Goal: Task Accomplishment & Management: Complete application form

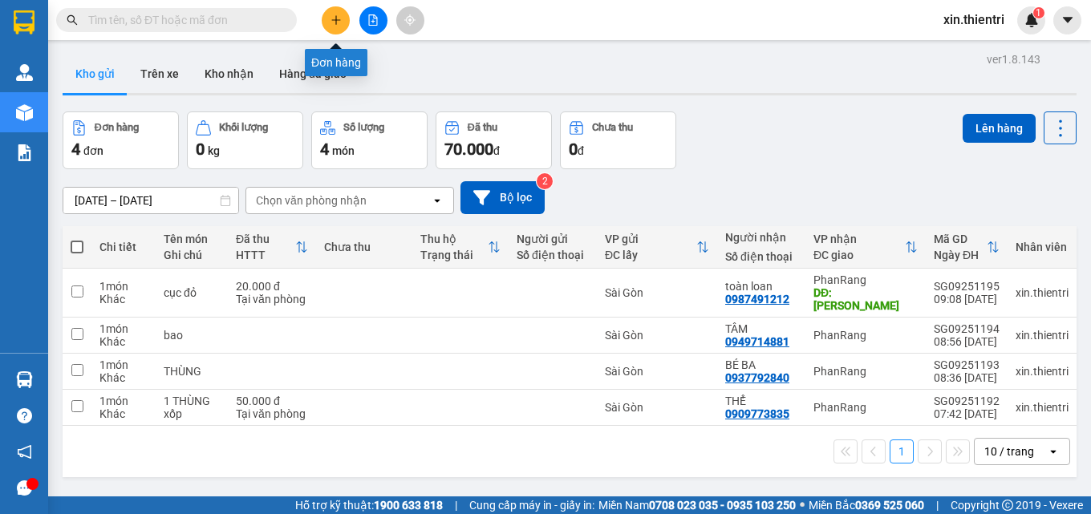
click at [339, 22] on icon "plus" at bounding box center [336, 19] width 11 height 11
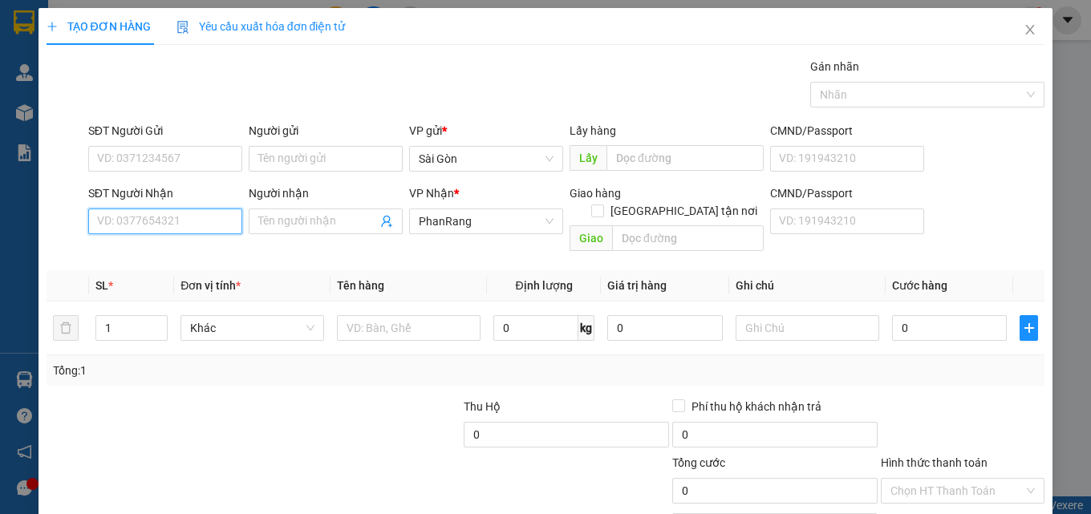
click at [202, 221] on input "SĐT Người Nhận" at bounding box center [165, 222] width 154 height 26
type input "0913136150"
click at [169, 254] on div "0913136150 - ĐẠT" at bounding box center [163, 254] width 133 height 18
type input "ĐẠT"
type input "HỘ DIÊM"
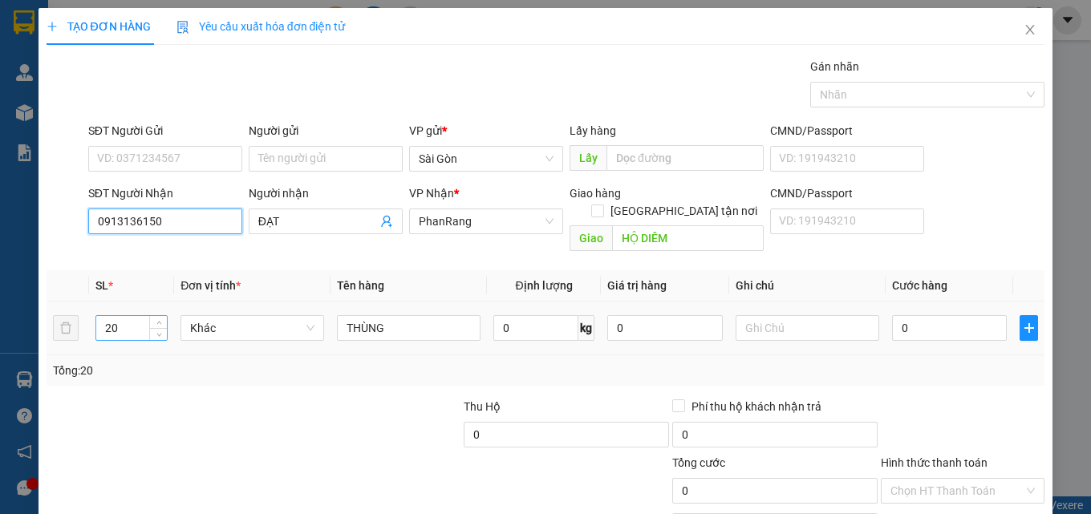
type input "0913136150"
click at [143, 316] on input "20" at bounding box center [131, 328] width 71 height 24
type input "2"
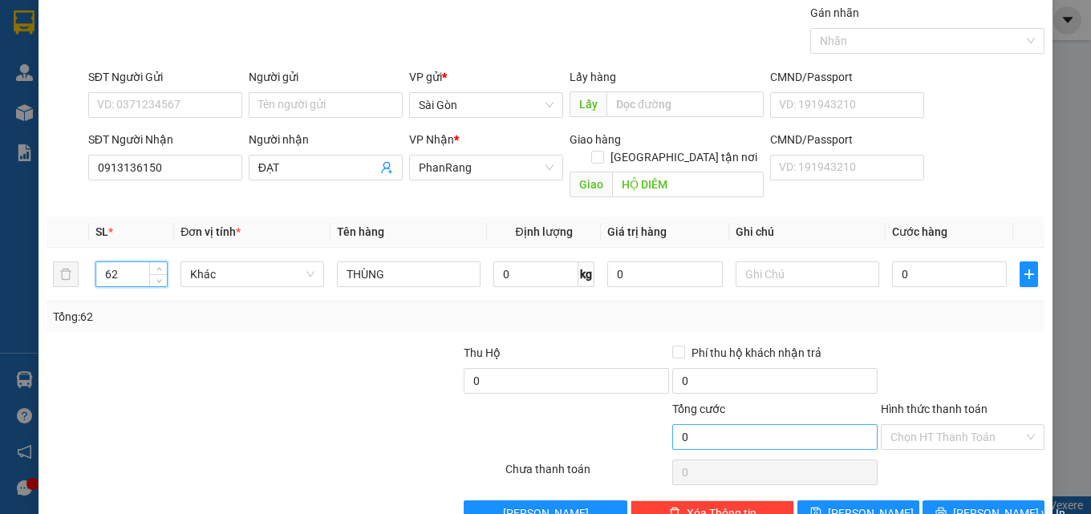
scroll to position [79, 0]
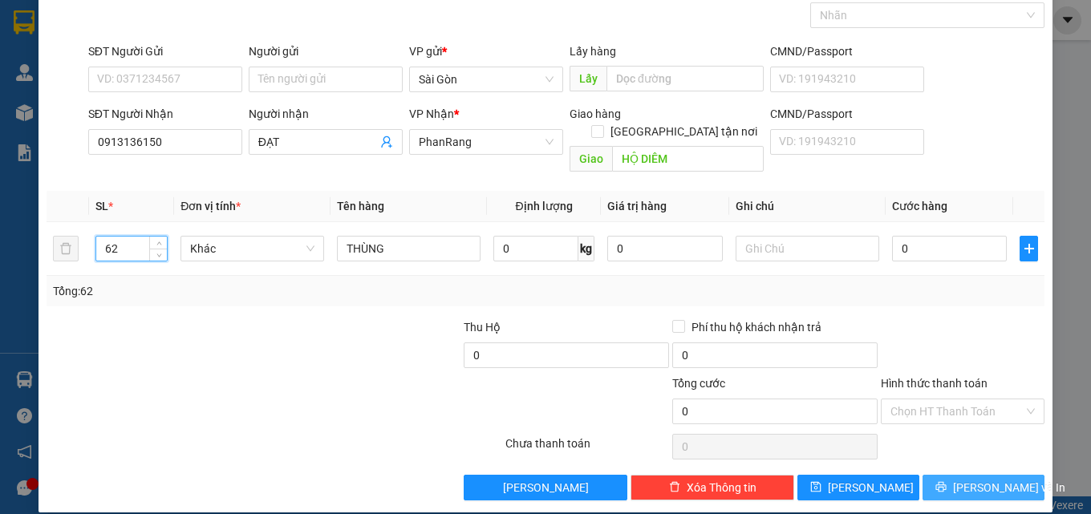
type input "62"
click at [980, 479] on span "[PERSON_NAME] và In" at bounding box center [1009, 488] width 112 height 18
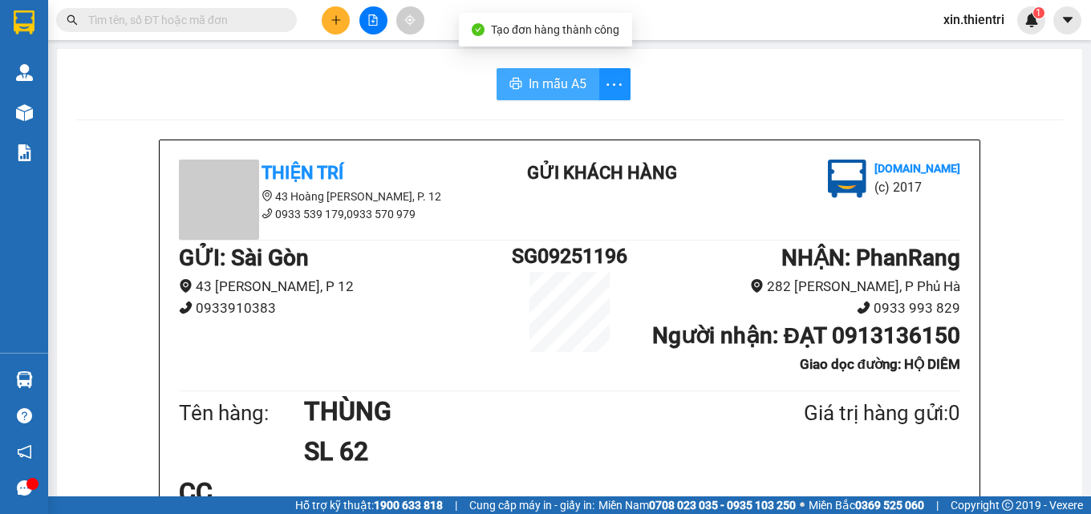
click at [557, 90] on span "In mẫu A5" at bounding box center [558, 84] width 58 height 20
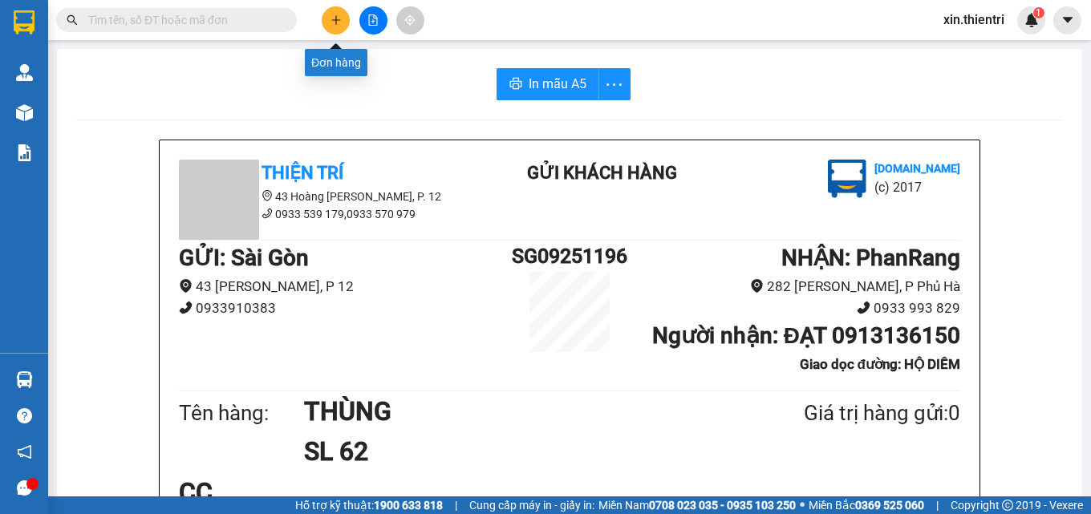
click at [333, 17] on icon "plus" at bounding box center [336, 19] width 11 height 11
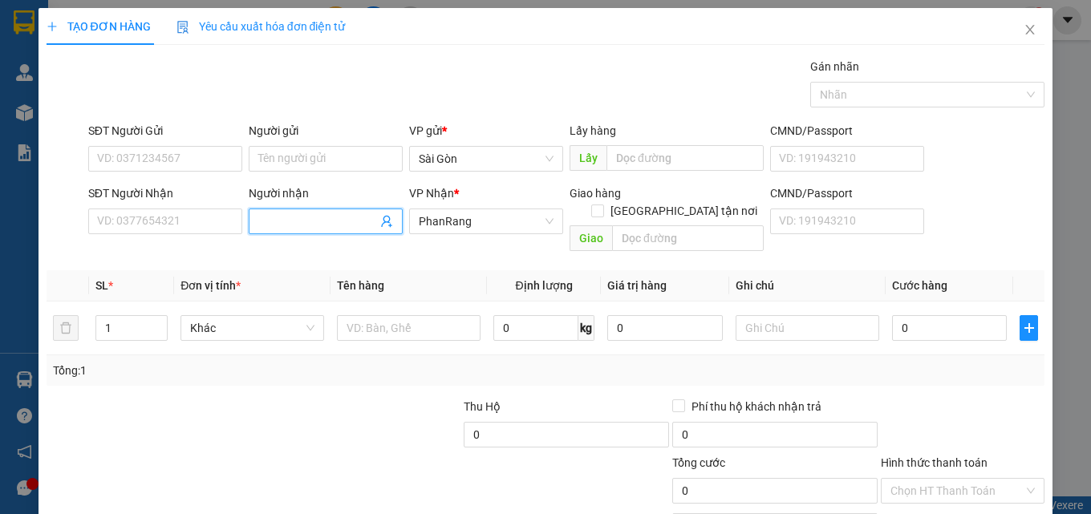
click at [310, 223] on input "Người nhận" at bounding box center [317, 222] width 119 height 18
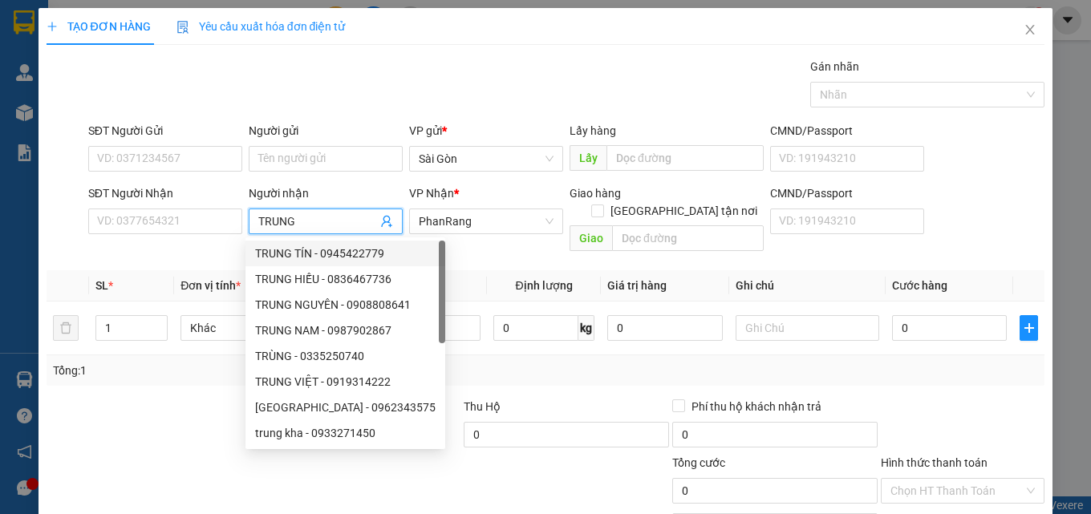
click at [333, 229] on input "TRUNG" at bounding box center [317, 222] width 119 height 18
type input "TRUNG"
click at [164, 230] on input "SĐT Người Nhận" at bounding box center [165, 222] width 154 height 26
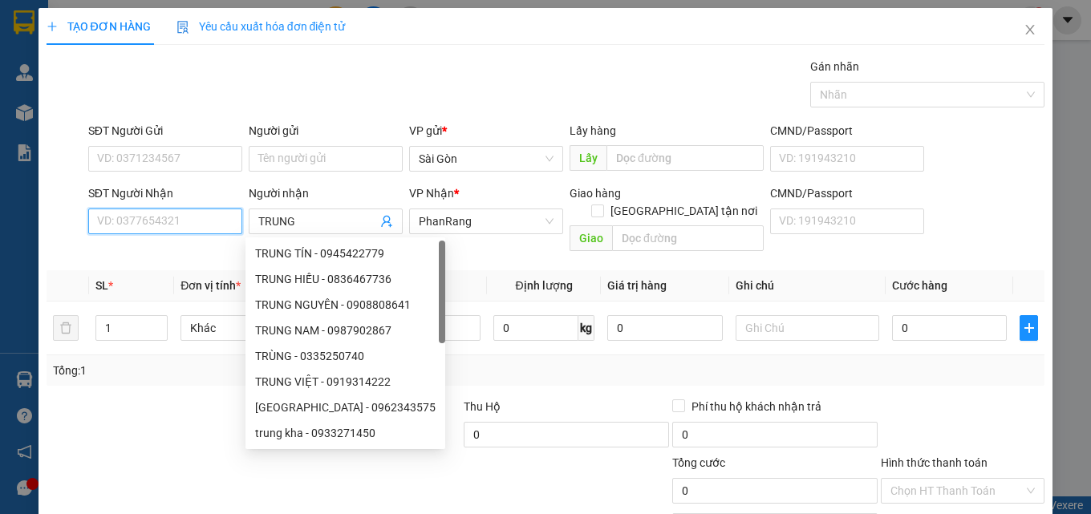
click at [164, 230] on input "SĐT Người Nhận" at bounding box center [165, 222] width 154 height 26
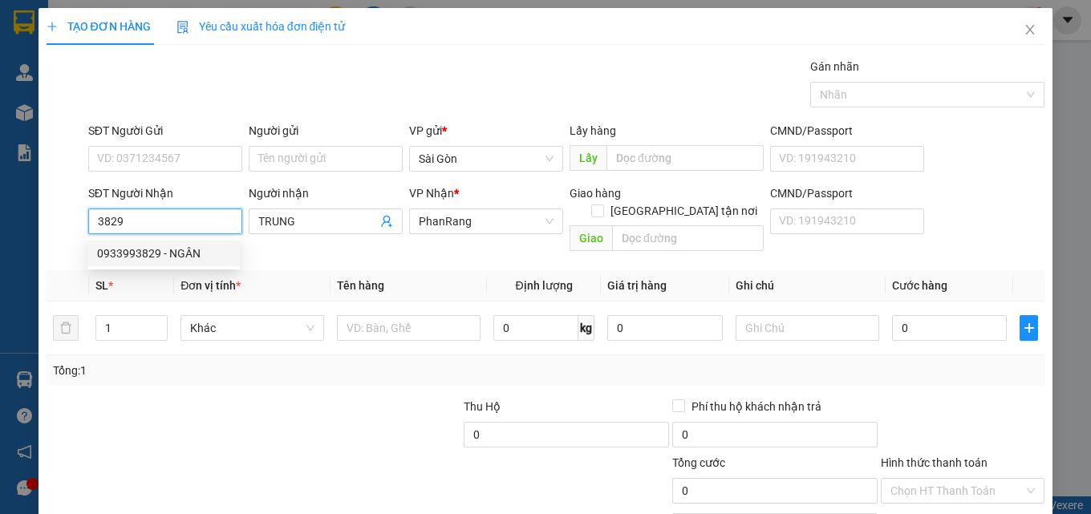
click at [128, 254] on div "0933993829 - NGÂN" at bounding box center [163, 254] width 133 height 18
type input "0933993829"
type input "NGÂN"
type input "100.000"
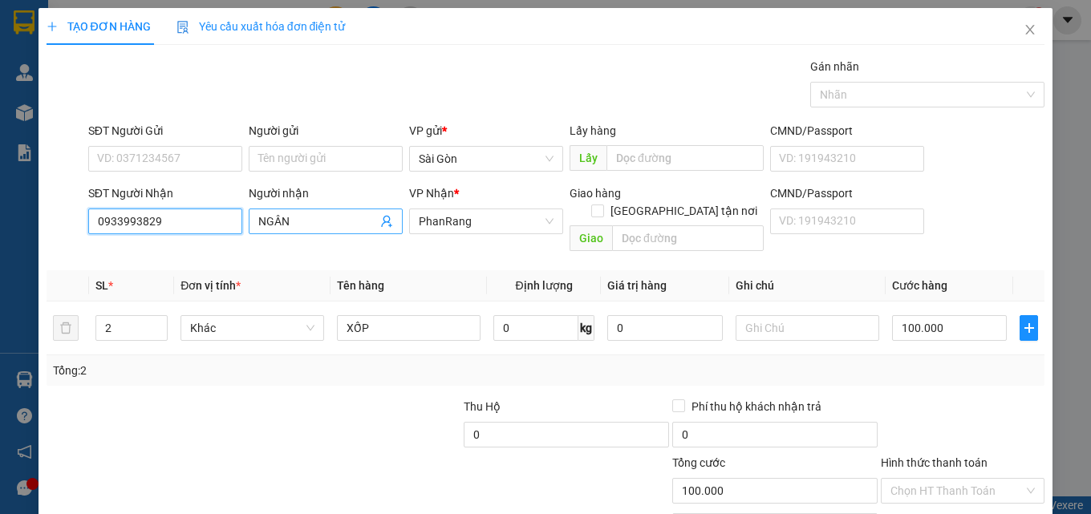
type input "0933993829"
click at [299, 222] on input "NGÂN" at bounding box center [317, 222] width 119 height 18
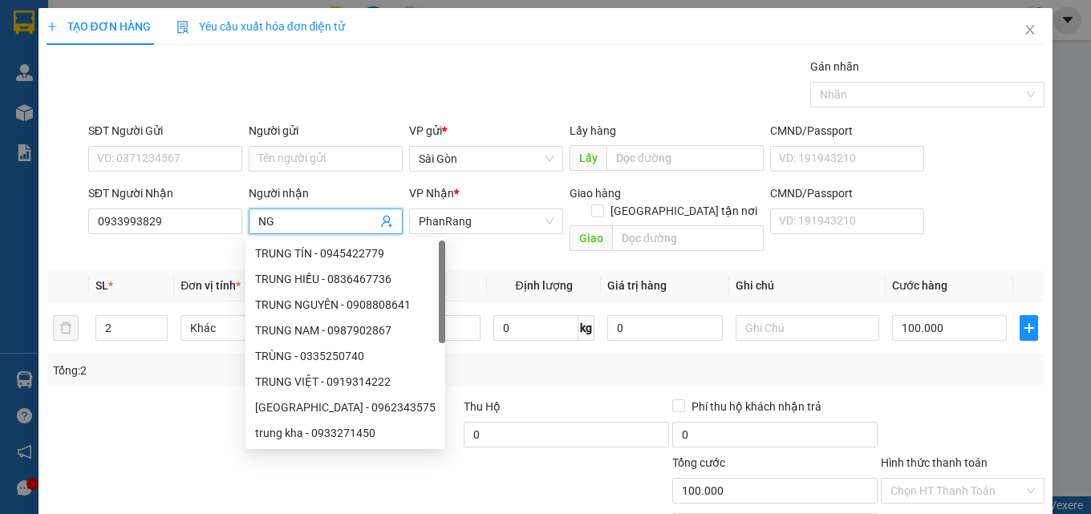
type input "N"
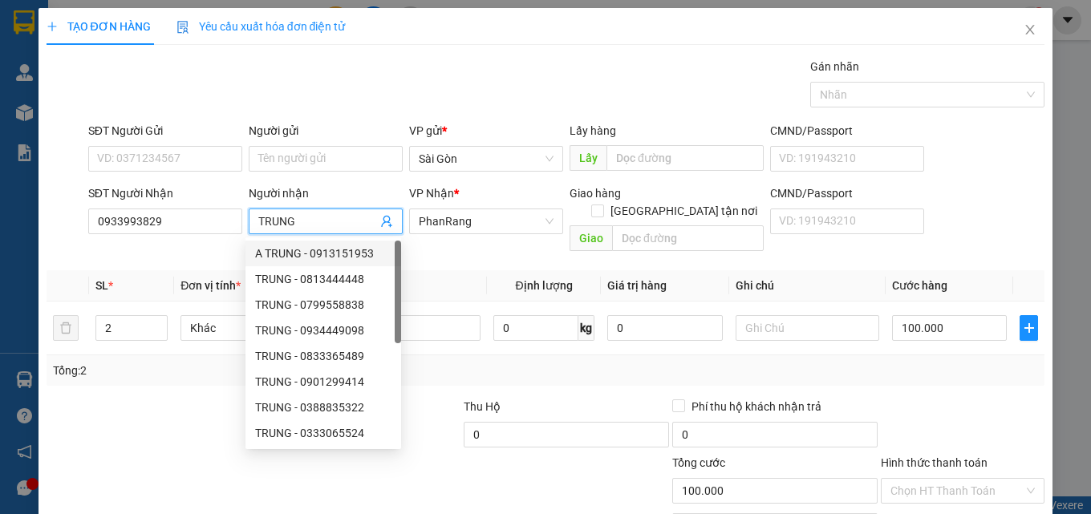
type input "TRUNG"
click at [162, 412] on div at bounding box center [149, 426] width 209 height 56
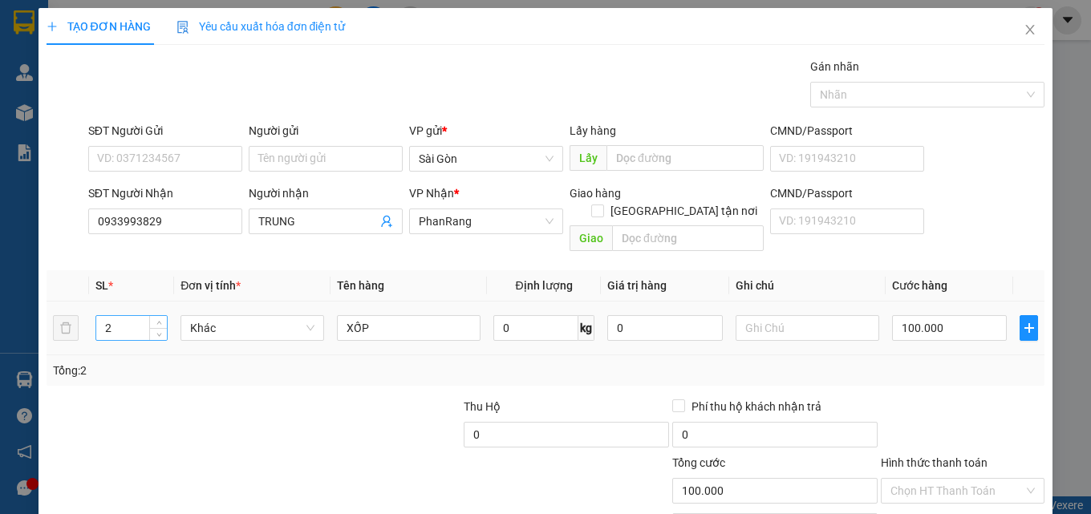
click at [147, 316] on input "2" at bounding box center [131, 328] width 71 height 24
type input "14"
click at [388, 315] on input "XỐP" at bounding box center [409, 328] width 144 height 26
type input "X"
type input "THÙNG"
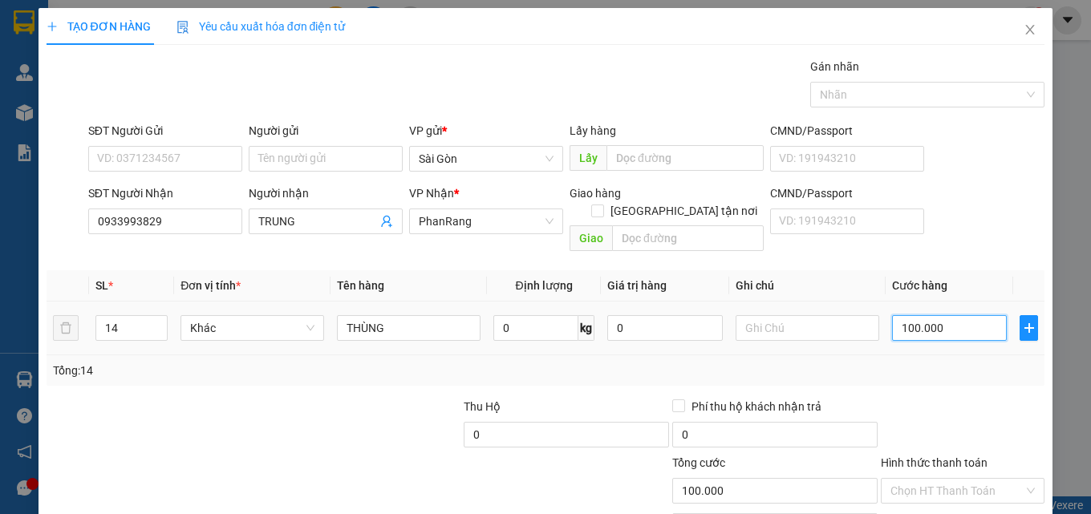
click at [959, 315] on input "100.000" at bounding box center [950, 328] width 116 height 26
type input "0"
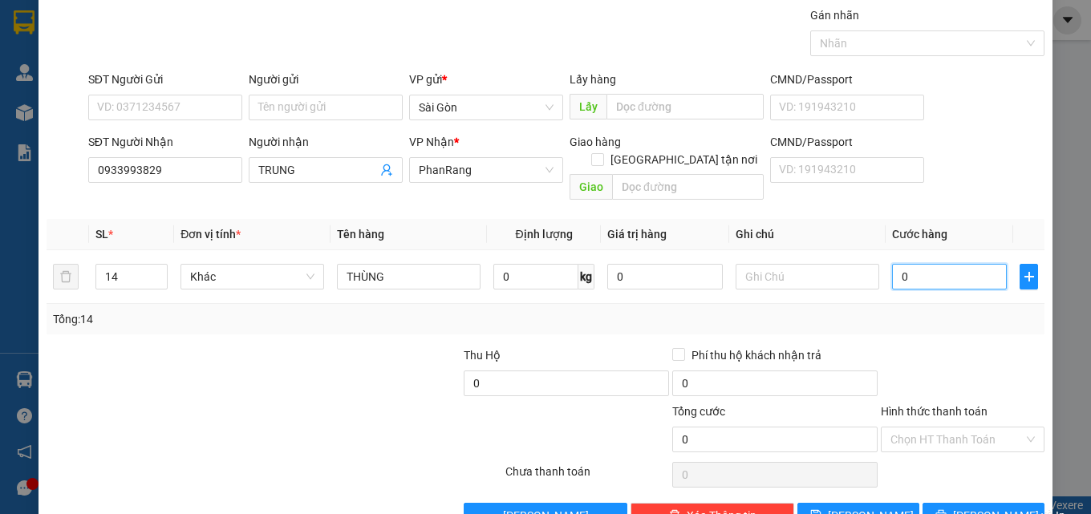
scroll to position [79, 0]
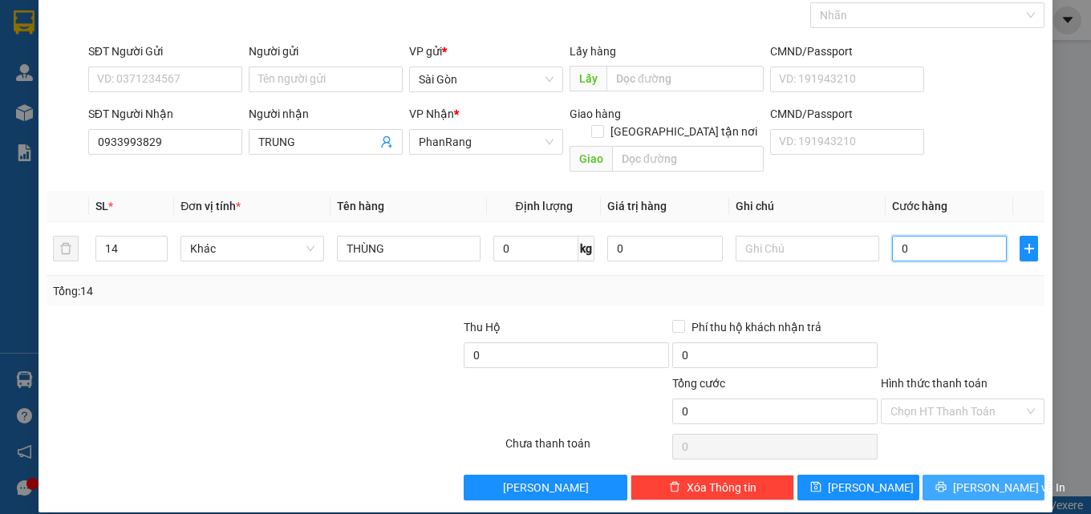
type input "0"
click at [984, 479] on span "[PERSON_NAME] và In" at bounding box center [1009, 488] width 112 height 18
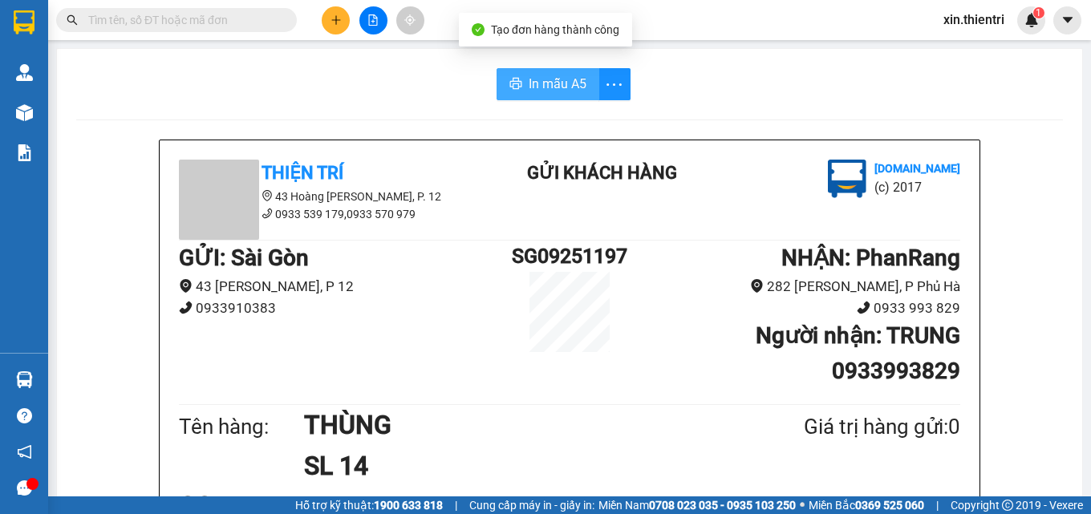
click at [552, 83] on span "In mẫu A5" at bounding box center [558, 84] width 58 height 20
click at [327, 25] on button at bounding box center [336, 20] width 28 height 28
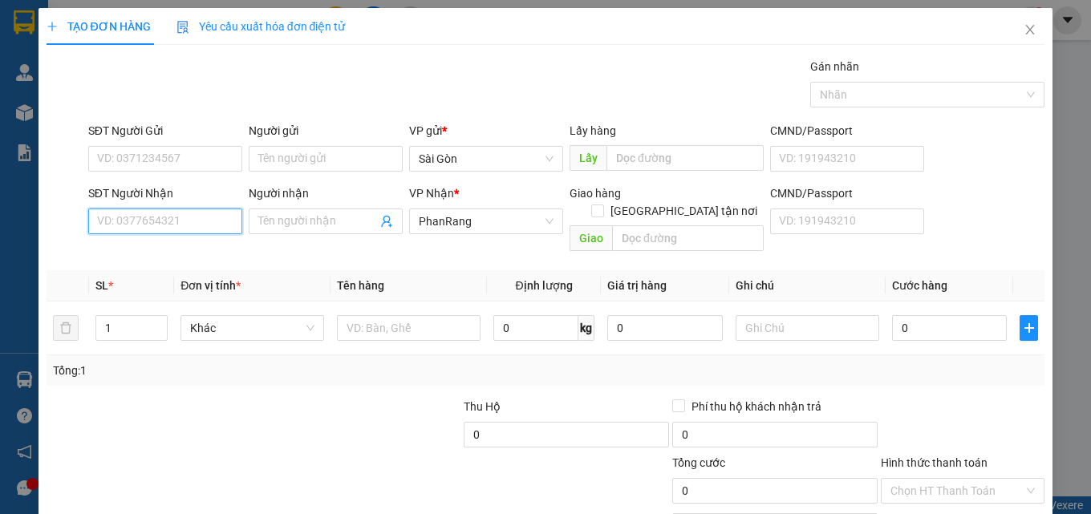
click at [171, 221] on input "SĐT Người Nhận" at bounding box center [165, 222] width 154 height 26
click at [292, 224] on input "Người nhận" at bounding box center [317, 222] width 119 height 18
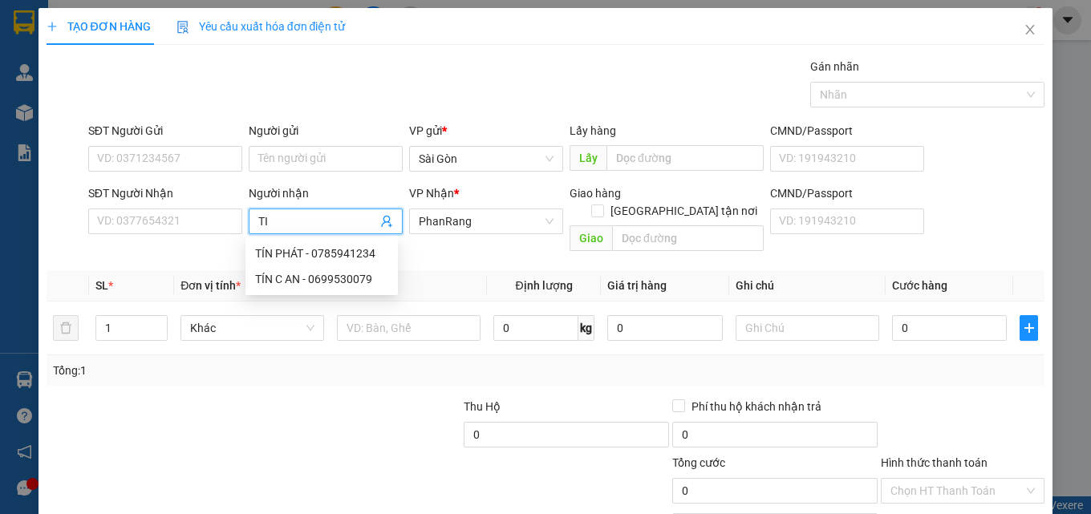
type input "T"
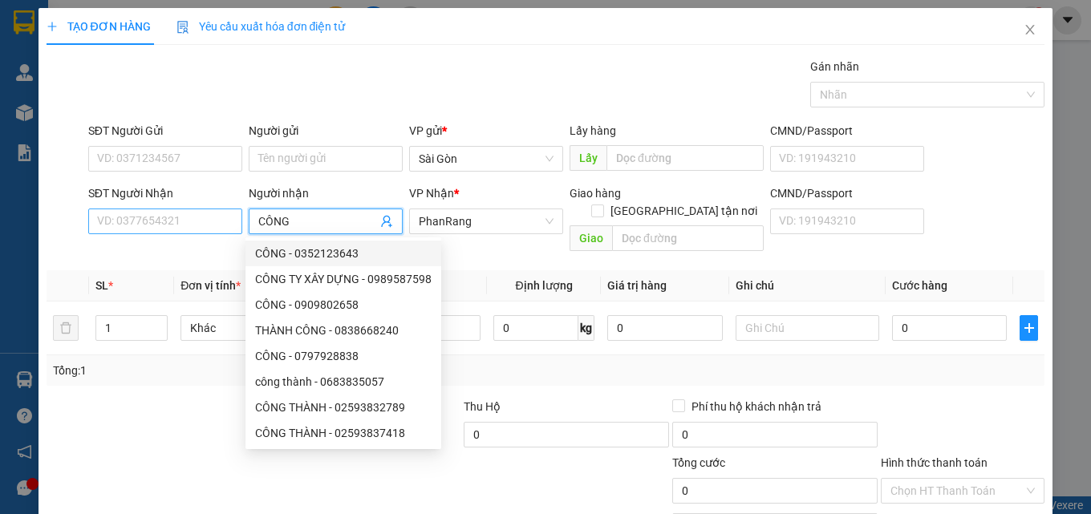
type input "CÔNG"
click at [161, 224] on input "SĐT Người Nhận" at bounding box center [165, 222] width 154 height 26
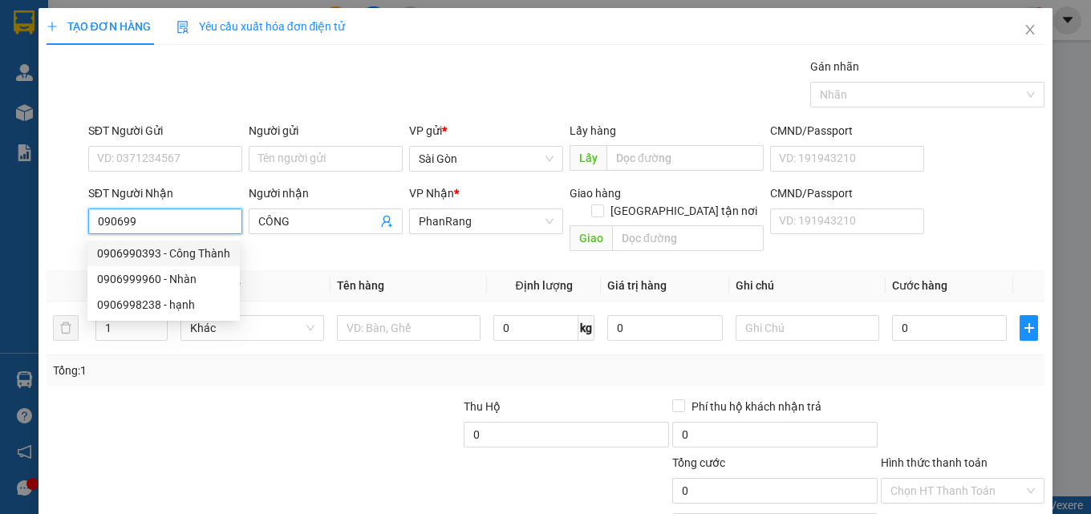
click at [178, 257] on div "0906990393 - Công Thành" at bounding box center [163, 254] width 133 height 18
type input "0906990393"
type input "Công Thành"
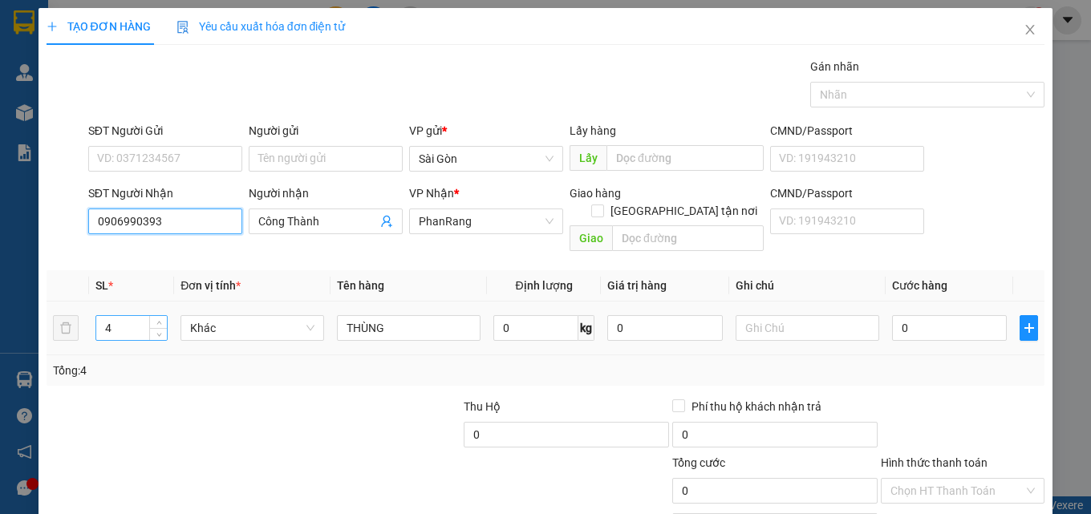
type input "0906990393"
click at [142, 316] on input "4" at bounding box center [131, 328] width 71 height 24
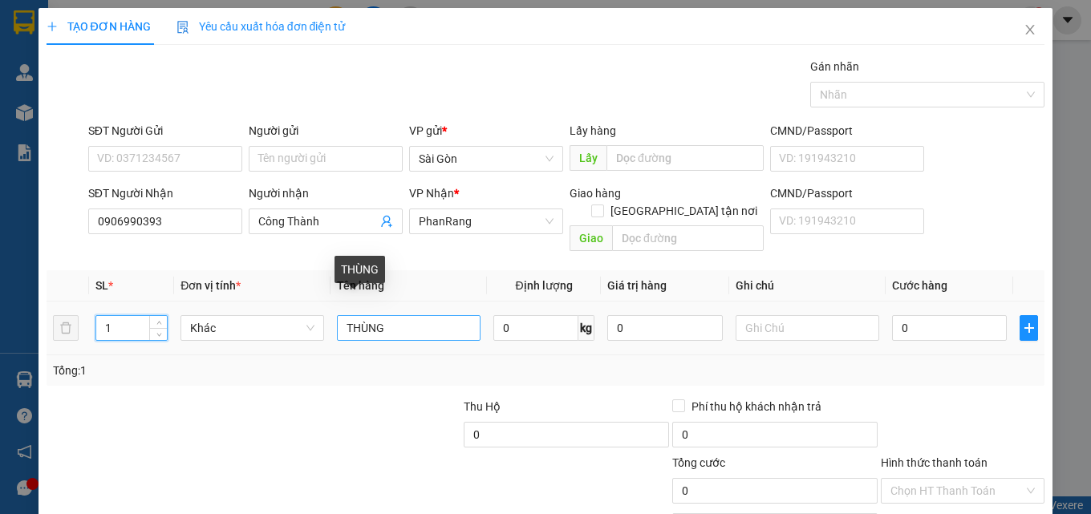
type input "1"
click at [400, 315] on input "THÙNG" at bounding box center [409, 328] width 144 height 26
type input "T"
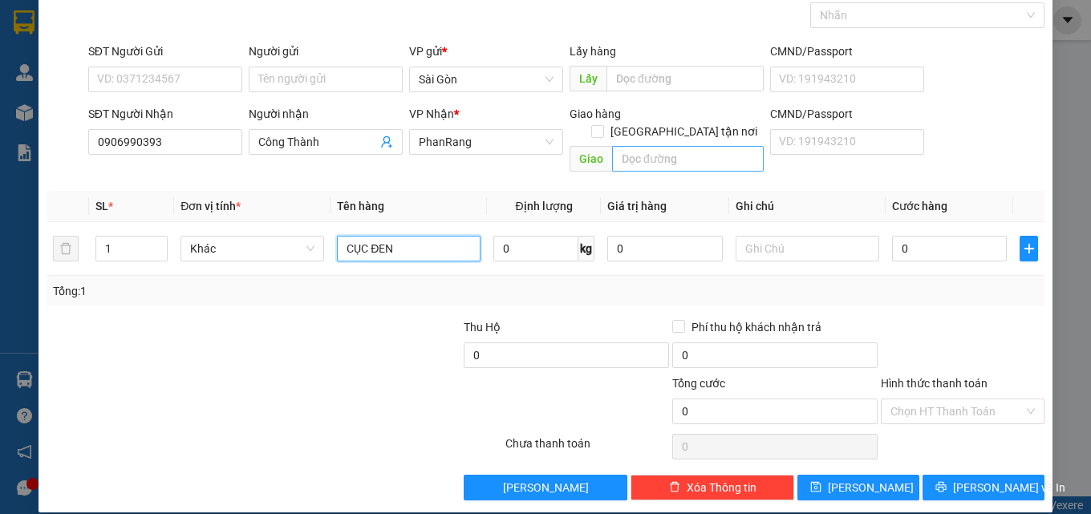
type input "CỤC ĐEN"
click at [627, 146] on input "text" at bounding box center [688, 159] width 152 height 26
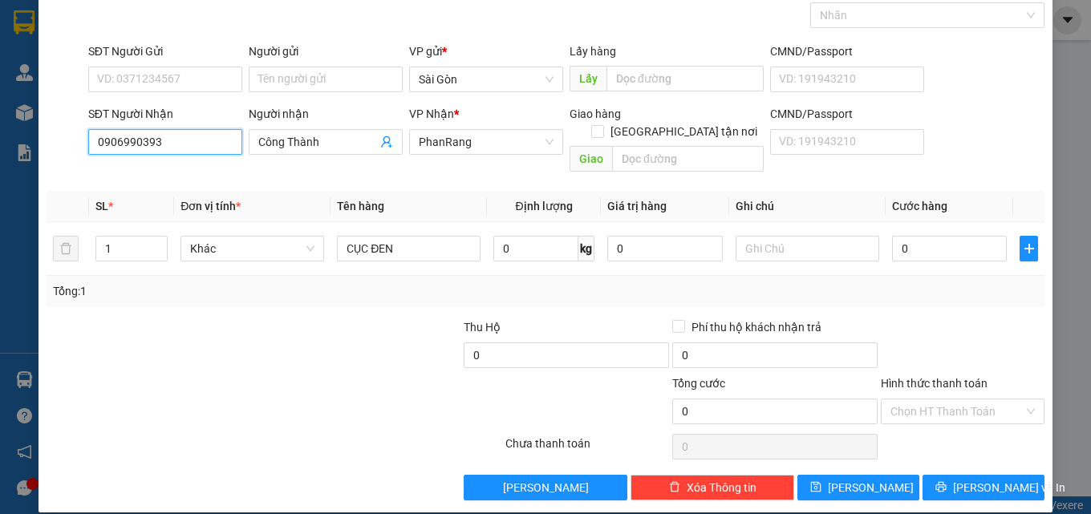
click at [193, 139] on input "0906990393" at bounding box center [165, 142] width 154 height 26
type input "0"
type input "0911333919"
click at [189, 175] on div "0911333919 - CÔNG THÀNH" at bounding box center [169, 174] width 144 height 18
type input "CÔNG THÀNH"
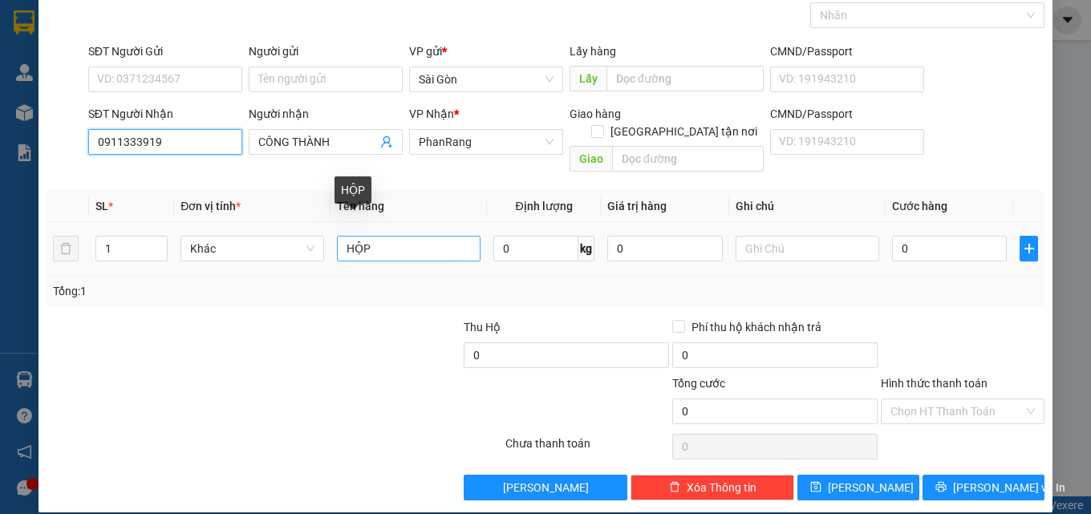
type input "0911333919"
click at [430, 236] on input "HỘP" at bounding box center [409, 249] width 144 height 26
type input "H"
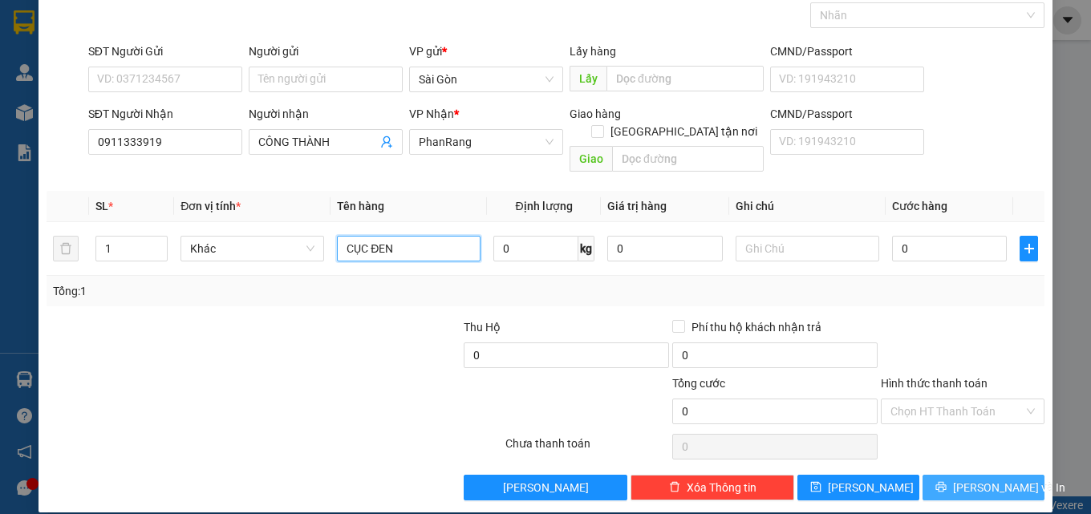
type input "CỤC ĐEN"
click at [963, 475] on button "[PERSON_NAME] và In" at bounding box center [984, 488] width 122 height 26
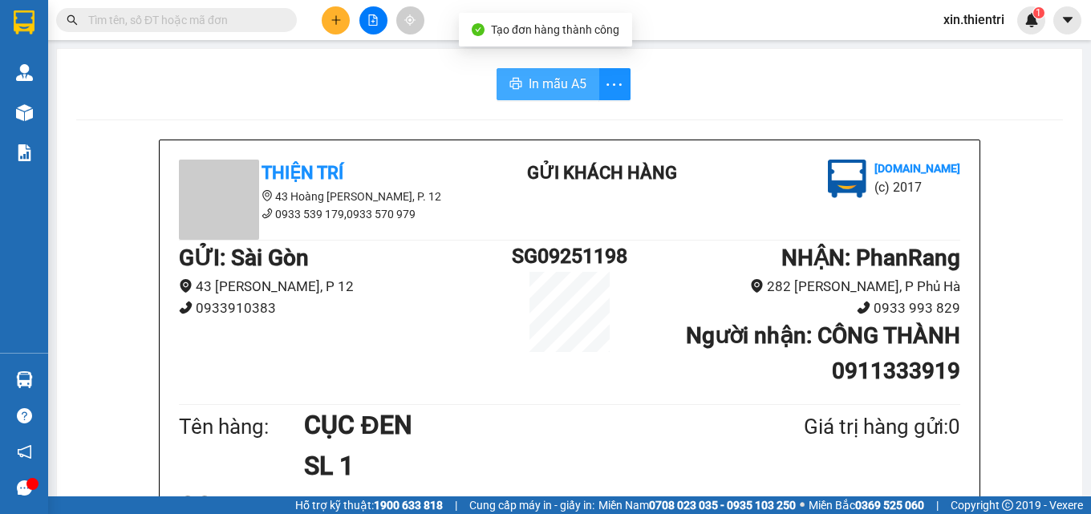
click at [578, 77] on span "In mẫu A5" at bounding box center [558, 84] width 58 height 20
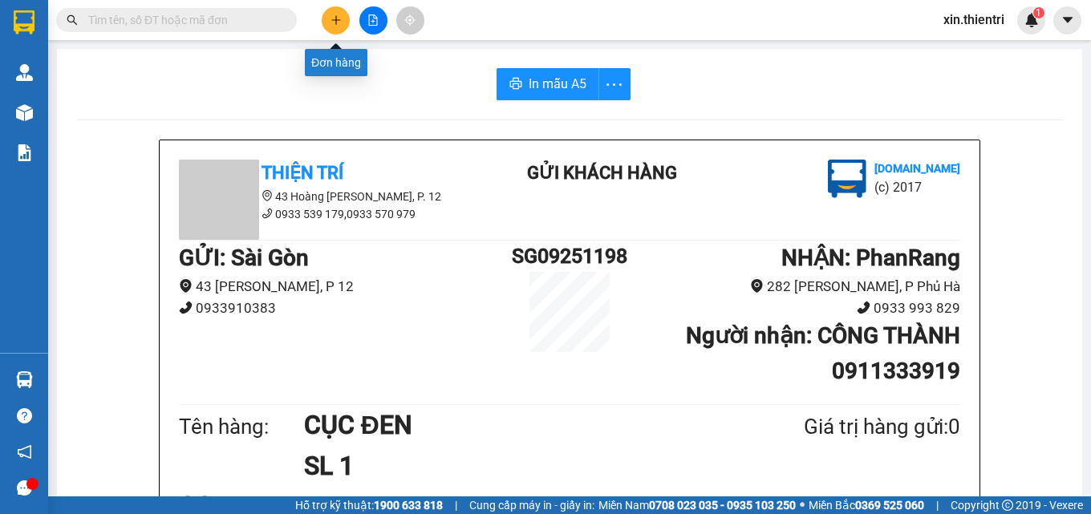
click at [339, 23] on icon "plus" at bounding box center [336, 19] width 11 height 11
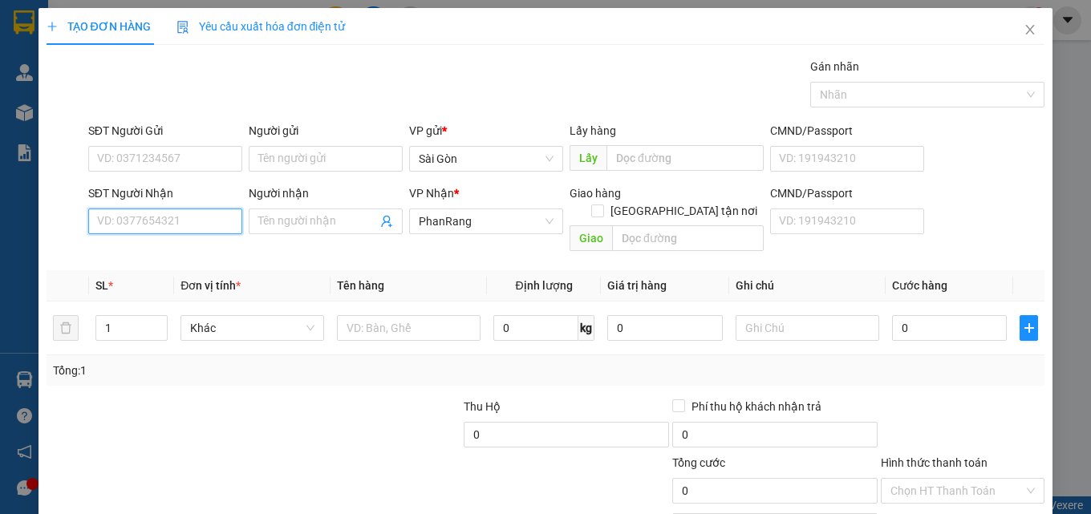
click at [183, 224] on input "SĐT Người Nhận" at bounding box center [165, 222] width 154 height 26
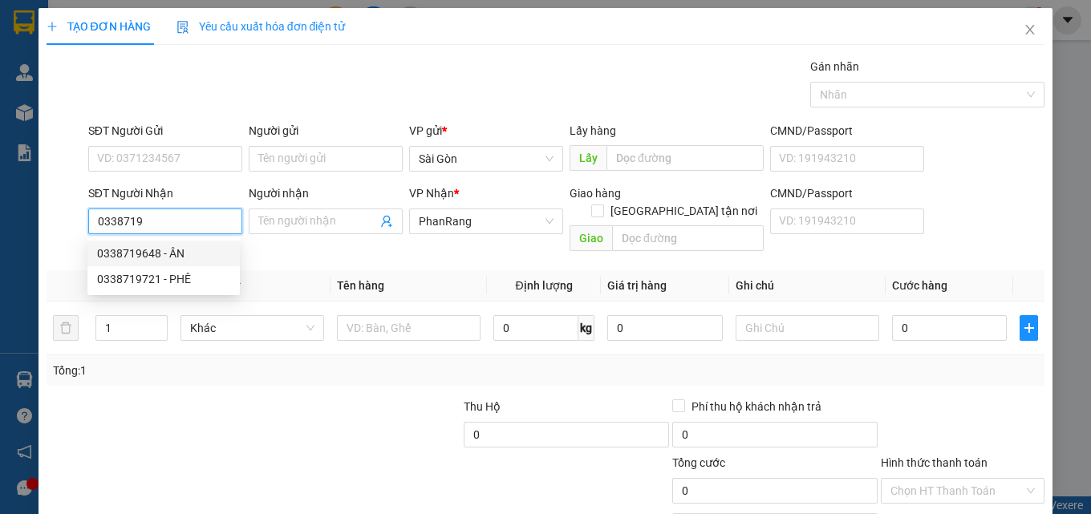
click at [157, 254] on div "0338719648 - ÂN" at bounding box center [163, 254] width 133 height 18
type input "0338719648"
type input "ÂN"
type input "THÁI AN"
type input "20.000"
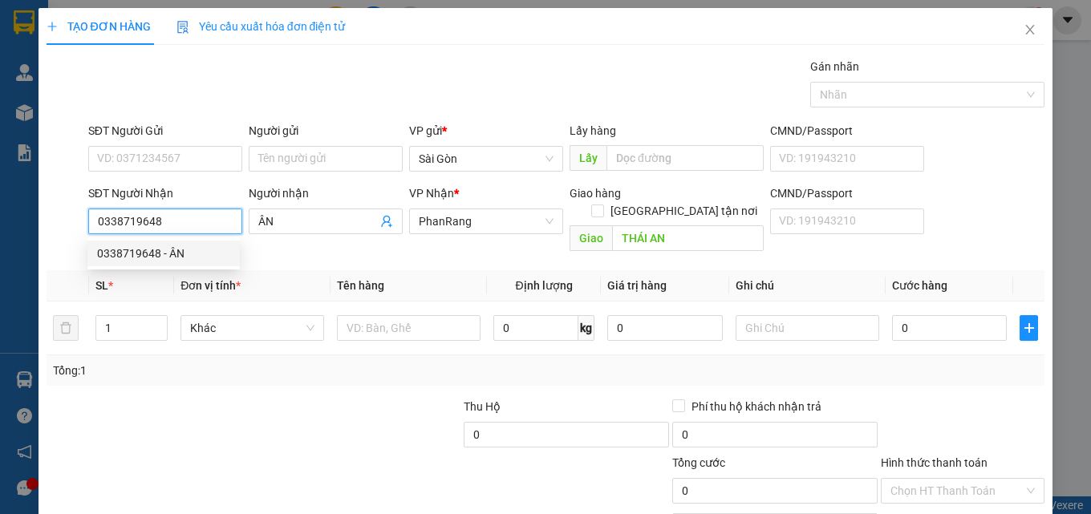
type input "20.000"
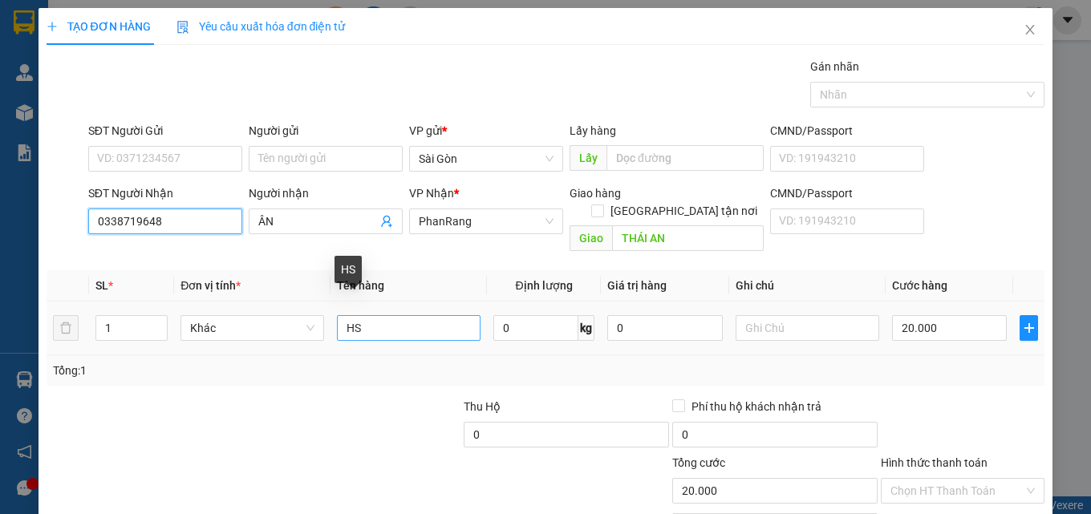
type input "0338719648"
click at [406, 315] on input "HS" at bounding box center [409, 328] width 144 height 26
type input "H"
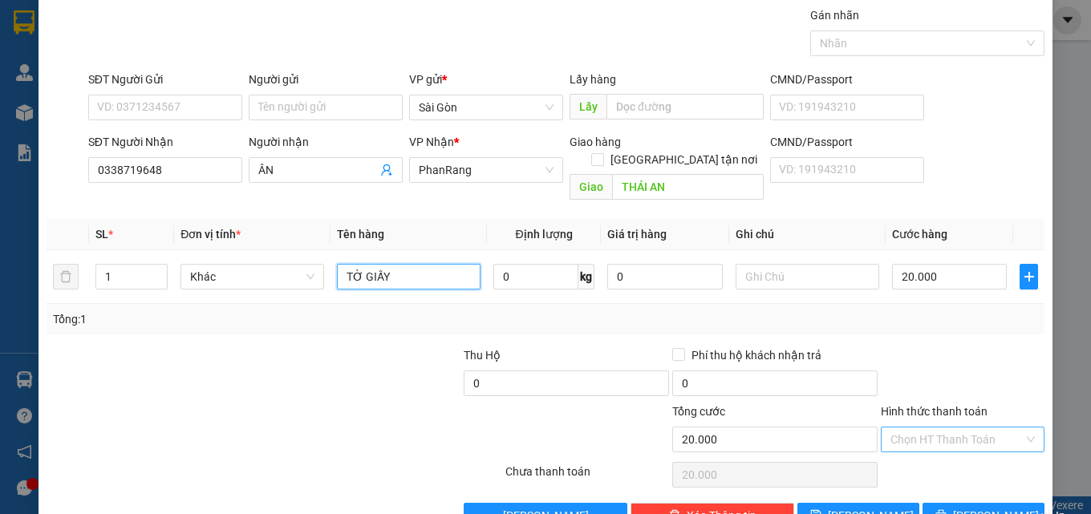
scroll to position [79, 0]
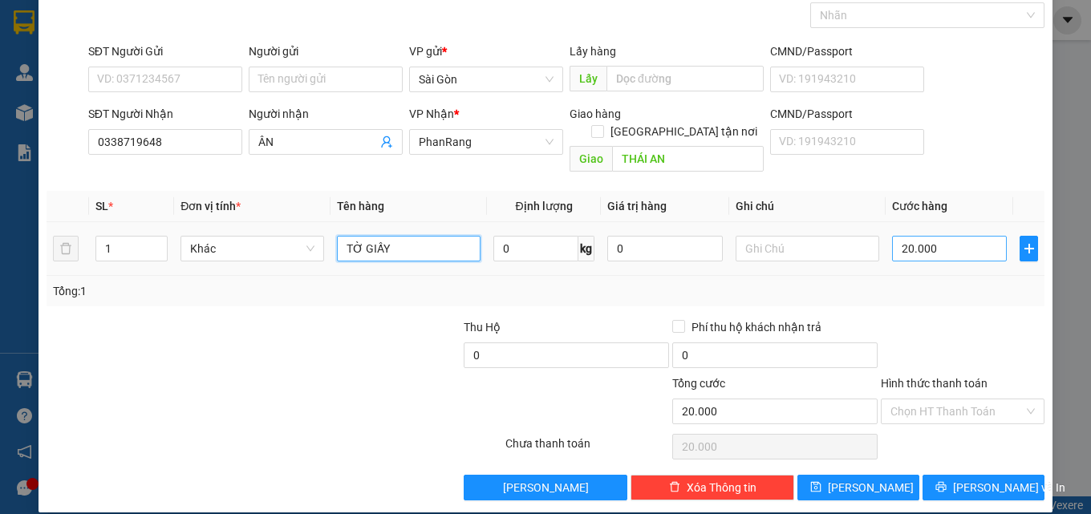
type input "TỜ GIẤY"
click at [946, 237] on input "20.000" at bounding box center [950, 249] width 116 height 26
type input "0"
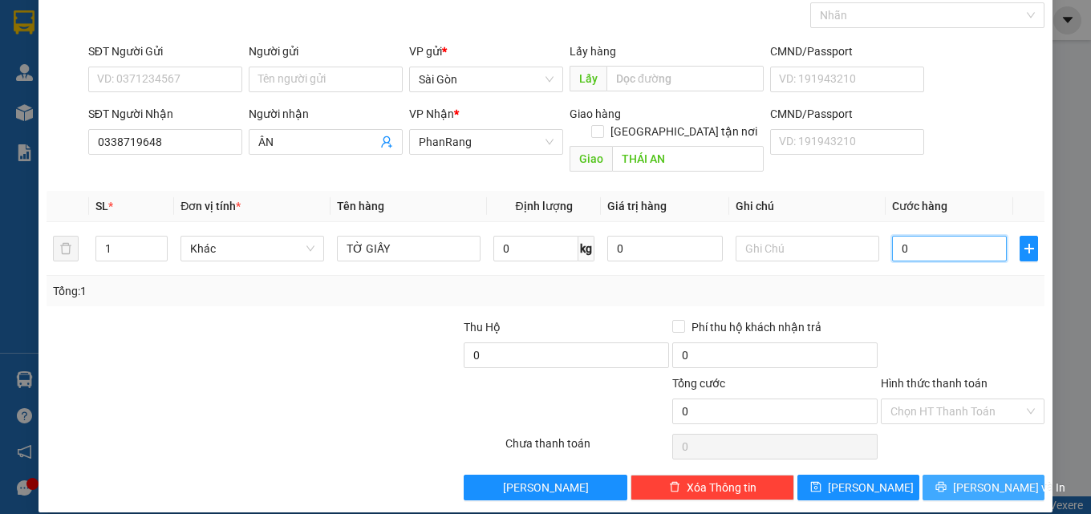
type input "0"
click at [965, 479] on span "[PERSON_NAME] và In" at bounding box center [1009, 488] width 112 height 18
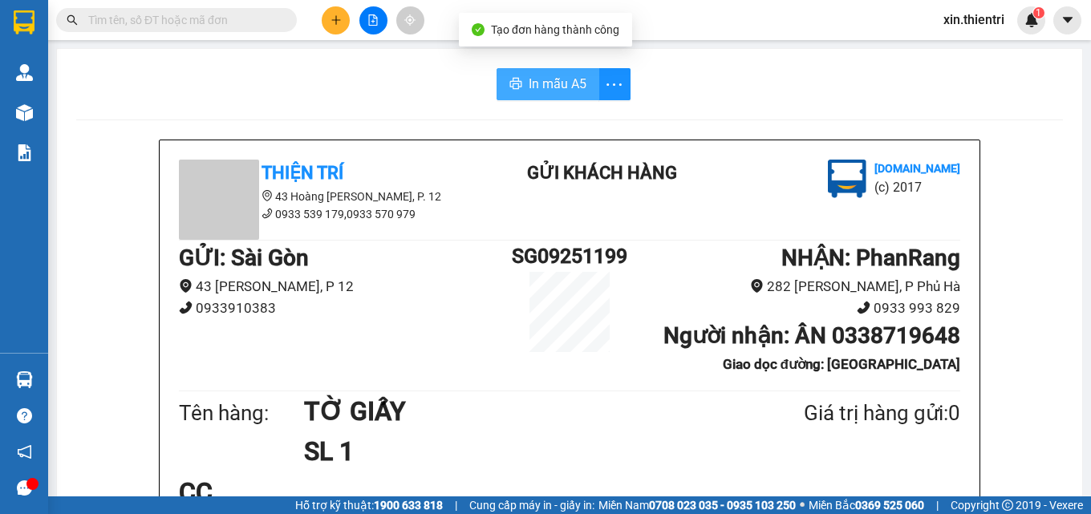
click at [566, 95] on button "In mẫu A5" at bounding box center [548, 84] width 103 height 32
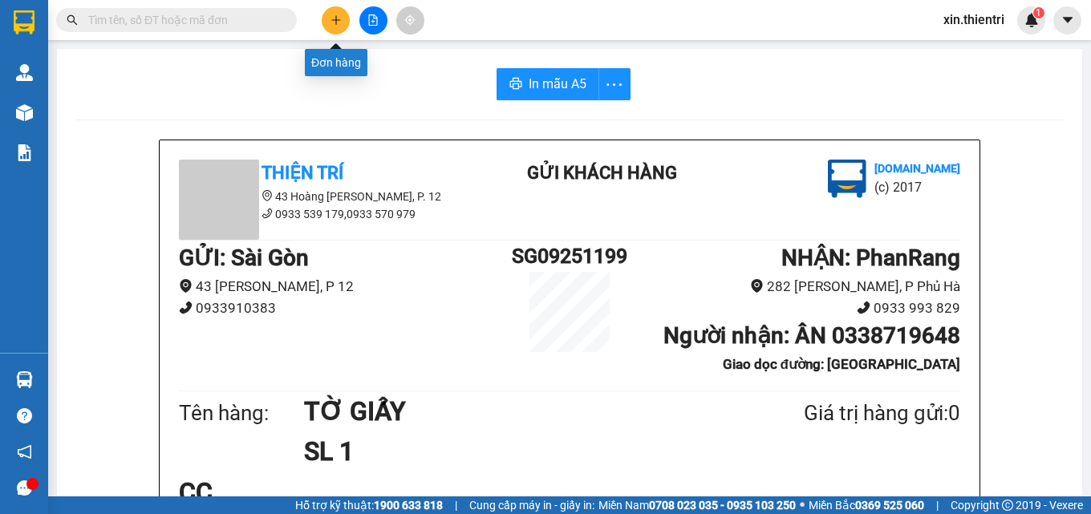
click at [338, 20] on icon "plus" at bounding box center [335, 19] width 9 height 1
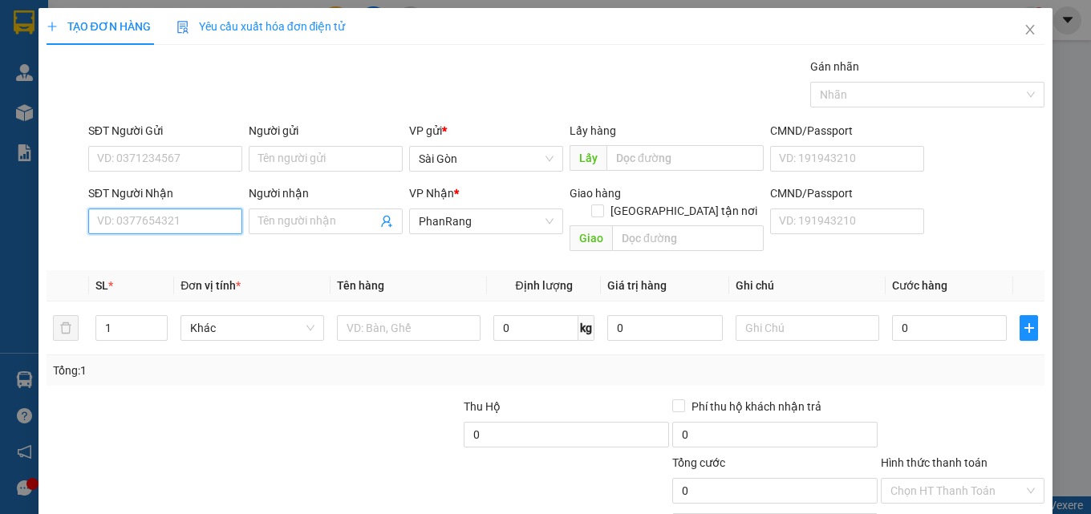
click at [188, 227] on input "SĐT Người Nhận" at bounding box center [165, 222] width 154 height 26
click at [309, 225] on input "Người nhận" at bounding box center [317, 222] width 119 height 18
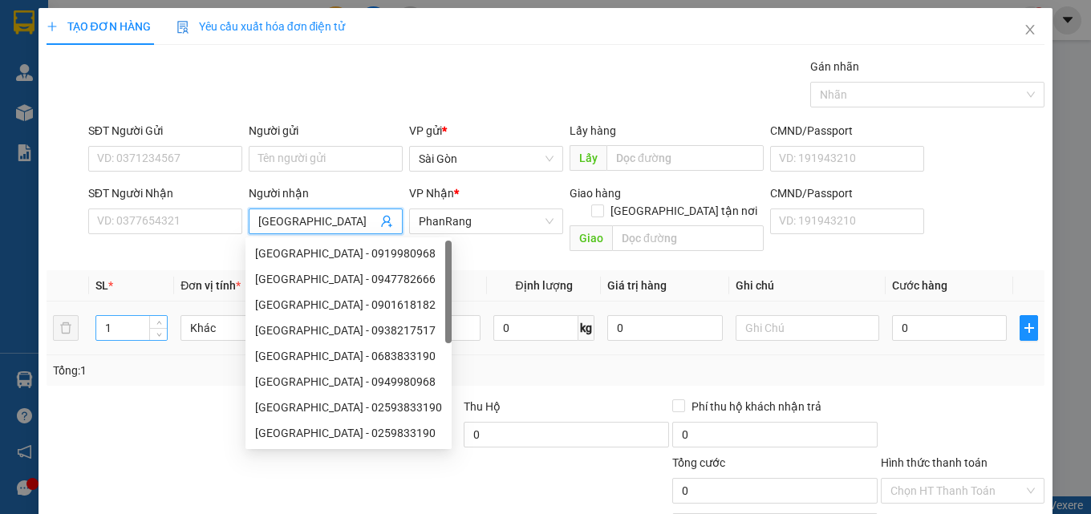
type input "PHÚ THÀNH"
click at [128, 316] on input "1" at bounding box center [131, 328] width 71 height 24
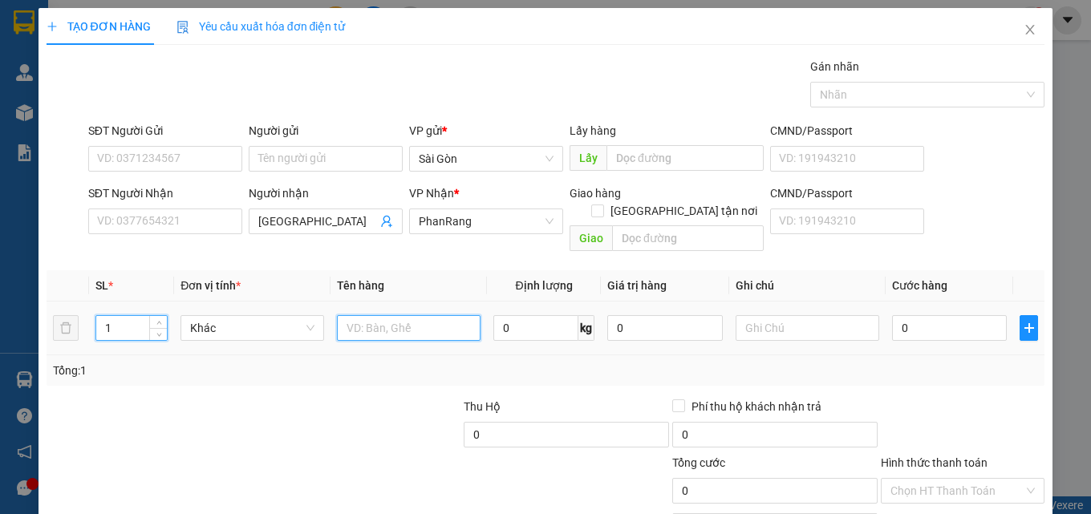
click at [356, 315] on input "text" at bounding box center [409, 328] width 144 height 26
type input "20BAO 1 XÔ 8 THÙNG"
click at [138, 316] on input "1" at bounding box center [131, 328] width 71 height 24
click at [129, 316] on input "129" at bounding box center [131, 328] width 71 height 24
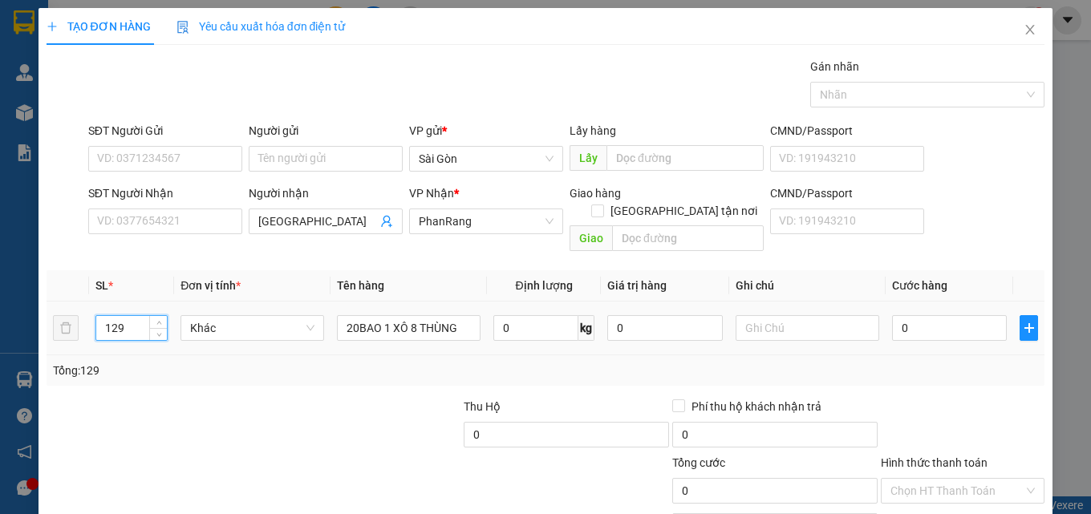
click at [129, 316] on input "129" at bounding box center [131, 328] width 71 height 24
type input "1"
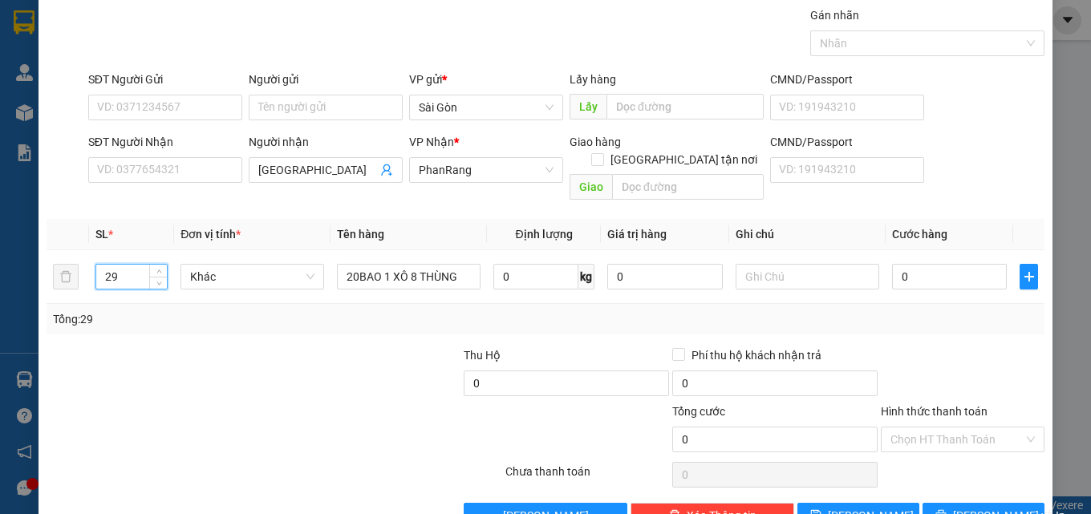
scroll to position [79, 0]
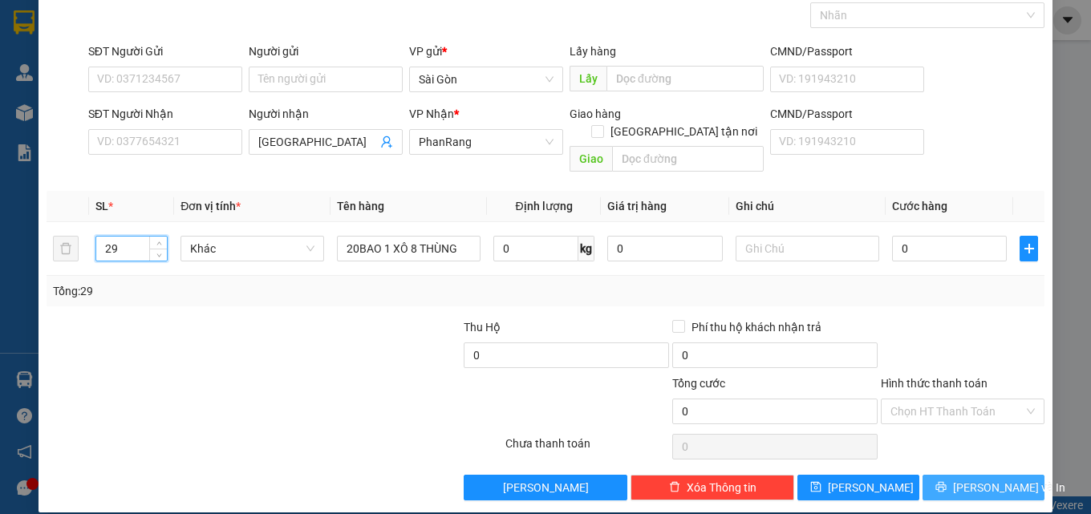
type input "29"
click at [932, 475] on button "[PERSON_NAME] và In" at bounding box center [984, 488] width 122 height 26
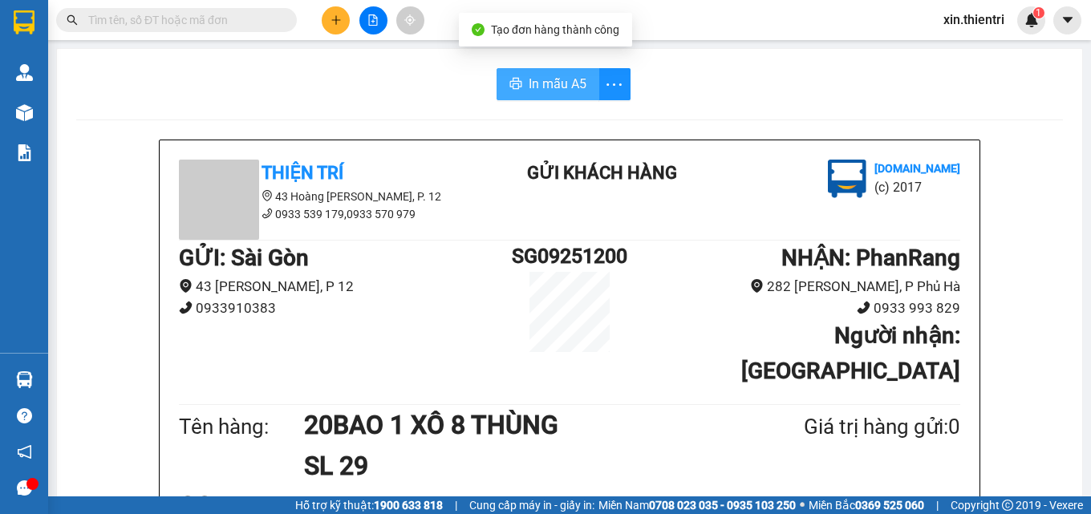
click at [537, 82] on span "In mẫu A5" at bounding box center [558, 84] width 58 height 20
click at [340, 26] on button at bounding box center [336, 20] width 28 height 28
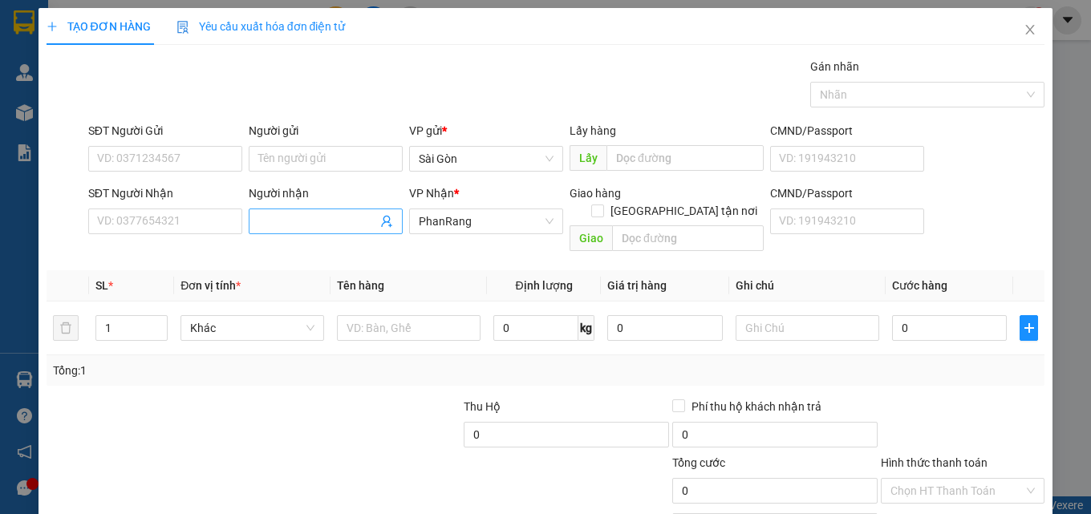
click at [281, 224] on input "Người nhận" at bounding box center [317, 222] width 119 height 18
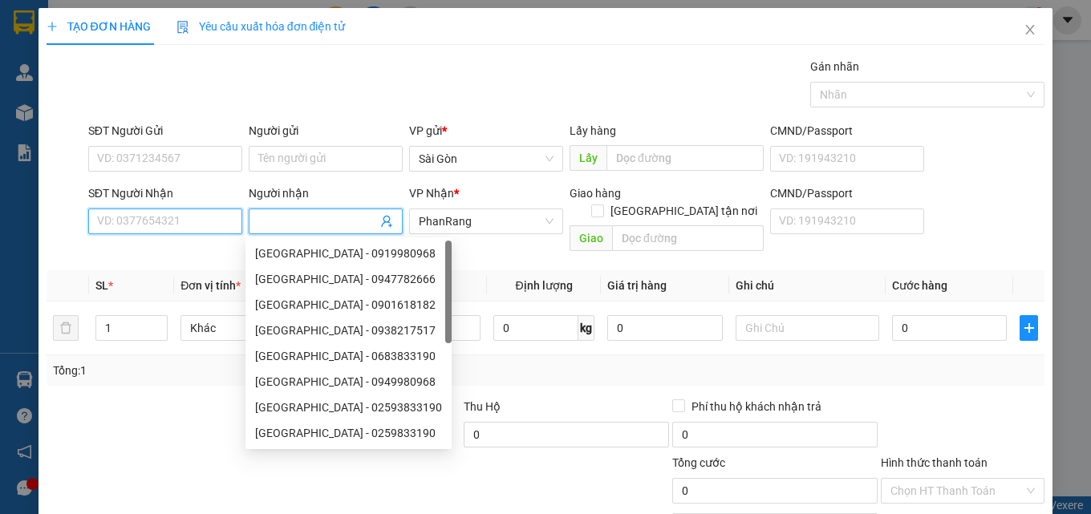
click at [117, 229] on input "SĐT Người Nhận" at bounding box center [165, 222] width 154 height 26
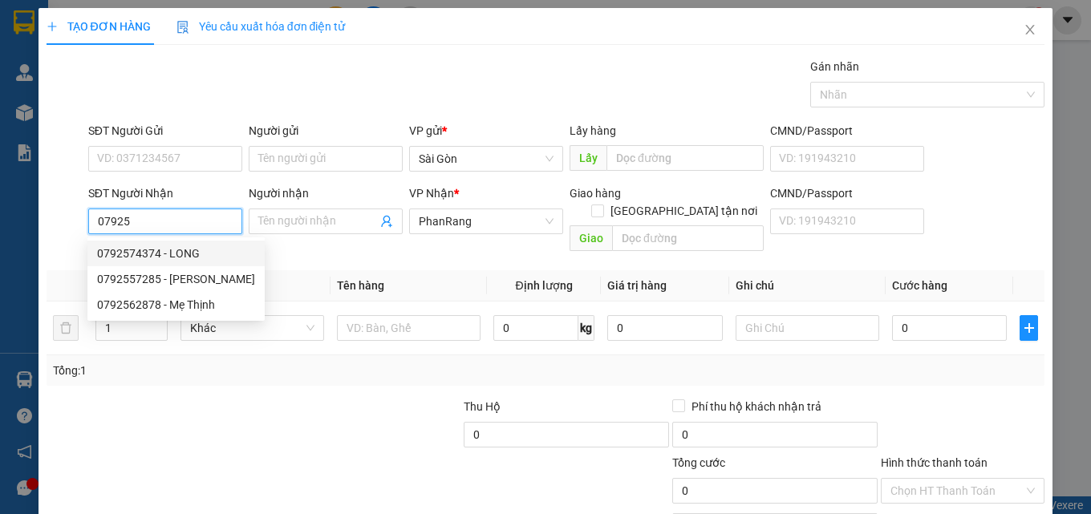
click at [154, 254] on div "0792574374 - LONG" at bounding box center [176, 254] width 158 height 18
type input "0792574374"
type input "LONG"
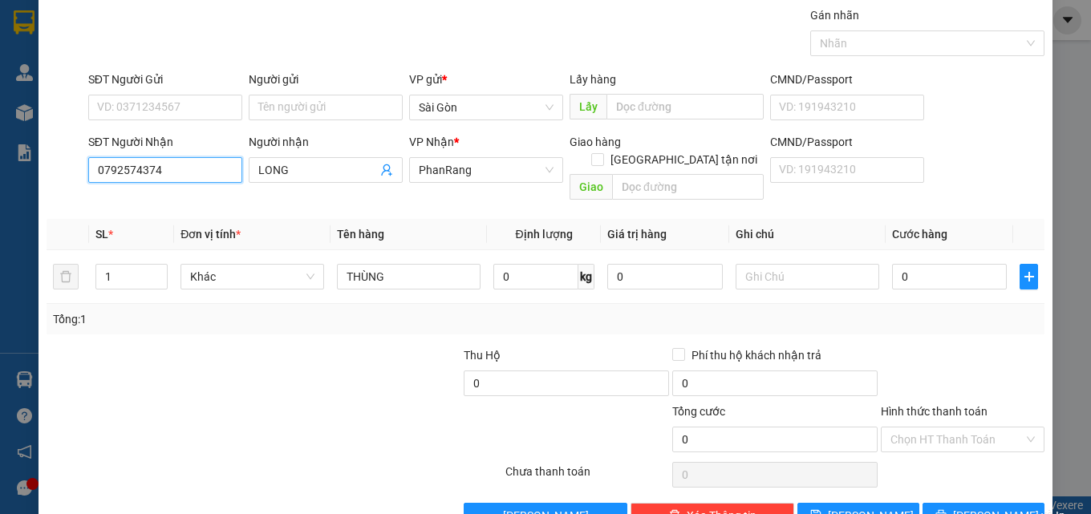
scroll to position [79, 0]
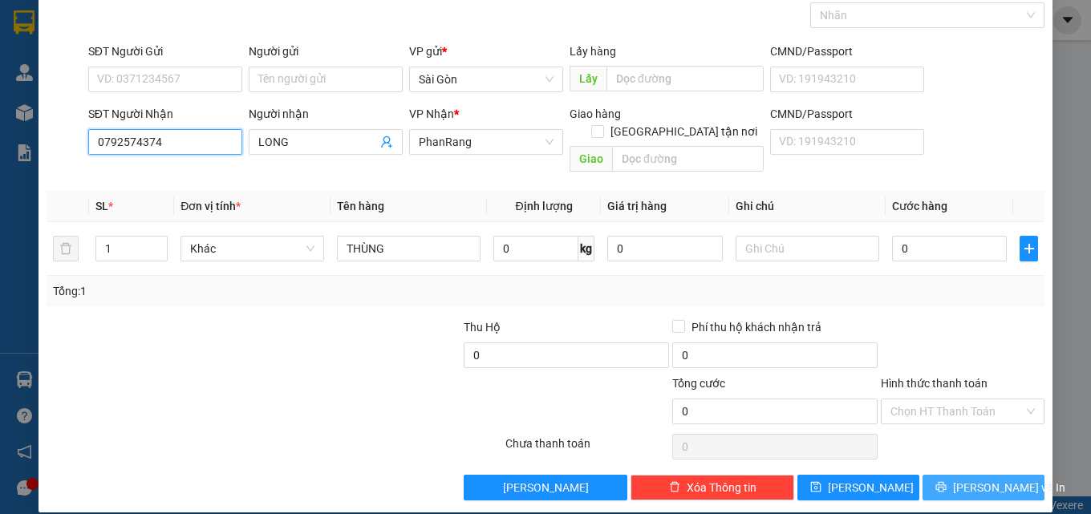
type input "0792574374"
click at [994, 479] on span "[PERSON_NAME] và In" at bounding box center [1009, 488] width 112 height 18
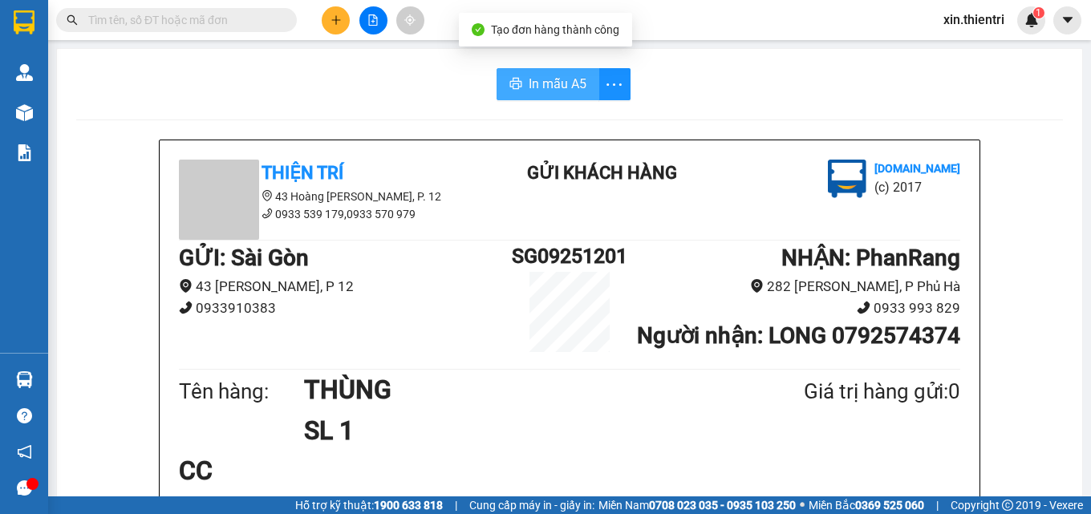
click at [533, 81] on span "In mẫu A5" at bounding box center [558, 84] width 58 height 20
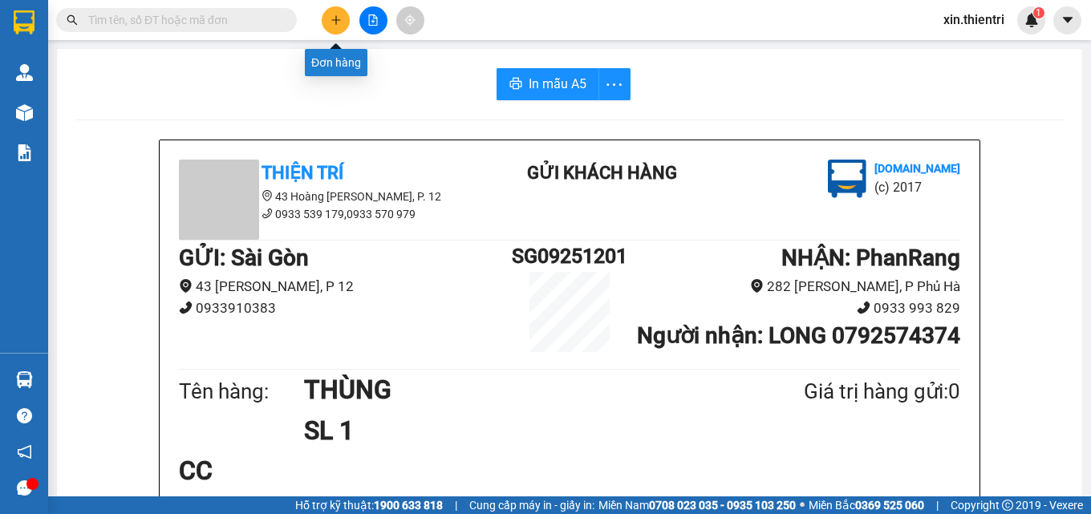
click at [341, 18] on icon "plus" at bounding box center [336, 19] width 11 height 11
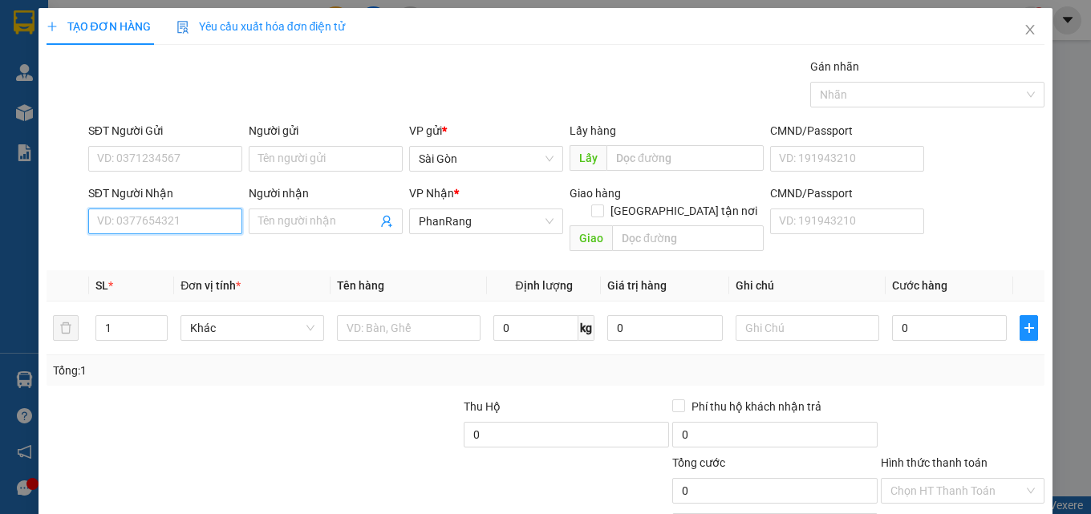
click at [166, 225] on input "SĐT Người Nhận" at bounding box center [165, 222] width 154 height 26
click at [165, 225] on input "SĐT Người Nhận" at bounding box center [165, 222] width 154 height 26
click at [95, 218] on input "789111" at bounding box center [165, 222] width 154 height 26
type input "0989789111"
click at [146, 254] on div "0989789111 - DƯƠNG" at bounding box center [163, 254] width 133 height 18
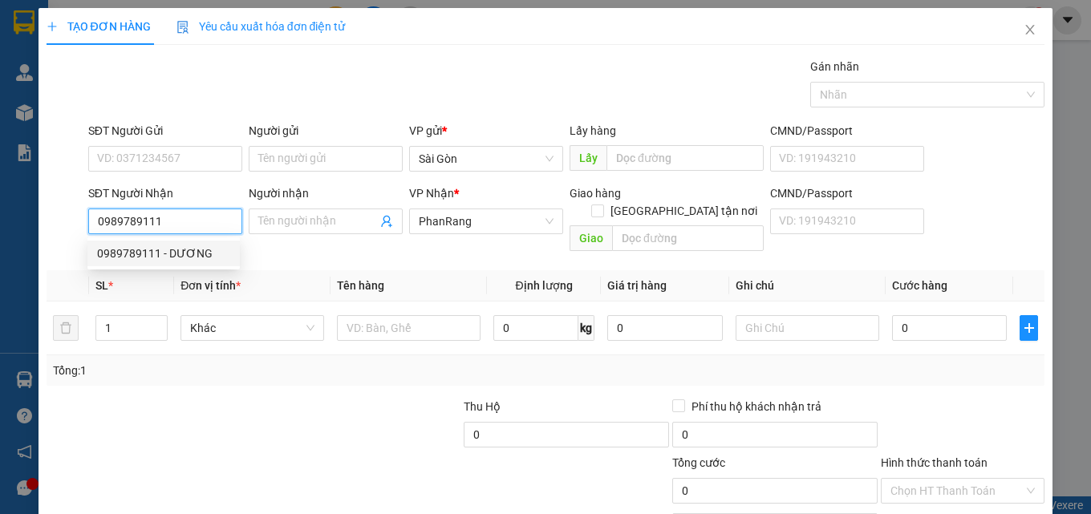
type input "DƯƠNG"
type input "100.000"
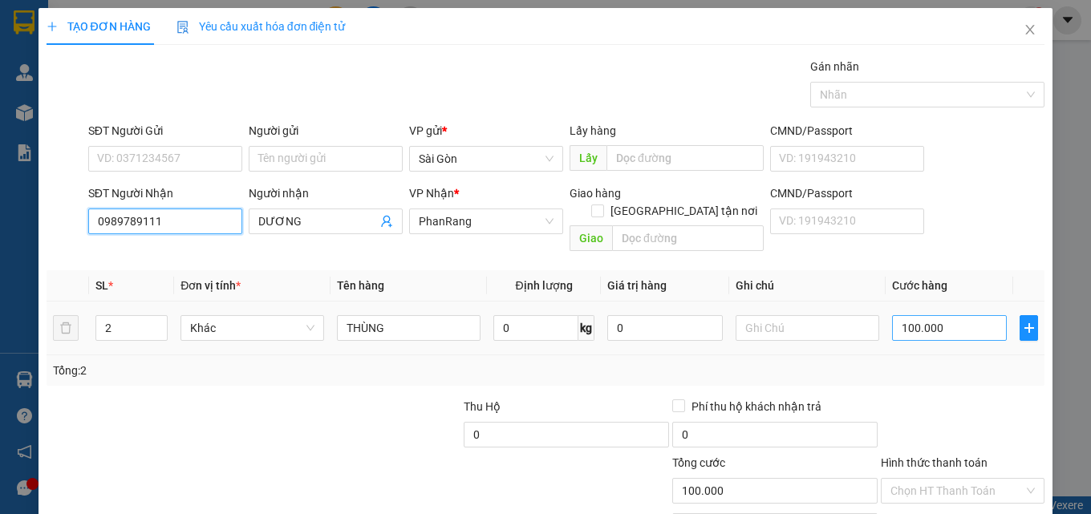
scroll to position [79, 0]
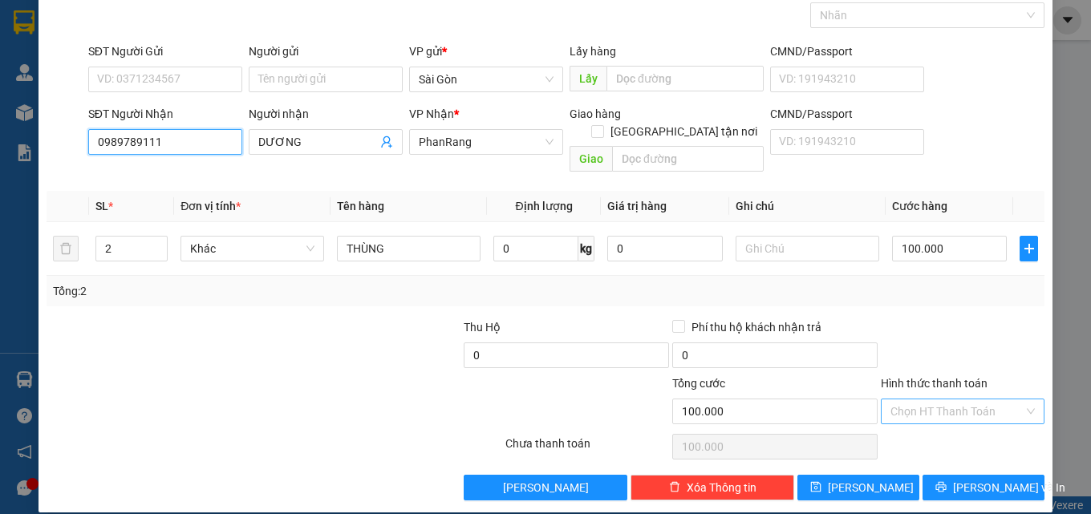
type input "0989789111"
click at [987, 400] on input "Hình thức thanh toán" at bounding box center [956, 412] width 133 height 24
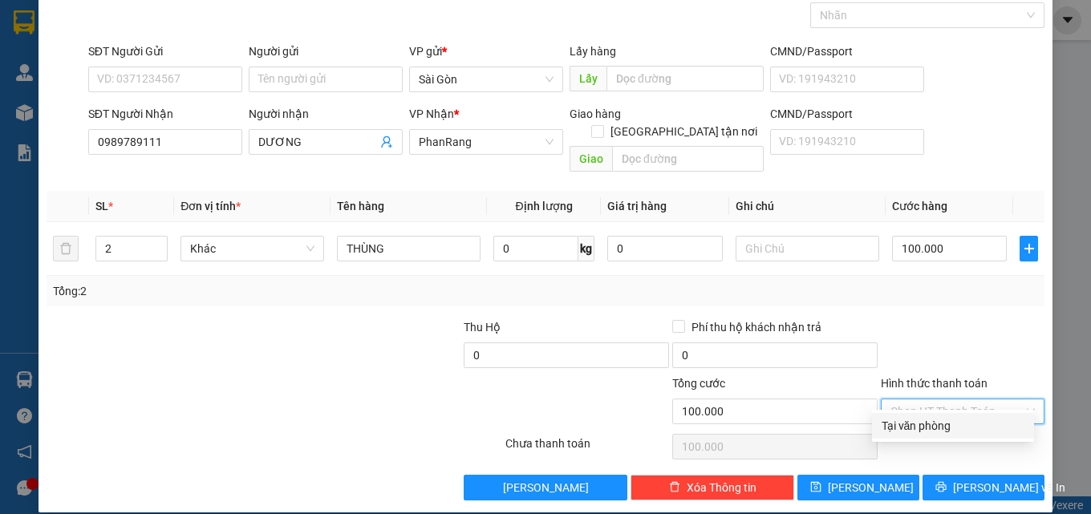
click at [941, 433] on div "Tại văn phòng" at bounding box center [953, 426] width 143 height 18
type input "0"
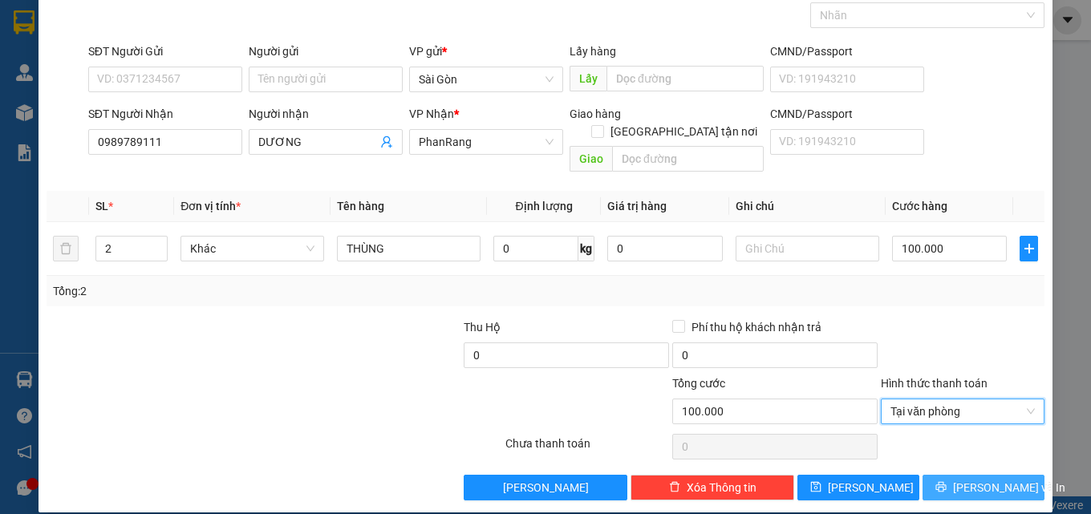
click at [960, 479] on span "[PERSON_NAME] và In" at bounding box center [1009, 488] width 112 height 18
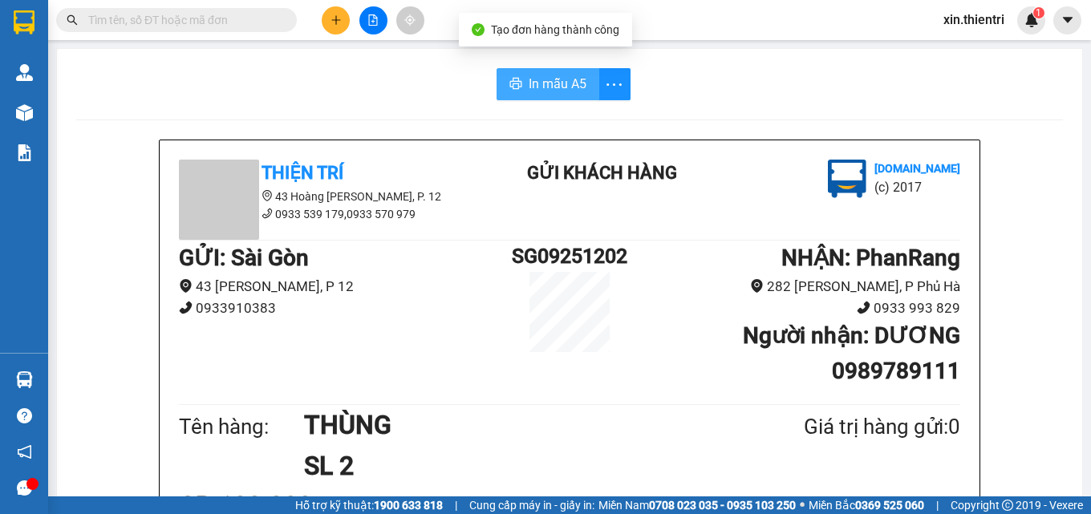
click at [566, 89] on span "In mẫu A5" at bounding box center [558, 84] width 58 height 20
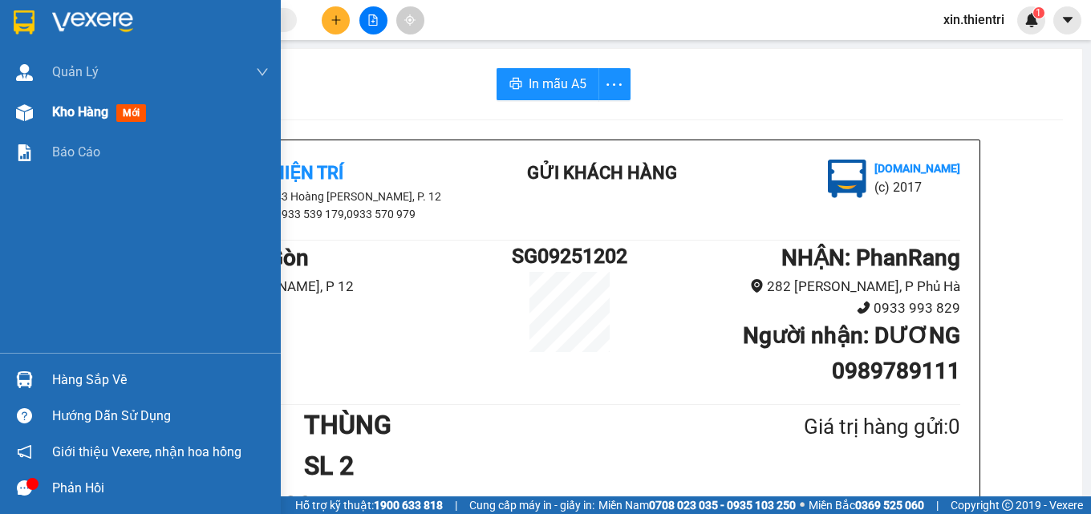
click at [188, 120] on div "Kho hàng mới" at bounding box center [160, 112] width 217 height 40
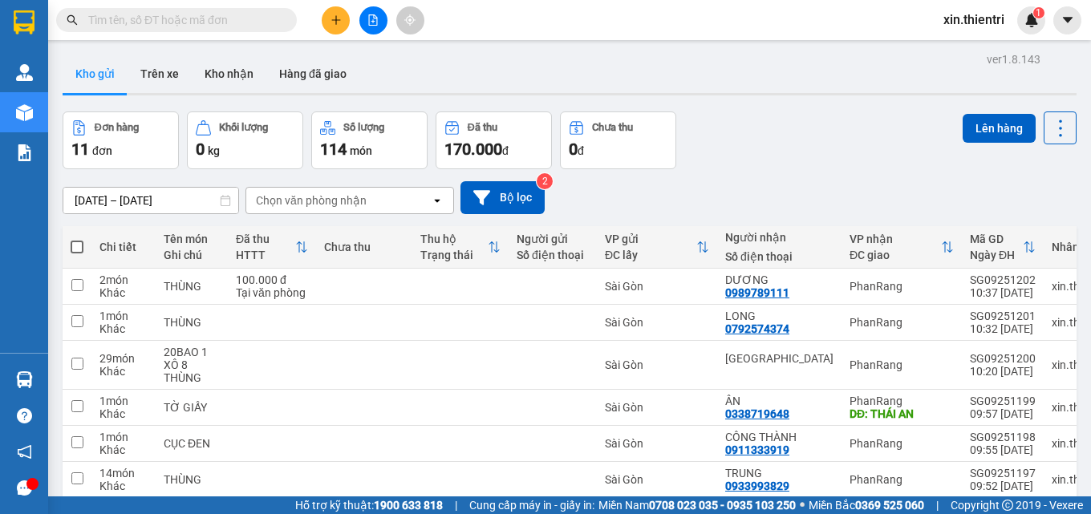
click at [337, 35] on div "Kết quả tìm kiếm ( 1 ) Bộ lọc Mã ĐH Trạng thái Món hàng Thu hộ Tổng cước Chưa c…" at bounding box center [545, 20] width 1091 height 40
click at [339, 30] on button at bounding box center [336, 20] width 28 height 28
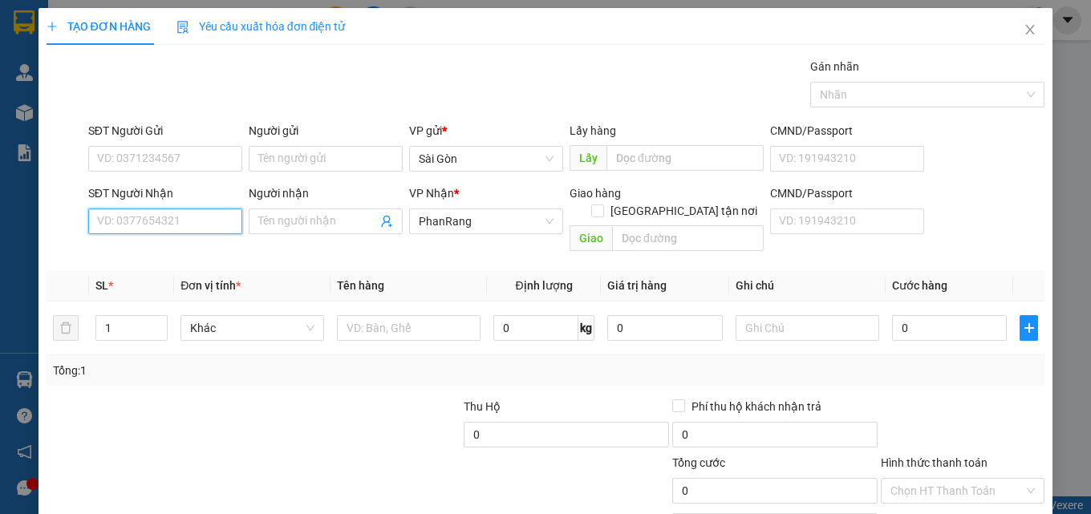
click at [227, 217] on input "SĐT Người Nhận" at bounding box center [165, 222] width 154 height 26
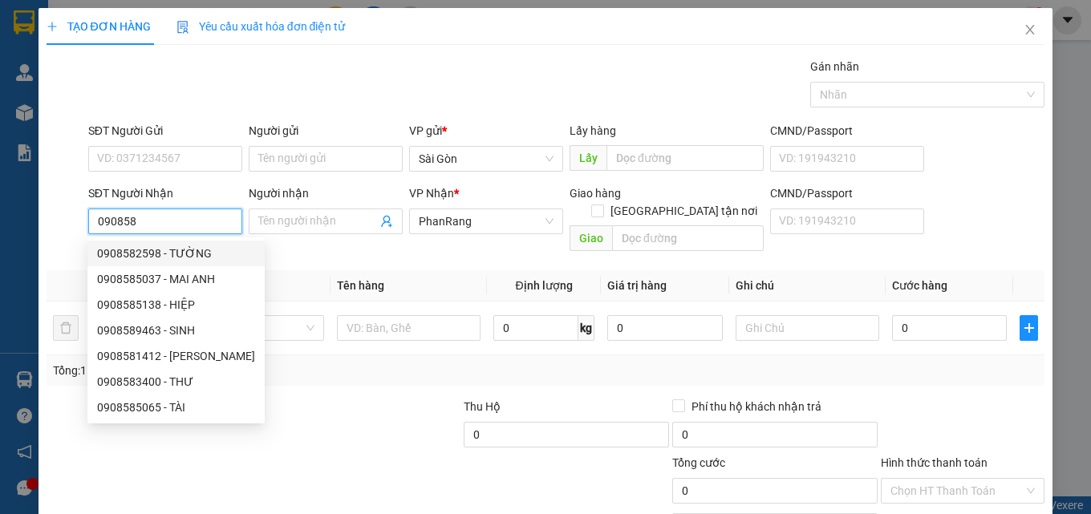
click at [190, 253] on div "0908582598 - TƯỜNG" at bounding box center [176, 254] width 158 height 18
type input "0908582598"
type input "TƯỜNG"
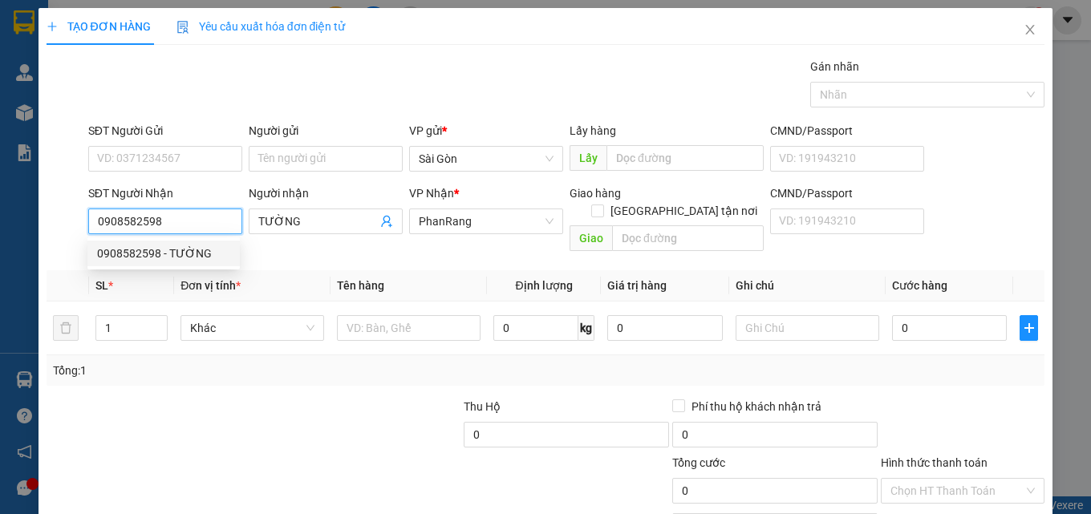
type input "30.000"
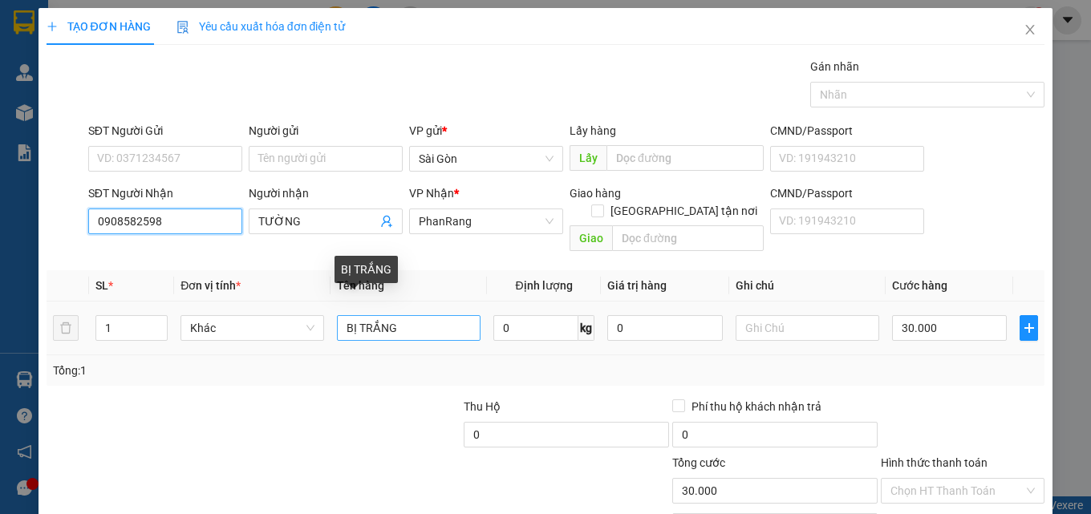
type input "0908582598"
drag, startPoint x: 355, startPoint y: 306, endPoint x: 433, endPoint y: 273, distance: 84.5
click at [423, 270] on table "SL * Đơn vị tính * Tên hàng Định lượng Giá trị hàng Ghi chú Cước hàng 1 Khác BỊ…" at bounding box center [546, 312] width 999 height 85
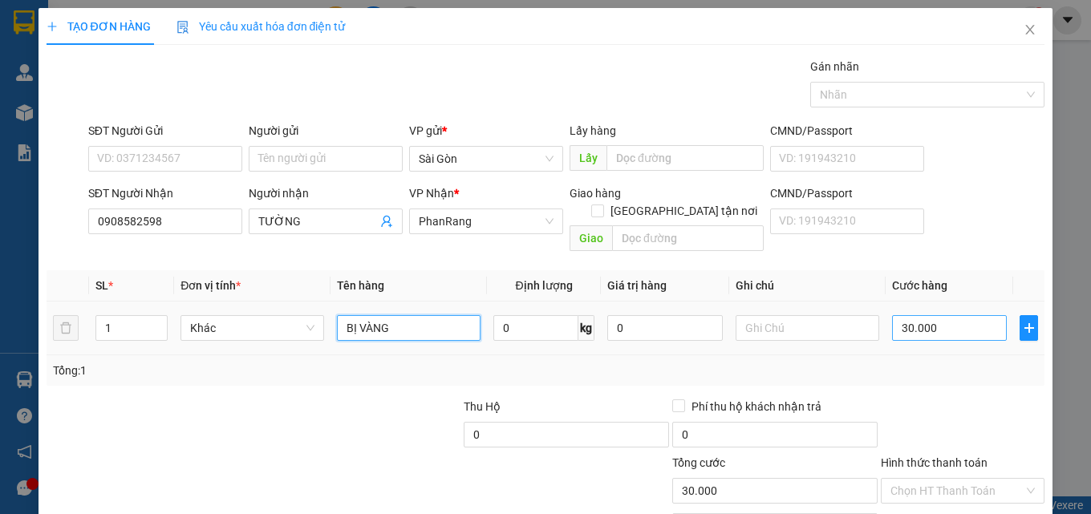
type input "BỊ VÀNG"
click at [954, 315] on input "30.000" at bounding box center [950, 328] width 116 height 26
click at [957, 315] on input "30.000" at bounding box center [950, 328] width 116 height 26
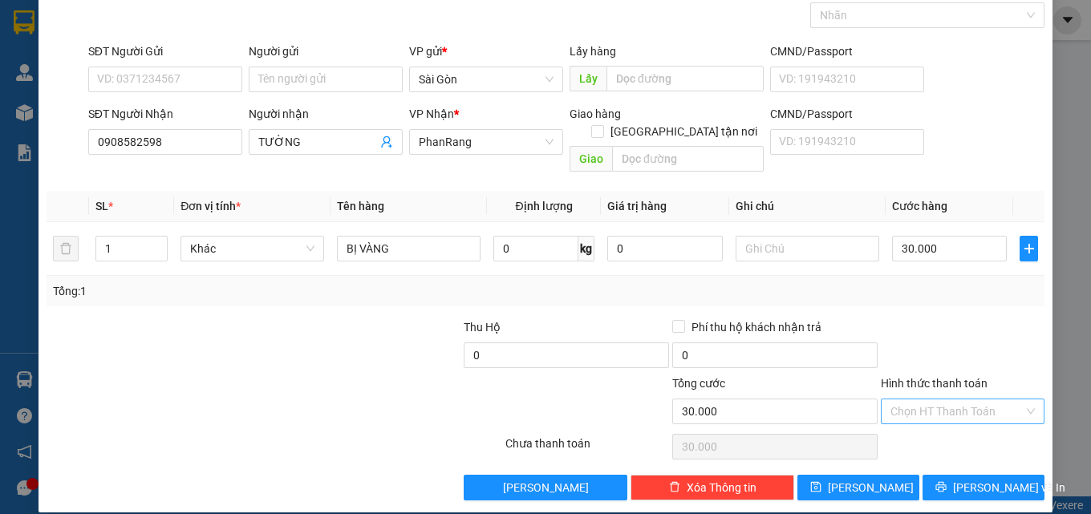
click at [921, 400] on input "Hình thức thanh toán" at bounding box center [956, 412] width 133 height 24
click at [927, 435] on div "Tại văn phòng" at bounding box center [953, 426] width 162 height 26
type input "0"
click at [980, 479] on button "[PERSON_NAME] và In" at bounding box center [984, 488] width 122 height 26
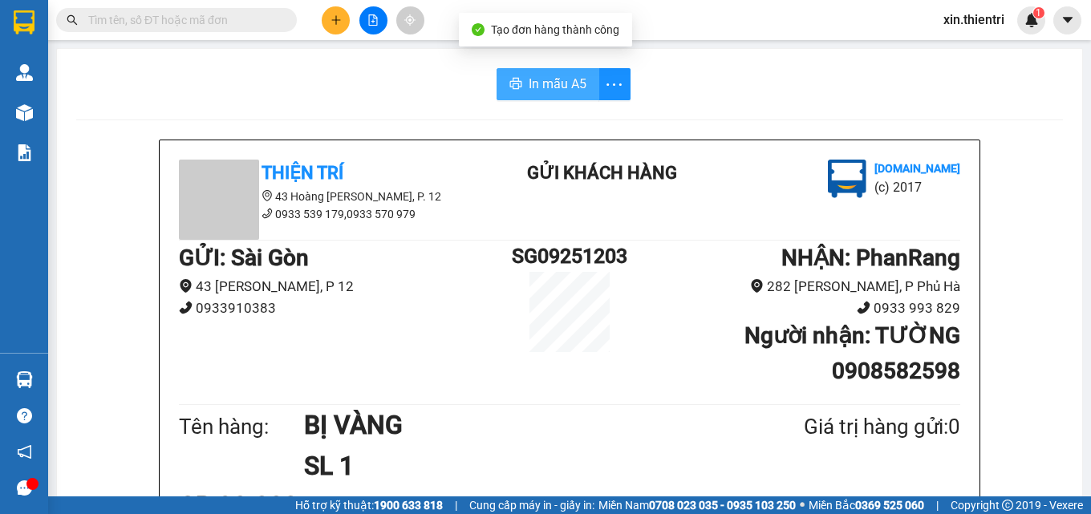
click at [570, 77] on button "In mẫu A5" at bounding box center [548, 84] width 103 height 32
click at [568, 80] on span "In mẫu A5" at bounding box center [558, 84] width 58 height 20
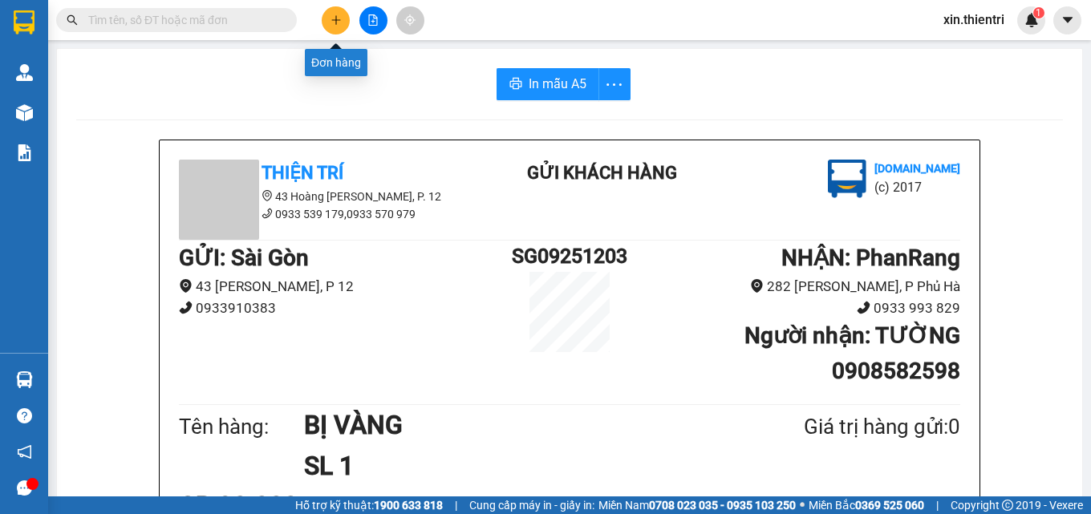
click at [341, 24] on icon "plus" at bounding box center [336, 19] width 11 height 11
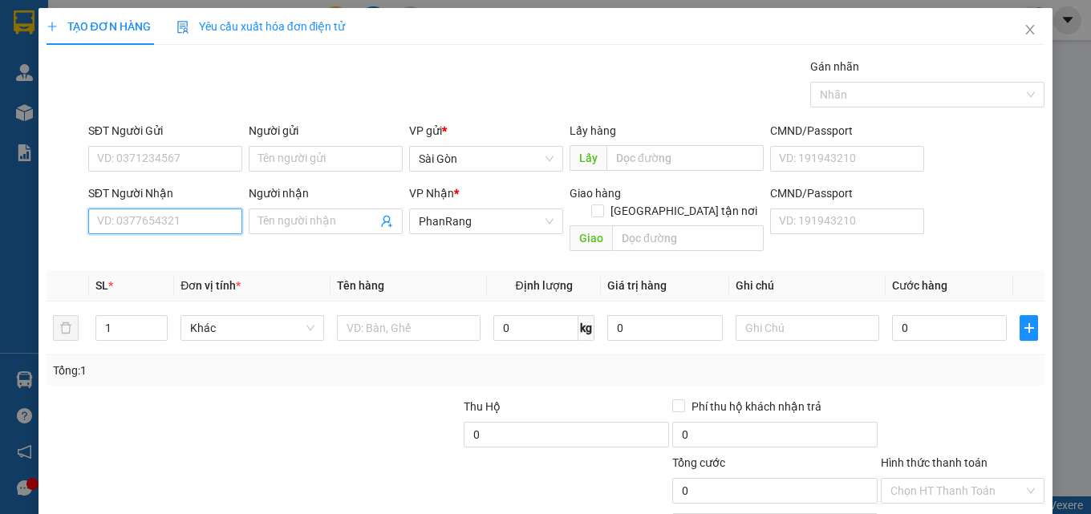
click at [213, 220] on input "SĐT Người Nhận" at bounding box center [165, 222] width 154 height 26
type input "9"
type input "0902590409"
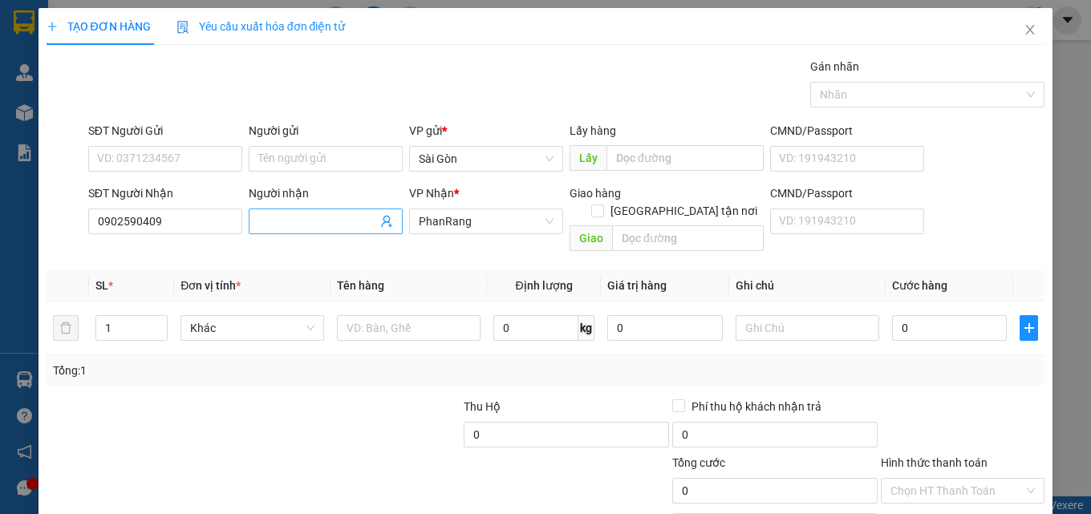
click at [289, 218] on input "Người nhận" at bounding box center [317, 222] width 119 height 18
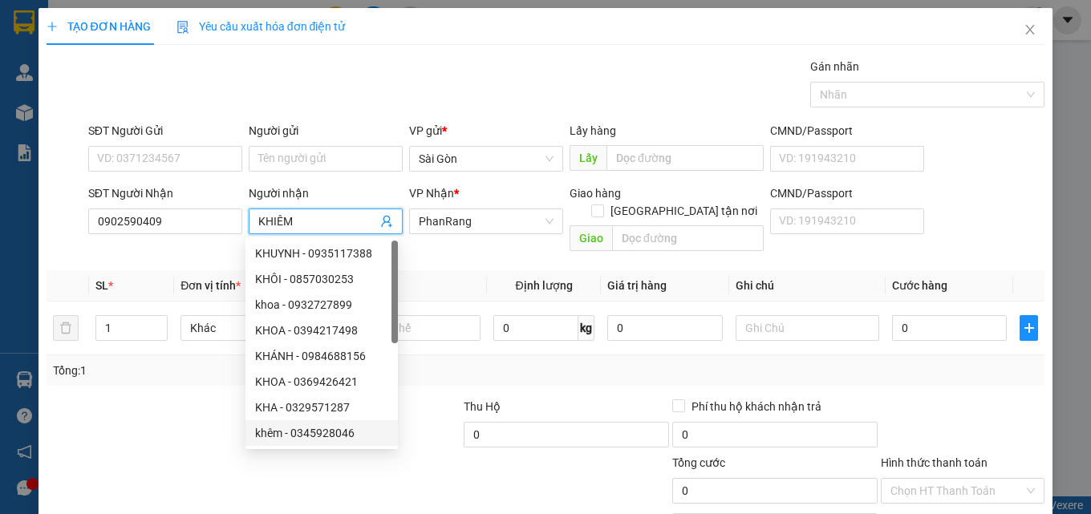
type input "KHIÊM"
click at [159, 398] on div at bounding box center [149, 426] width 209 height 56
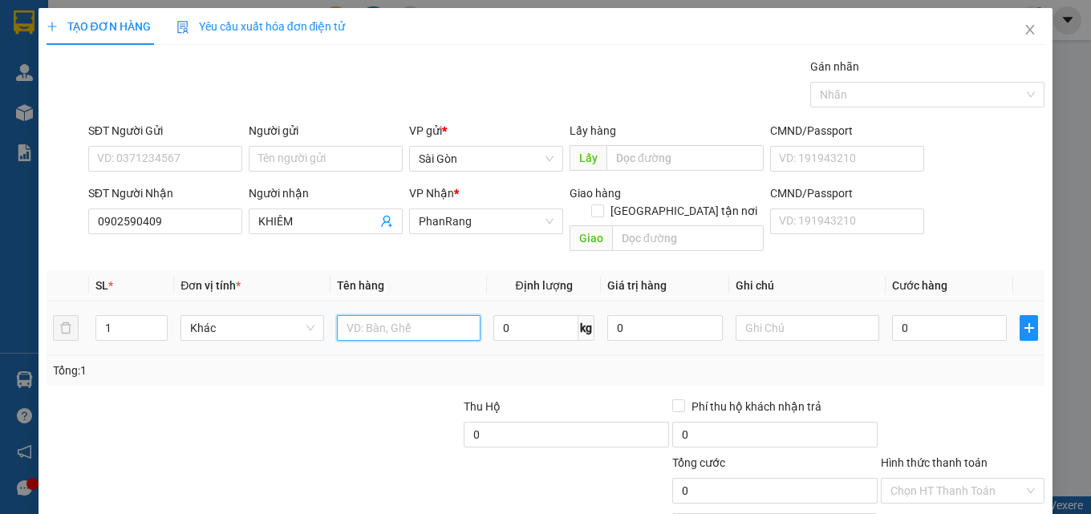
drag, startPoint x: 379, startPoint y: 309, endPoint x: 393, endPoint y: 307, distance: 14.5
click at [379, 315] on input "text" at bounding box center [409, 328] width 144 height 26
drag, startPoint x: 400, startPoint y: 304, endPoint x: 428, endPoint y: 298, distance: 28.8
click at [400, 315] on input "text" at bounding box center [409, 328] width 144 height 26
type input "THÙNG"
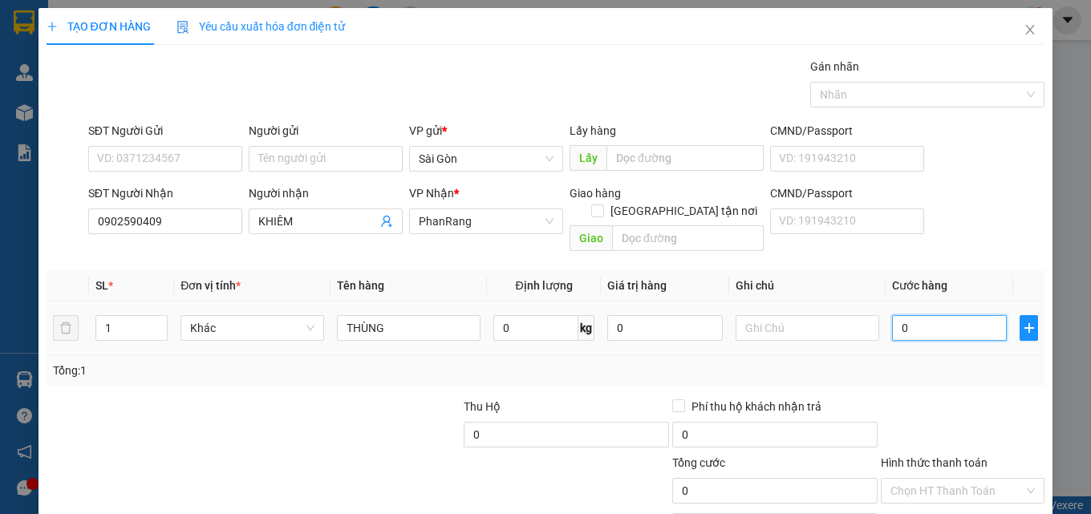
type input "5"
type input "50"
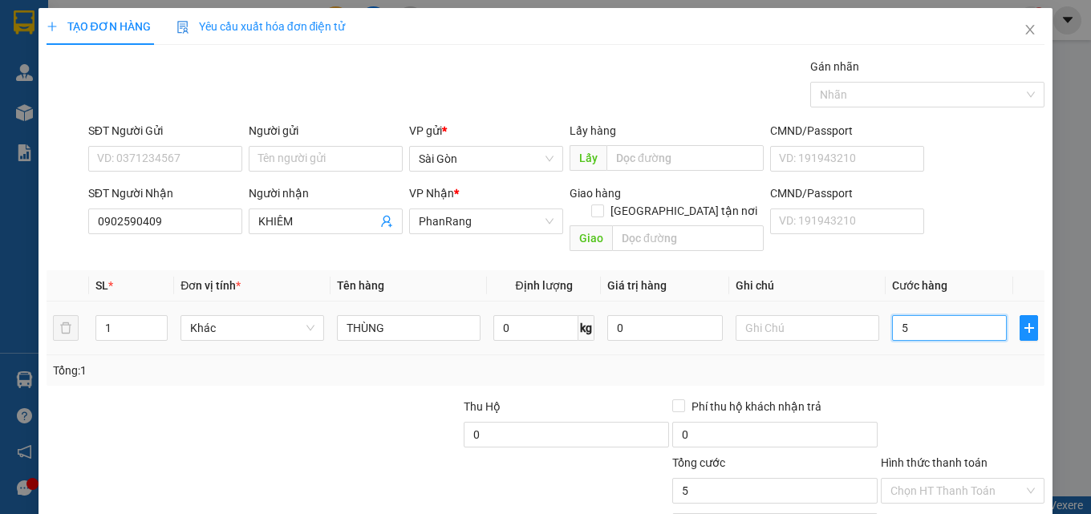
type input "50"
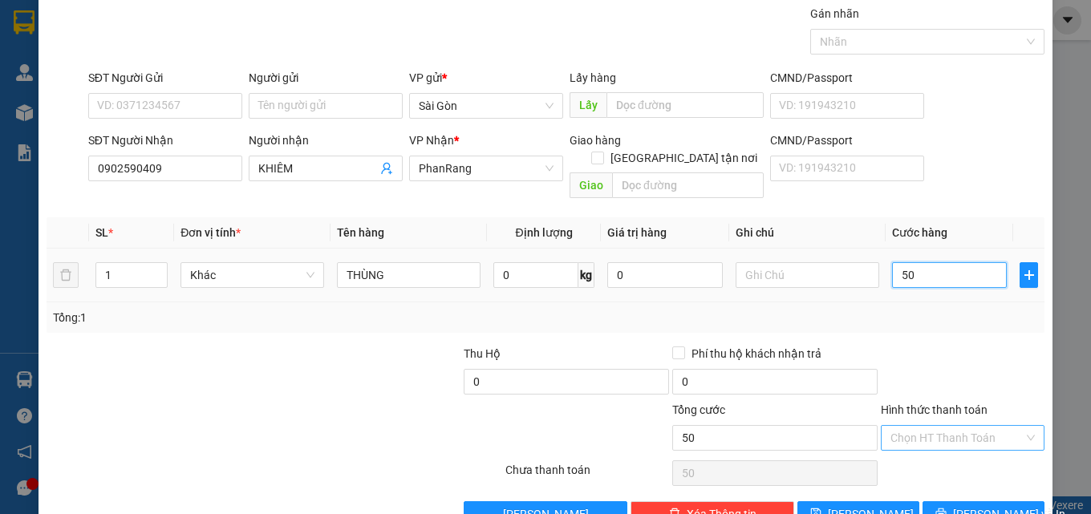
scroll to position [79, 0]
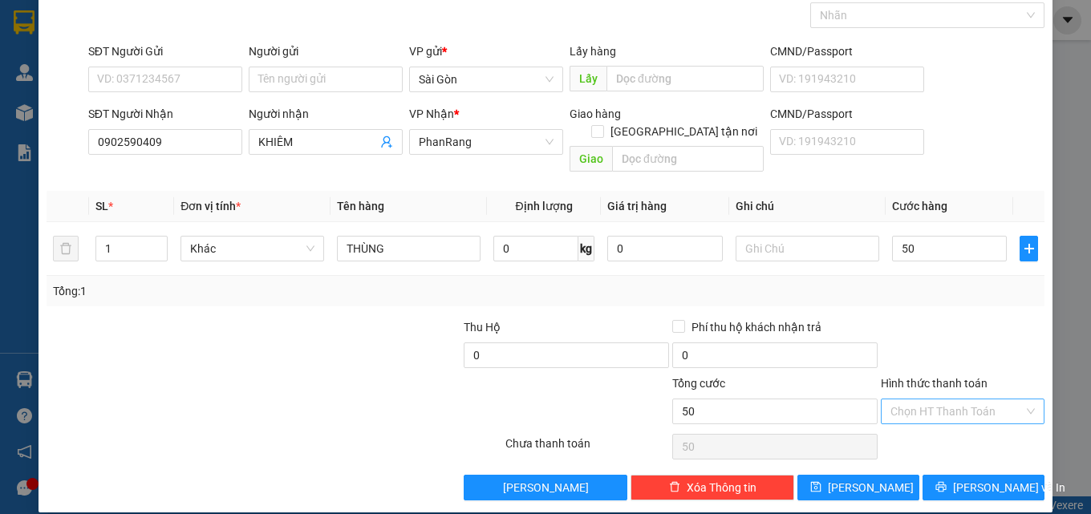
type input "50.000"
click at [972, 400] on input "Hình thức thanh toán" at bounding box center [956, 412] width 133 height 24
click at [950, 429] on div "Tại văn phòng" at bounding box center [953, 426] width 143 height 18
type input "0"
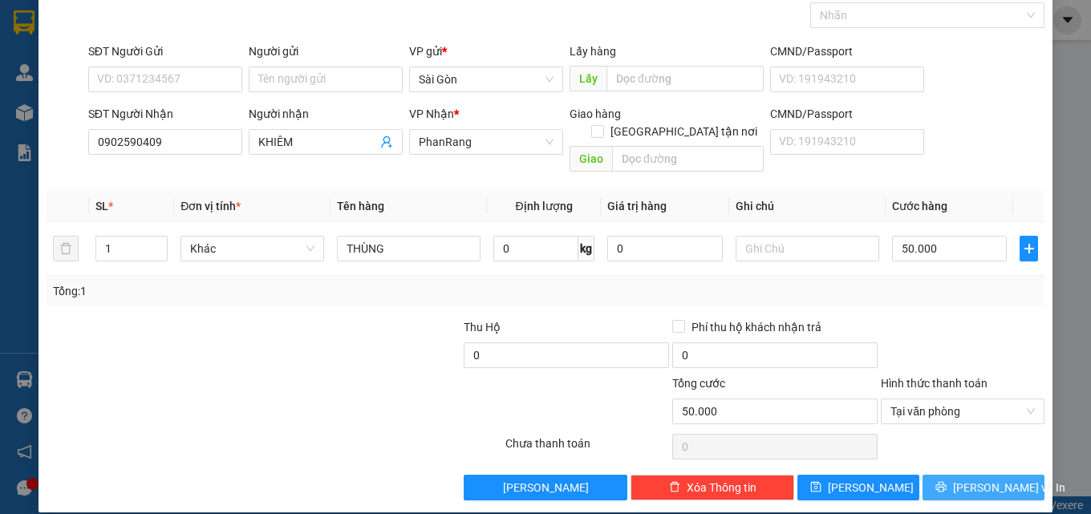
click at [962, 479] on span "[PERSON_NAME] và In" at bounding box center [1009, 488] width 112 height 18
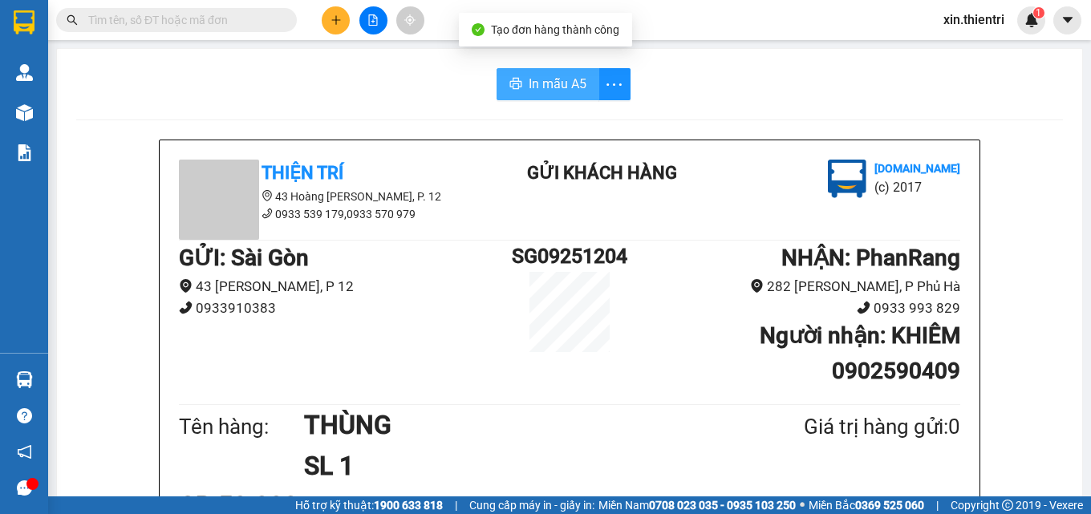
click at [549, 81] on span "In mẫu A5" at bounding box center [558, 84] width 58 height 20
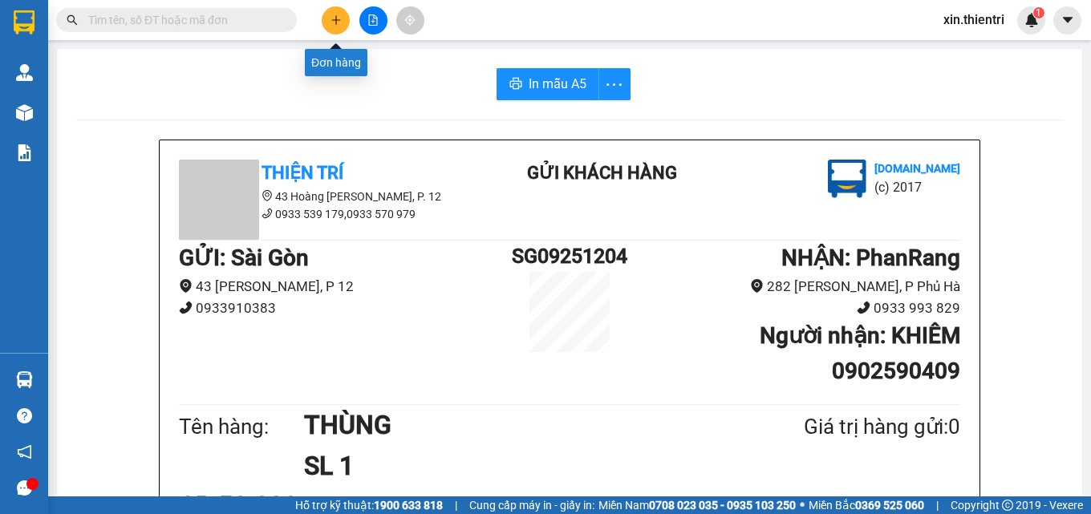
click at [340, 22] on icon "plus" at bounding box center [336, 19] width 11 height 11
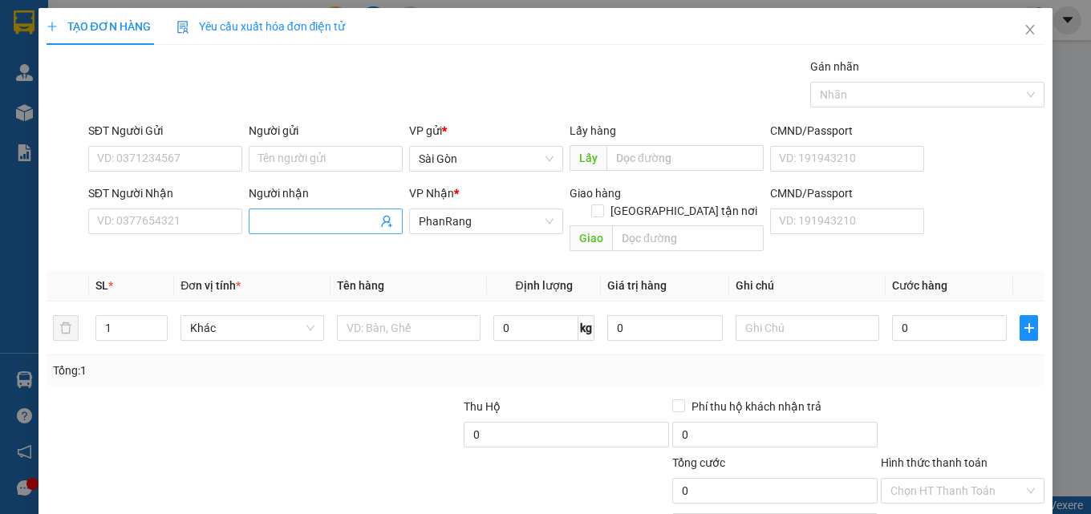
click at [319, 229] on input "Người nhận" at bounding box center [317, 222] width 119 height 18
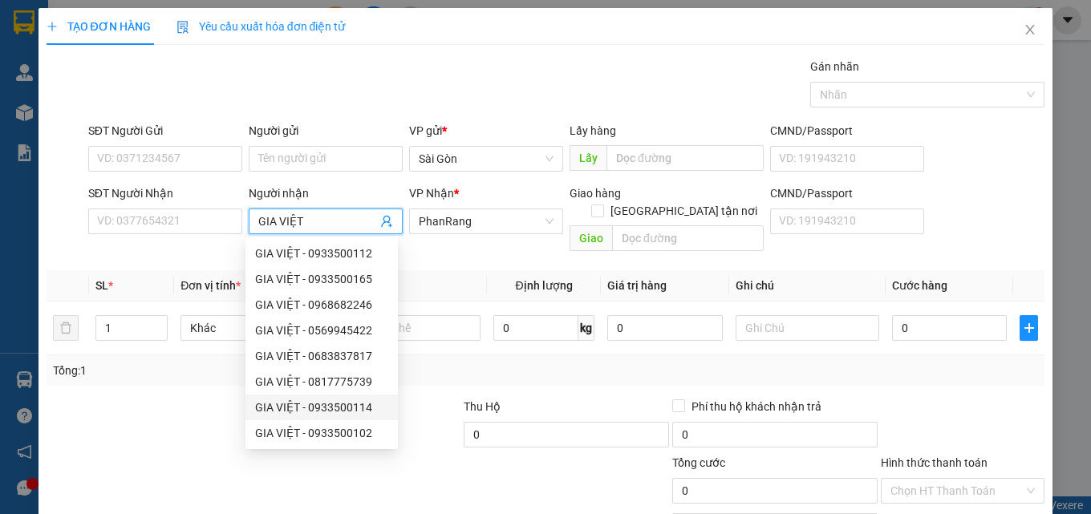
type input "GIA VIỆT"
click at [174, 425] on div at bounding box center [149, 426] width 209 height 56
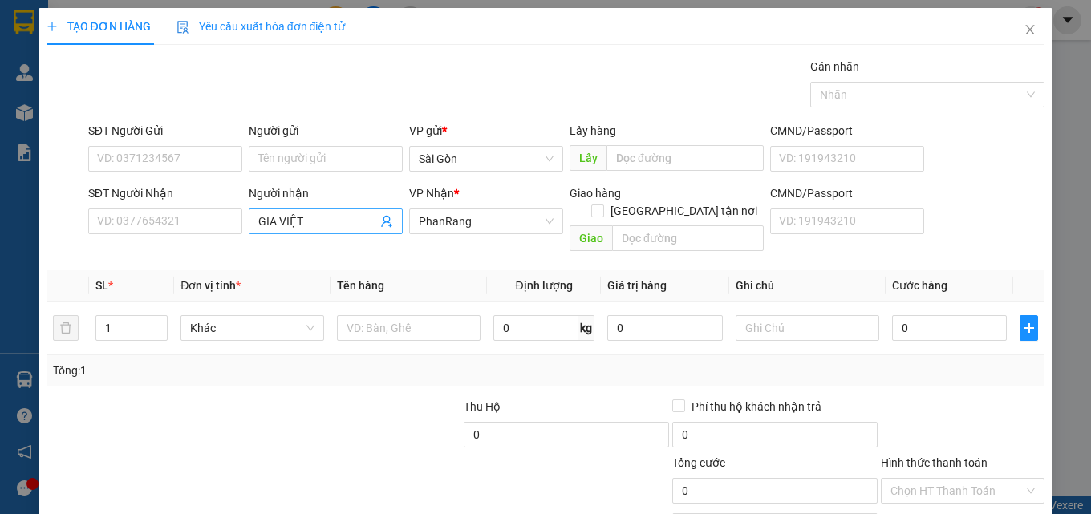
click at [313, 223] on input "GIA VIỆT" at bounding box center [317, 222] width 119 height 18
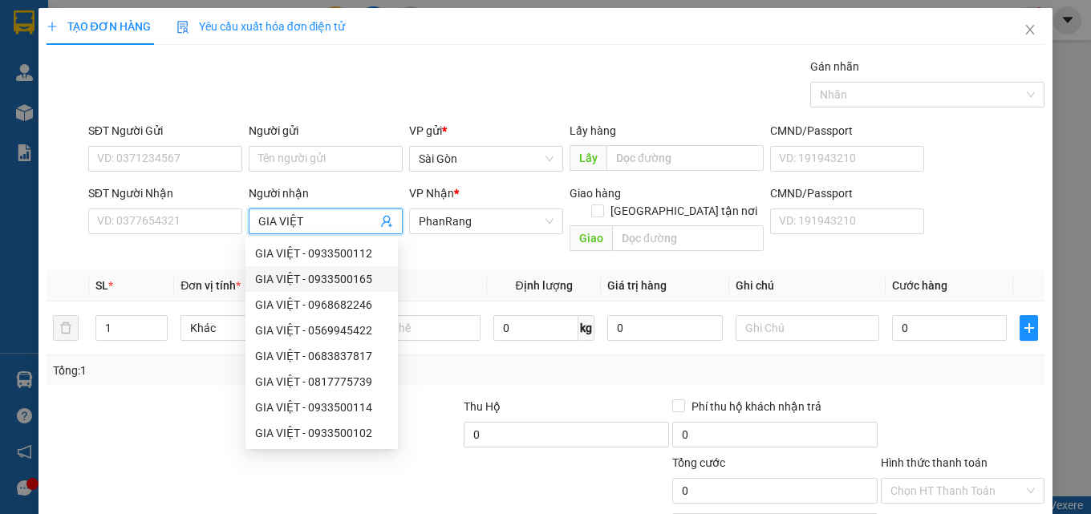
click at [351, 282] on div "GIA VIỆT - 0933500165" at bounding box center [321, 279] width 133 height 18
type input "0933500165"
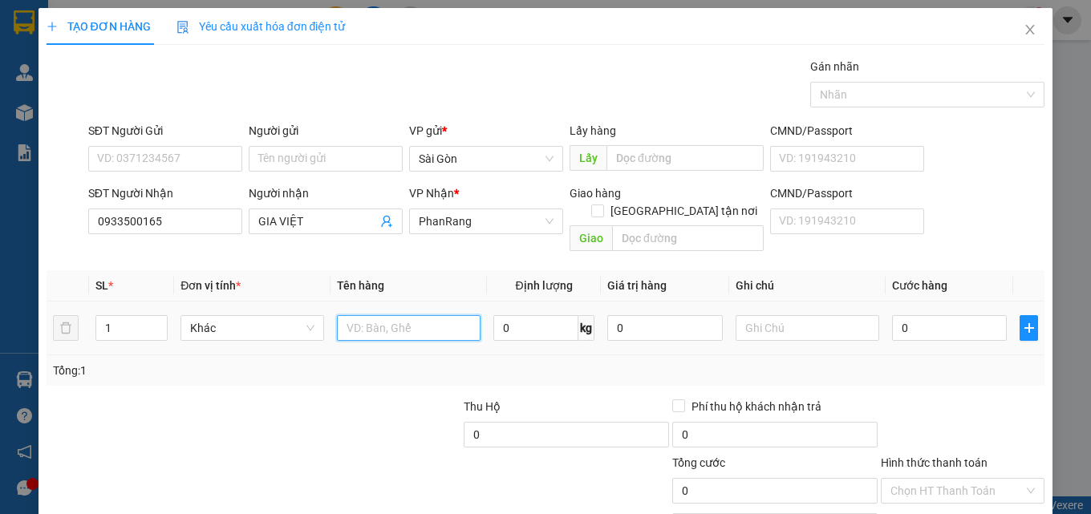
click at [424, 316] on input "text" at bounding box center [409, 328] width 144 height 26
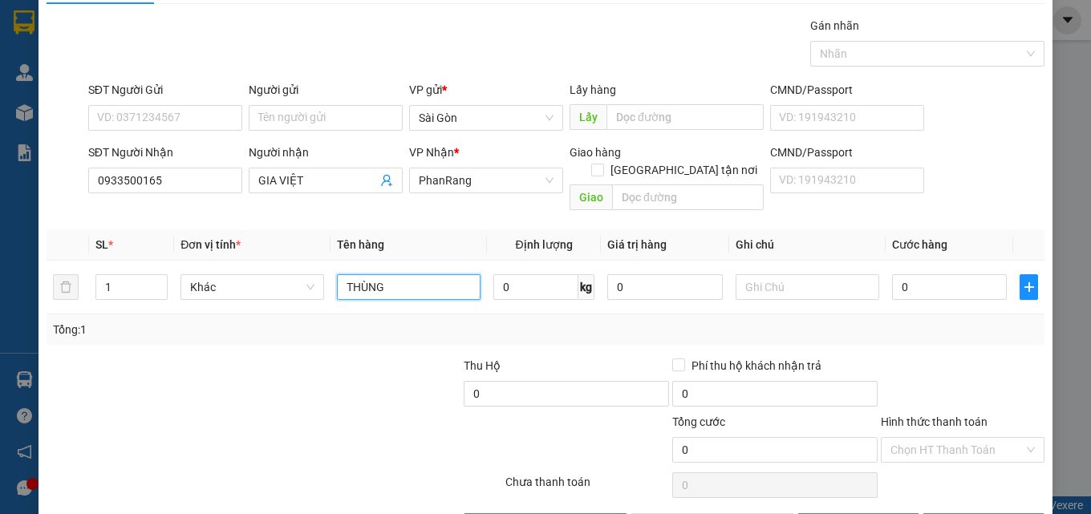
scroll to position [79, 0]
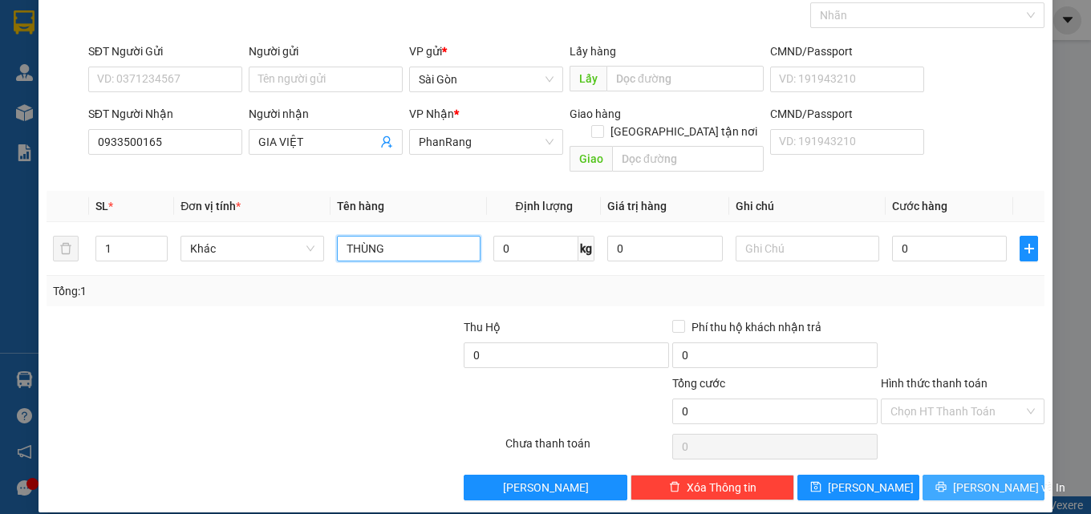
type input "THÙNG"
click at [958, 475] on button "[PERSON_NAME] và In" at bounding box center [984, 488] width 122 height 26
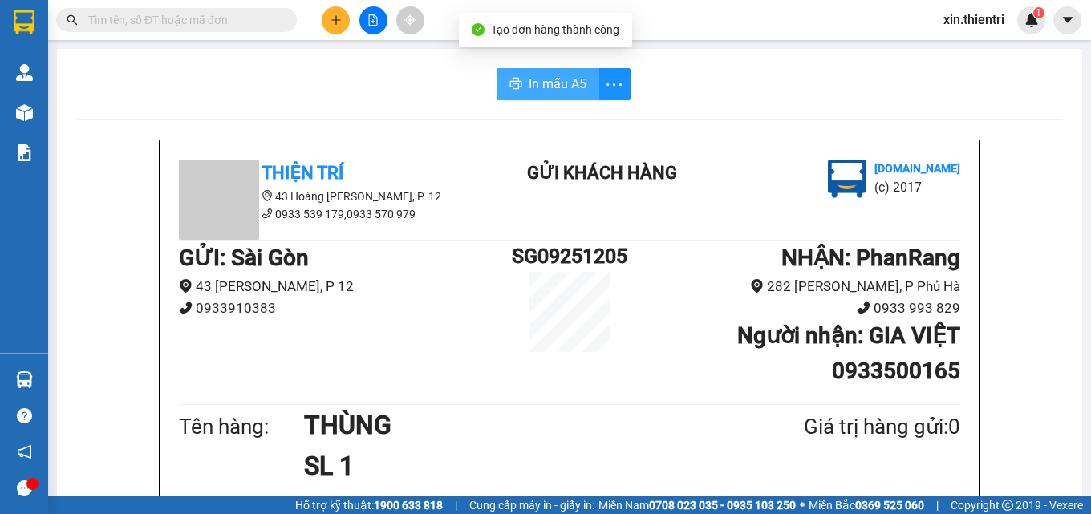
click at [561, 83] on span "In mẫu A5" at bounding box center [558, 84] width 58 height 20
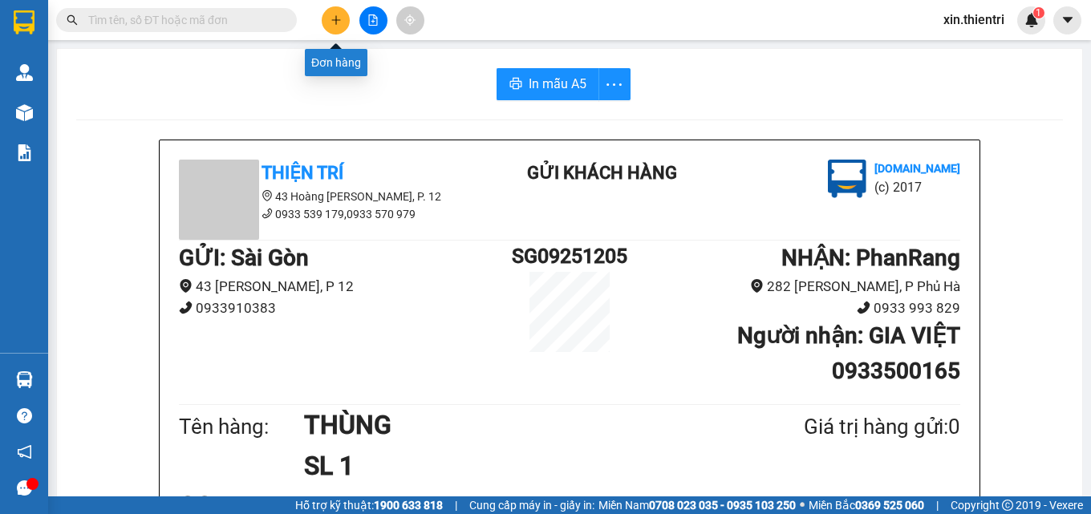
click at [343, 22] on button at bounding box center [336, 20] width 28 height 28
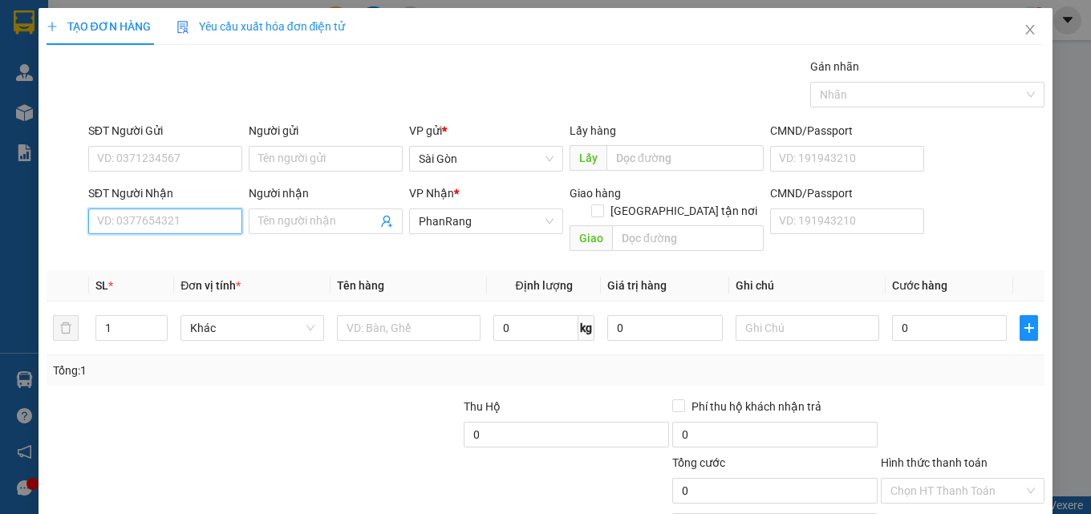
click at [197, 221] on input "SĐT Người Nhận" at bounding box center [165, 222] width 154 height 26
click at [200, 251] on div "0798199986 - VY" at bounding box center [163, 254] width 133 height 18
type input "0798199986"
type input "VY"
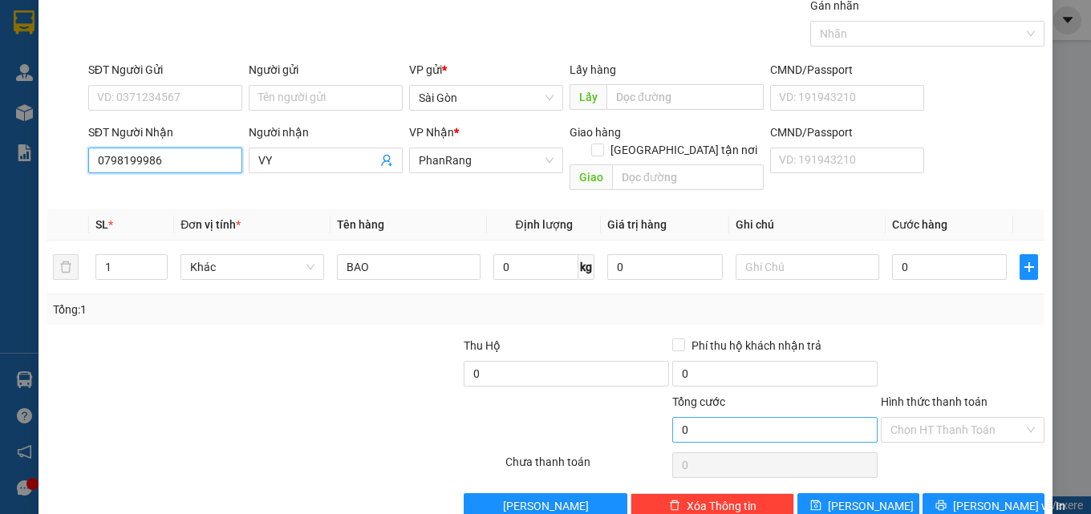
scroll to position [79, 0]
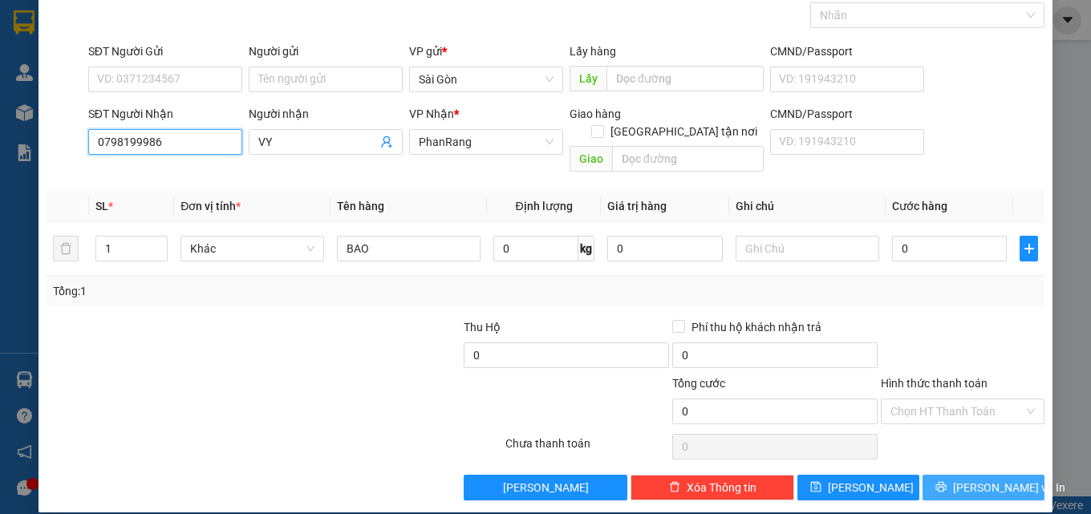
type input "0798199986"
click at [947, 481] on icon "printer" at bounding box center [940, 486] width 11 height 11
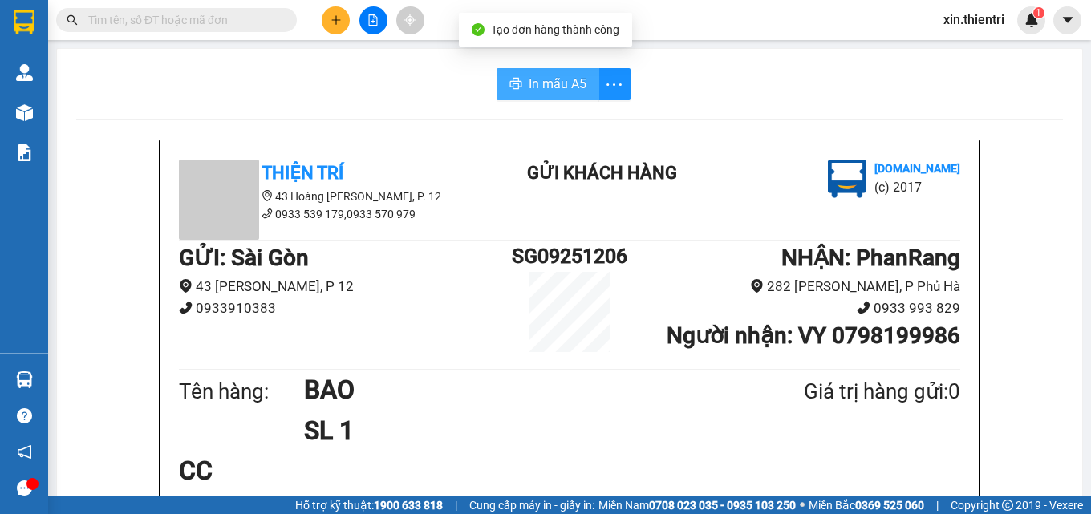
click at [550, 86] on span "In mẫu A5" at bounding box center [558, 84] width 58 height 20
click at [579, 76] on span "In mẫu A5" at bounding box center [558, 84] width 58 height 20
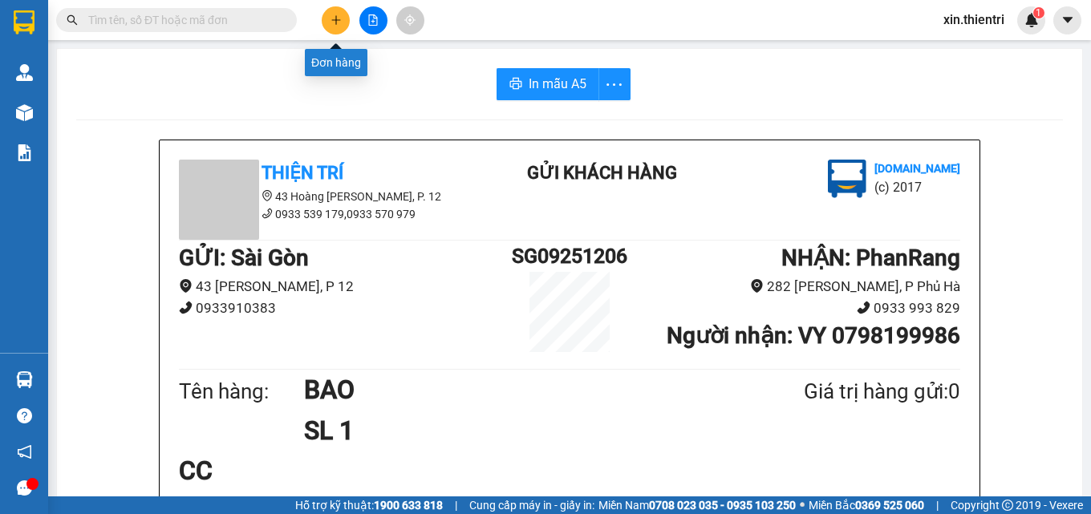
click at [327, 26] on button at bounding box center [336, 20] width 28 height 28
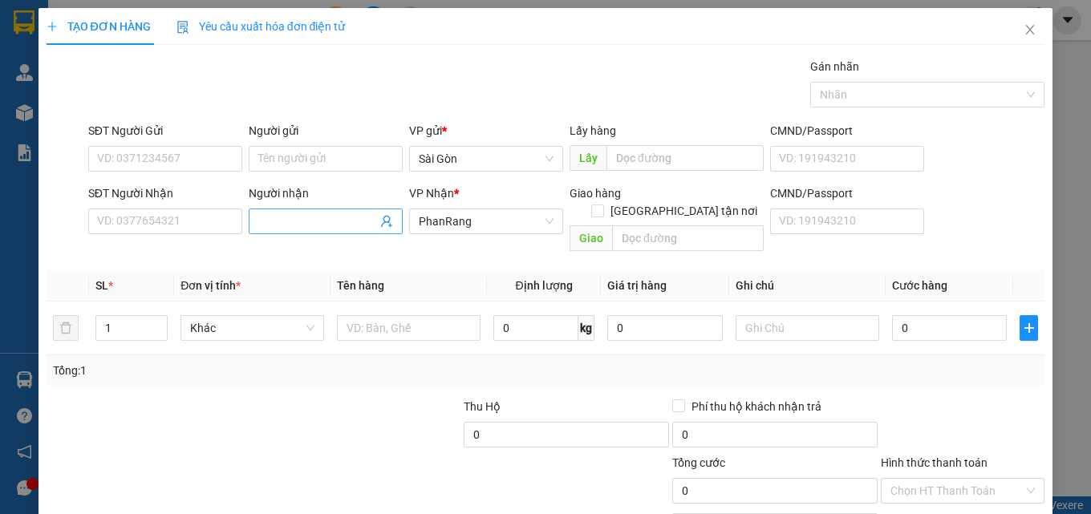
click at [264, 221] on input "Người nhận" at bounding box center [317, 222] width 119 height 18
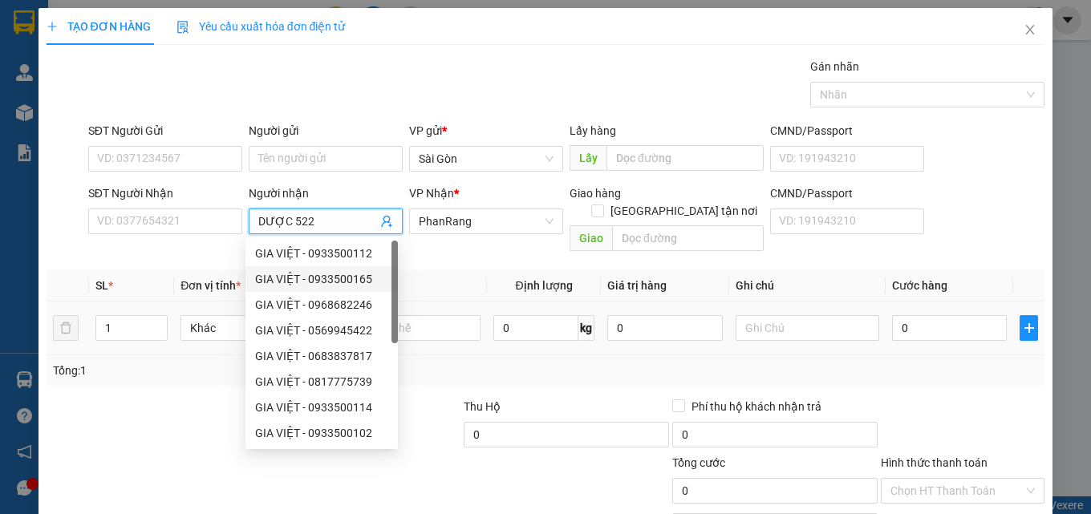
type input "DƯỢC 522"
drag, startPoint x: 142, startPoint y: 295, endPoint x: 151, endPoint y: 298, distance: 9.1
click at [144, 312] on div "1" at bounding box center [131, 328] width 72 height 32
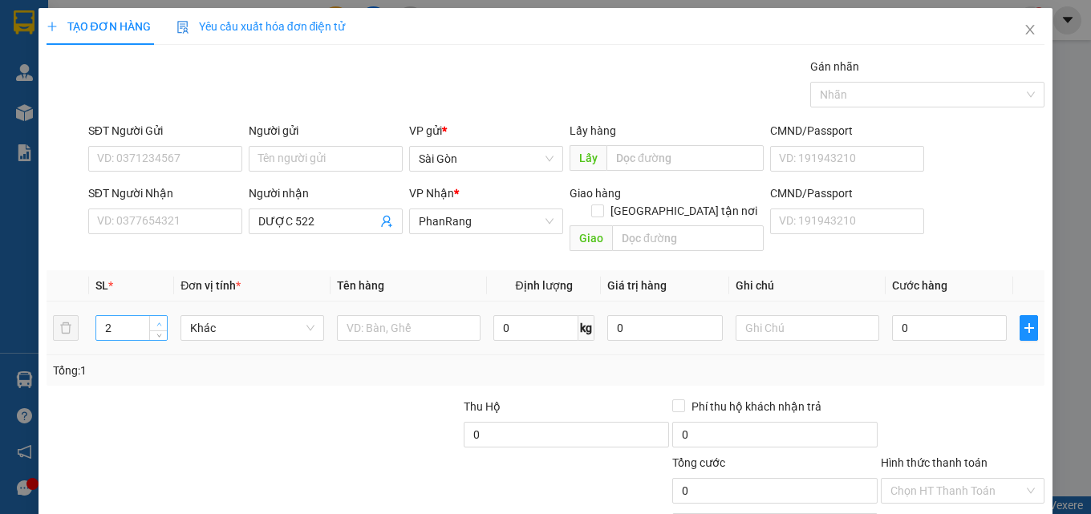
click at [153, 316] on span "Increase Value" at bounding box center [158, 323] width 18 height 14
type input "3"
click at [154, 316] on span "Increase Value" at bounding box center [158, 323] width 18 height 14
drag, startPoint x: 363, startPoint y: 318, endPoint x: 388, endPoint y: 314, distance: 26.0
click at [367, 318] on input "text" at bounding box center [409, 328] width 144 height 26
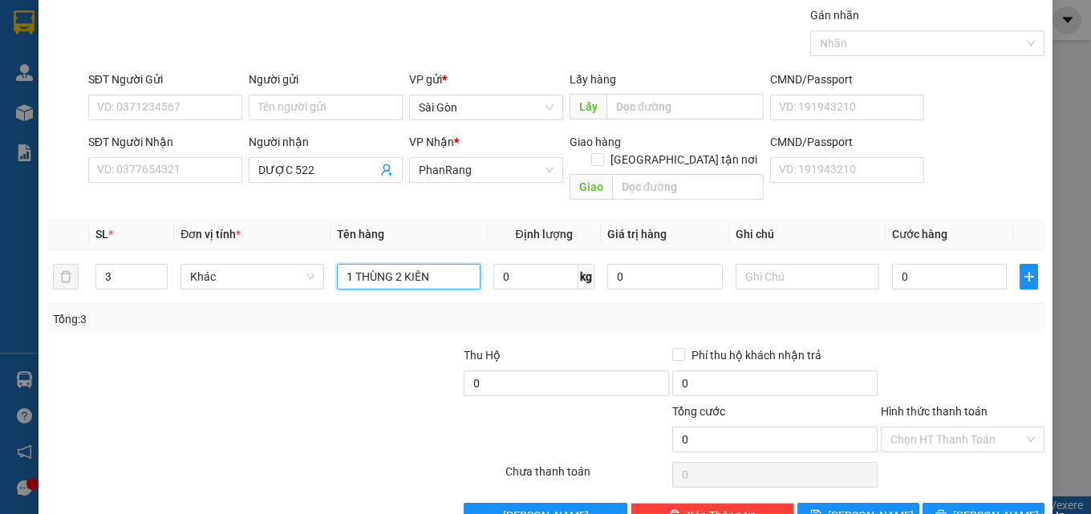
scroll to position [79, 0]
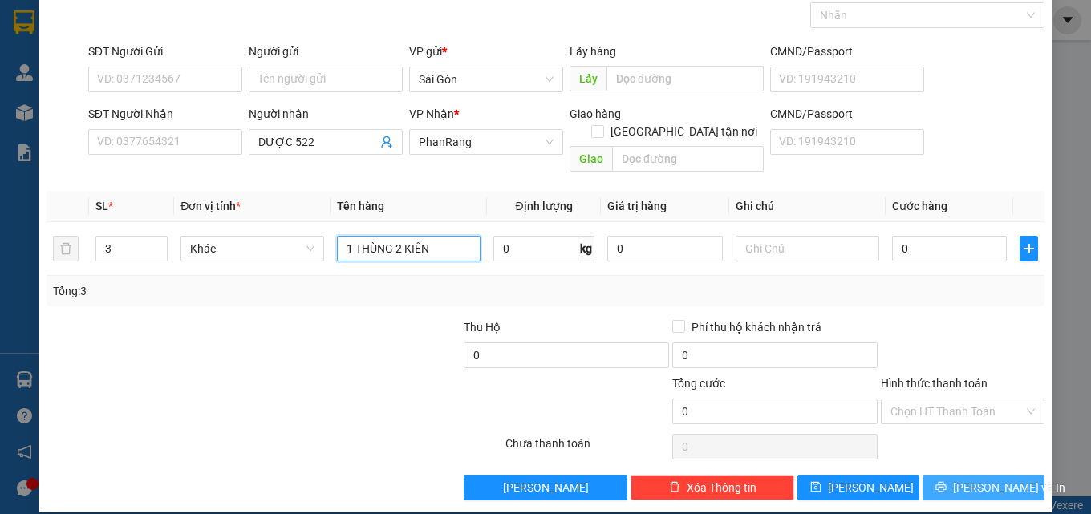
type input "1 THÙNG 2 KIÊN"
drag, startPoint x: 994, startPoint y: 463, endPoint x: 994, endPoint y: 474, distance: 11.2
click at [994, 479] on span "[PERSON_NAME] và In" at bounding box center [1009, 488] width 112 height 18
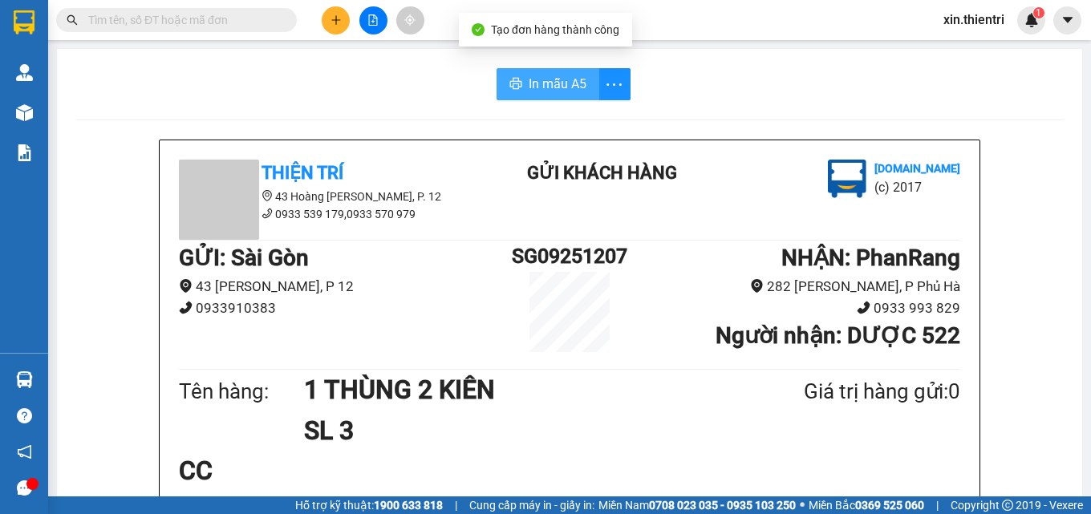
click at [570, 79] on span "In mẫu A5" at bounding box center [558, 84] width 58 height 20
drag, startPoint x: 826, startPoint y: 459, endPoint x: 764, endPoint y: 546, distance: 106.9
click at [336, 27] on button at bounding box center [336, 20] width 28 height 28
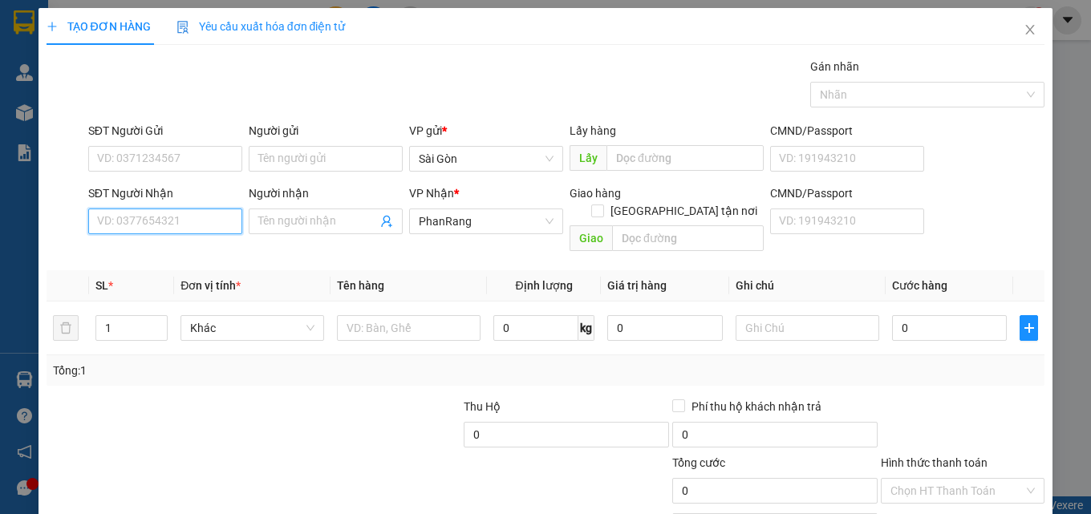
click at [189, 225] on input "SĐT Người Nhận" at bounding box center [165, 222] width 154 height 26
click at [218, 259] on div "0908814368 - MINH" at bounding box center [163, 254] width 133 height 18
type input "0908814368"
type input "MINH"
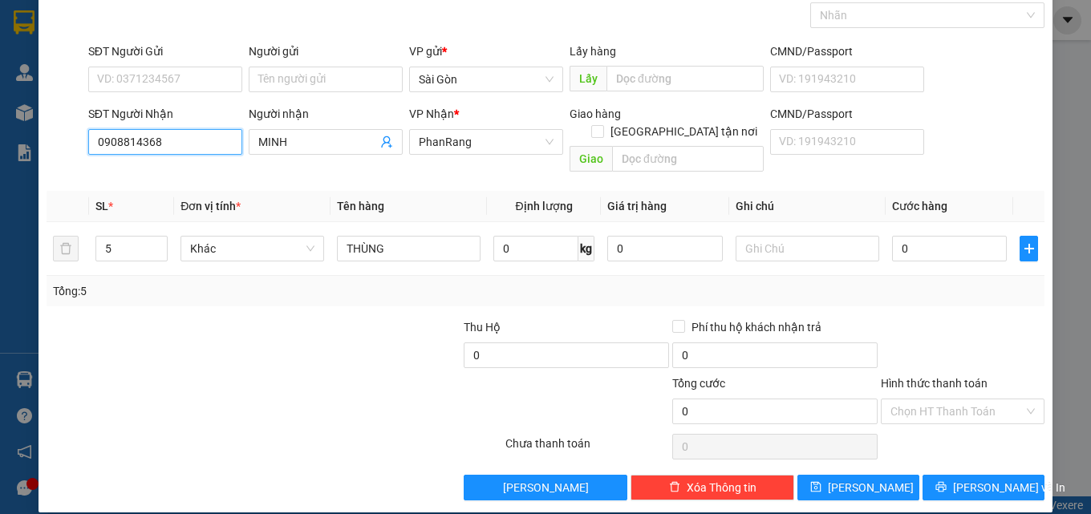
type input "0908814368"
drag, startPoint x: 1023, startPoint y: 83, endPoint x: 1022, endPoint y: 102, distance: 19.3
click at [1023, 88] on div "SĐT Người Gửi VD: 0371234567 Người gửi Tên người gửi VP gửi * Sài Gòn Lấy hàn…" at bounding box center [566, 71] width 963 height 56
click at [618, 375] on div at bounding box center [587, 403] width 167 height 56
click at [625, 375] on div at bounding box center [587, 403] width 167 height 56
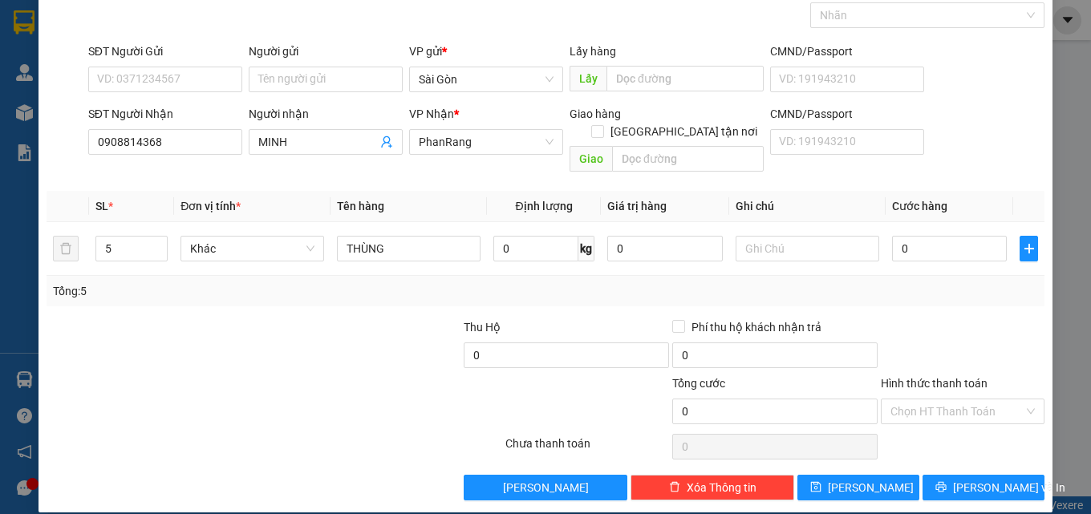
drag, startPoint x: 625, startPoint y: 375, endPoint x: 644, endPoint y: 364, distance: 21.9
click at [644, 375] on div at bounding box center [587, 403] width 167 height 56
drag, startPoint x: 956, startPoint y: 43, endPoint x: 981, endPoint y: 134, distance: 94.0
click at [986, 131] on div "SĐT Người Nhận 0908814368 Người nhận MINH VP Nhận * PhanRang Giao hàng Giao tận…" at bounding box center [566, 142] width 963 height 74
click at [961, 480] on button "[PERSON_NAME] và In" at bounding box center [984, 488] width 122 height 26
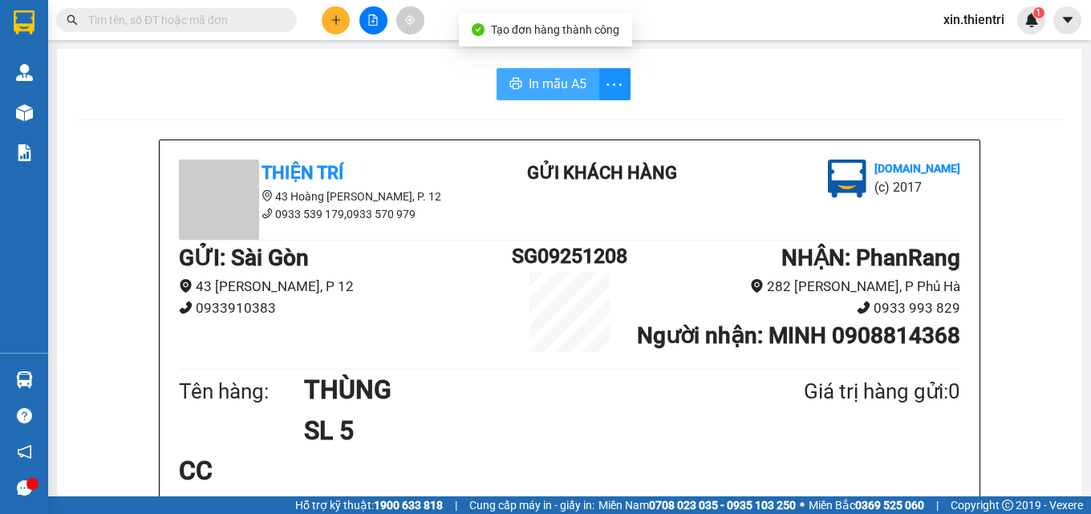
click at [558, 94] on button "In mẫu A5" at bounding box center [548, 84] width 103 height 32
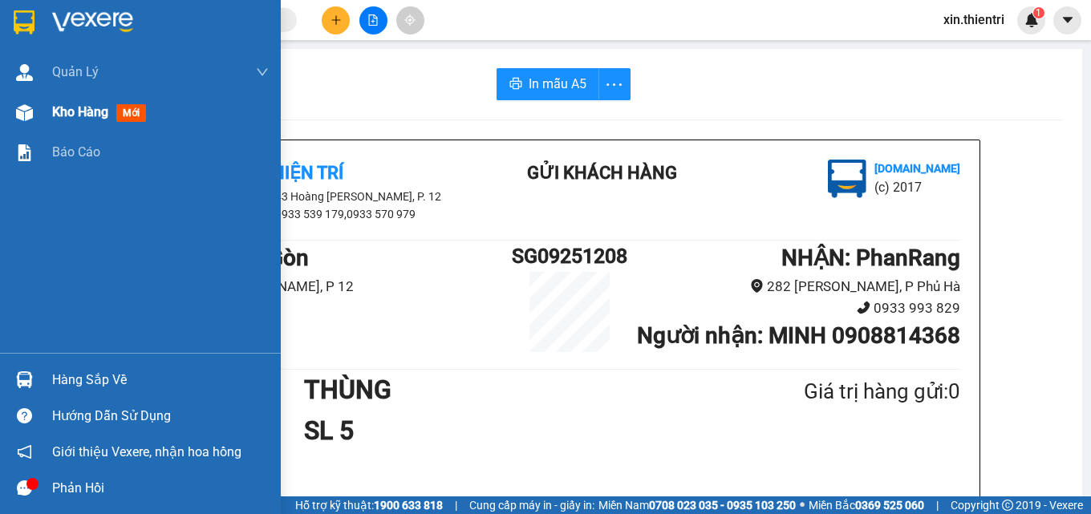
click at [107, 119] on span "Kho hàng" at bounding box center [80, 111] width 56 height 15
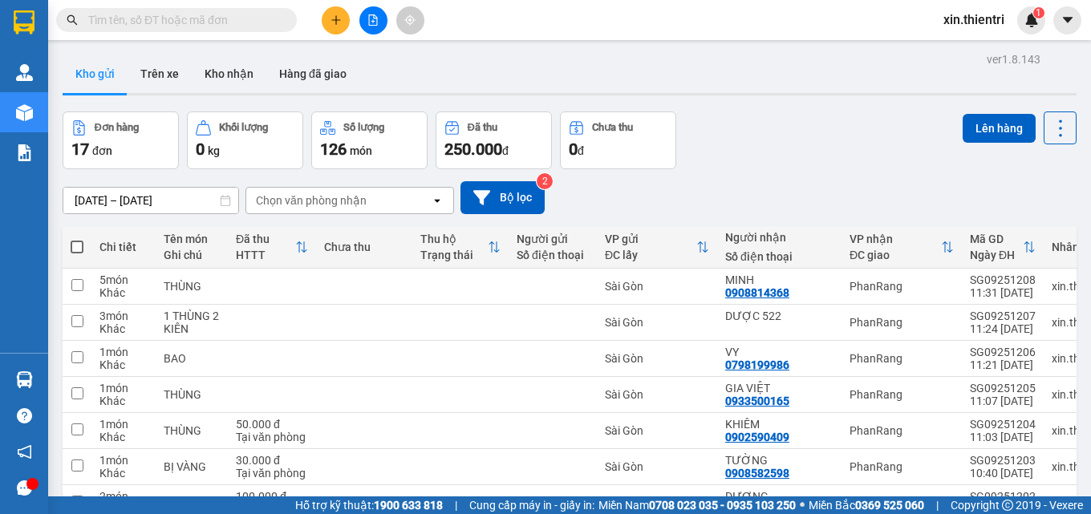
click at [349, 22] on button at bounding box center [336, 20] width 28 height 28
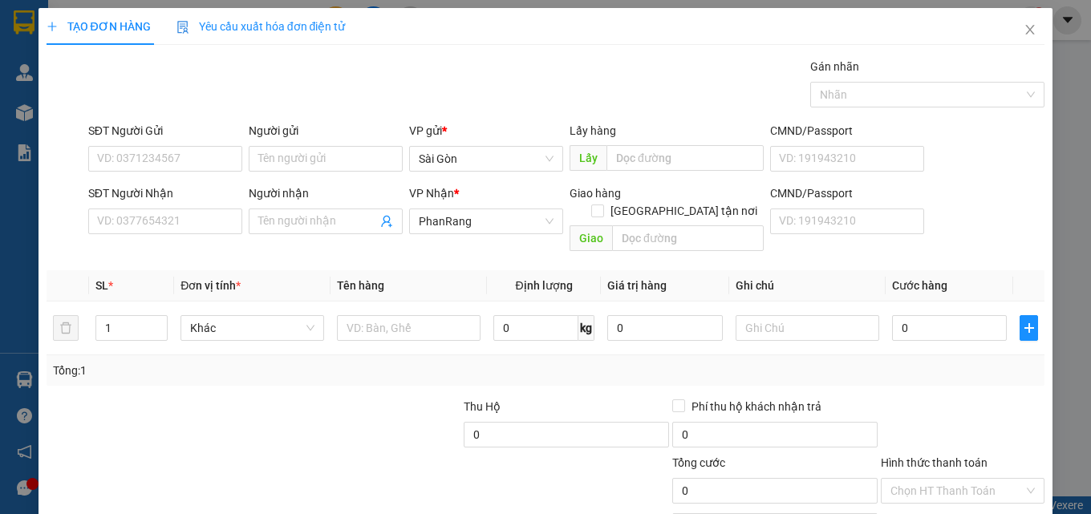
click at [306, 234] on div "Người nhận Tên người nhận" at bounding box center [326, 213] width 154 height 56
click at [318, 235] on div "Người nhận Tên người nhận" at bounding box center [326, 213] width 154 height 56
click at [333, 225] on input "Người nhận" at bounding box center [317, 222] width 119 height 18
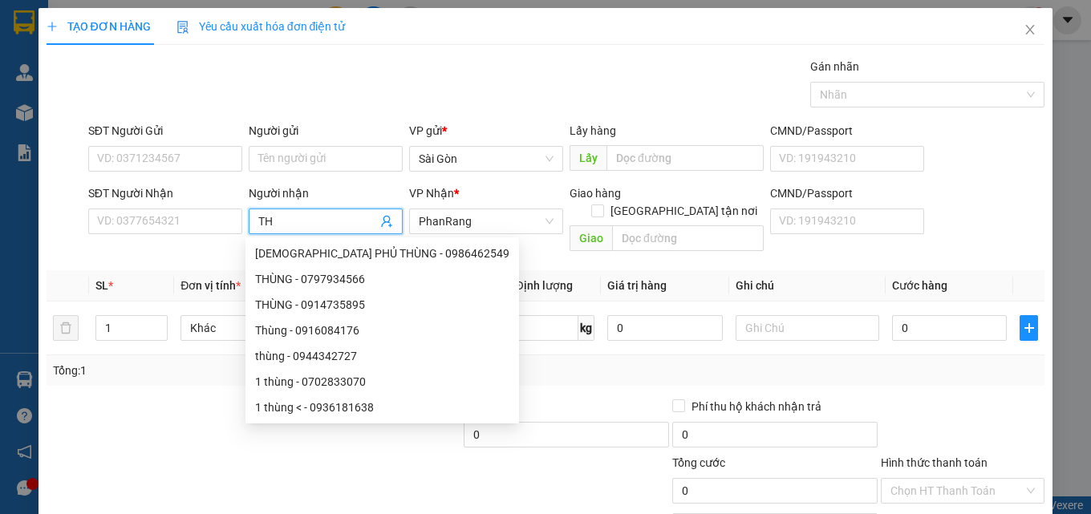
type input "T"
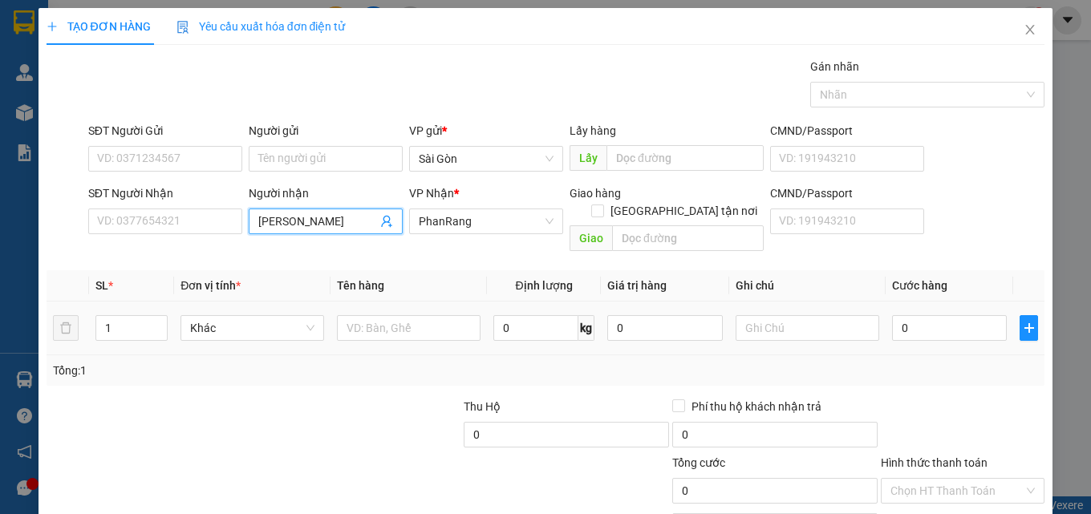
type input "HOÀNG DUY DƯƠNG"
click at [390, 331] on td at bounding box center [409, 329] width 156 height 54
click at [399, 323] on div at bounding box center [409, 328] width 144 height 32
click at [393, 317] on input "text" at bounding box center [409, 328] width 144 height 26
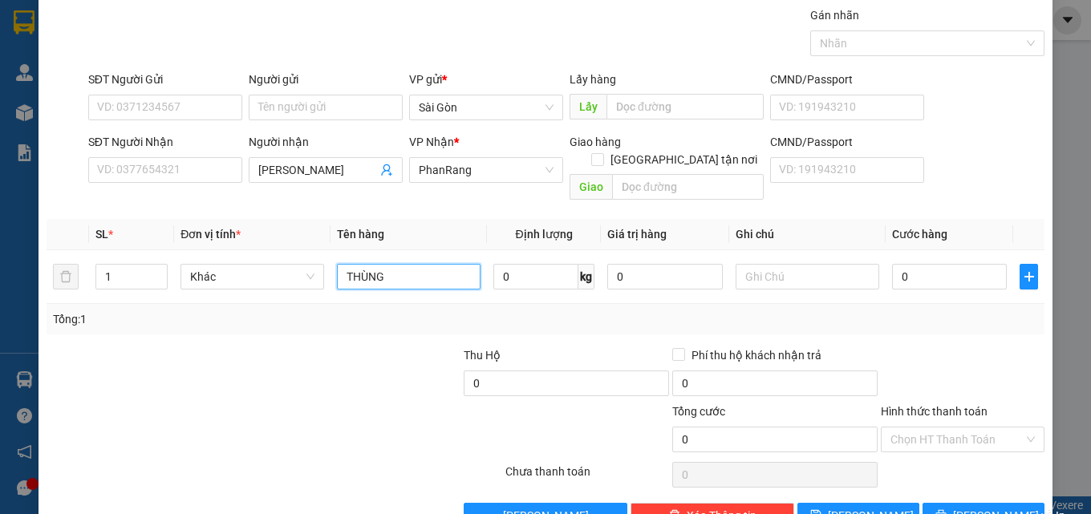
scroll to position [79, 0]
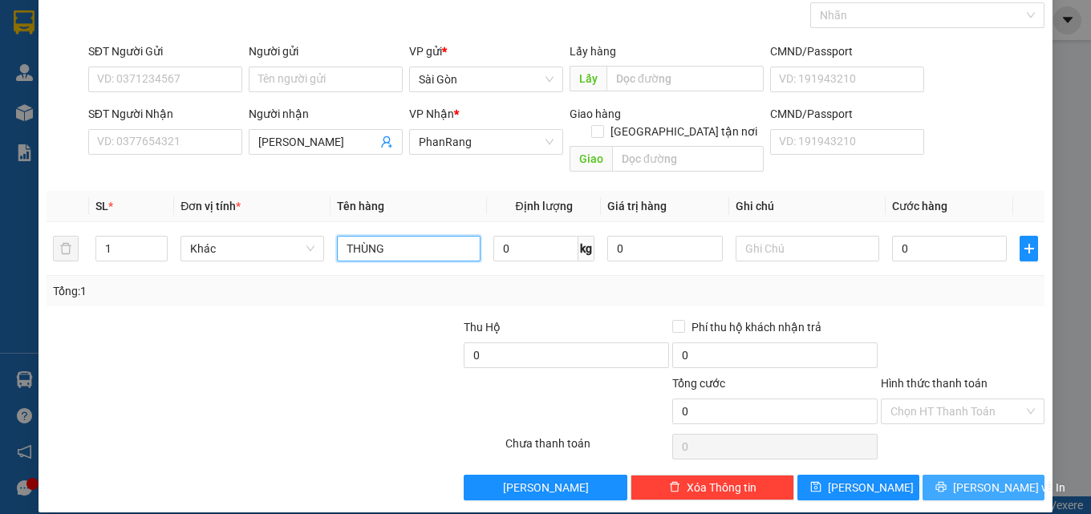
type input "THÙNG"
drag, startPoint x: 983, startPoint y: 469, endPoint x: 976, endPoint y: 475, distance: 9.1
click at [982, 479] on span "[PERSON_NAME] và In" at bounding box center [1009, 488] width 112 height 18
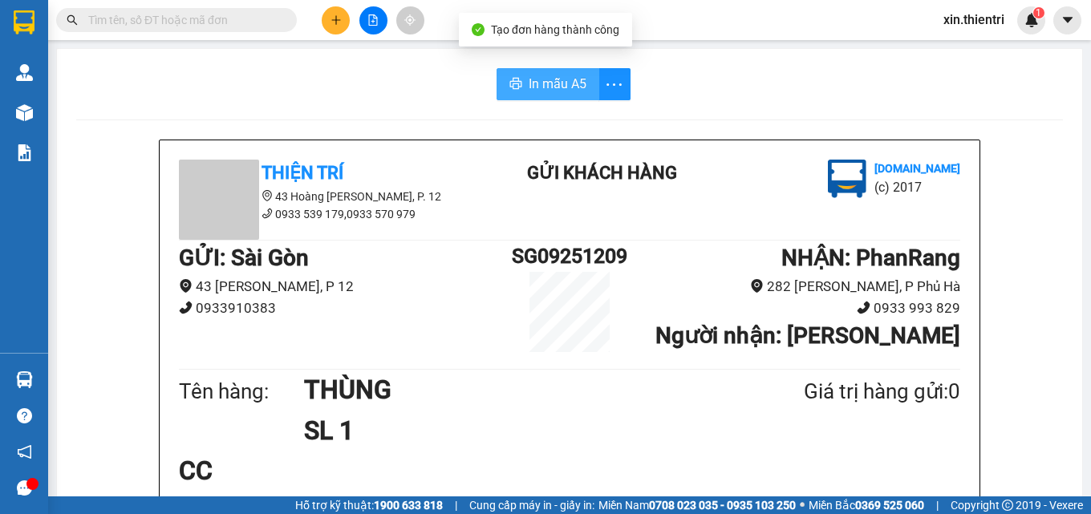
click at [570, 79] on span "In mẫu A5" at bounding box center [558, 84] width 58 height 20
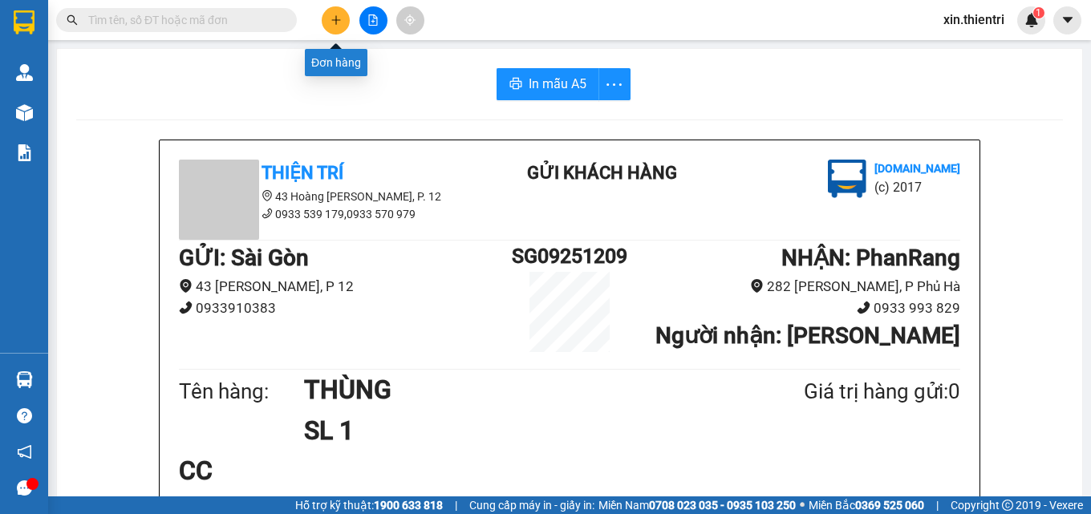
click at [338, 21] on icon "plus" at bounding box center [336, 19] width 11 height 11
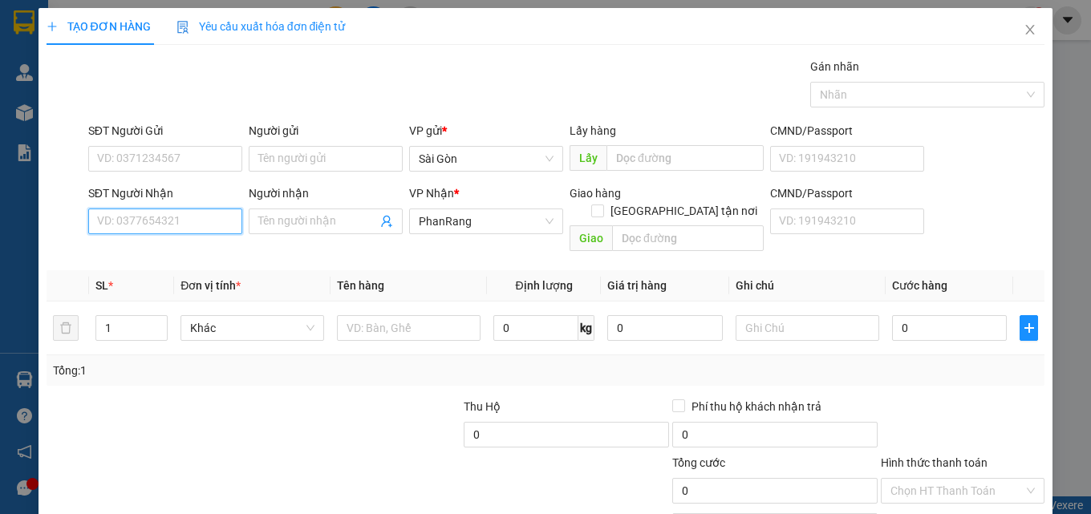
click at [224, 223] on input "SĐT Người Nhận" at bounding box center [165, 222] width 154 height 26
click at [181, 224] on input "579" at bounding box center [165, 222] width 154 height 26
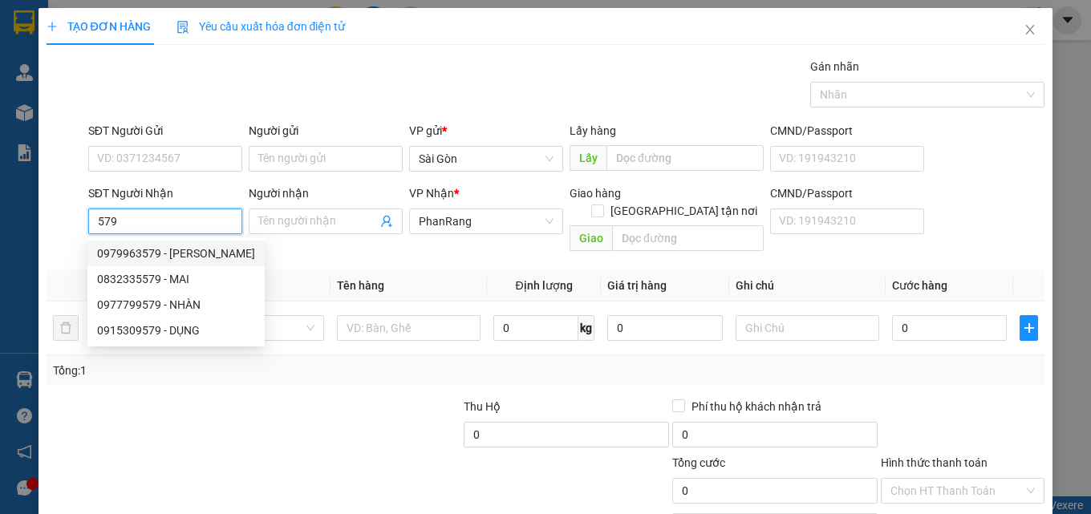
click at [178, 253] on div "0979963579 - DUY" at bounding box center [176, 254] width 158 height 18
type input "0979963579"
type input "DUY"
type input "VĨNH HY"
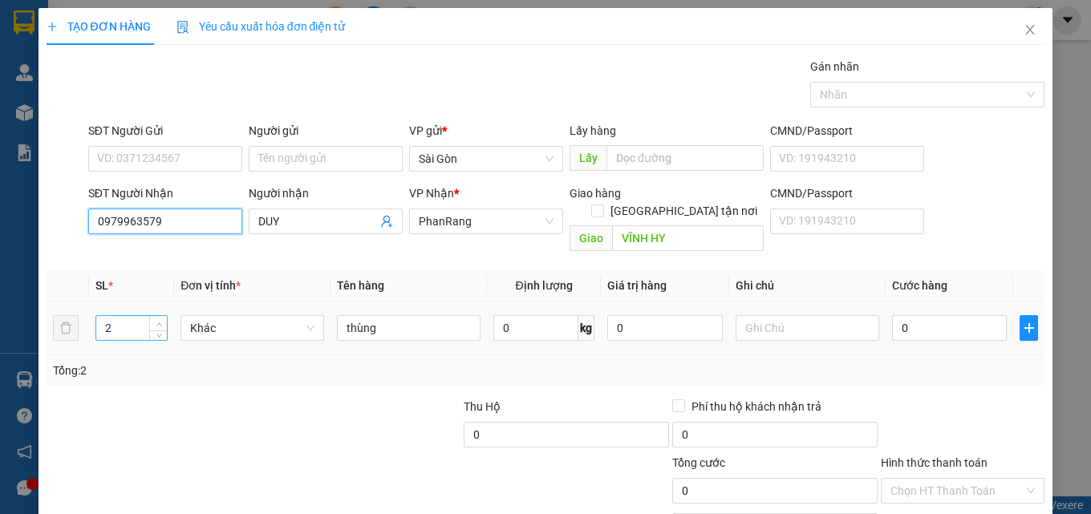
type input "0979963579"
type input "3"
click at [157, 319] on span "up" at bounding box center [159, 324] width 10 height 10
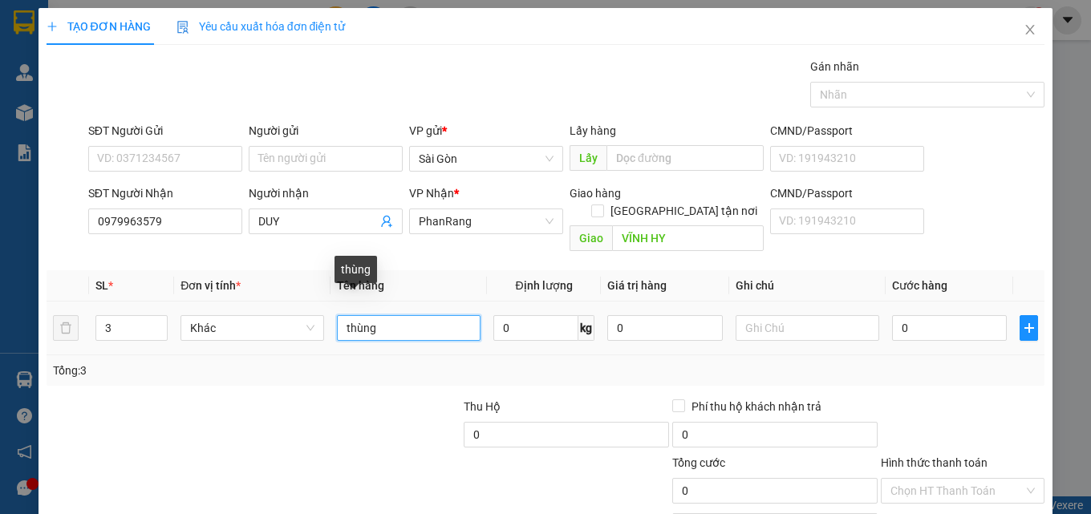
drag, startPoint x: 341, startPoint y: 314, endPoint x: 322, endPoint y: 317, distance: 19.4
click at [322, 317] on tr "3 Khác thùng 0 kg 0 0" at bounding box center [546, 329] width 999 height 54
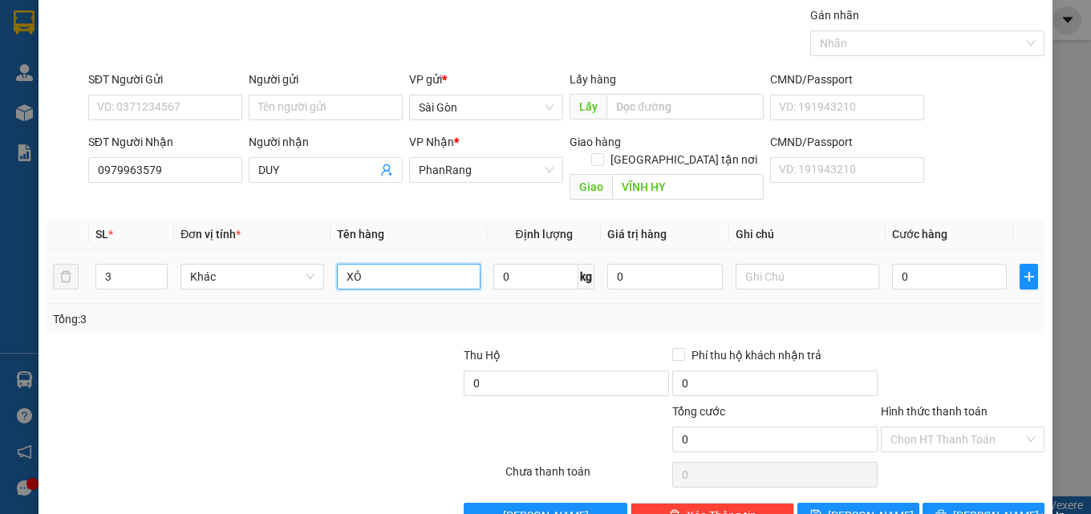
scroll to position [79, 0]
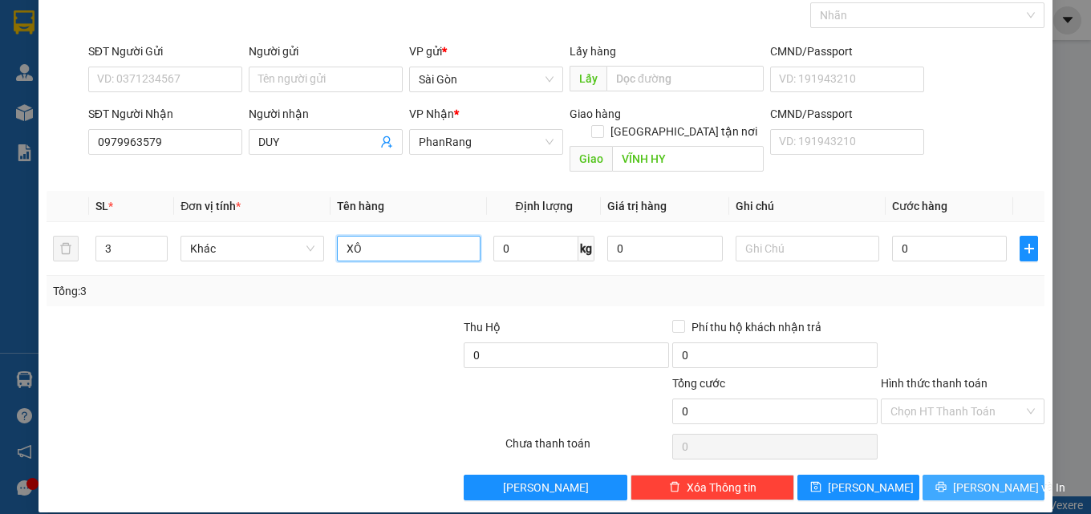
type input "XÔ"
click at [958, 475] on button "[PERSON_NAME] và In" at bounding box center [984, 488] width 122 height 26
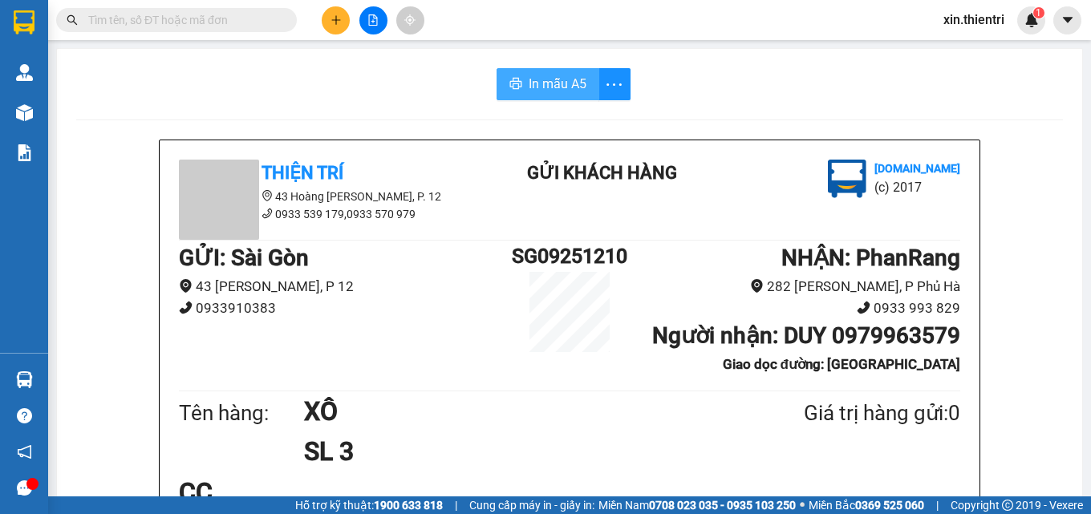
click at [556, 95] on button "In mẫu A5" at bounding box center [548, 84] width 103 height 32
click at [339, 29] on button at bounding box center [336, 20] width 28 height 28
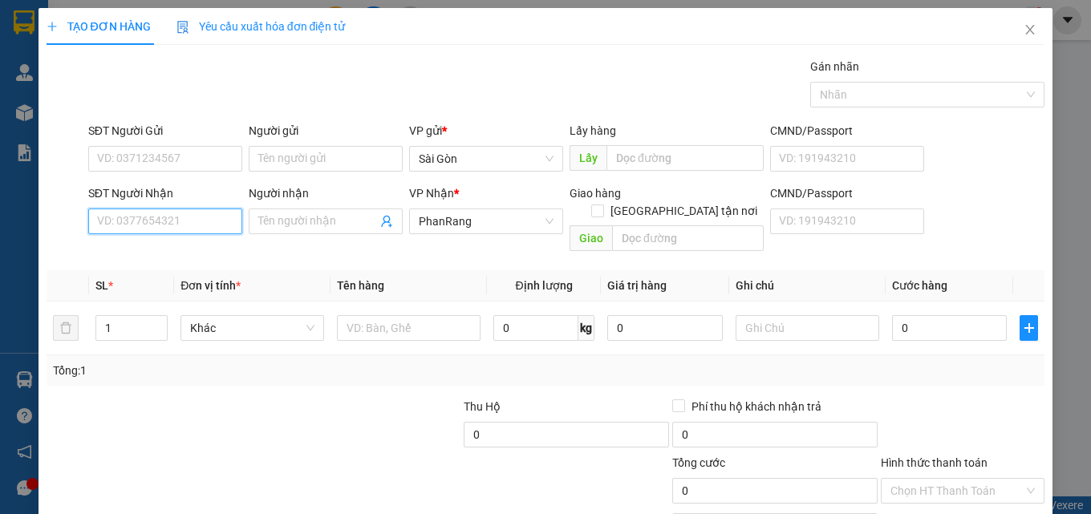
click at [183, 225] on input "SĐT Người Nhận" at bounding box center [165, 222] width 154 height 26
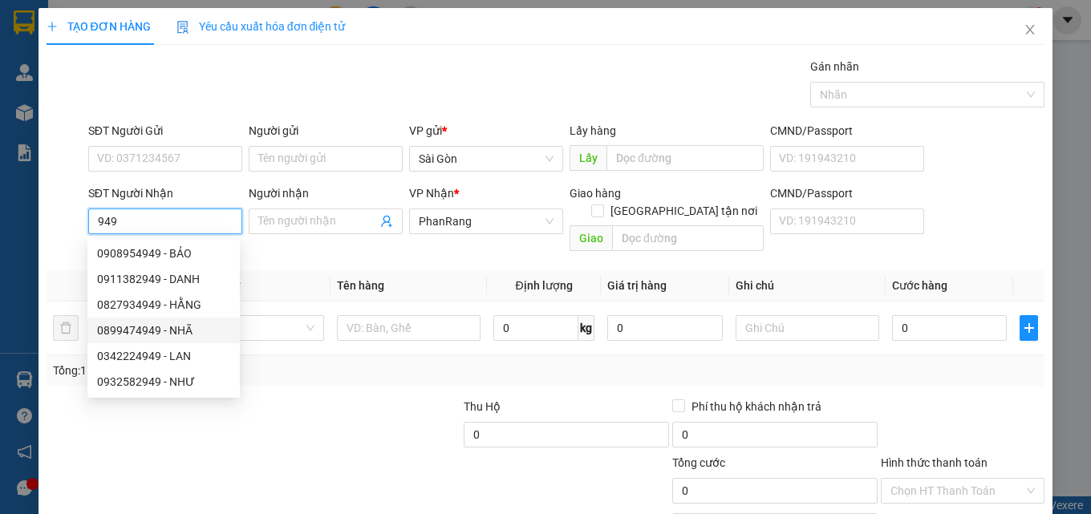
click at [201, 328] on div "0899474949 - NHÃ" at bounding box center [163, 331] width 133 height 18
type input "0899474949"
type input "NHÃ"
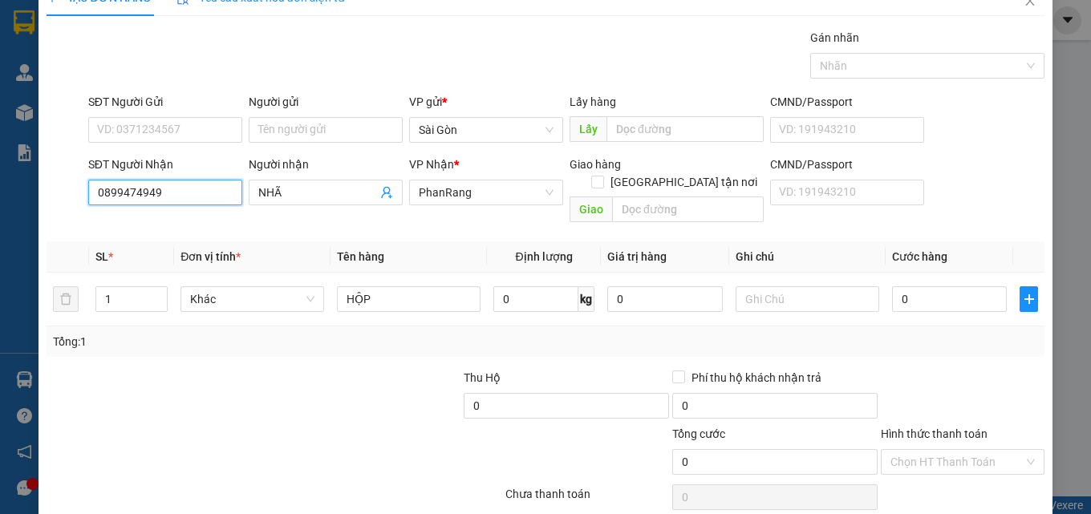
scroll to position [79, 0]
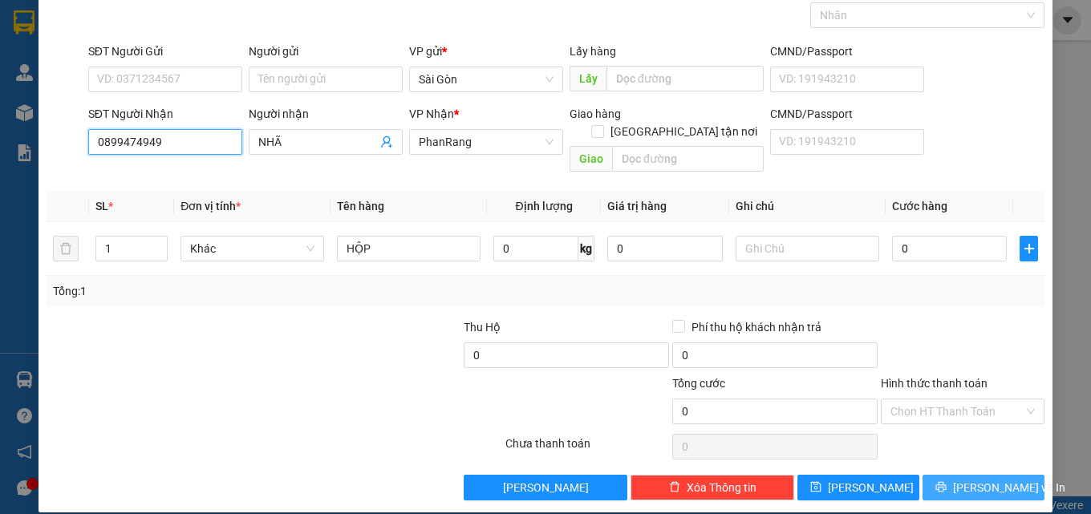
type input "0899474949"
click at [985, 479] on span "[PERSON_NAME] và In" at bounding box center [1009, 488] width 112 height 18
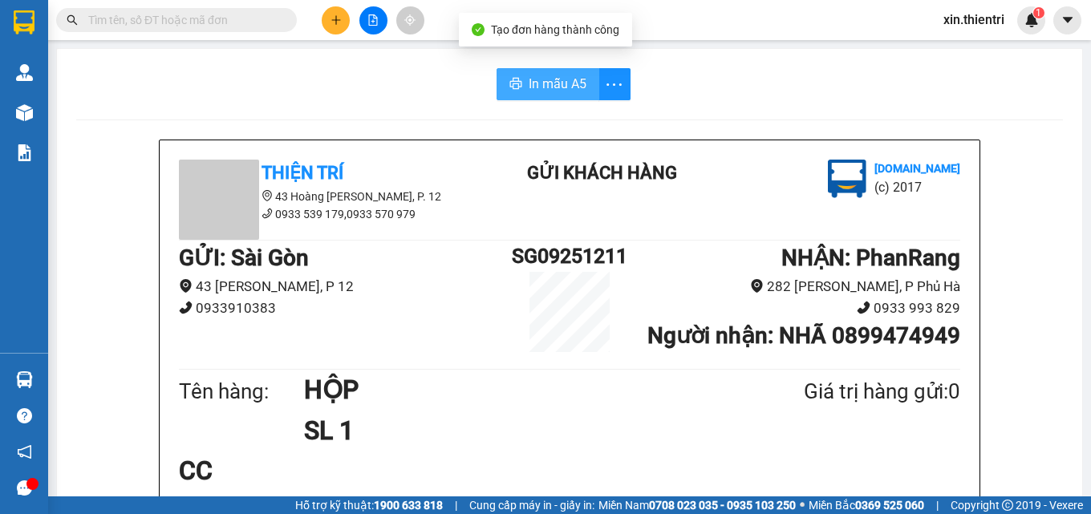
click at [574, 91] on span "In mẫu A5" at bounding box center [558, 84] width 58 height 20
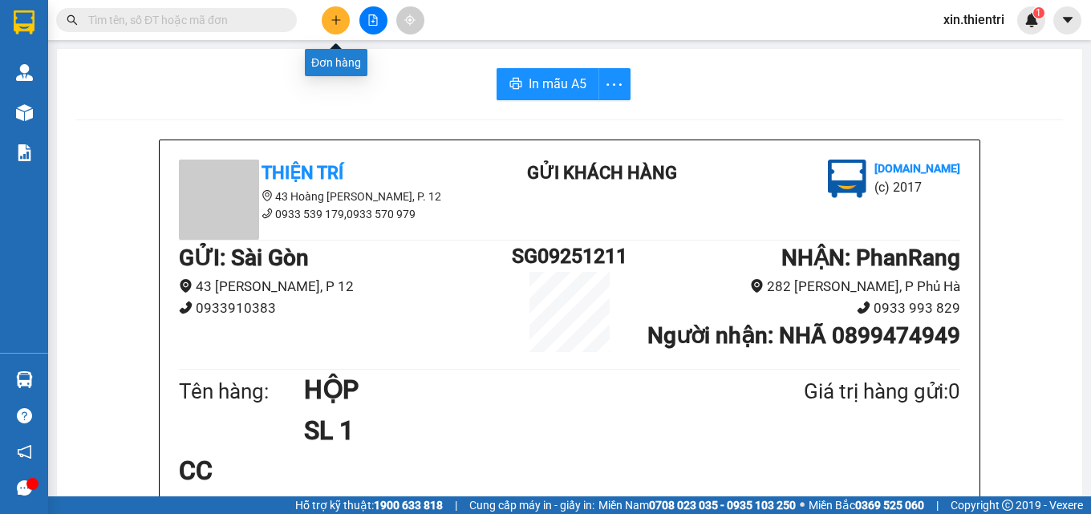
click at [334, 26] on button at bounding box center [336, 20] width 28 height 28
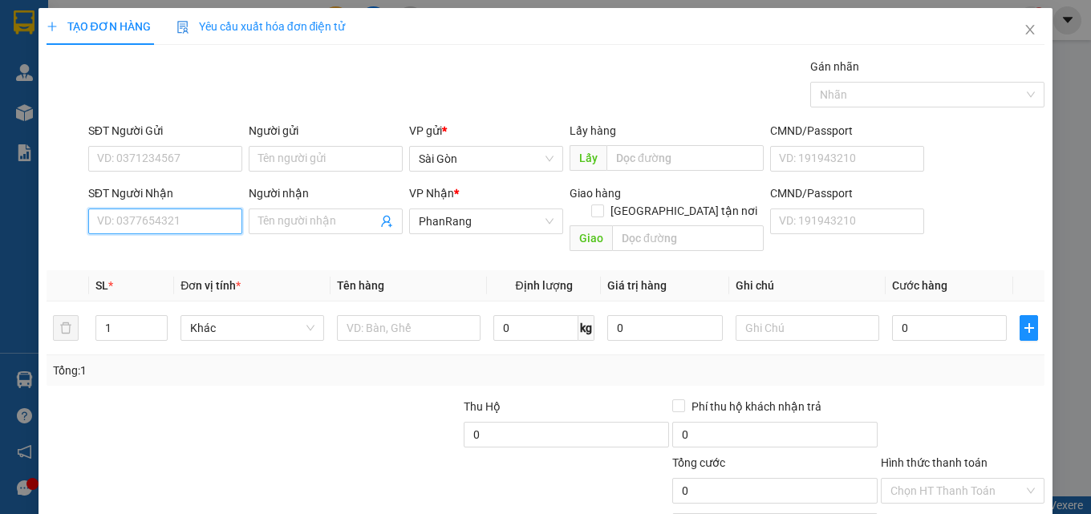
click at [175, 224] on input "SĐT Người Nhận" at bounding box center [165, 222] width 154 height 26
click at [132, 222] on input "0915767519" at bounding box center [165, 222] width 154 height 26
type input "0915747519"
click at [184, 248] on div "0915747519 - GÁI" at bounding box center [163, 254] width 133 height 18
type input "GÁI"
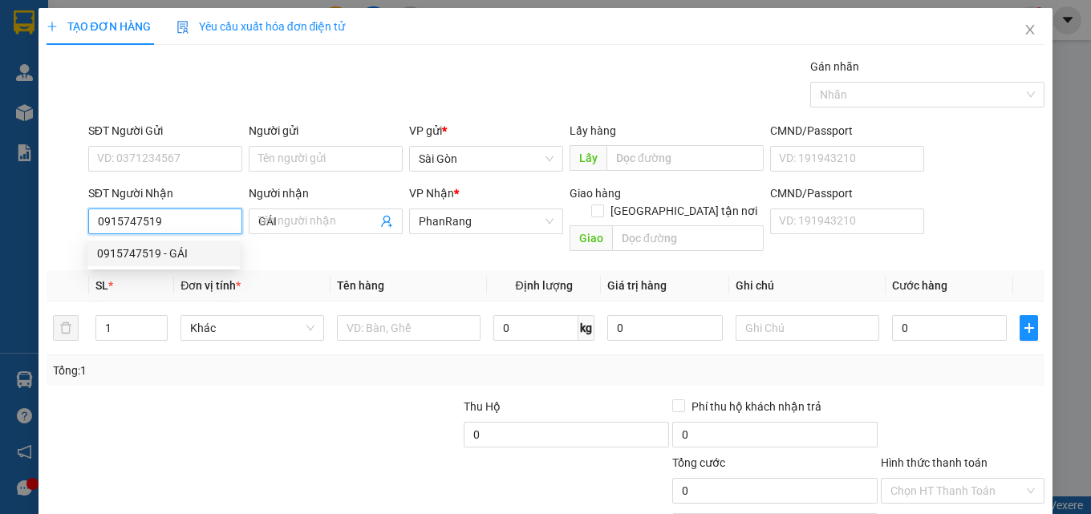
type input "20.000"
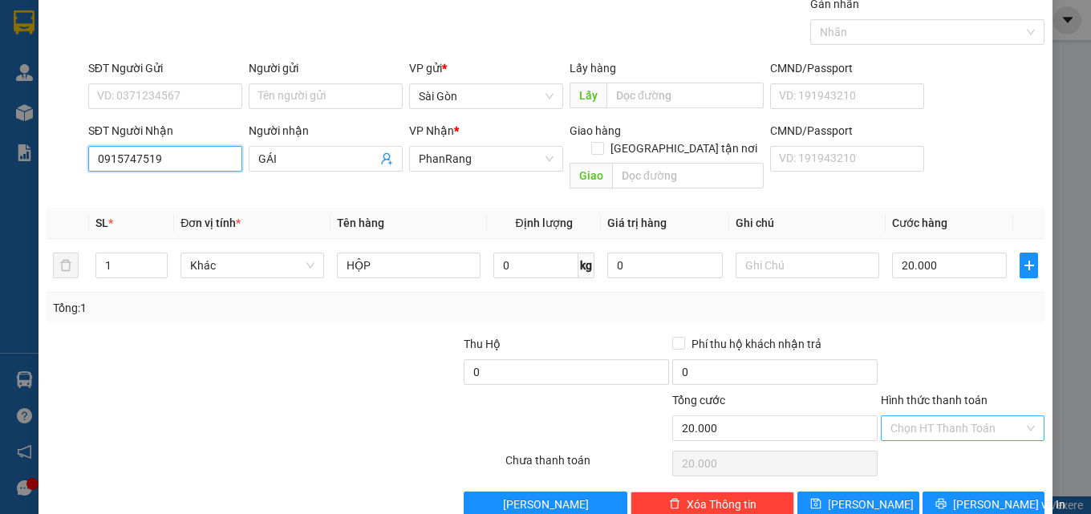
scroll to position [79, 0]
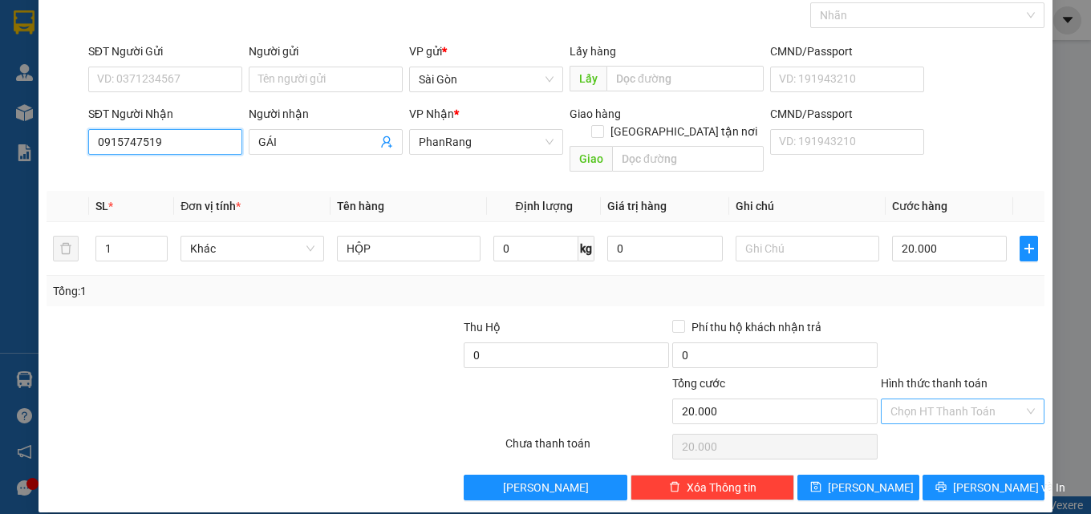
type input "0915747519"
click at [999, 400] on input "Hình thức thanh toán" at bounding box center [956, 412] width 133 height 24
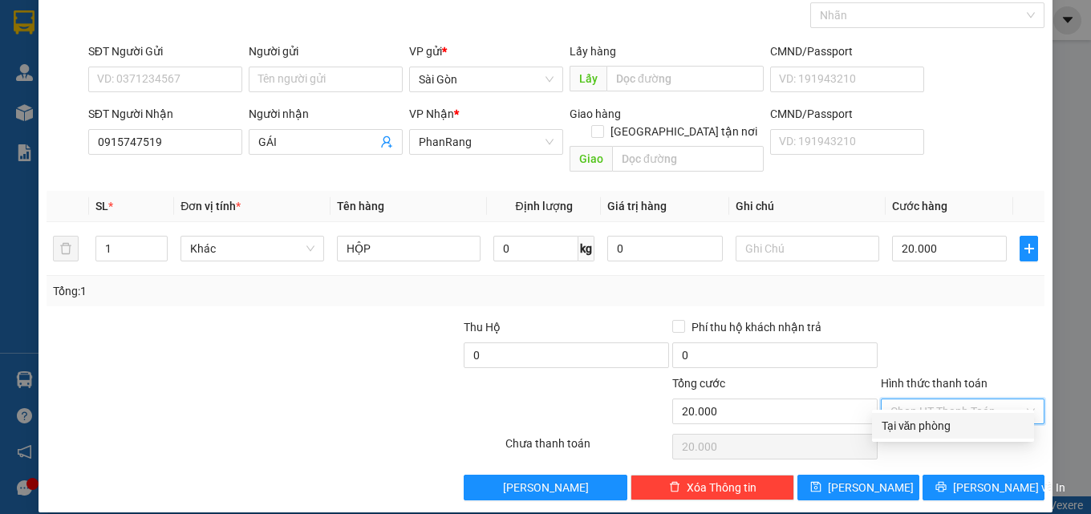
click at [972, 436] on div "Tại văn phòng" at bounding box center [953, 426] width 162 height 26
type input "0"
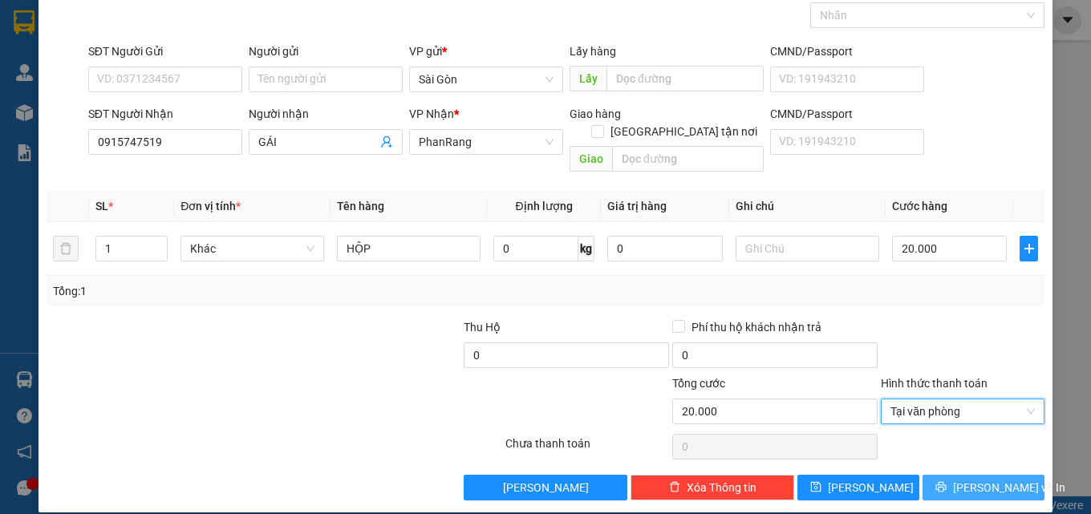
click at [972, 479] on span "[PERSON_NAME] và In" at bounding box center [1009, 488] width 112 height 18
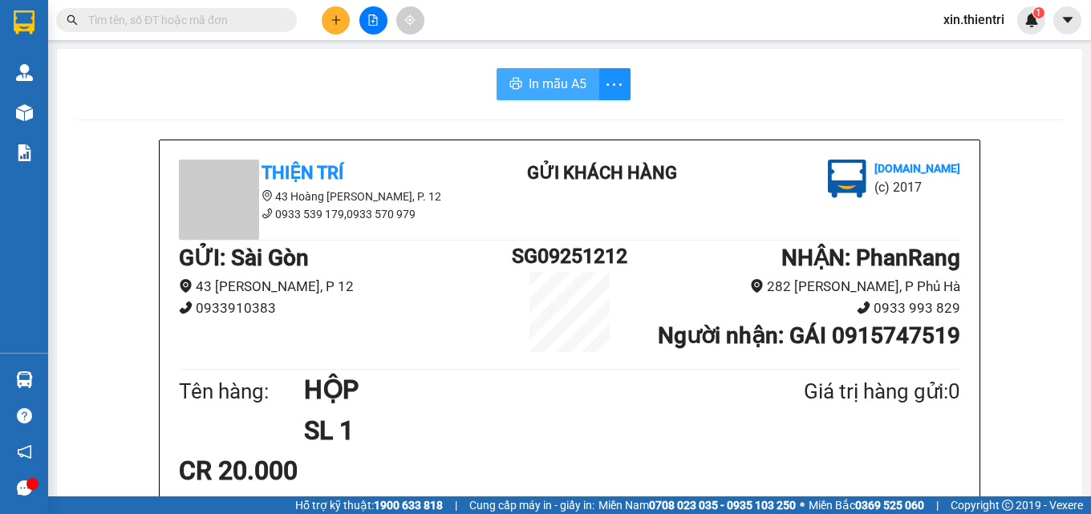
click at [566, 77] on span "In mẫu A5" at bounding box center [558, 84] width 58 height 20
click at [340, 17] on icon "plus" at bounding box center [336, 19] width 11 height 11
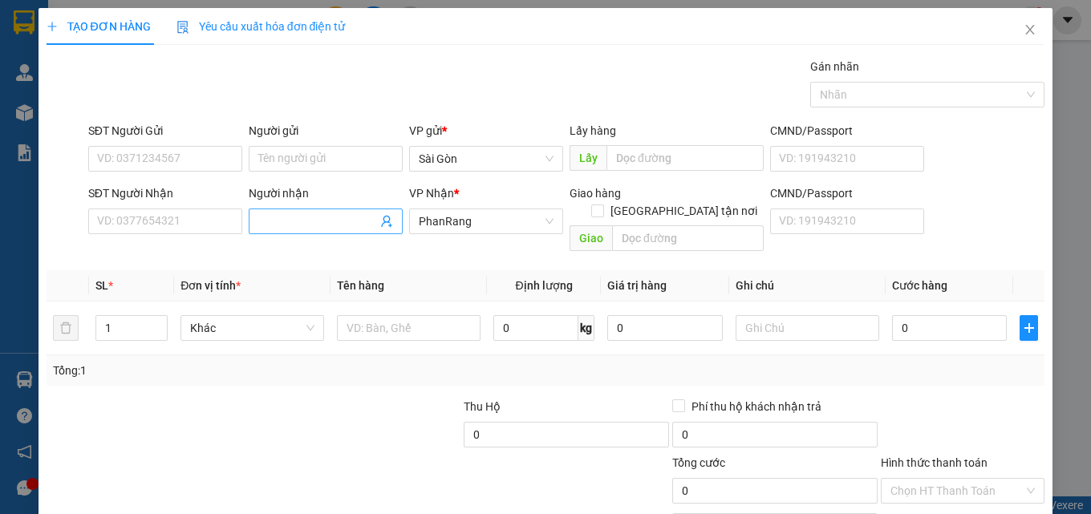
click at [271, 219] on input "Người nhận" at bounding box center [317, 222] width 119 height 18
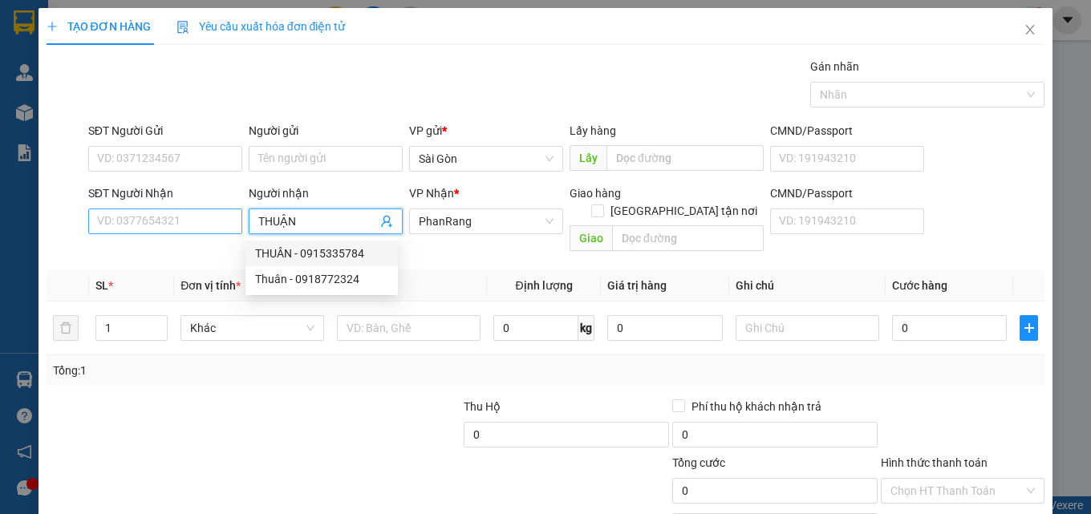
type input "THUẬN"
click at [200, 219] on input "SĐT Người Nhận" at bounding box center [165, 222] width 154 height 26
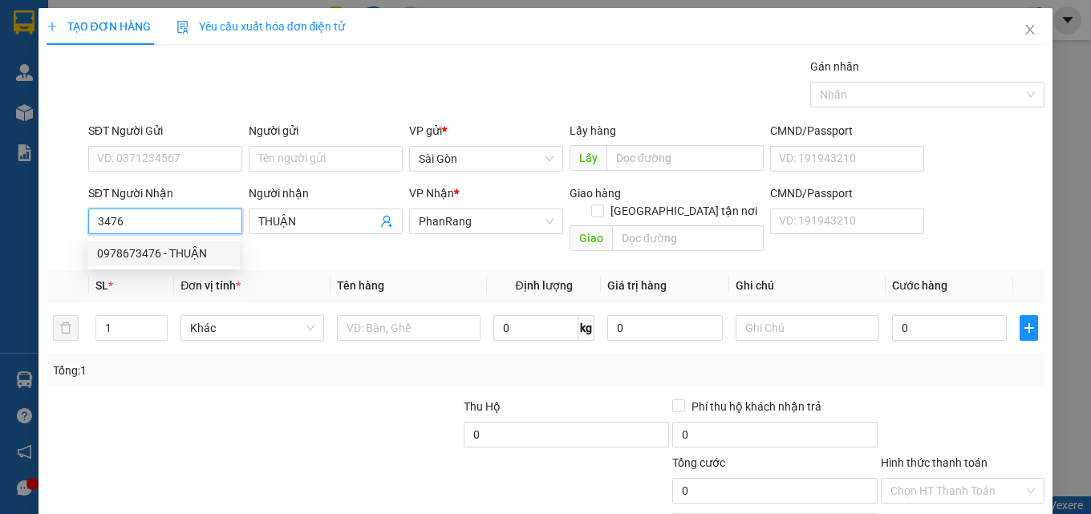
click at [184, 253] on div "0978673476 - THUẬN" at bounding box center [163, 254] width 133 height 18
type input "0978673476"
type input "VĨNH HY"
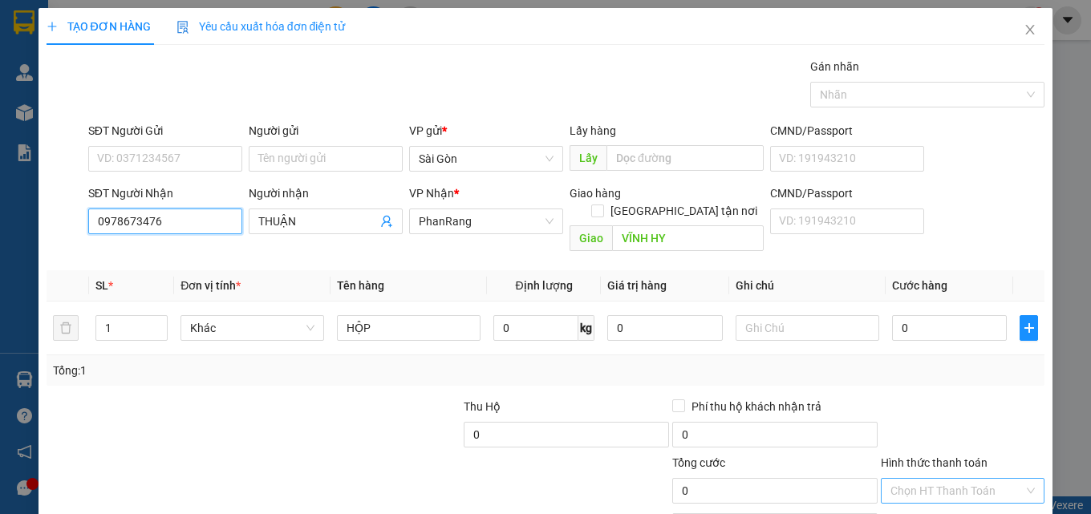
scroll to position [79, 0]
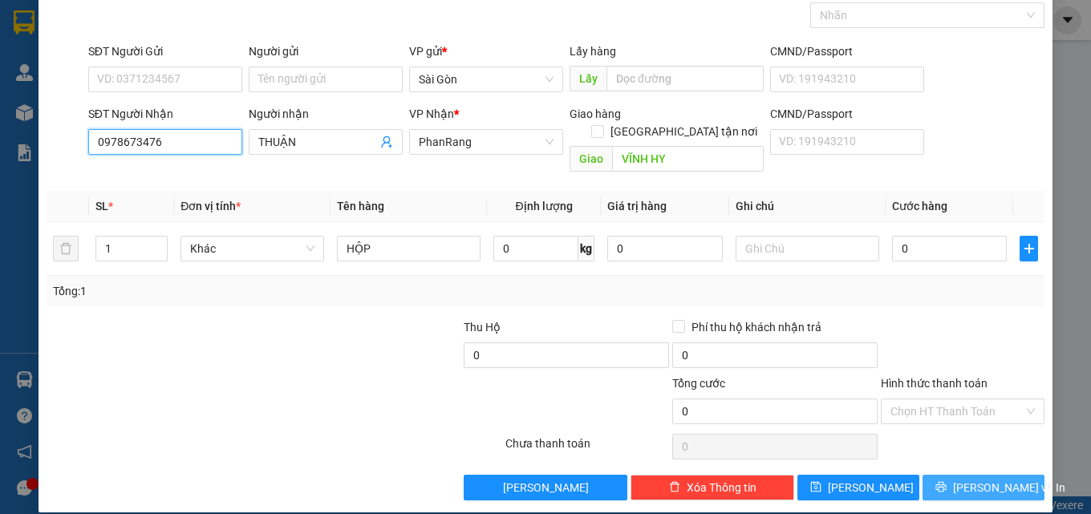
type input "0978673476"
click at [975, 479] on span "[PERSON_NAME] và In" at bounding box center [1009, 488] width 112 height 18
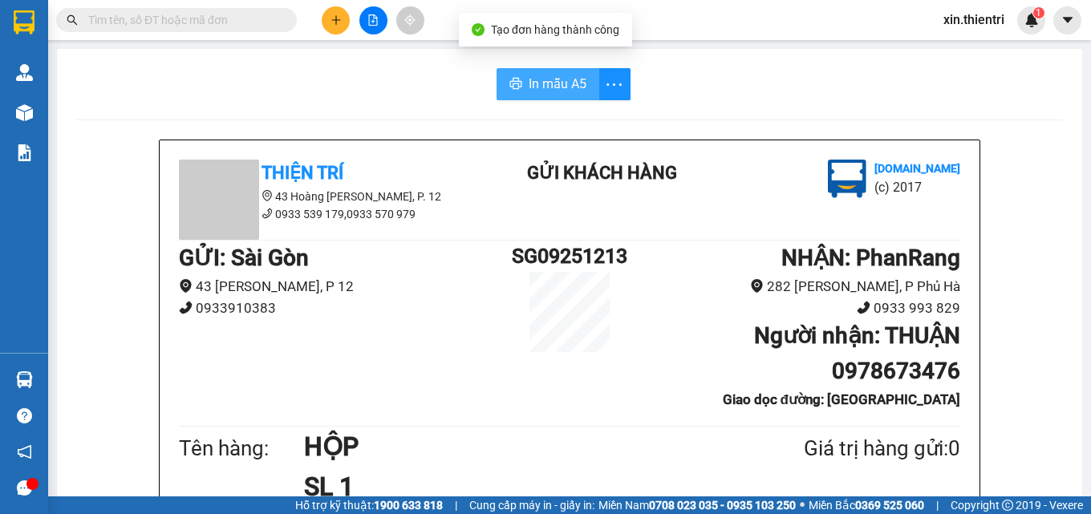
click at [549, 93] on span "In mẫu A5" at bounding box center [558, 84] width 58 height 20
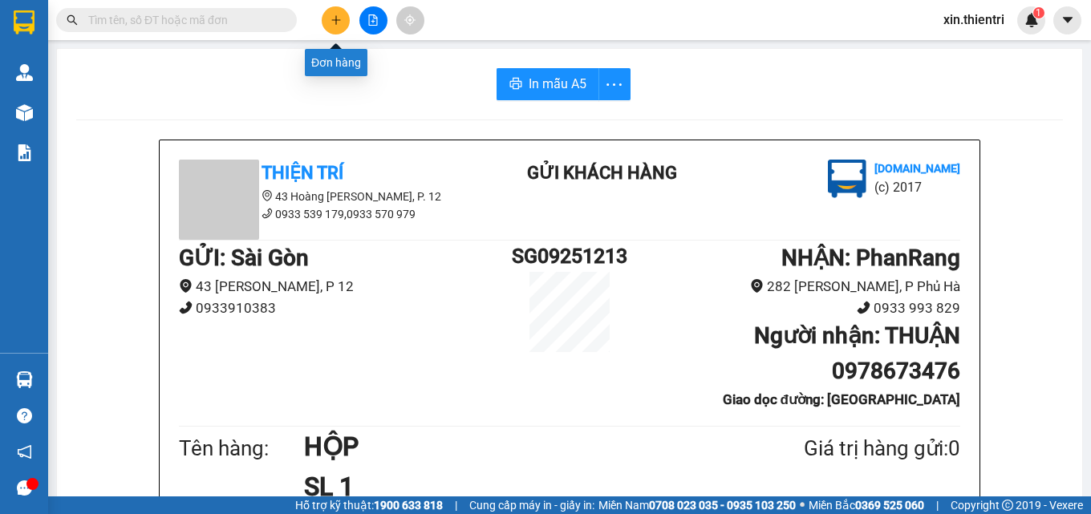
click at [331, 17] on icon "plus" at bounding box center [336, 19] width 11 height 11
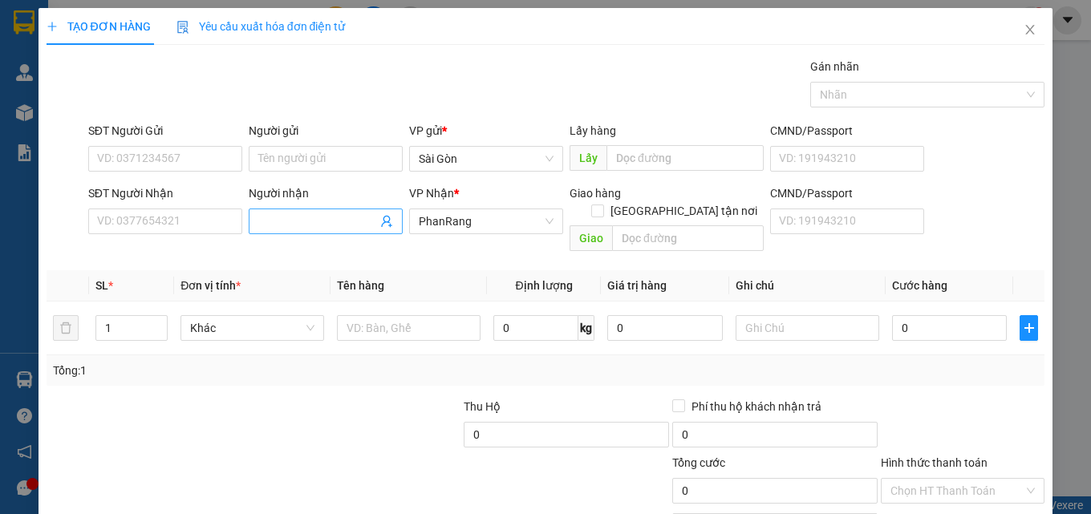
click at [346, 222] on input "Người nhận" at bounding box center [317, 222] width 119 height 18
click at [289, 223] on input "Người nhận" at bounding box center [317, 222] width 119 height 18
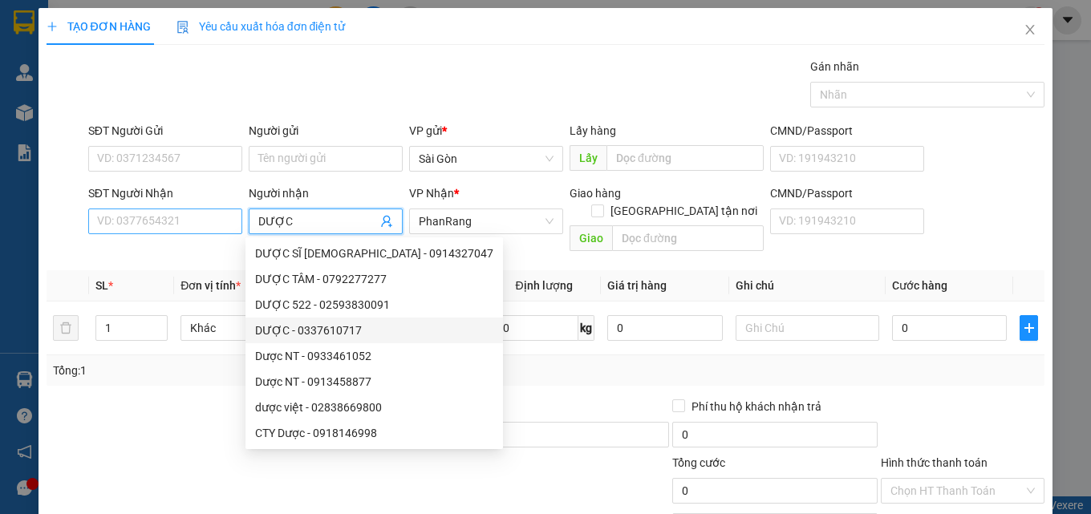
type input "DƯỢC"
click at [131, 224] on input "SĐT Người Nhận" at bounding box center [165, 222] width 154 height 26
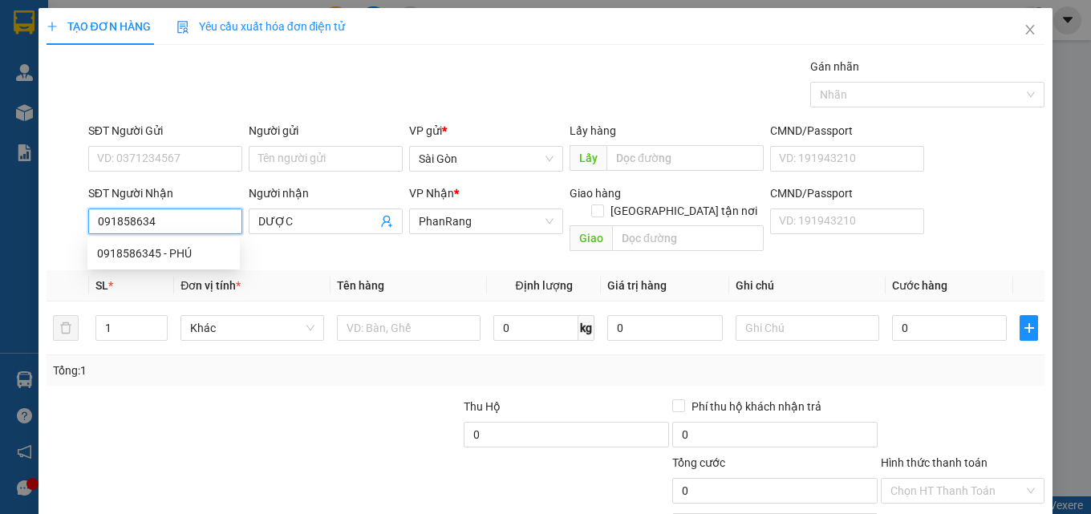
type input "0918586345"
click at [142, 255] on div "0918586345 - PHÚ" at bounding box center [163, 254] width 133 height 18
type input "PHÚ"
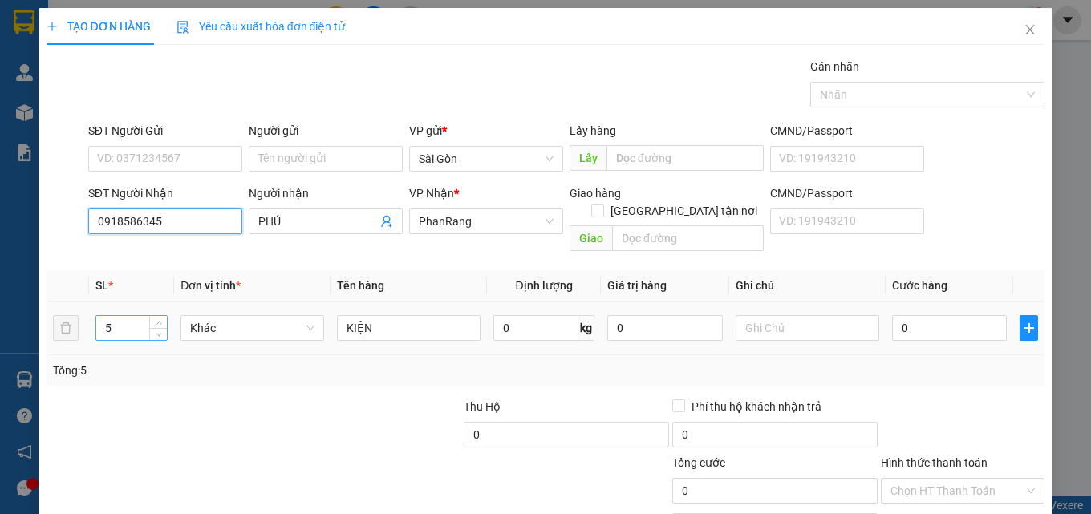
type input "0918586345"
click at [128, 316] on input "5" at bounding box center [131, 328] width 71 height 24
click at [156, 331] on icon "down" at bounding box center [159, 334] width 6 height 6
click at [159, 323] on icon "up" at bounding box center [158, 324] width 5 height 3
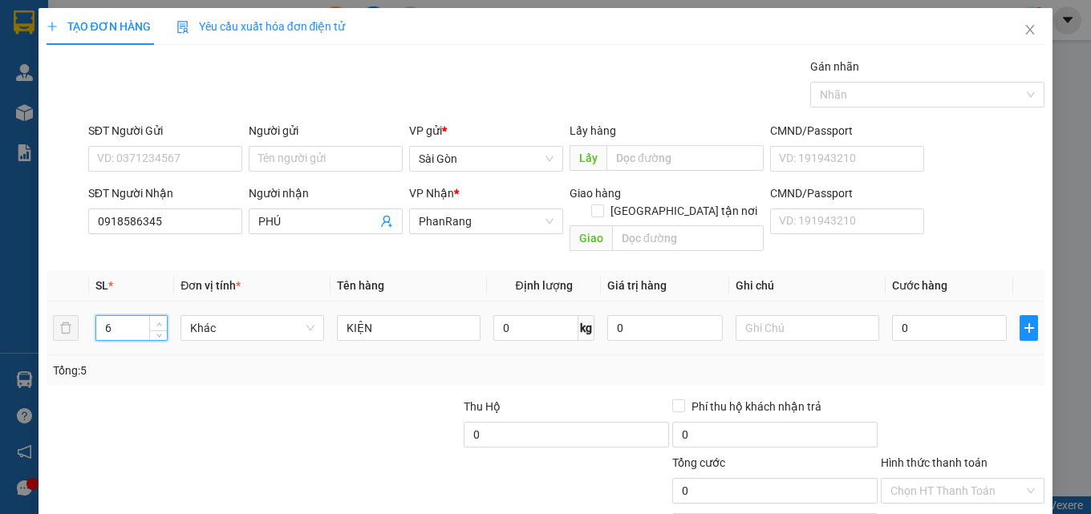
click at [159, 323] on icon "up" at bounding box center [158, 324] width 5 height 3
click at [160, 322] on icon "up" at bounding box center [159, 325] width 6 height 6
type input "10"
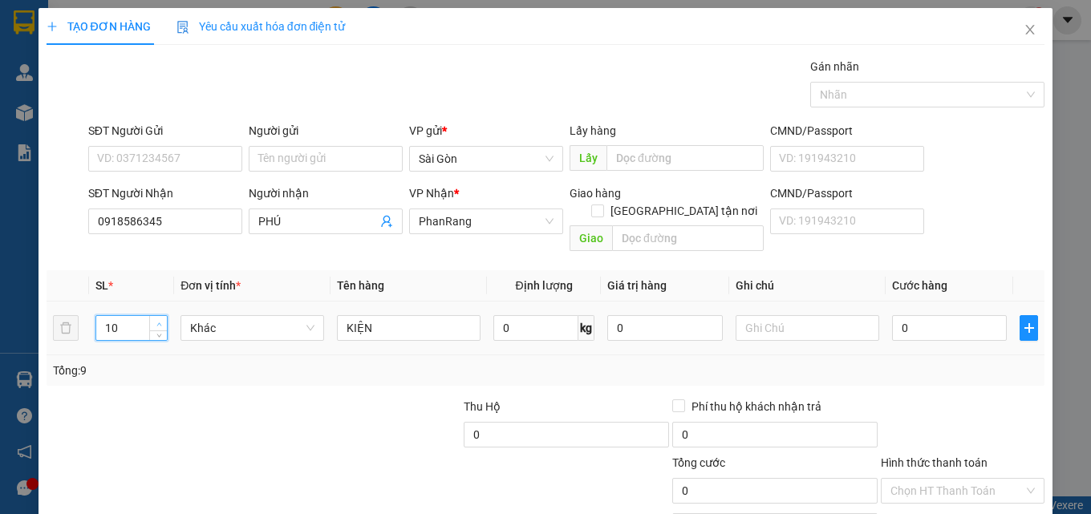
click at [160, 322] on icon "up" at bounding box center [159, 325] width 6 height 6
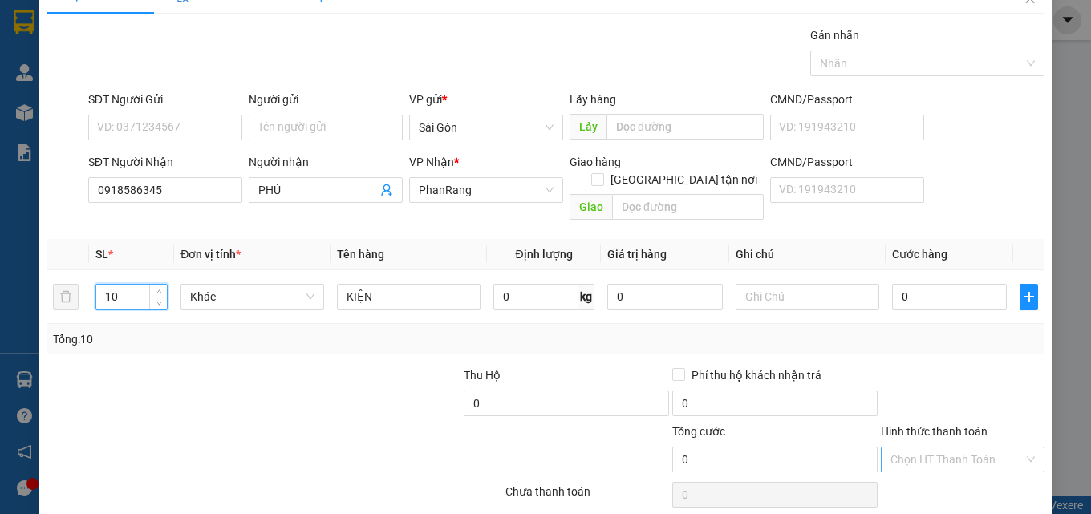
scroll to position [79, 0]
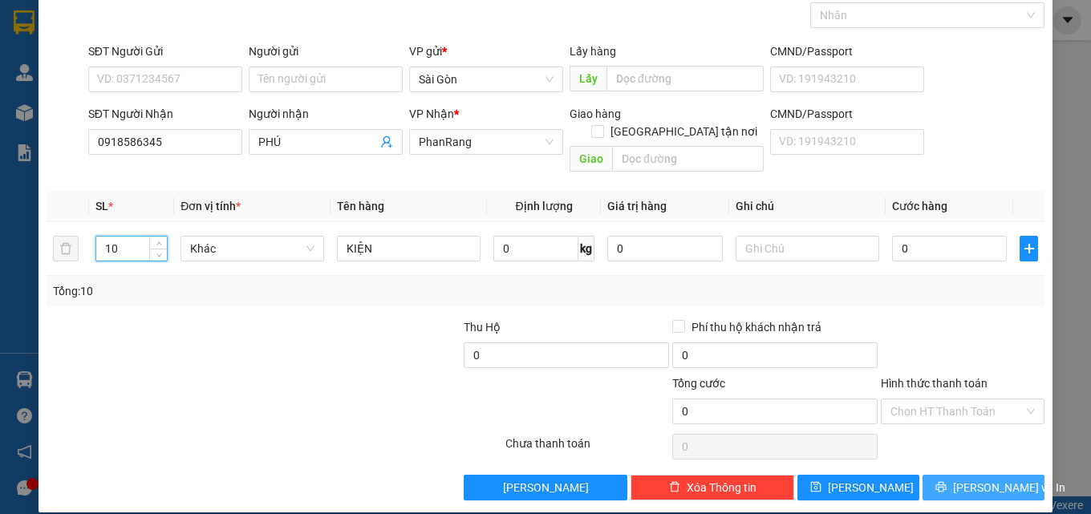
click at [990, 479] on span "[PERSON_NAME] và In" at bounding box center [1009, 488] width 112 height 18
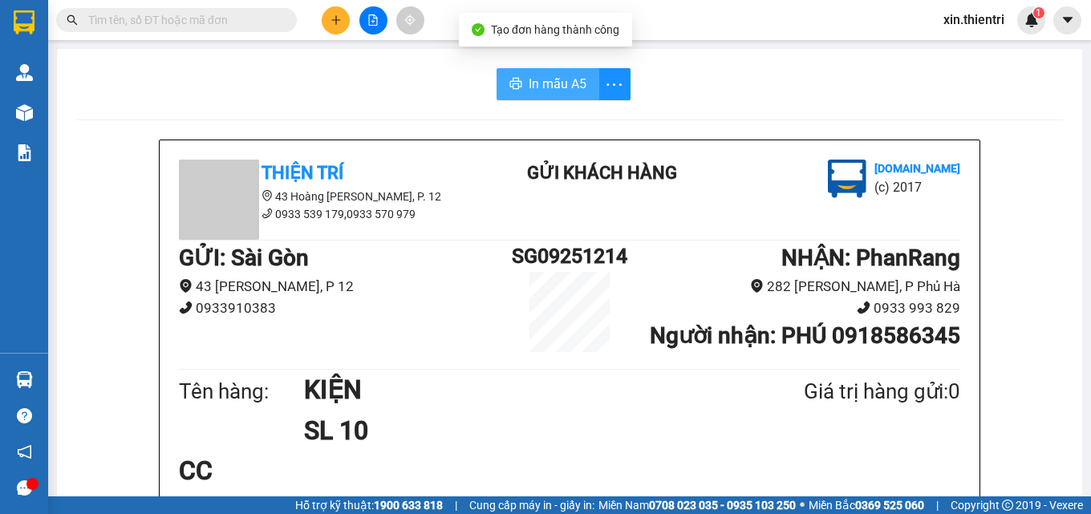
click at [557, 95] on button "In mẫu A5" at bounding box center [548, 84] width 103 height 32
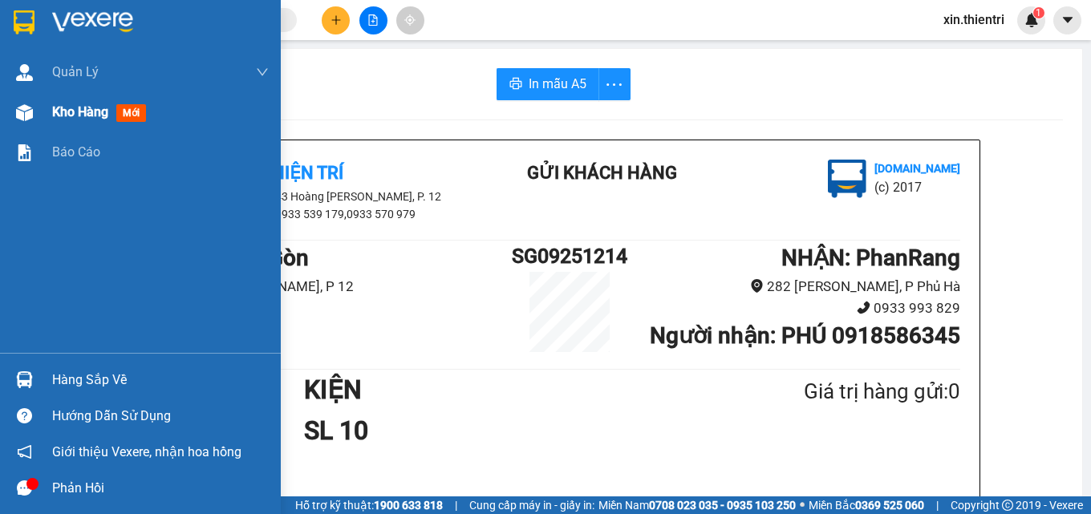
click at [137, 111] on span "mới" at bounding box center [131, 113] width 30 height 18
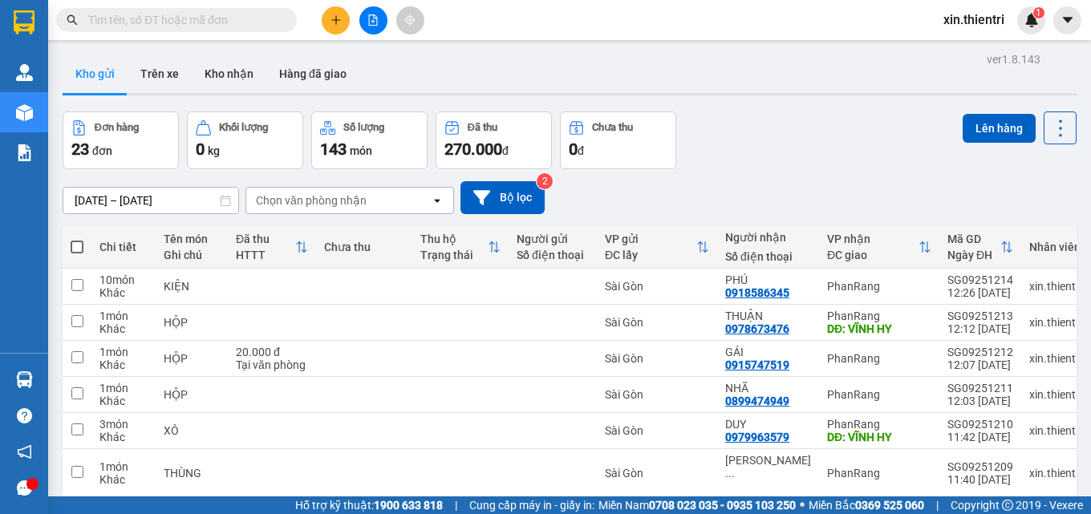
click at [339, 12] on button at bounding box center [336, 20] width 28 height 28
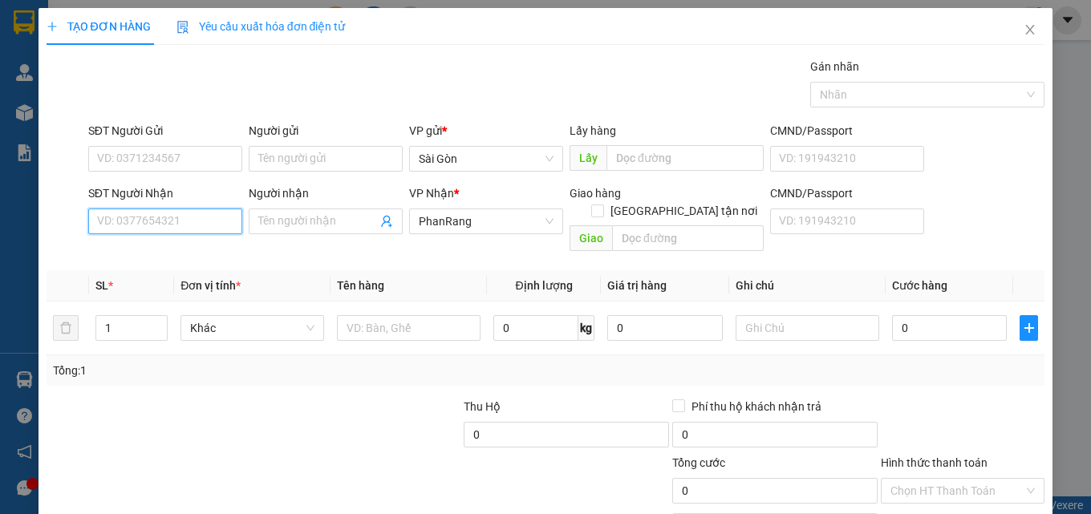
click at [170, 211] on input "SĐT Người Nhận" at bounding box center [165, 222] width 154 height 26
click at [299, 228] on input "Người nhận" at bounding box center [317, 222] width 119 height 18
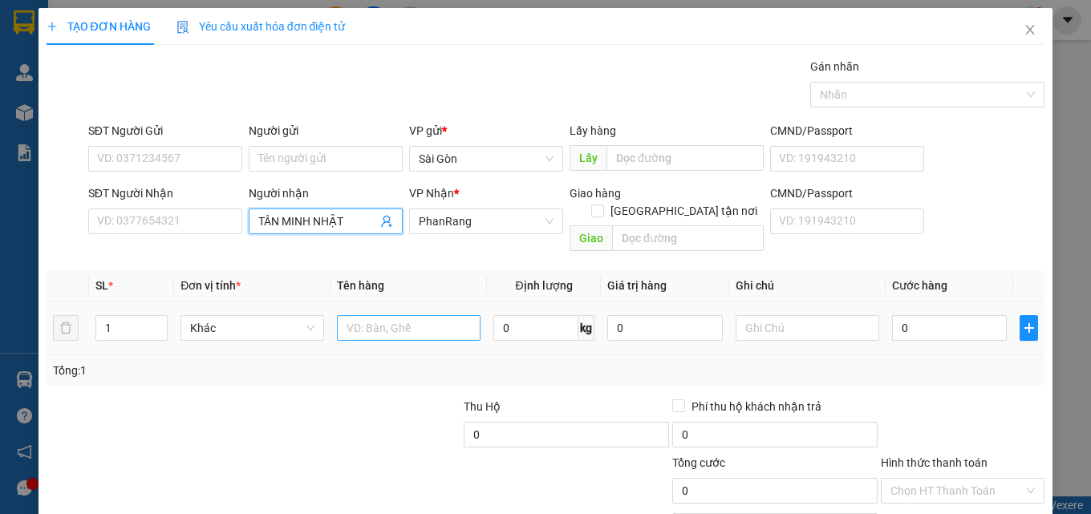
type input "TÂN MINH NHẬT"
click at [436, 315] on input "text" at bounding box center [409, 328] width 144 height 26
type input "THÙNG"
click at [131, 316] on input "1" at bounding box center [131, 328] width 71 height 24
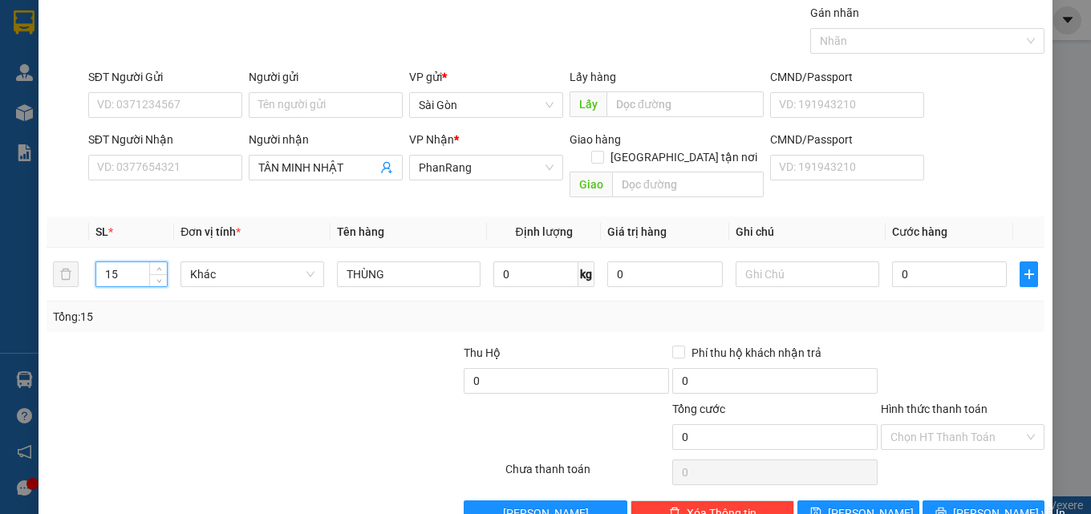
scroll to position [79, 0]
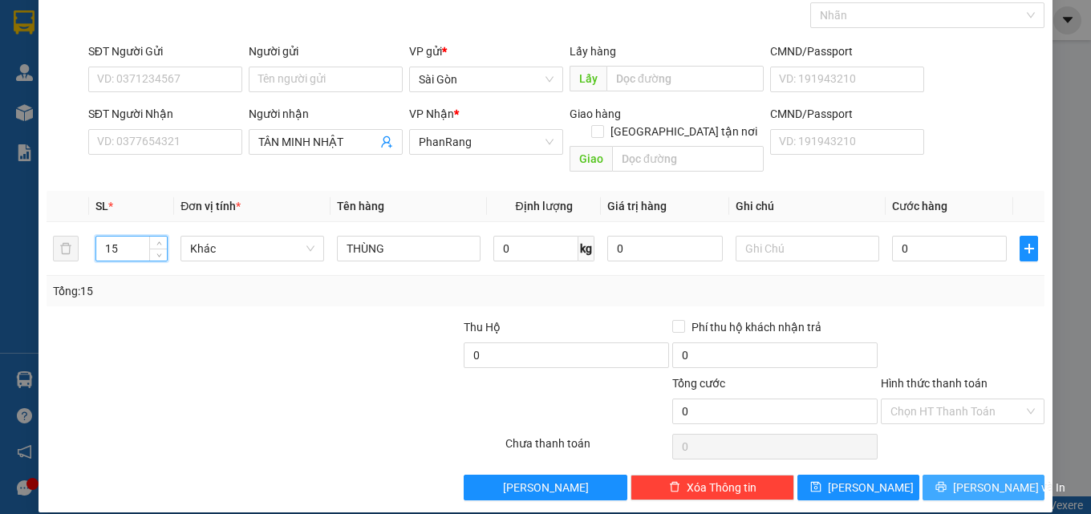
type input "15"
click at [1000, 479] on span "[PERSON_NAME] và In" at bounding box center [1009, 488] width 112 height 18
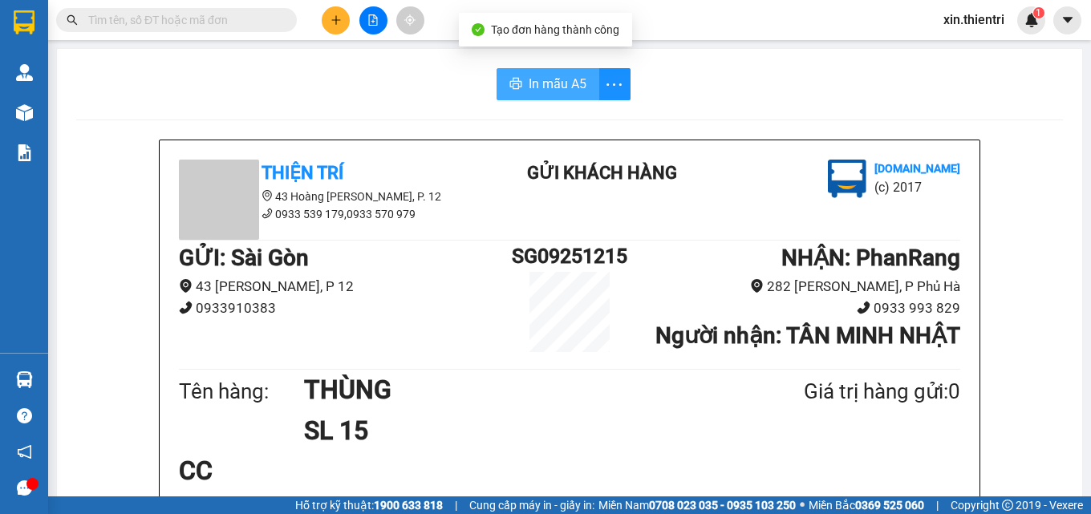
click at [546, 85] on span "In mẫu A5" at bounding box center [558, 84] width 58 height 20
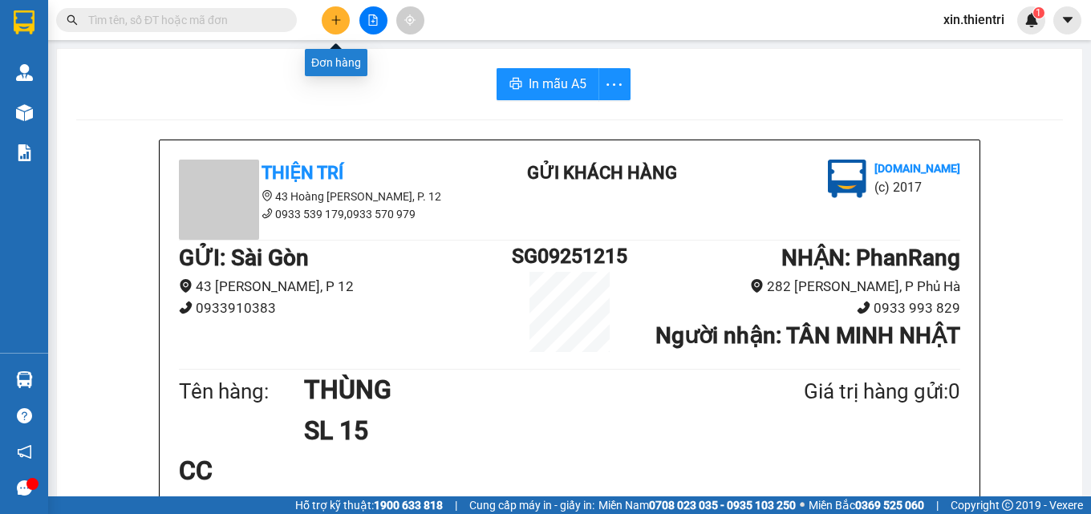
click at [341, 25] on icon "plus" at bounding box center [336, 19] width 11 height 11
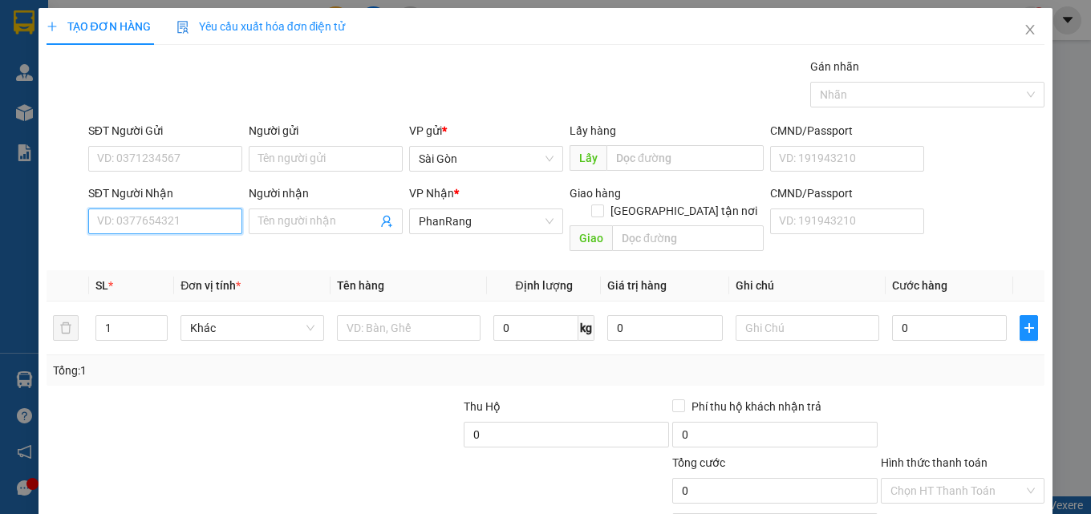
drag, startPoint x: 179, startPoint y: 223, endPoint x: 185, endPoint y: 244, distance: 21.8
click at [179, 226] on input "SĐT Người Nhận" at bounding box center [165, 222] width 154 height 26
click at [156, 249] on div "0838190882 - LONG" at bounding box center [163, 254] width 133 height 18
type input "0838190882"
type input "LONG"
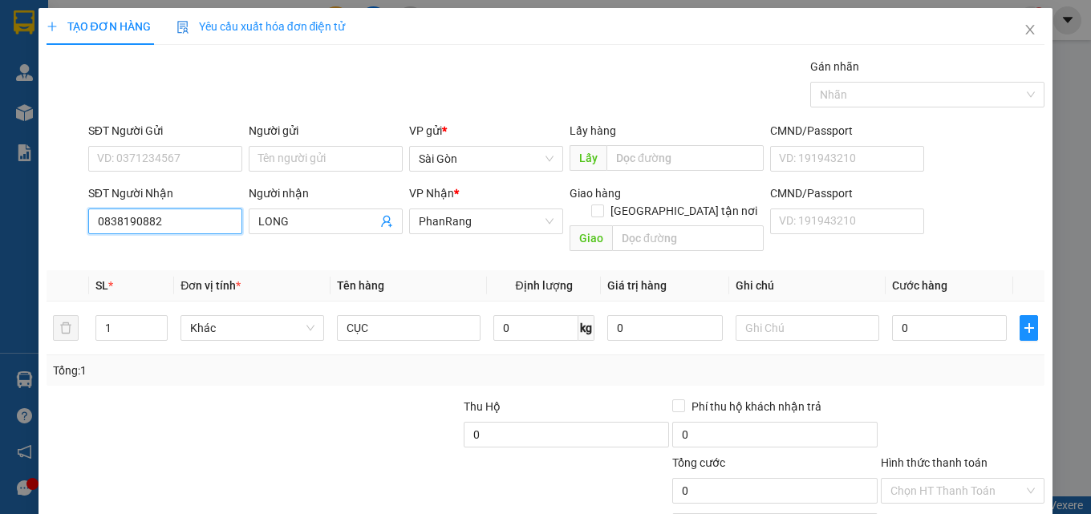
scroll to position [79, 0]
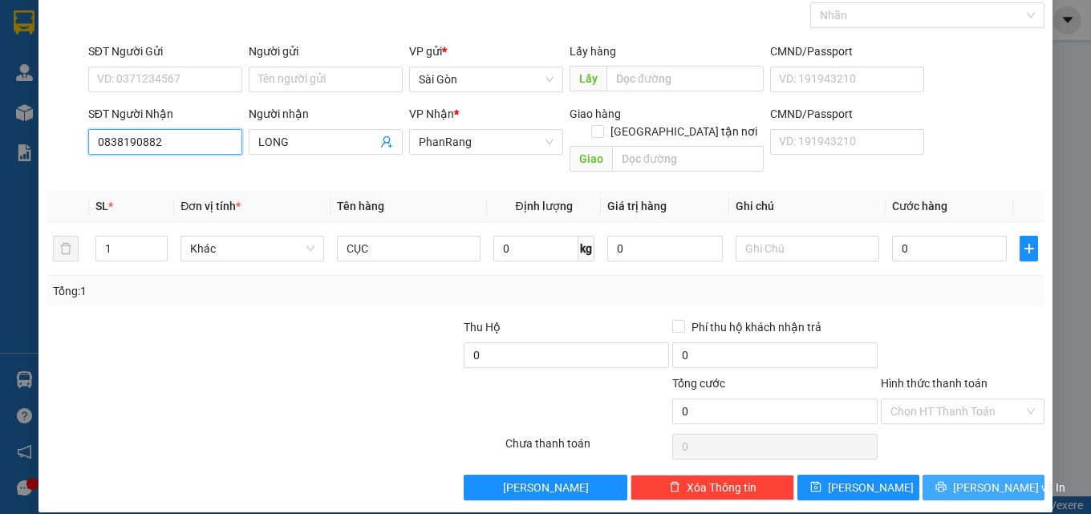
type input "0838190882"
click at [965, 479] on span "[PERSON_NAME] và In" at bounding box center [1009, 488] width 112 height 18
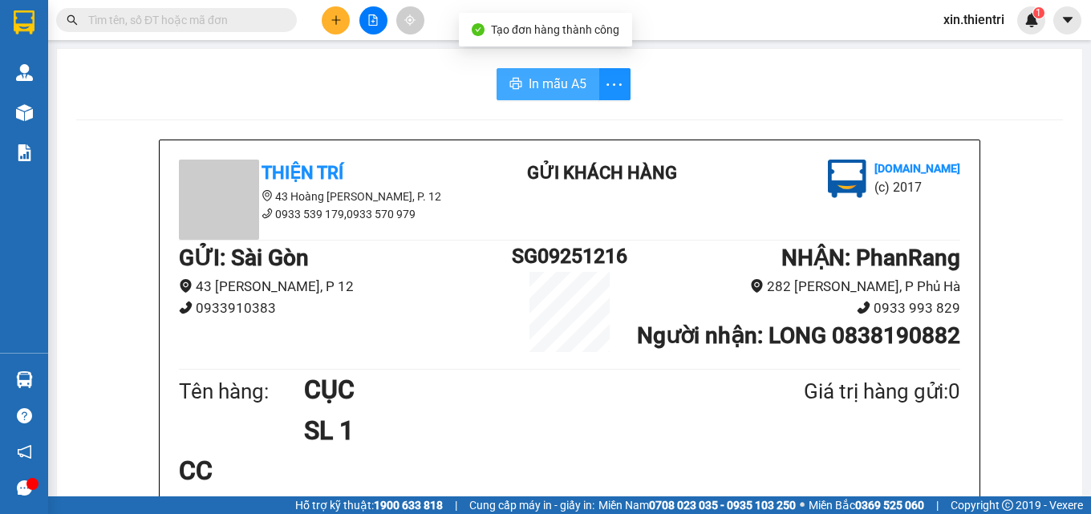
click at [531, 95] on button "In mẫu A5" at bounding box center [548, 84] width 103 height 32
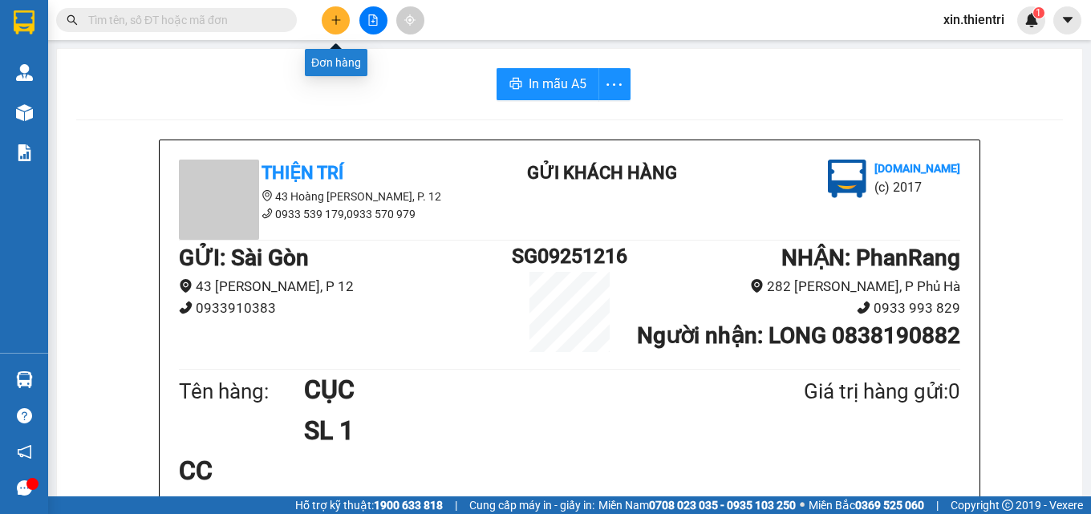
click at [326, 22] on button at bounding box center [336, 20] width 28 height 28
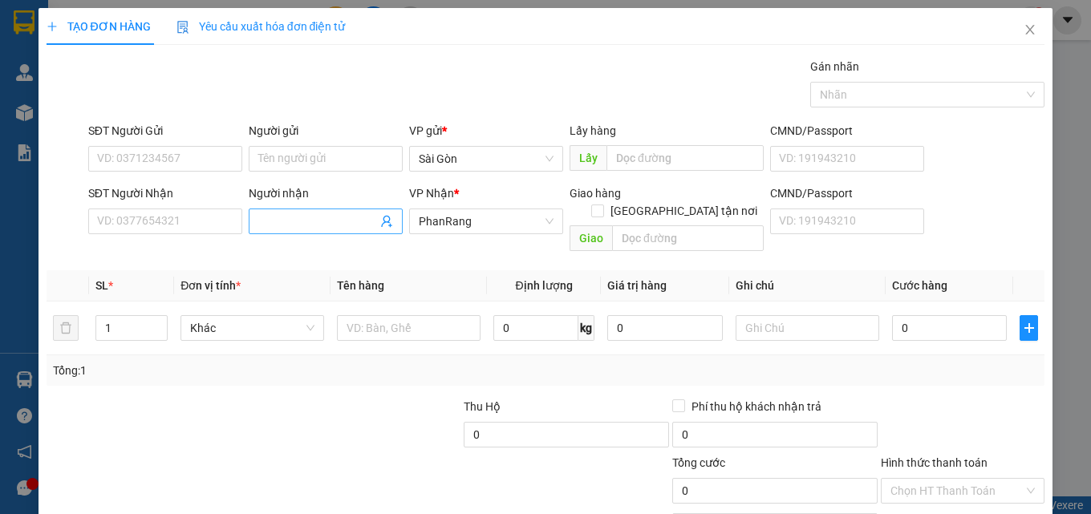
drag, startPoint x: 293, startPoint y: 221, endPoint x: 316, endPoint y: 219, distance: 23.3
click at [296, 221] on input "Người nhận" at bounding box center [317, 222] width 119 height 18
type input "HỒNG XỨNG"
click at [401, 315] on input "text" at bounding box center [409, 328] width 144 height 26
type input "9"
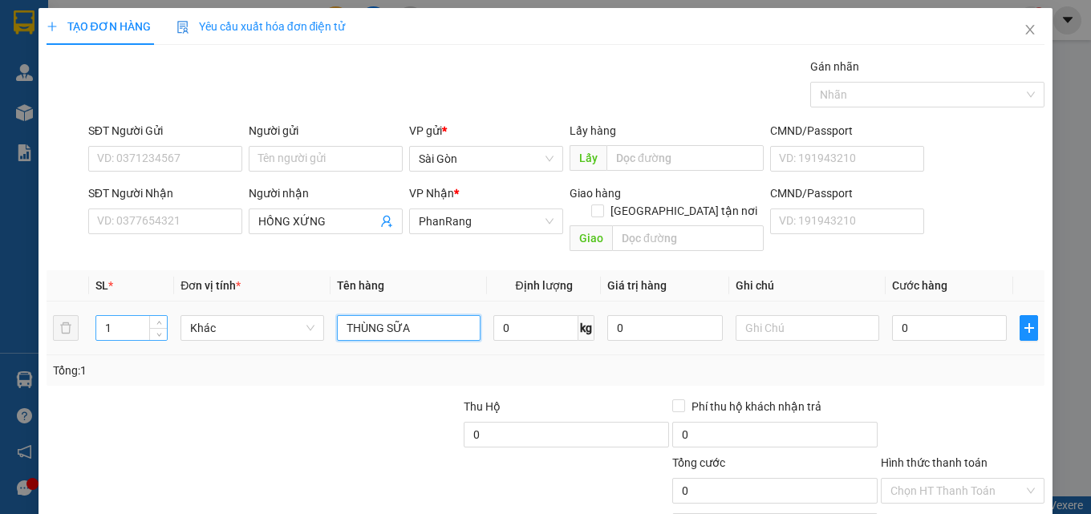
type input "THÙNG SỮA"
click at [136, 316] on input "1" at bounding box center [131, 328] width 71 height 24
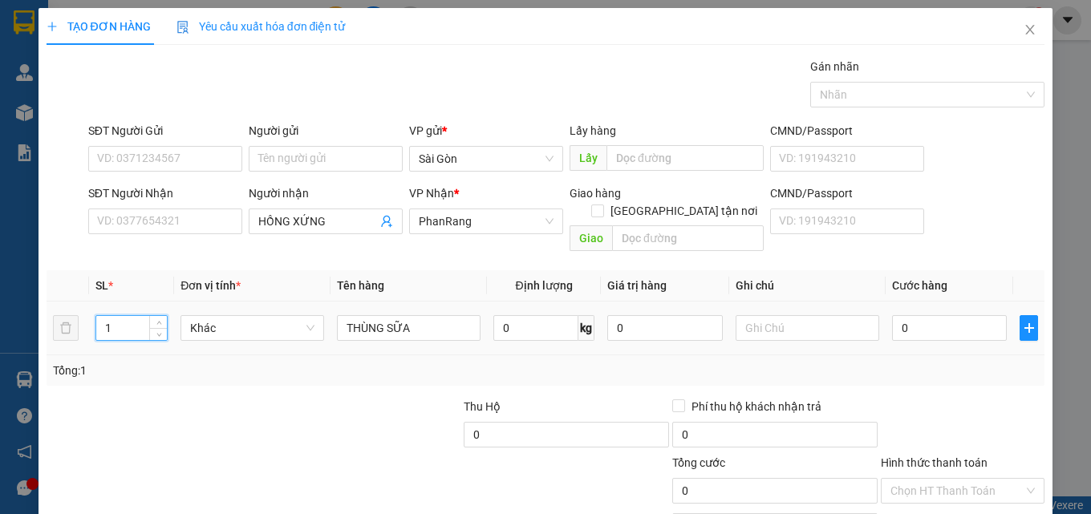
click at [136, 316] on input "1" at bounding box center [131, 328] width 71 height 24
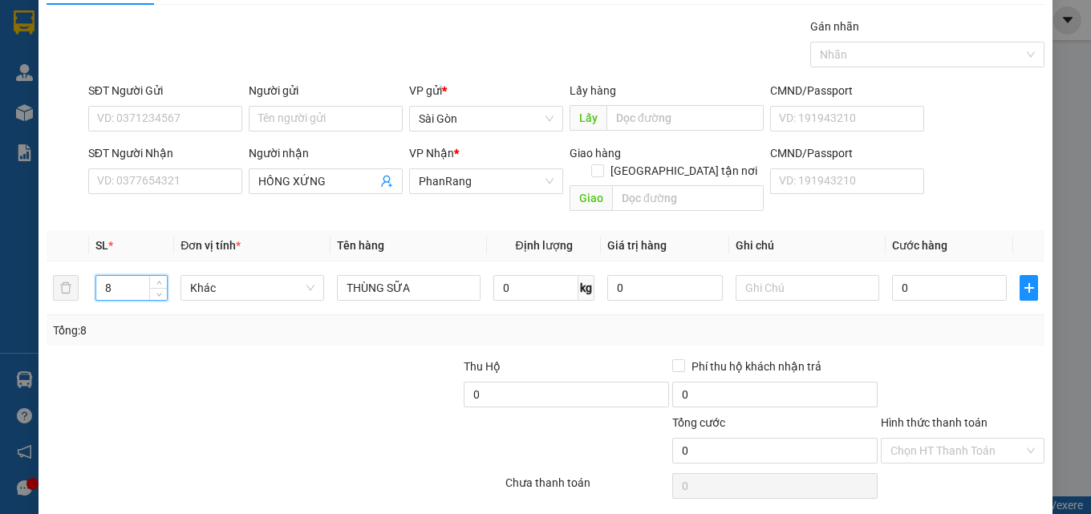
scroll to position [79, 0]
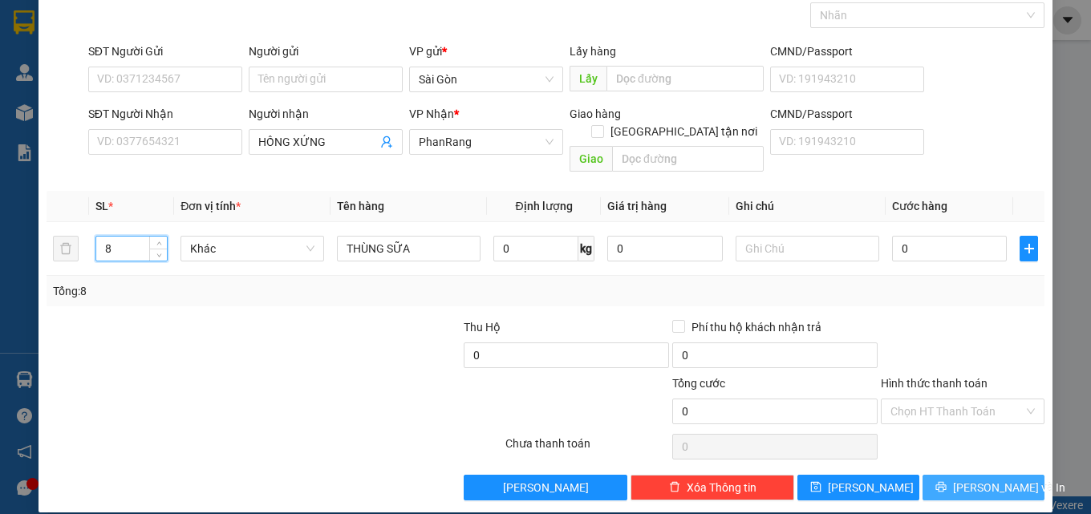
type input "8"
click at [988, 479] on span "[PERSON_NAME] và In" at bounding box center [1009, 488] width 112 height 18
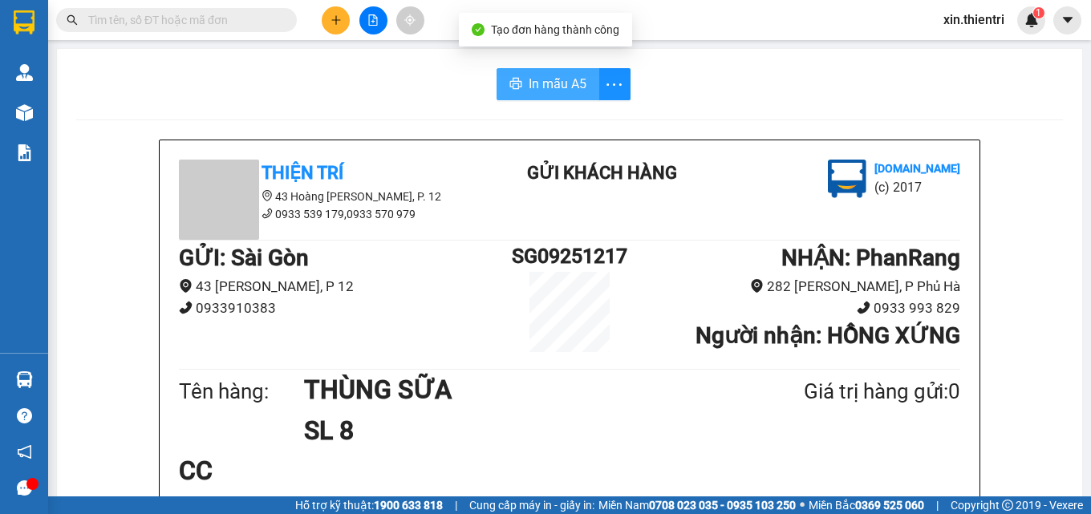
click at [529, 91] on span "In mẫu A5" at bounding box center [558, 84] width 58 height 20
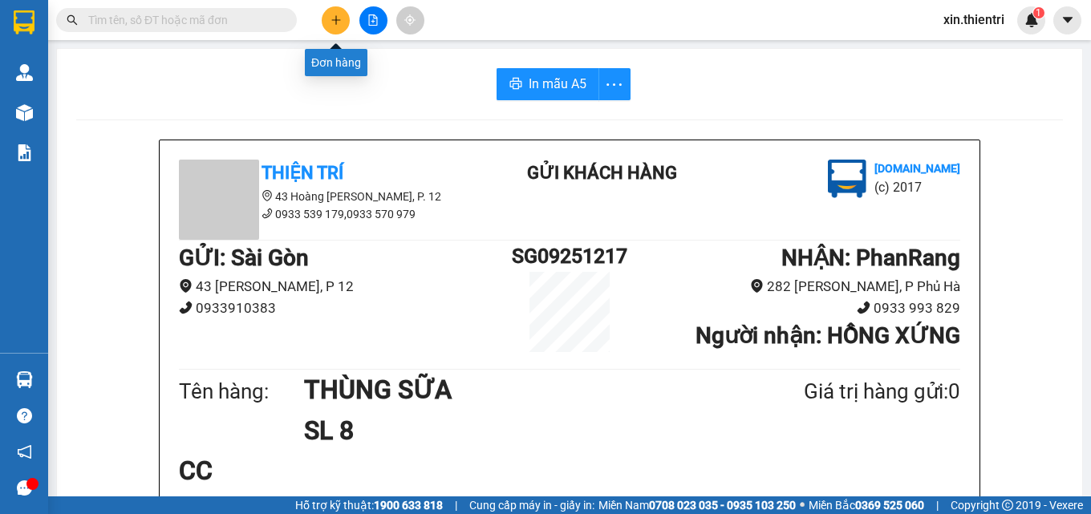
click at [343, 25] on button at bounding box center [336, 20] width 28 height 28
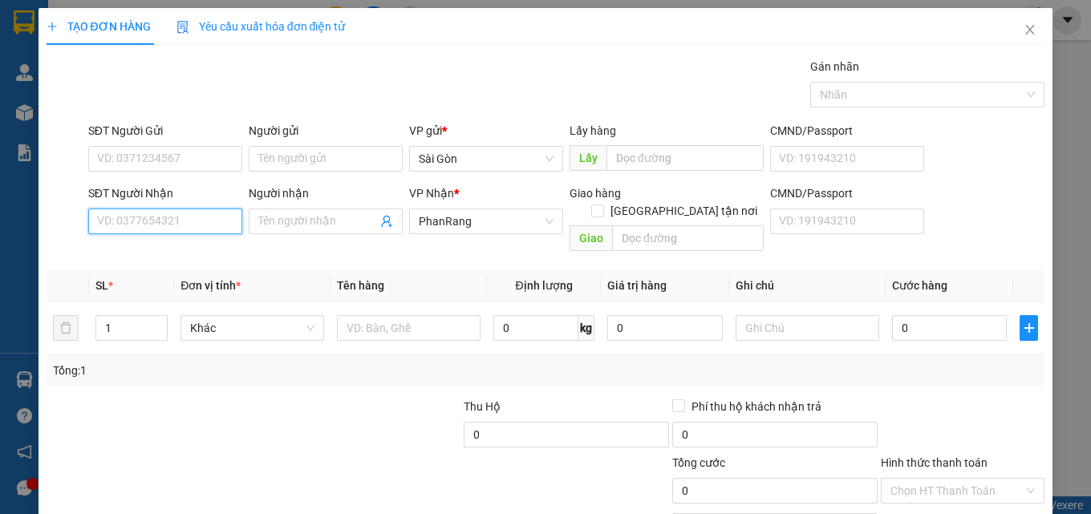
click at [165, 220] on input "SĐT Người Nhận" at bounding box center [165, 222] width 154 height 26
type input "0378877256"
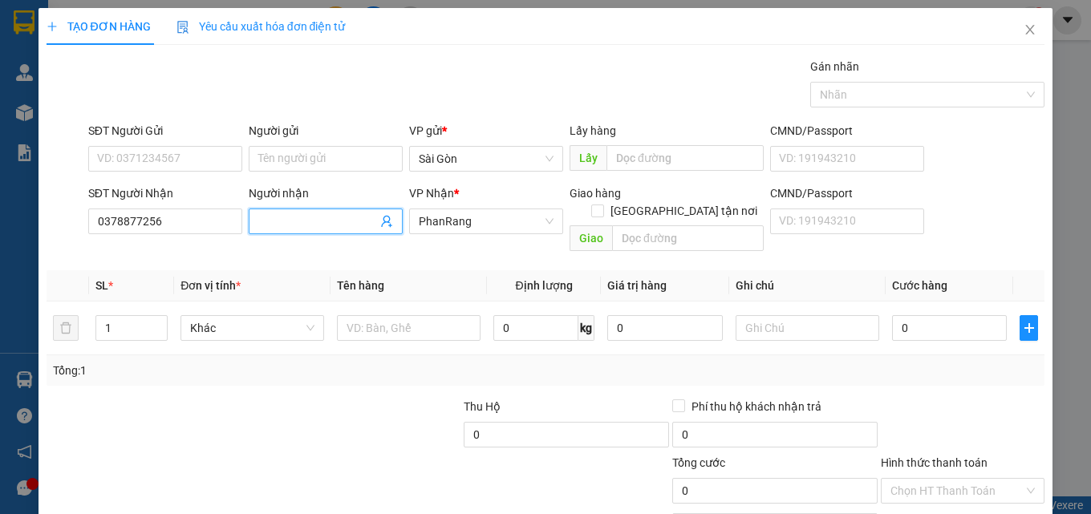
click at [274, 219] on input "Người nhận" at bounding box center [317, 222] width 119 height 18
type input "THANH TRUCS"
click at [399, 315] on input "text" at bounding box center [409, 328] width 144 height 26
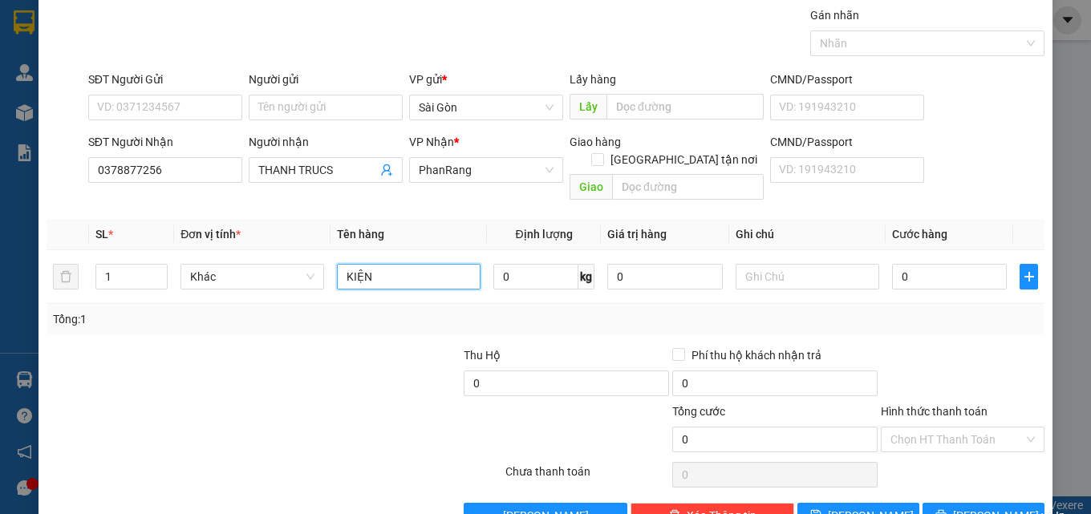
scroll to position [79, 0]
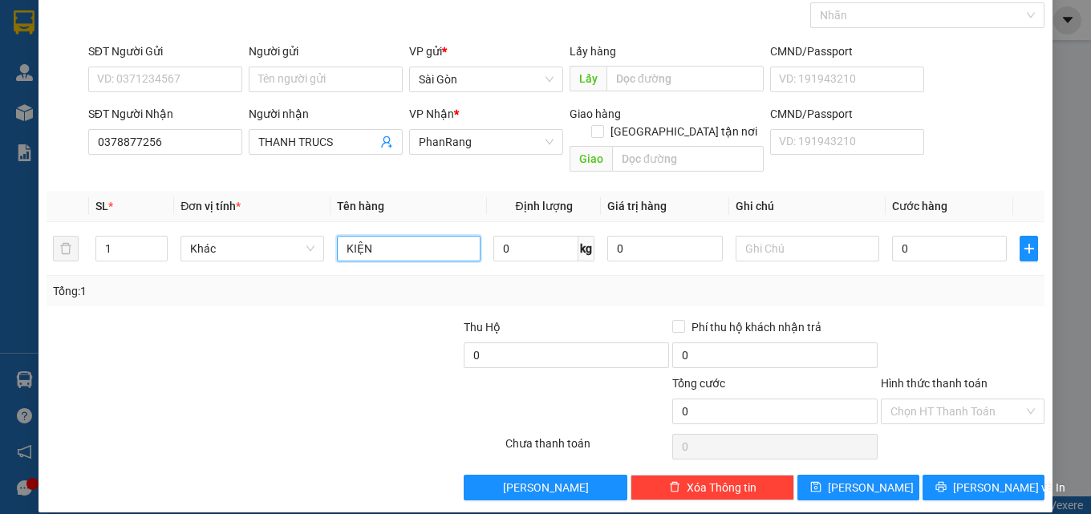
type input "KIỆN"
click at [968, 489] on div "TẠO ĐƠN HÀNG Yêu cầu xuất hóa đơn điện tử Transit Pickup Surcharge Ids Transit …" at bounding box center [546, 221] width 1015 height 584
click at [972, 479] on span "[PERSON_NAME] và In" at bounding box center [1009, 488] width 112 height 18
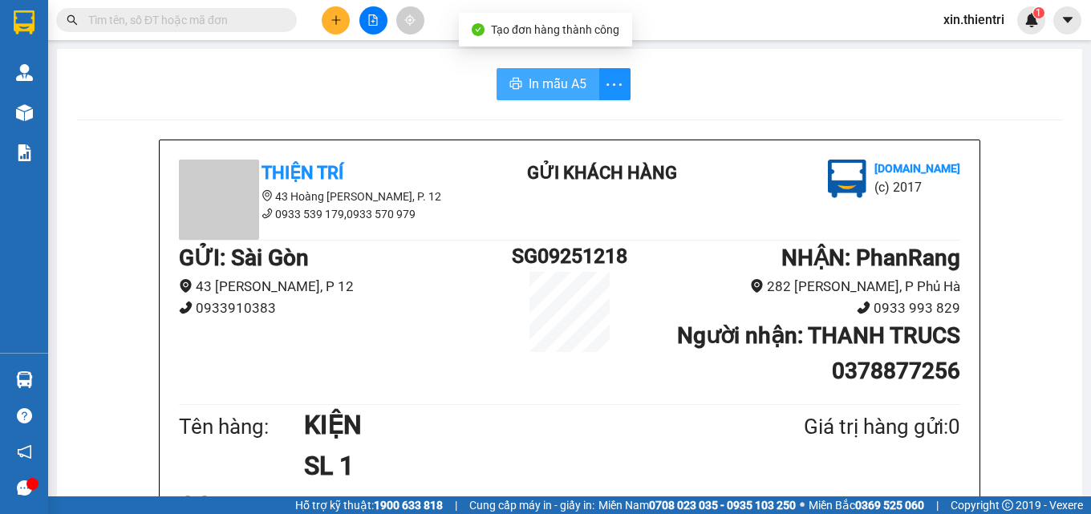
click at [540, 81] on span "In mẫu A5" at bounding box center [558, 84] width 58 height 20
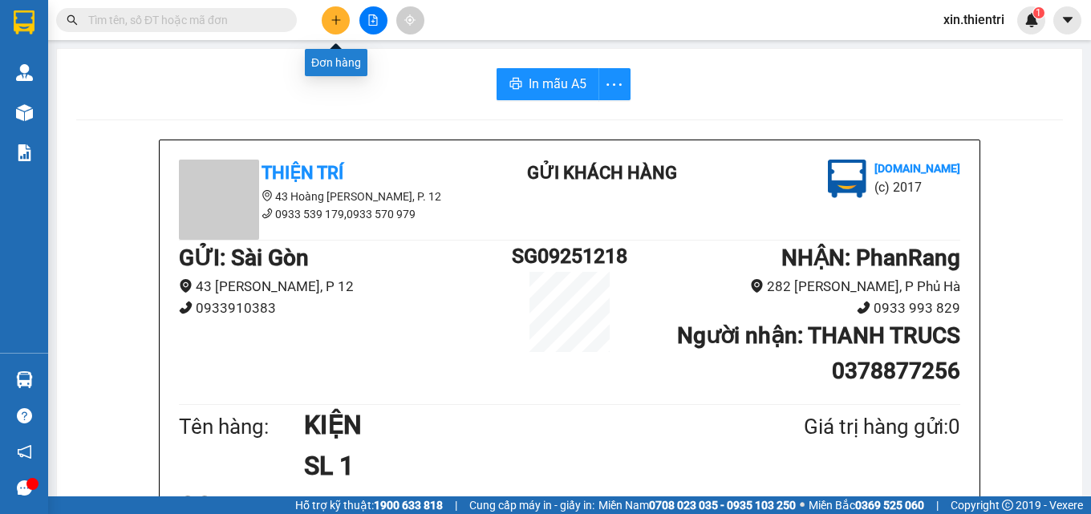
click at [327, 10] on button at bounding box center [336, 20] width 28 height 28
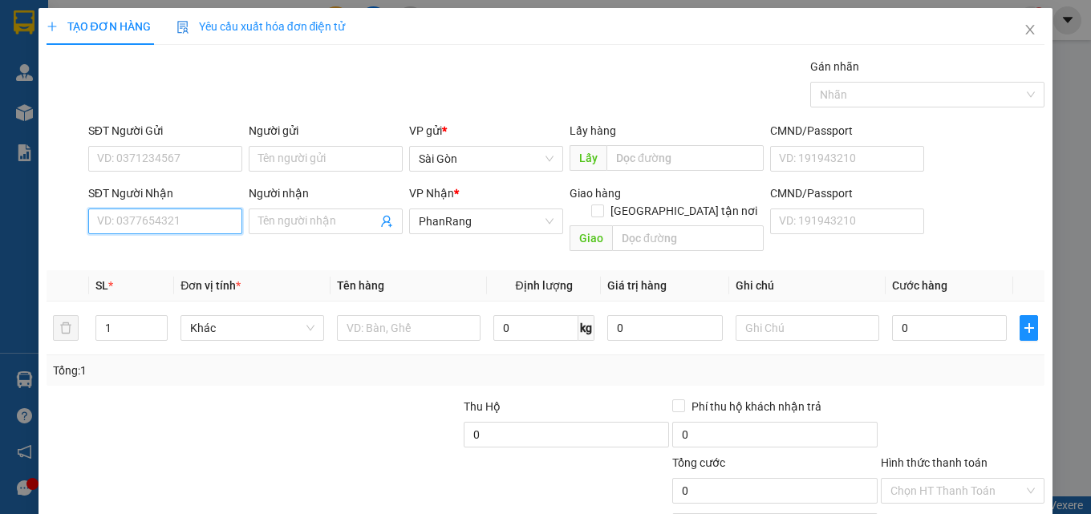
drag, startPoint x: 202, startPoint y: 217, endPoint x: 201, endPoint y: 208, distance: 9.7
click at [201, 218] on input "SĐT Người Nhận" at bounding box center [165, 222] width 154 height 26
type input "0812988821"
click at [156, 253] on div "0812988821 - ANH NÃI" at bounding box center [163, 254] width 133 height 18
type input "ANH NÃI"
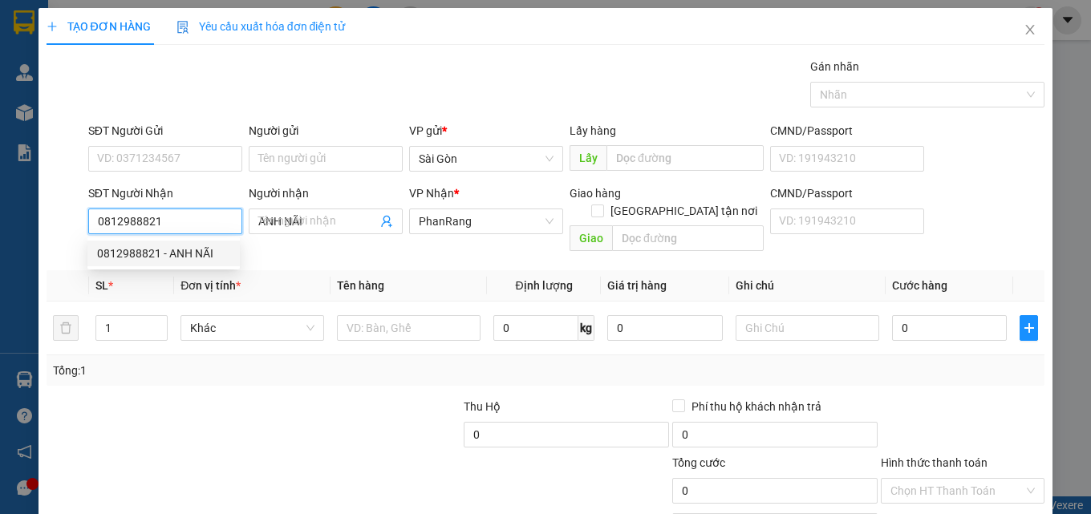
type input "[PERSON_NAME]"
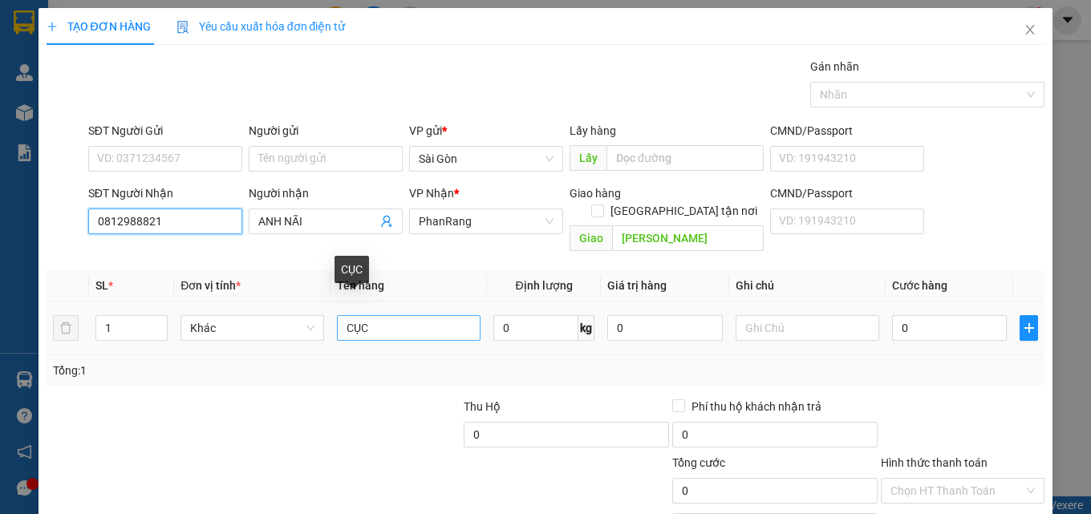
type input "0812988821"
click at [399, 318] on input "CỤC" at bounding box center [409, 328] width 144 height 26
click at [398, 318] on input "CỤC" at bounding box center [409, 328] width 144 height 26
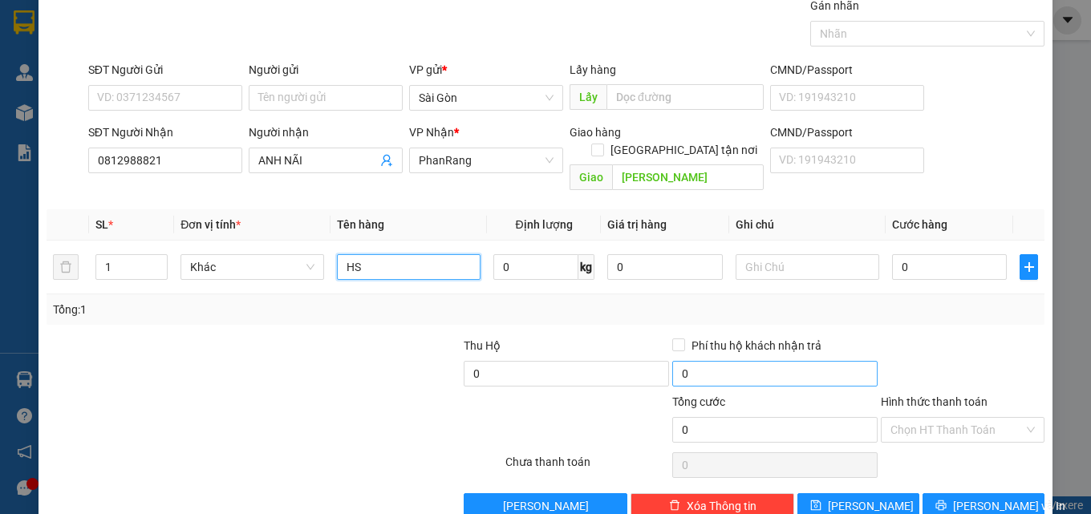
scroll to position [79, 0]
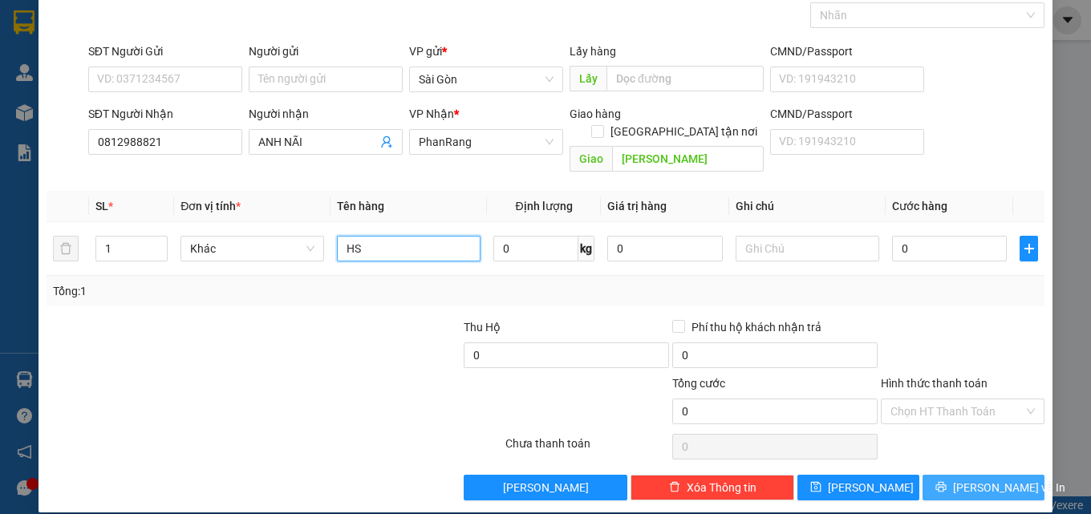
type input "HS"
click at [976, 479] on span "[PERSON_NAME] và In" at bounding box center [1009, 488] width 112 height 18
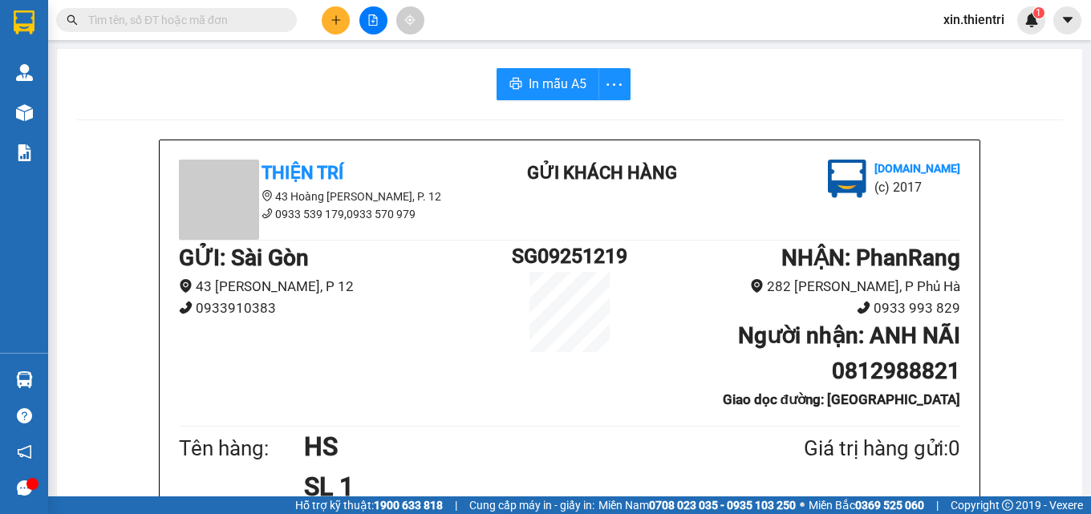
drag, startPoint x: 350, startPoint y: 4, endPoint x: 236, endPoint y: 72, distance: 132.8
click at [329, 15] on button at bounding box center [336, 20] width 28 height 28
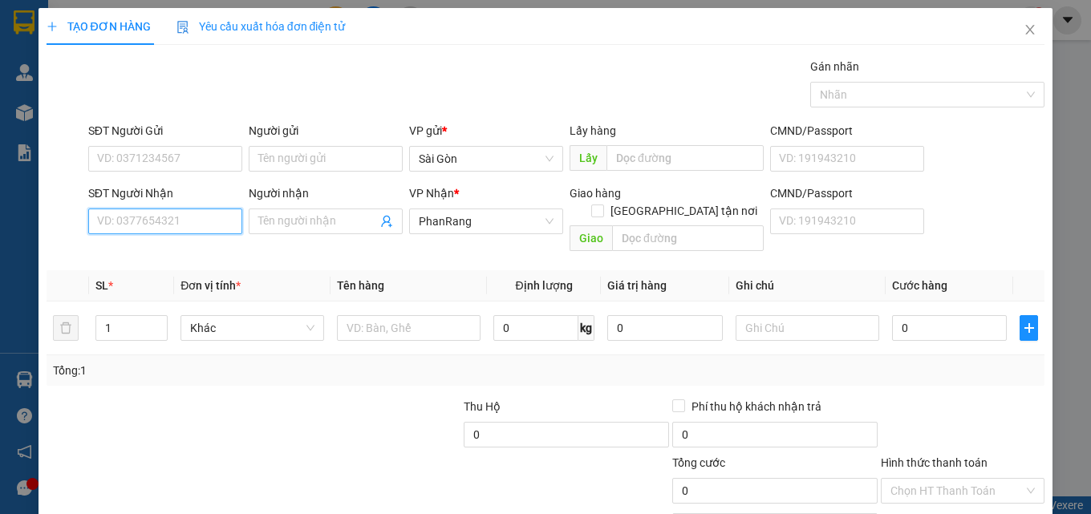
drag, startPoint x: 148, startPoint y: 217, endPoint x: 151, endPoint y: 230, distance: 13.1
click at [148, 218] on input "SĐT Người Nhận" at bounding box center [165, 222] width 154 height 26
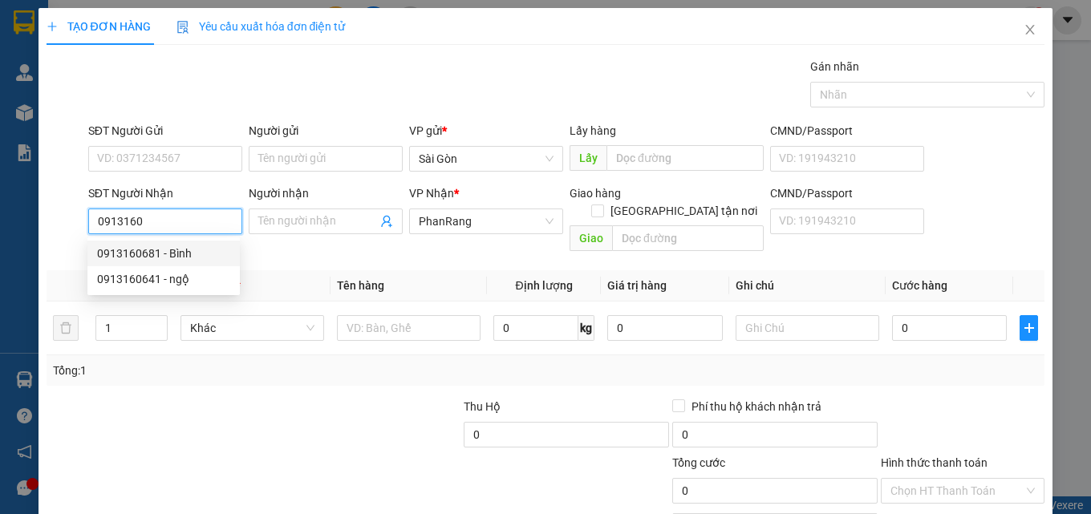
drag, startPoint x: 181, startPoint y: 254, endPoint x: 161, endPoint y: 248, distance: 20.1
click at [180, 250] on div "0913160681 - Bình" at bounding box center [163, 254] width 133 height 18
type input "0913160681"
type input "Bình"
type input "40.000"
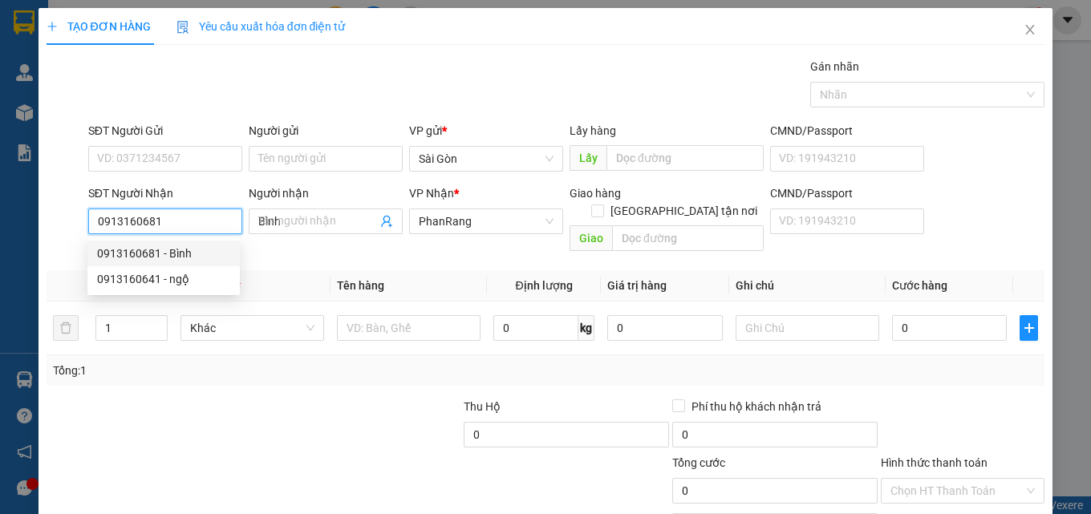
type input "40.000"
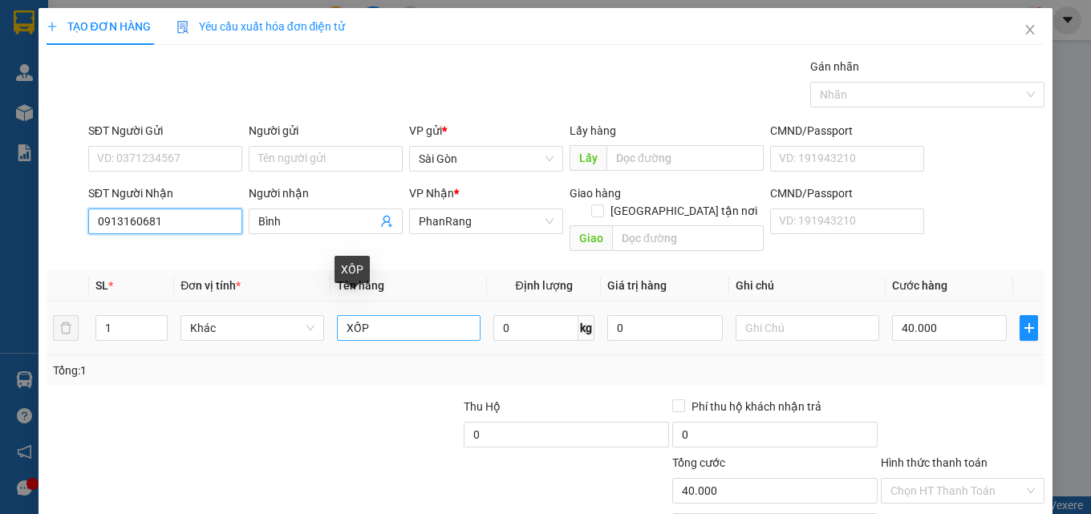
type input "0913160681"
click at [379, 315] on input "XỐP" at bounding box center [409, 328] width 144 height 26
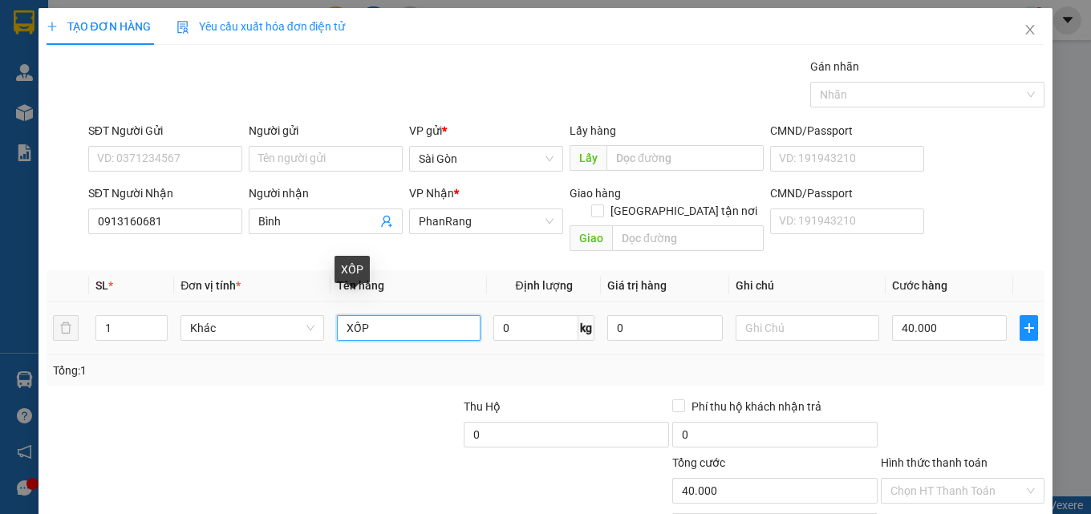
click at [379, 315] on input "XỐP" at bounding box center [409, 328] width 144 height 26
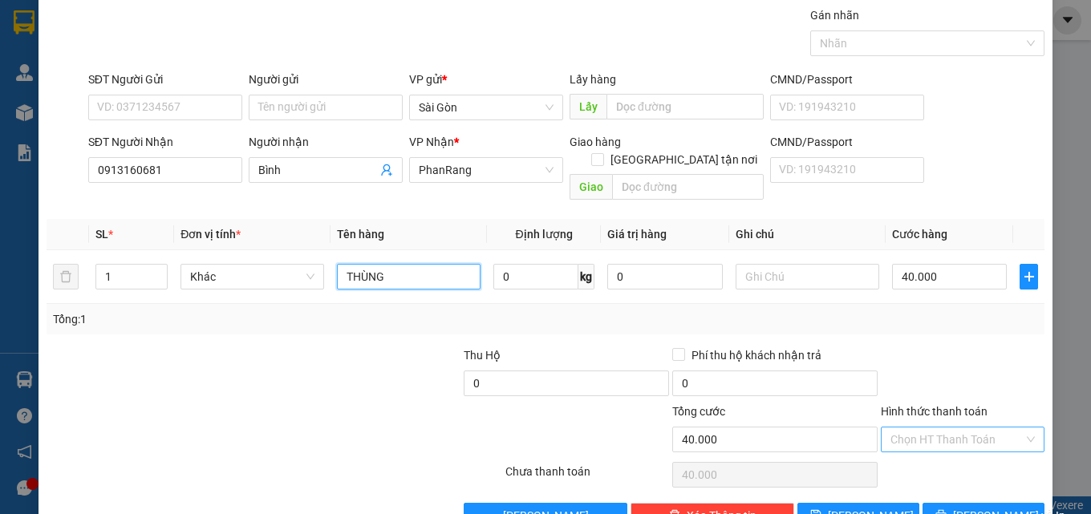
scroll to position [79, 0]
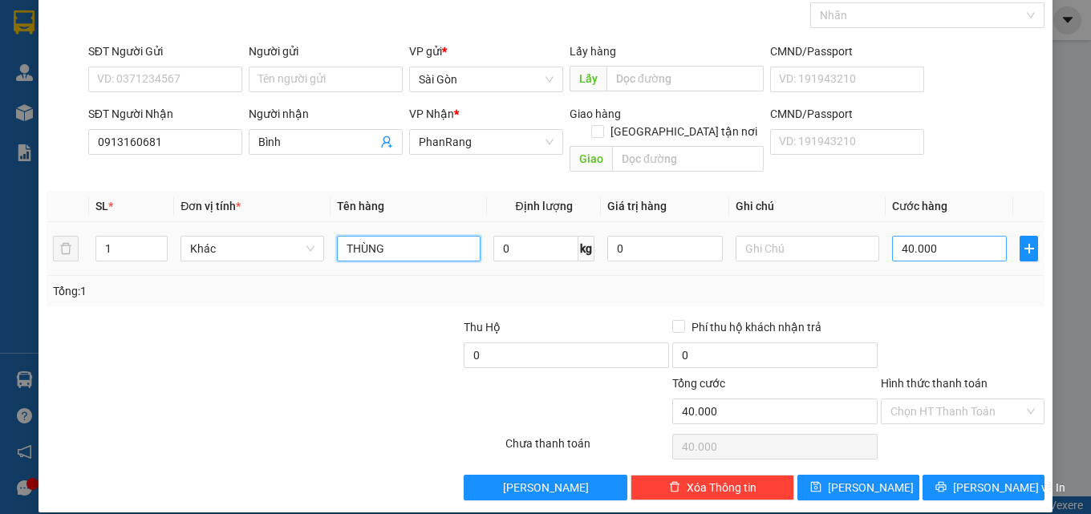
type input "THÙNG"
click at [971, 236] on input "40.000" at bounding box center [950, 249] width 116 height 26
type input "4"
type input "44.444.444"
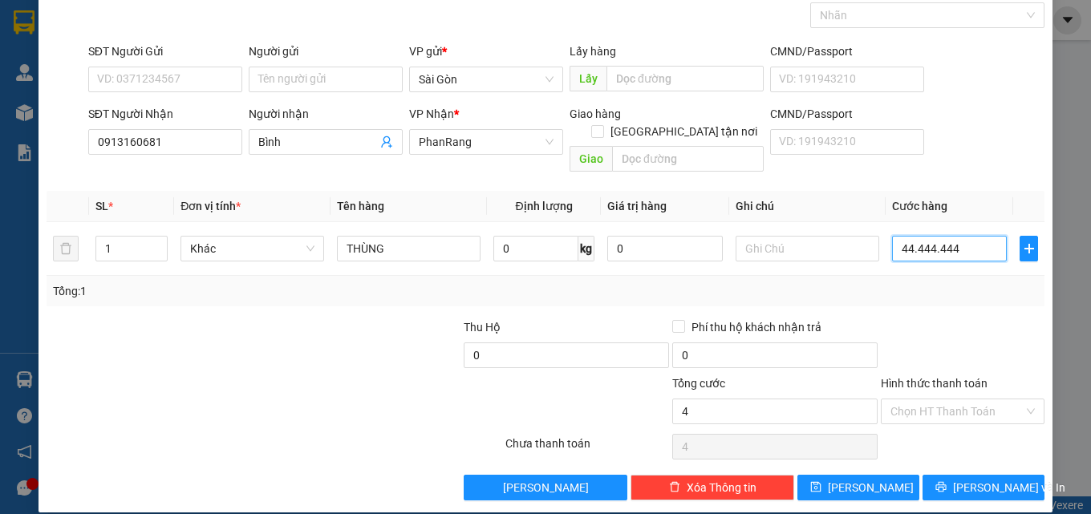
type input "44.444.444"
type input "4.444.444"
type input "0"
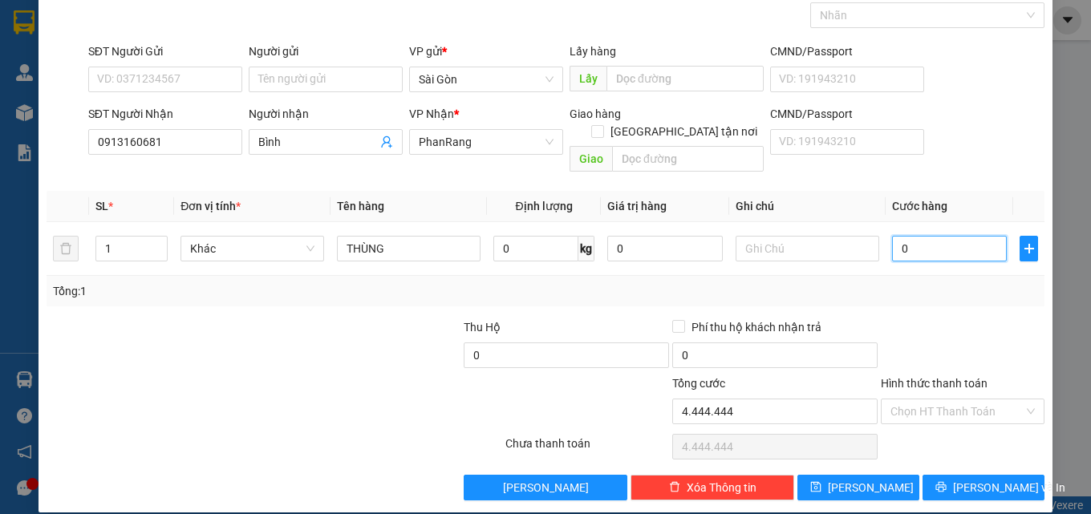
type input "0"
type input "4"
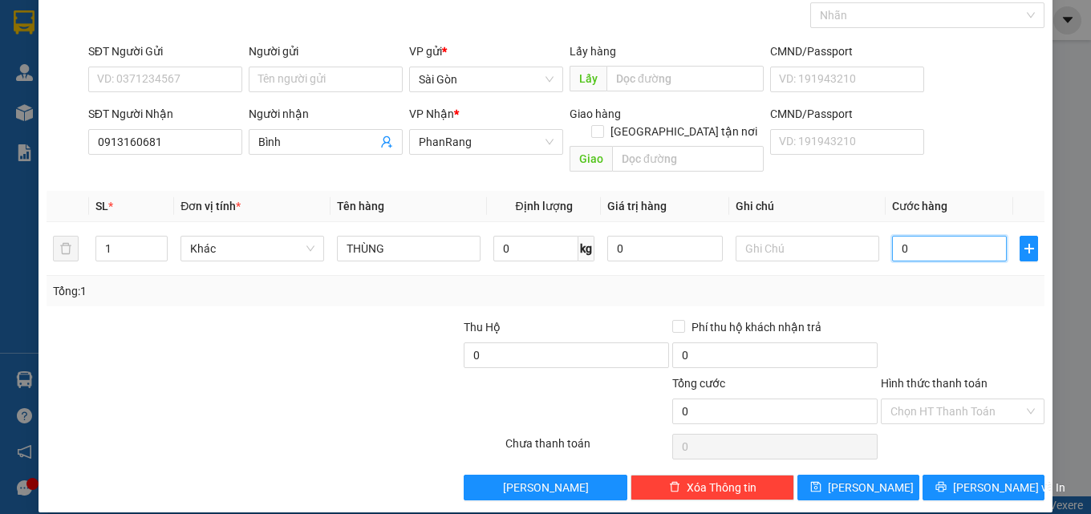
type input "04"
type input "40"
type input "040"
type input "40.000"
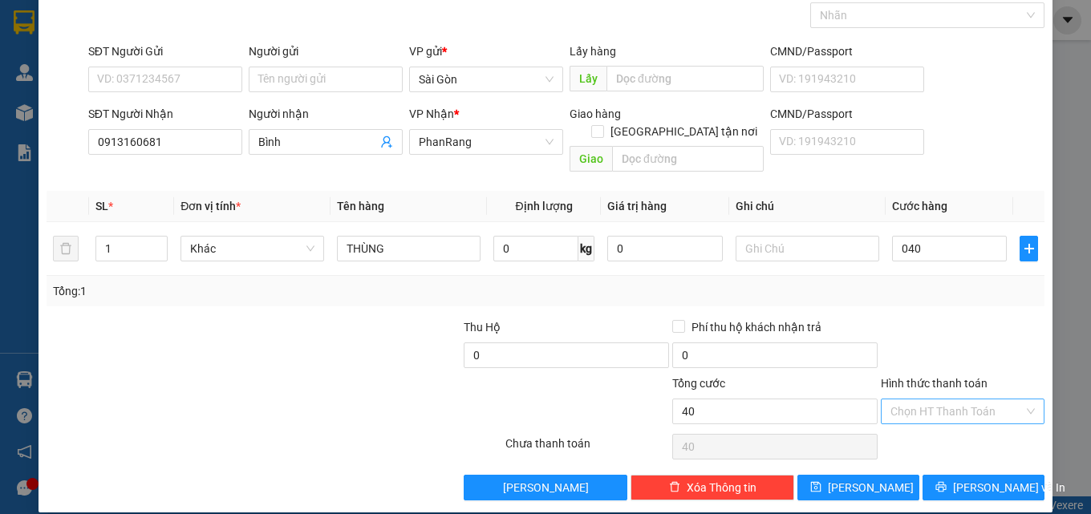
type input "40.000"
click at [967, 400] on input "Hình thức thanh toán" at bounding box center [956, 412] width 133 height 24
click at [947, 420] on div "Tại văn phòng" at bounding box center [953, 426] width 143 height 18
type input "0"
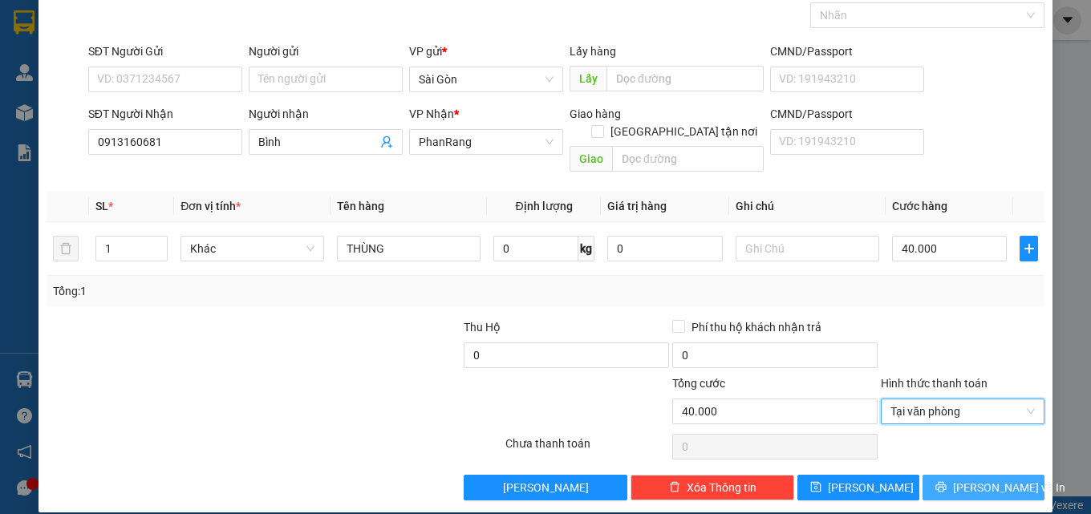
click at [947, 482] on icon "printer" at bounding box center [941, 487] width 10 height 10
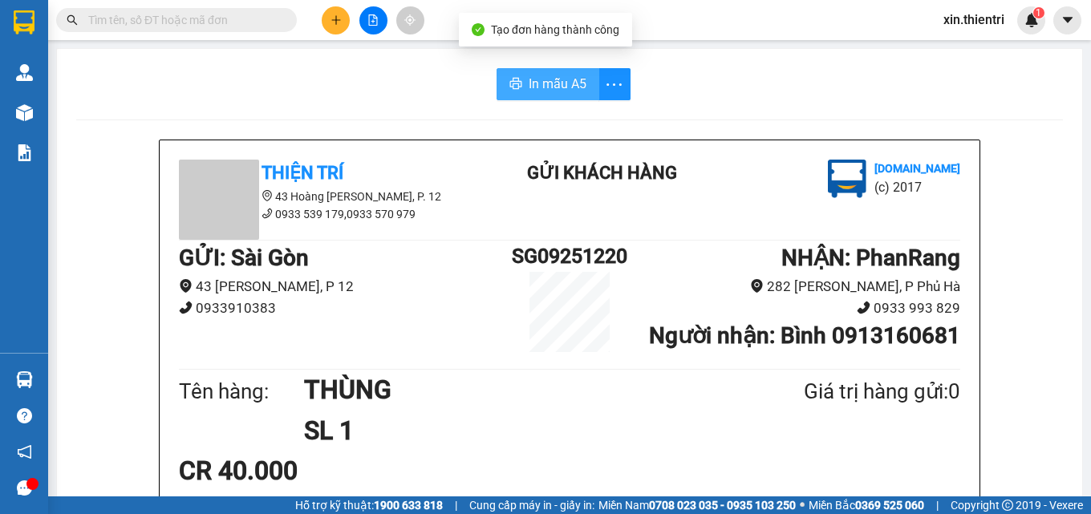
click at [529, 80] on span "In mẫu A5" at bounding box center [558, 84] width 58 height 20
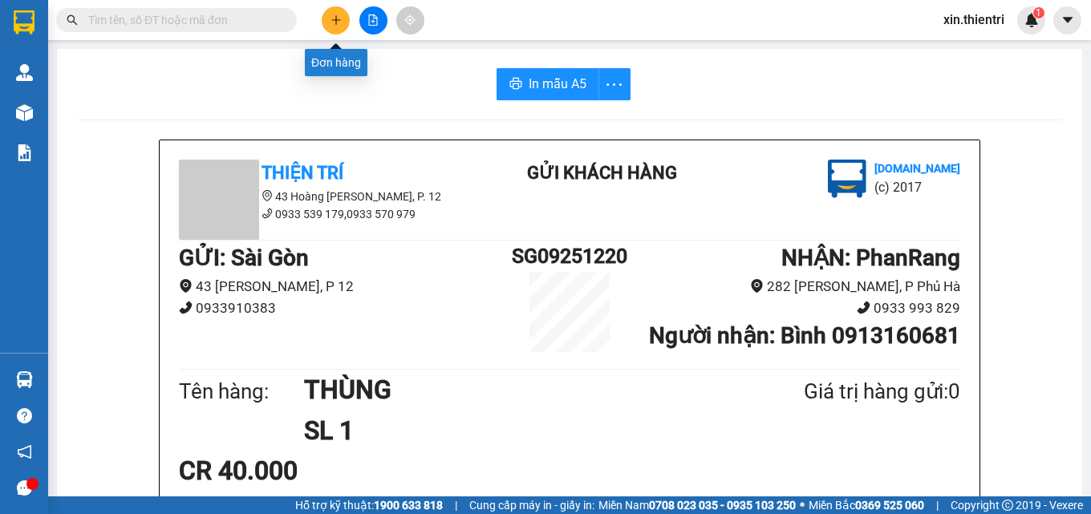
click at [335, 28] on button at bounding box center [336, 20] width 28 height 28
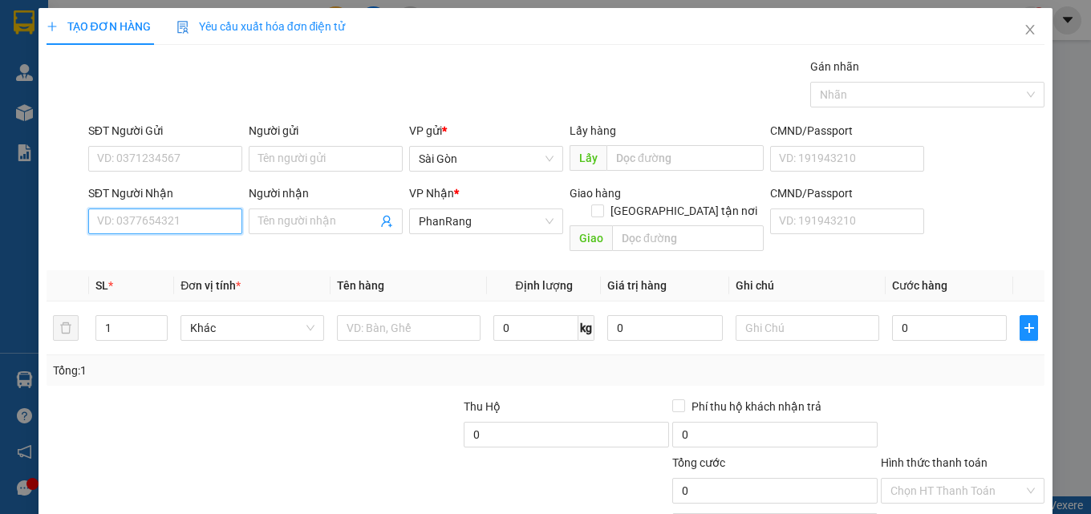
click at [160, 227] on input "SĐT Người Nhận" at bounding box center [165, 222] width 154 height 26
click at [172, 254] on div "0973863851 - ĐÔNG" at bounding box center [163, 254] width 133 height 18
type input "0973863851"
type input "ĐÔNG"
type input "DƯ KHÁNH"
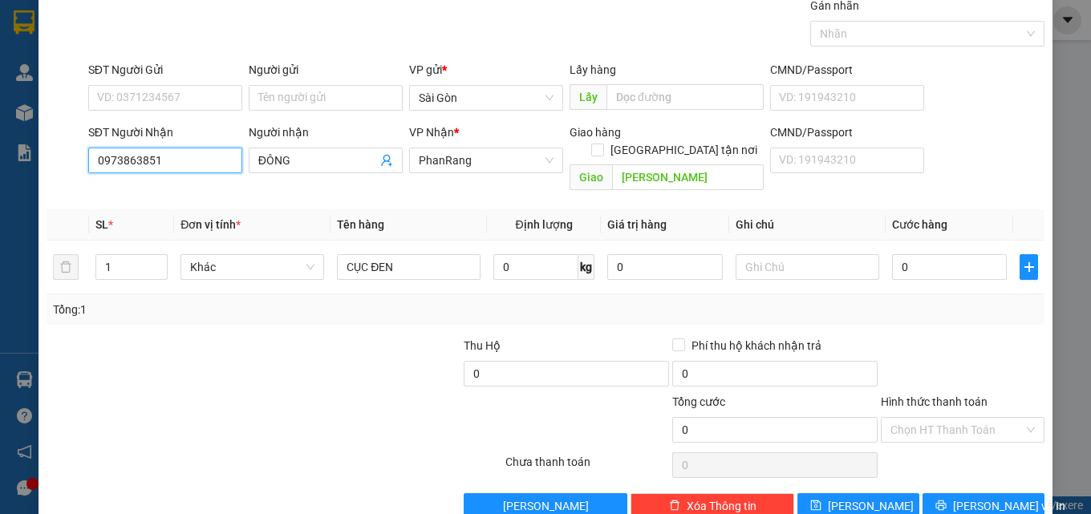
scroll to position [79, 0]
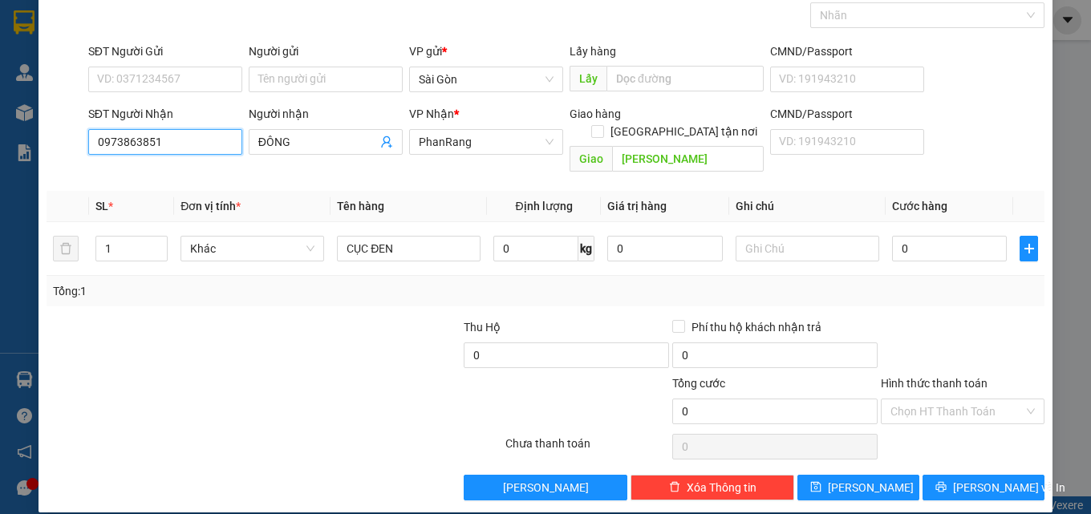
type input "0973863851"
click at [968, 489] on div "TẠO ĐƠN HÀNG Yêu cầu xuất hóa đơn điện tử Transit Pickup Surcharge Ids Transit …" at bounding box center [546, 221] width 1015 height 584
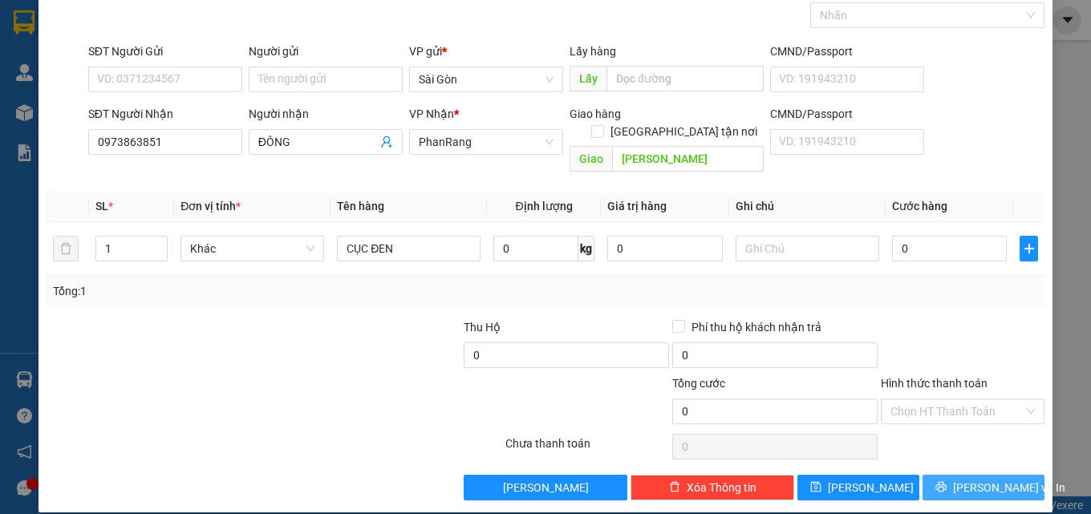
click at [967, 479] on span "[PERSON_NAME] và In" at bounding box center [1009, 488] width 112 height 18
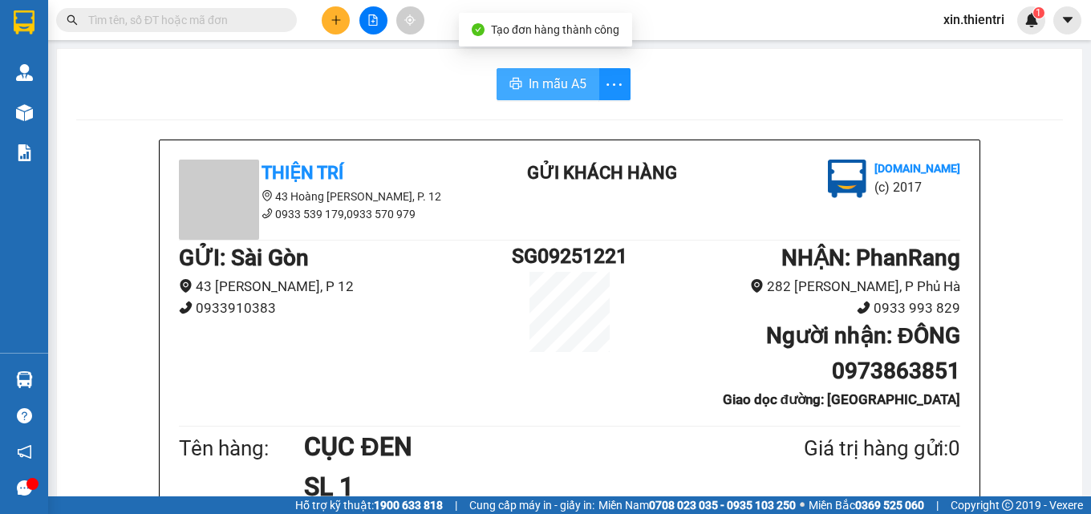
click at [566, 88] on span "In mẫu A5" at bounding box center [558, 84] width 58 height 20
click at [502, 81] on button "In mẫu A5" at bounding box center [548, 84] width 103 height 32
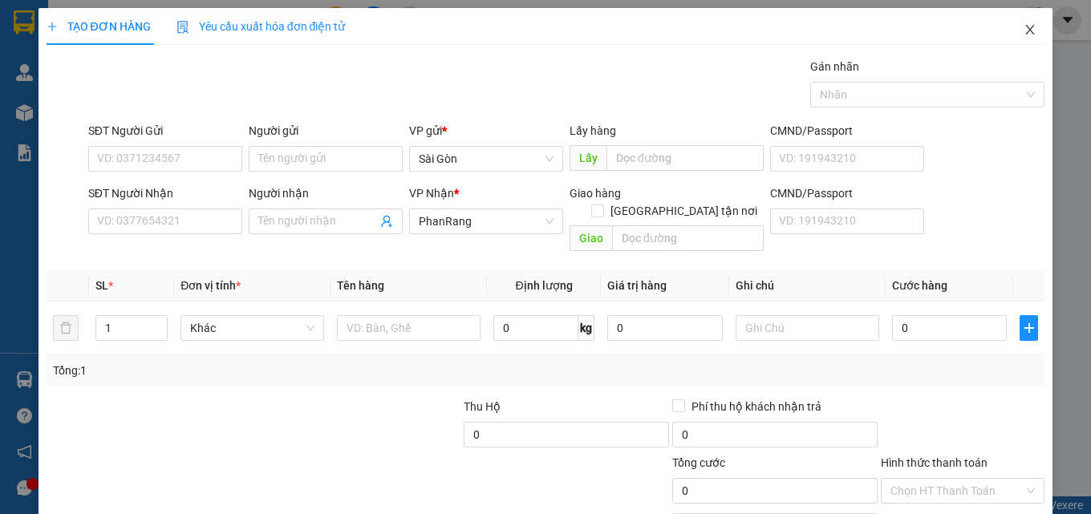
click at [1024, 35] on icon "close" at bounding box center [1030, 29] width 13 height 13
click at [152, 213] on input "SĐT Người Nhận" at bounding box center [165, 222] width 154 height 26
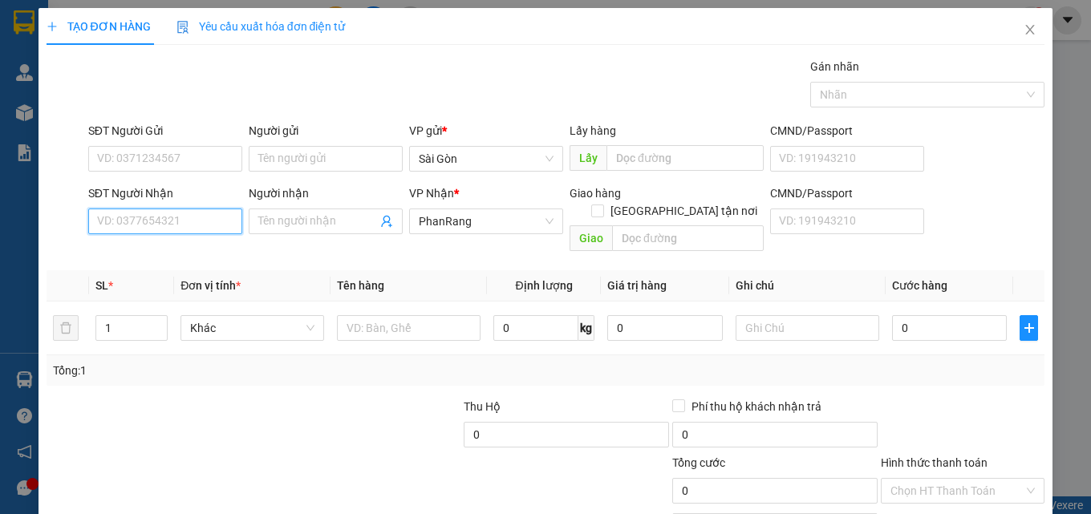
click at [152, 213] on input "SĐT Người Nhận" at bounding box center [165, 222] width 154 height 26
type input "0932181107"
drag, startPoint x: 195, startPoint y: 257, endPoint x: 164, endPoint y: 274, distance: 35.9
click at [189, 269] on div "0932181107 0932181107 - PHƯƠNG" at bounding box center [163, 253] width 152 height 32
click at [168, 252] on div "0932181107 - PHƯƠNG" at bounding box center [163, 254] width 133 height 18
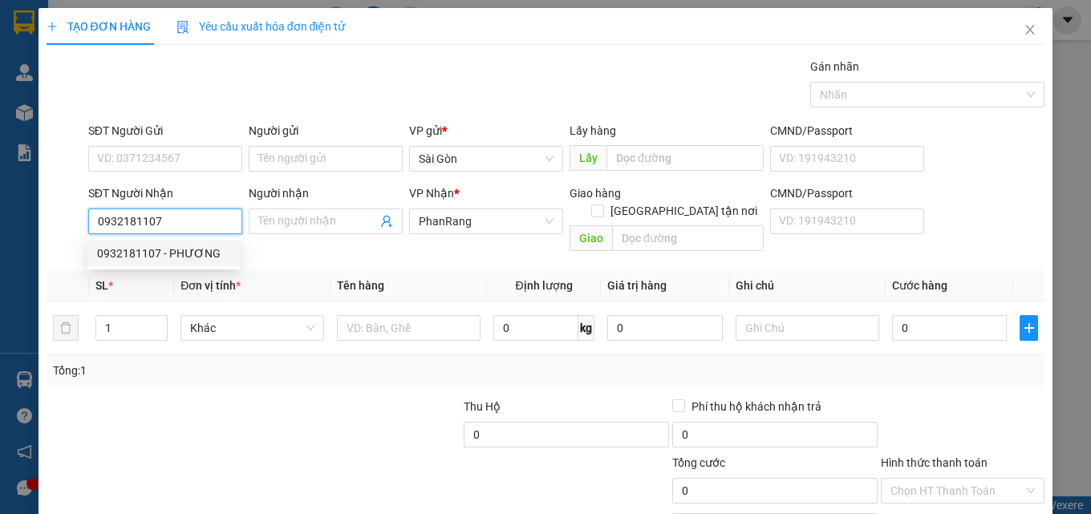
type input "PHƯƠNG"
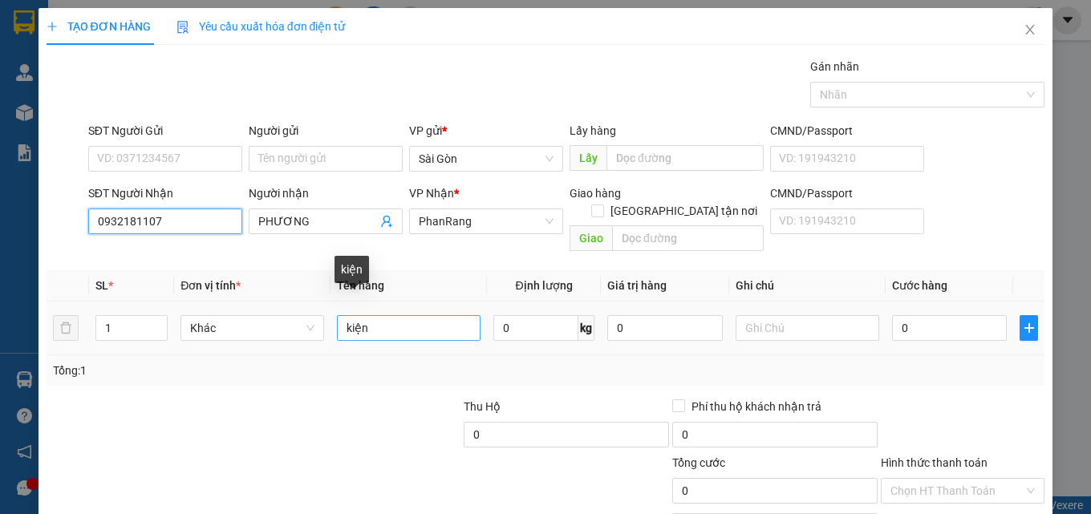
type input "0932181107"
click at [388, 315] on input "kiện" at bounding box center [409, 328] width 144 height 26
click at [387, 315] on input "kiện" at bounding box center [409, 328] width 144 height 26
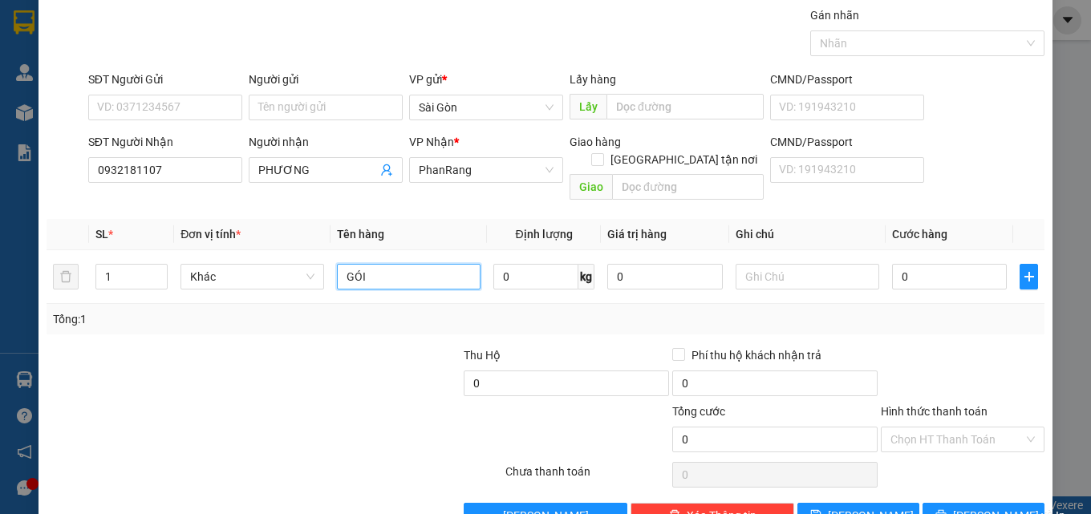
scroll to position [79, 0]
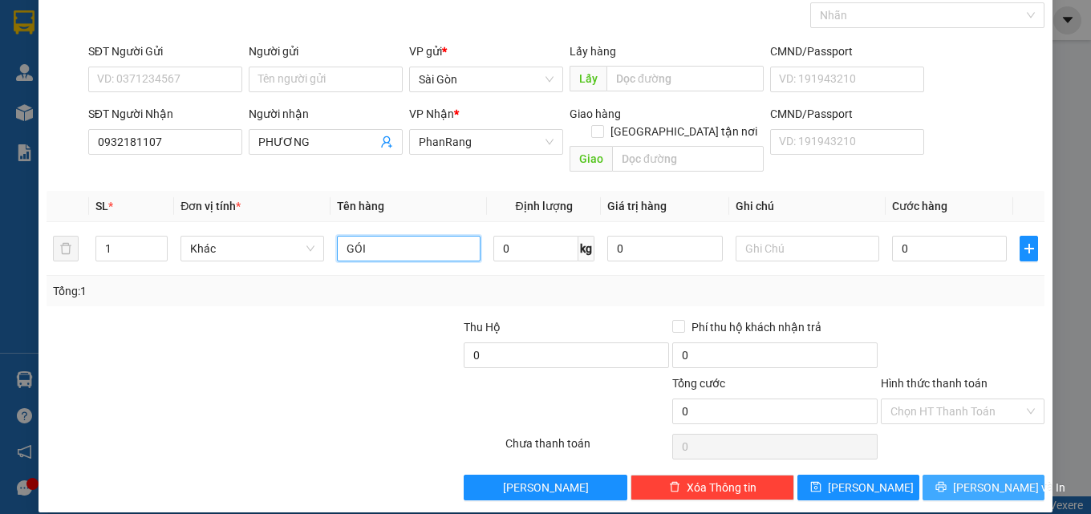
type input "GÓI"
click at [984, 479] on span "[PERSON_NAME] và In" at bounding box center [1009, 488] width 112 height 18
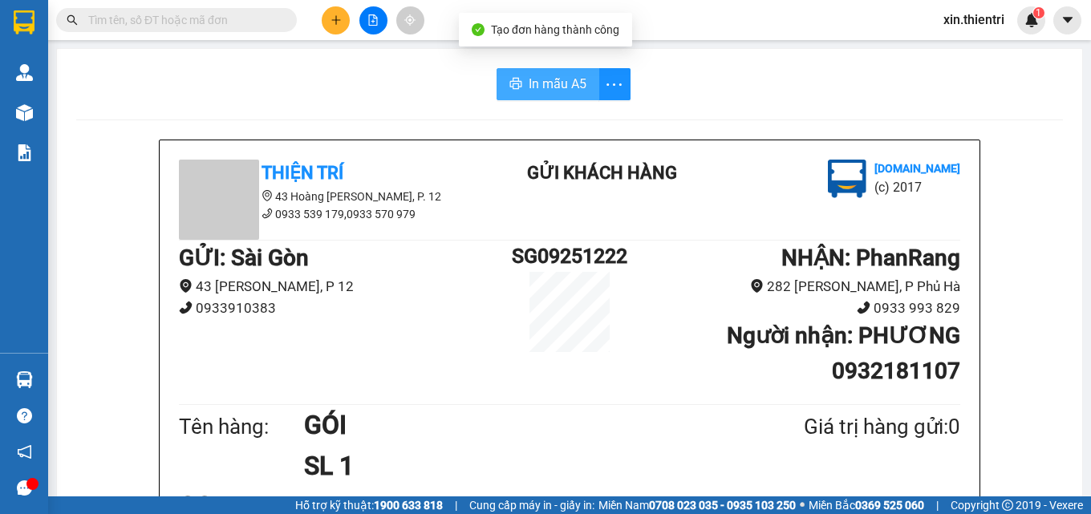
click at [529, 89] on span "In mẫu A5" at bounding box center [558, 84] width 58 height 20
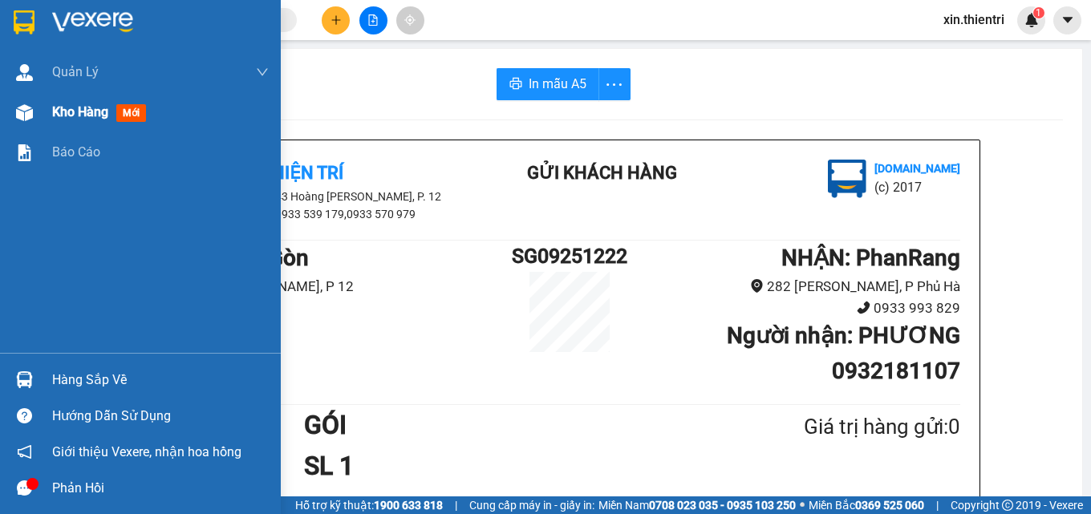
click at [81, 116] on span "Kho hàng" at bounding box center [80, 111] width 56 height 15
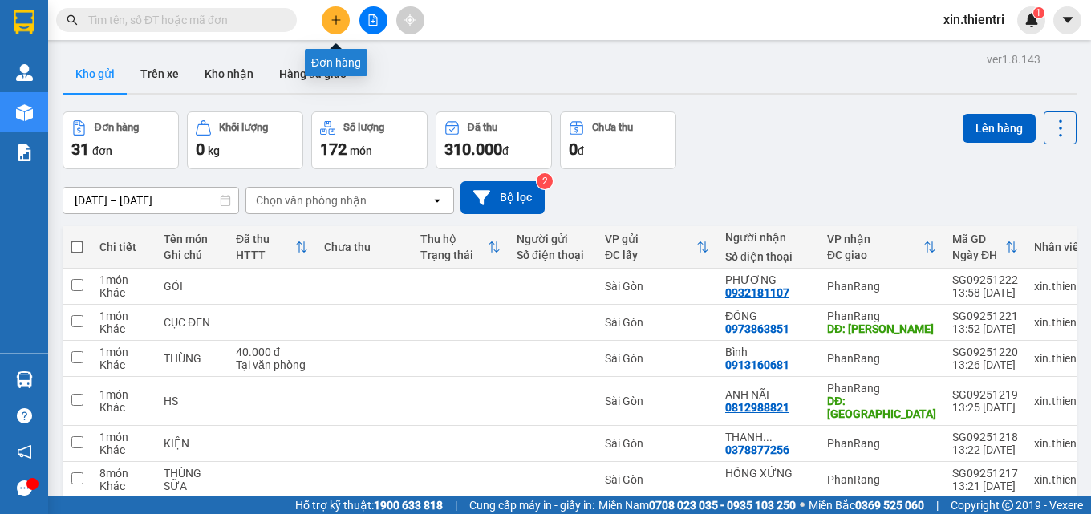
click at [339, 15] on button at bounding box center [336, 20] width 28 height 28
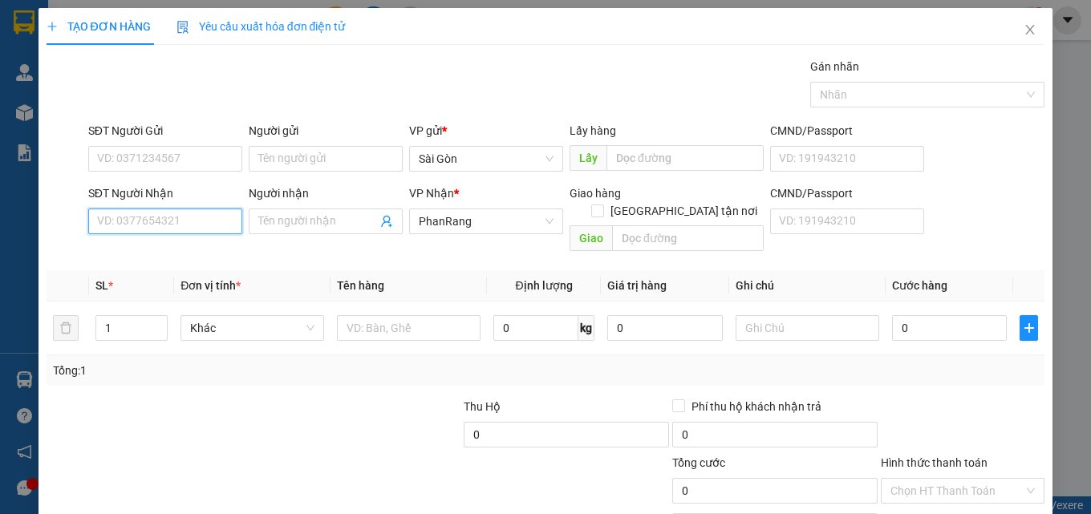
drag, startPoint x: 193, startPoint y: 218, endPoint x: 211, endPoint y: 225, distance: 19.5
click at [203, 225] on input "SĐT Người Nhận" at bounding box center [165, 222] width 154 height 26
type input "0914623099"
click at [199, 251] on div "0914623099 - NHÂN" at bounding box center [163, 254] width 133 height 18
type input "NHÂN"
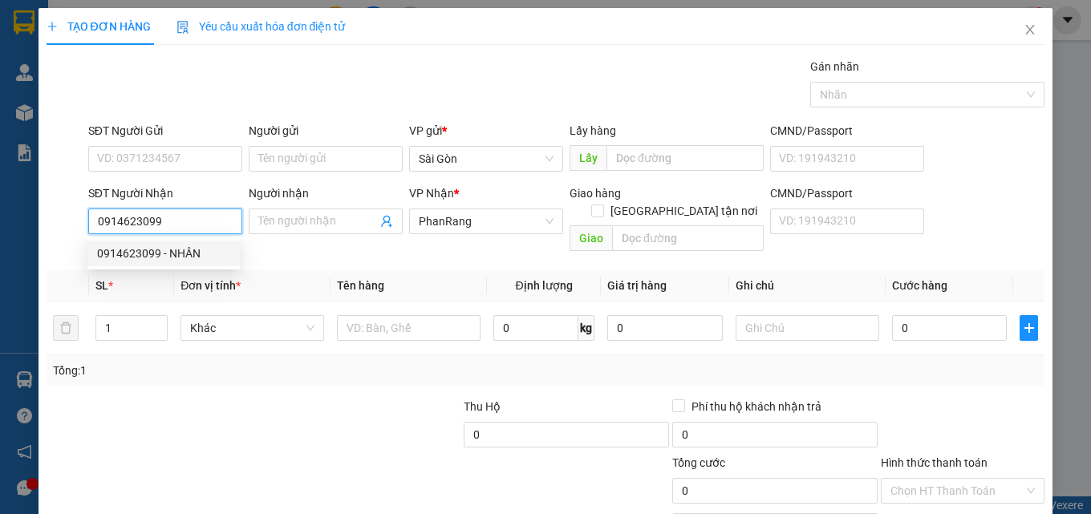
type input "m tân"
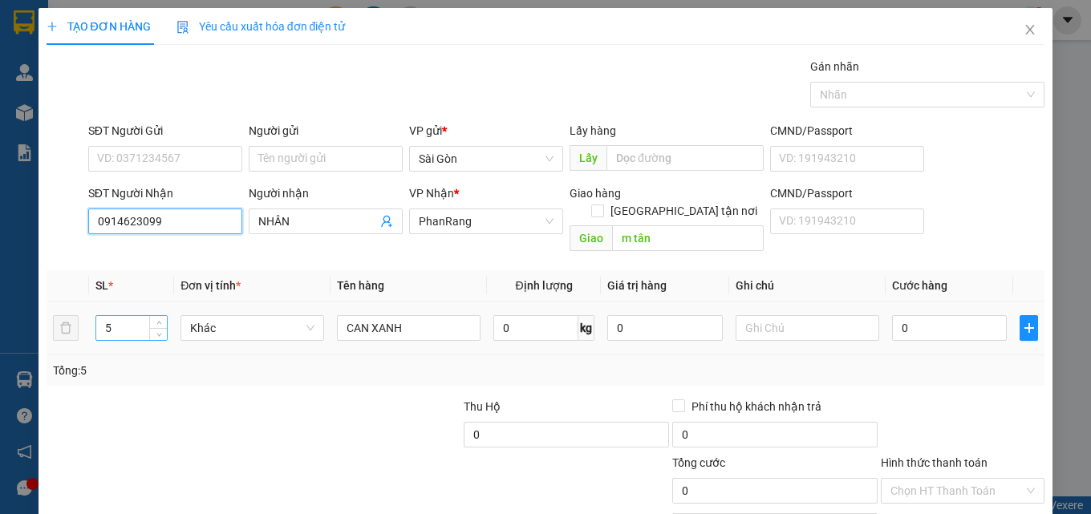
type input "0914623099"
click at [145, 321] on input "5" at bounding box center [131, 328] width 71 height 24
click at [161, 329] on span "down" at bounding box center [159, 334] width 10 height 10
type input "3"
click at [161, 329] on span "down" at bounding box center [159, 334] width 10 height 10
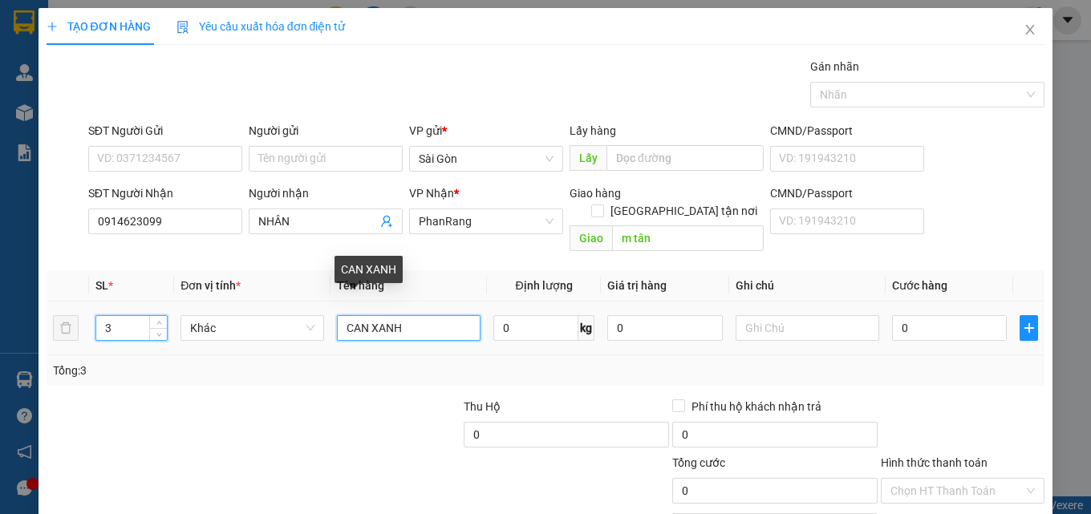
click at [410, 315] on input "CAN XANH" at bounding box center [409, 328] width 144 height 26
click at [411, 315] on input "CAN XANH" at bounding box center [409, 328] width 144 height 26
click at [412, 315] on input "CAN XANH" at bounding box center [409, 328] width 144 height 26
click at [408, 318] on input "CAN XANH" at bounding box center [409, 328] width 144 height 26
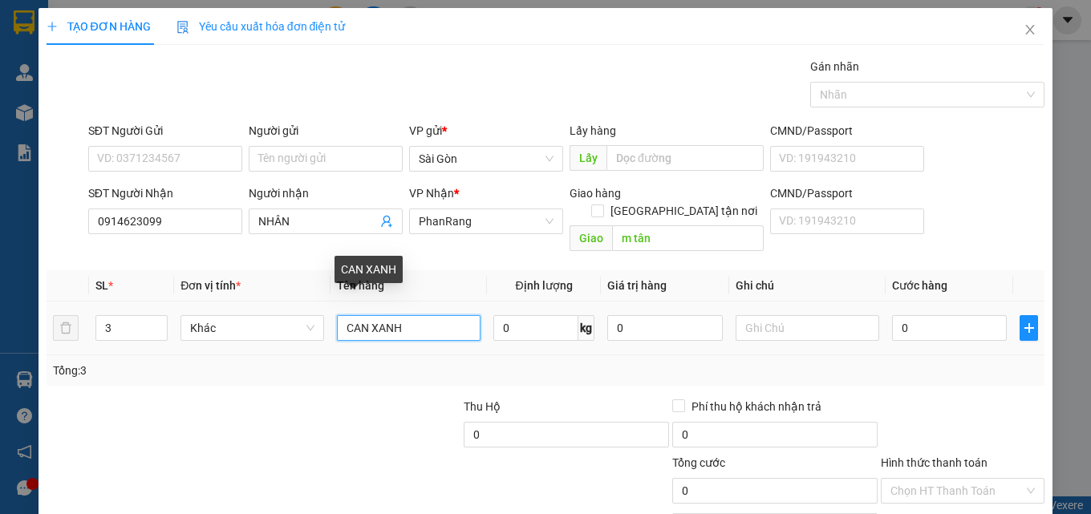
click at [407, 321] on input "CAN XANH" at bounding box center [409, 328] width 144 height 26
click at [404, 323] on input "CAN XANH" at bounding box center [409, 328] width 144 height 26
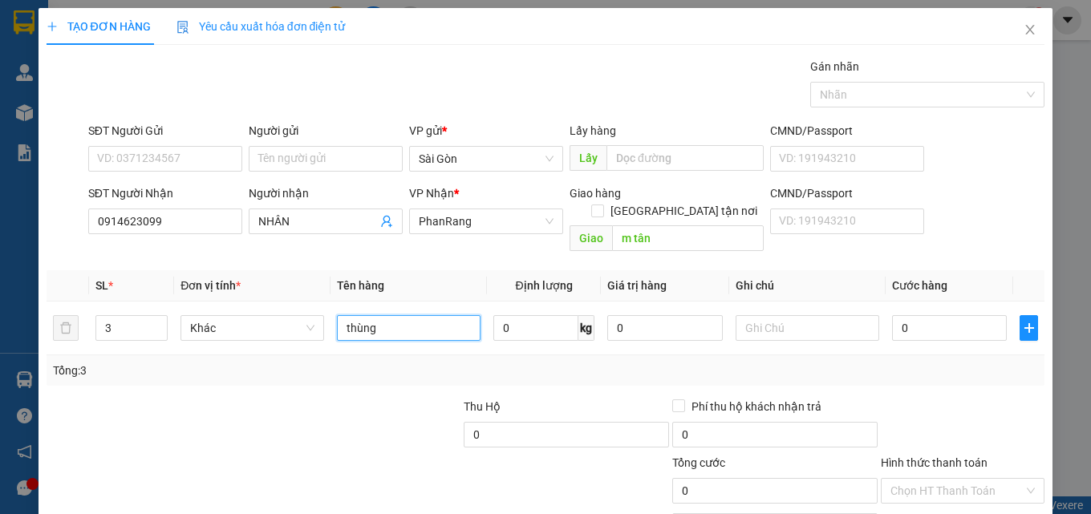
scroll to position [79, 0]
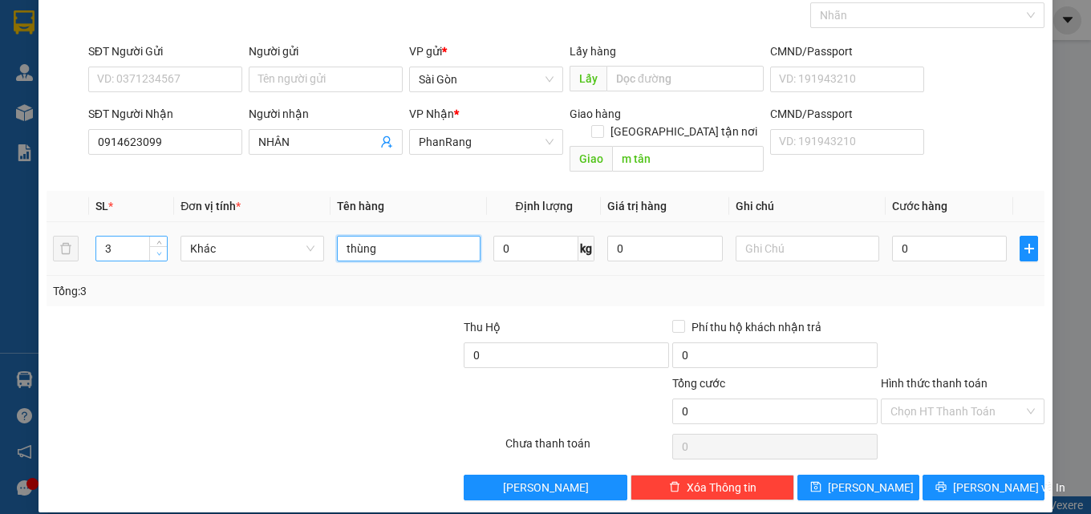
type input "thùng"
click at [159, 251] on icon "down" at bounding box center [159, 254] width 6 height 6
type input "3"
click at [156, 237] on span "Increase Value" at bounding box center [158, 244] width 18 height 14
drag, startPoint x: 934, startPoint y: 249, endPoint x: 935, endPoint y: 240, distance: 9.8
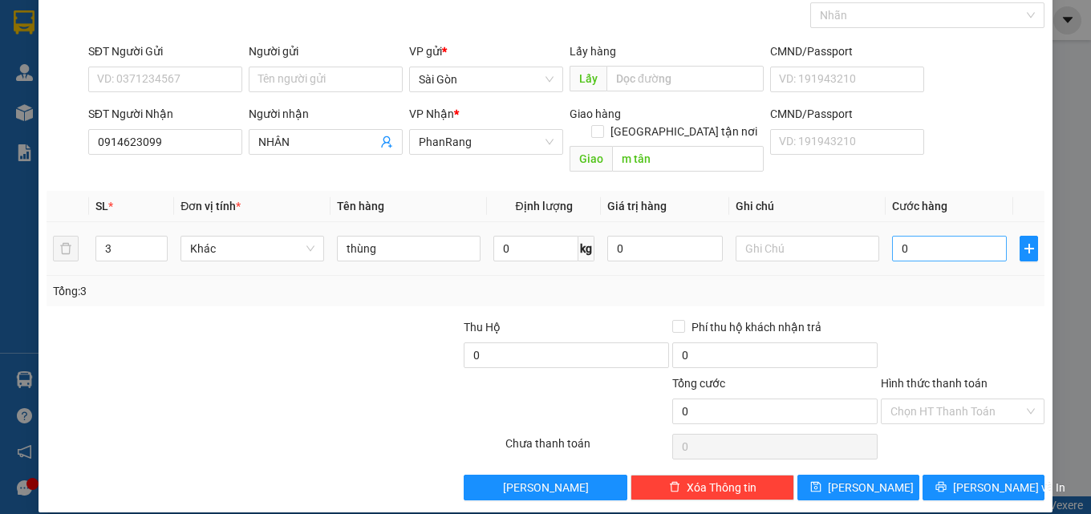
click at [934, 249] on td "0" at bounding box center [950, 249] width 128 height 54
click at [935, 240] on input "0" at bounding box center [950, 249] width 116 height 26
type input "1"
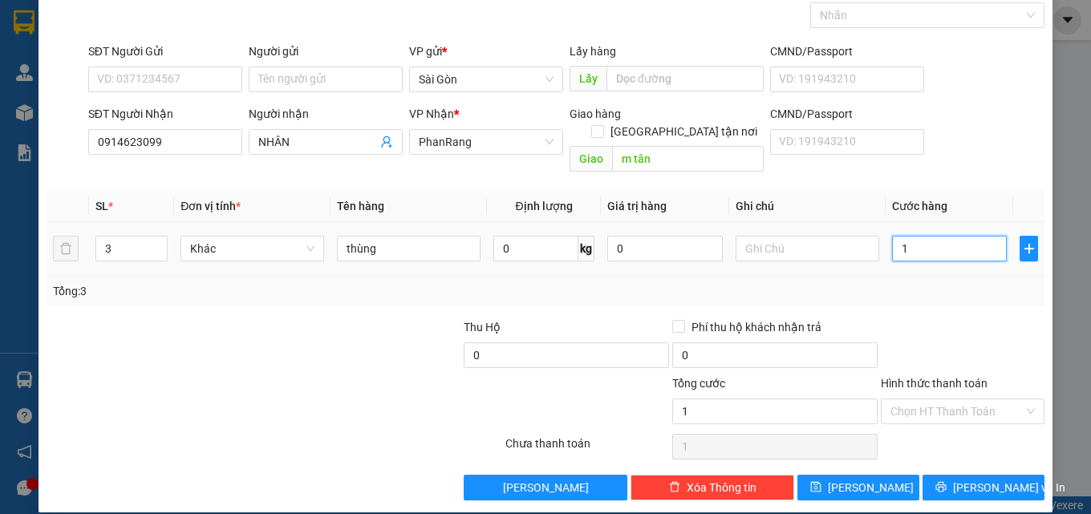
type input "12"
type input "120"
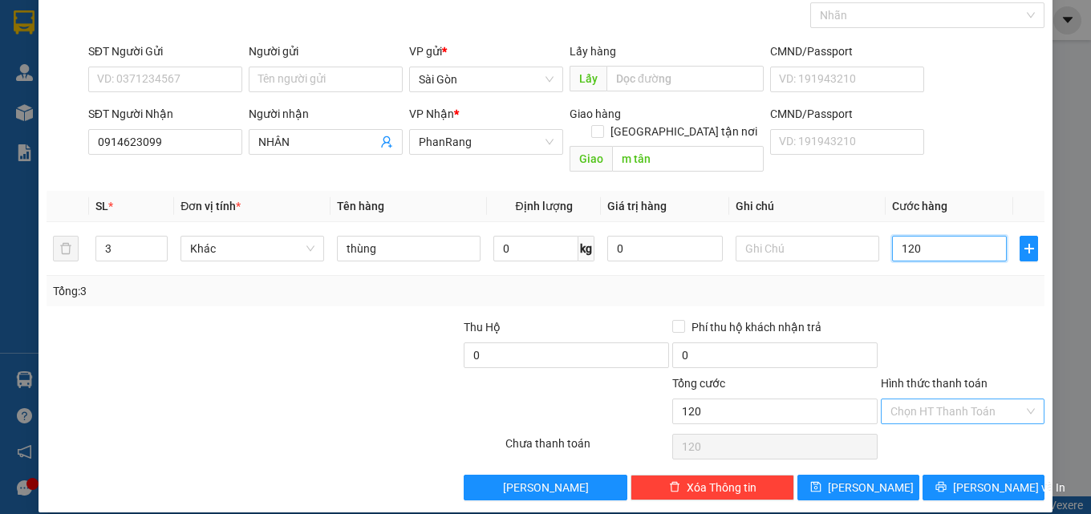
type input "120"
type input "120.000"
click at [963, 400] on input "Hình thức thanh toán" at bounding box center [956, 412] width 133 height 24
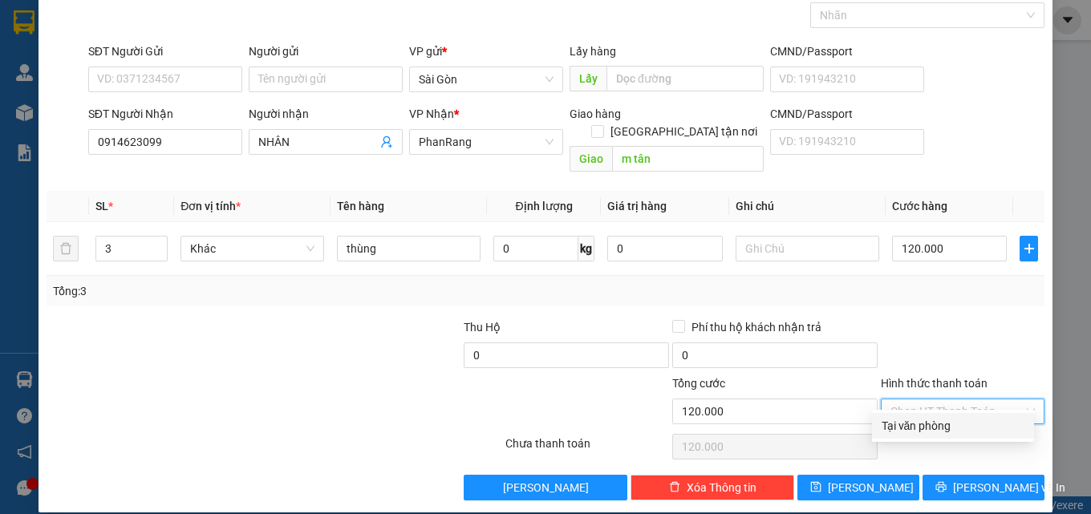
drag, startPoint x: 962, startPoint y: 430, endPoint x: 943, endPoint y: 429, distance: 19.3
click at [956, 434] on div "Tại văn phòng" at bounding box center [953, 426] width 143 height 18
type input "0"
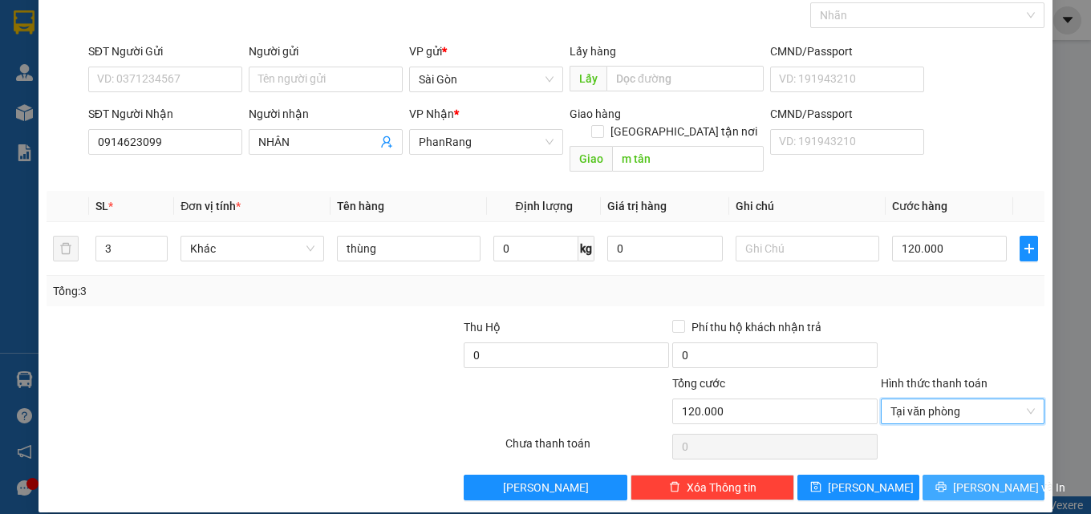
click at [952, 475] on button "[PERSON_NAME] và In" at bounding box center [984, 488] width 122 height 26
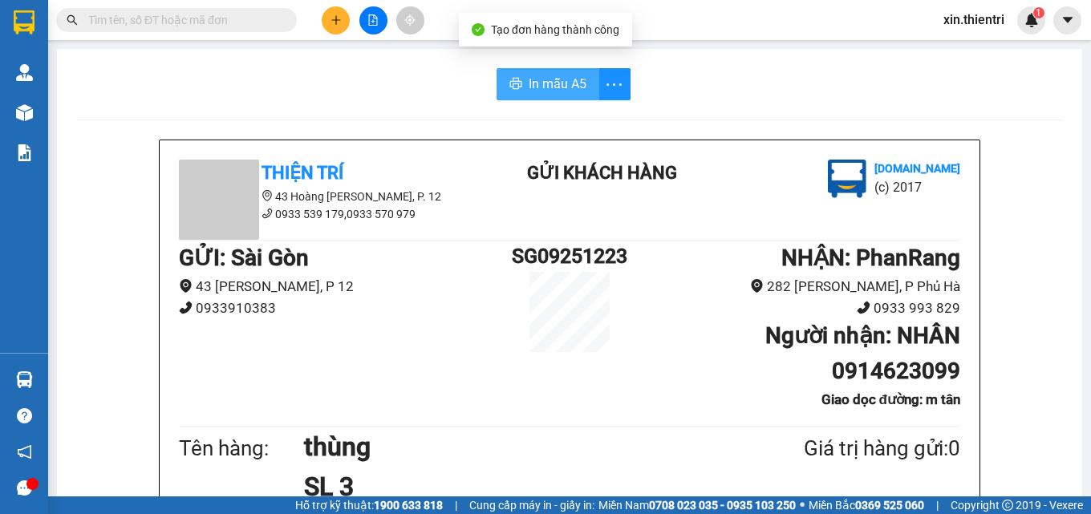
click at [518, 72] on button "In mẫu A5" at bounding box center [548, 84] width 103 height 32
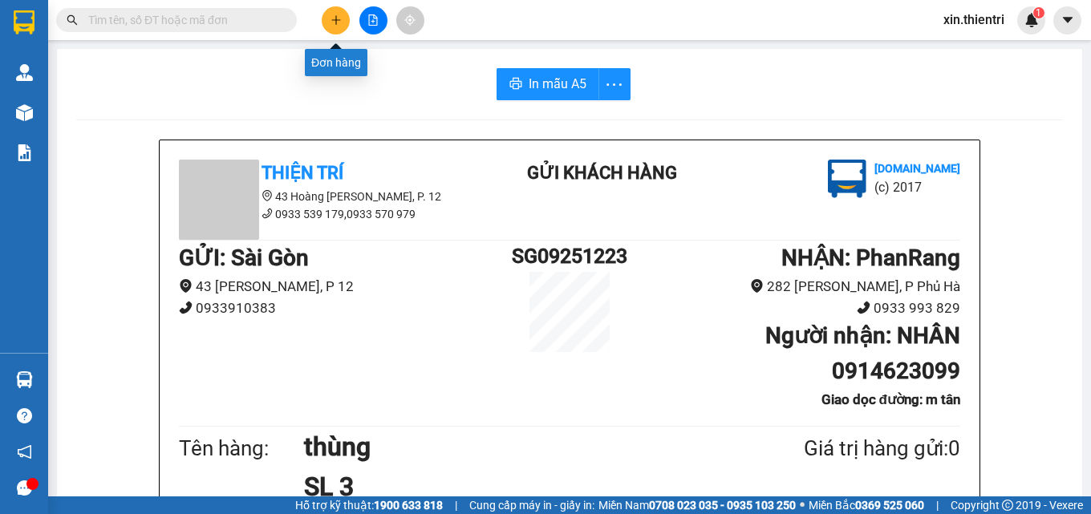
click at [342, 23] on button at bounding box center [336, 20] width 28 height 28
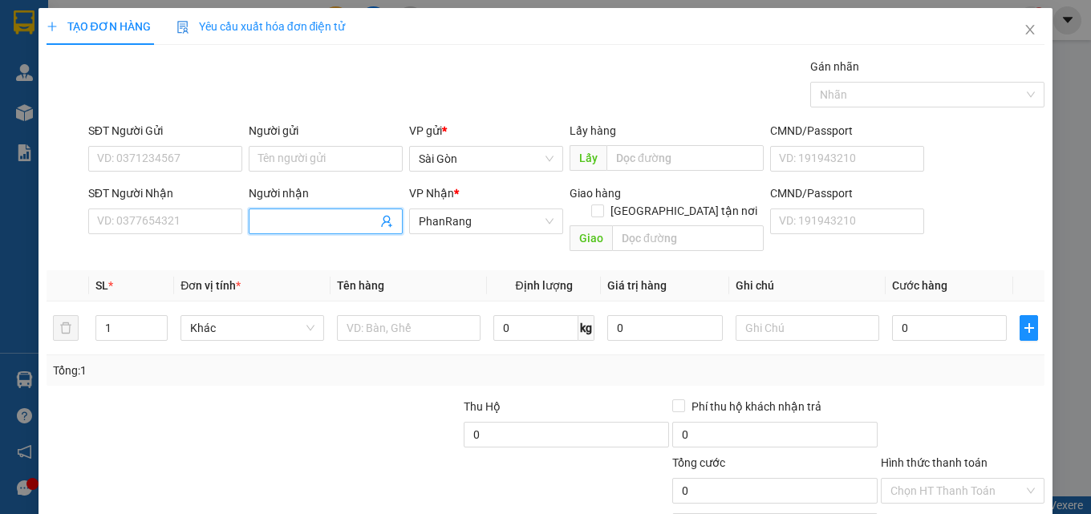
click at [298, 229] on input "Người nhận" at bounding box center [317, 222] width 119 height 18
type input "hằng pq"
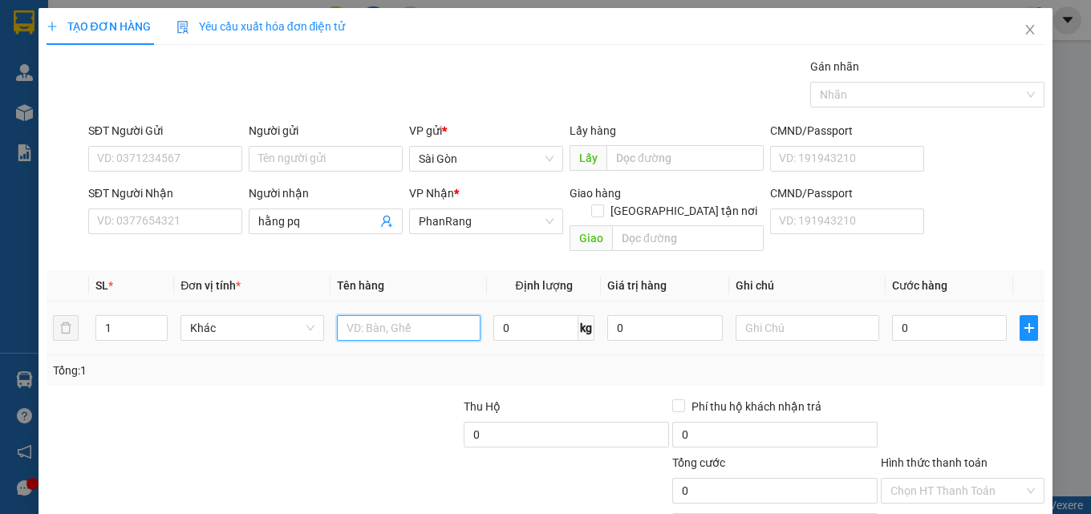
click at [381, 315] on input "text" at bounding box center [409, 328] width 144 height 26
type input "10 THÙNG 1 BAO 2 CỤC"
click at [134, 316] on input "1" at bounding box center [131, 328] width 71 height 24
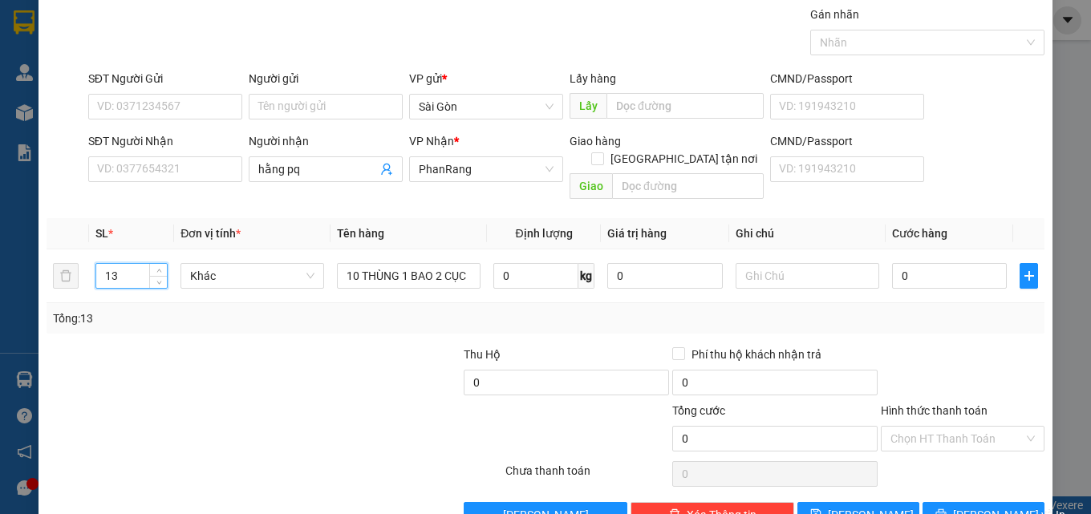
scroll to position [79, 0]
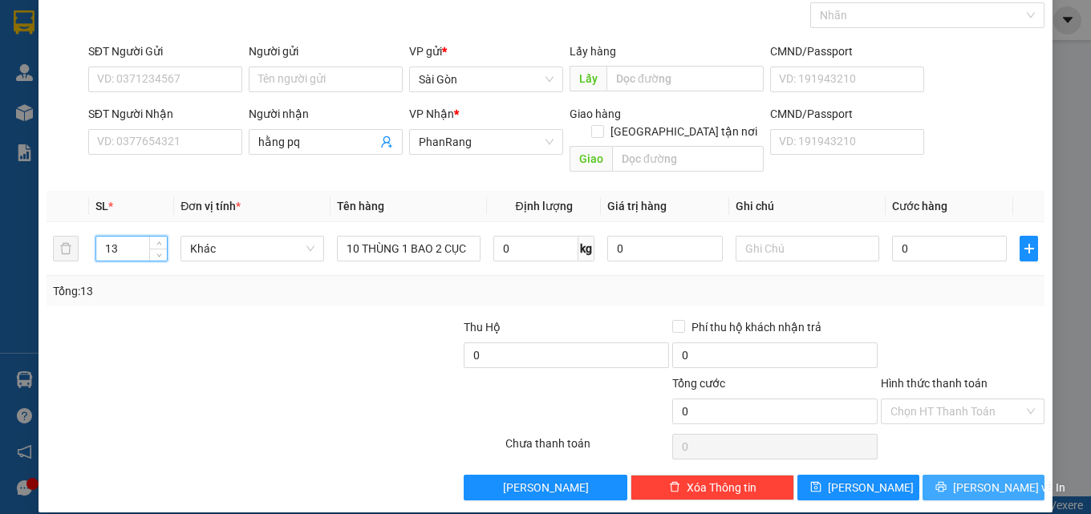
type input "13"
click at [988, 479] on span "[PERSON_NAME] và In" at bounding box center [1009, 488] width 112 height 18
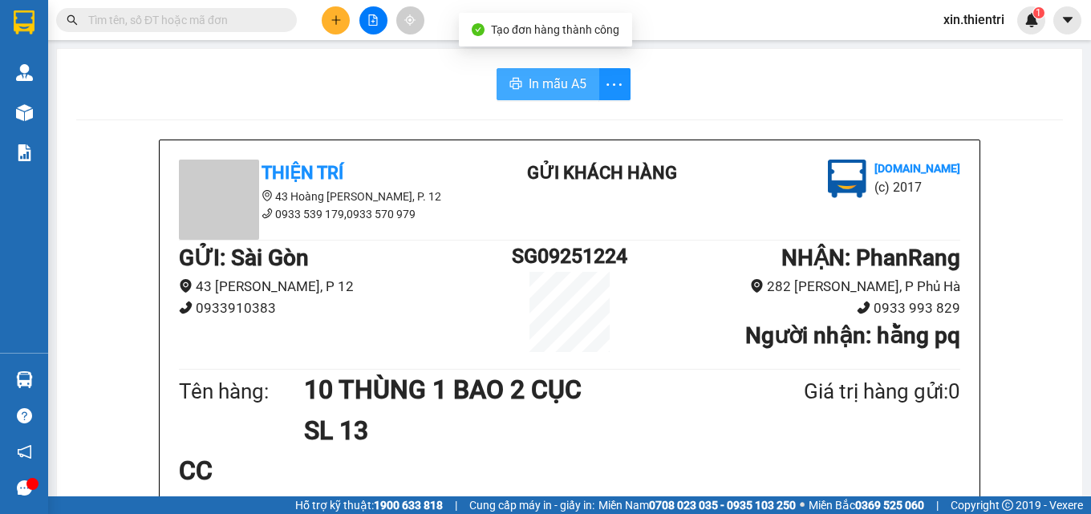
click at [529, 93] on span "In mẫu A5" at bounding box center [558, 84] width 58 height 20
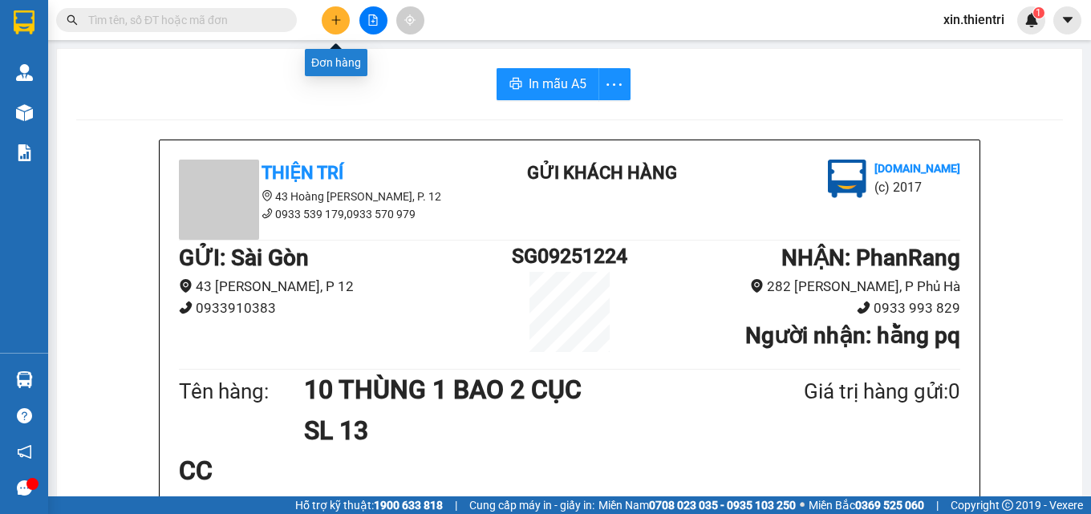
click at [329, 18] on button at bounding box center [336, 20] width 28 height 28
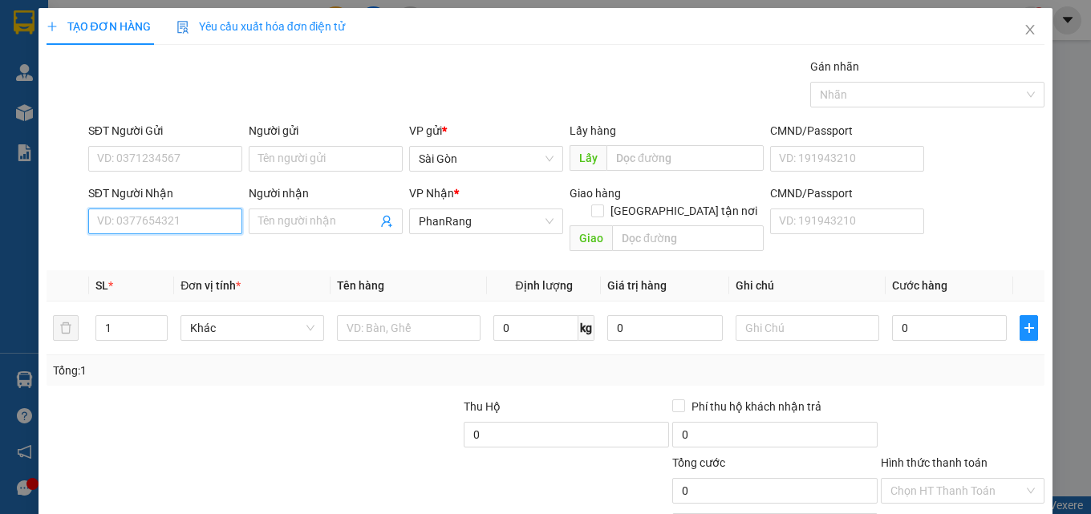
click at [148, 216] on input "SĐT Người Nhận" at bounding box center [165, 222] width 154 height 26
drag, startPoint x: 139, startPoint y: 255, endPoint x: 173, endPoint y: 205, distance: 61.2
click at [143, 250] on div "0989789111 - DƯƠNG" at bounding box center [163, 254] width 133 height 18
type input "0989789111"
type input "DƯƠNG"
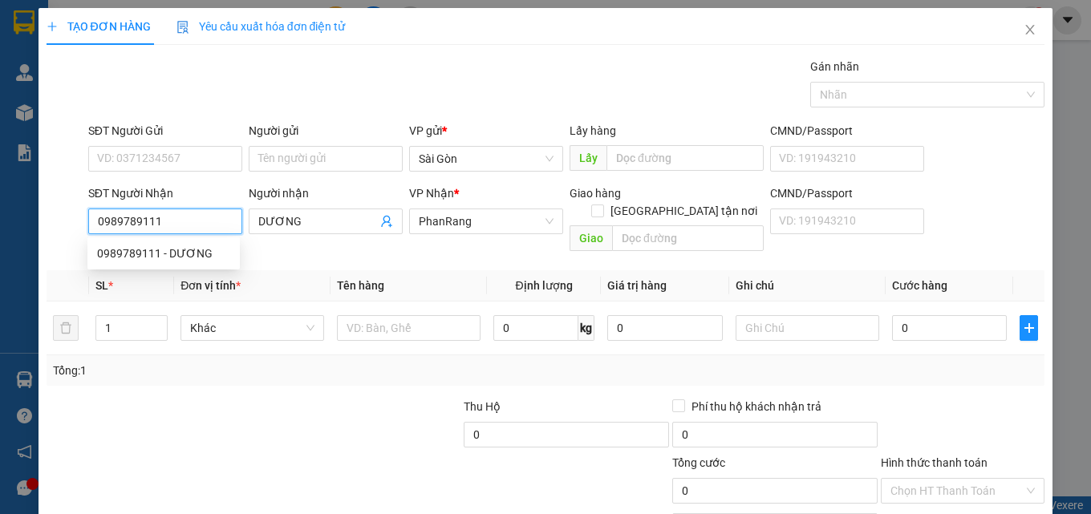
type input "100.000"
type input "0989789111"
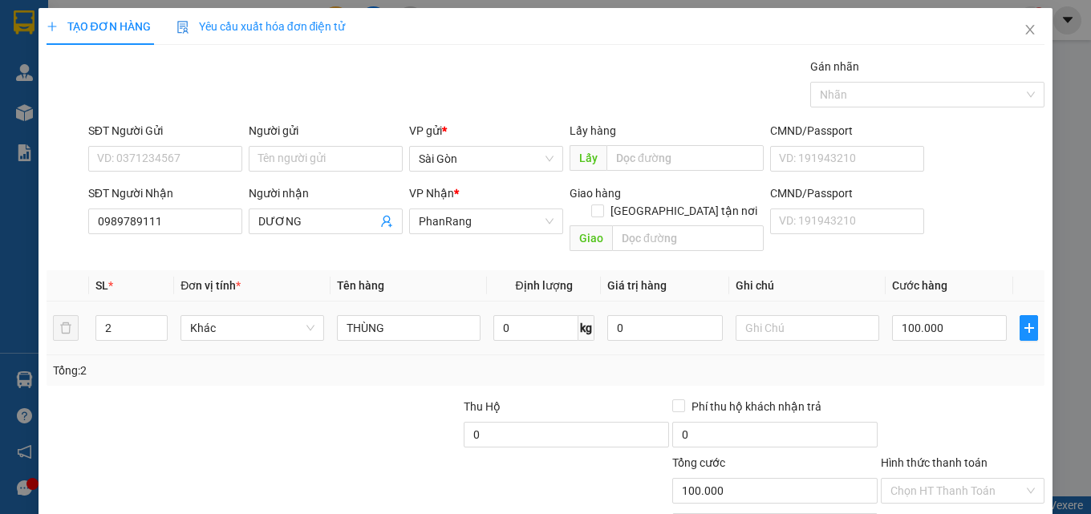
type input "1"
click at [164, 328] on span "Decrease Value" at bounding box center [158, 334] width 18 height 12
click at [938, 315] on input "100.000" at bounding box center [950, 328] width 116 height 26
type input "4"
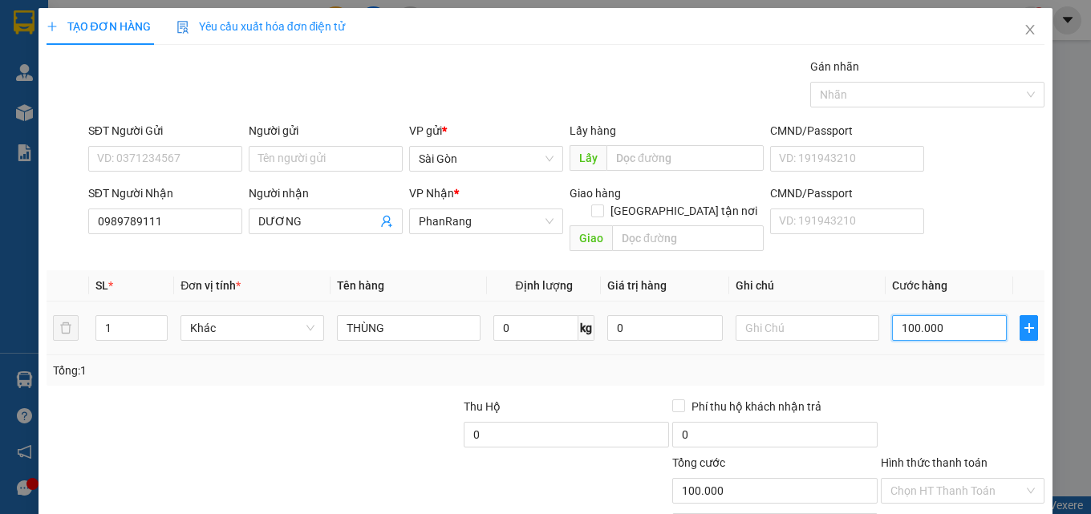
type input "4"
type input "40"
type input "40.000"
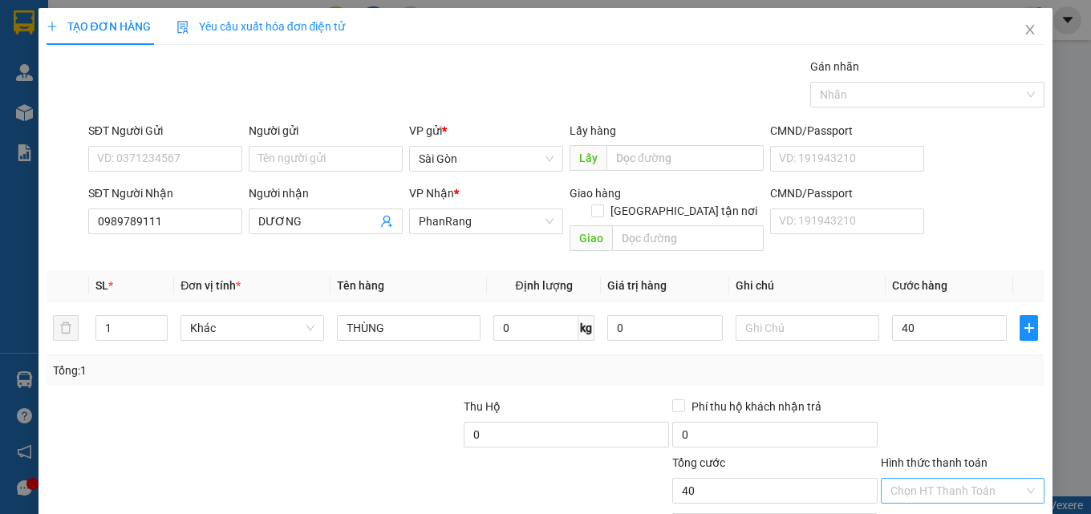
type input "40.000"
click at [926, 479] on input "Hình thức thanh toán" at bounding box center [956, 491] width 133 height 24
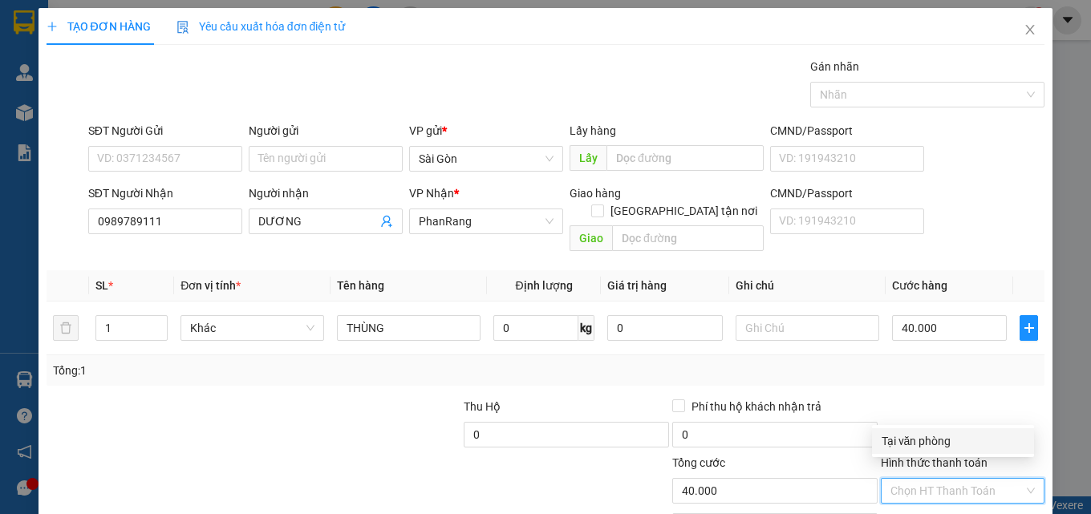
click at [923, 431] on div "Tại văn phòng" at bounding box center [953, 441] width 162 height 26
type input "0"
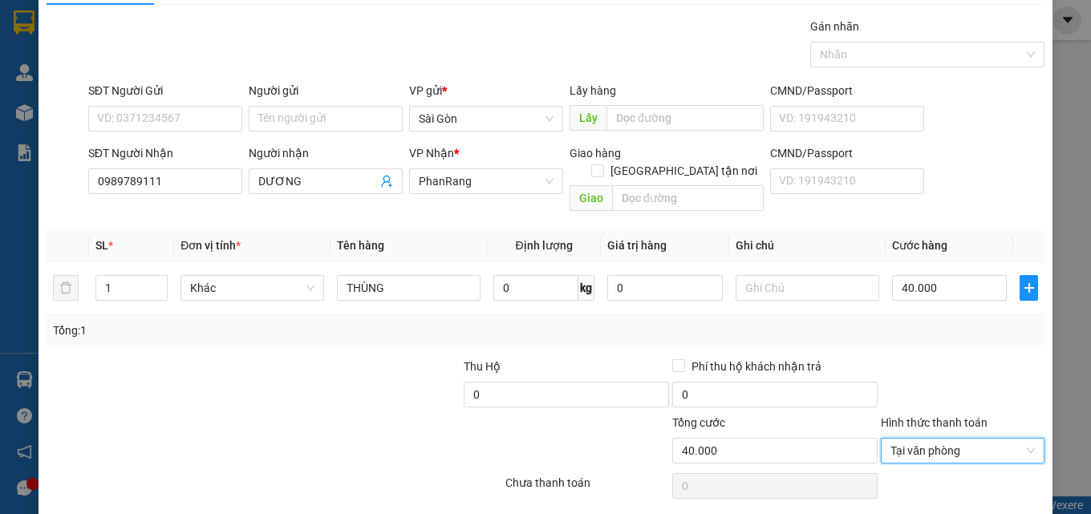
scroll to position [79, 0]
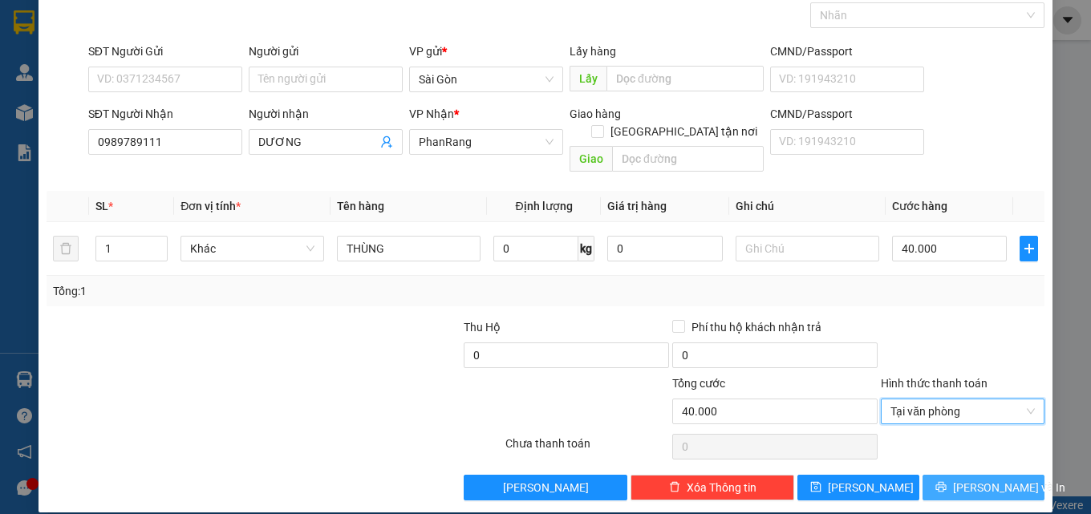
click at [936, 475] on button "[PERSON_NAME] và In" at bounding box center [984, 488] width 122 height 26
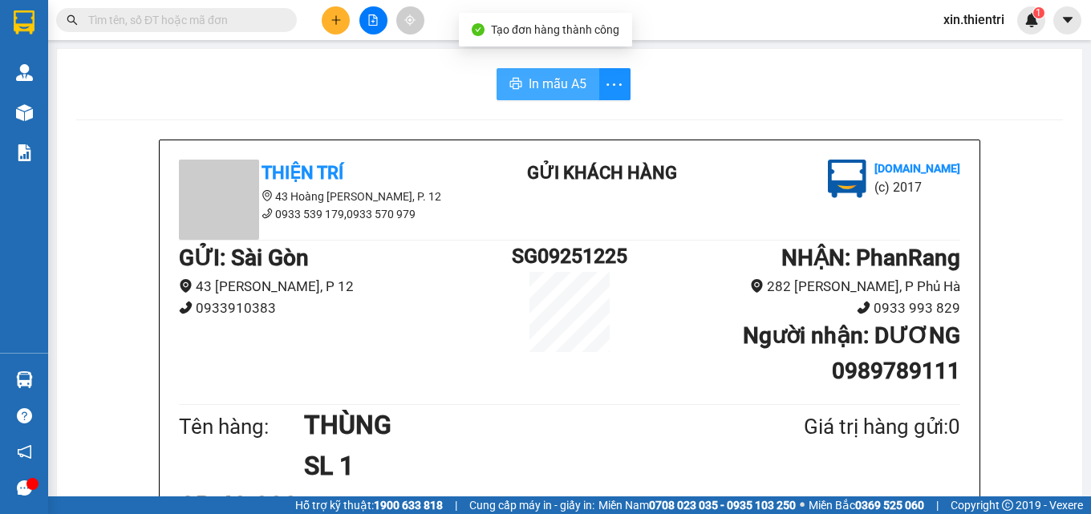
click at [520, 79] on button "In mẫu A5" at bounding box center [548, 84] width 103 height 32
click at [333, 24] on icon "plus" at bounding box center [336, 19] width 11 height 11
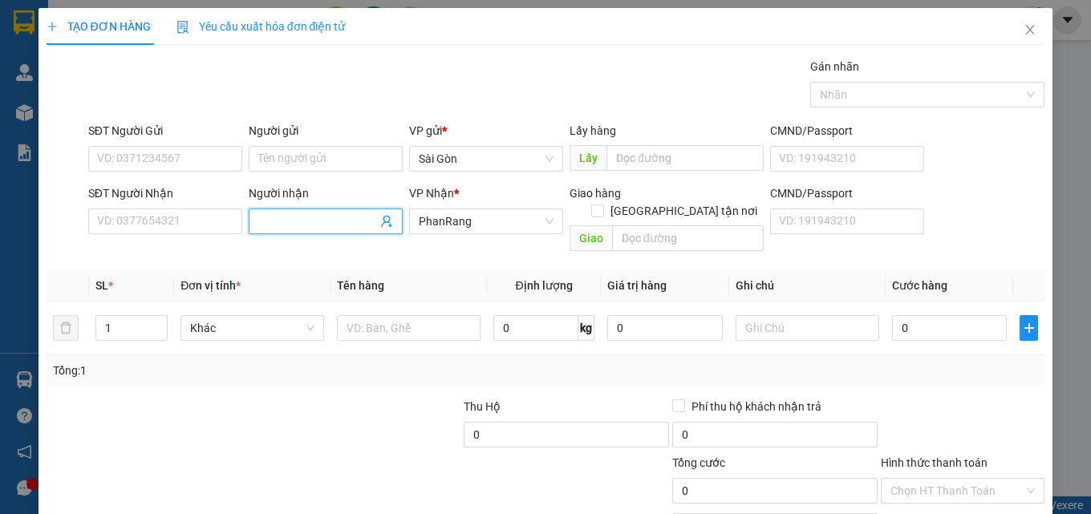
click at [315, 222] on input "Người nhận" at bounding box center [317, 222] width 119 height 18
type input "TƯ DIỆU"
click at [416, 323] on div at bounding box center [409, 328] width 144 height 32
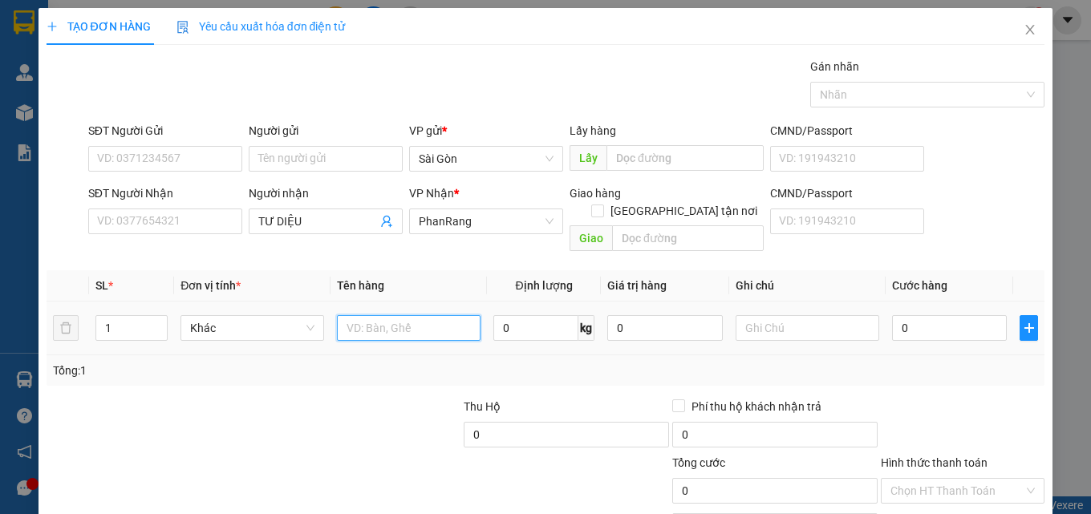
click at [414, 318] on input "text" at bounding box center [409, 328] width 144 height 26
click at [412, 321] on input "text" at bounding box center [409, 328] width 144 height 26
click at [410, 324] on div at bounding box center [409, 328] width 144 height 32
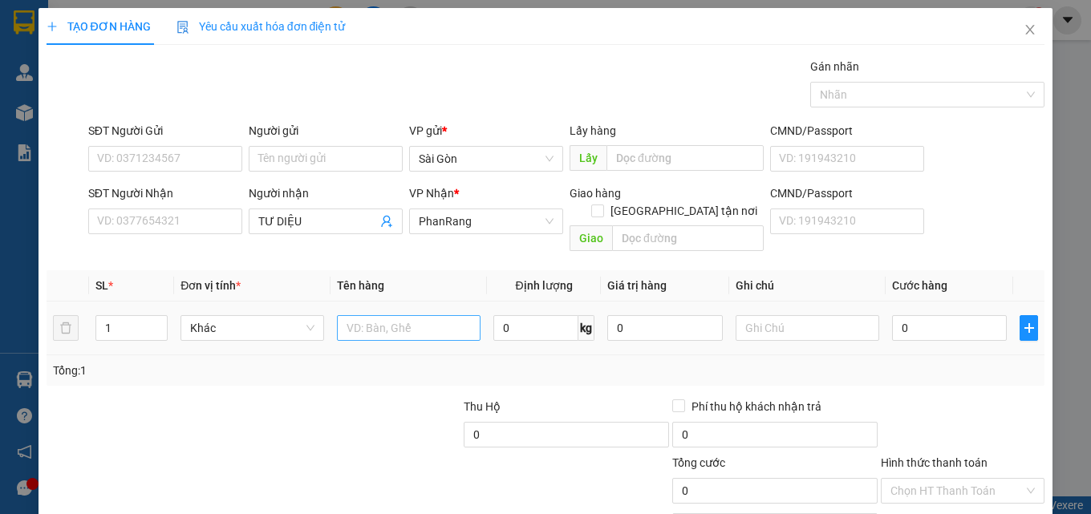
click at [416, 315] on input "text" at bounding box center [409, 328] width 144 height 26
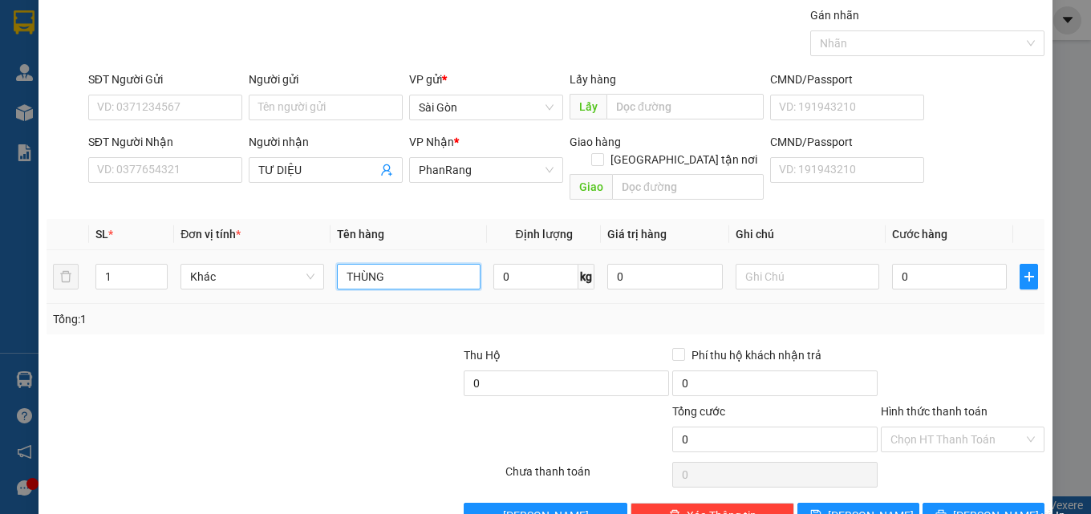
scroll to position [79, 0]
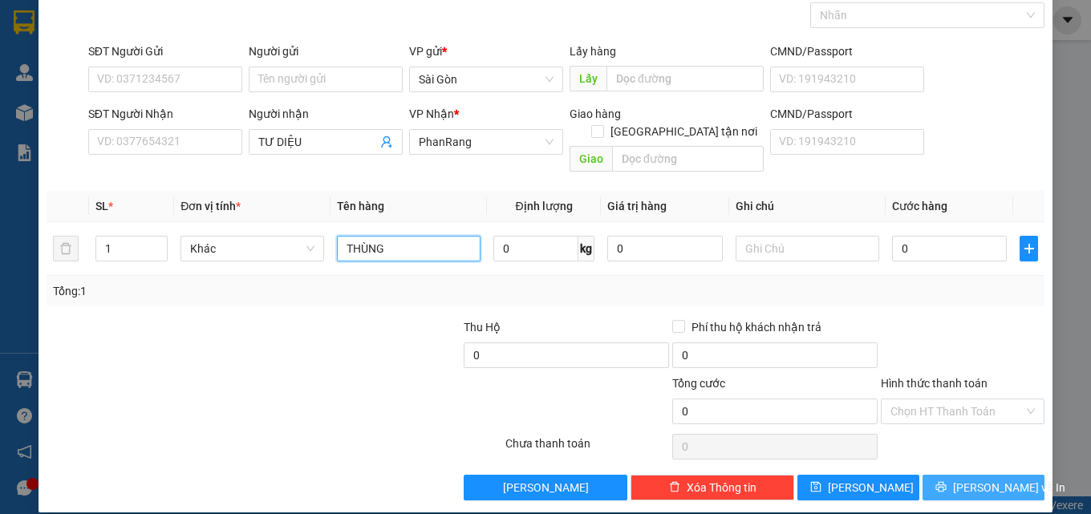
type input "THÙNG"
click at [959, 479] on span "[PERSON_NAME] và In" at bounding box center [1009, 488] width 112 height 18
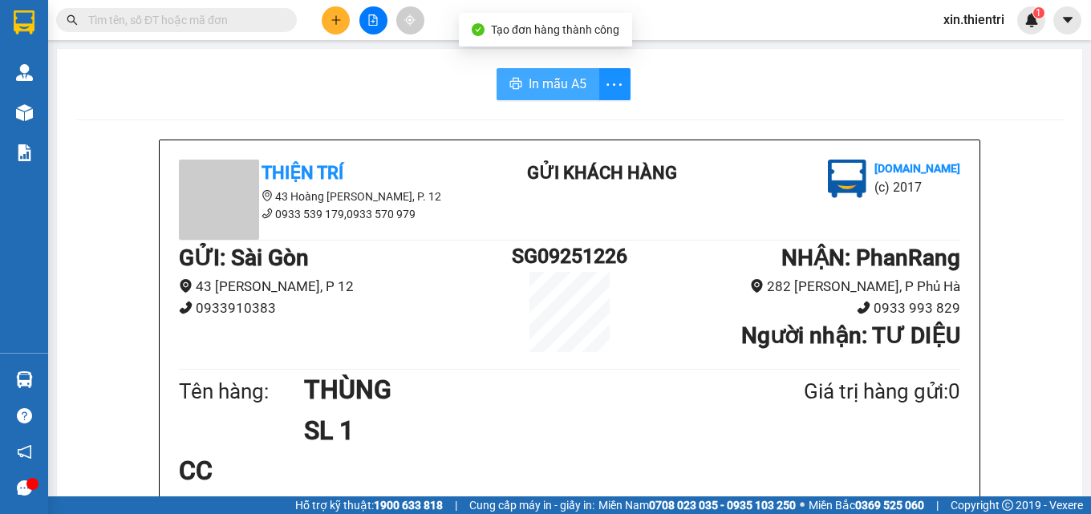
click at [529, 84] on span "In mẫu A5" at bounding box center [558, 84] width 58 height 20
click at [276, 322] on div "GỬI : Sài Gòn 43 Hoàng Dư Khương, P 12 0933910383" at bounding box center [342, 285] width 326 height 89
drag, startPoint x: 225, startPoint y: 102, endPoint x: 221, endPoint y: 95, distance: 8.7
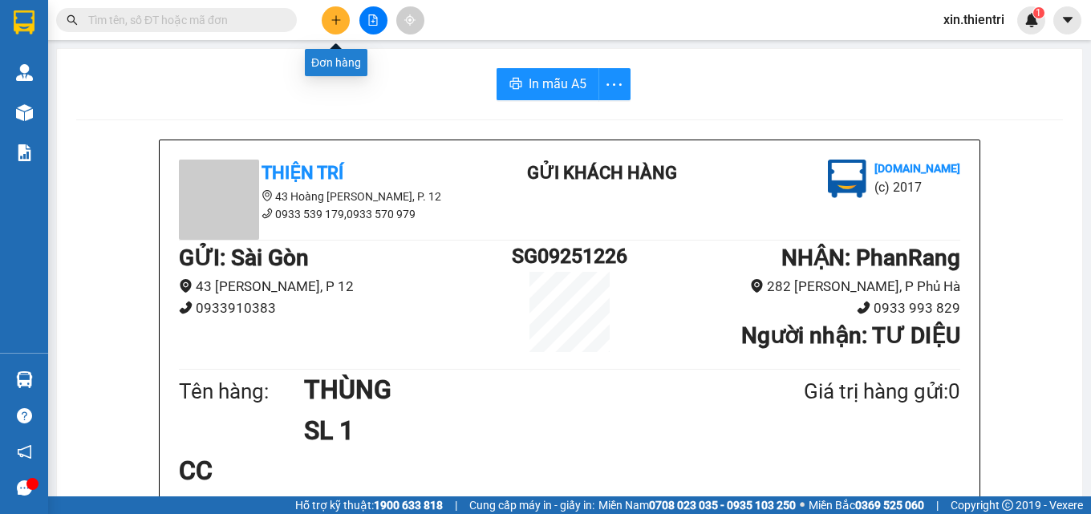
click at [327, 19] on button at bounding box center [336, 20] width 28 height 28
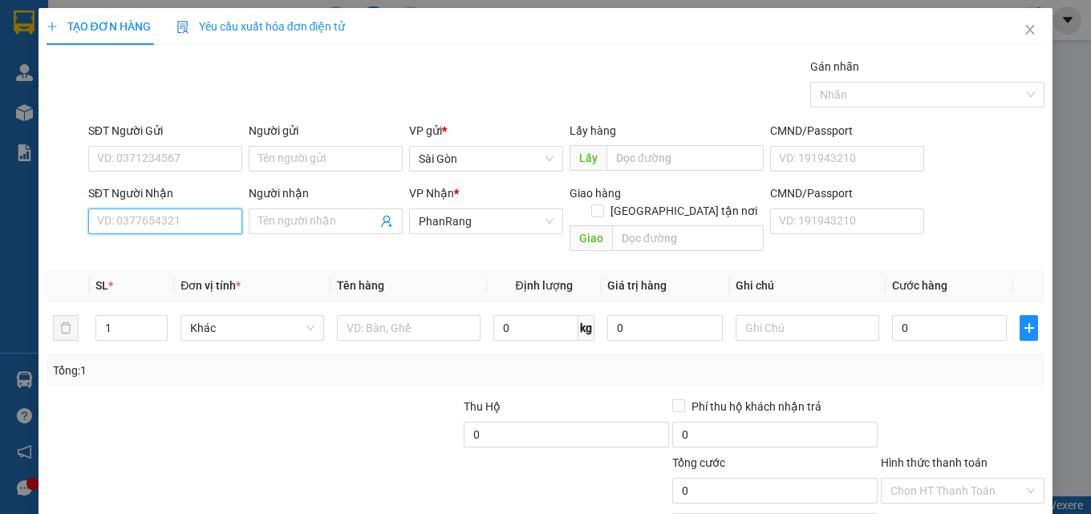
click at [165, 216] on input "SĐT Người Nhận" at bounding box center [165, 222] width 154 height 26
type input "0854973699"
click at [227, 254] on div "0854973699 - BĂNG" at bounding box center [163, 254] width 133 height 18
type input "BĂNG"
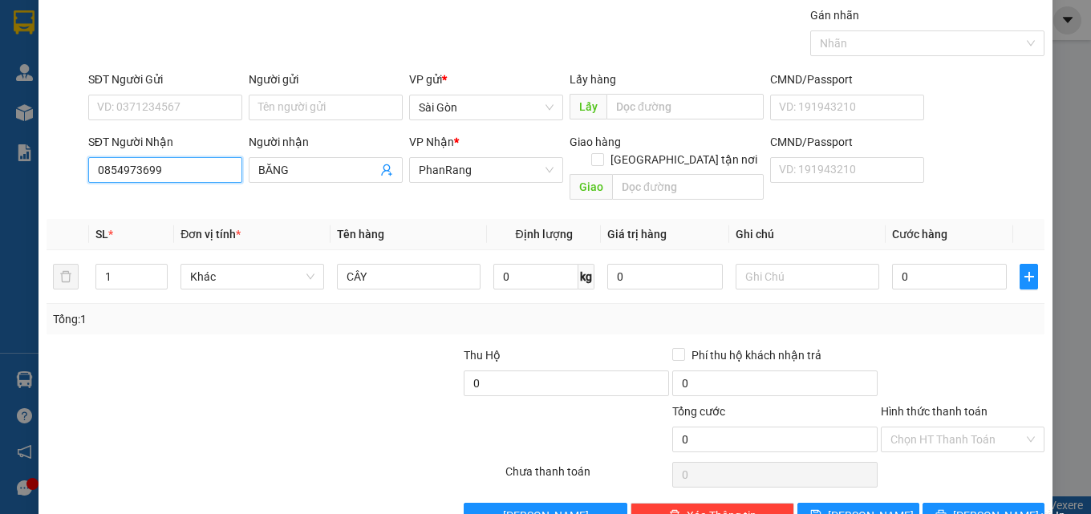
scroll to position [79, 0]
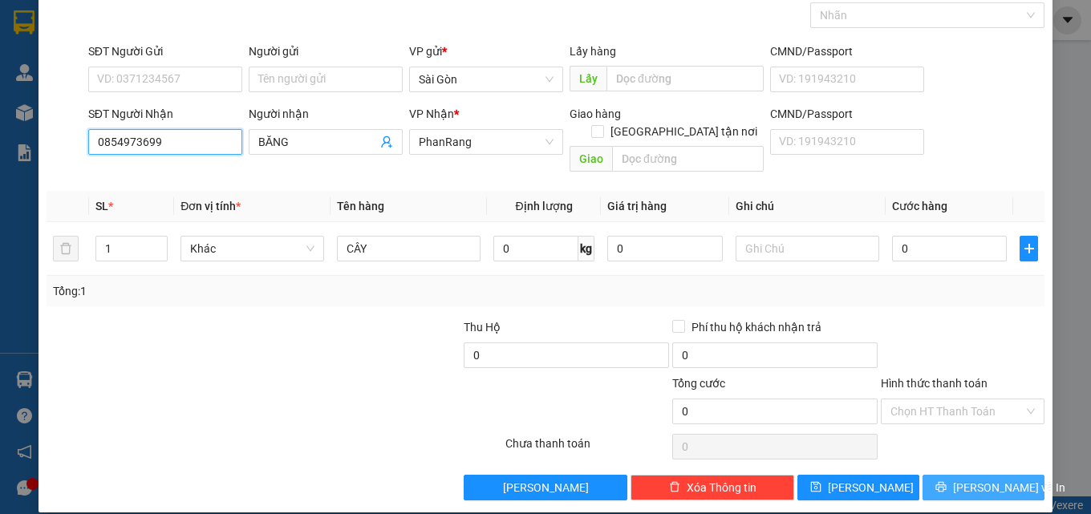
type input "0854973699"
click at [969, 479] on span "[PERSON_NAME] và In" at bounding box center [1009, 488] width 112 height 18
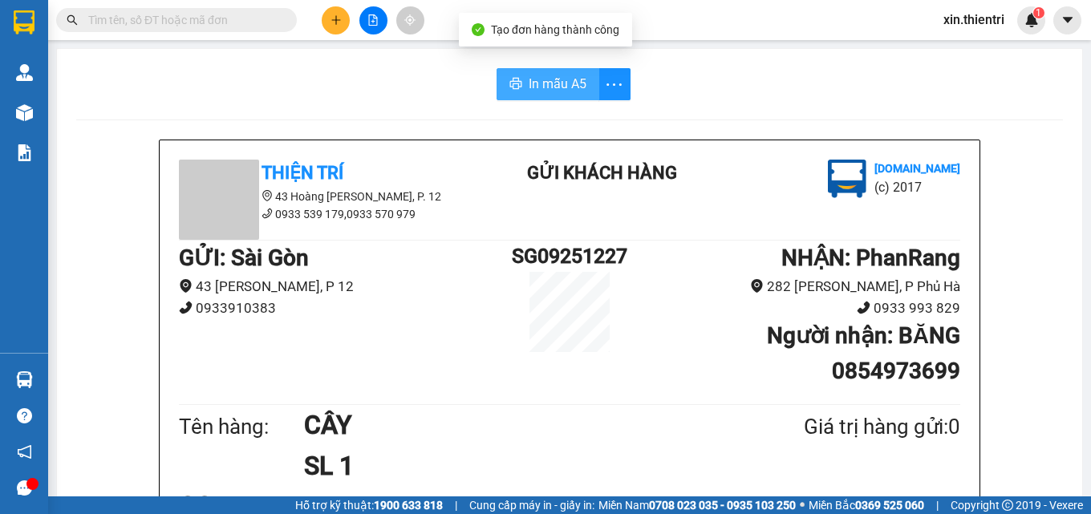
click at [529, 90] on span "In mẫu A5" at bounding box center [558, 84] width 58 height 20
click at [343, 9] on button at bounding box center [336, 20] width 28 height 28
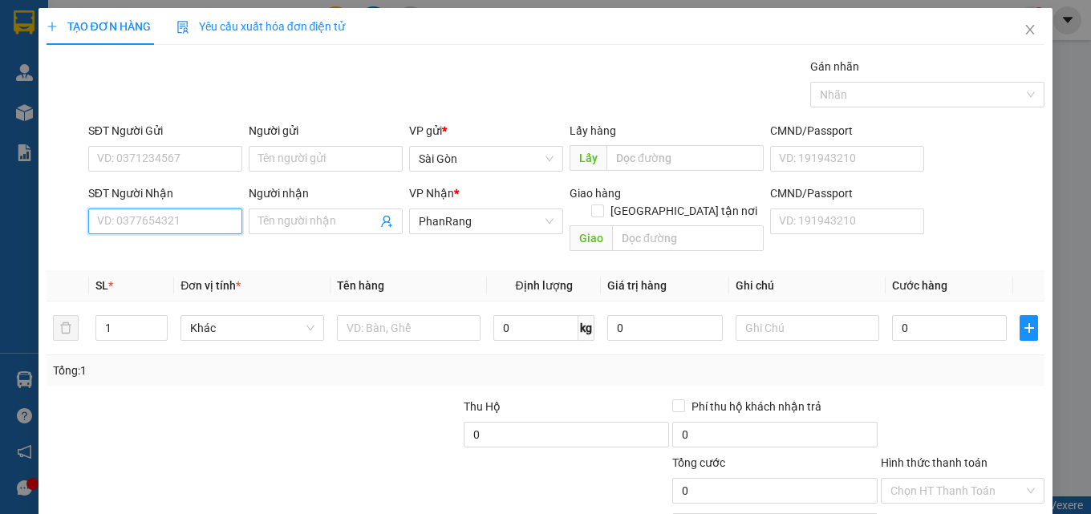
drag, startPoint x: 210, startPoint y: 233, endPoint x: 193, endPoint y: 241, distance: 18.7
click at [197, 241] on div "Transit Pickup Surcharge Ids Transit Deliver Surcharge Ids Transit Deliver Surc…" at bounding box center [546, 319] width 999 height 522
type input "0989504604"
click at [174, 253] on div "0989504604 - PHÁT THỊNH" at bounding box center [165, 254] width 136 height 18
type input "PHÁT THỊNH"
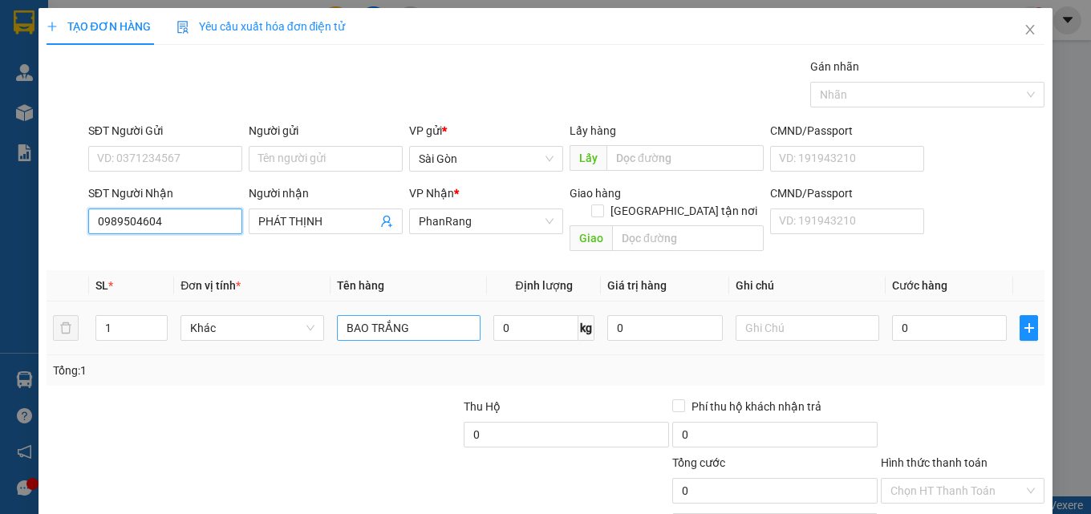
type input "0989504604"
click at [449, 315] on input "BAO TRẮNG" at bounding box center [409, 328] width 144 height 26
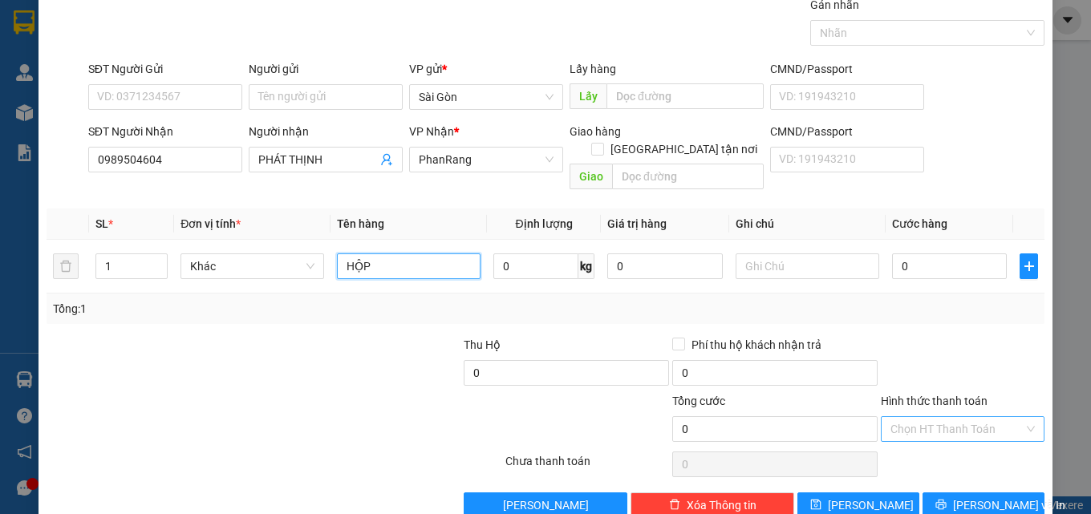
scroll to position [79, 0]
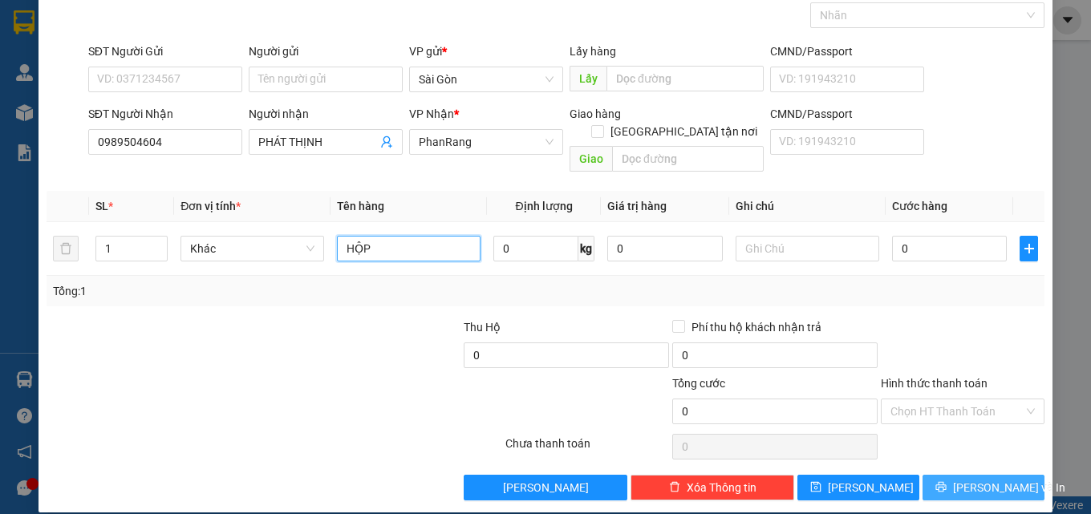
type input "HỘP"
click at [954, 475] on button "[PERSON_NAME] và In" at bounding box center [984, 488] width 122 height 26
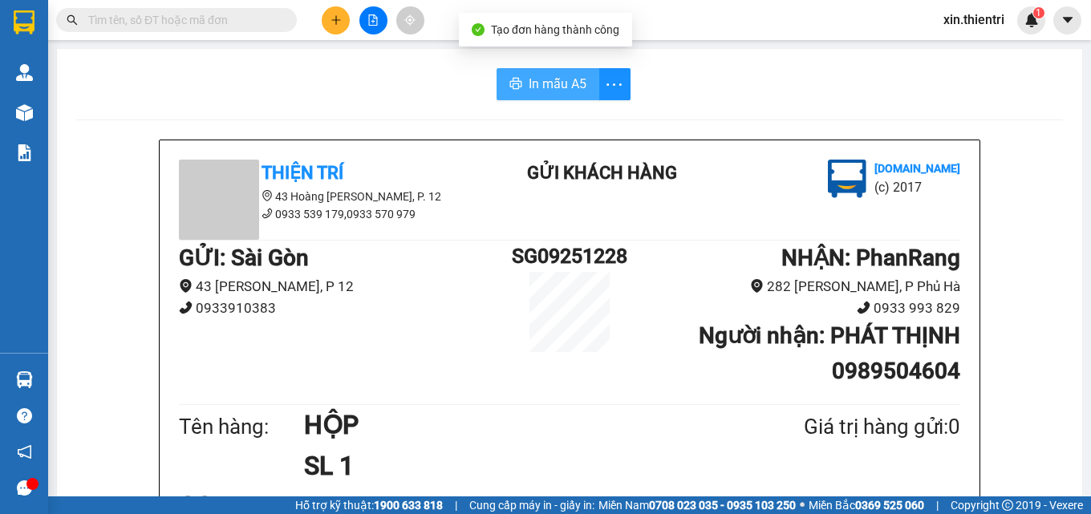
click at [558, 75] on span "In mẫu A5" at bounding box center [558, 84] width 58 height 20
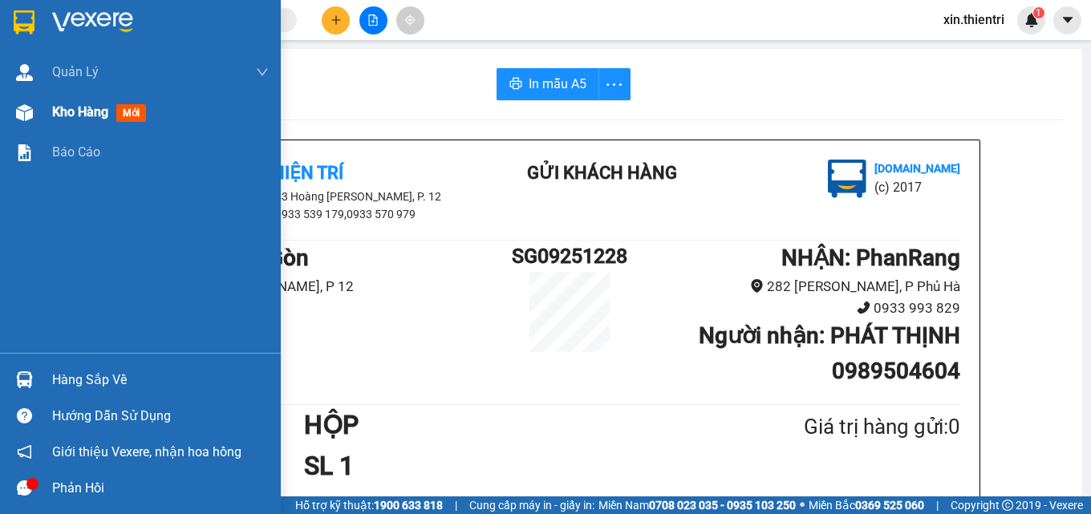
click at [117, 128] on div "Kho hàng mới" at bounding box center [160, 112] width 217 height 40
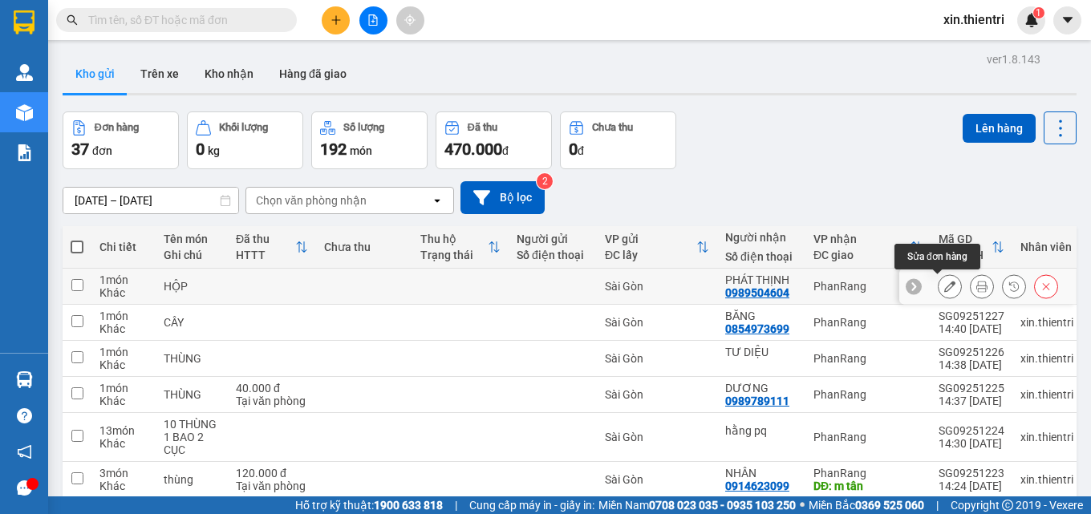
click at [944, 284] on icon at bounding box center [949, 286] width 11 height 11
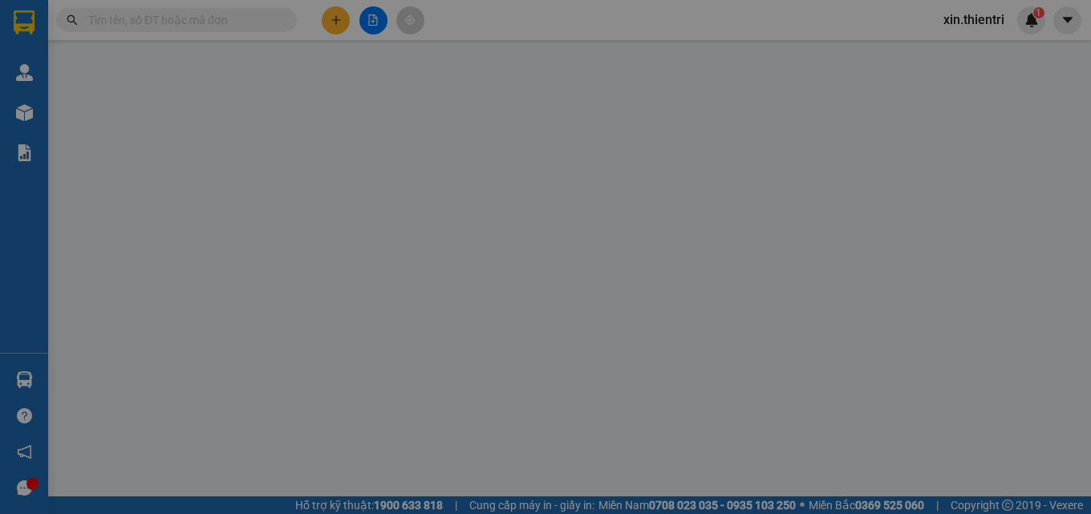
type input "0989504604"
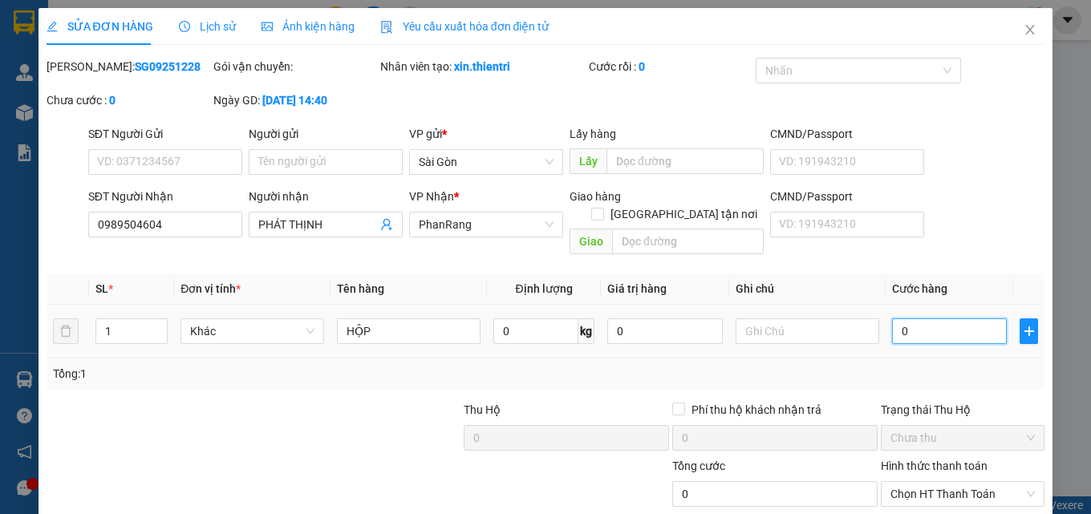
click at [939, 318] on input "0" at bounding box center [950, 331] width 116 height 26
type input "3"
type input "30"
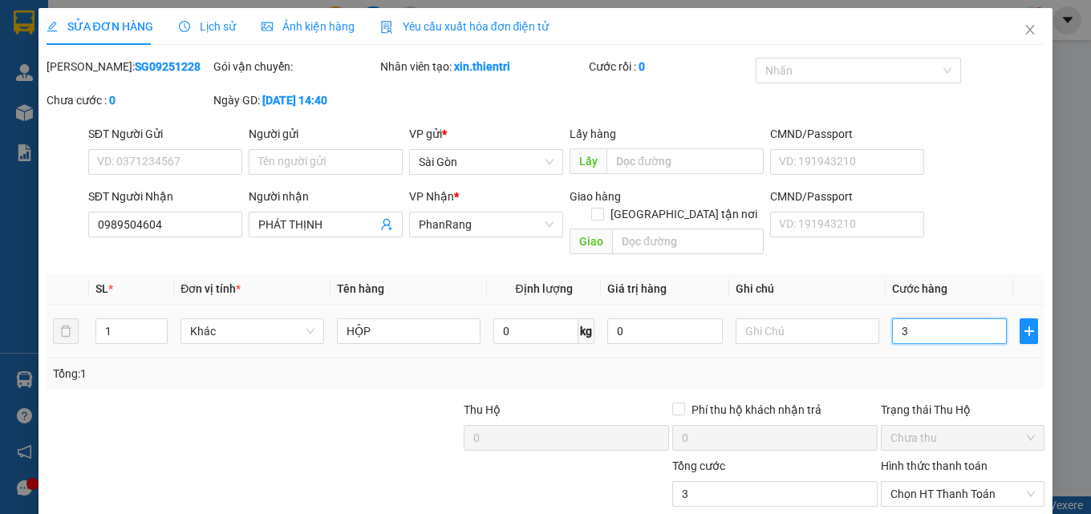
type input "30"
click at [960, 482] on span "Chọn HT Thanh Toán" at bounding box center [962, 494] width 144 height 24
type input "30"
type input "30.000"
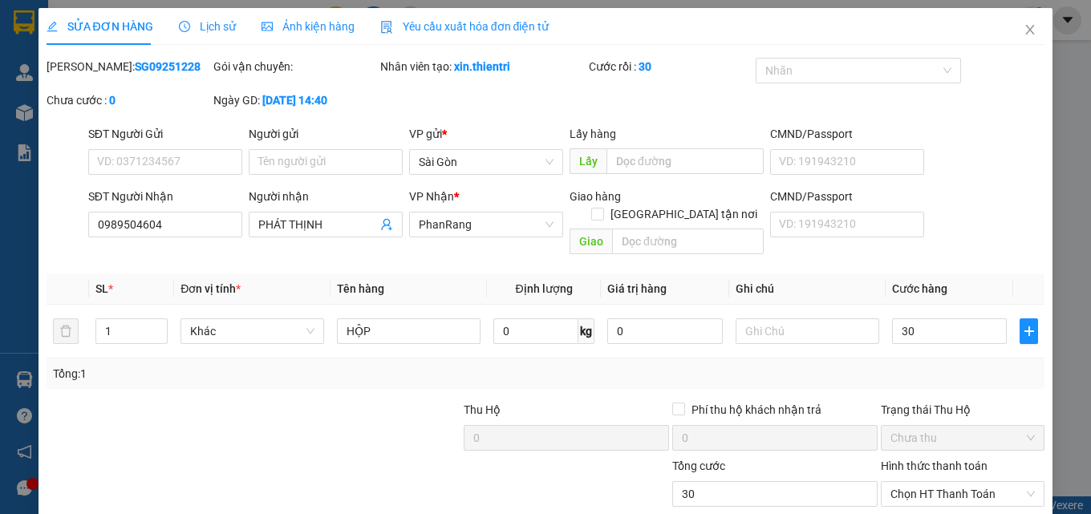
type input "30.000"
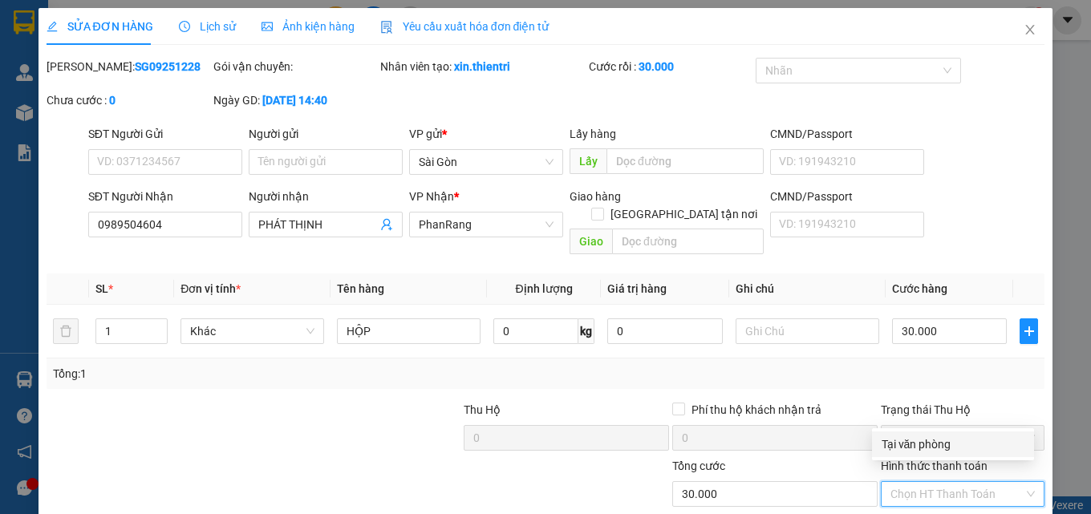
click at [962, 445] on div "Tại văn phòng" at bounding box center [953, 445] width 143 height 18
type input "0"
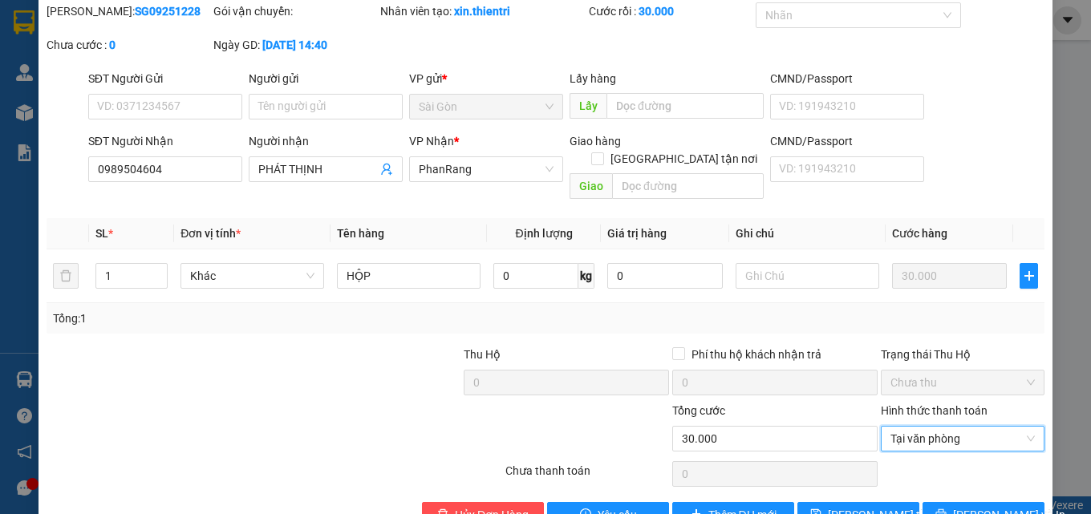
scroll to position [83, 0]
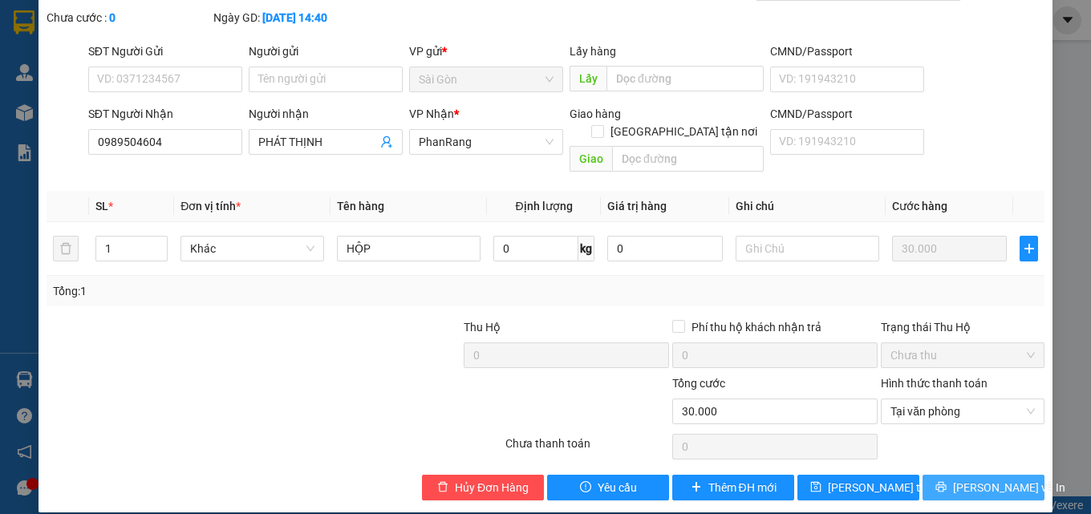
click at [966, 475] on button "[PERSON_NAME] và In" at bounding box center [984, 488] width 122 height 26
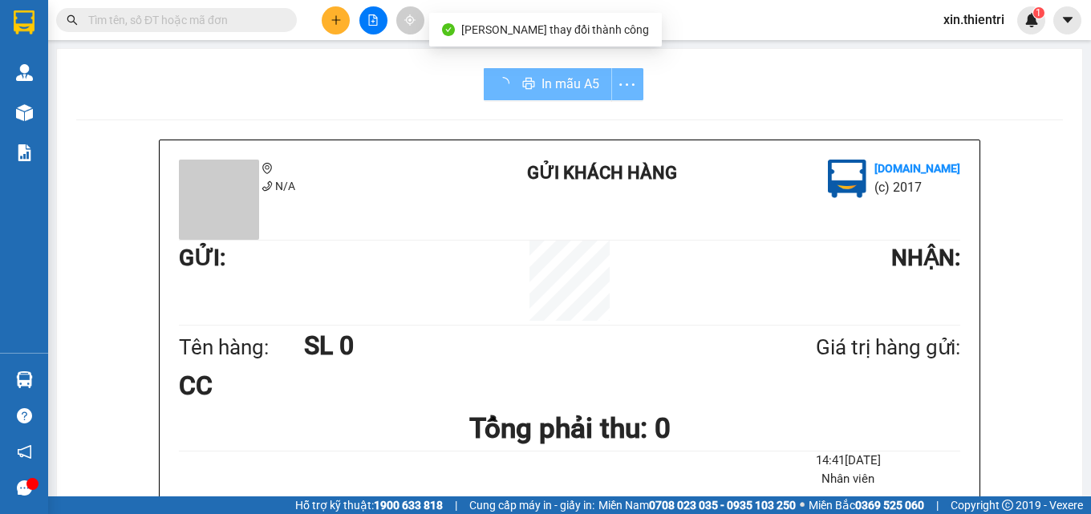
click at [493, 74] on div "In mẫu A5" at bounding box center [564, 84] width 160 height 32
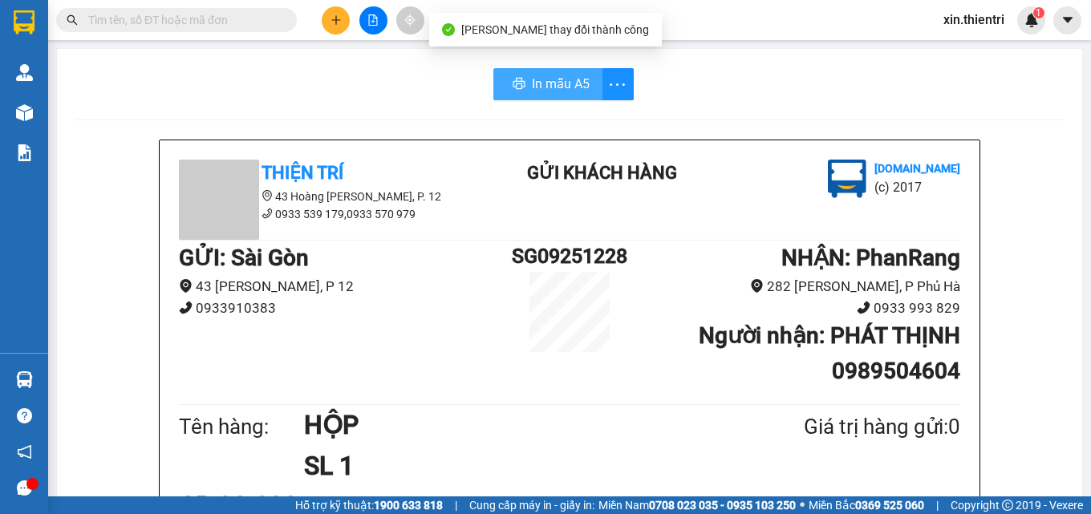
click at [515, 77] on button "In mẫu A5" at bounding box center [547, 84] width 109 height 32
click at [515, 77] on button "In mẫu A5" at bounding box center [548, 84] width 103 height 32
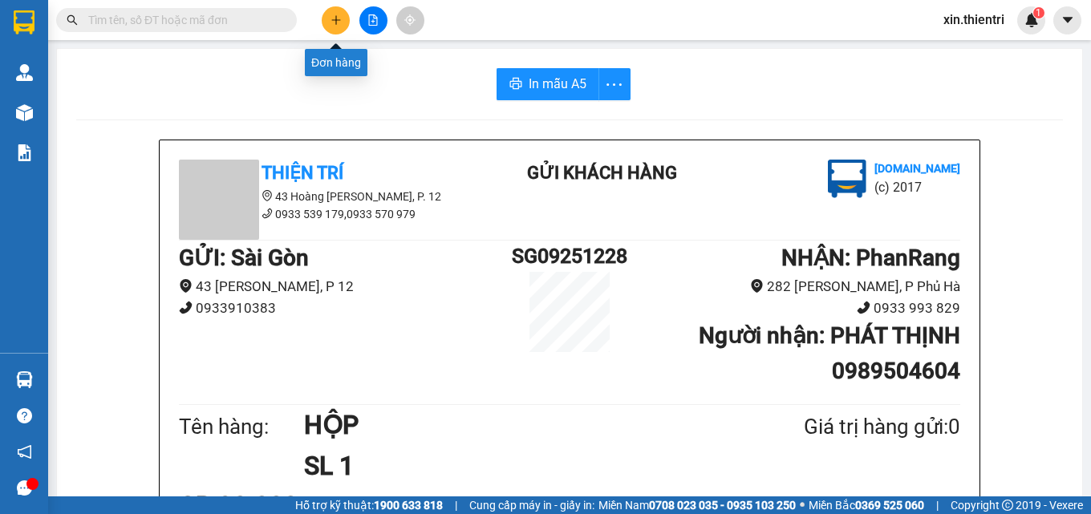
click at [328, 22] on button at bounding box center [336, 20] width 28 height 28
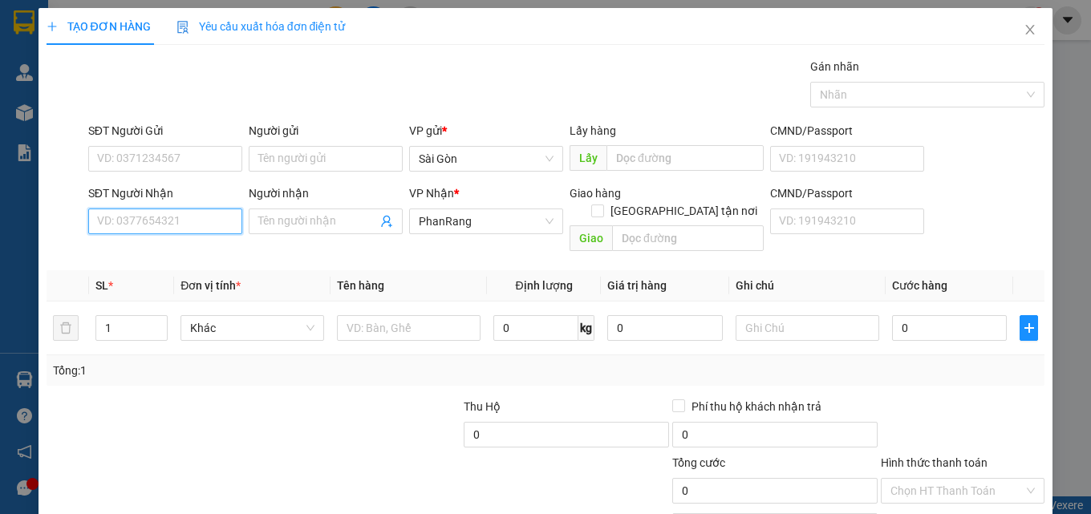
click at [95, 231] on input "SĐT Người Nhận" at bounding box center [165, 222] width 154 height 26
click at [134, 241] on div "0981185179 - THẢO" at bounding box center [163, 254] width 152 height 26
type input "0981185179"
type input "THẢO"
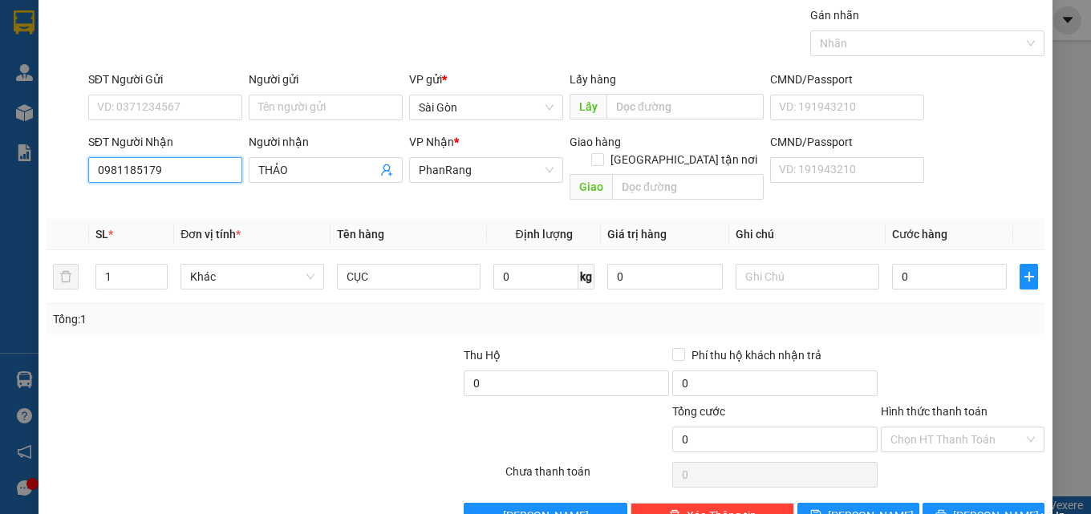
scroll to position [79, 0]
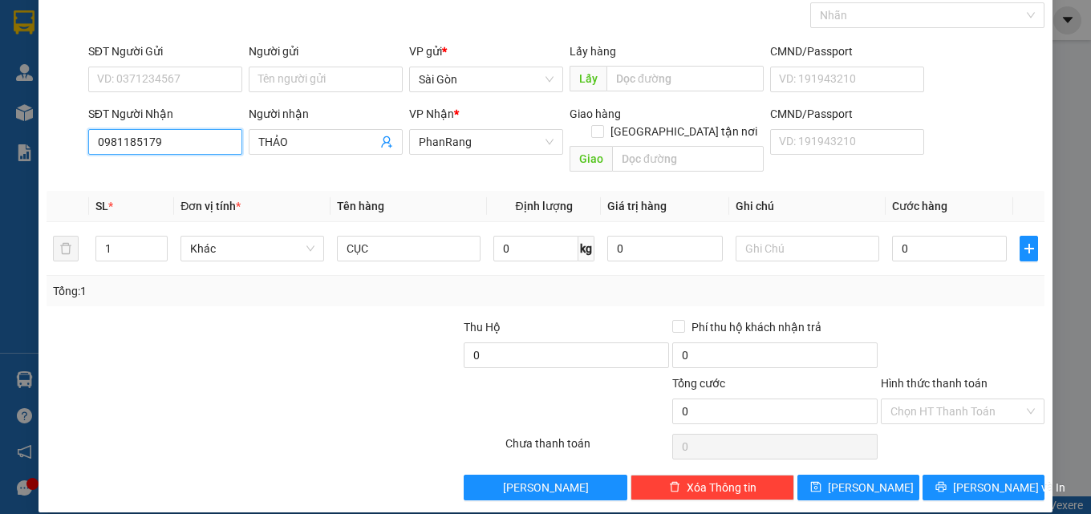
type input "0981185179"
click at [965, 485] on div "TẠO ĐƠN HÀNG Yêu cầu xuất hóa đơn điện tử Transit Pickup Surcharge Ids Transit …" at bounding box center [546, 221] width 1015 height 584
click at [977, 453] on div "Transit Pickup Surcharge Ids Transit Deliver Surcharge Ids Transit Deliver Surc…" at bounding box center [546, 239] width 999 height 522
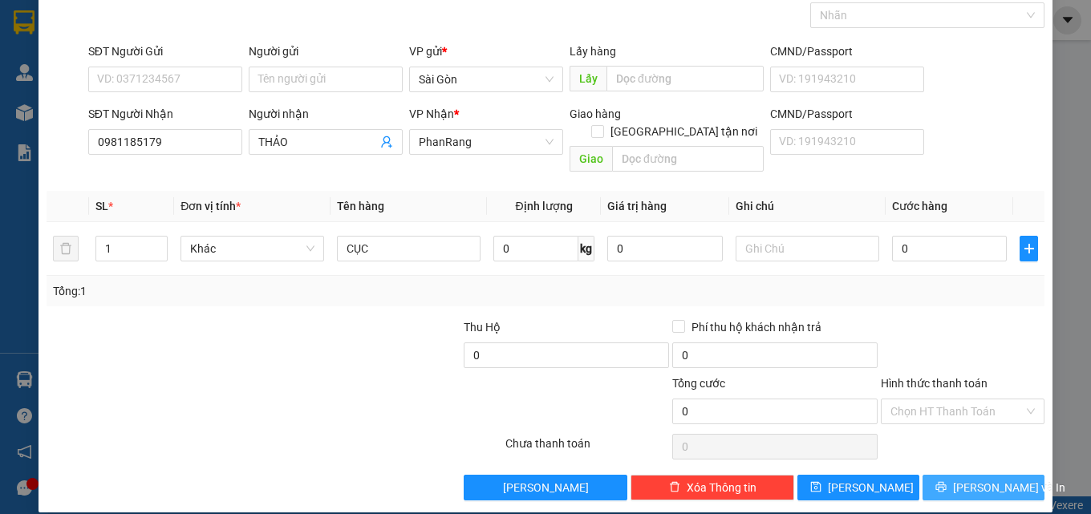
click at [979, 475] on button "[PERSON_NAME] và In" at bounding box center [984, 488] width 122 height 26
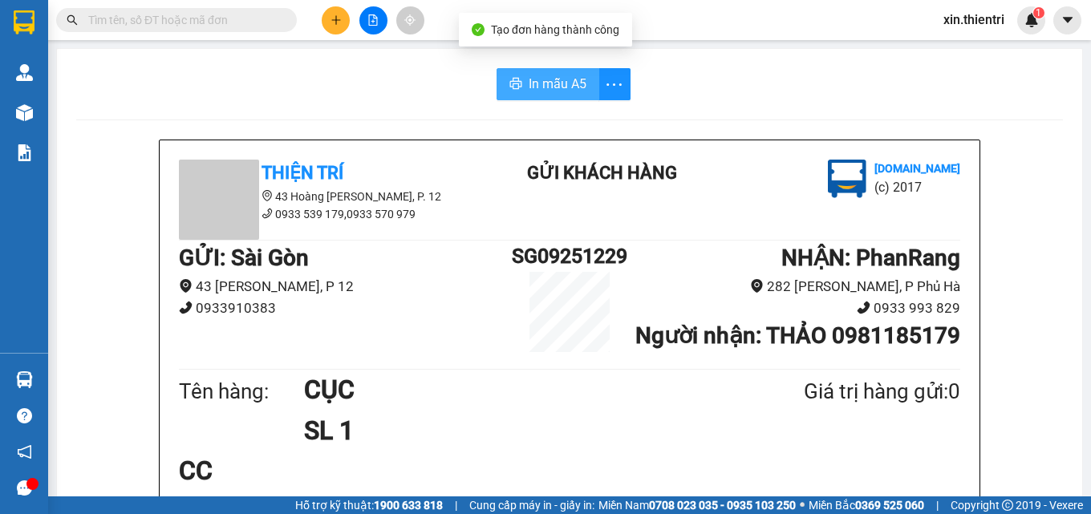
click at [549, 87] on span "In mẫu A5" at bounding box center [558, 84] width 58 height 20
click at [320, 12] on div at bounding box center [373, 20] width 120 height 28
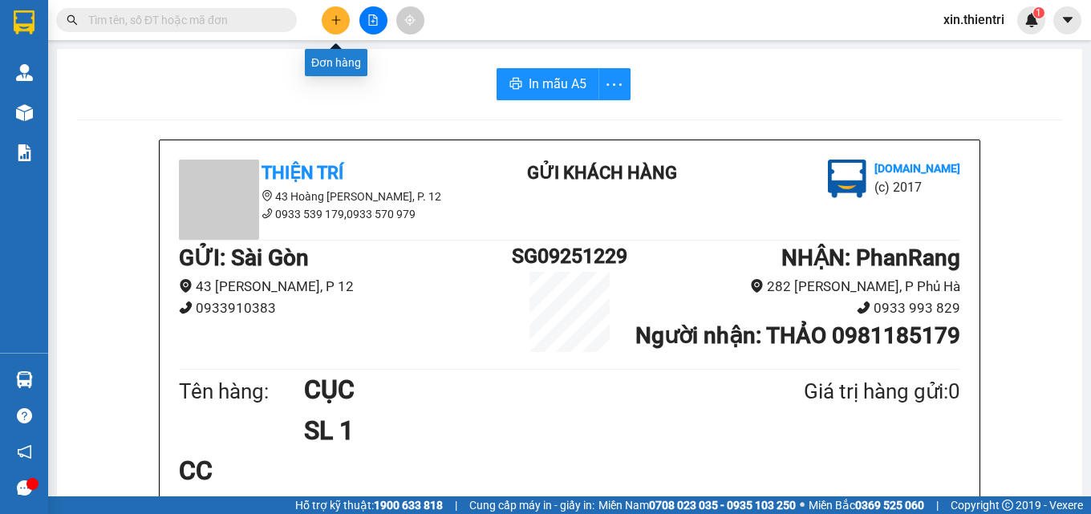
click at [339, 13] on button at bounding box center [336, 20] width 28 height 28
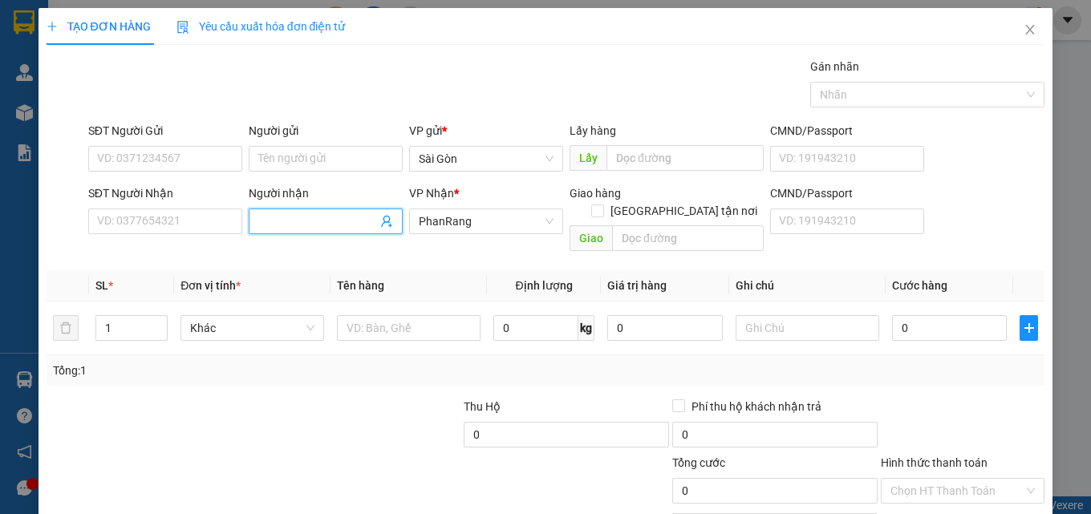
click at [290, 230] on span at bounding box center [326, 222] width 154 height 26
type input "HOÀNG DUY DƯƠNG"
click at [403, 315] on input "text" at bounding box center [409, 328] width 144 height 26
click at [985, 221] on div "SĐT Người Nhận VD: 0377654321 Người nhận HOÀNG DUY DƯƠNG VP Nhận * PhanRang Gia…" at bounding box center [566, 222] width 963 height 74
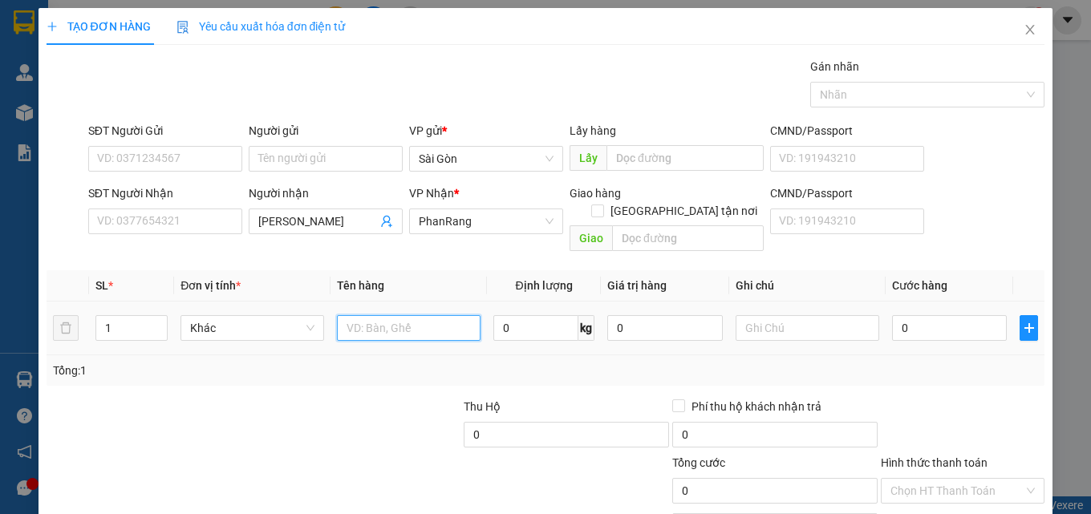
click at [391, 315] on input "text" at bounding box center [409, 328] width 144 height 26
type input "THÙNG"
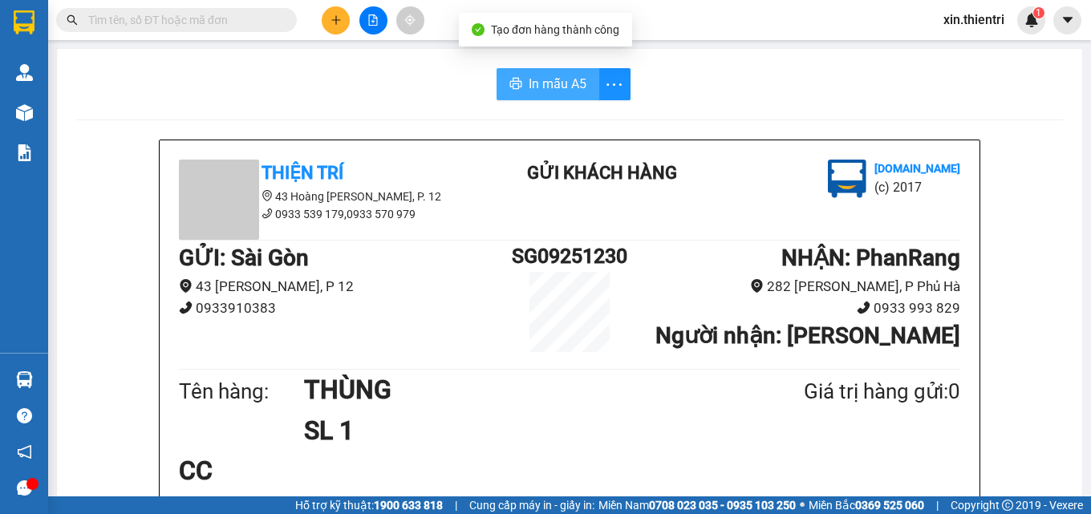
click at [527, 70] on button "In mẫu A5" at bounding box center [548, 84] width 103 height 32
click at [331, 26] on button at bounding box center [336, 20] width 28 height 28
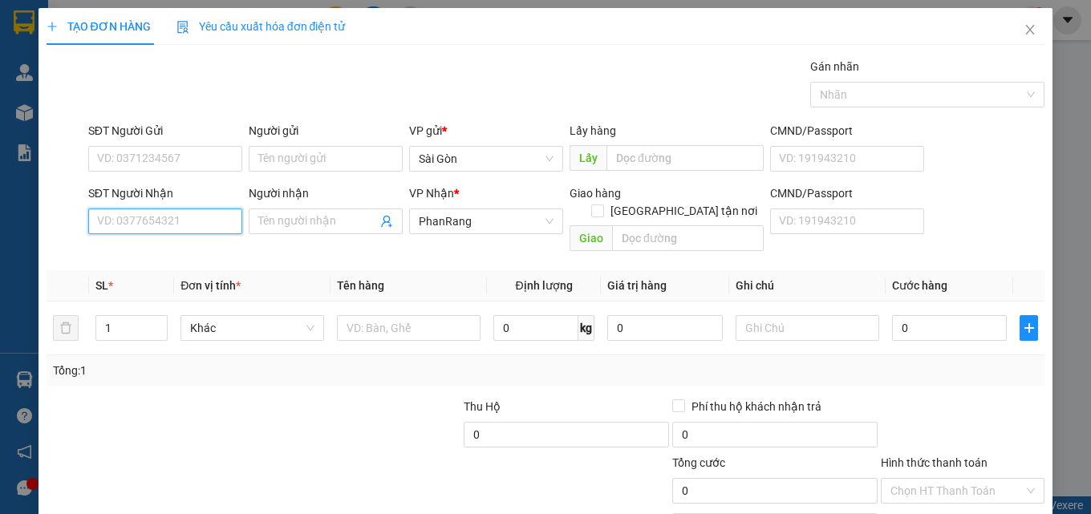
drag, startPoint x: 153, startPoint y: 229, endPoint x: 168, endPoint y: 209, distance: 24.7
click at [156, 224] on input "SĐT Người Nhận" at bounding box center [165, 222] width 154 height 26
type input "0339008943"
drag, startPoint x: 207, startPoint y: 258, endPoint x: 177, endPoint y: 256, distance: 29.7
click at [197, 261] on div "0339008943 - NHỊ" at bounding box center [163, 254] width 133 height 18
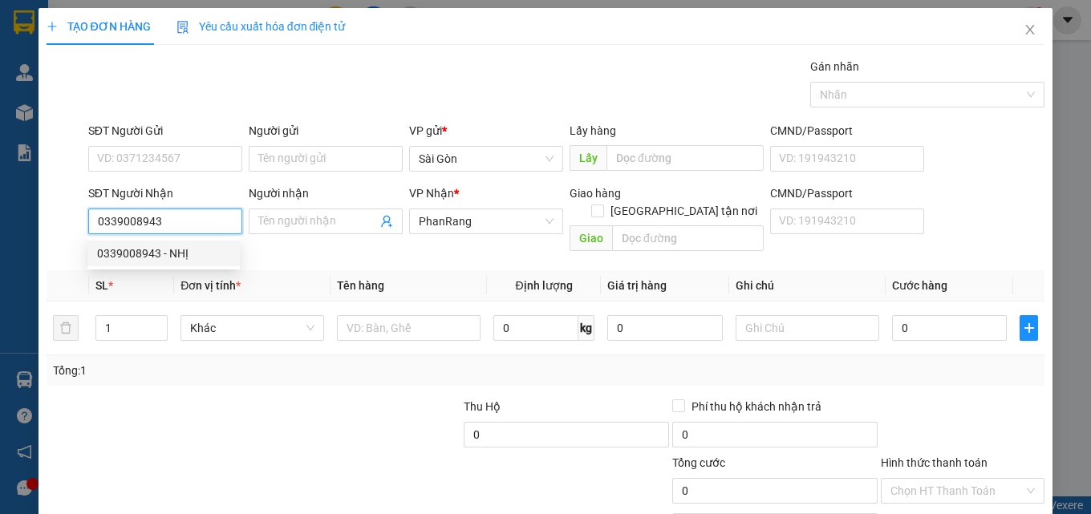
type input "NHỊ"
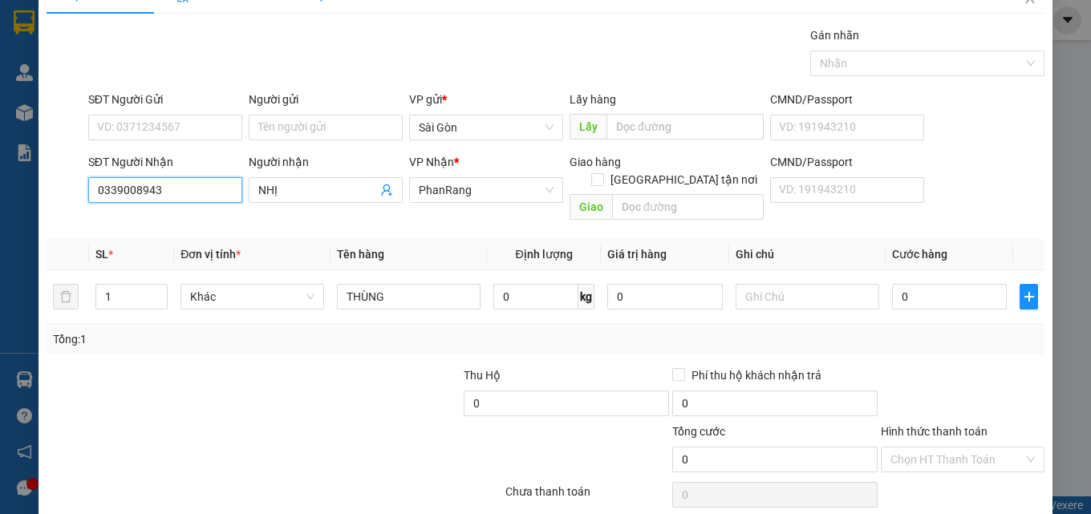
scroll to position [79, 0]
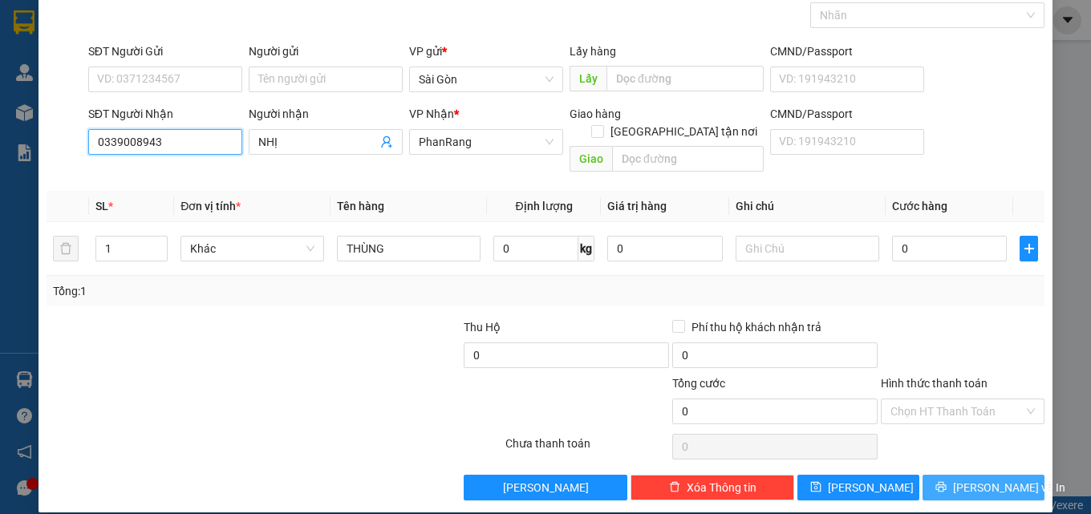
type input "0339008943"
click at [959, 479] on span "[PERSON_NAME] và In" at bounding box center [1009, 488] width 112 height 18
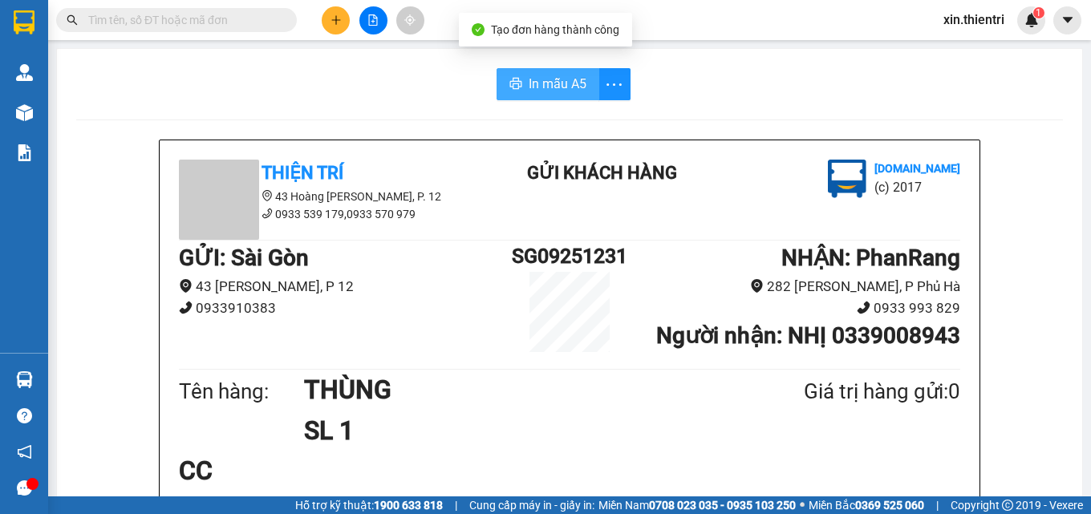
click at [569, 86] on span "In mẫu A5" at bounding box center [558, 84] width 58 height 20
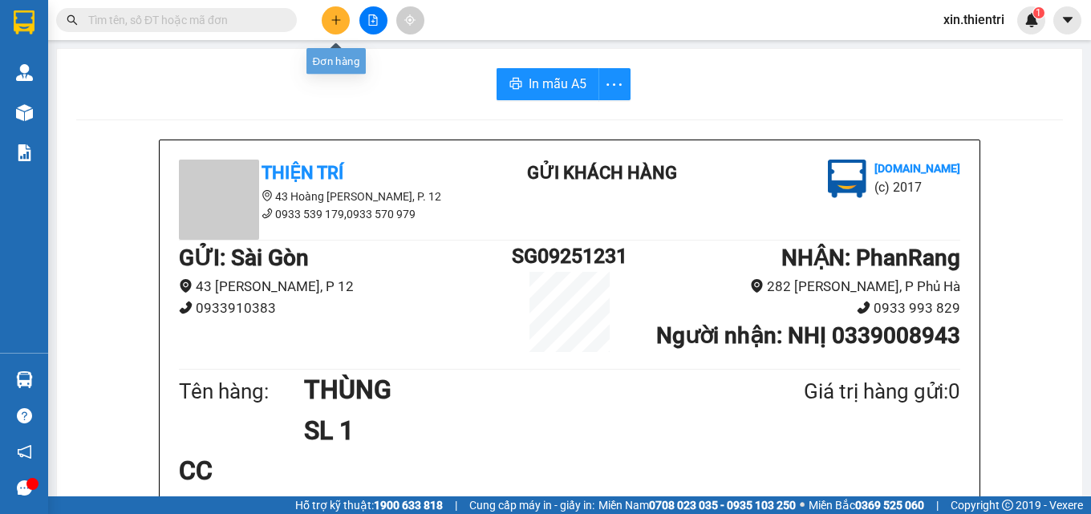
click at [338, 23] on icon "plus" at bounding box center [336, 19] width 11 height 11
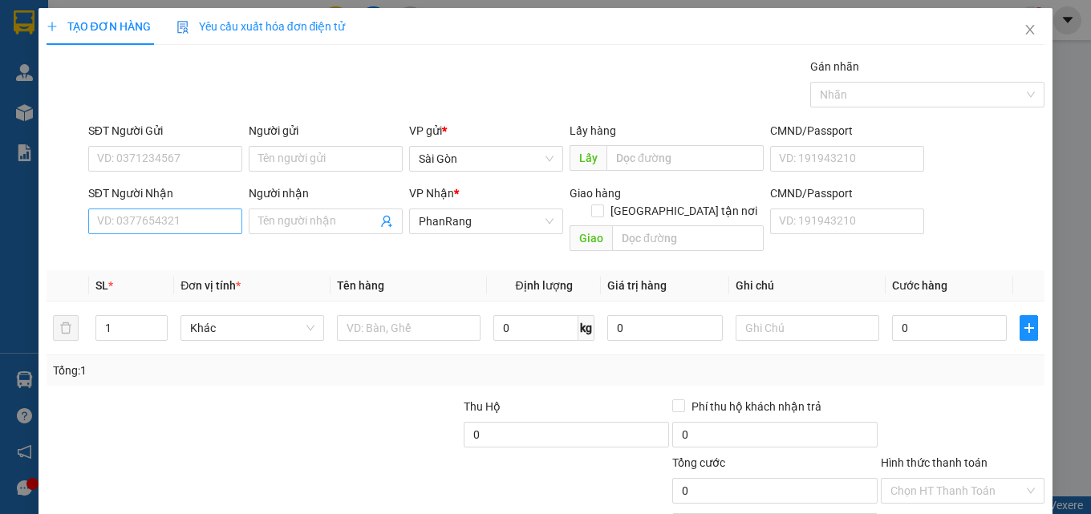
click at [216, 212] on div "SĐT Người Nhận VD: 0377654321" at bounding box center [165, 213] width 154 height 56
click at [221, 220] on input "SĐT Người Nhận" at bounding box center [165, 222] width 154 height 26
type input "0827635035"
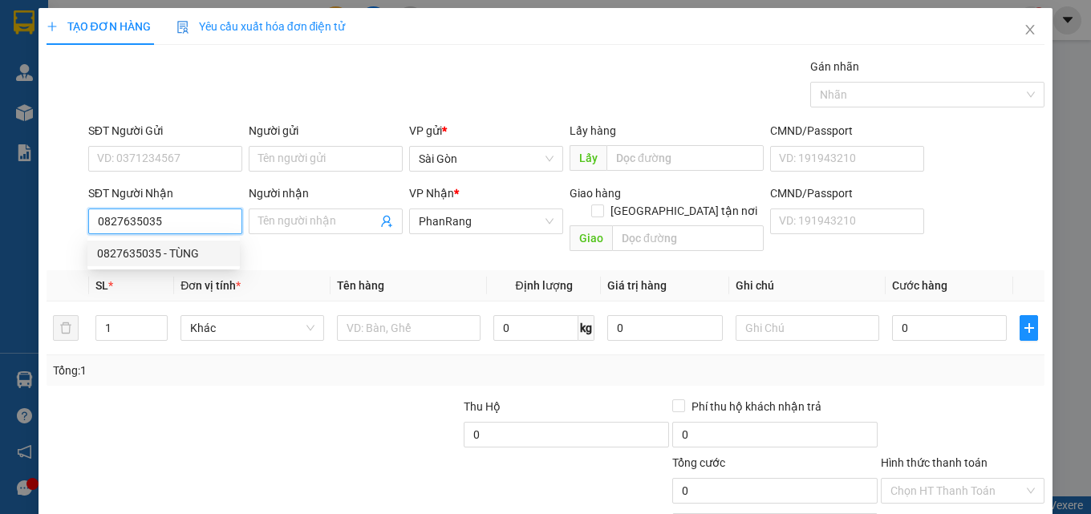
click at [204, 246] on div "0827635035 - TÙNG" at bounding box center [163, 254] width 133 height 18
type input "TÙNG"
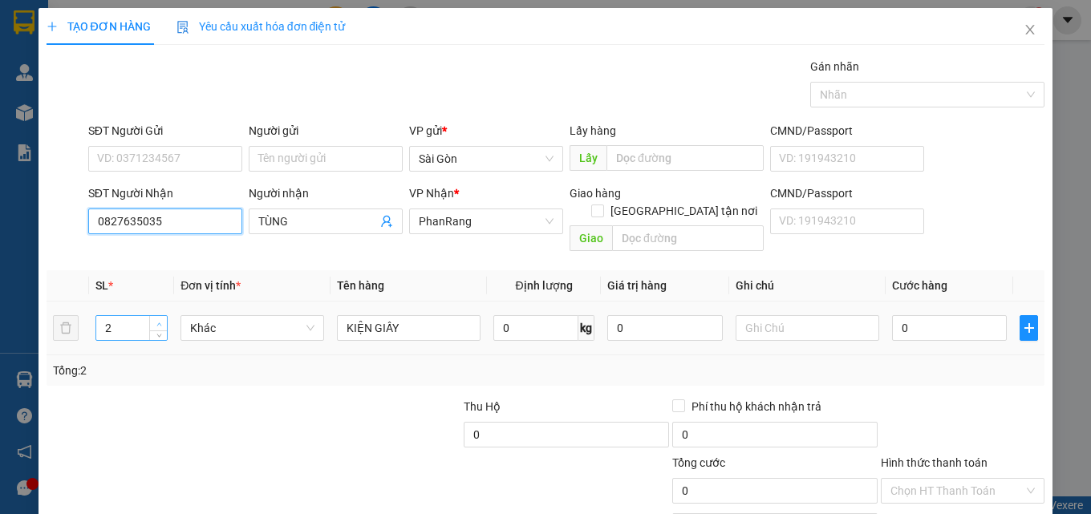
type input "0827635035"
type input "3"
click at [162, 319] on span "up" at bounding box center [159, 324] width 10 height 10
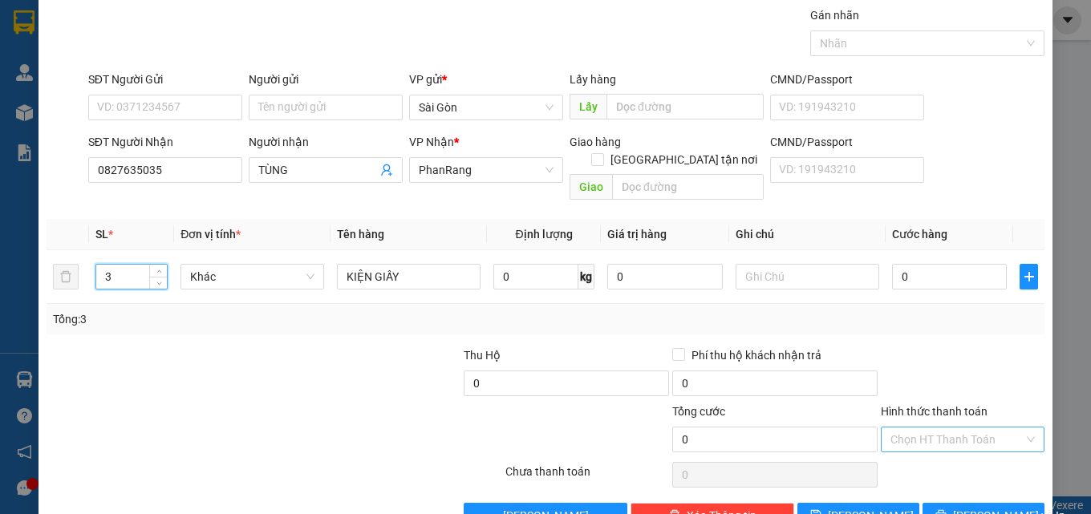
scroll to position [79, 0]
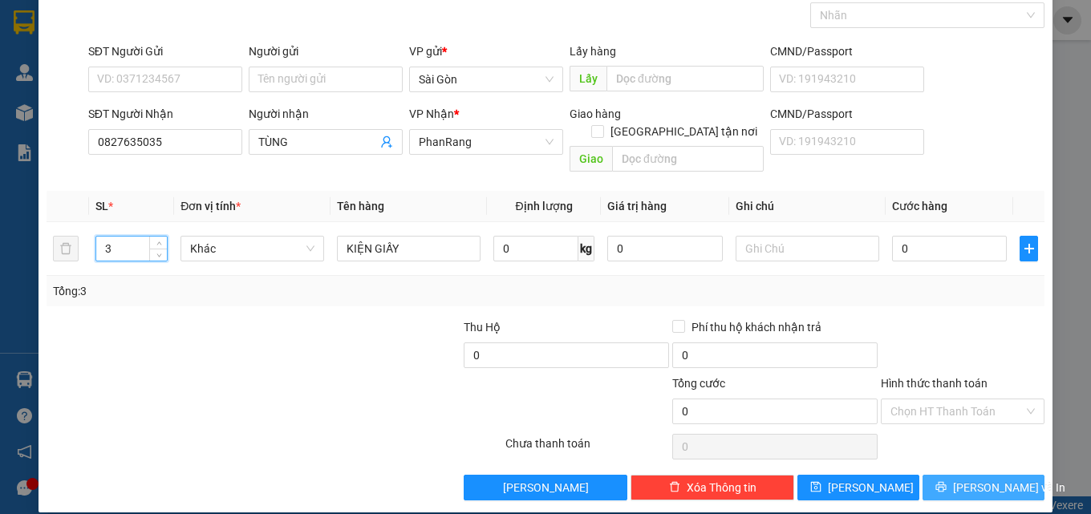
click at [969, 479] on span "[PERSON_NAME] và In" at bounding box center [1009, 488] width 112 height 18
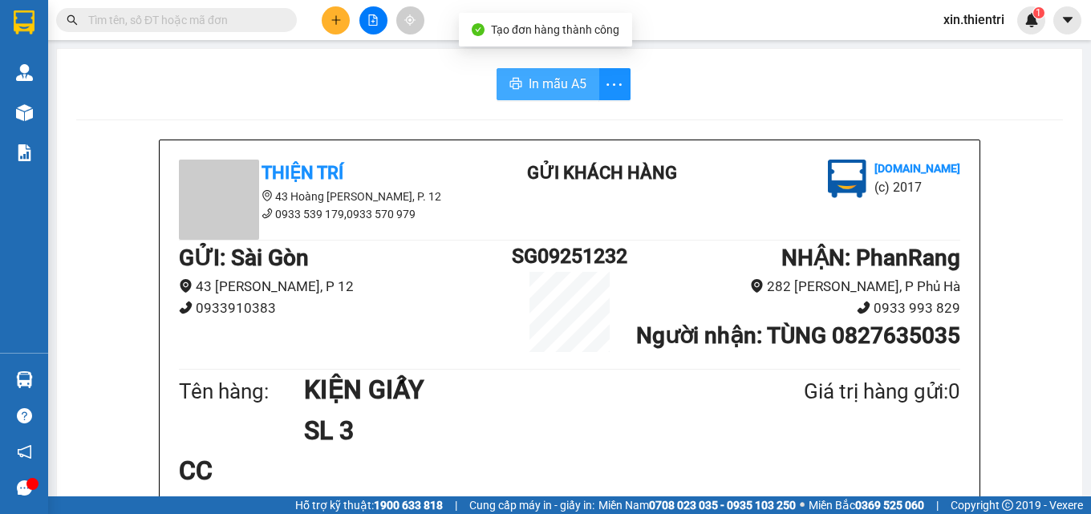
click at [528, 73] on button "In mẫu A5" at bounding box center [548, 84] width 103 height 32
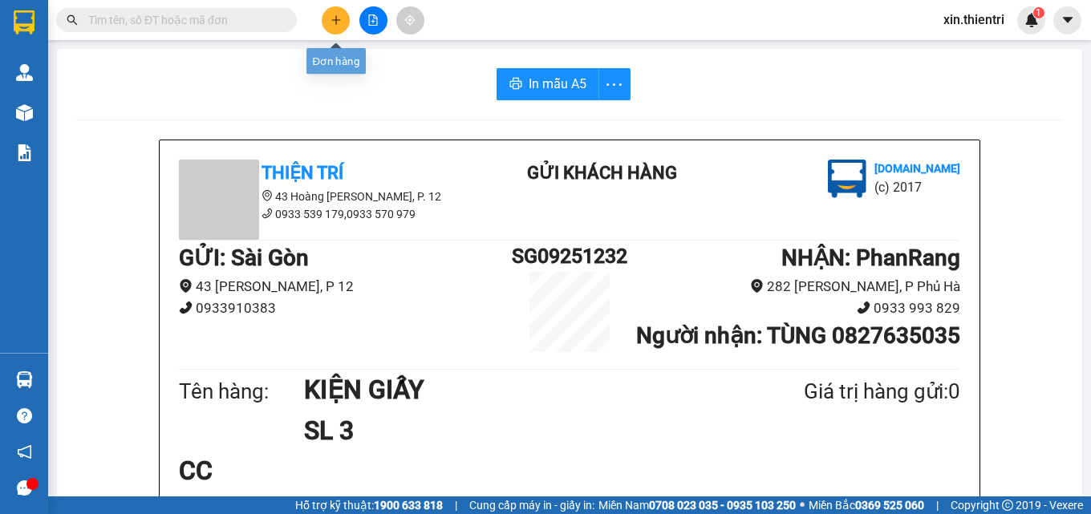
click at [335, 12] on button at bounding box center [336, 20] width 28 height 28
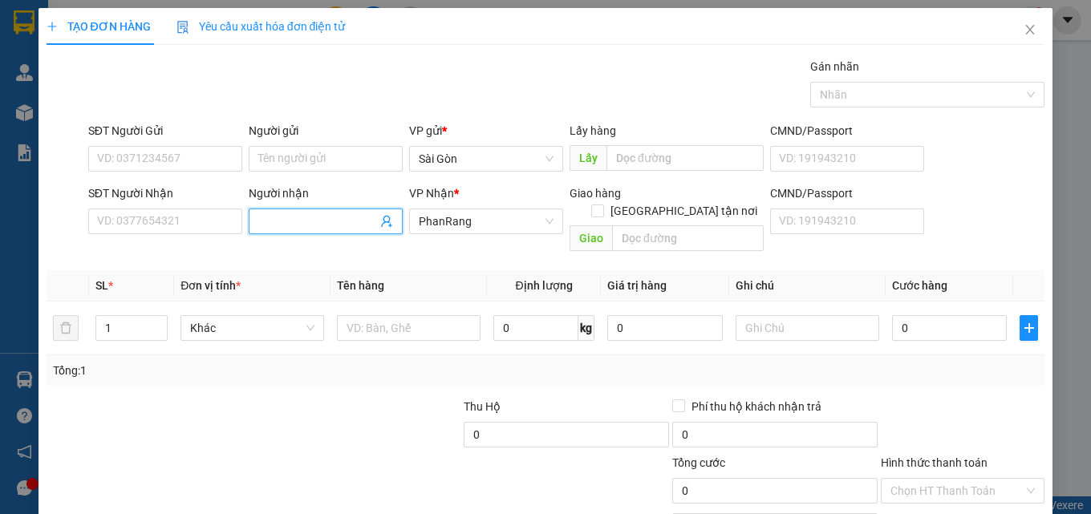
click at [311, 218] on input "Người nhận" at bounding box center [317, 222] width 119 height 18
drag, startPoint x: 205, startPoint y: 213, endPoint x: 241, endPoint y: 223, distance: 38.3
click at [210, 219] on input "SĐT Người Nhận" at bounding box center [165, 222] width 154 height 26
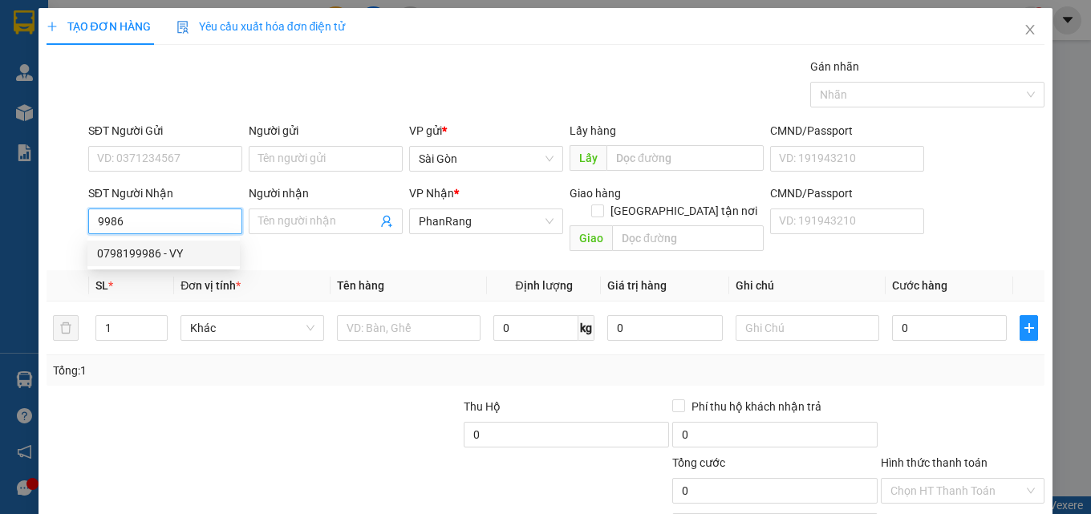
click at [171, 258] on div "0798199986 - VY" at bounding box center [163, 254] width 133 height 18
type input "0798199986"
type input "VY"
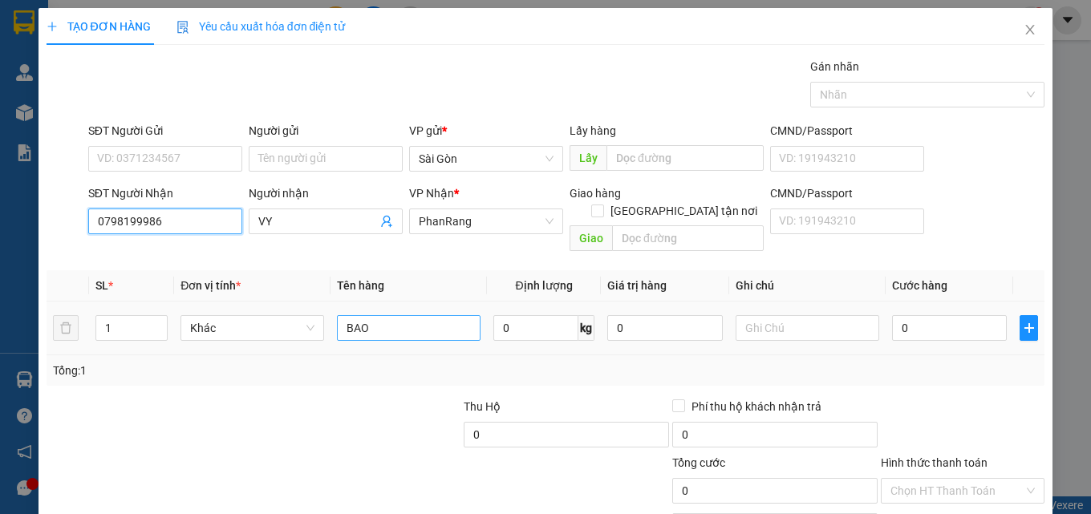
type input "0798199986"
click at [409, 315] on input "BAO" at bounding box center [409, 328] width 144 height 26
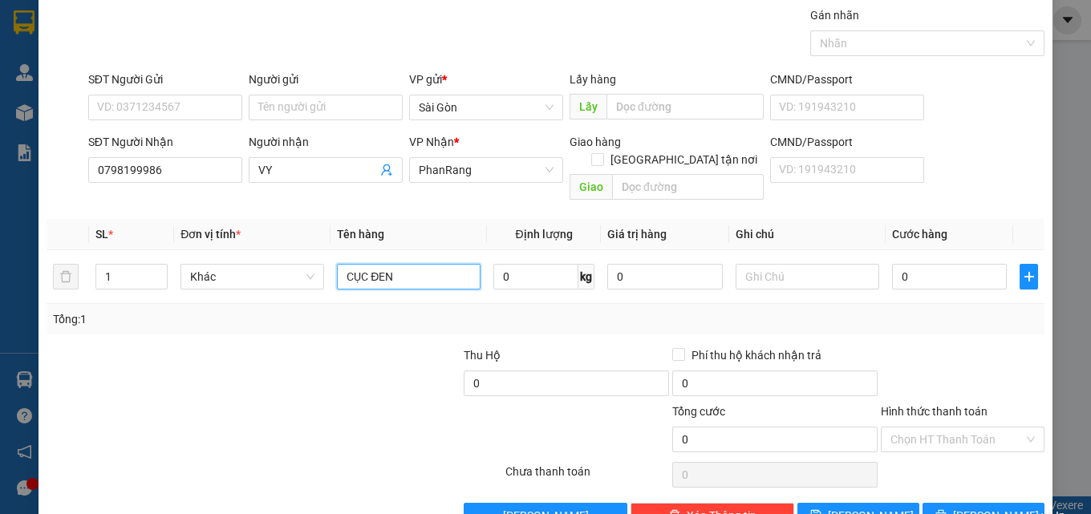
scroll to position [79, 0]
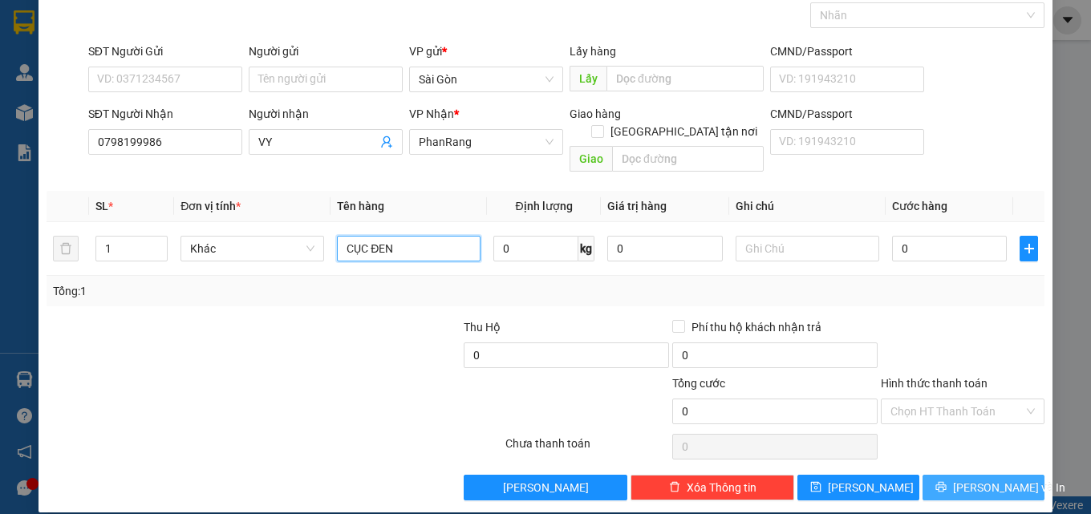
type input "CỤC ĐEN"
click at [988, 479] on span "[PERSON_NAME] và In" at bounding box center [1009, 488] width 112 height 18
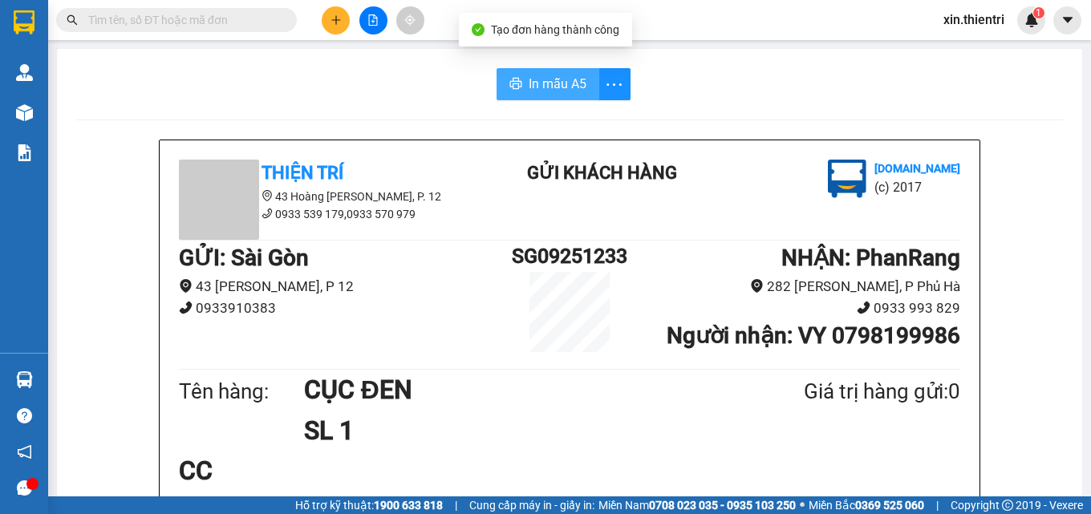
drag, startPoint x: 496, startPoint y: 101, endPoint x: 535, endPoint y: 95, distance: 39.7
click at [539, 87] on span "In mẫu A5" at bounding box center [558, 84] width 58 height 20
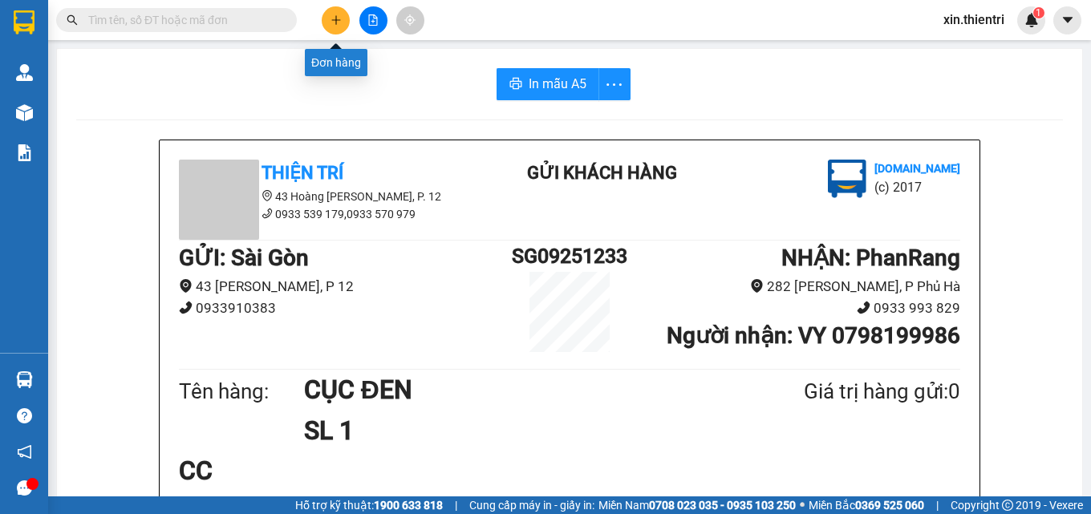
click at [342, 18] on button at bounding box center [336, 20] width 28 height 28
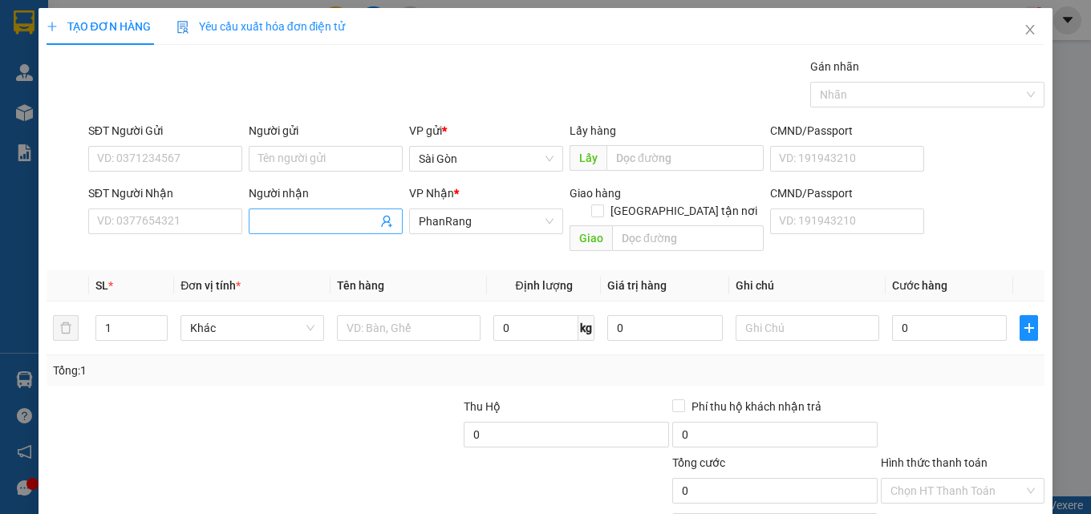
click at [288, 222] on input "Người nhận" at bounding box center [317, 222] width 119 height 18
type input "HỒNG XỨNG"
click at [460, 315] on input "text" at bounding box center [409, 328] width 144 height 26
drag, startPoint x: 445, startPoint y: 323, endPoint x: 266, endPoint y: 358, distance: 182.3
click at [258, 361] on div "SL * Đơn vị tính * Tên hàng Định lượng Giá trị hàng Ghi chú Cước hàng 1 Khác T …" at bounding box center [546, 328] width 999 height 116
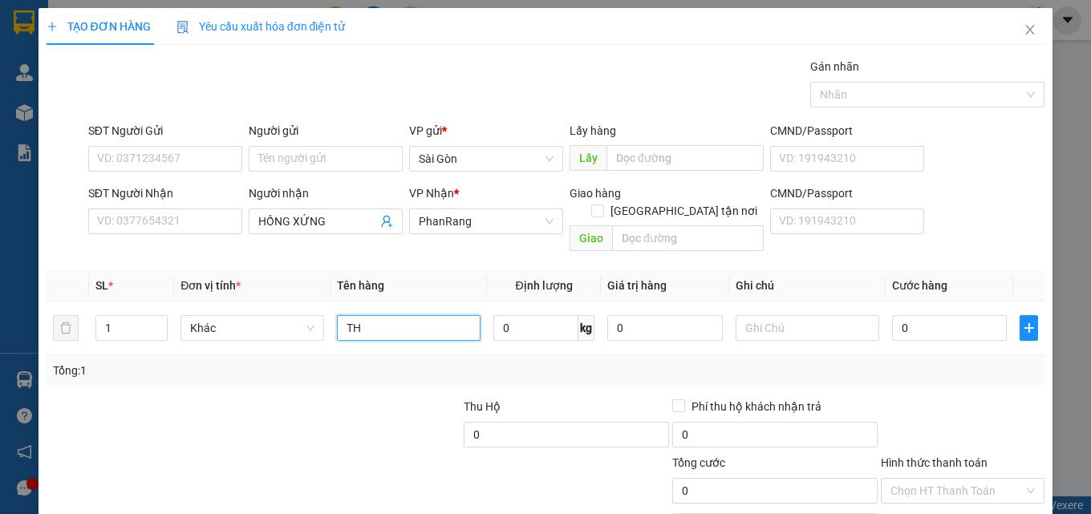
type input "T"
type input "THÙNG"
drag, startPoint x: 116, startPoint y: 310, endPoint x: 0, endPoint y: 318, distance: 116.5
click at [0, 318] on div "TẠO ĐƠN HÀNG Yêu cầu xuất hóa đơn điện tử Transit Pickup Surcharge Ids Transit …" at bounding box center [545, 257] width 1091 height 514
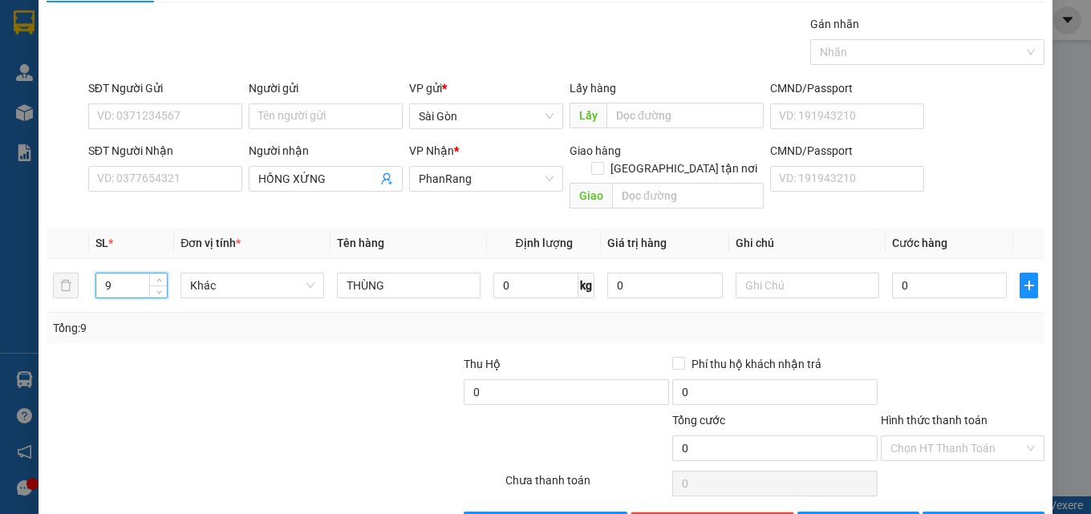
scroll to position [79, 0]
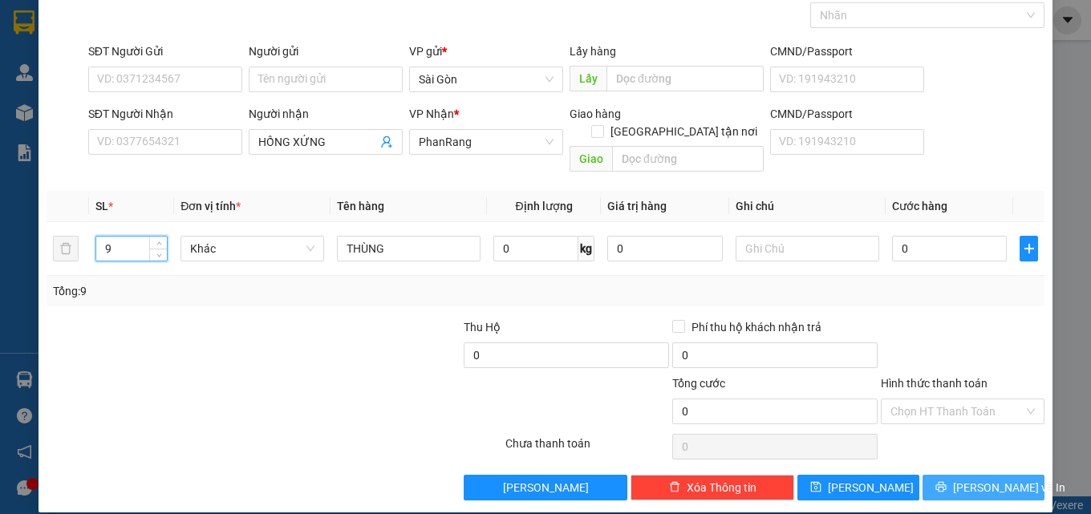
type input "9"
click at [961, 479] on span "[PERSON_NAME] và In" at bounding box center [1009, 488] width 112 height 18
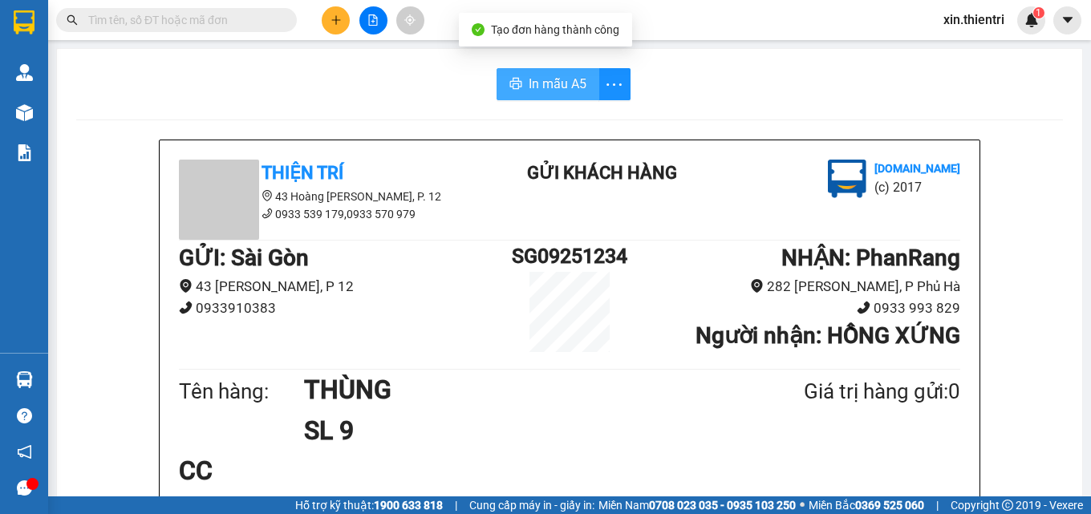
click at [529, 74] on span "In mẫu A5" at bounding box center [558, 84] width 58 height 20
click at [843, 458] on div "CC" at bounding box center [569, 471] width 781 height 40
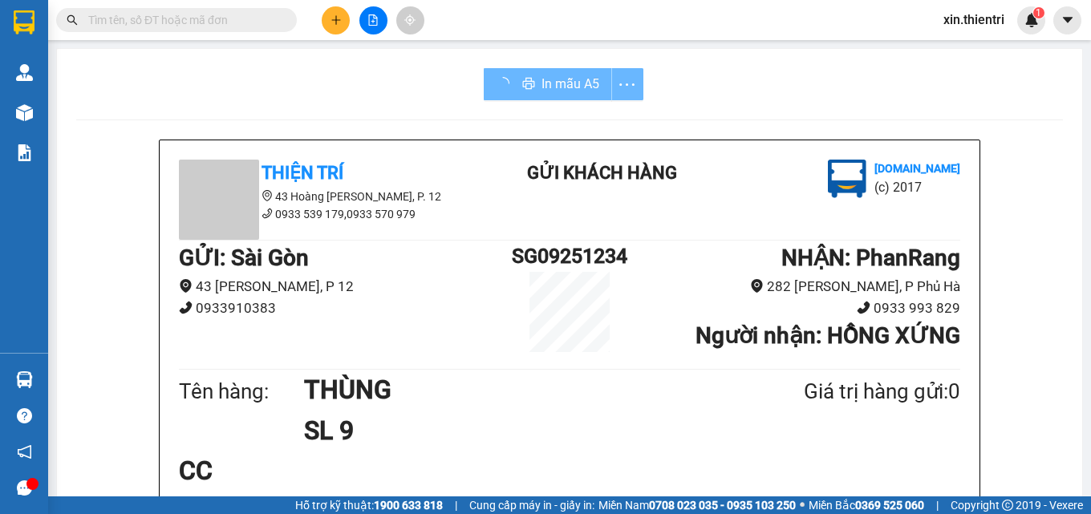
click at [841, 459] on div "CC" at bounding box center [569, 471] width 781 height 40
click at [322, 13] on div at bounding box center [373, 20] width 120 height 28
click at [334, 15] on icon "plus" at bounding box center [336, 19] width 11 height 11
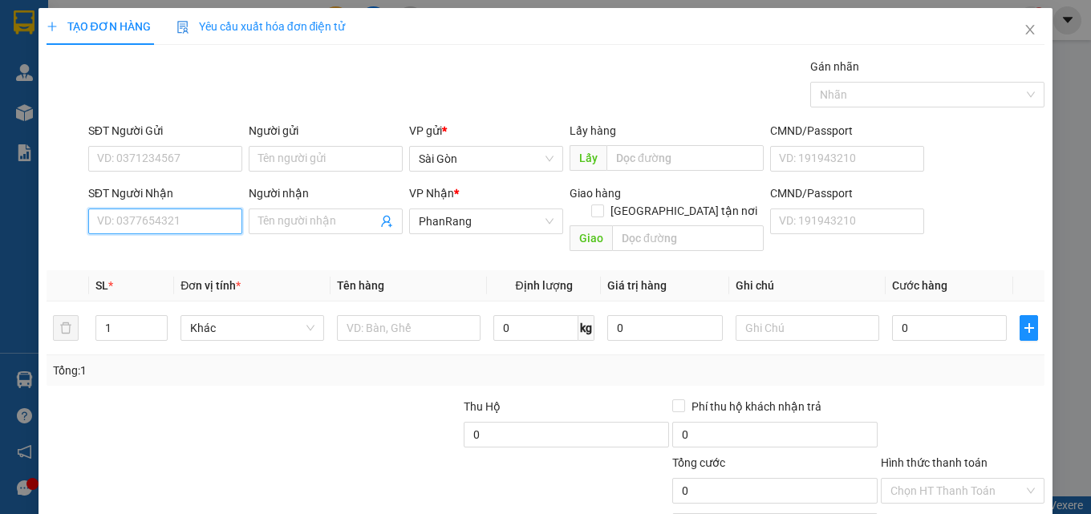
click at [171, 213] on input "SĐT Người Nhận" at bounding box center [165, 222] width 154 height 26
click at [173, 212] on input "SĐT Người Nhận" at bounding box center [165, 222] width 154 height 26
drag, startPoint x: 173, startPoint y: 212, endPoint x: 174, endPoint y: 227, distance: 15.3
click at [170, 214] on input "SĐT Người Nhận" at bounding box center [165, 222] width 154 height 26
type input "0983147491"
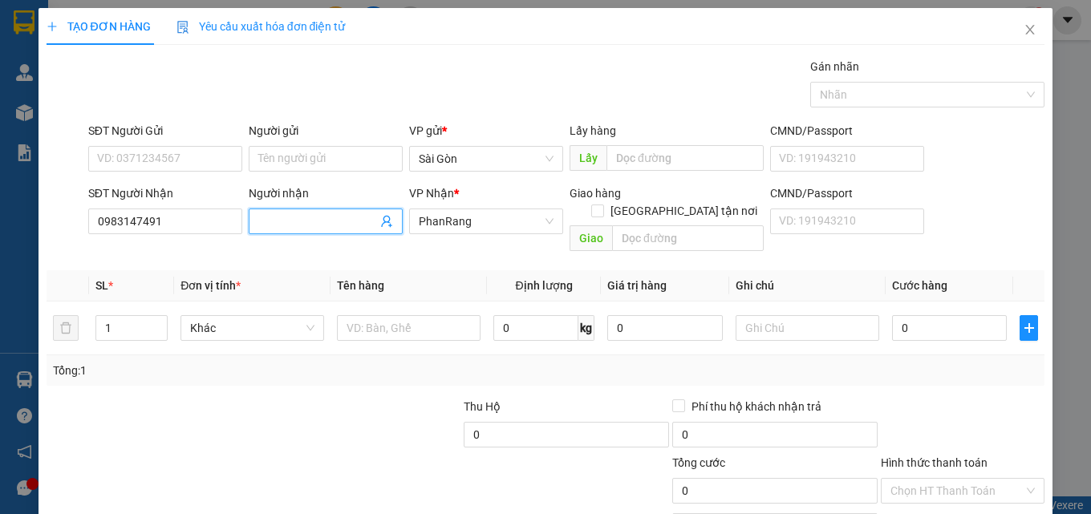
drag, startPoint x: 312, startPoint y: 225, endPoint x: 309, endPoint y: 242, distance: 17.2
click at [309, 241] on div "Transit Pickup Surcharge Ids Transit Deliver Surcharge Ids Transit Deliver Surc…" at bounding box center [546, 319] width 999 height 522
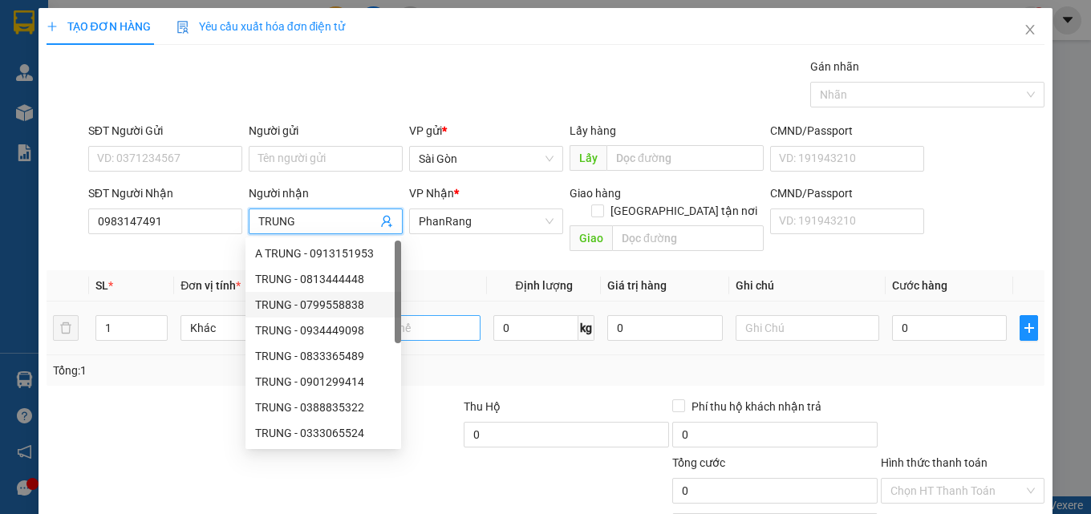
type input "TRUNG"
click at [455, 319] on input "text" at bounding box center [409, 328] width 144 height 26
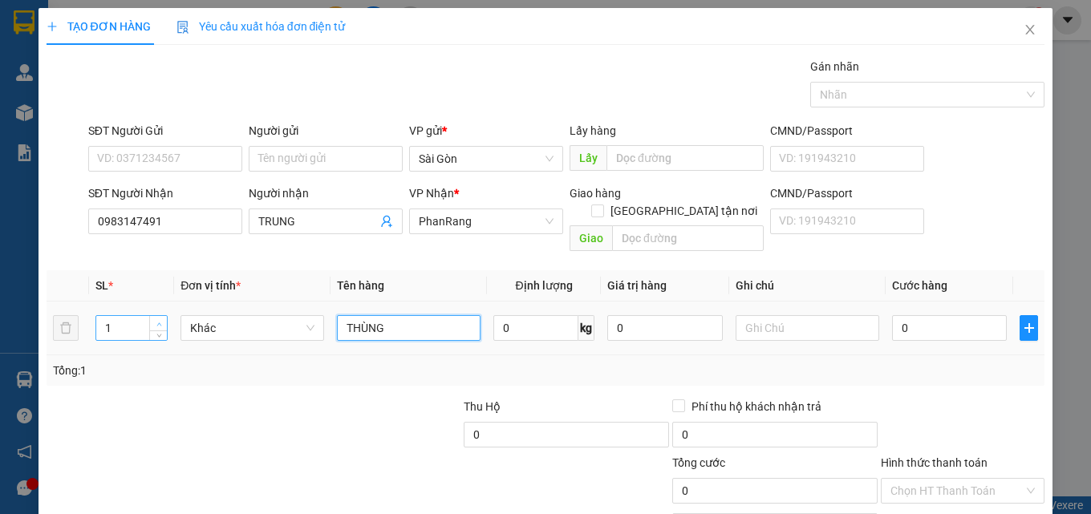
type input "THÙNG"
type input "2"
drag, startPoint x: 159, startPoint y: 302, endPoint x: 172, endPoint y: 308, distance: 14.7
click at [167, 309] on td "2" at bounding box center [131, 329] width 85 height 54
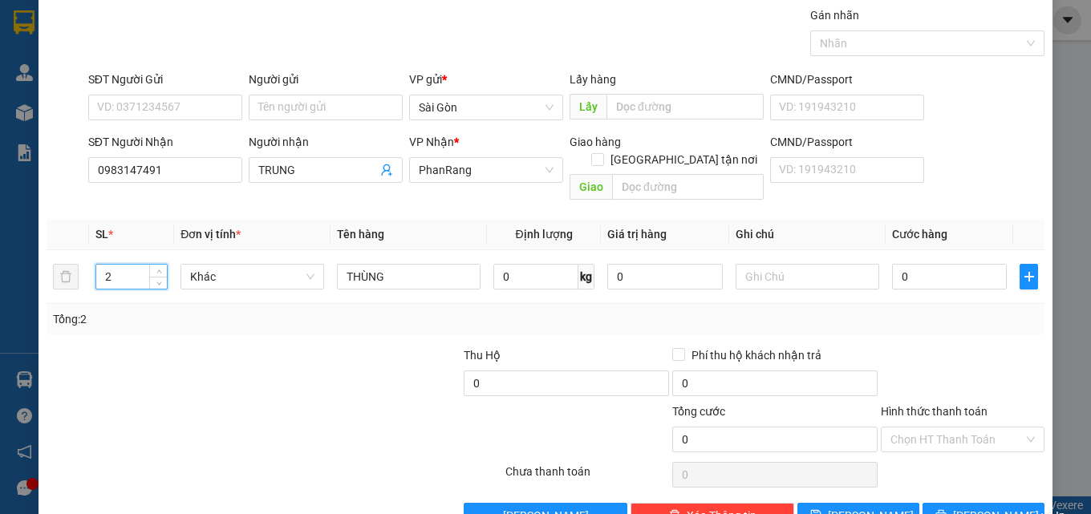
scroll to position [79, 0]
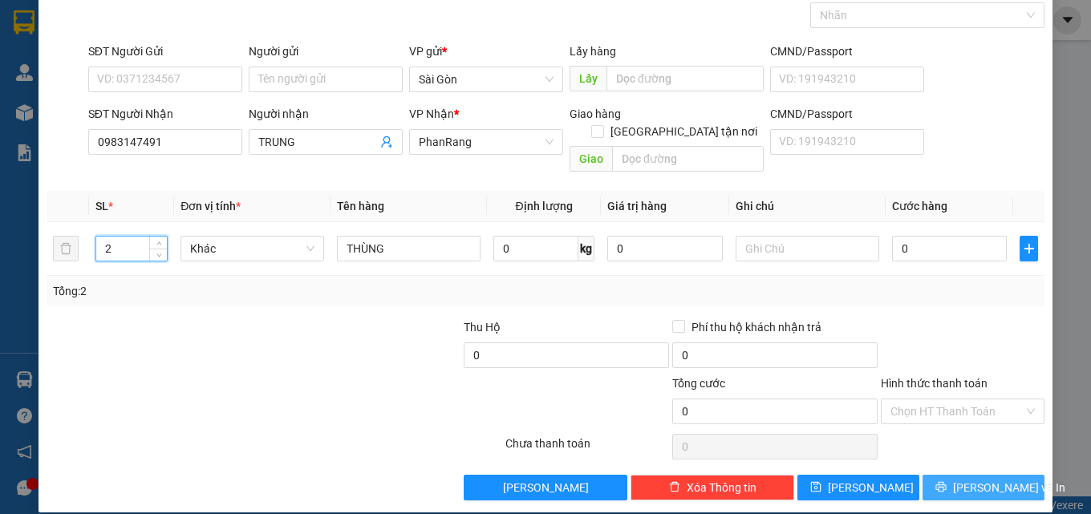
click at [972, 479] on span "[PERSON_NAME] và In" at bounding box center [1009, 488] width 112 height 18
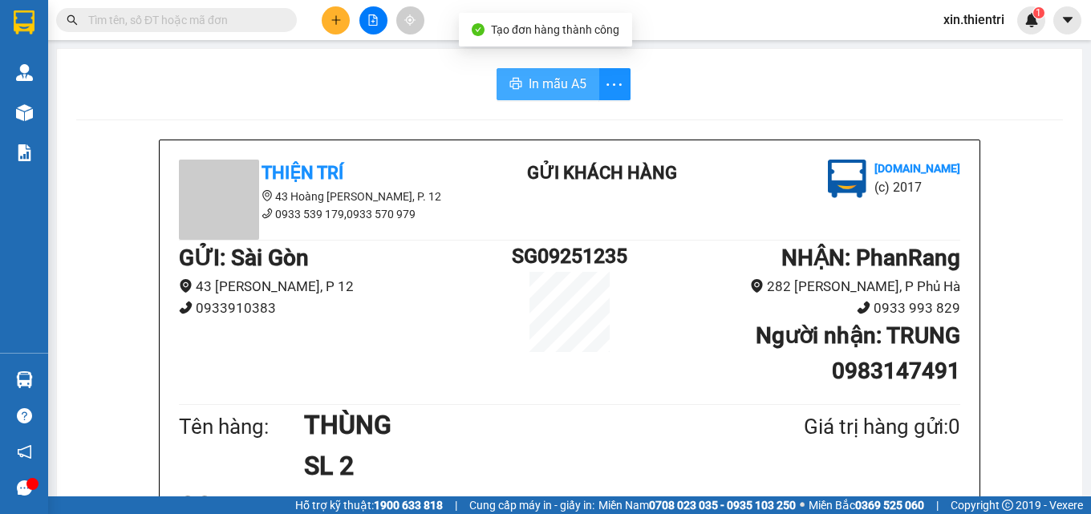
drag, startPoint x: 539, startPoint y: 74, endPoint x: 520, endPoint y: 67, distance: 20.3
click at [533, 71] on button "In mẫu A5" at bounding box center [548, 84] width 103 height 32
drag, startPoint x: 659, startPoint y: 118, endPoint x: 669, endPoint y: 125, distance: 12.7
drag, startPoint x: 669, startPoint y: 125, endPoint x: 746, endPoint y: 86, distance: 86.5
click at [746, 86] on div "In mẫu A5" at bounding box center [569, 84] width 987 height 32
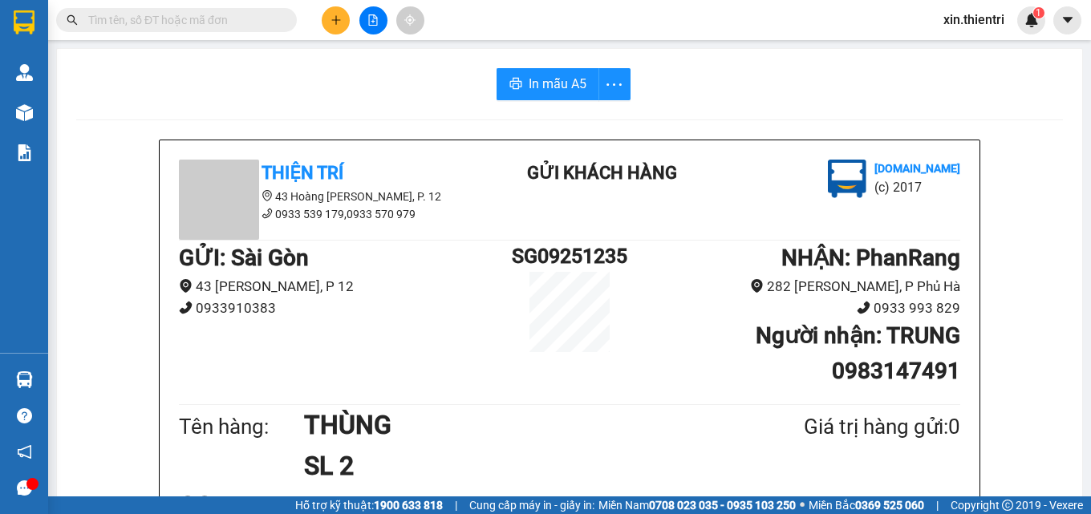
click at [436, 98] on div "In mẫu A5" at bounding box center [569, 84] width 987 height 32
drag, startPoint x: 352, startPoint y: 282, endPoint x: 236, endPoint y: 299, distance: 117.5
click at [245, 298] on ul "GỬI : Sài Gòn 43 Hoàng Dư Khương, P 12 0933910383" at bounding box center [342, 280] width 326 height 78
click at [286, 355] on div "GỬI : Sài Gòn 43 Hoàng Dư Khương, P 12 0933910383 SG09251235 NHẬN : PhanRang …" at bounding box center [569, 321] width 781 height 160
drag, startPoint x: 266, startPoint y: 304, endPoint x: 184, endPoint y: 316, distance: 82.7
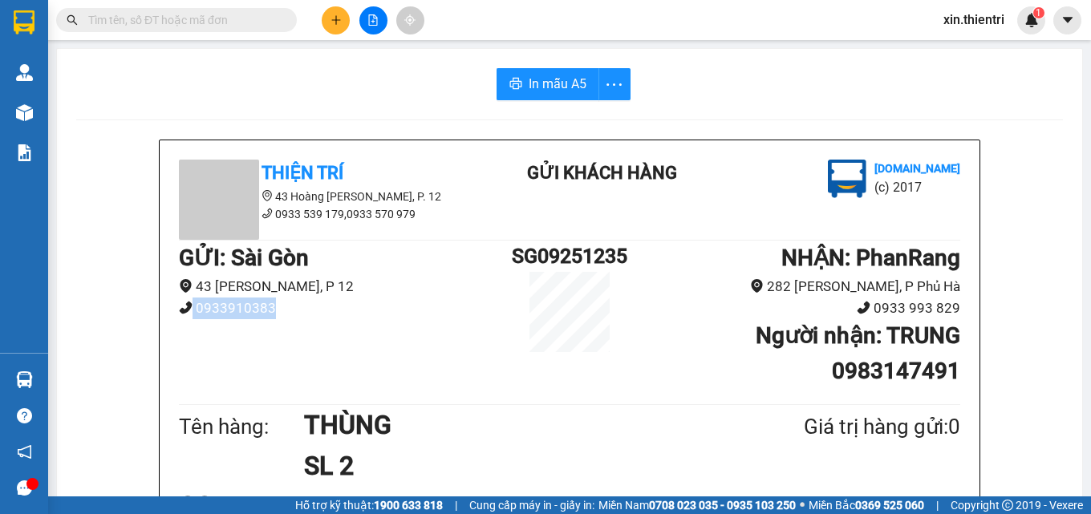
click at [184, 316] on li "0933910383" at bounding box center [342, 309] width 326 height 22
click at [364, 367] on div "GỬI : Sài Gòn 43 Hoàng Dư Khương, P 12 0933910383 SG09251235 NHẬN : PhanRang …" at bounding box center [569, 321] width 781 height 160
click at [338, 17] on icon "plus" at bounding box center [336, 19] width 11 height 11
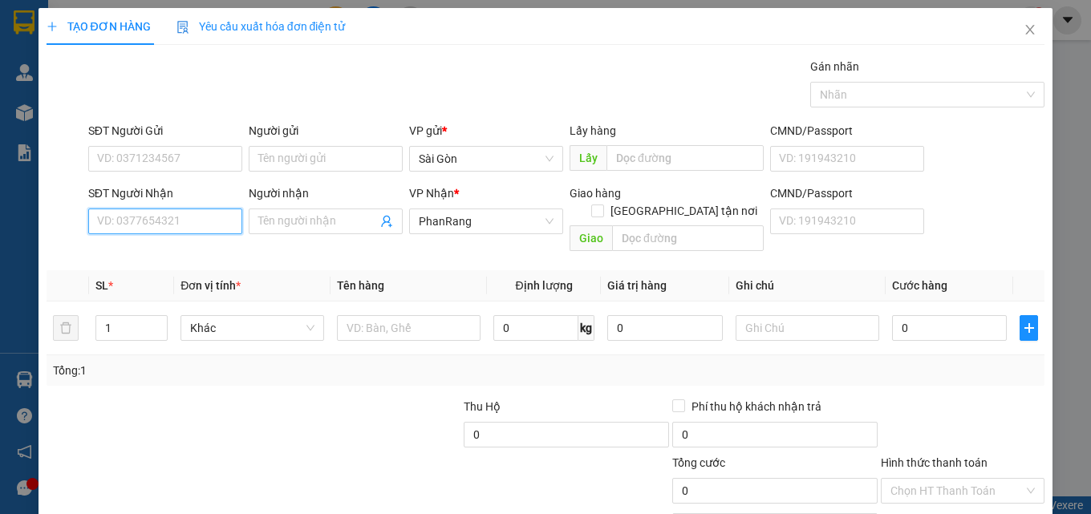
drag, startPoint x: 187, startPoint y: 214, endPoint x: 190, endPoint y: 193, distance: 21.9
click at [186, 213] on input "SĐT Người Nhận" at bounding box center [165, 222] width 154 height 26
click at [150, 227] on input "07947766" at bounding box center [165, 222] width 154 height 26
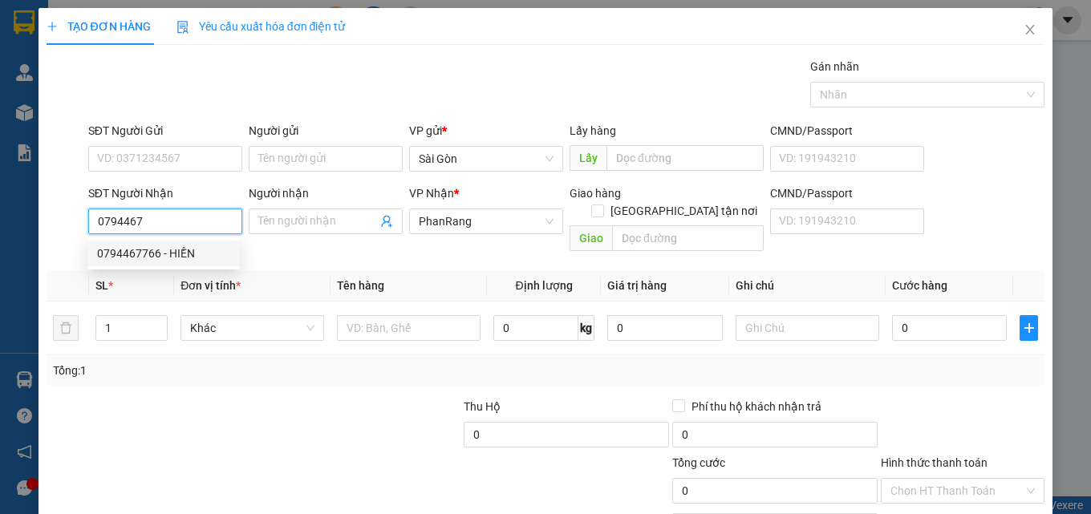
click at [210, 256] on div "0794467766 - HIỀN" at bounding box center [163, 254] width 133 height 18
type input "0794467766"
type input "HIỀN"
type input "VĨNH HY"
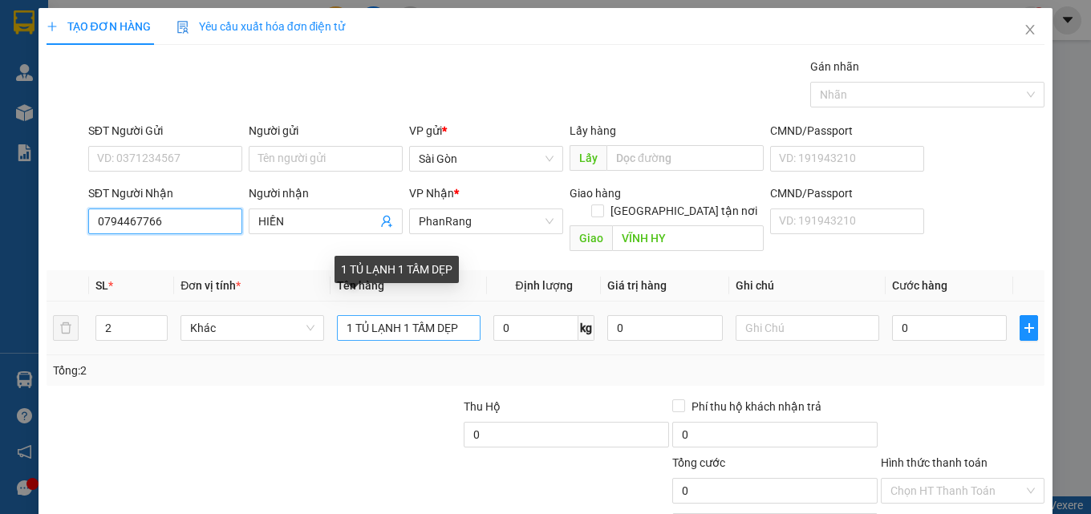
type input "0794467766"
click at [461, 315] on input "1 TỦ LẠNH 1 TẤM DẸP" at bounding box center [409, 328] width 144 height 26
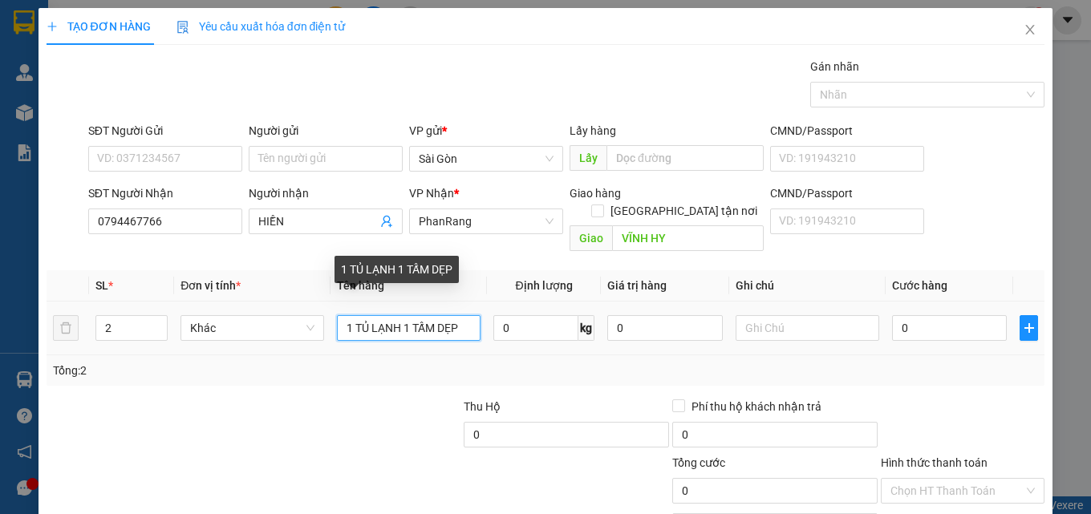
click at [461, 315] on input "1 TỦ LẠNH 1 TẤM DẸP" at bounding box center [409, 328] width 144 height 26
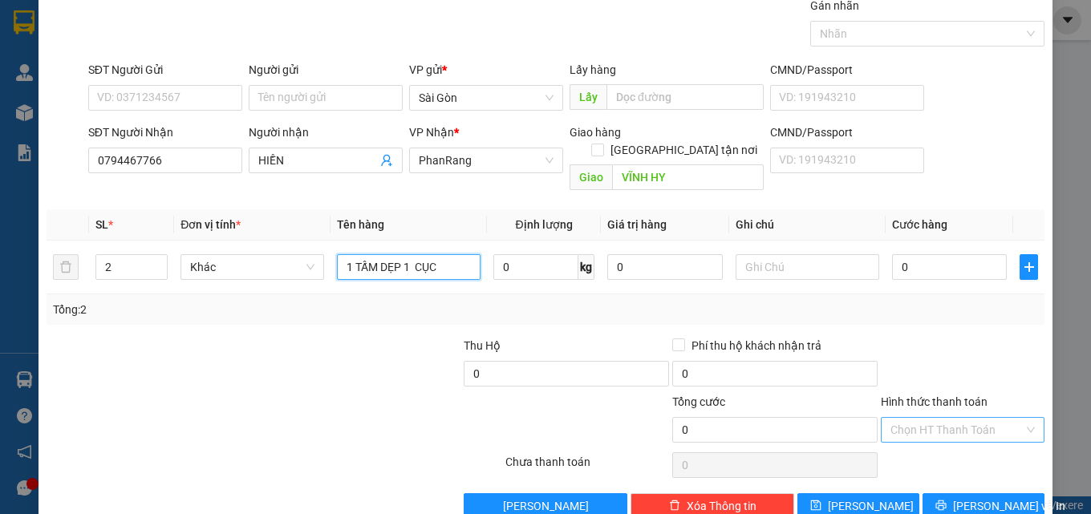
scroll to position [79, 0]
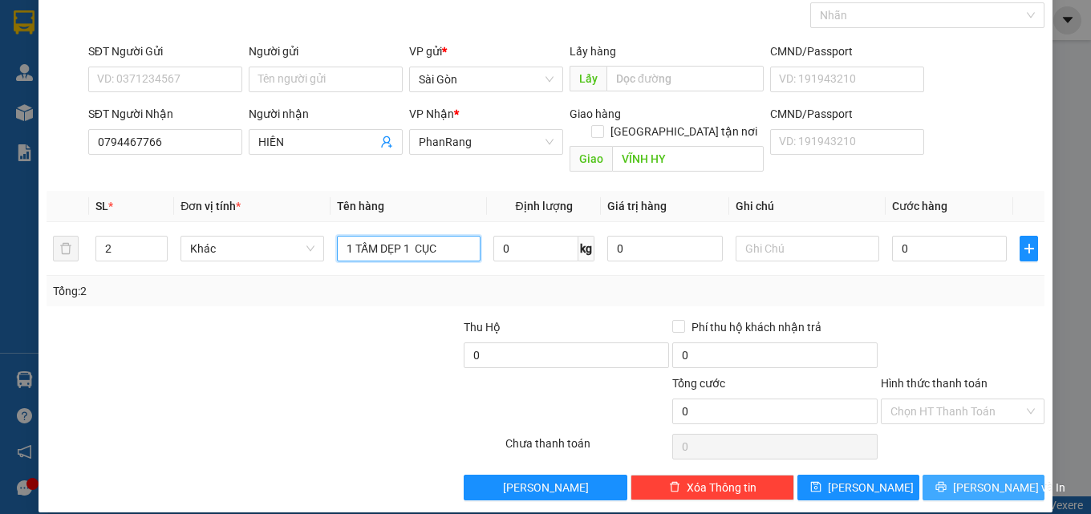
type input "1 TẤM DẸP 1 CỤC"
click at [968, 479] on span "[PERSON_NAME] và In" at bounding box center [1009, 488] width 112 height 18
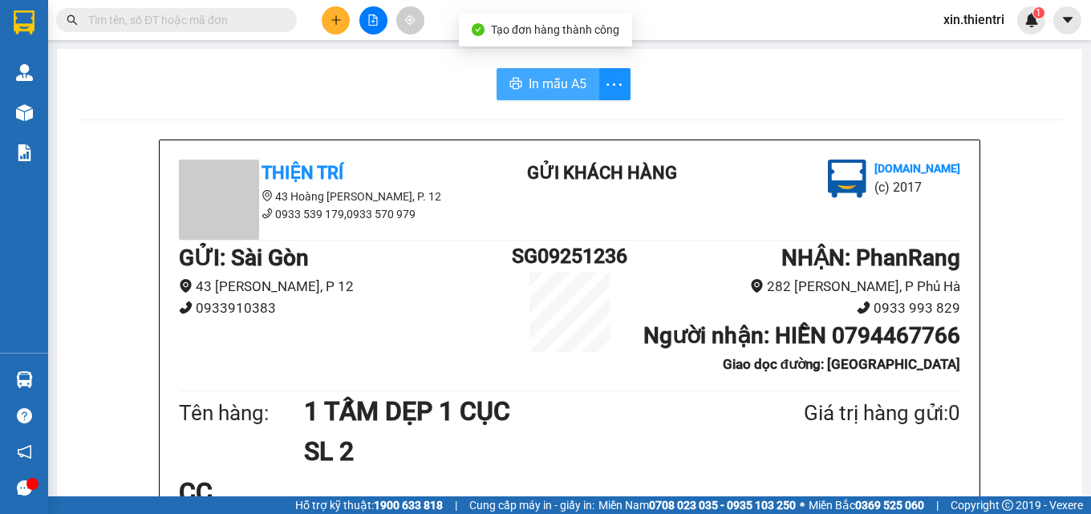
click at [547, 80] on span "In mẫu A5" at bounding box center [558, 84] width 58 height 20
drag, startPoint x: 529, startPoint y: 91, endPoint x: 497, endPoint y: 99, distance: 33.1
click at [529, 91] on span "In mẫu A5" at bounding box center [558, 84] width 58 height 20
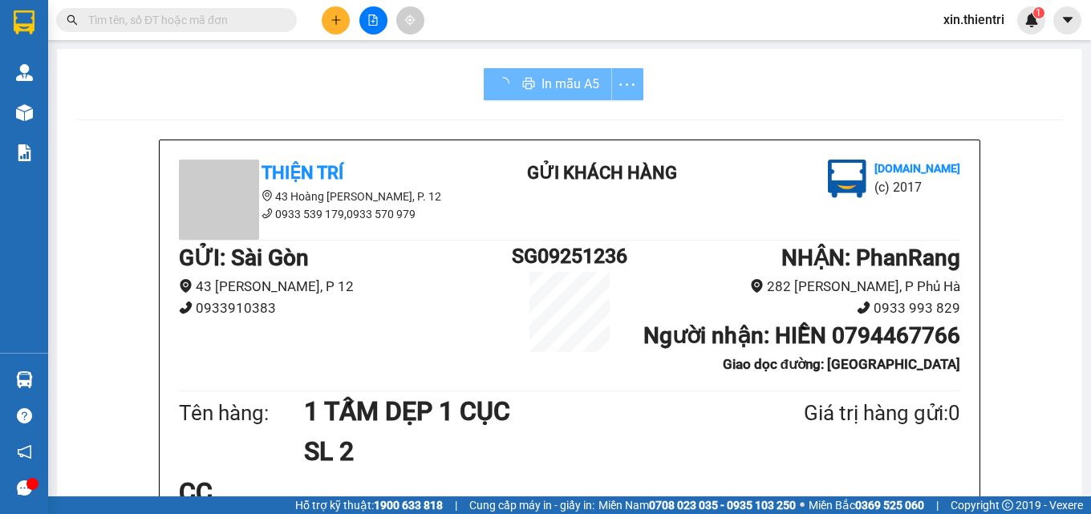
click at [851, 471] on div "Tên hàng: 1 TẤM DẸP 1 CỤC SL 2 Giá trị hàng gửi: 0" at bounding box center [569, 431] width 781 height 81
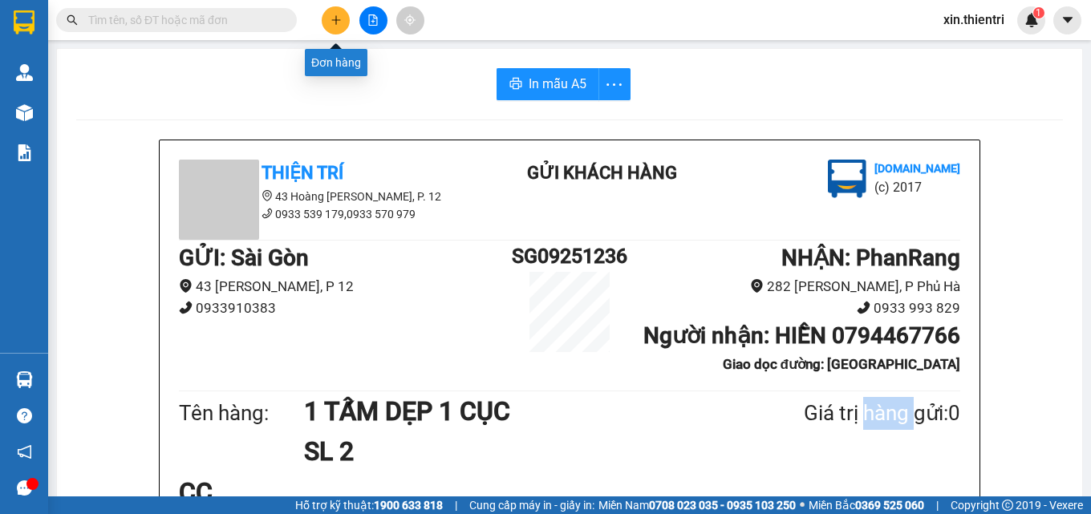
click at [329, 14] on button at bounding box center [336, 20] width 28 height 28
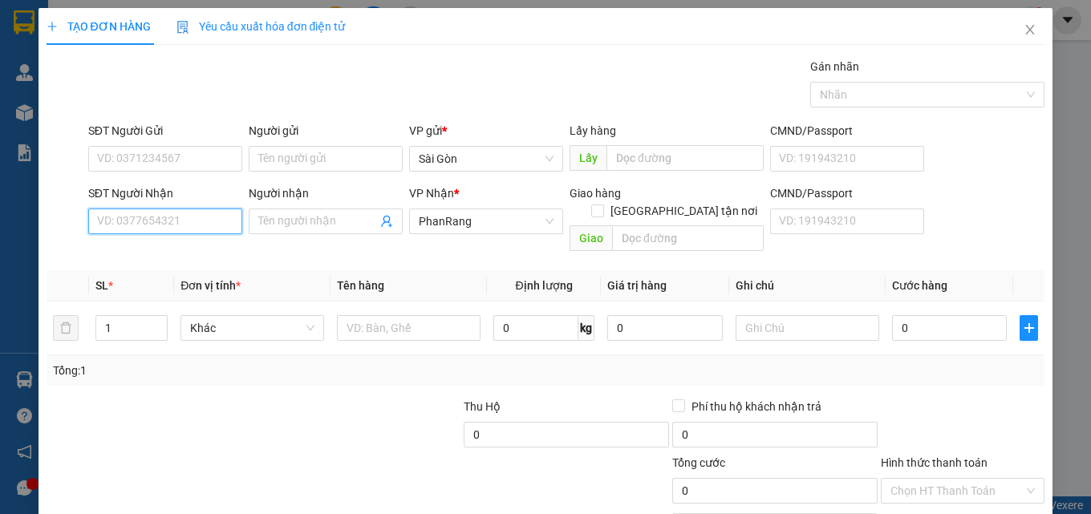
click at [156, 229] on input "SĐT Người Nhận" at bounding box center [165, 222] width 154 height 26
click at [169, 250] on div "0976631722 - NGUYÊN BỘ" at bounding box center [164, 254] width 135 height 18
type input "0976631722"
type input "NGUYÊN BỘ"
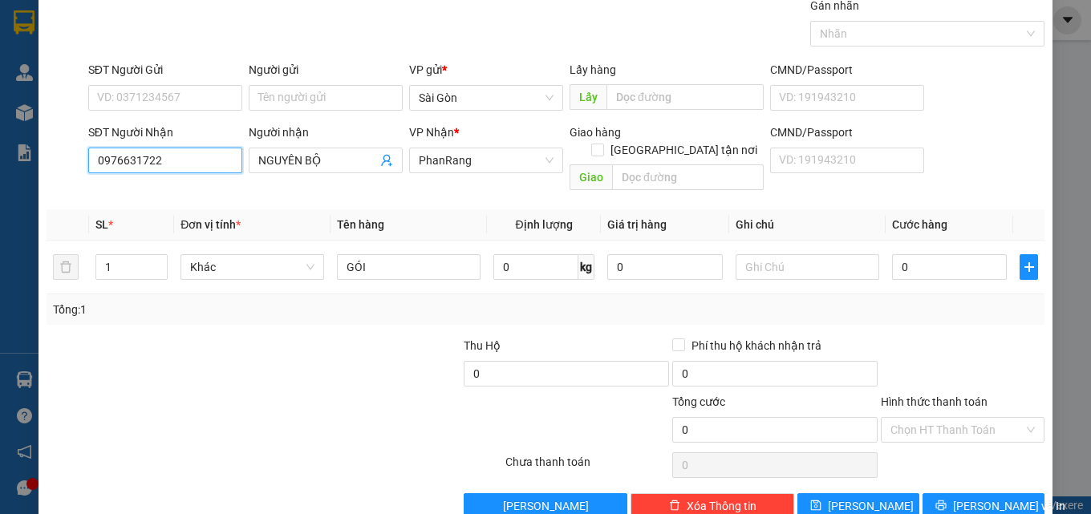
scroll to position [79, 0]
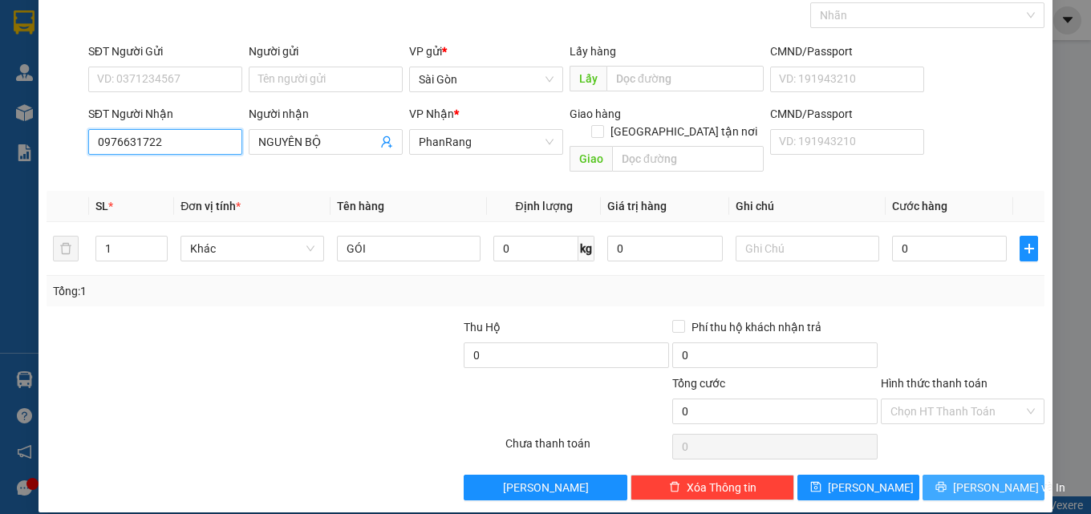
type input "0976631722"
click at [966, 479] on span "[PERSON_NAME] và In" at bounding box center [1009, 488] width 112 height 18
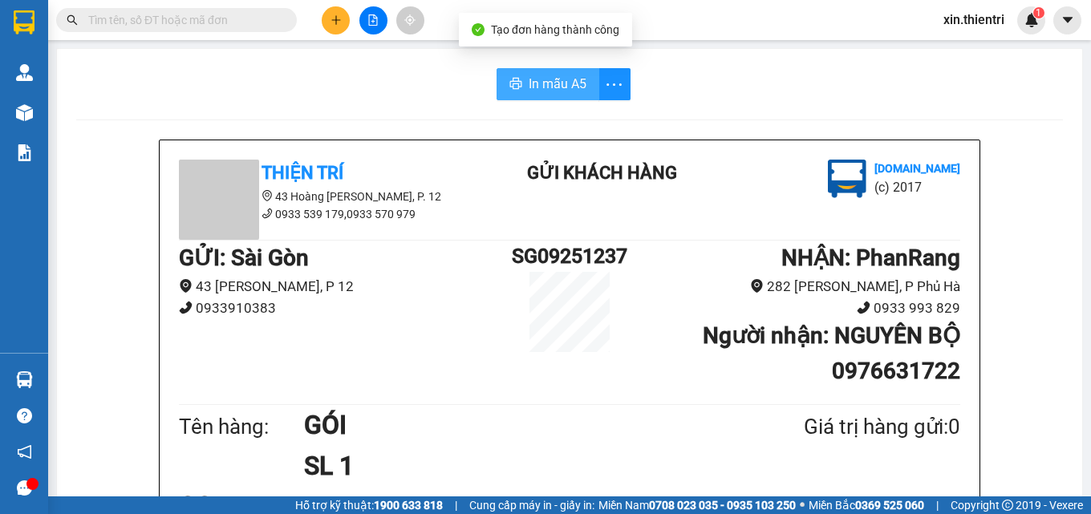
click at [537, 91] on span "In mẫu A5" at bounding box center [558, 84] width 58 height 20
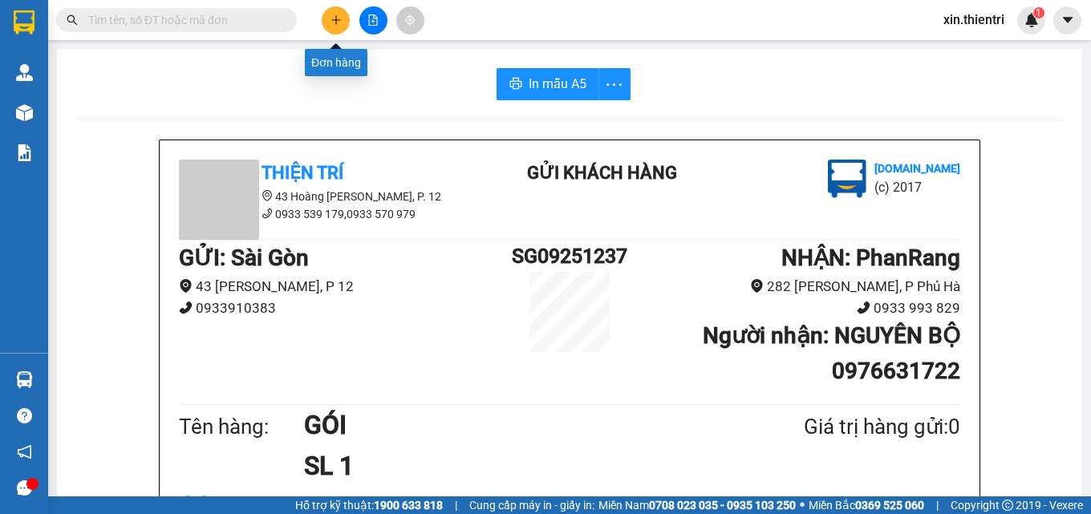
click at [337, 14] on button at bounding box center [336, 20] width 28 height 28
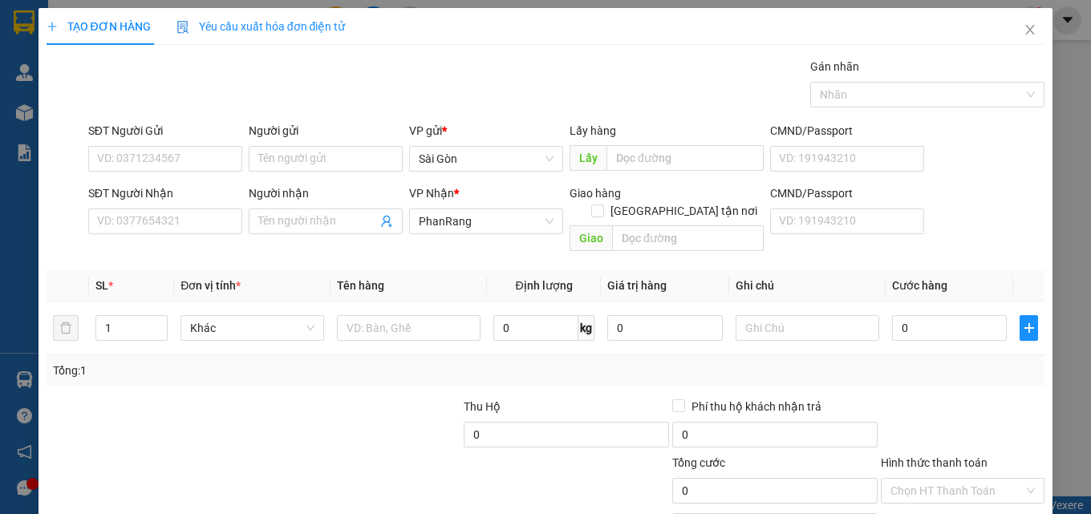
click at [168, 204] on div "SĐT Người Nhận" at bounding box center [165, 197] width 154 height 24
click at [174, 216] on input "SĐT Người Nhận" at bounding box center [165, 222] width 154 height 26
click at [172, 218] on input "SĐT Người Nhận" at bounding box center [165, 222] width 154 height 26
type input "0909116117"
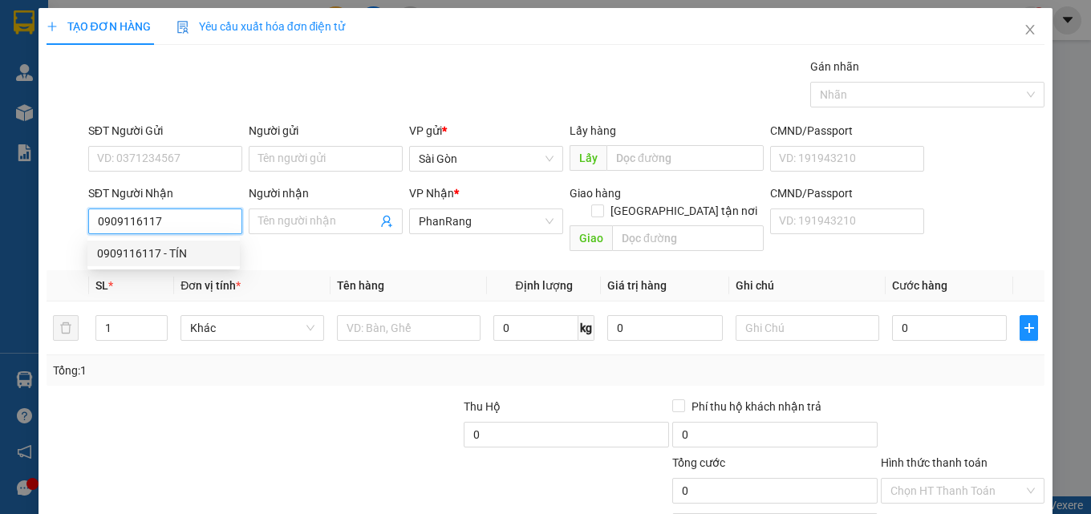
drag, startPoint x: 195, startPoint y: 247, endPoint x: 202, endPoint y: 241, distance: 9.7
click at [199, 247] on div "0909116117 - TÍN" at bounding box center [163, 254] width 133 height 18
type input "TÍN"
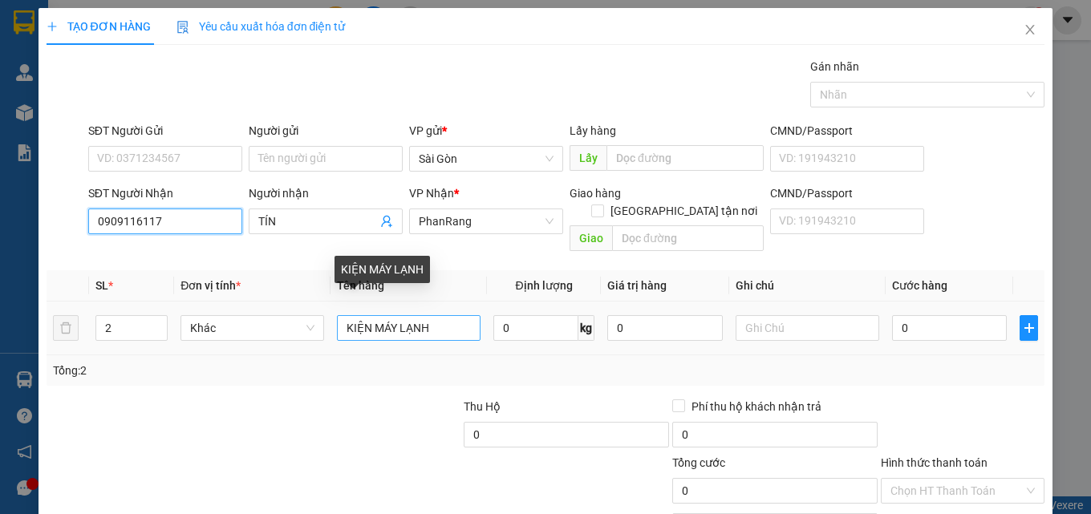
type input "0909116117"
click at [425, 315] on input "KIỆN MÁY LẠNH" at bounding box center [409, 328] width 144 height 26
click at [424, 315] on input "KIỆN MÁY LẠNH" at bounding box center [409, 328] width 144 height 26
click at [422, 315] on input "KIỆN MÁY LẠNH" at bounding box center [409, 328] width 144 height 26
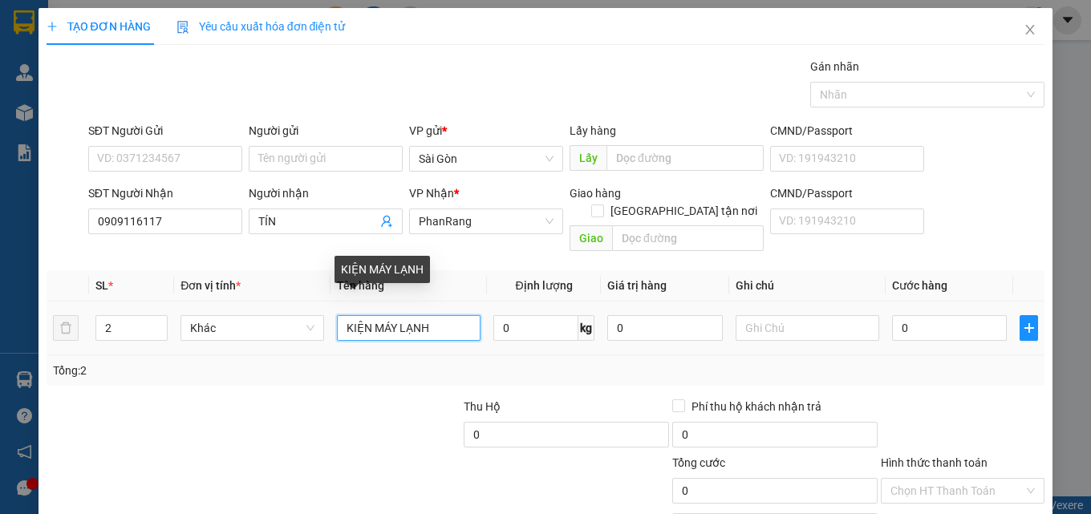
click at [420, 315] on input "KIỆN MÁY LẠNH" at bounding box center [409, 328] width 144 height 26
type input "HỘP"
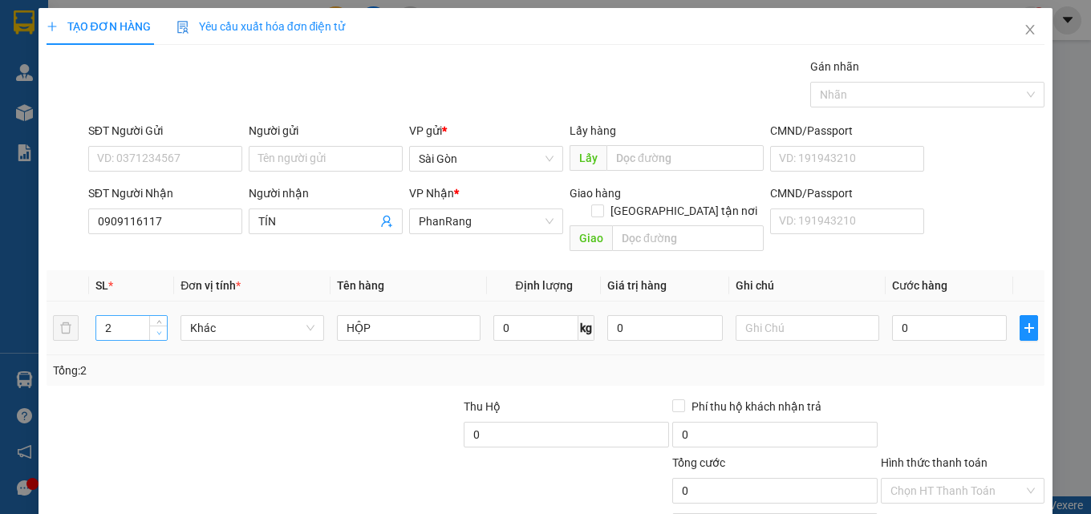
type input "1"
click at [156, 329] on span "down" at bounding box center [159, 334] width 10 height 10
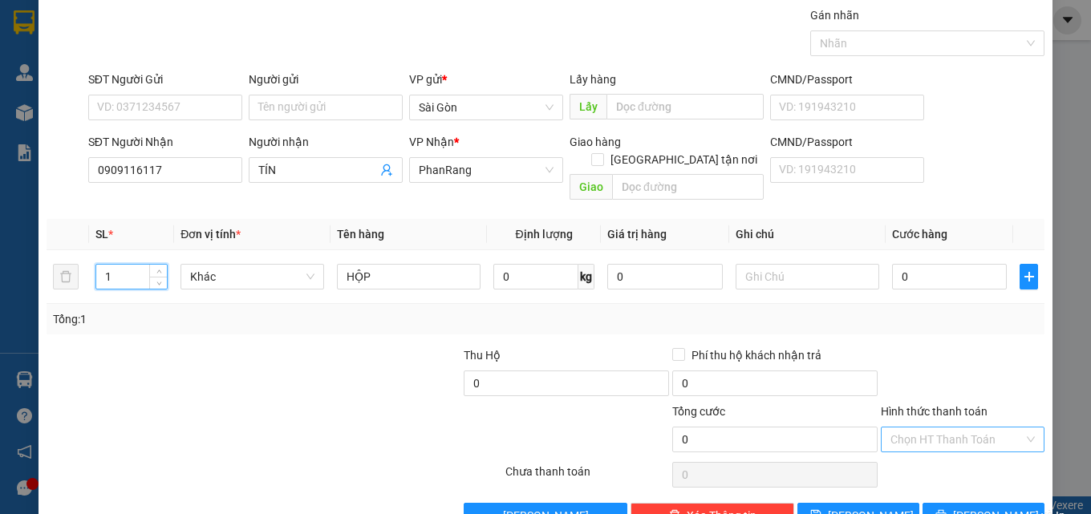
scroll to position [79, 0]
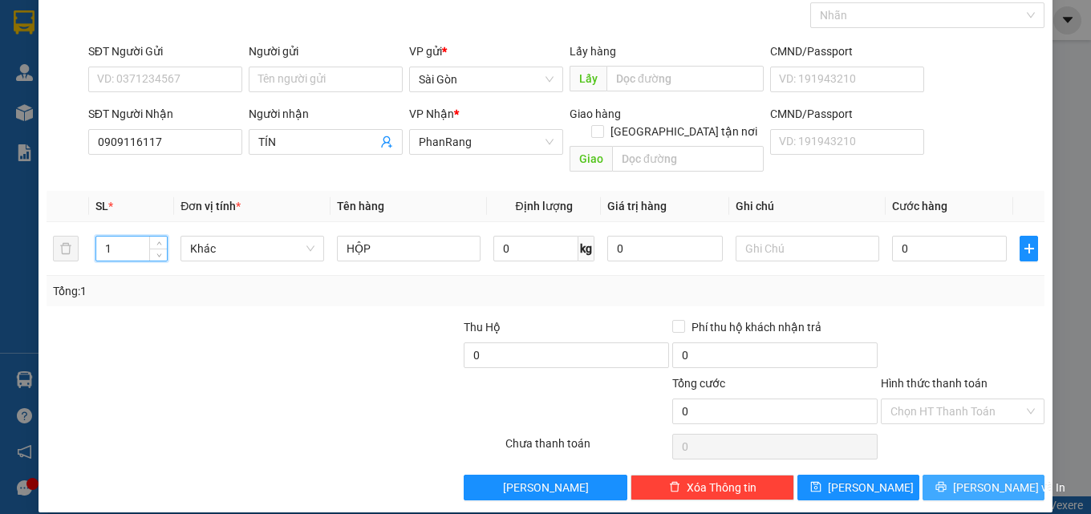
click at [959, 479] on span "[PERSON_NAME] và In" at bounding box center [1009, 488] width 112 height 18
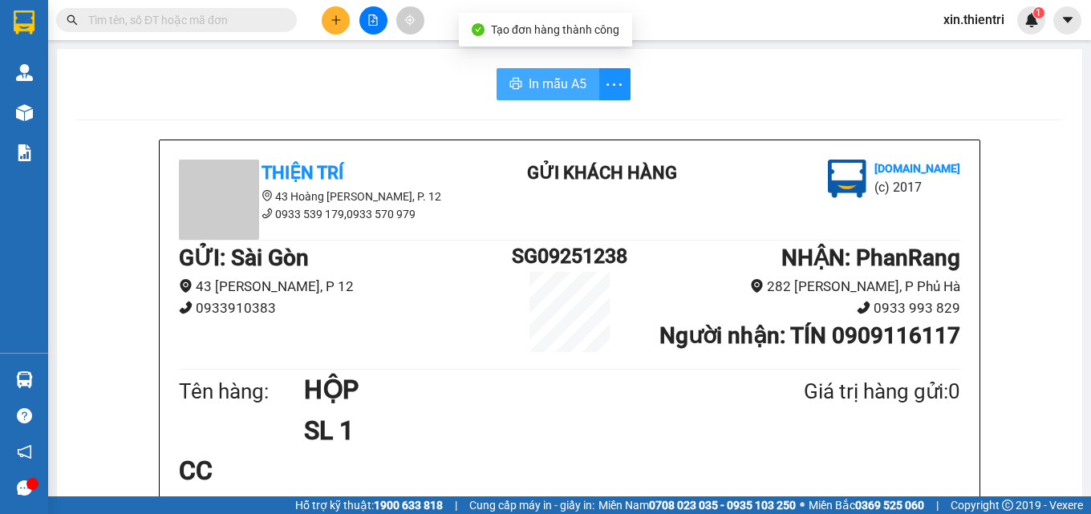
click at [529, 84] on span "In mẫu A5" at bounding box center [558, 84] width 58 height 20
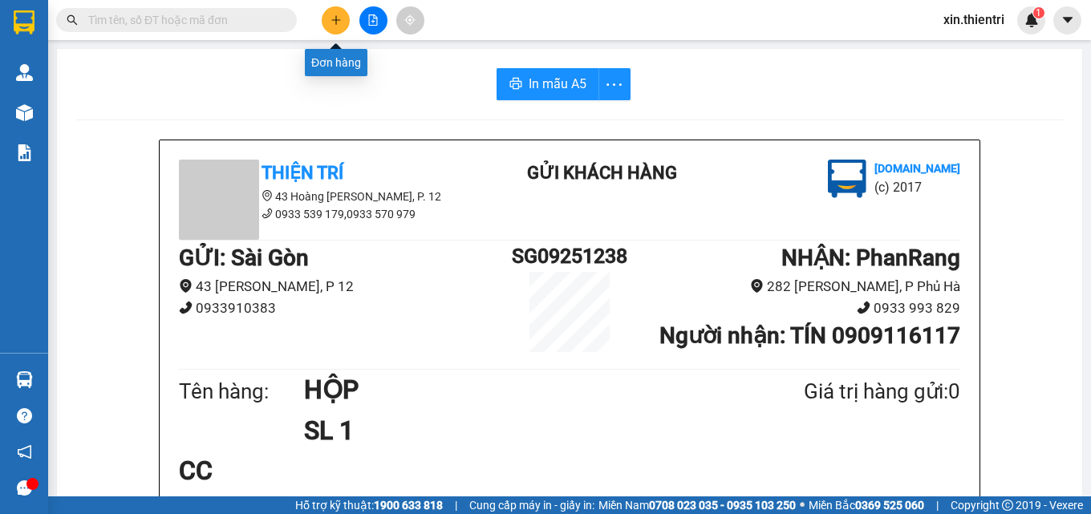
click at [337, 17] on icon "plus" at bounding box center [336, 19] width 11 height 11
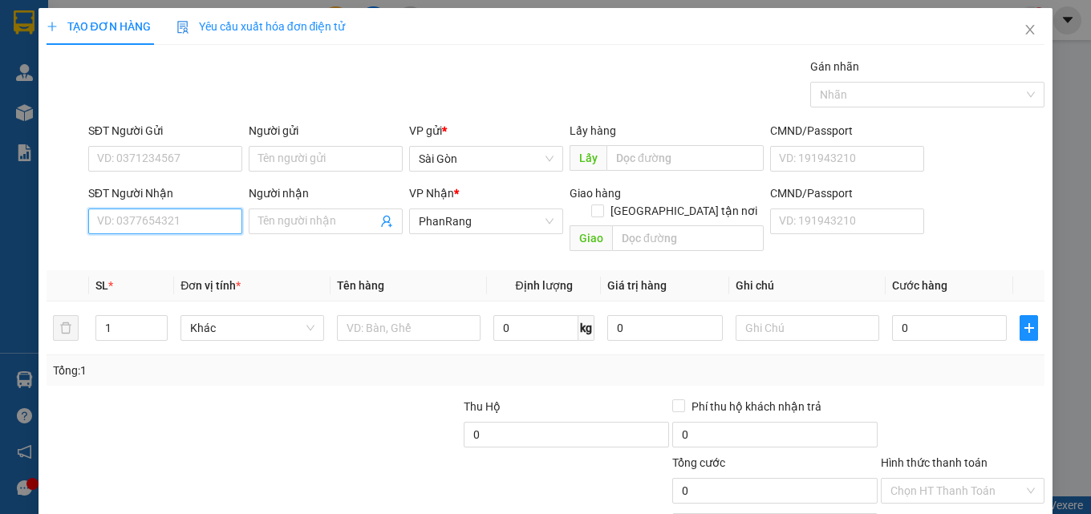
click at [209, 232] on input "SĐT Người Nhận" at bounding box center [165, 222] width 154 height 26
click at [184, 258] on div "0328338598 - QUỲNH" at bounding box center [163, 254] width 133 height 18
type input "0328338598"
type input "QUỲNH"
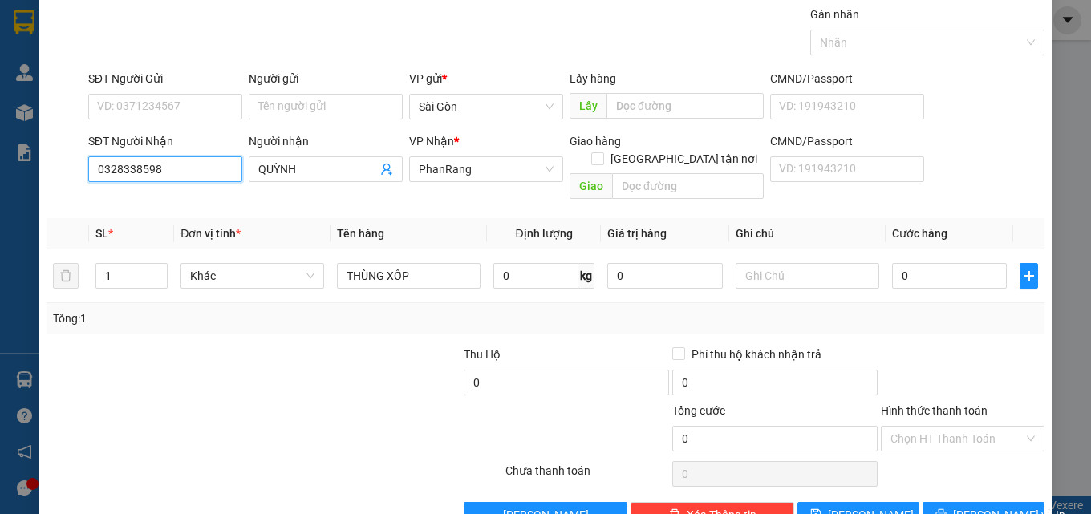
scroll to position [79, 0]
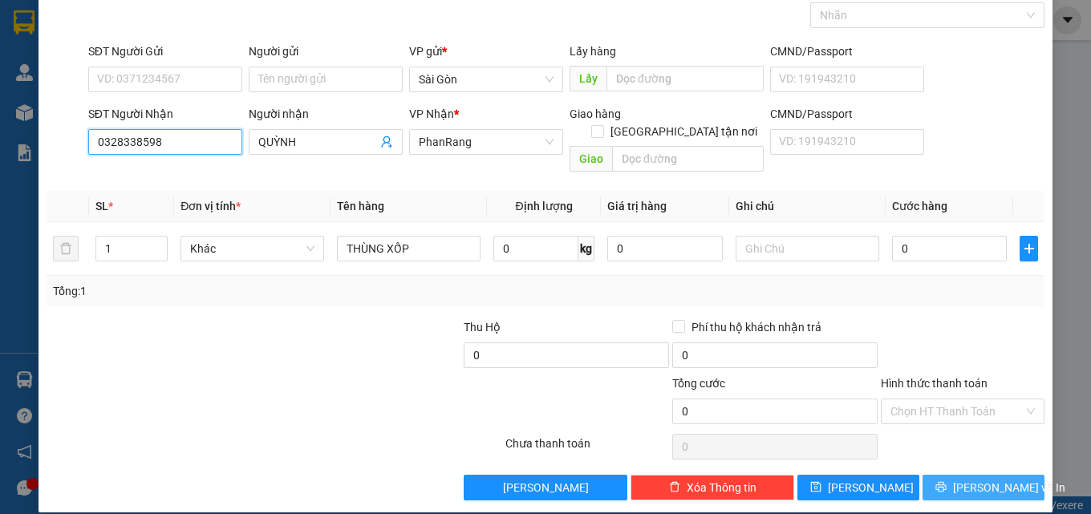
type input "0328338598"
click at [980, 475] on button "[PERSON_NAME] và In" at bounding box center [984, 488] width 122 height 26
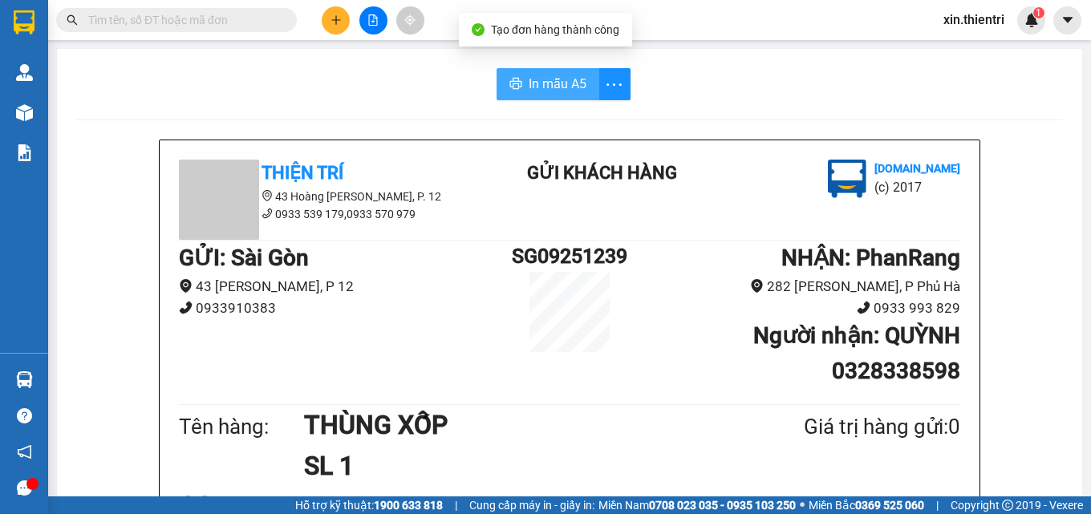
drag, startPoint x: 549, startPoint y: 94, endPoint x: 529, endPoint y: 101, distance: 20.6
click at [548, 95] on button "In mẫu A5" at bounding box center [548, 84] width 103 height 32
click at [332, 18] on icon "plus" at bounding box center [336, 19] width 11 height 11
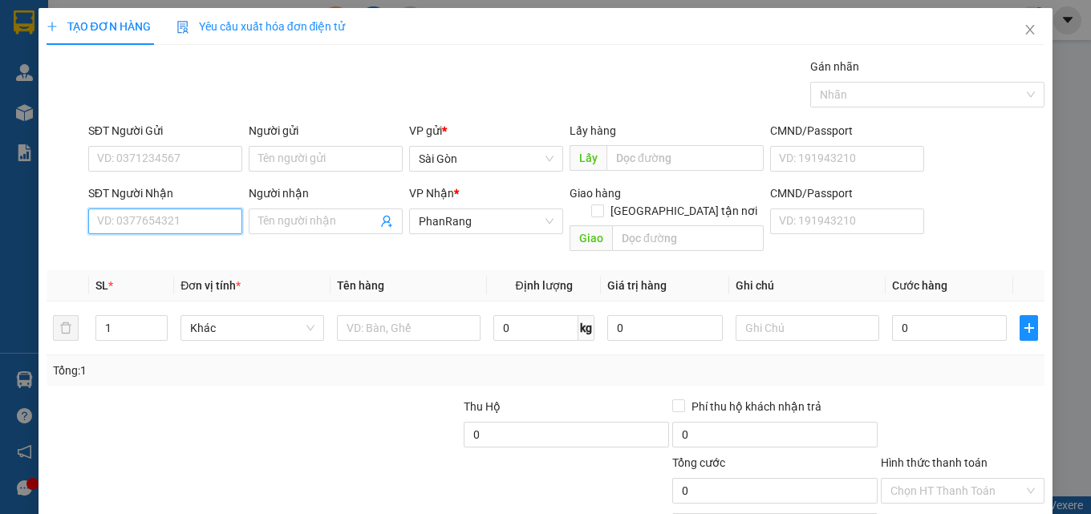
drag, startPoint x: 149, startPoint y: 220, endPoint x: 141, endPoint y: 206, distance: 15.8
click at [148, 217] on input "SĐT Người Nhận" at bounding box center [165, 222] width 154 height 26
type input "0916409752"
drag, startPoint x: 169, startPoint y: 252, endPoint x: 154, endPoint y: 251, distance: 15.3
click at [165, 253] on div "0916409752 - MẪU" at bounding box center [163, 254] width 133 height 18
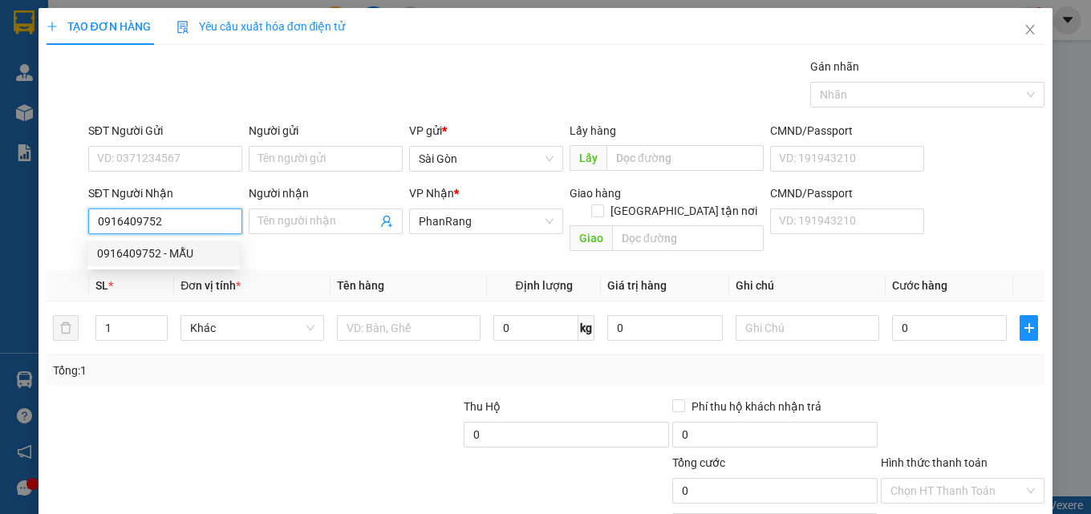
type input "MẪU"
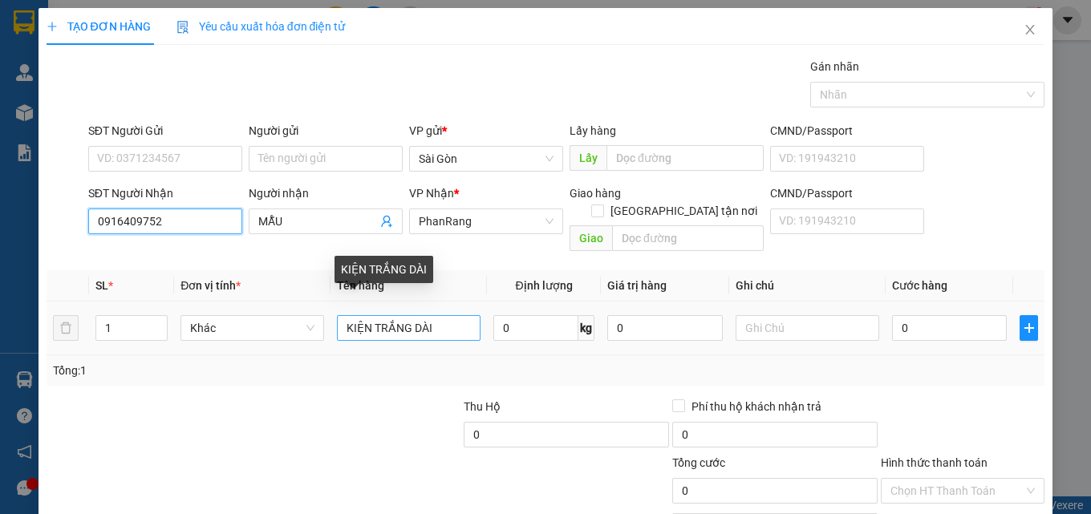
type input "0916409752"
click at [442, 315] on input "KIỆN TRẮNG DÀI" at bounding box center [409, 328] width 144 height 26
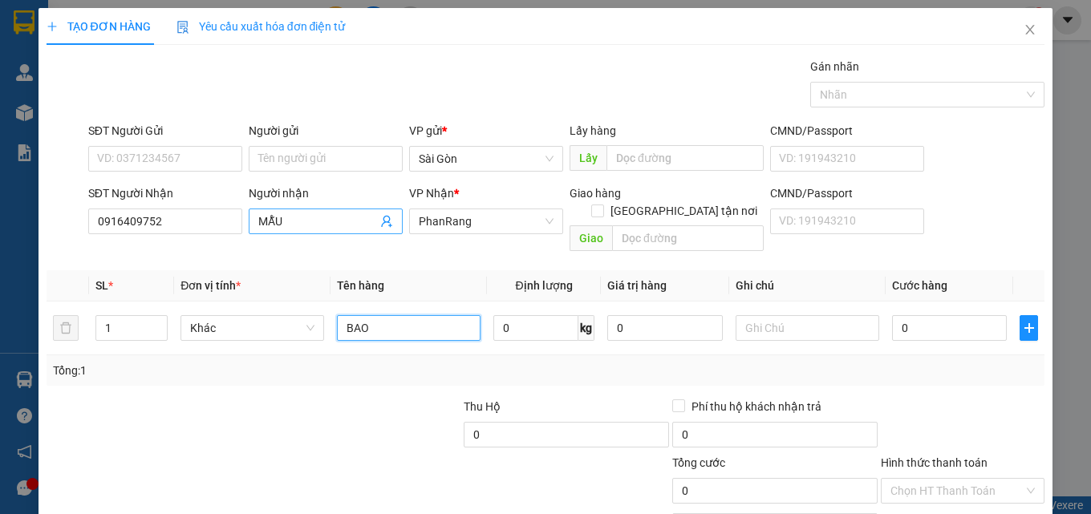
type input "BAO"
click at [331, 209] on span "MẪU" at bounding box center [326, 222] width 154 height 26
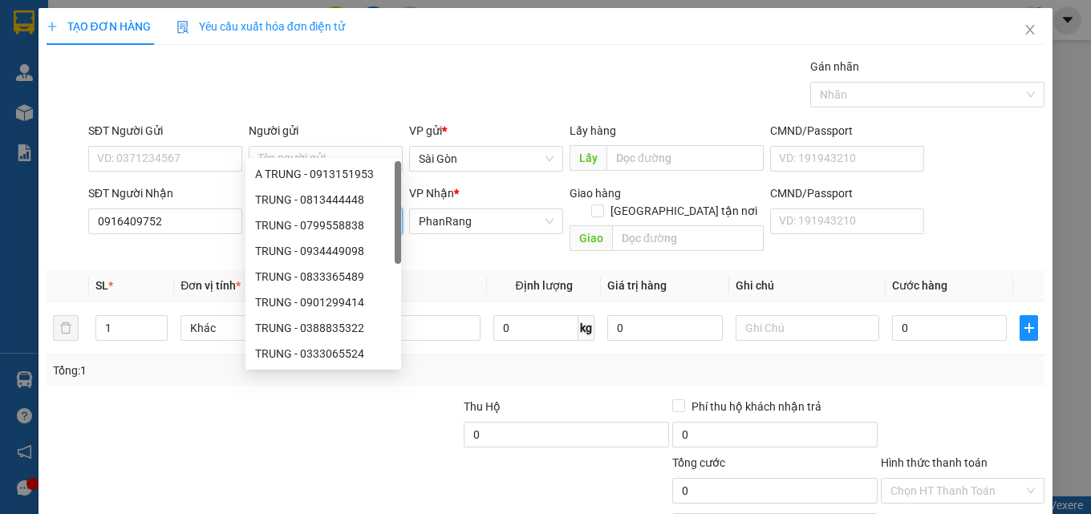
type input "MẪN"
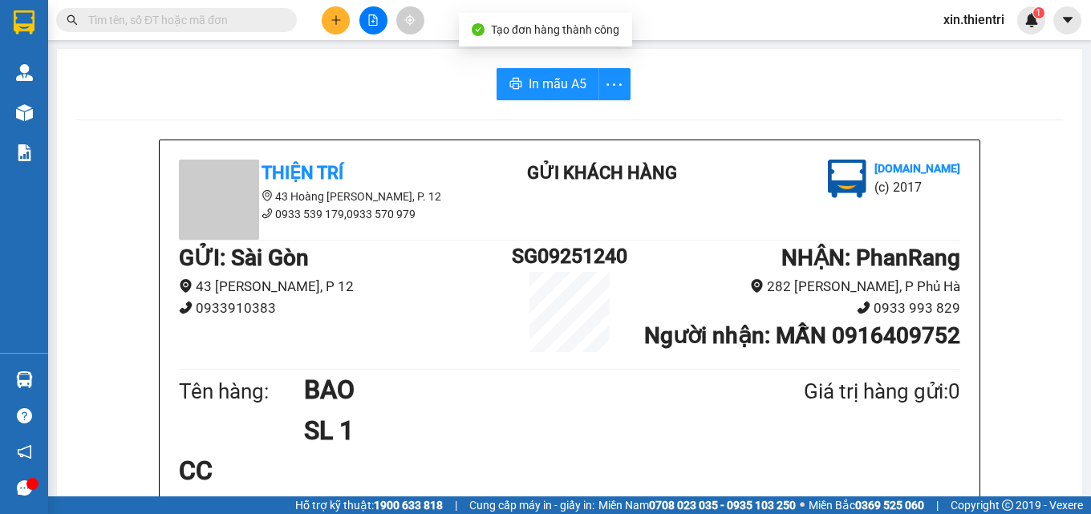
click at [529, 76] on span "In mẫu A5" at bounding box center [558, 84] width 58 height 20
click at [328, 25] on button at bounding box center [336, 20] width 28 height 28
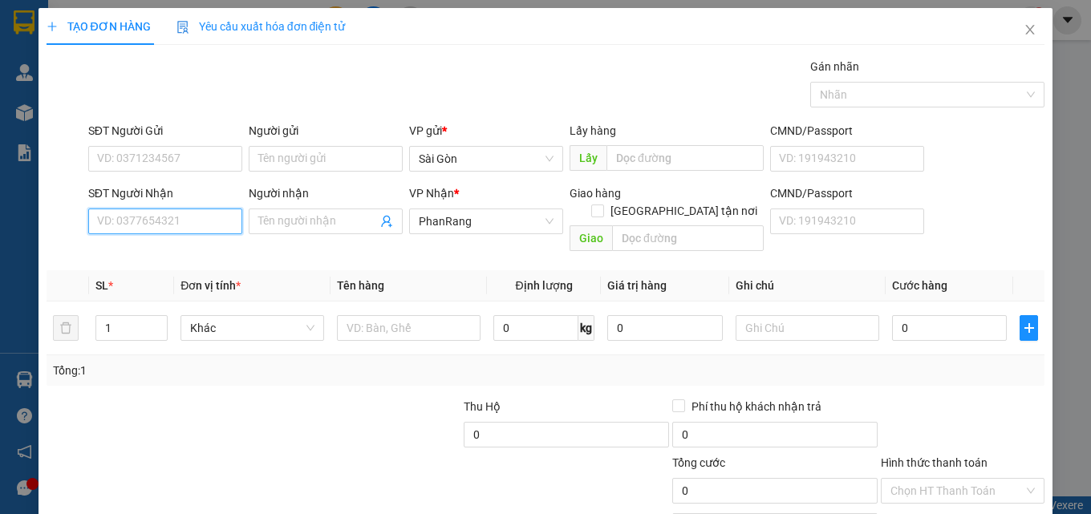
click at [214, 219] on input "SĐT Người Nhận" at bounding box center [165, 222] width 154 height 26
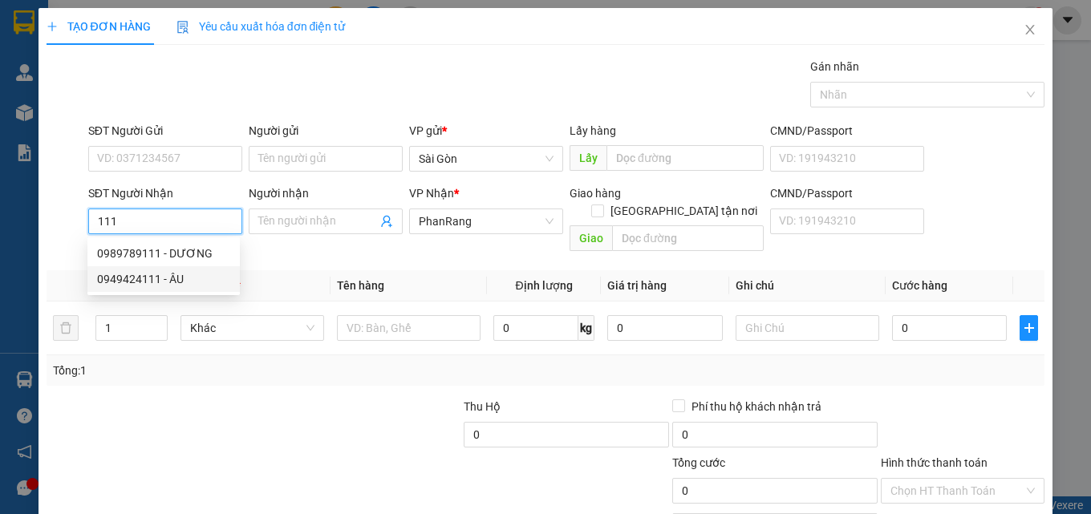
drag, startPoint x: 170, startPoint y: 278, endPoint x: 136, endPoint y: 273, distance: 34.2
click at [168, 278] on div "0949424111 - ÂU" at bounding box center [163, 279] width 133 height 18
type input "0949424111"
type input "ÂU"
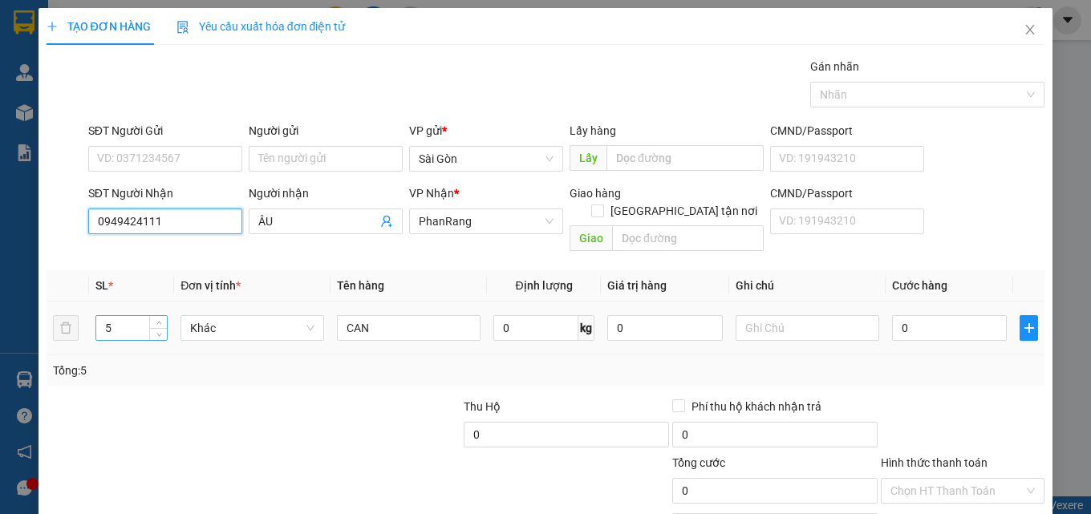
type input "0949424111"
click at [142, 320] on input "5" at bounding box center [131, 328] width 71 height 24
click at [151, 326] on span "Decrease Value" at bounding box center [158, 333] width 18 height 14
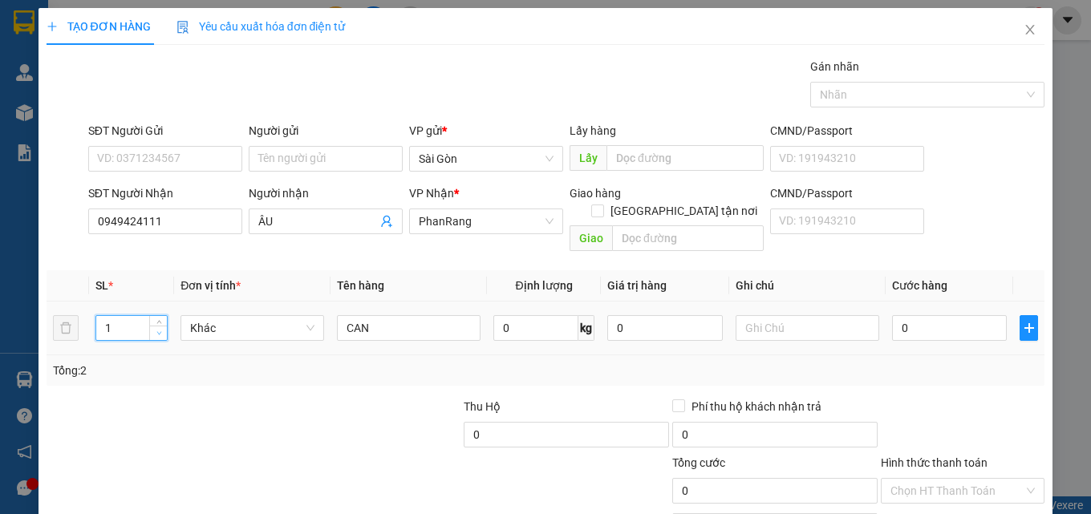
click at [151, 326] on span "Decrease Value" at bounding box center [158, 333] width 18 height 14
click at [156, 322] on icon "up" at bounding box center [159, 325] width 6 height 6
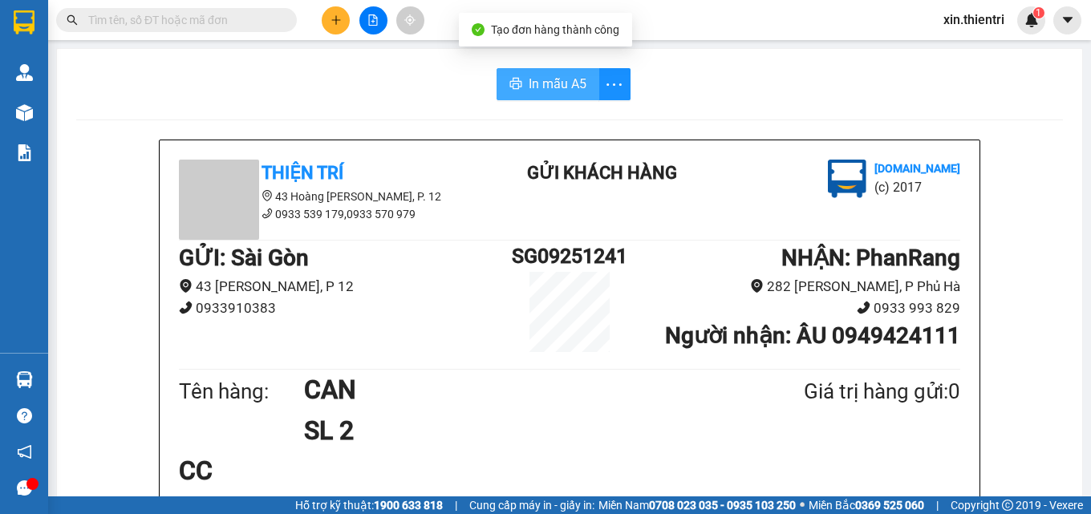
click at [554, 89] on span "In mẫu A5" at bounding box center [558, 84] width 58 height 20
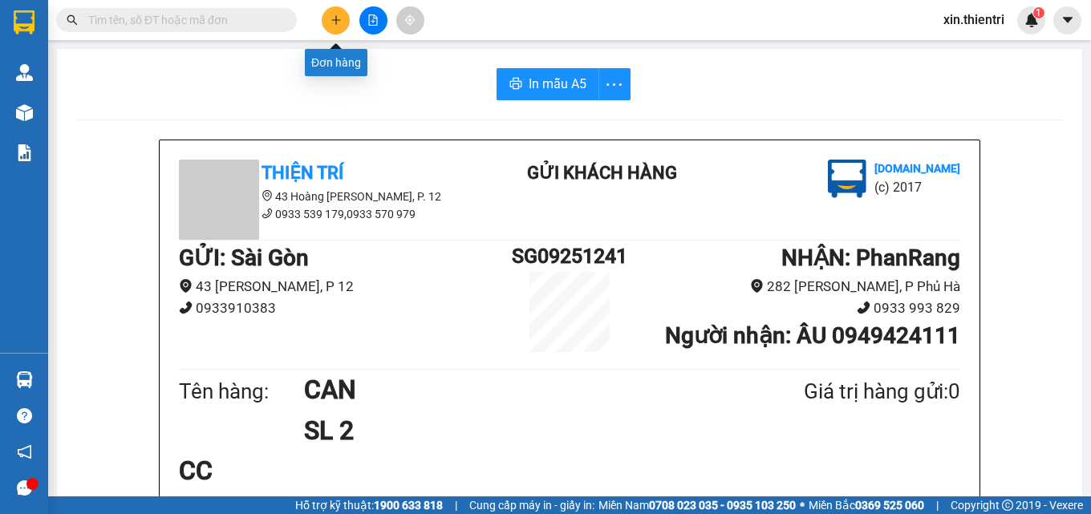
click at [339, 21] on icon "plus" at bounding box center [336, 19] width 11 height 11
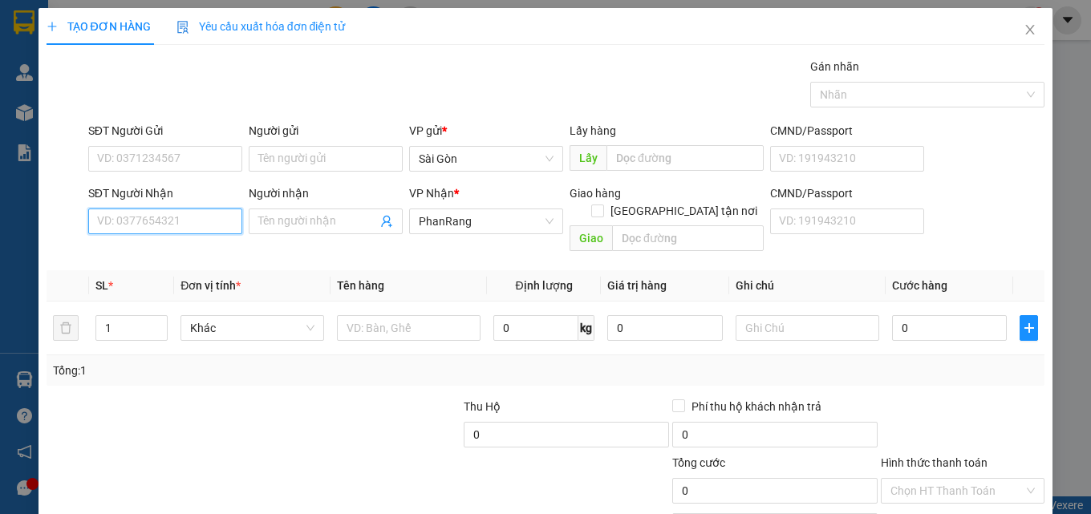
drag, startPoint x: 167, startPoint y: 215, endPoint x: 176, endPoint y: 217, distance: 9.1
click at [174, 217] on input "SĐT Người Nhận" at bounding box center [165, 222] width 154 height 26
type input "775"
click at [184, 255] on div "0937419775 - HẰNG" at bounding box center [163, 254] width 133 height 18
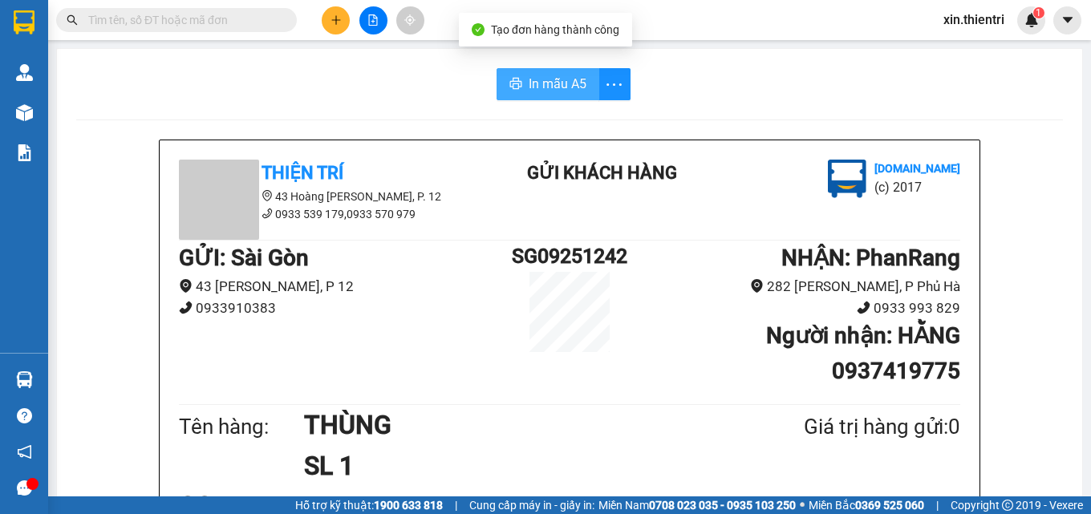
drag, startPoint x: 570, startPoint y: 88, endPoint x: 585, endPoint y: 126, distance: 40.7
click at [570, 90] on span "In mẫu A5" at bounding box center [558, 84] width 58 height 20
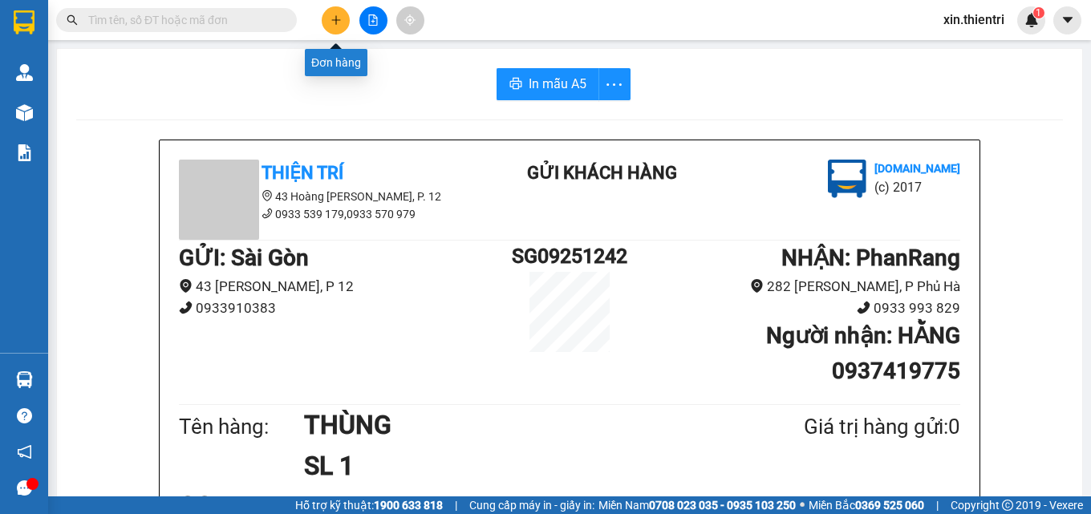
click at [334, 21] on icon "plus" at bounding box center [336, 19] width 11 height 11
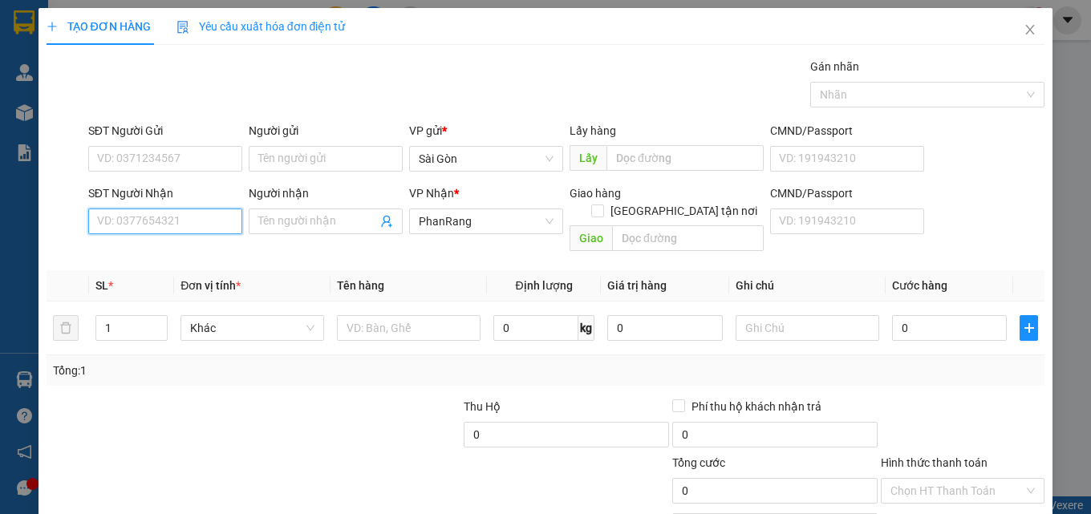
click at [205, 224] on input "SĐT Người Nhận" at bounding box center [165, 222] width 154 height 26
type input "0936257389"
drag, startPoint x: 172, startPoint y: 252, endPoint x: 158, endPoint y: 243, distance: 16.9
click at [168, 249] on div "0936257389 - LINH" at bounding box center [163, 254] width 133 height 18
type input "LINH"
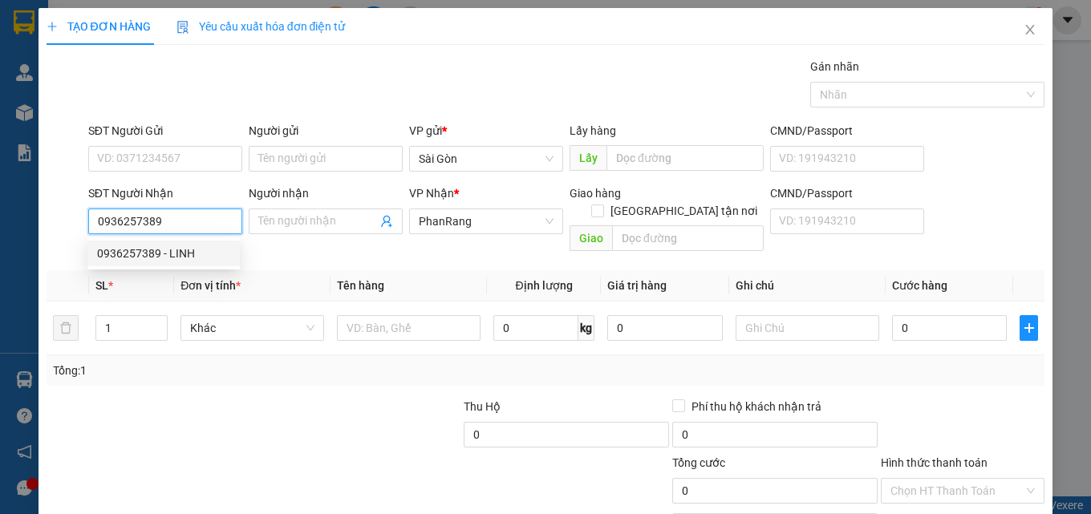
type input "MỸ TƯỜNG"
type input "30.000"
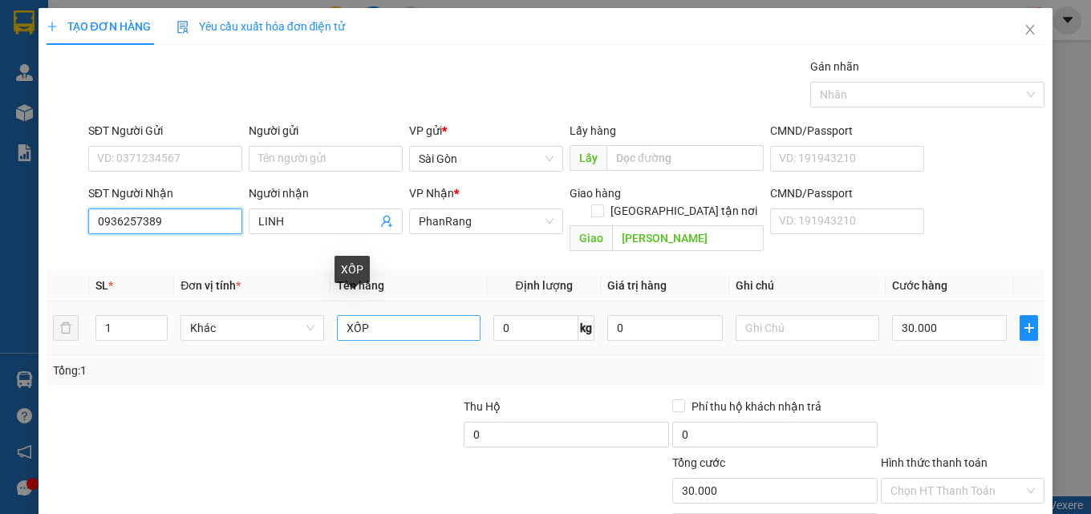
type input "0936257389"
click at [408, 319] on input "XỐP" at bounding box center [409, 328] width 144 height 26
click at [408, 318] on input "XỐP" at bounding box center [409, 328] width 144 height 26
click at [407, 322] on input "XỐP" at bounding box center [409, 328] width 144 height 26
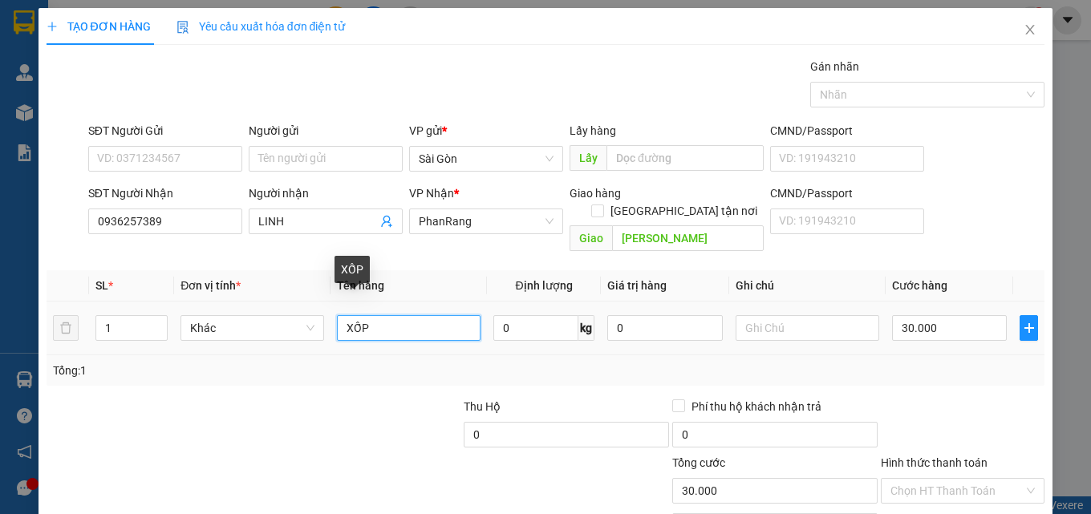
click at [407, 322] on input "XỐP" at bounding box center [409, 328] width 144 height 26
type input "XE TAY GA 60Y3-6502"
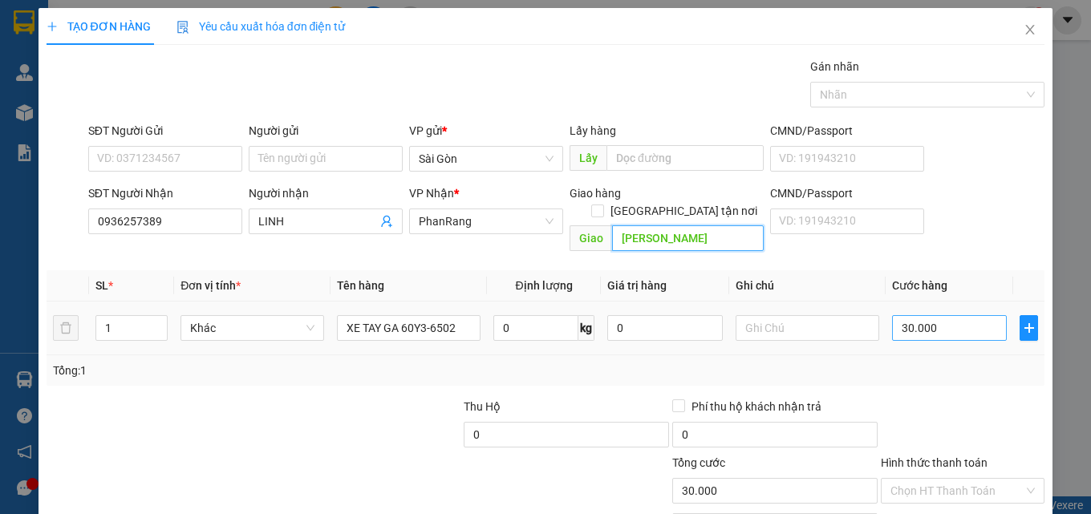
type input "[PERSON_NAME]"
click at [959, 315] on input "30.000" at bounding box center [950, 328] width 116 height 26
type input "3"
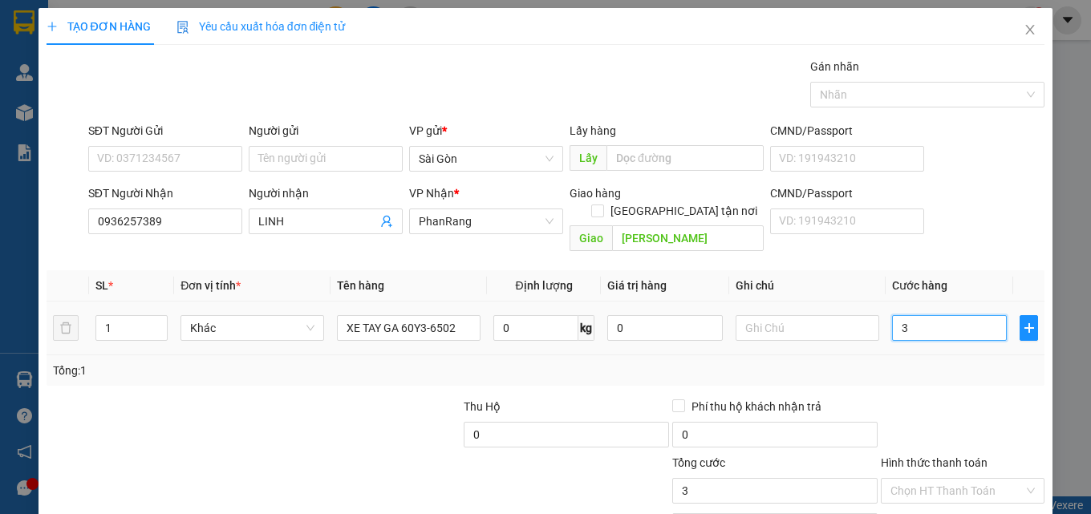
type input "30"
type input "300"
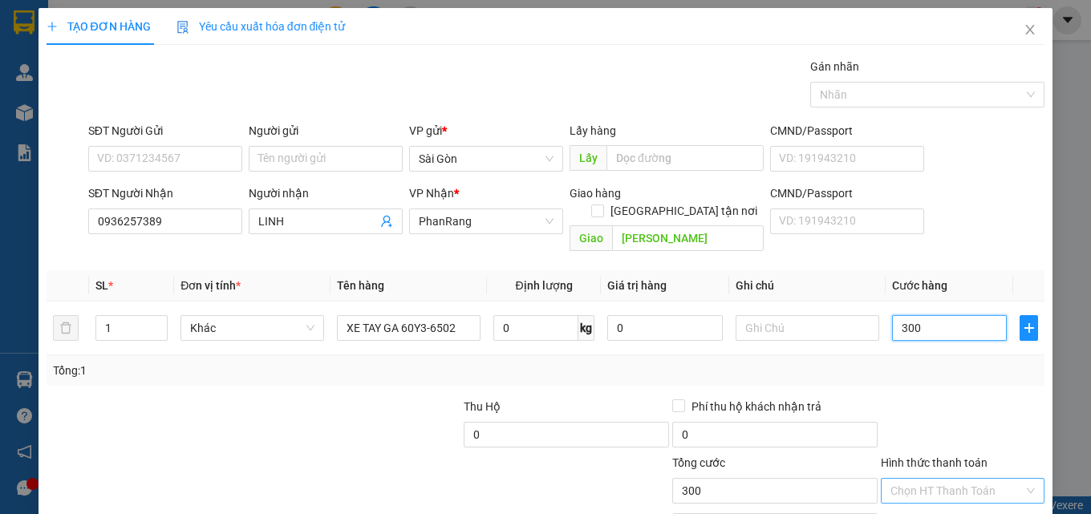
type input "300"
type input "300.000"
drag, startPoint x: 938, startPoint y: 474, endPoint x: 930, endPoint y: 475, distance: 8.1
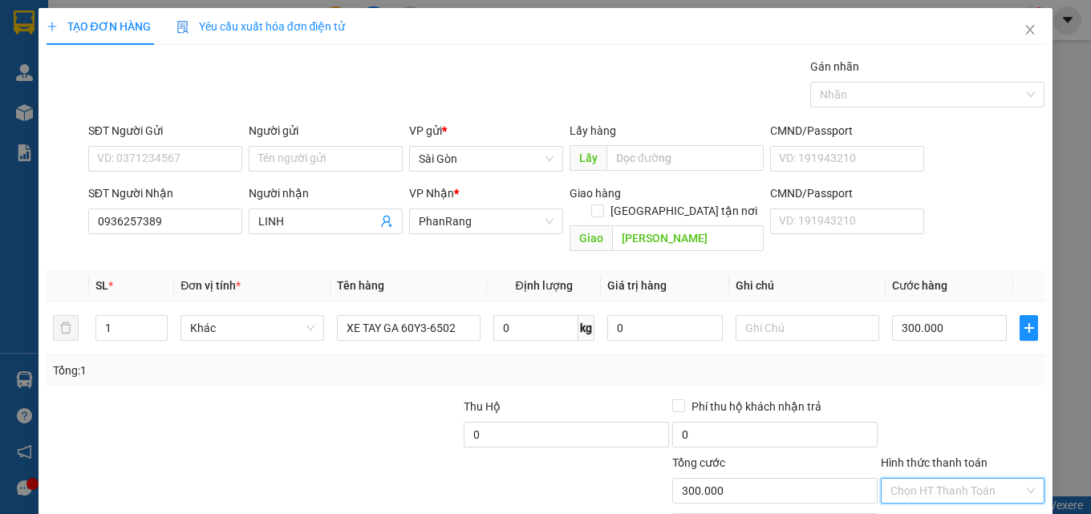
click at [937, 479] on input "Hình thức thanh toán" at bounding box center [956, 491] width 133 height 24
drag, startPoint x: 919, startPoint y: 436, endPoint x: 941, endPoint y: 445, distance: 23.7
click at [921, 438] on div "Tại văn phòng" at bounding box center [953, 441] width 143 height 18
type input "0"
drag, startPoint x: 954, startPoint y: 468, endPoint x: 939, endPoint y: 464, distance: 15.0
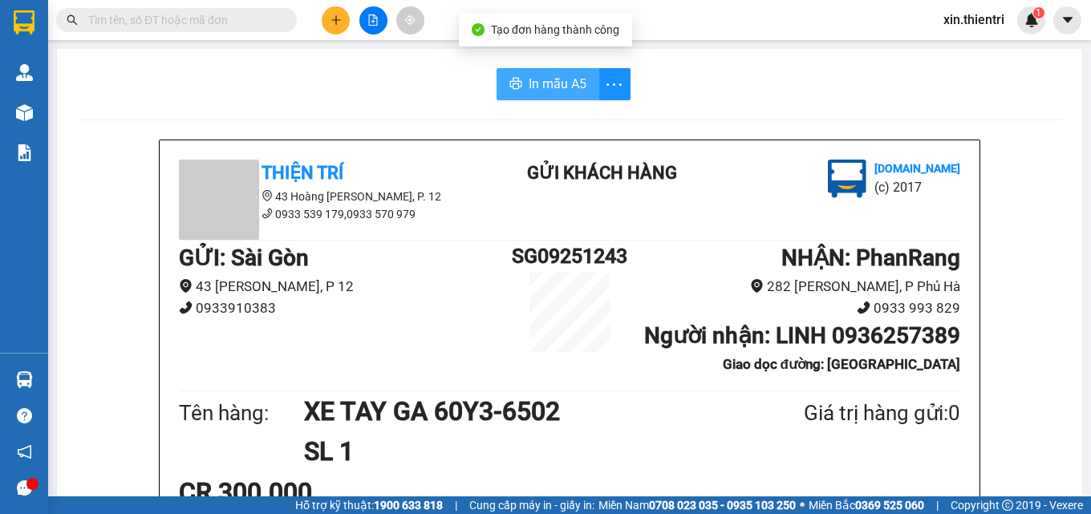
drag, startPoint x: 545, startPoint y: 75, endPoint x: 545, endPoint y: 90, distance: 15.2
click at [544, 75] on span "In mẫu A5" at bounding box center [558, 84] width 58 height 20
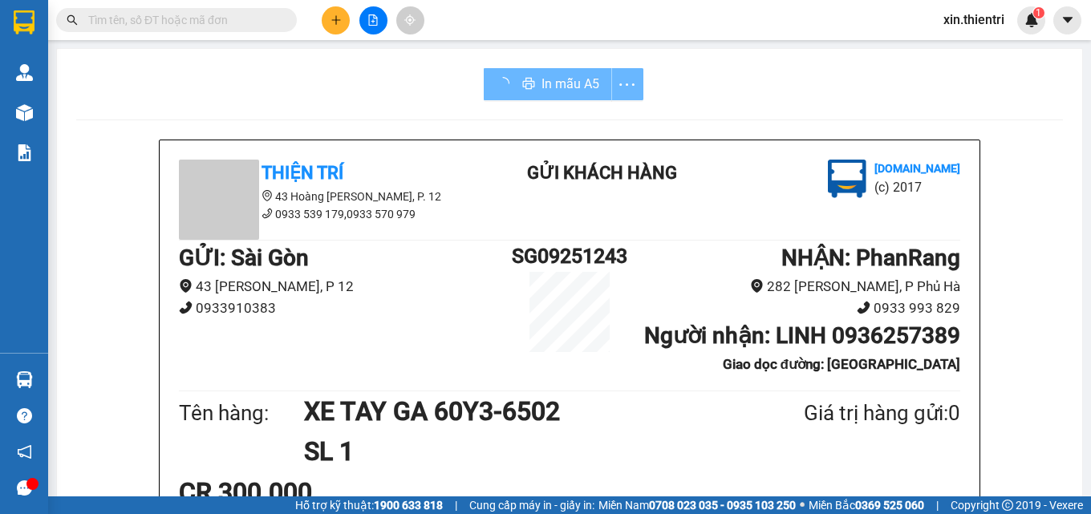
click at [646, 387] on div "NHẬN : PhanRang 282 Lê Duẫn, P Phủ Hà 0933 993 829 Người nhận : LINH 0936257389…" at bounding box center [798, 314] width 326 height 146
click at [340, 22] on icon "plus" at bounding box center [336, 19] width 11 height 11
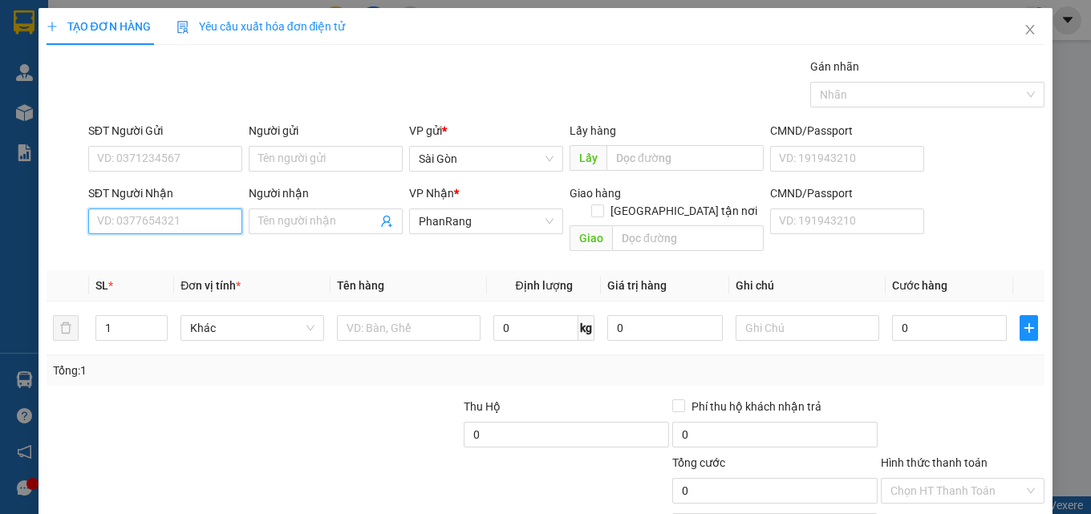
click at [202, 222] on input "SĐT Người Nhận" at bounding box center [165, 222] width 154 height 26
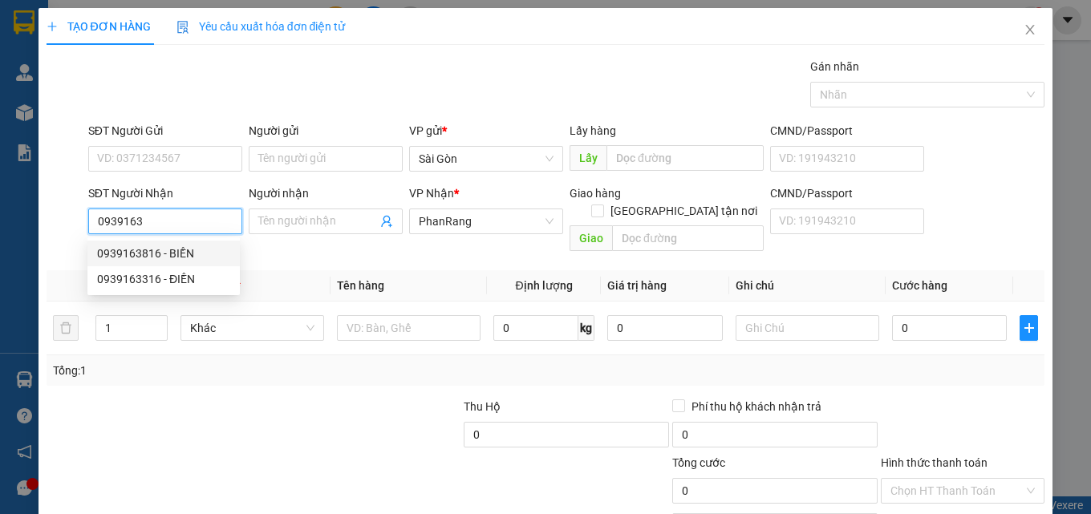
drag, startPoint x: 148, startPoint y: 251, endPoint x: 130, endPoint y: 253, distance: 17.7
click at [144, 257] on div "0939163816 - BIỀN" at bounding box center [163, 254] width 133 height 18
type input "0939163816"
type input "BIỀN"
type input "50.000"
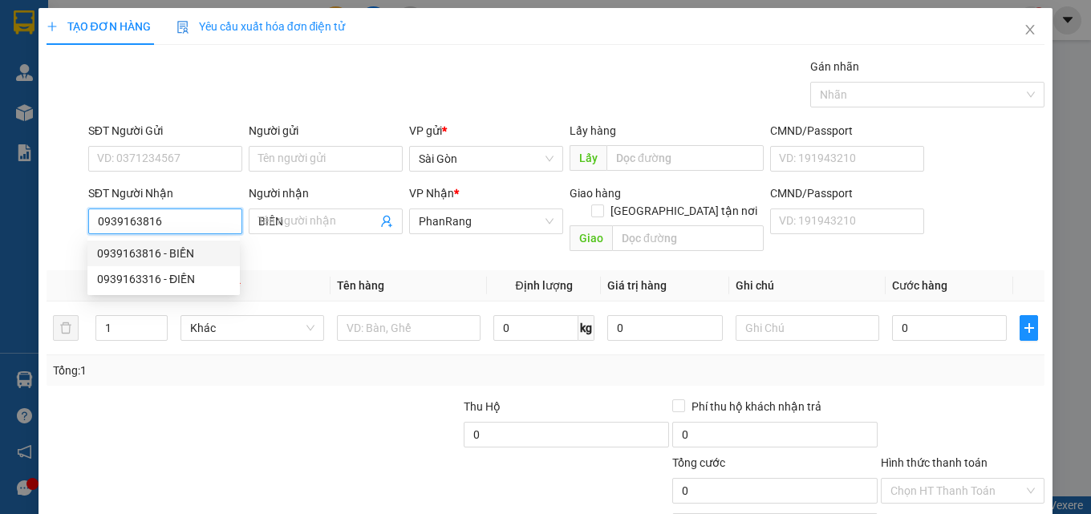
type input "50.000"
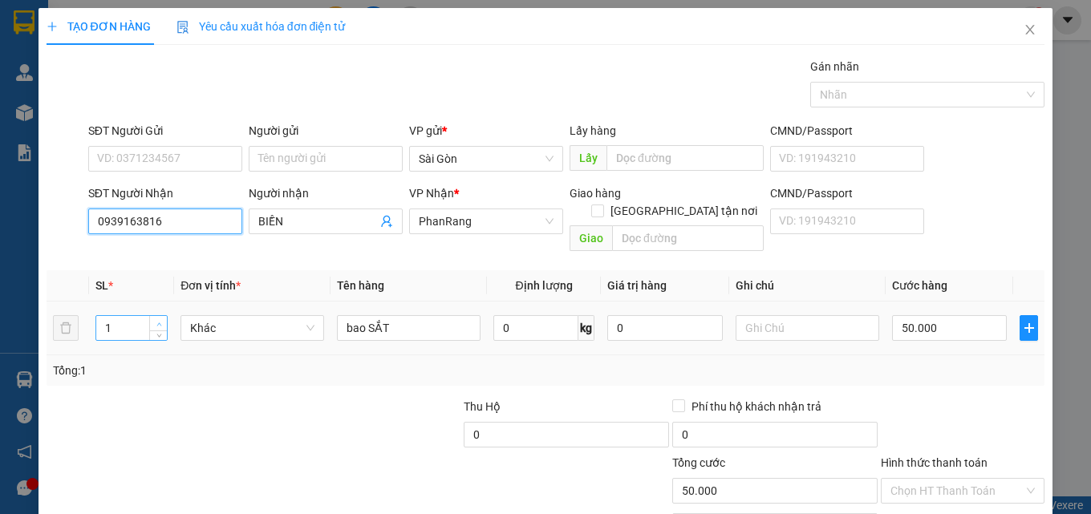
type input "0939163816"
type input "2"
click at [160, 319] on span "up" at bounding box center [159, 324] width 10 height 10
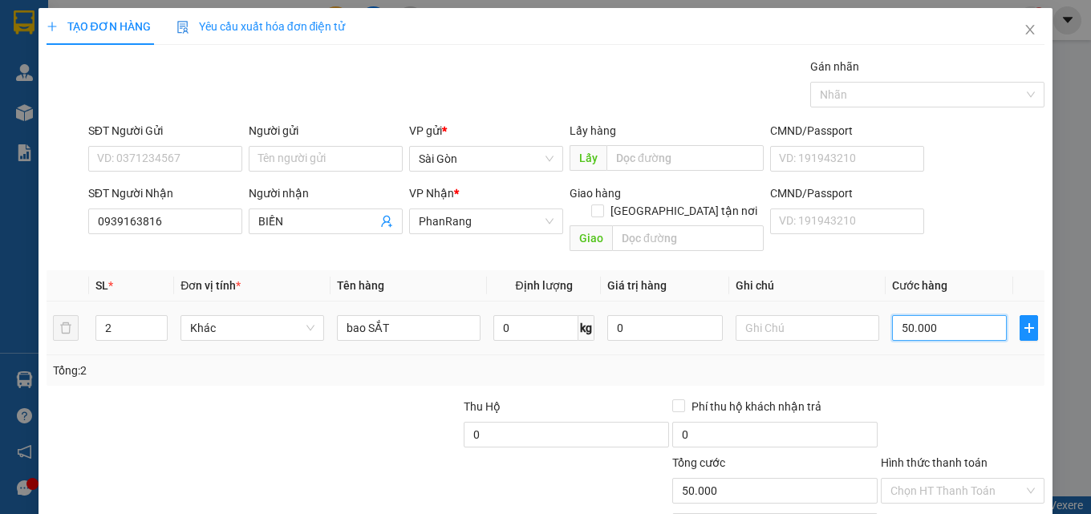
click at [959, 315] on input "50.000" at bounding box center [950, 328] width 116 height 26
type input "8"
type input "80"
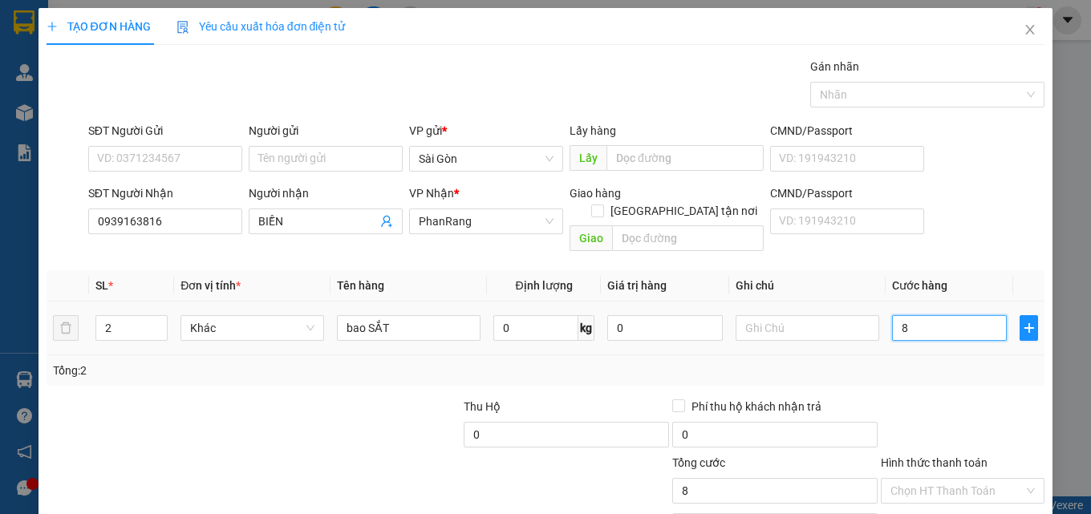
type input "80"
type input "80.000"
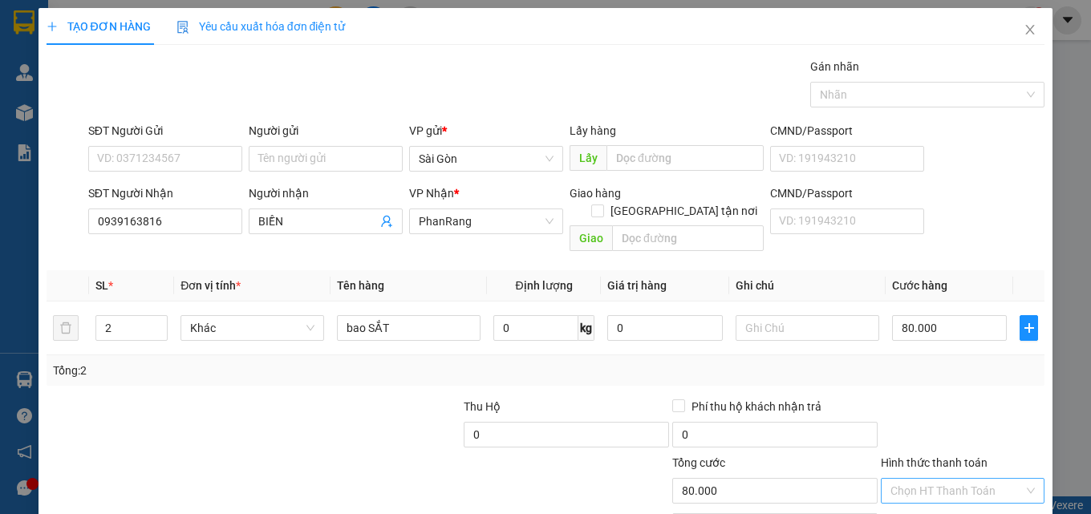
click at [915, 479] on input "Hình thức thanh toán" at bounding box center [956, 491] width 133 height 24
drag, startPoint x: 927, startPoint y: 441, endPoint x: 985, endPoint y: 432, distance: 58.4
click at [928, 444] on div "Tại văn phòng" at bounding box center [953, 441] width 143 height 18
type input "0"
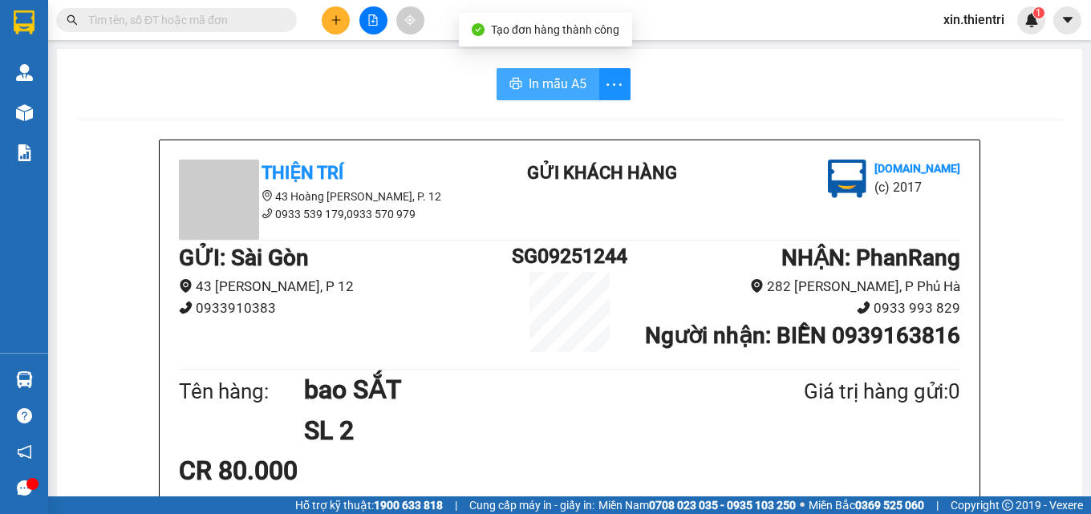
drag, startPoint x: 506, startPoint y: 79, endPoint x: 514, endPoint y: 92, distance: 15.1
click at [509, 80] on icon "printer" at bounding box center [515, 83] width 13 height 13
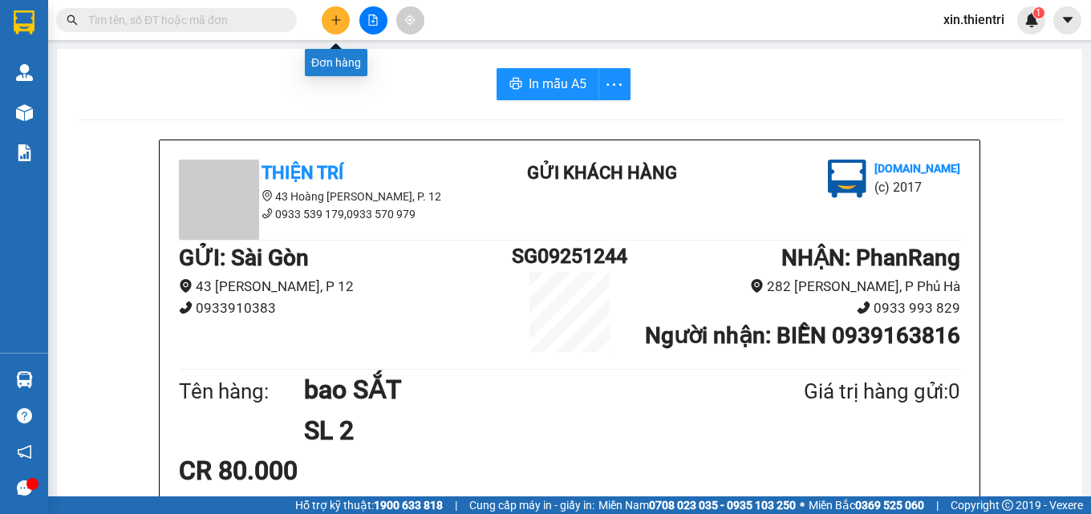
click at [339, 26] on button at bounding box center [336, 20] width 28 height 28
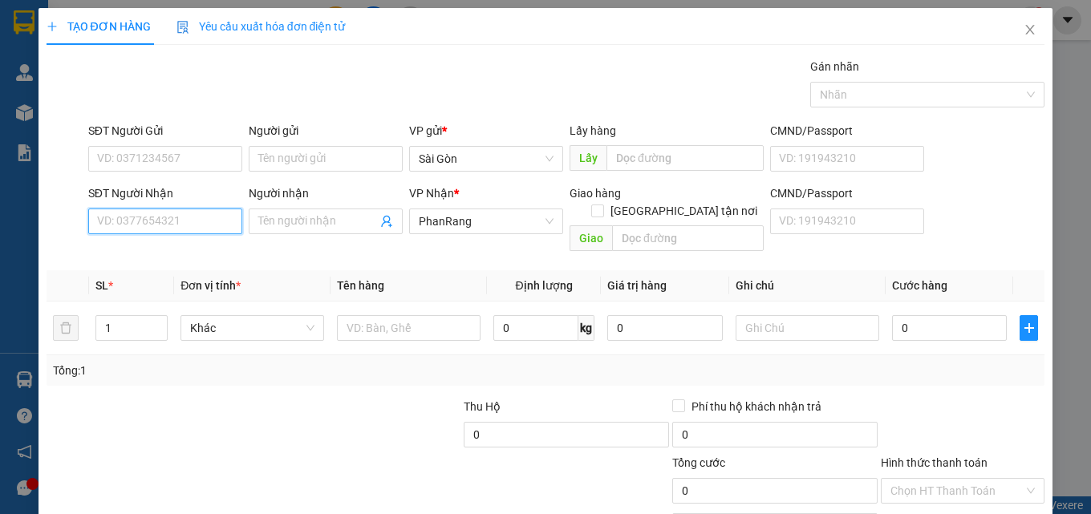
drag, startPoint x: 209, startPoint y: 217, endPoint x: 223, endPoint y: 229, distance: 18.3
click at [214, 224] on input "SĐT Người Nhận" at bounding box center [165, 222] width 154 height 26
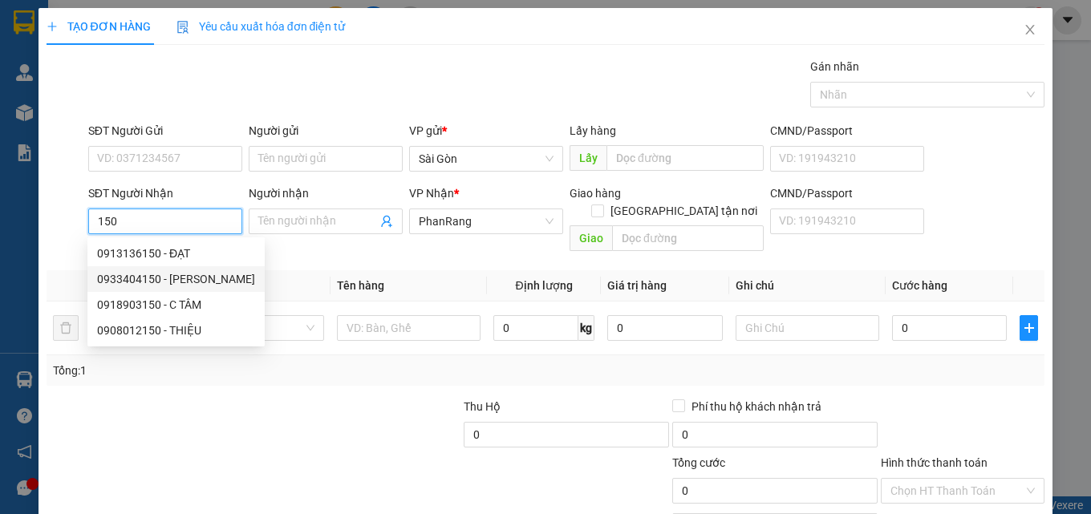
click at [149, 275] on div "0933404150 - TRÚC PHƯƠNG" at bounding box center [176, 279] width 158 height 18
type input "0933404150"
type input "TRÚC PHƯƠNG"
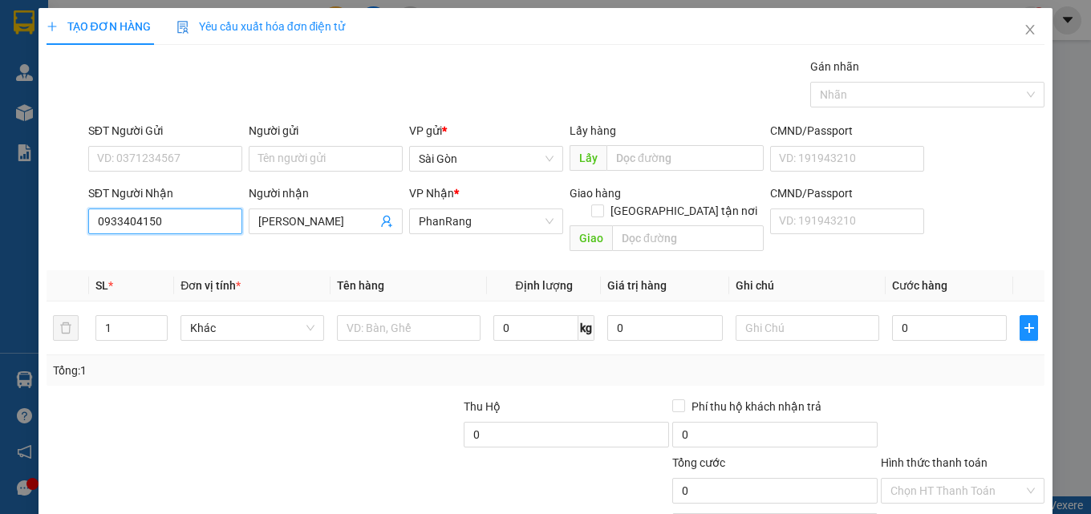
type input "120.000"
type input "0933404150"
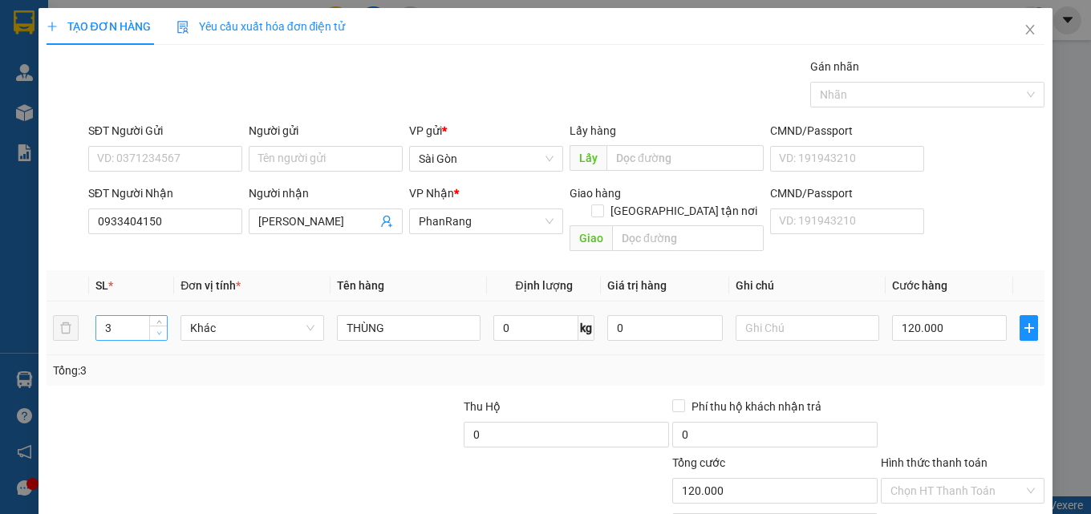
type input "2"
click at [157, 329] on span "down" at bounding box center [159, 334] width 10 height 10
click at [971, 315] on input "120.000" at bounding box center [950, 328] width 116 height 26
type input "8"
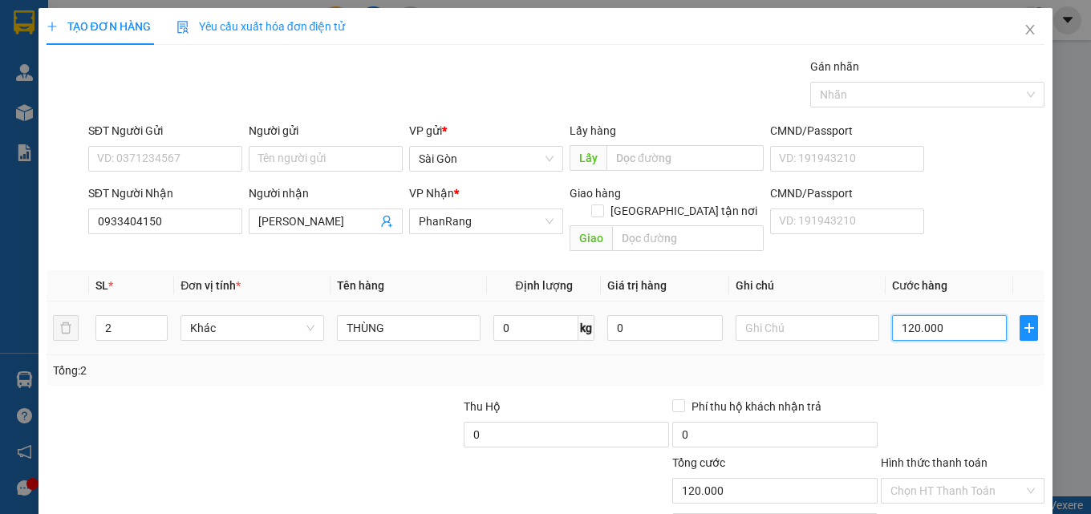
type input "8"
type input "80"
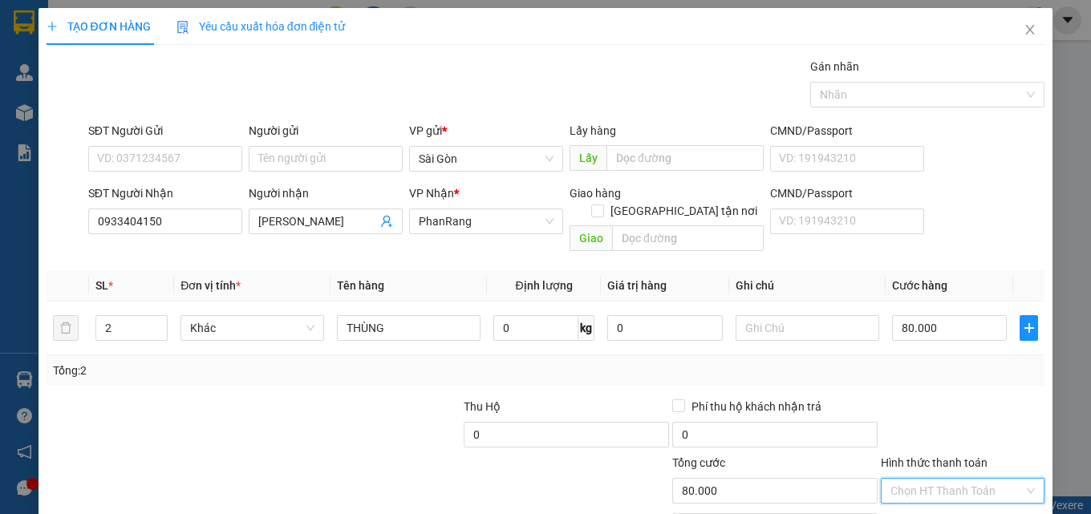
click at [935, 479] on input "Hình thức thanh toán" at bounding box center [956, 491] width 133 height 24
click at [936, 442] on div "Tại văn phòng" at bounding box center [953, 441] width 143 height 18
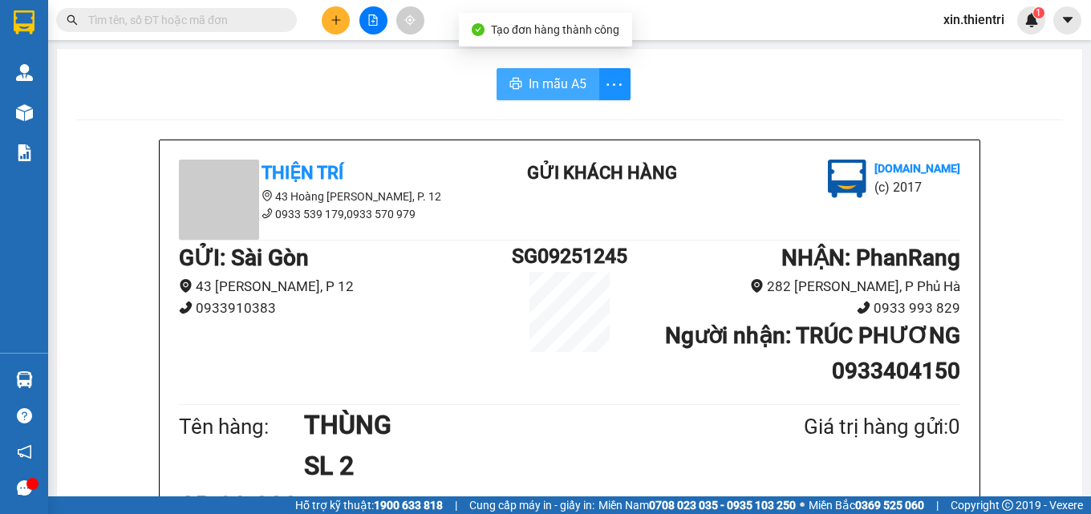
click at [529, 90] on span "In mẫu A5" at bounding box center [558, 84] width 58 height 20
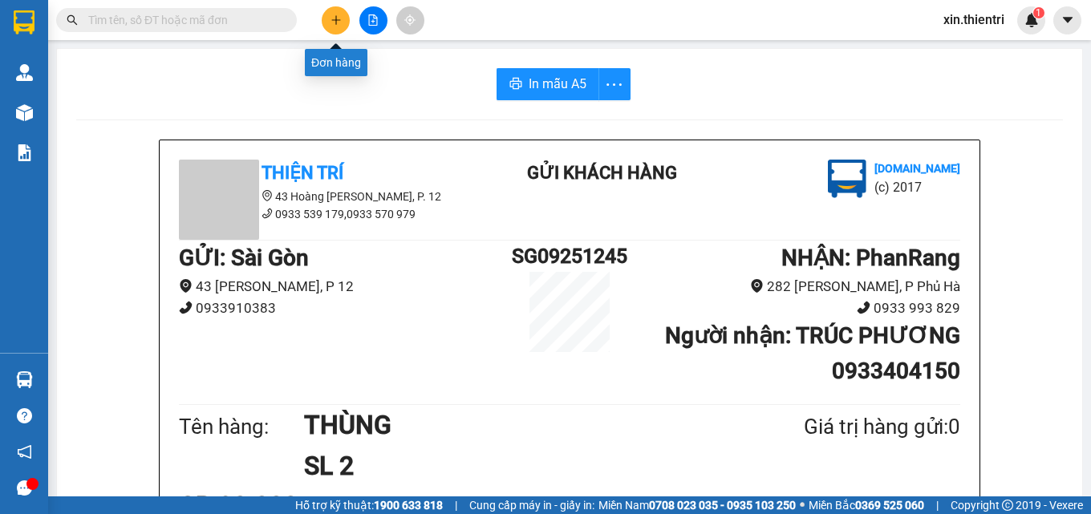
click at [326, 18] on button at bounding box center [336, 20] width 28 height 28
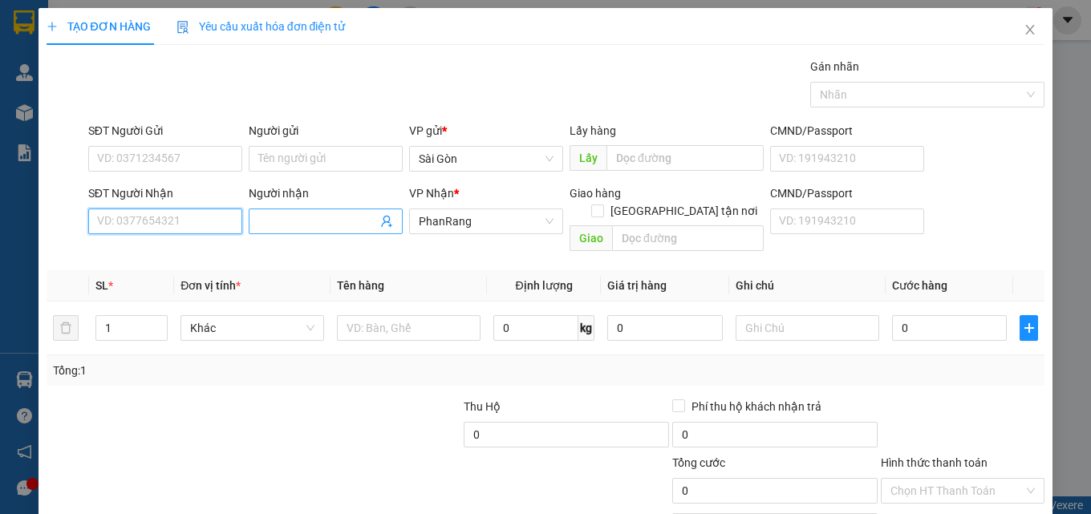
drag, startPoint x: 149, startPoint y: 217, endPoint x: 245, endPoint y: 229, distance: 96.9
click at [164, 230] on input "SĐT Người Nhận" at bounding box center [165, 222] width 154 height 26
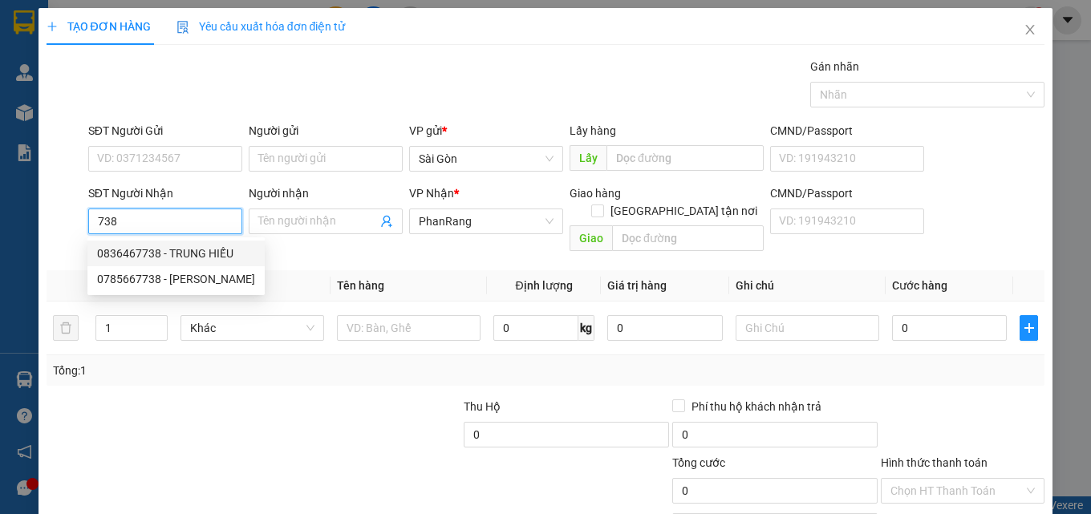
click at [176, 249] on div "0836467738 - TRUNG HIẾU" at bounding box center [176, 254] width 158 height 18
type input "0836467738"
type input "TRUNG HIẾU"
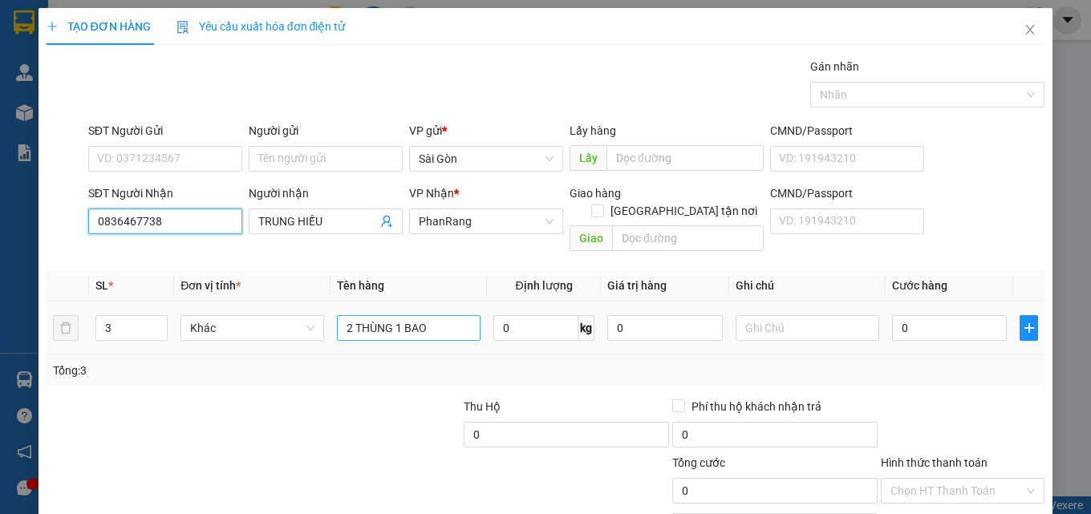
type input "0836467738"
click at [451, 315] on input "2 THÙNG 1 BAO" at bounding box center [409, 328] width 144 height 26
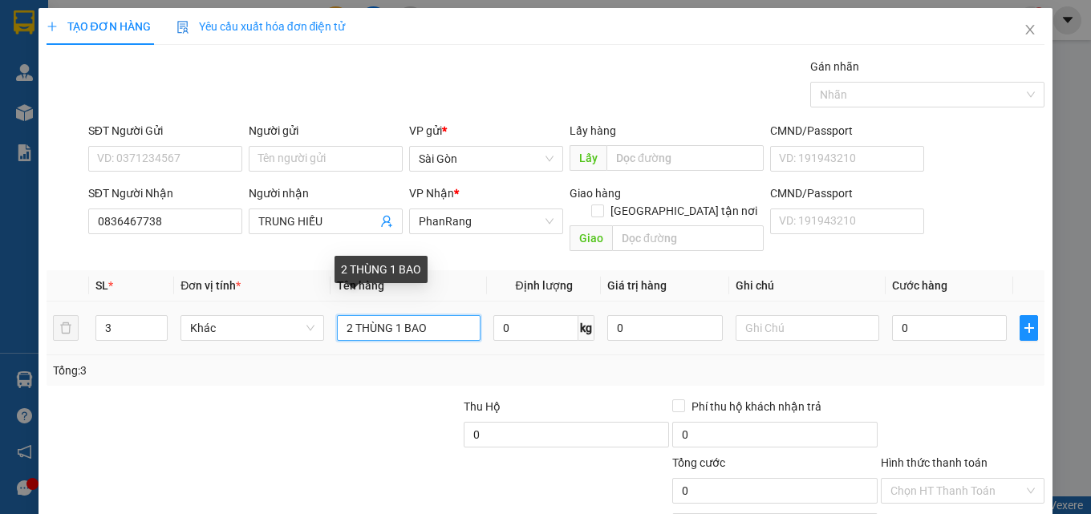
click at [451, 315] on input "2 THÙNG 1 BAO" at bounding box center [409, 328] width 144 height 26
type input "K"
type input "THÙNG GỖ"
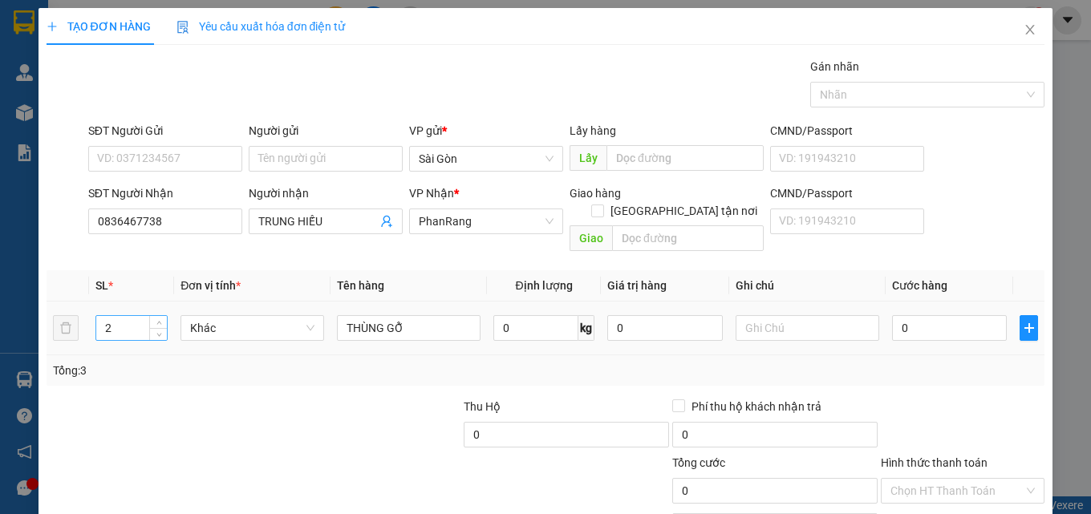
drag, startPoint x: 159, startPoint y: 320, endPoint x: 144, endPoint y: 319, distance: 15.3
click at [144, 319] on div "2" at bounding box center [131, 328] width 72 height 26
click at [182, 322] on div "Khác" at bounding box center [253, 328] width 144 height 26
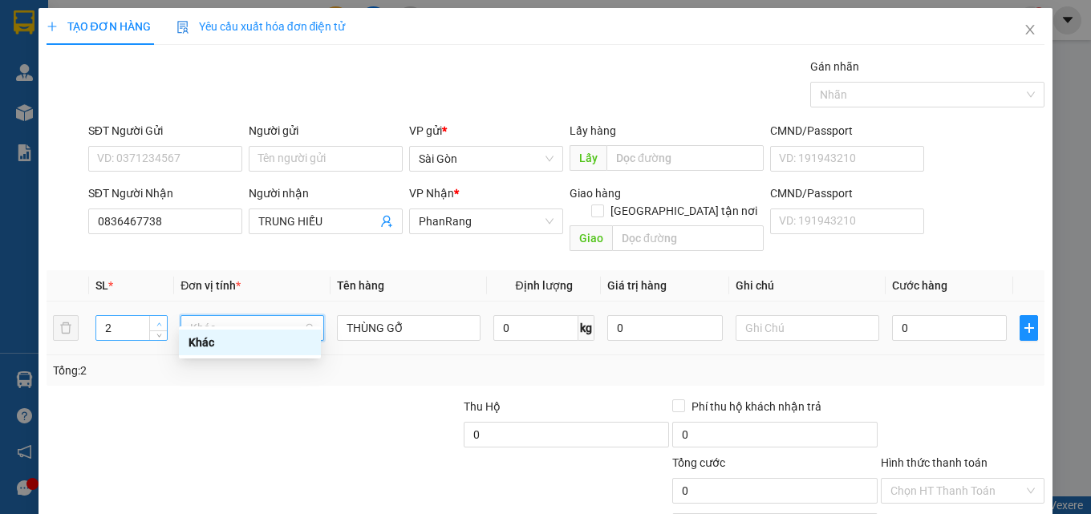
click at [157, 322] on icon "up" at bounding box center [159, 325] width 6 height 6
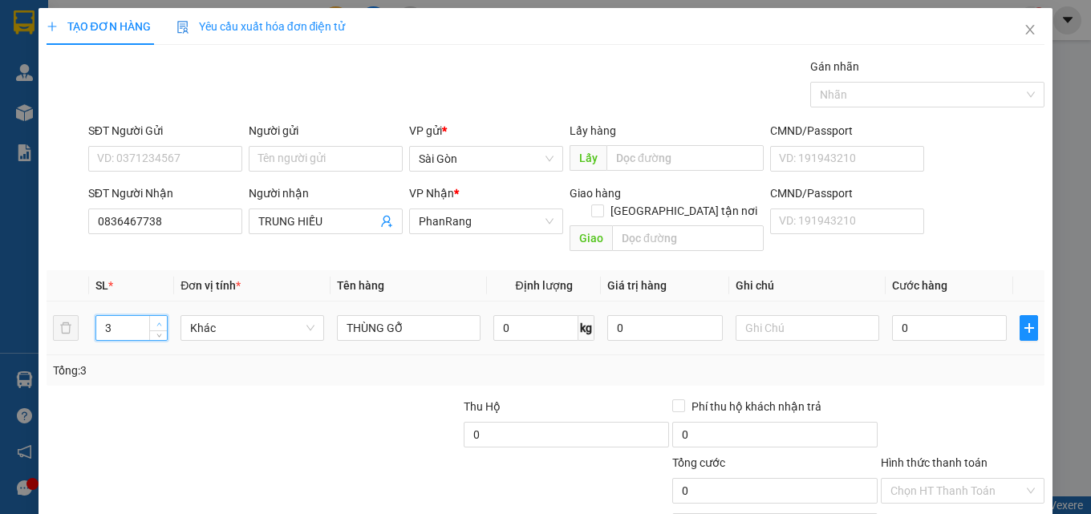
click at [157, 322] on icon "up" at bounding box center [159, 325] width 6 height 6
type input "6"
click at [157, 322] on icon "up" at bounding box center [159, 325] width 6 height 6
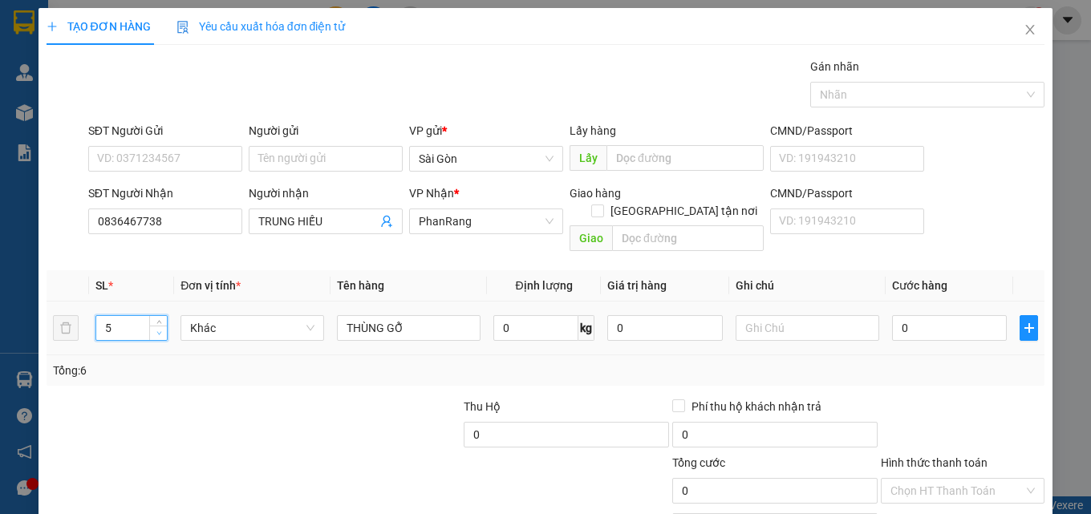
click at [156, 331] on icon "down" at bounding box center [159, 334] width 6 height 6
drag, startPoint x: 963, startPoint y: 471, endPoint x: 906, endPoint y: 448, distance: 61.2
click at [906, 448] on div "Transit Pickup Surcharge Ids Transit Deliver Surcharge Ids Transit Deliver Surc…" at bounding box center [546, 319] width 999 height 522
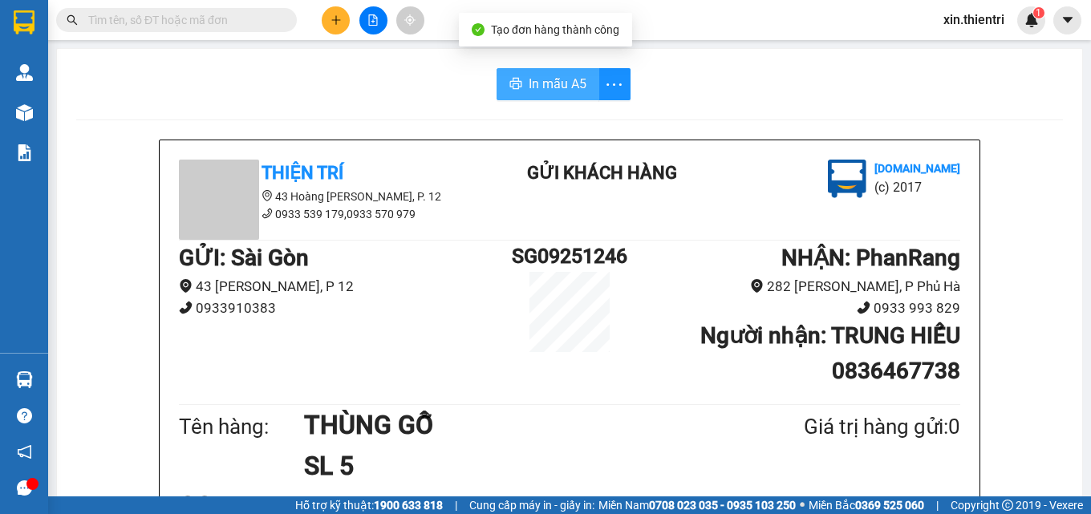
click at [551, 68] on button "In mẫu A5" at bounding box center [548, 84] width 103 height 32
click at [361, 11] on div at bounding box center [373, 20] width 120 height 28
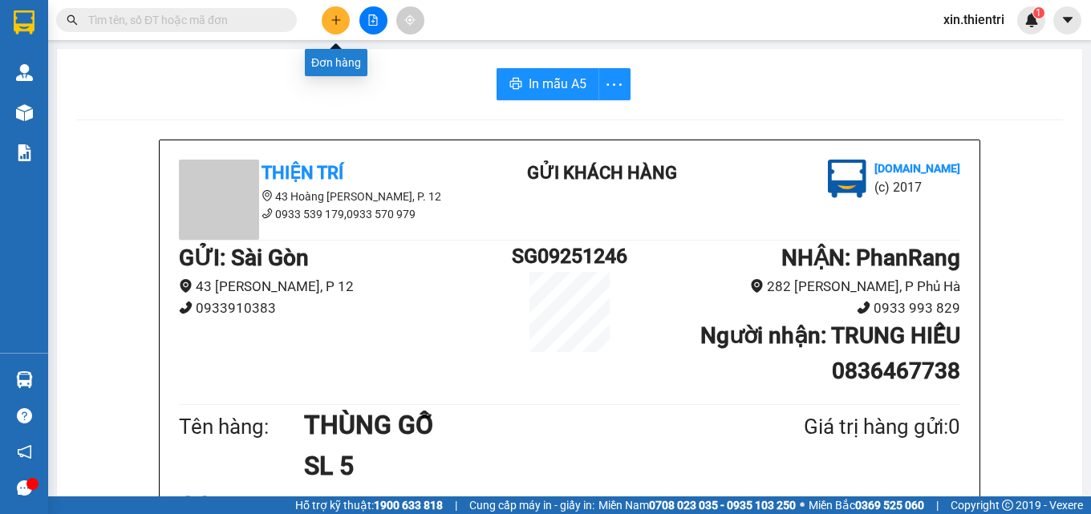
click at [341, 20] on icon "plus" at bounding box center [336, 19] width 11 height 11
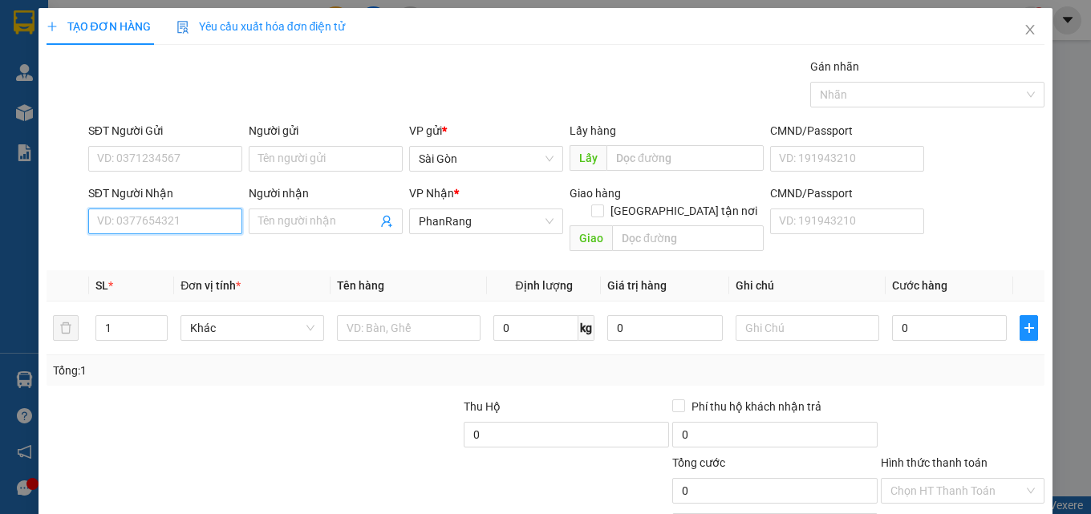
drag, startPoint x: 110, startPoint y: 217, endPoint x: 119, endPoint y: 224, distance: 10.9
click at [108, 221] on input "SĐT Người Nhận" at bounding box center [165, 222] width 154 height 26
type input "987"
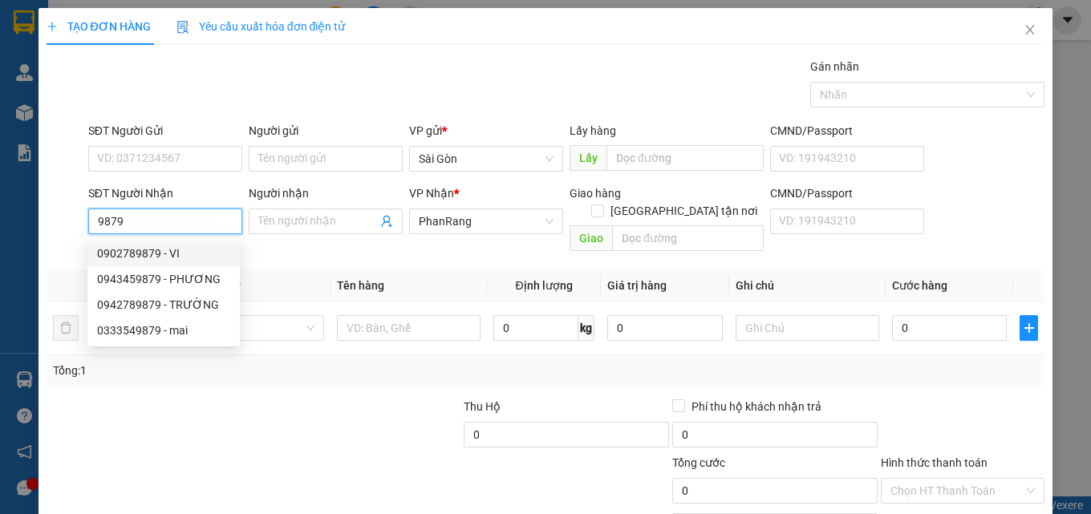
click at [192, 258] on div "0902789879 - VI" at bounding box center [163, 254] width 133 height 18
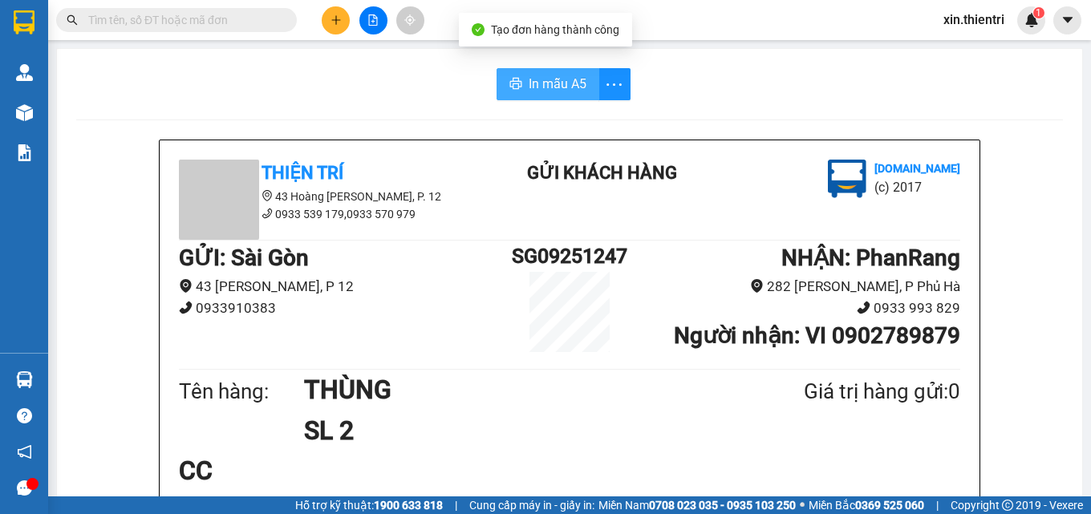
drag, startPoint x: 549, startPoint y: 64, endPoint x: 541, endPoint y: 97, distance: 33.9
click at [541, 97] on button "In mẫu A5" at bounding box center [548, 84] width 103 height 32
click at [322, 2] on div "Kết quả tìm kiếm ( 0 ) Bộ lọc No Data xin.thientri 1" at bounding box center [545, 20] width 1091 height 40
click at [334, 8] on button at bounding box center [336, 20] width 28 height 28
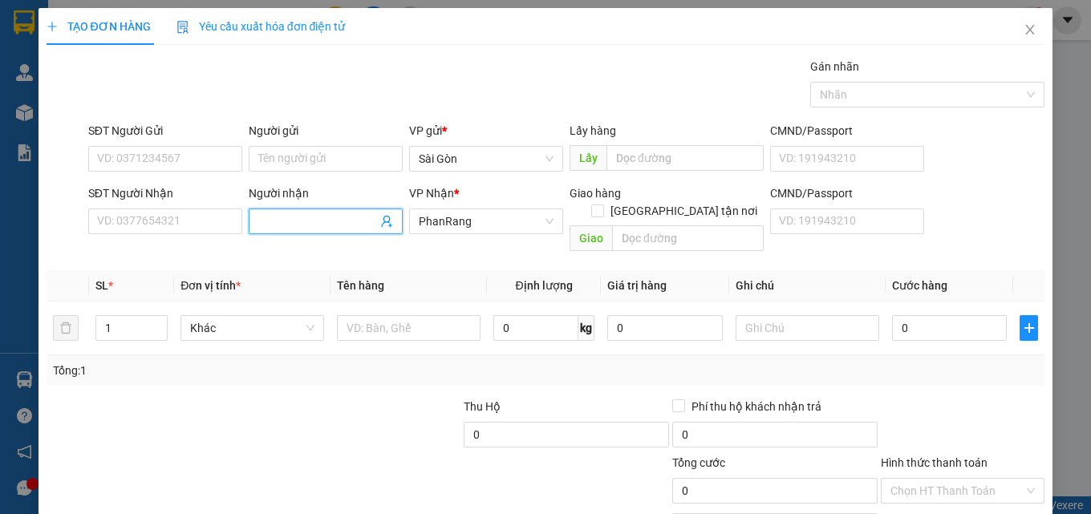
drag, startPoint x: 271, startPoint y: 213, endPoint x: 305, endPoint y: 172, distance: 53.0
click at [275, 210] on span at bounding box center [326, 222] width 154 height 26
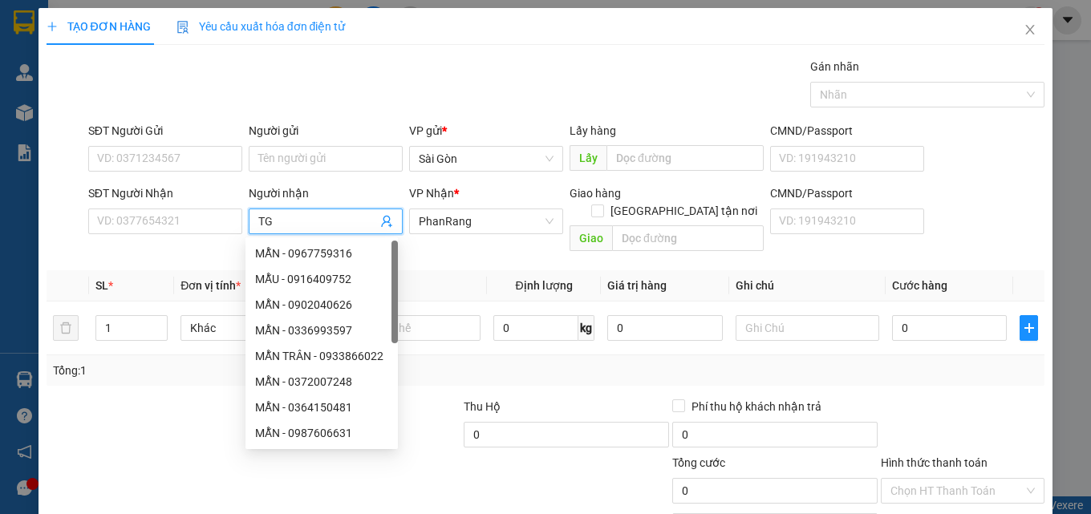
type input "T"
type input "GIA VIỆT"
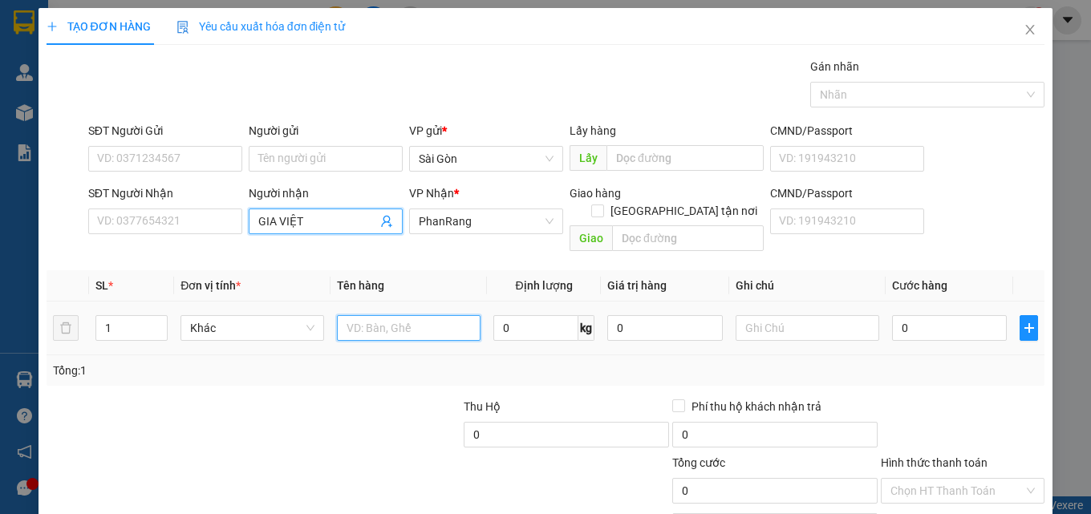
click at [456, 318] on input "text" at bounding box center [409, 328] width 144 height 26
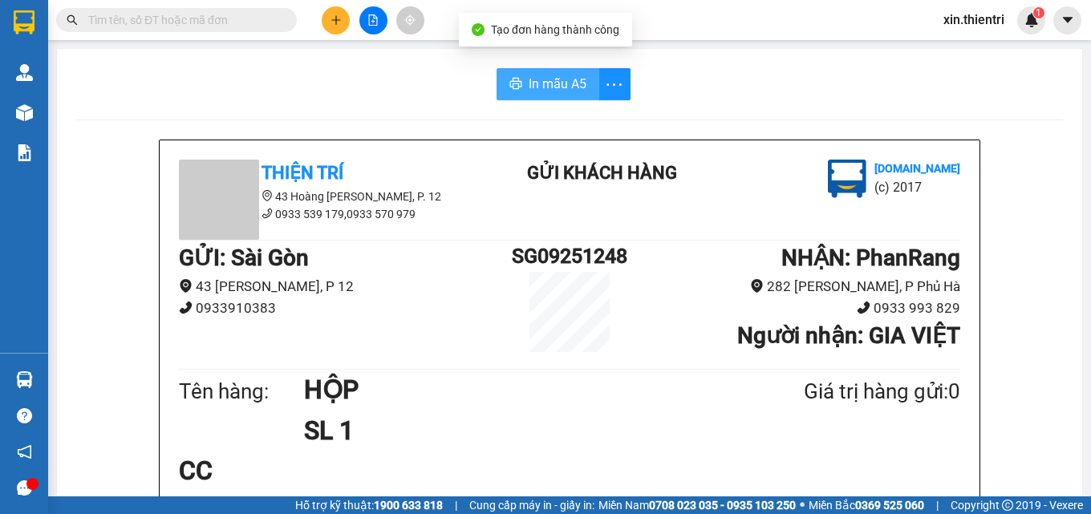
click at [520, 81] on button "In mẫu A5" at bounding box center [548, 84] width 103 height 32
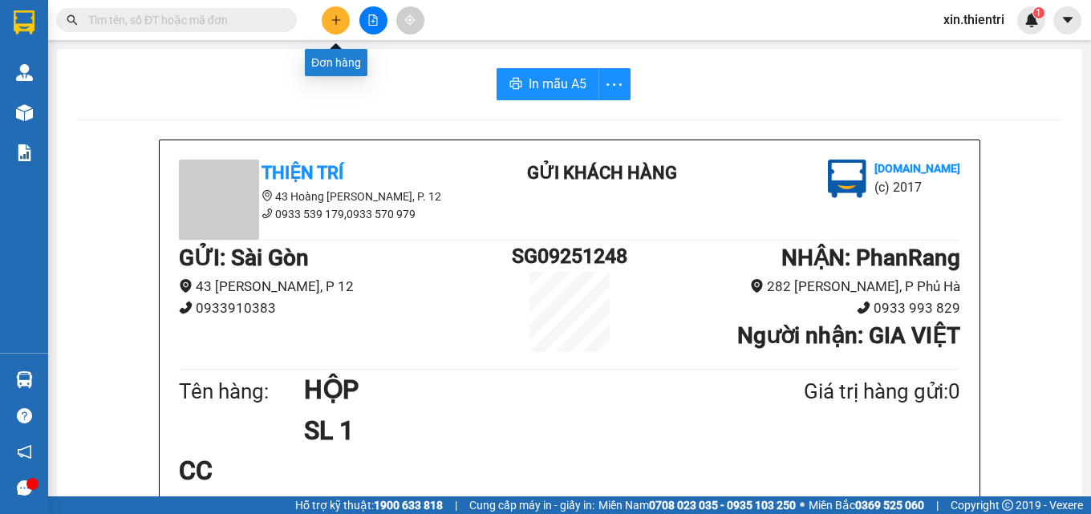
click at [324, 23] on button at bounding box center [336, 20] width 28 height 28
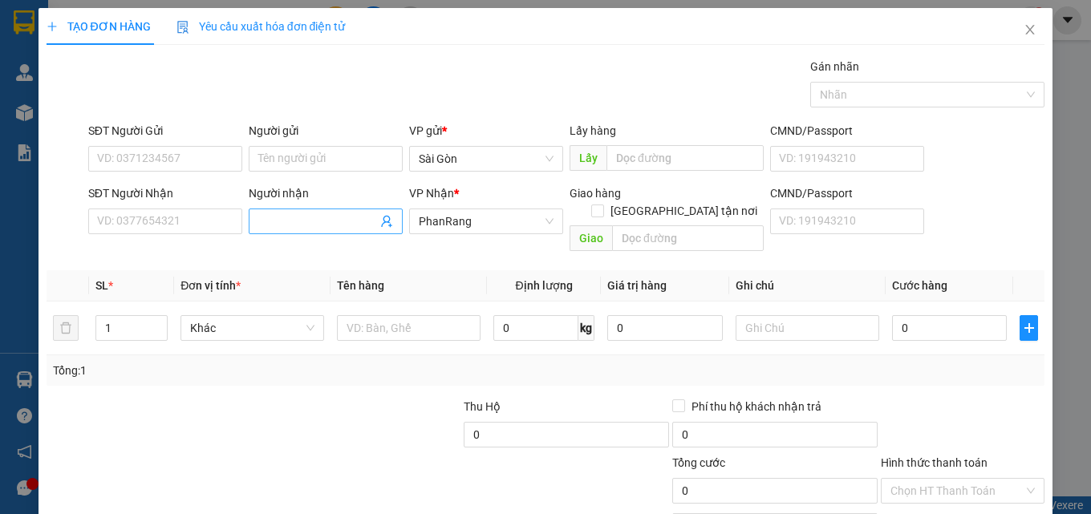
click at [320, 221] on input "Người nhận" at bounding box center [317, 222] width 119 height 18
type input "HOÀNG DUY DƯƠNG"
click at [432, 315] on input "text" at bounding box center [409, 328] width 144 height 26
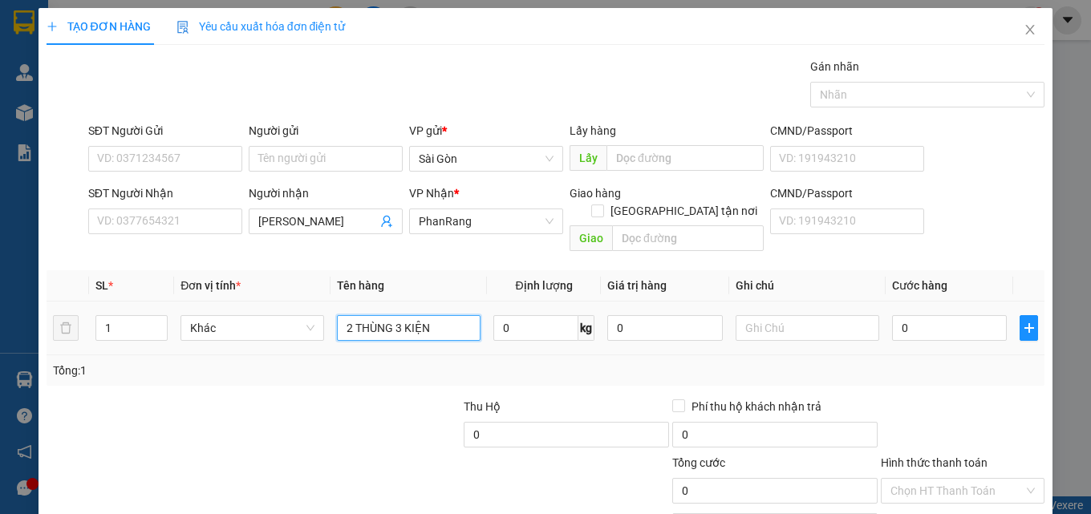
type input "2 THÙNG 3 KIỆN"
click at [151, 316] on span "Increase Value" at bounding box center [158, 323] width 18 height 14
click at [161, 319] on span "up" at bounding box center [159, 324] width 10 height 10
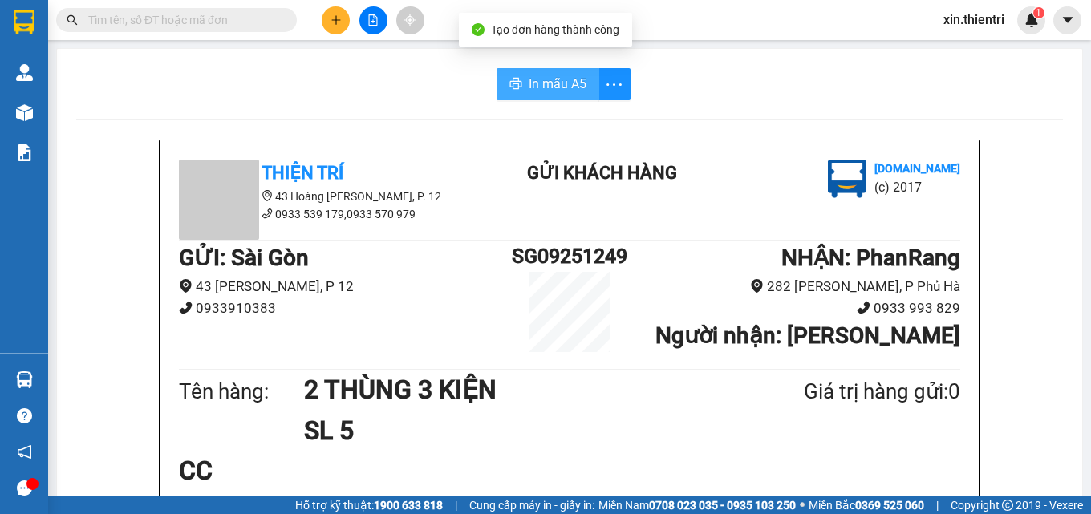
drag, startPoint x: 574, startPoint y: 98, endPoint x: 552, endPoint y: 100, distance: 21.8
click at [571, 98] on button "In mẫu A5" at bounding box center [548, 84] width 103 height 32
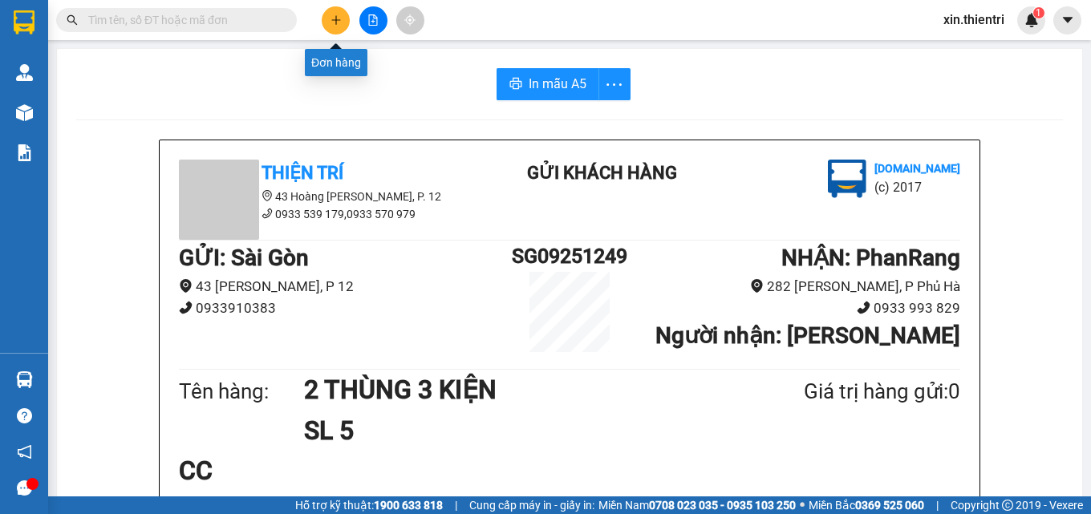
click at [336, 24] on icon "plus" at bounding box center [335, 19] width 1 height 9
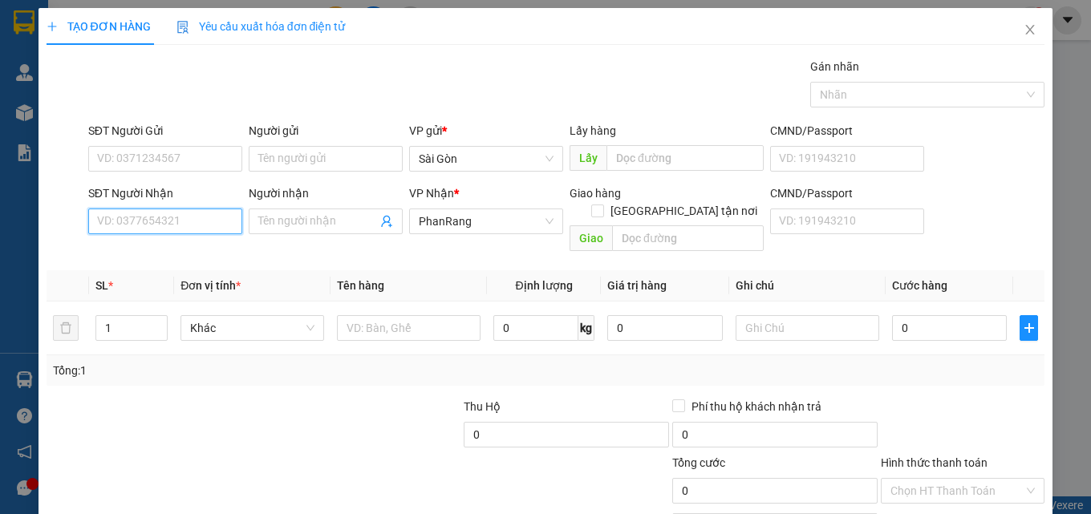
click at [181, 224] on input "SĐT Người Nhận" at bounding box center [165, 222] width 154 height 26
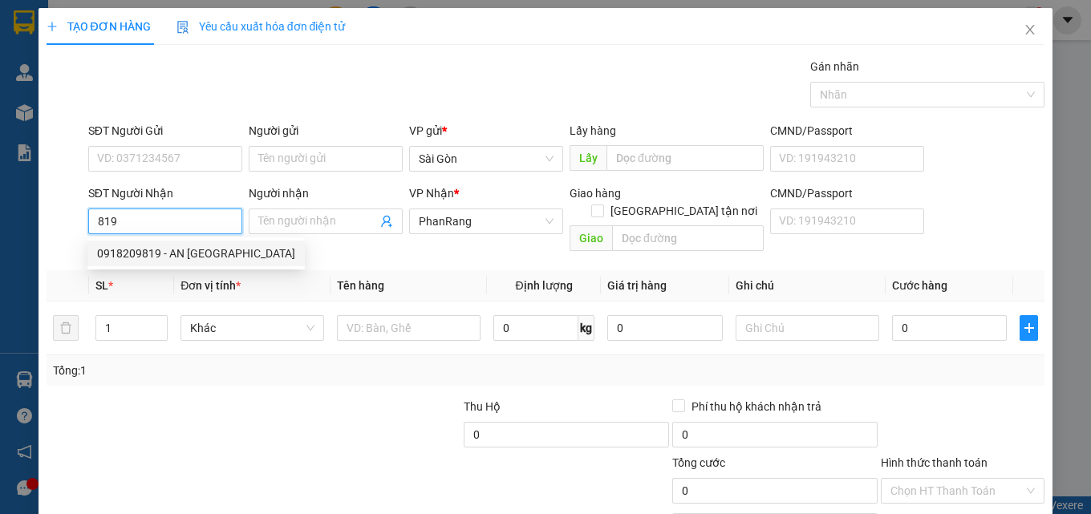
drag, startPoint x: 172, startPoint y: 256, endPoint x: 153, endPoint y: 231, distance: 31.5
click at [164, 242] on div "0918209819 - AN THIÊN PHÚ" at bounding box center [195, 254] width 217 height 26
type input "0918209819"
type input "AN THIÊN PHÚ"
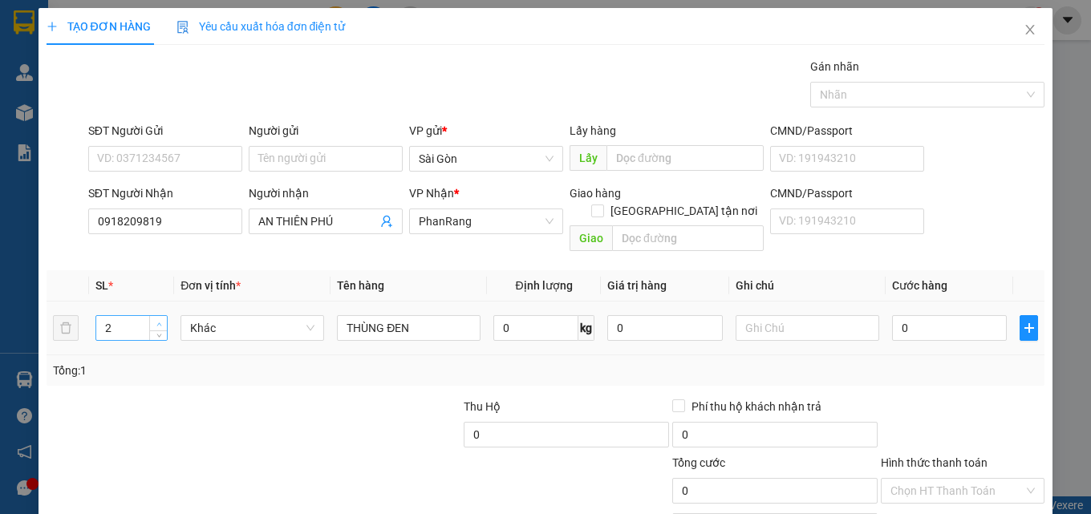
click at [156, 322] on icon "up" at bounding box center [159, 325] width 6 height 6
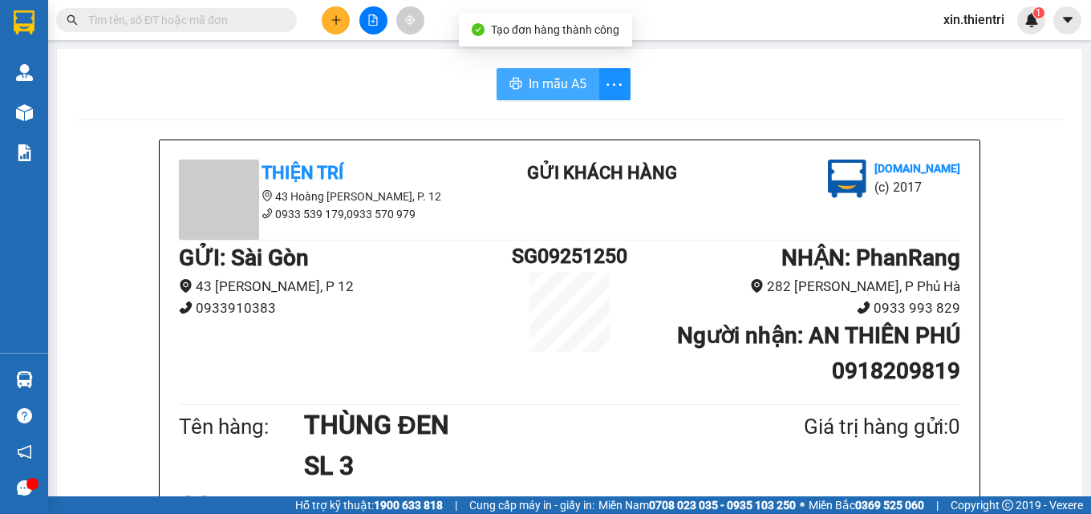
drag, startPoint x: 529, startPoint y: 83, endPoint x: 525, endPoint y: 96, distance: 13.4
click at [529, 84] on span "In mẫu A5" at bounding box center [558, 84] width 58 height 20
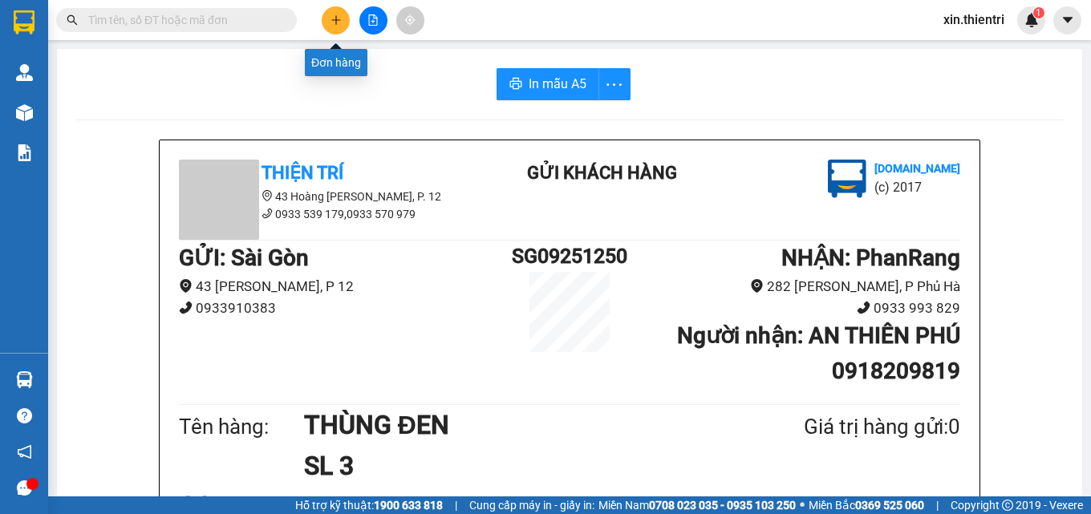
click at [324, 27] on button at bounding box center [336, 20] width 28 height 28
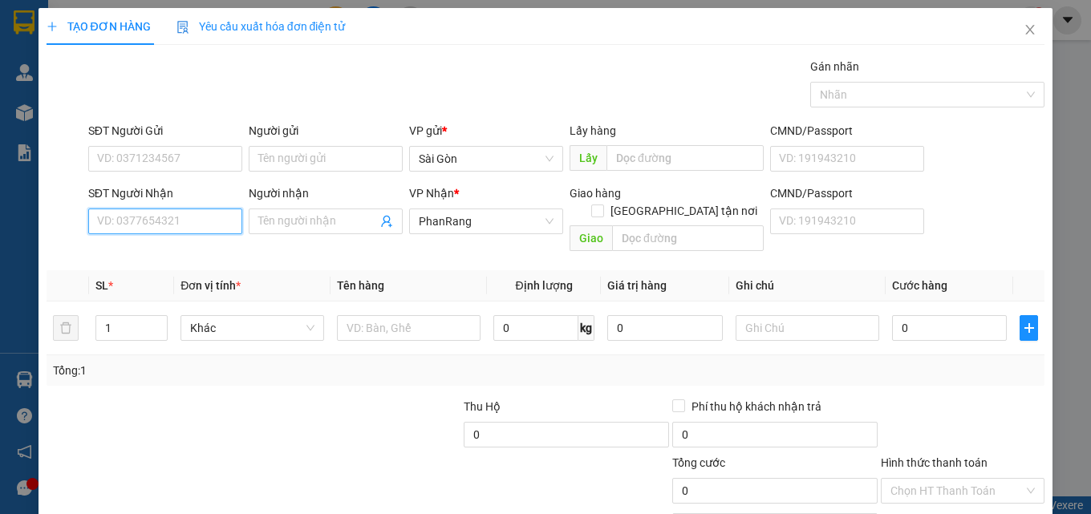
click at [205, 223] on input "SĐT Người Nhận" at bounding box center [165, 222] width 154 height 26
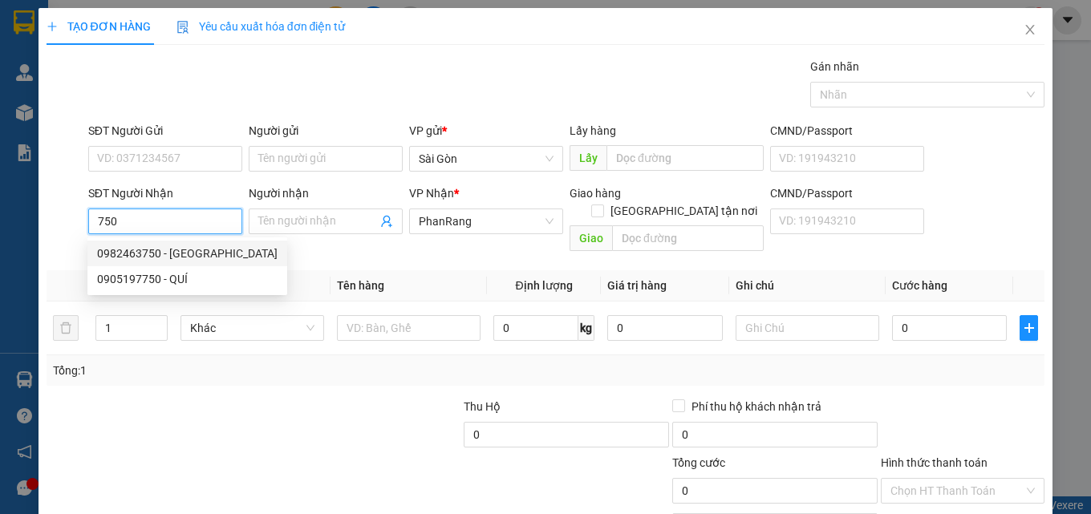
click at [190, 247] on div "0982463750 - HOÀNG ANH" at bounding box center [187, 254] width 181 height 18
type input "0982463750"
type input "[PERSON_NAME]"
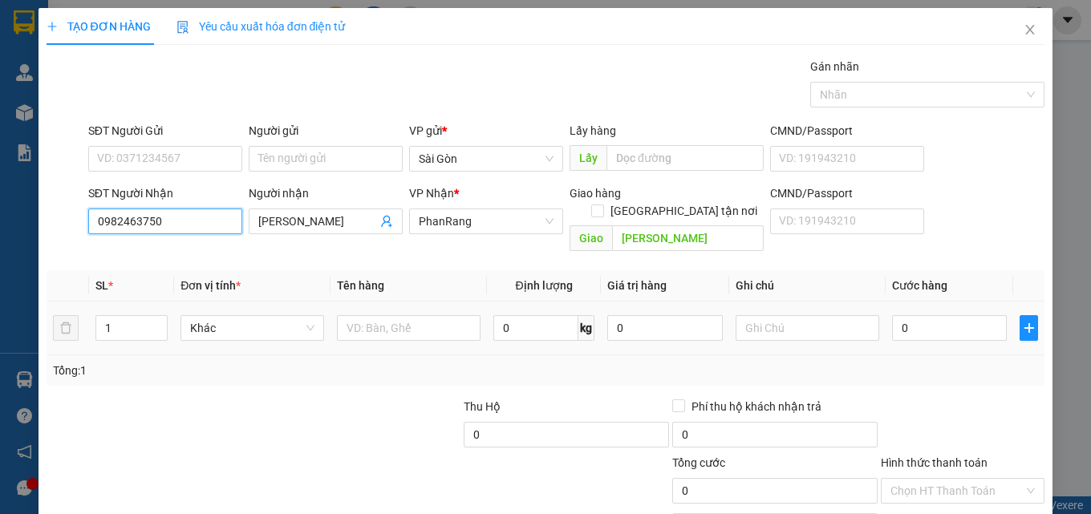
type input "50.000"
type input "0982463750"
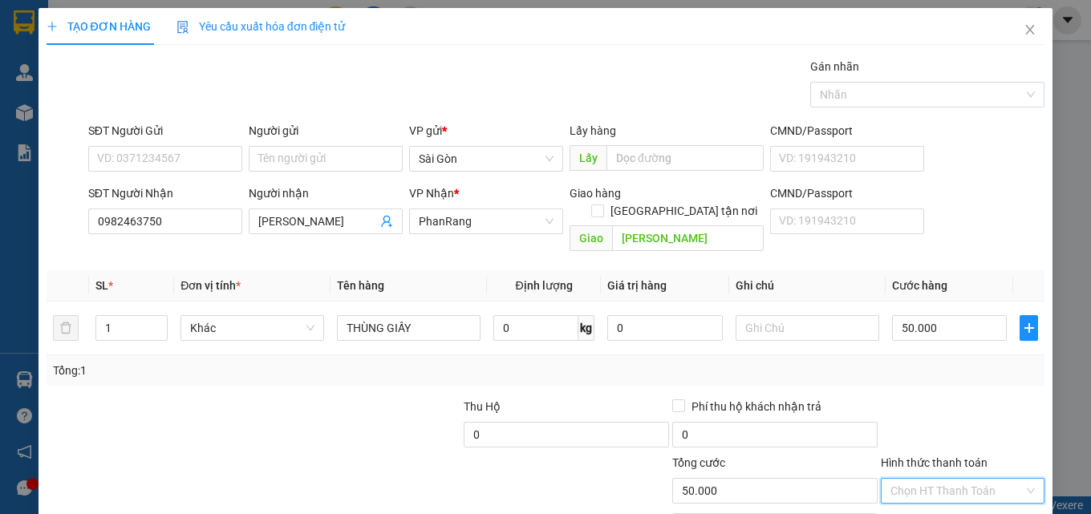
click at [945, 479] on input "Hình thức thanh toán" at bounding box center [956, 491] width 133 height 24
click at [958, 443] on div "Tại văn phòng" at bounding box center [953, 441] width 143 height 18
type input "0"
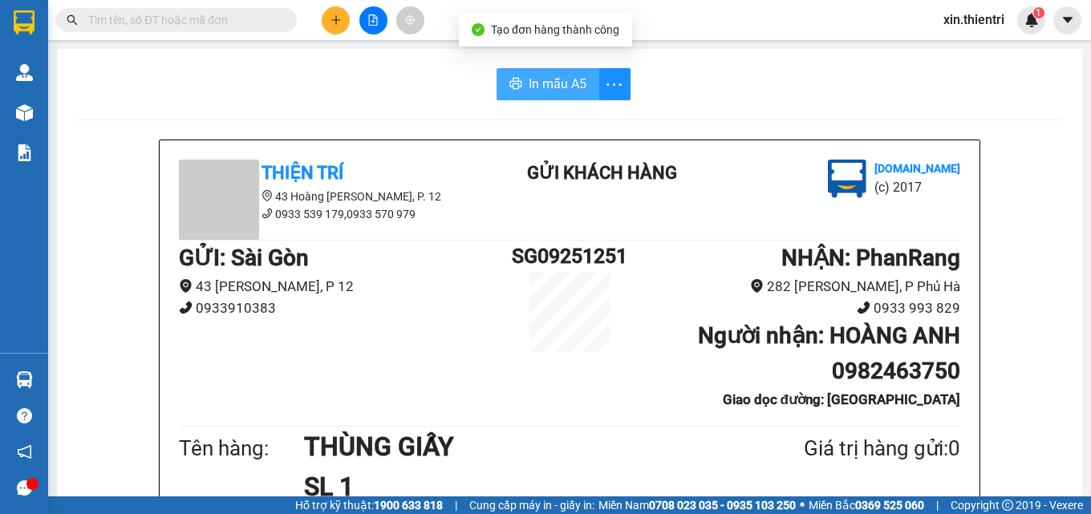
click at [517, 90] on button "In mẫu A5" at bounding box center [548, 84] width 103 height 32
click at [311, 28] on div "Kết quả tìm kiếm ( 0 ) Bộ lọc No Data" at bounding box center [216, 20] width 433 height 28
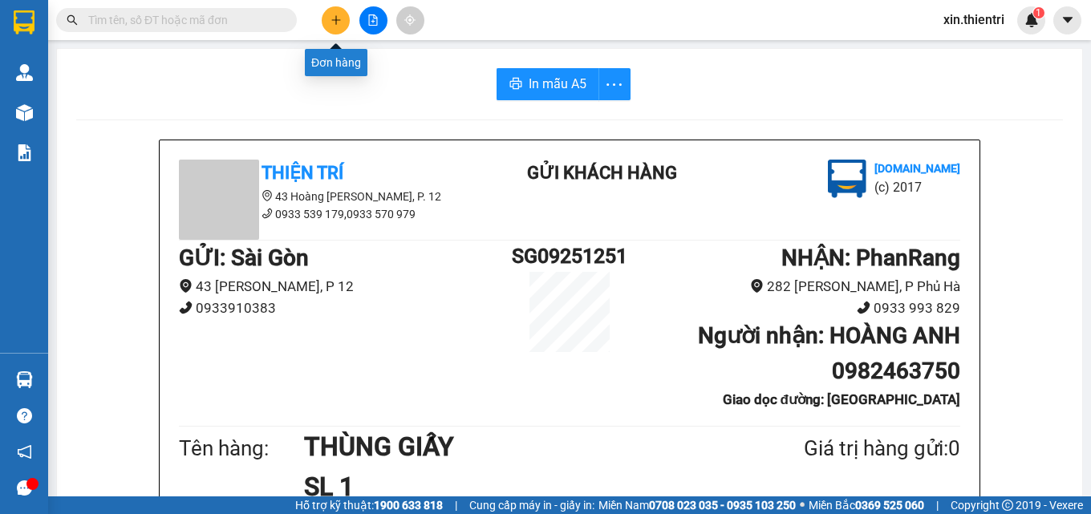
click at [330, 19] on button at bounding box center [336, 20] width 28 height 28
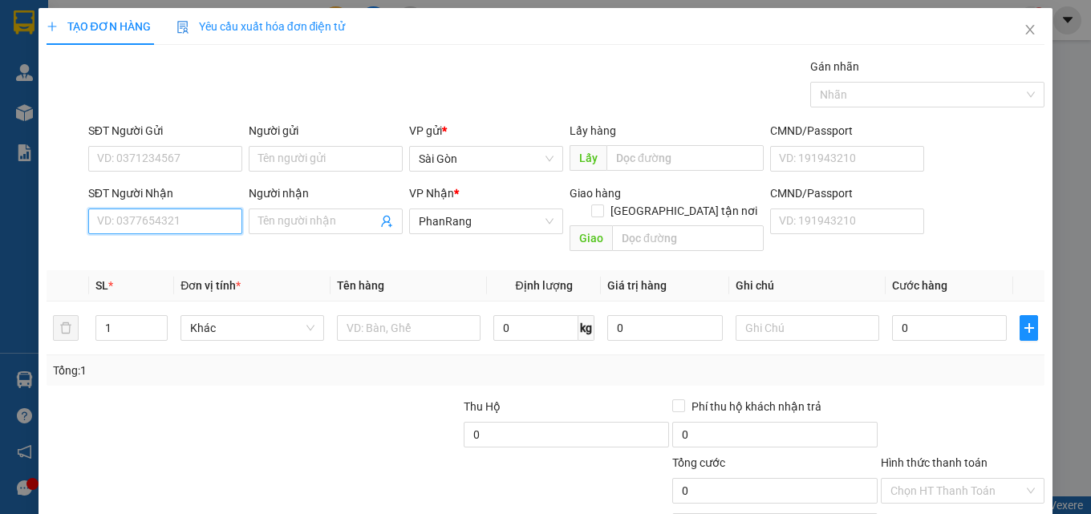
click at [140, 220] on input "SĐT Người Nhận" at bounding box center [165, 222] width 154 height 26
type input "0933500165"
click at [138, 249] on div "0933500165 - GIA VIỆT" at bounding box center [163, 254] width 133 height 18
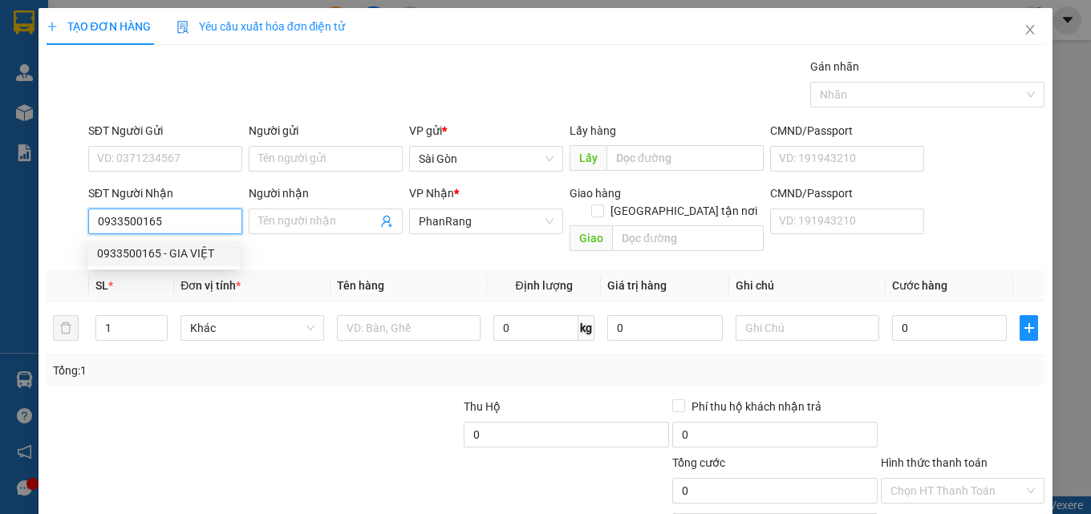
type input "GIA VIỆT"
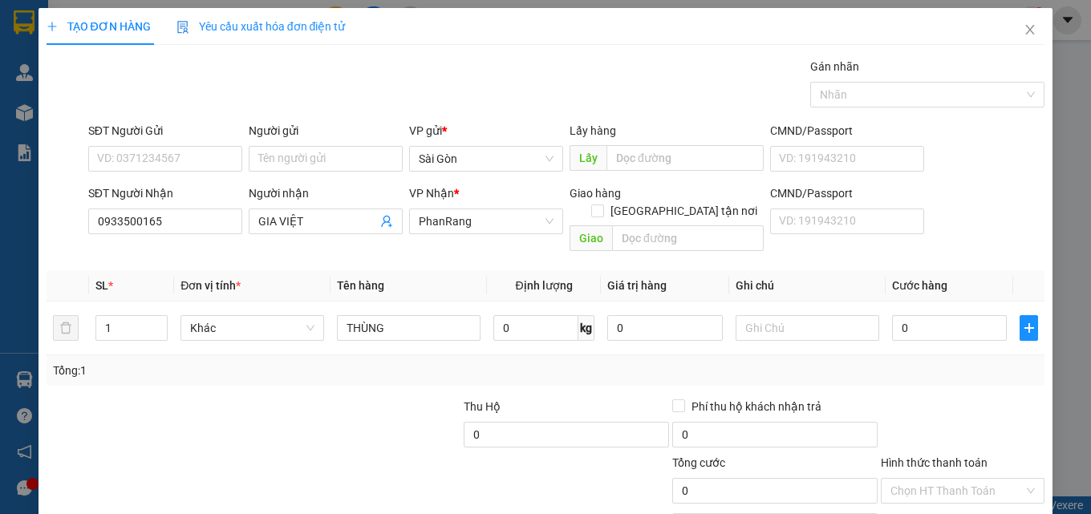
drag, startPoint x: 993, startPoint y: 475, endPoint x: 996, endPoint y: 463, distance: 12.5
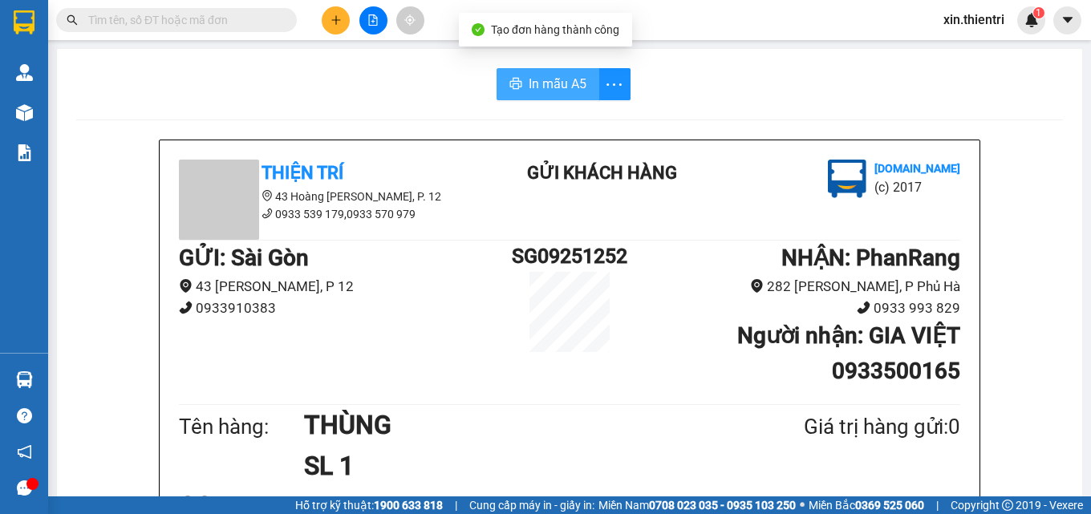
click at [519, 75] on button "In mẫu A5" at bounding box center [548, 84] width 103 height 32
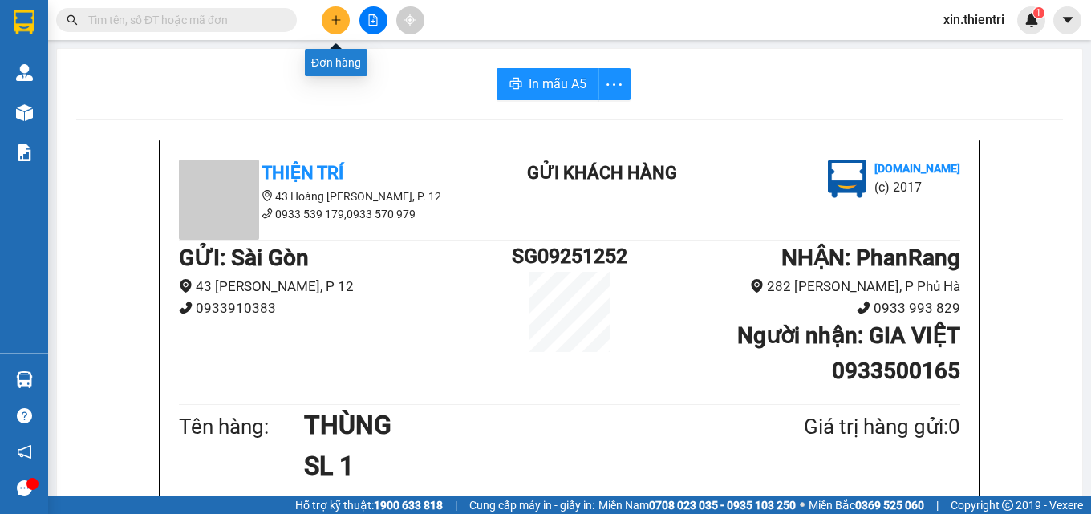
click at [333, 22] on icon "plus" at bounding box center [336, 19] width 11 height 11
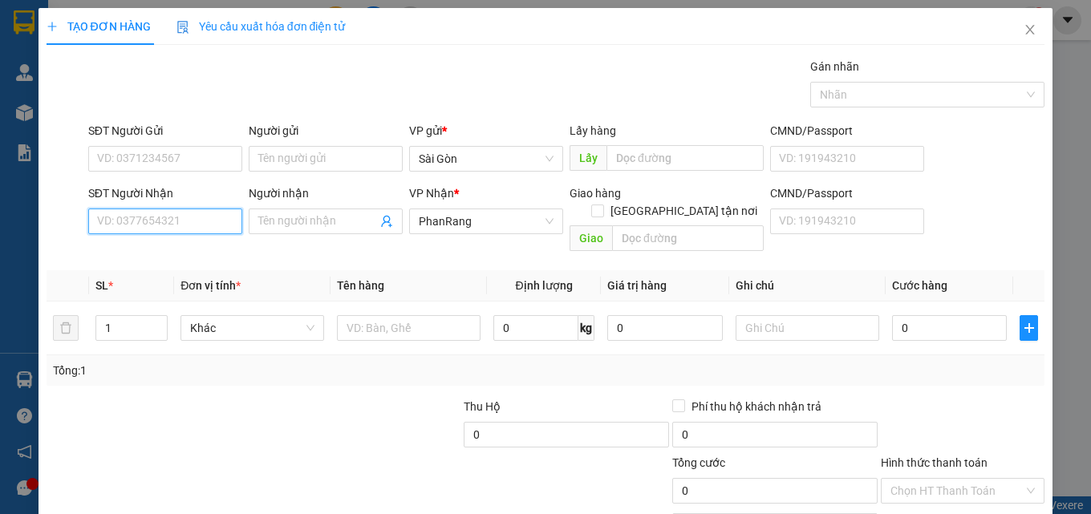
click at [178, 222] on input "SĐT Người Nhận" at bounding box center [165, 222] width 154 height 26
drag, startPoint x: 150, startPoint y: 248, endPoint x: 101, endPoint y: 236, distance: 50.4
click at [134, 250] on div "0798199986 - VY" at bounding box center [163, 254] width 133 height 18
type input "0798199986"
type input "VY"
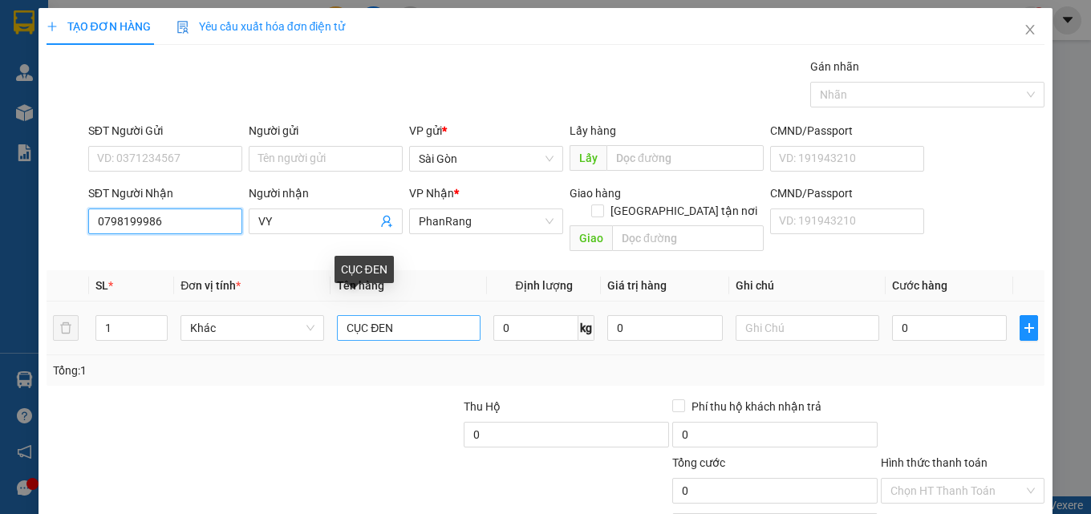
type input "0798199986"
click at [420, 323] on input "CỤC ĐEN" at bounding box center [409, 328] width 144 height 26
click at [419, 323] on input "CỤC ĐEN" at bounding box center [409, 328] width 144 height 26
type input "N"
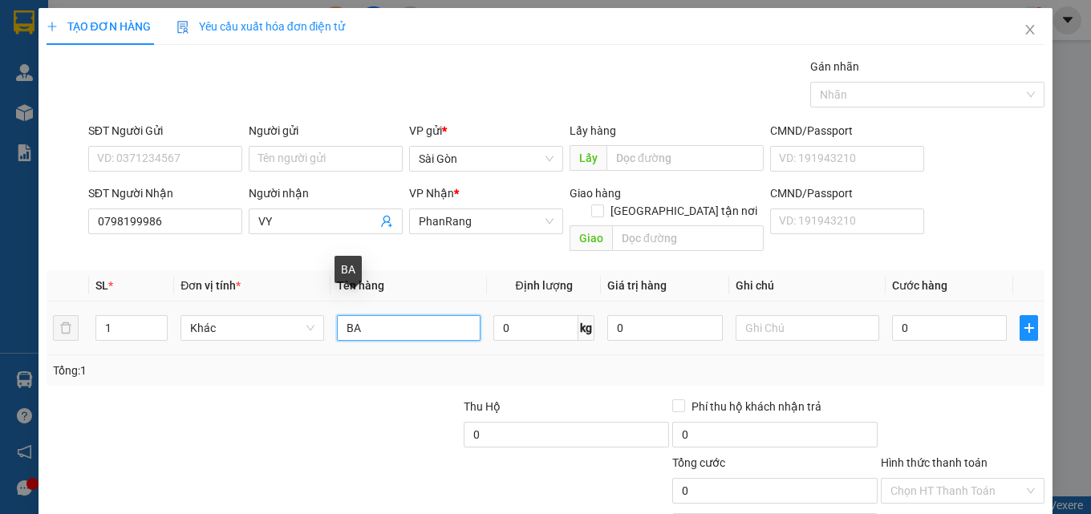
type input "BA"
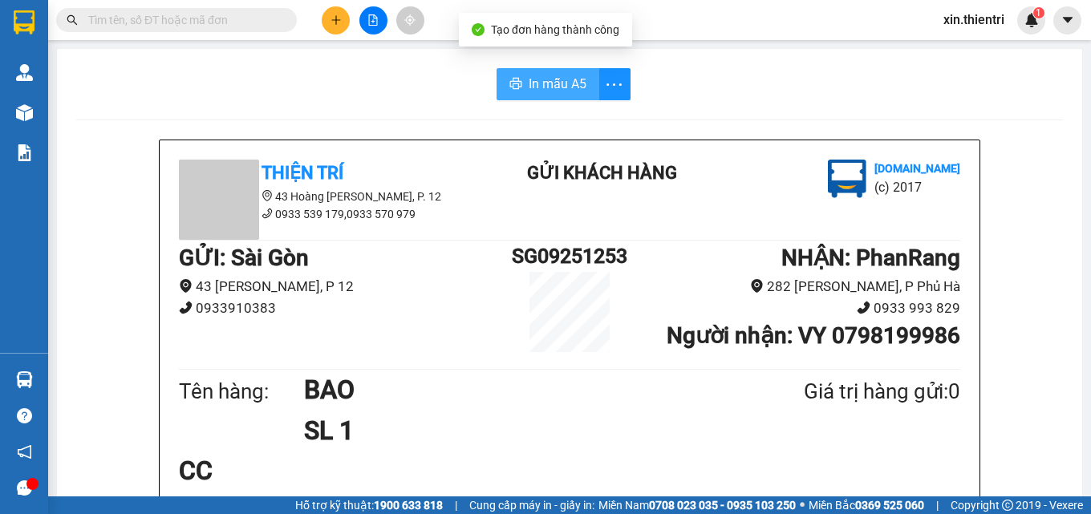
click at [521, 76] on button "In mẫu A5" at bounding box center [548, 84] width 103 height 32
click at [322, 17] on button at bounding box center [336, 20] width 28 height 28
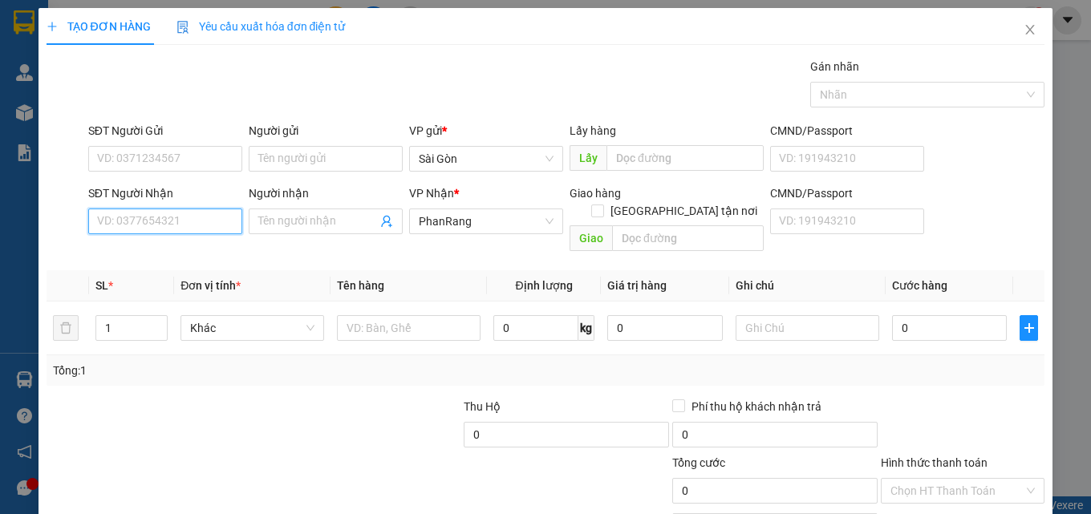
drag, startPoint x: 172, startPoint y: 217, endPoint x: 185, endPoint y: 221, distance: 14.5
click at [174, 221] on input "SĐT Người Nhận" at bounding box center [165, 222] width 154 height 26
drag, startPoint x: 149, startPoint y: 250, endPoint x: 114, endPoint y: 257, distance: 35.9
click at [133, 261] on div "0399354641 - ĐẠT" at bounding box center [163, 254] width 133 height 18
type input "0399354641"
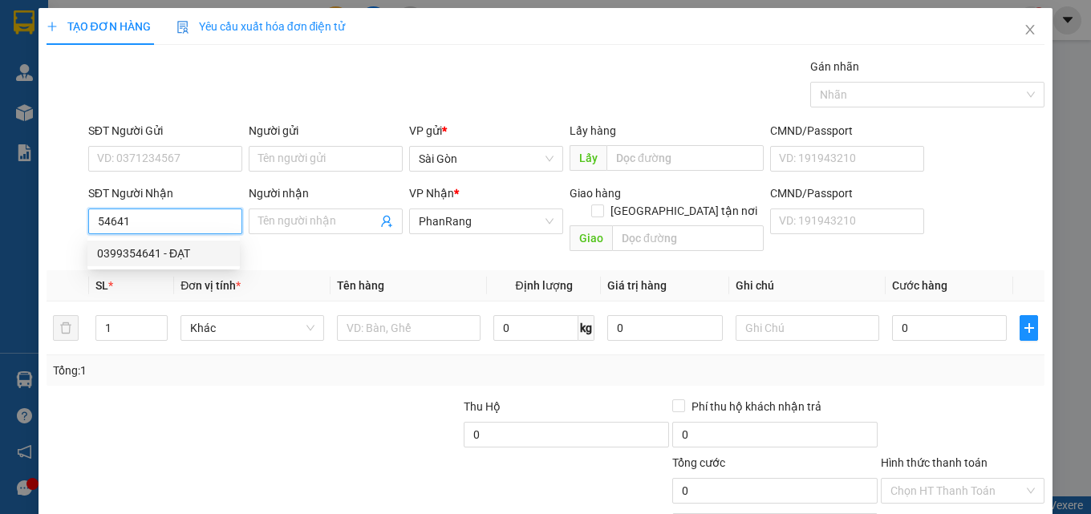
type input "ĐẠT"
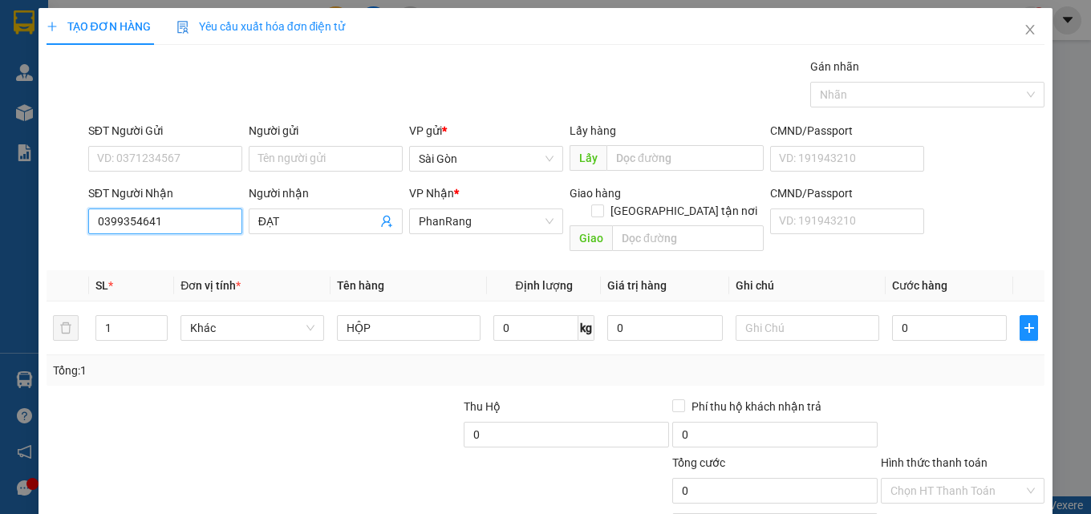
type input "0399354641"
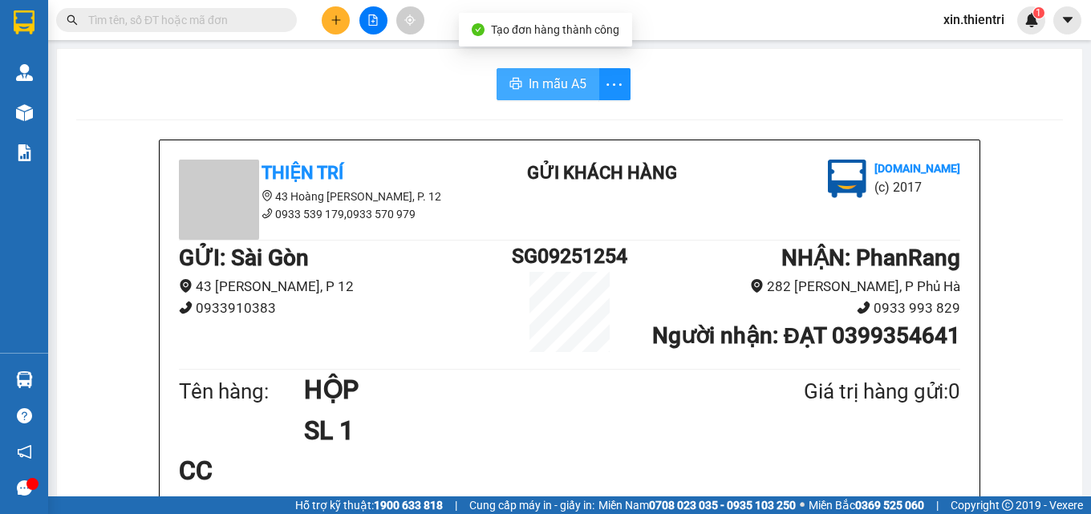
drag, startPoint x: 547, startPoint y: 79, endPoint x: 540, endPoint y: 83, distance: 8.3
click at [546, 80] on span "In mẫu A5" at bounding box center [558, 84] width 58 height 20
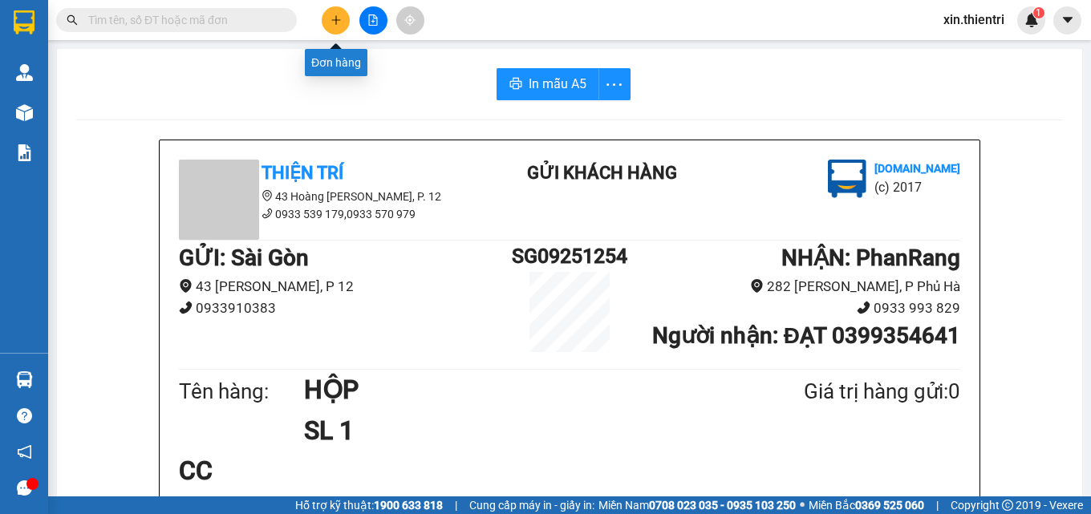
click at [330, 28] on button at bounding box center [336, 20] width 28 height 28
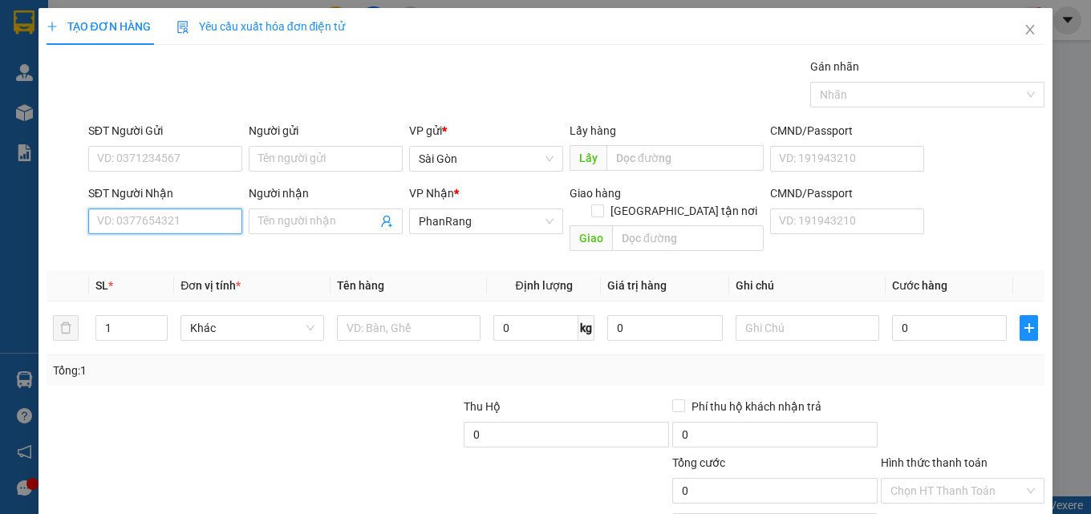
click at [166, 231] on input "SĐT Người Nhận" at bounding box center [165, 222] width 154 height 26
drag, startPoint x: 226, startPoint y: 249, endPoint x: 233, endPoint y: 262, distance: 13.6
click at [227, 250] on div "0937524534 - AN" at bounding box center [163, 254] width 133 height 18
type input "0937524534"
type input "AN"
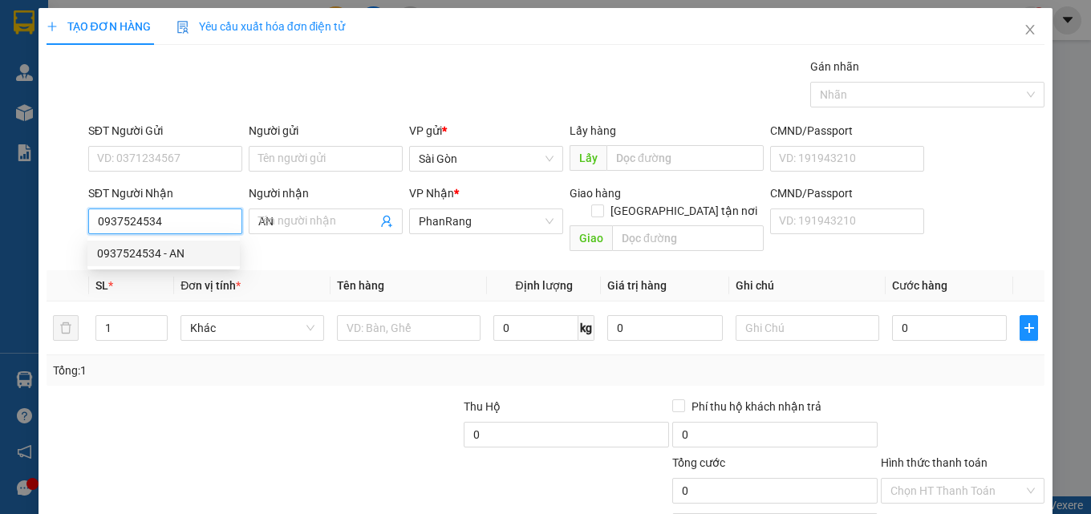
type input "30.000"
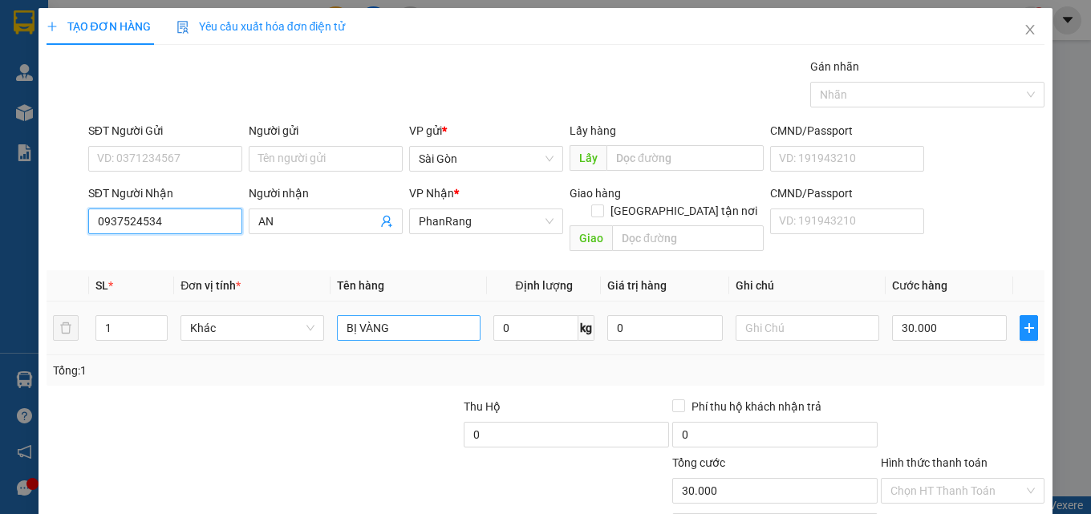
type input "0937524534"
click at [416, 315] on input "BỊ VÀNG" at bounding box center [409, 328] width 144 height 26
click at [412, 315] on input "BỊ VÀNG" at bounding box center [409, 328] width 144 height 26
click at [410, 315] on input "BỊ VÀNG" at bounding box center [409, 328] width 144 height 26
click at [408, 315] on input "BỊ VÀNG" at bounding box center [409, 328] width 144 height 26
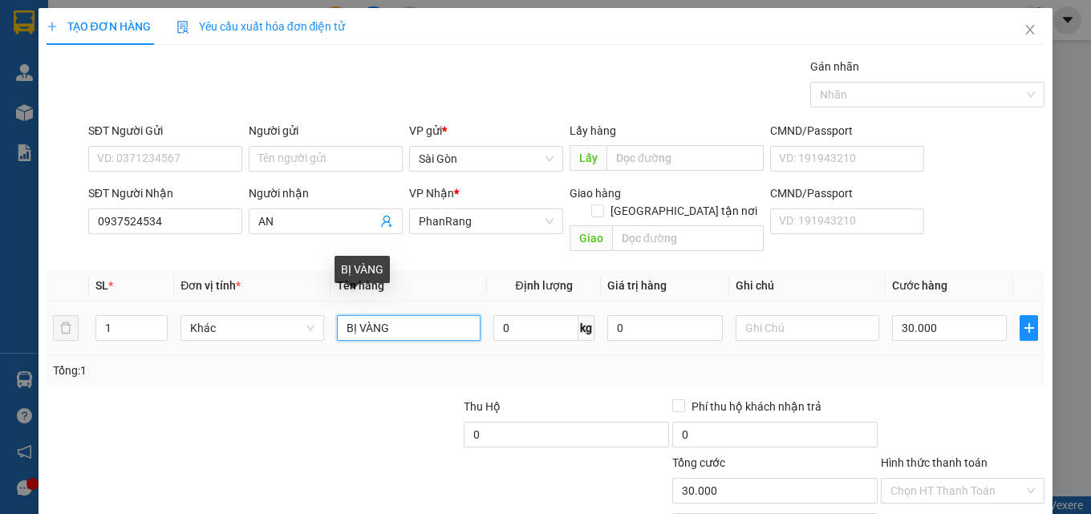
click at [408, 315] on input "BỊ VÀNG" at bounding box center [409, 328] width 144 height 26
type input "HỘP"
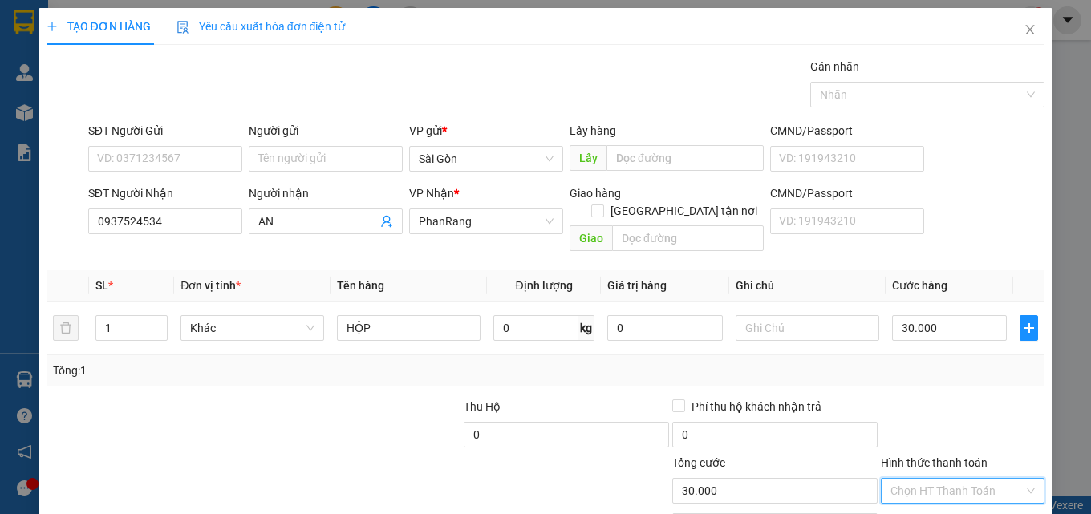
click at [957, 479] on input "Hình thức thanh toán" at bounding box center [956, 491] width 133 height 24
click at [955, 452] on div "Tại văn phòng" at bounding box center [953, 441] width 162 height 26
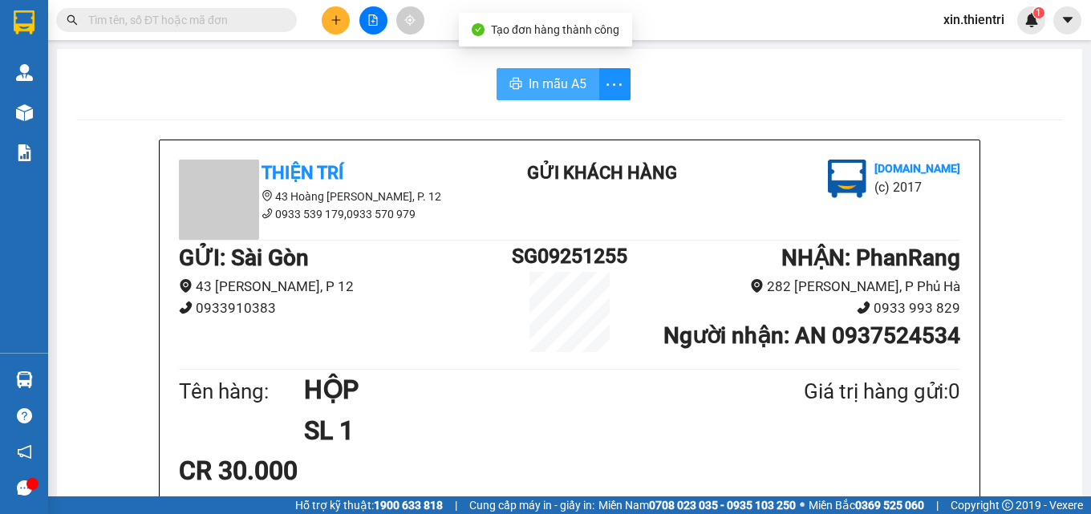
drag, startPoint x: 507, startPoint y: 70, endPoint x: 497, endPoint y: 85, distance: 18.0
click at [508, 70] on button "In mẫu A5" at bounding box center [548, 84] width 103 height 32
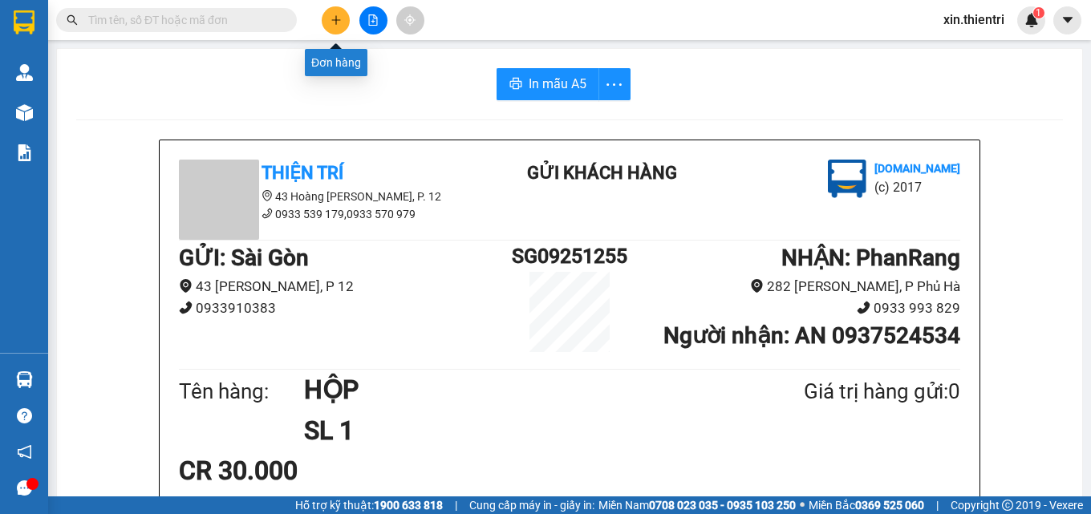
click at [333, 19] on icon "plus" at bounding box center [336, 19] width 11 height 11
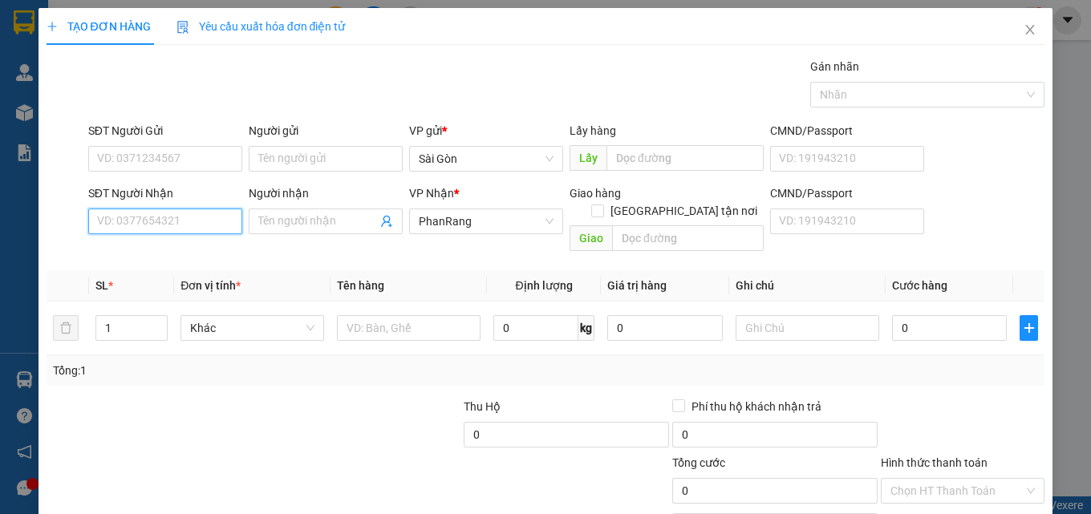
click at [138, 217] on input "SĐT Người Nhận" at bounding box center [165, 222] width 154 height 26
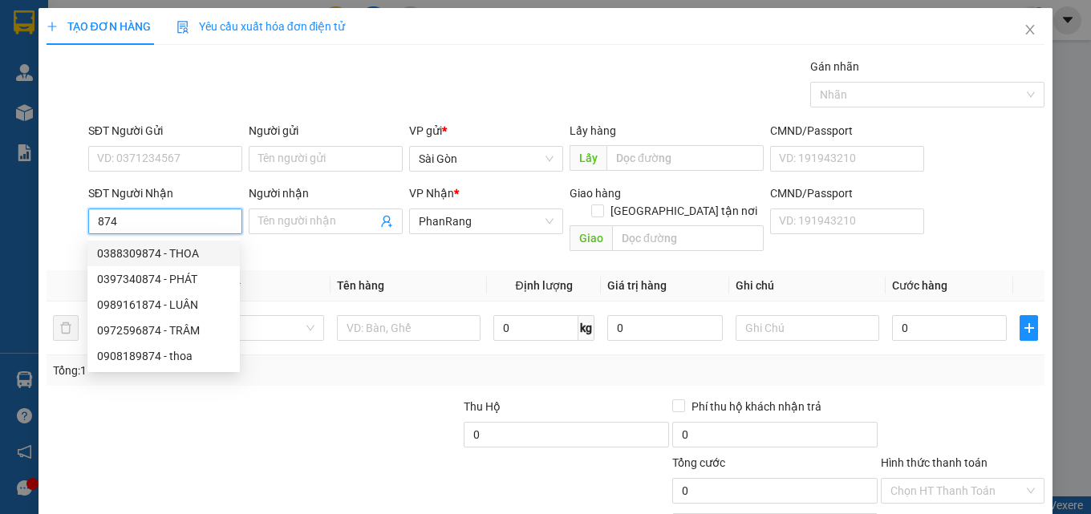
click at [95, 224] on input "874" at bounding box center [165, 222] width 154 height 26
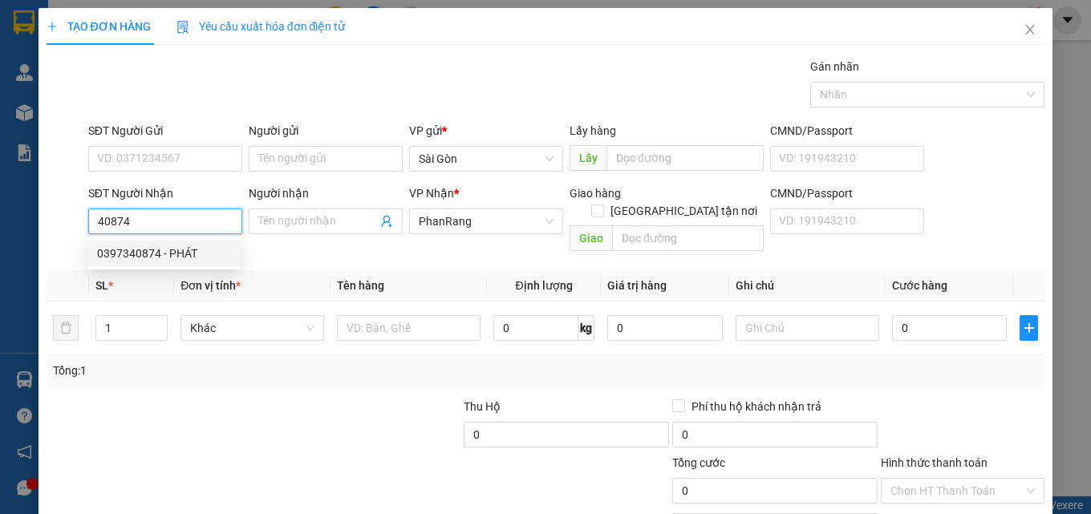
drag, startPoint x: 181, startPoint y: 258, endPoint x: 169, endPoint y: 253, distance: 12.2
click at [175, 259] on div "0397340874 - PHÁT" at bounding box center [163, 254] width 133 height 18
type input "0397340874"
type input "PHÁT"
type input "VĨNH HY"
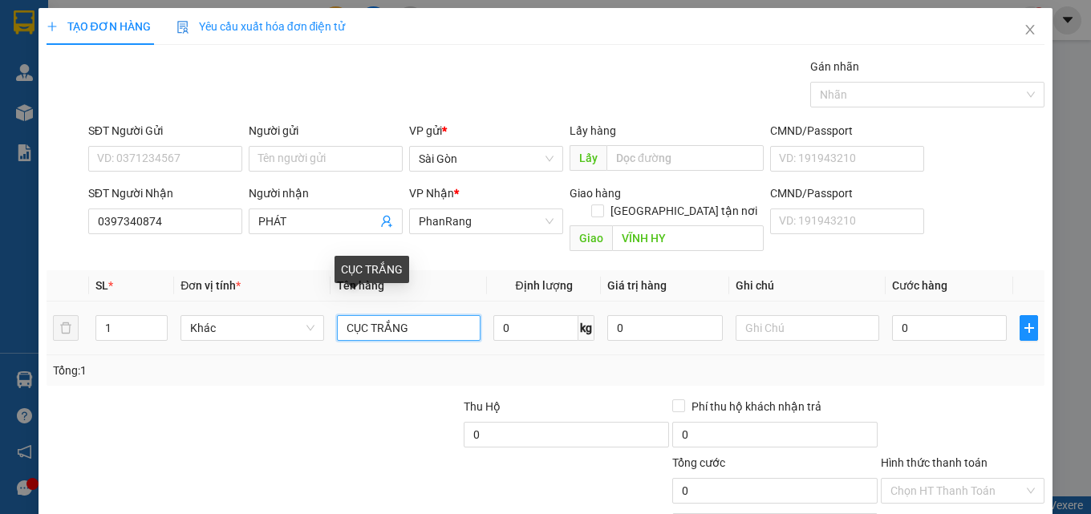
click at [424, 315] on input "CỤC TRẮNG" at bounding box center [409, 328] width 144 height 26
click at [421, 315] on input "CỤC TRẮNG" at bounding box center [409, 328] width 144 height 26
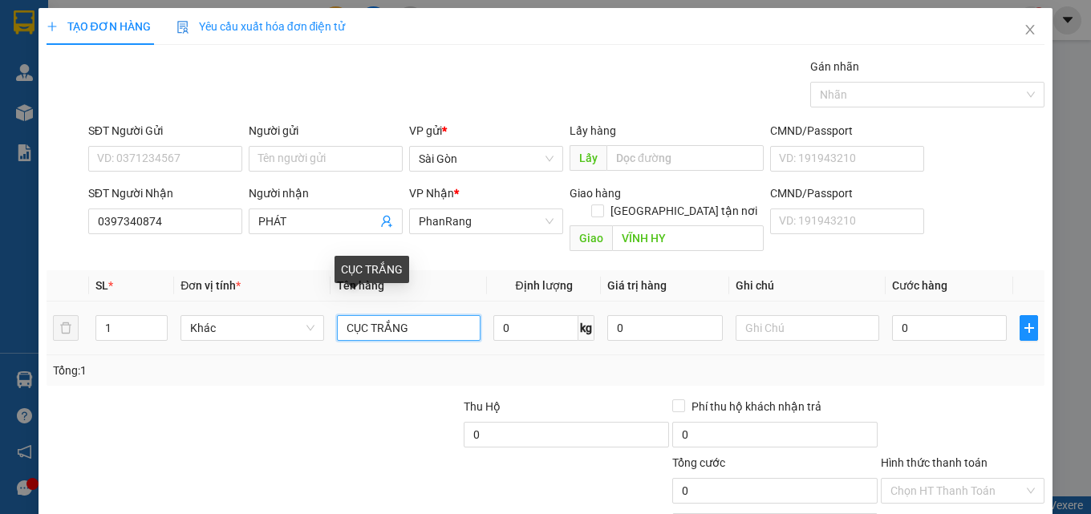
click at [421, 315] on input "CỤC TRẮNG" at bounding box center [409, 328] width 144 height 26
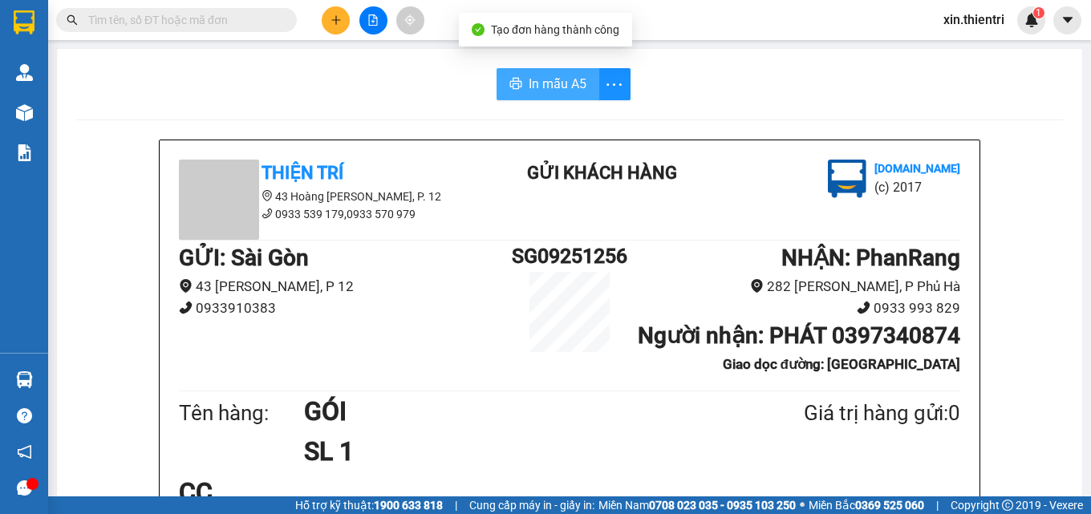
click at [517, 71] on button "In mẫu A5" at bounding box center [548, 84] width 103 height 32
click at [521, 85] on button "In mẫu A5" at bounding box center [548, 84] width 103 height 32
drag, startPoint x: 347, startPoint y: 10, endPoint x: 341, endPoint y: 18, distance: 9.1
click at [345, 12] on div at bounding box center [373, 20] width 120 height 28
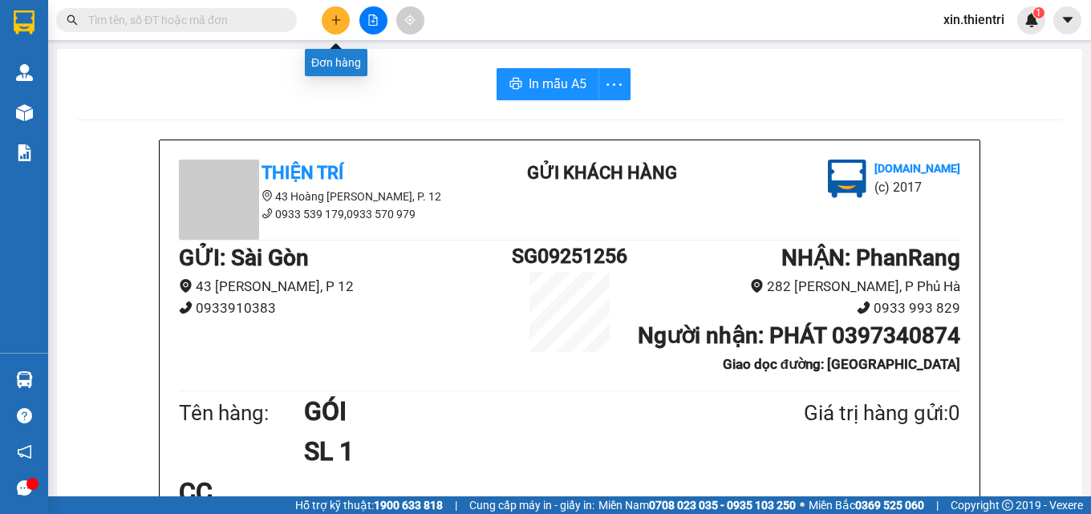
click at [339, 21] on icon "plus" at bounding box center [336, 19] width 11 height 11
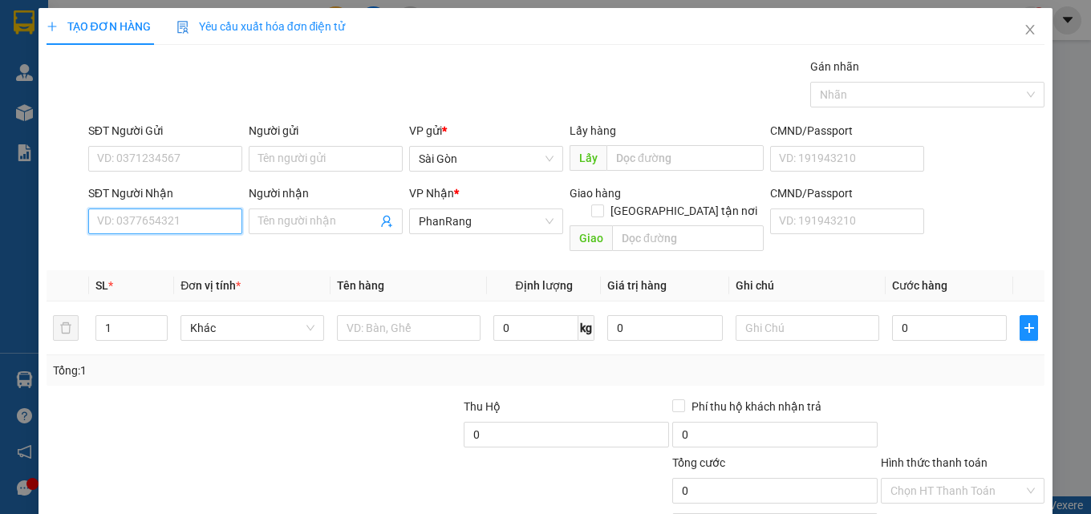
click at [187, 232] on input "SĐT Người Nhận" at bounding box center [165, 222] width 154 height 26
click at [163, 249] on div "0917965632 - YẾN" at bounding box center [163, 254] width 133 height 18
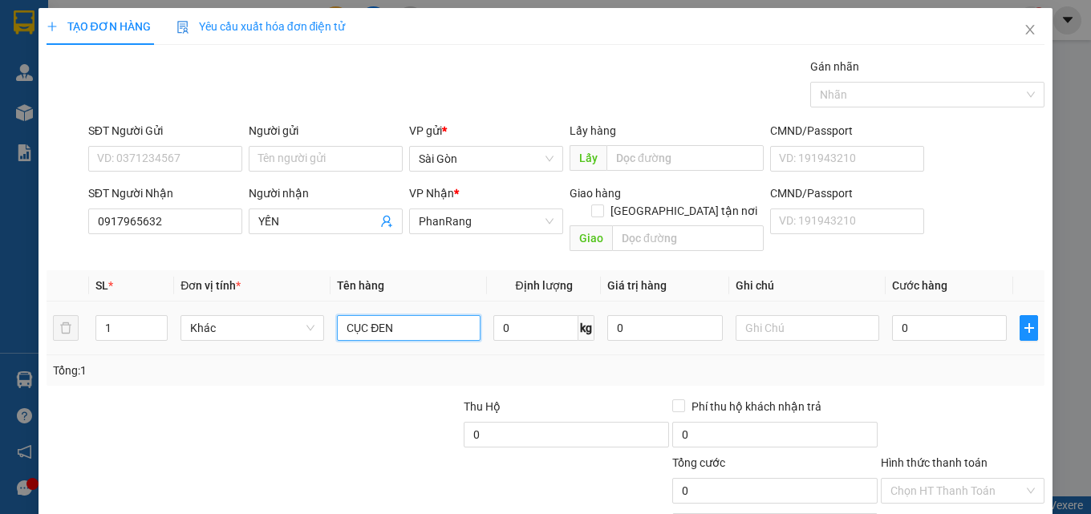
drag, startPoint x: 405, startPoint y: 305, endPoint x: 147, endPoint y: 294, distance: 258.6
click at [154, 302] on tr "1 Khác CỤC ĐEN 0 kg 0 0" at bounding box center [546, 329] width 999 height 54
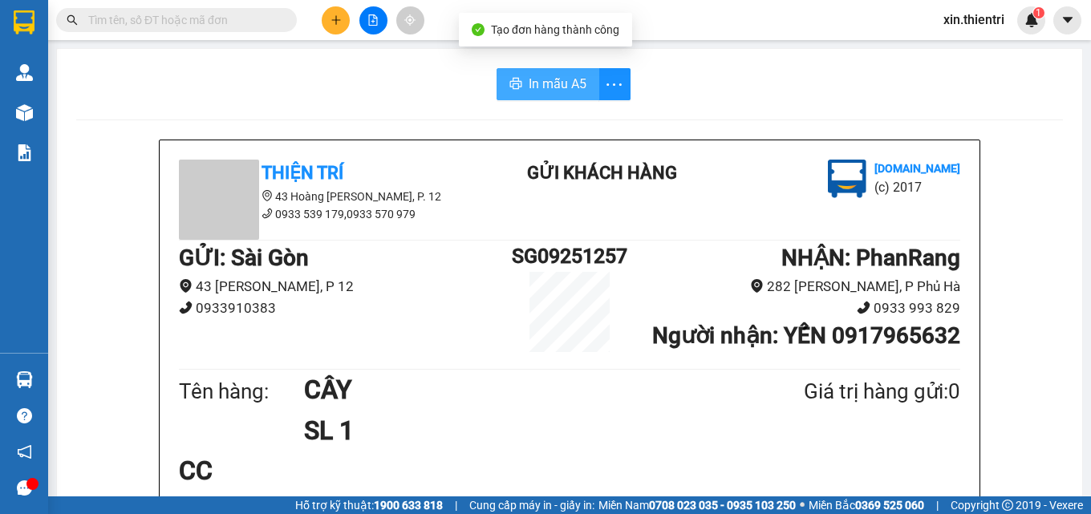
click at [564, 83] on span "In mẫu A5" at bounding box center [558, 84] width 58 height 20
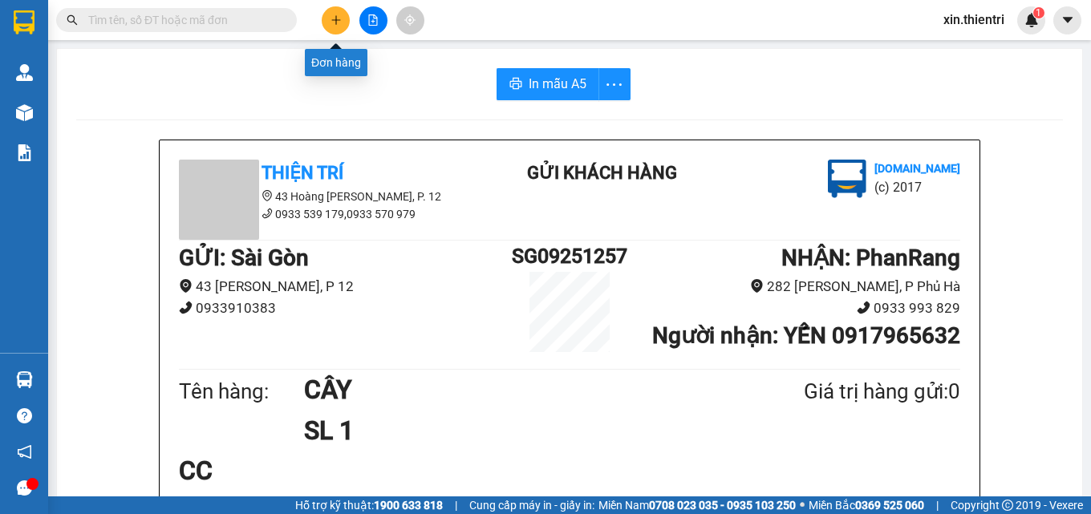
click at [338, 31] on button at bounding box center [336, 20] width 28 height 28
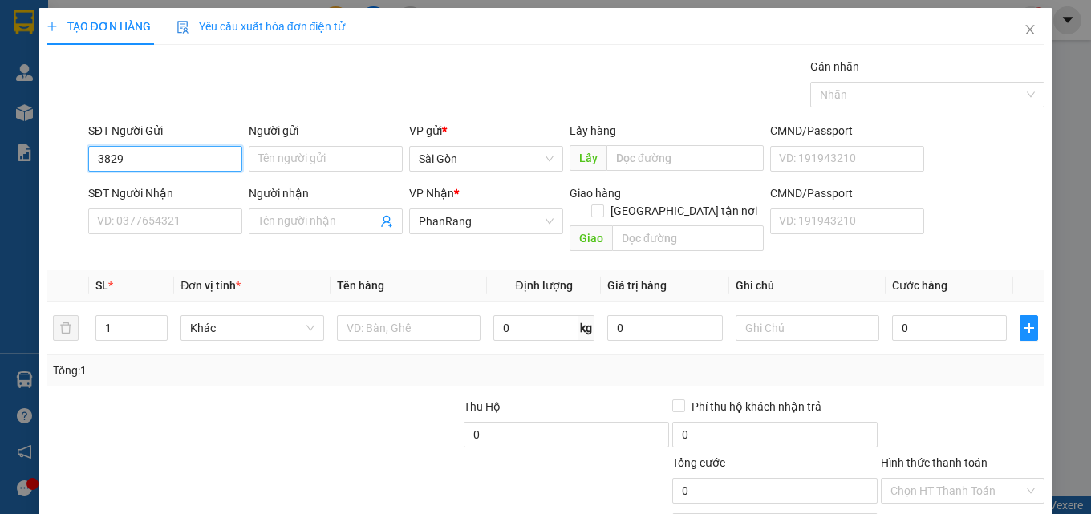
drag, startPoint x: 138, startPoint y: 159, endPoint x: 48, endPoint y: 153, distance: 90.0
click at [48, 153] on div "SĐT Người Gửi 3829 3829 Người gửi Tên người gửi VP gửi * Sài Gòn Lấy hàng Lấy…" at bounding box center [546, 150] width 1002 height 56
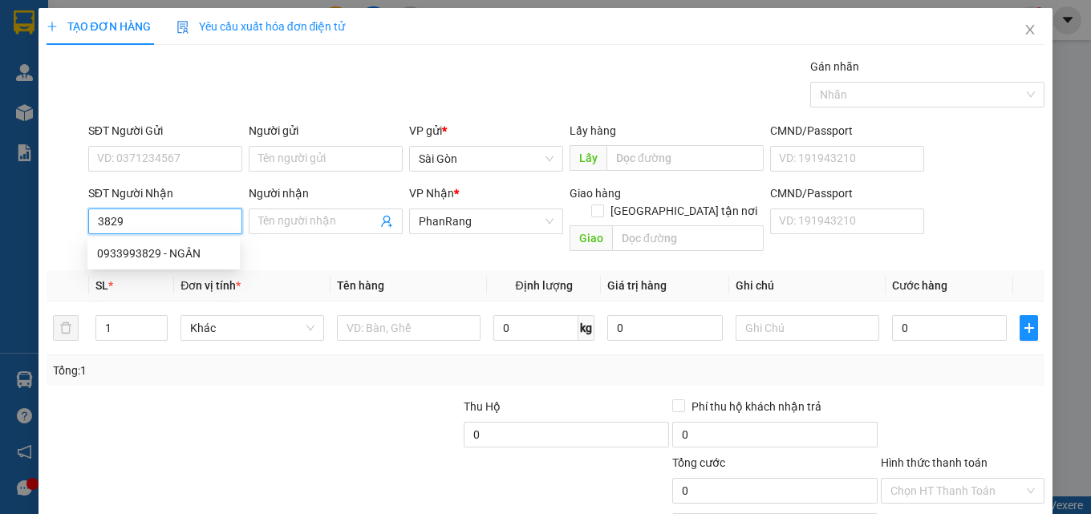
drag, startPoint x: 172, startPoint y: 229, endPoint x: 164, endPoint y: 202, distance: 28.4
click at [169, 229] on input "3829" at bounding box center [165, 222] width 154 height 26
click at [152, 258] on div "0933993829 - NGÂN" at bounding box center [163, 254] width 133 height 18
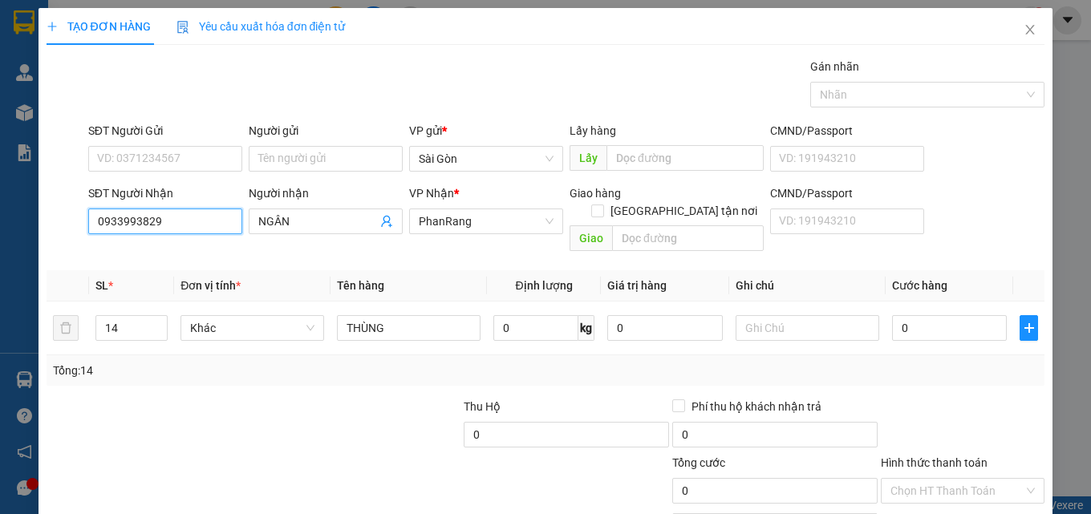
click at [208, 214] on input "0933993829" at bounding box center [165, 222] width 154 height 26
click at [131, 257] on div "0783270290 - NGÂN" at bounding box center [163, 254] width 133 height 18
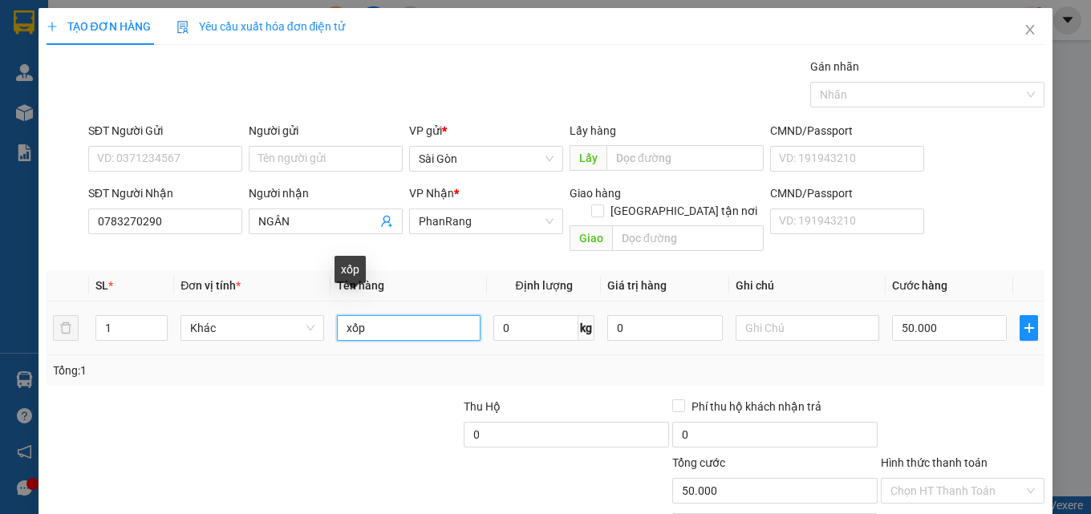
click at [416, 315] on input "xốp" at bounding box center [409, 328] width 144 height 26
click at [955, 480] on input "Hình thức thanh toán" at bounding box center [956, 491] width 133 height 24
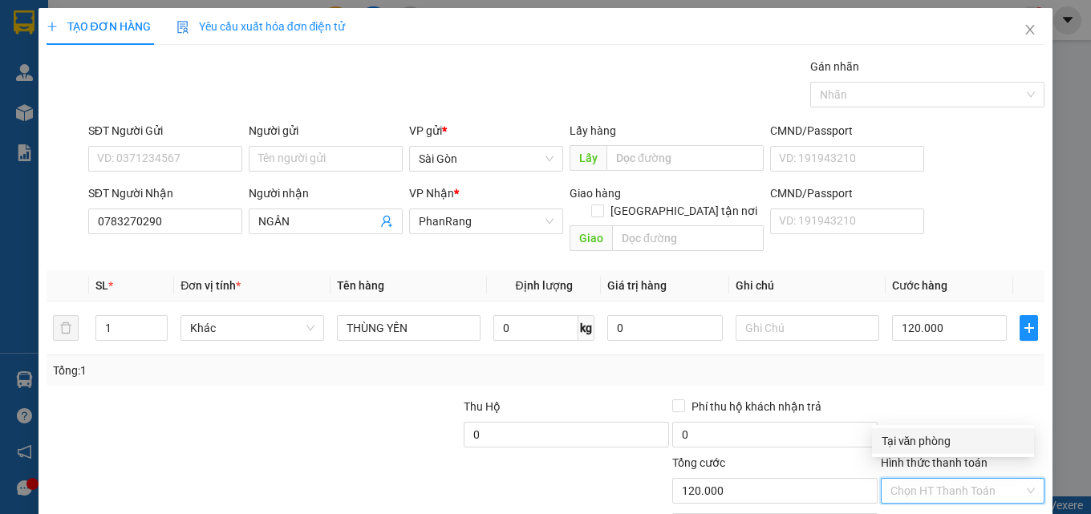
click at [956, 438] on div "Tại văn phòng" at bounding box center [953, 441] width 143 height 18
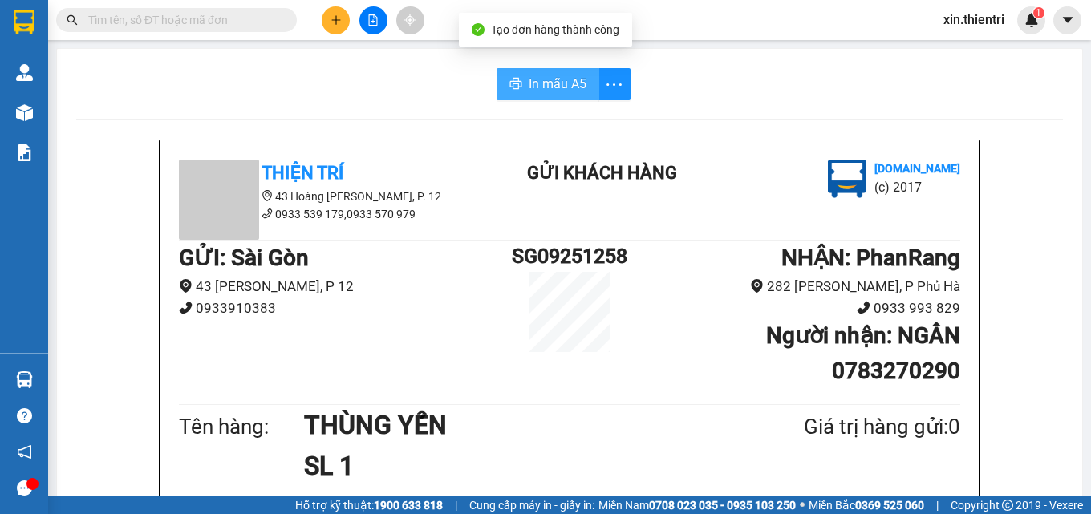
click at [530, 96] on button "In mẫu A5" at bounding box center [548, 84] width 103 height 32
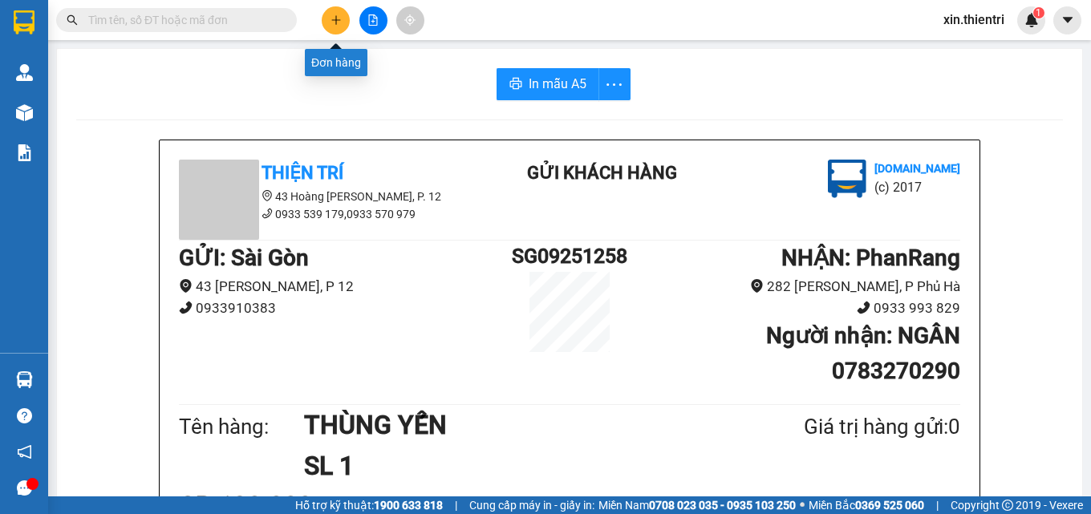
click at [329, 25] on button at bounding box center [336, 20] width 28 height 28
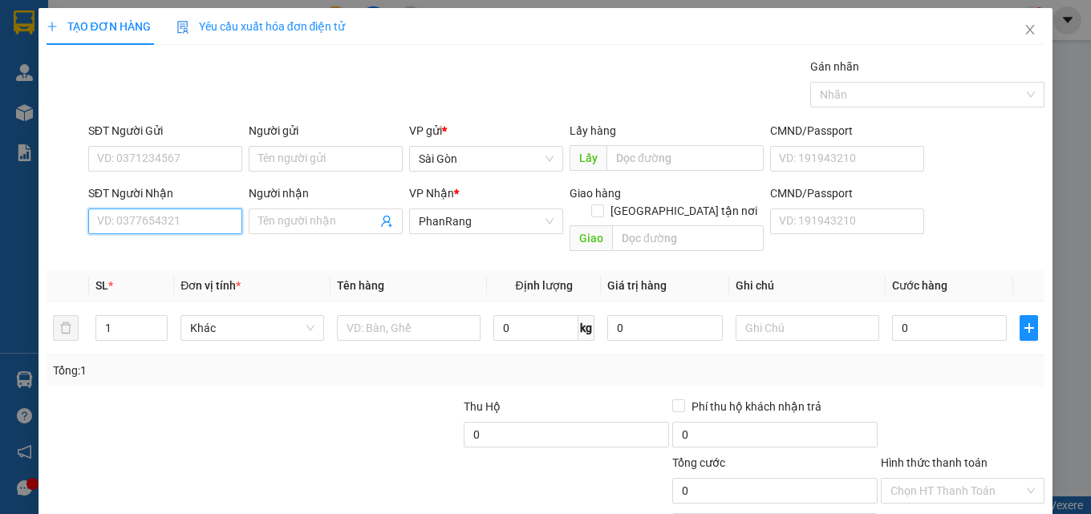
click at [167, 221] on input "SĐT Người Nhận" at bounding box center [165, 222] width 154 height 26
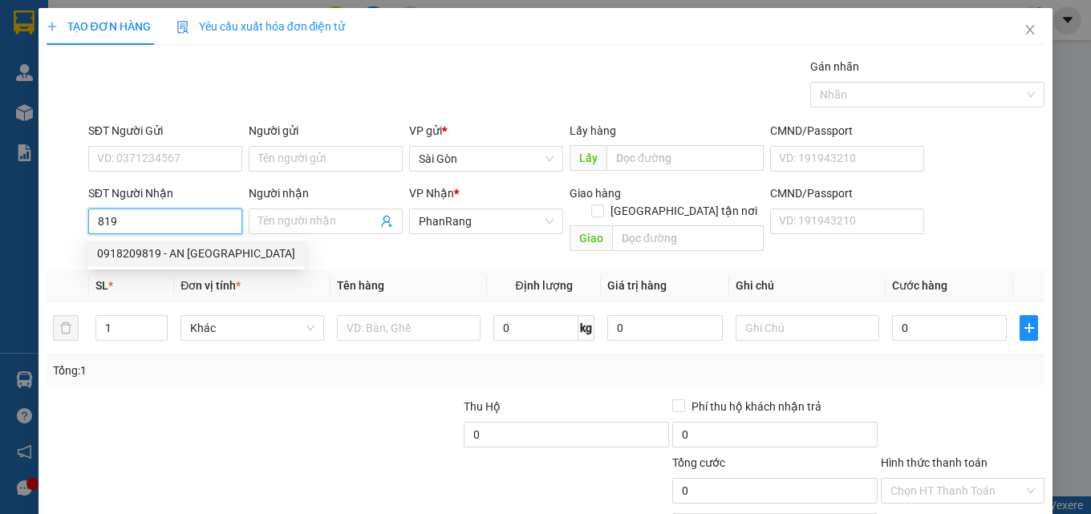
click at [195, 262] on div "0918209819 - AN THIÊN PHÚ" at bounding box center [195, 254] width 217 height 26
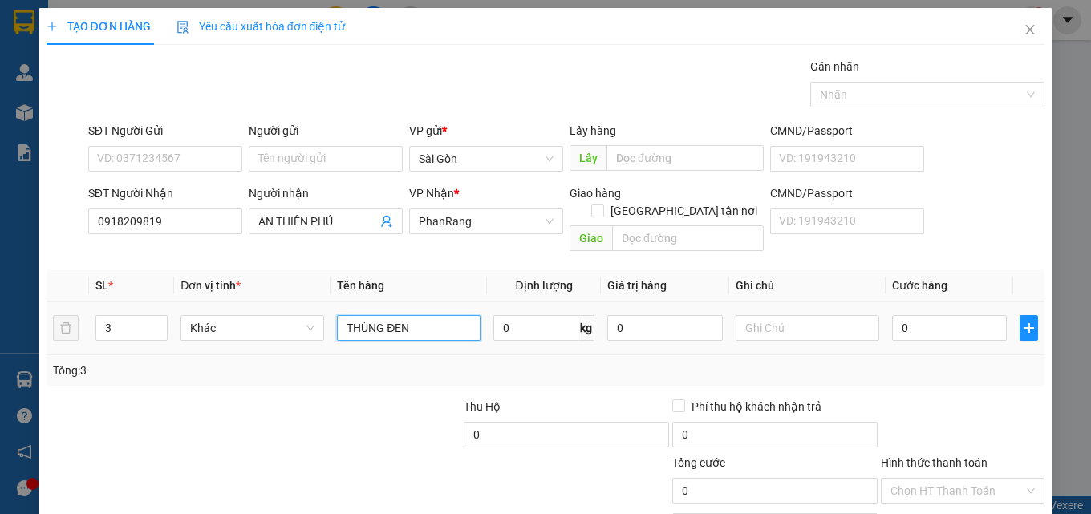
click at [419, 321] on input "THÙNG ĐEN" at bounding box center [409, 328] width 144 height 26
click at [157, 331] on icon "down" at bounding box center [159, 334] width 6 height 6
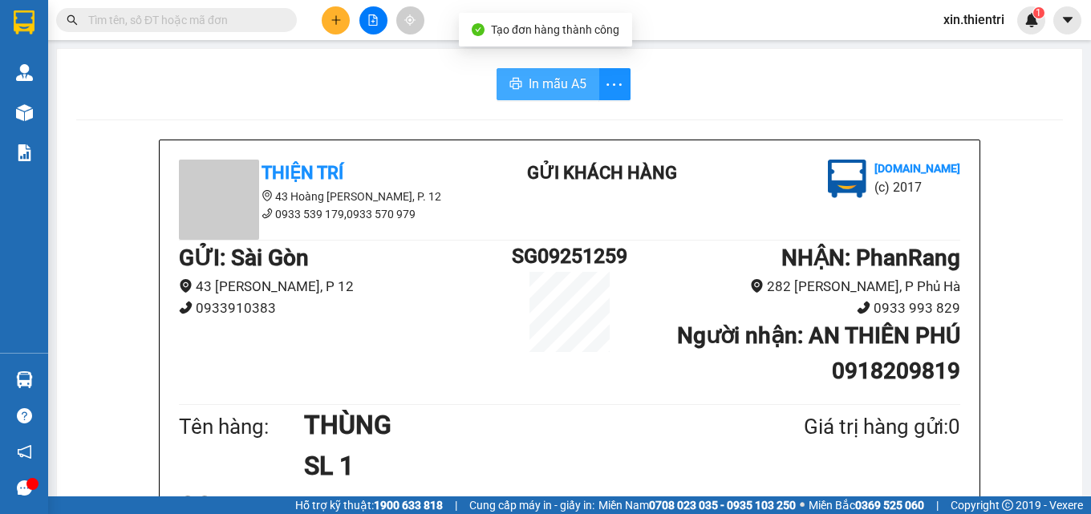
drag, startPoint x: 567, startPoint y: 93, endPoint x: 553, endPoint y: 87, distance: 15.8
click at [563, 91] on span "In mẫu A5" at bounding box center [558, 84] width 58 height 20
drag, startPoint x: 525, startPoint y: 77, endPoint x: 537, endPoint y: 83, distance: 12.9
click at [529, 79] on span "In mẫu A5" at bounding box center [558, 84] width 58 height 20
click at [425, 376] on div "GỬI : Sài Gòn 43 Hoàng Dư Khương, P 12 0933910383 SG09251259 NHẬN : PhanRang …" at bounding box center [569, 321] width 781 height 160
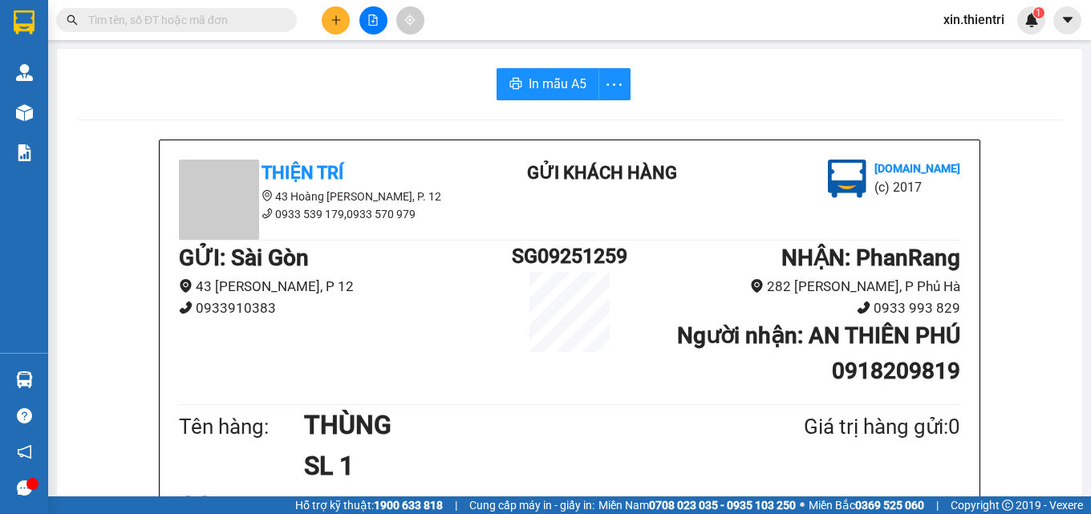
drag, startPoint x: 349, startPoint y: 283, endPoint x: 1, endPoint y: 324, distance: 350.6
click at [0, 322] on section "Kết quả tìm kiếm ( 0 ) Bộ lọc No Data xin.thientri 1 Quản Lý Quản lý khách hàng…" at bounding box center [545, 257] width 1091 height 514
click at [508, 393] on div "GỬI : Sài Gòn 43 Hoàng Dư Khương, P 12 0933910383 SG09251259 NHẬN : PhanRang …" at bounding box center [569, 321] width 781 height 160
click at [334, 24] on icon "plus" at bounding box center [336, 19] width 11 height 11
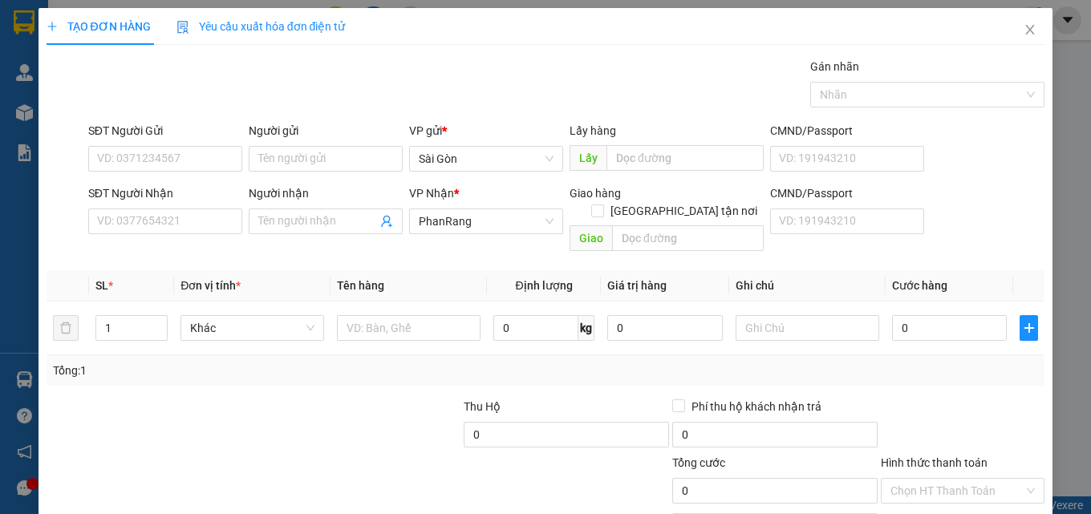
drag, startPoint x: 156, startPoint y: 204, endPoint x: 153, endPoint y: 241, distance: 37.8
click at [153, 225] on div "SĐT Người Nhận VD: 0377654321" at bounding box center [165, 213] width 154 height 56
click at [169, 221] on input "SĐT Người Nhận" at bounding box center [165, 222] width 154 height 26
click at [311, 211] on span at bounding box center [326, 222] width 154 height 26
click at [204, 217] on input "0767828288" at bounding box center [165, 222] width 154 height 26
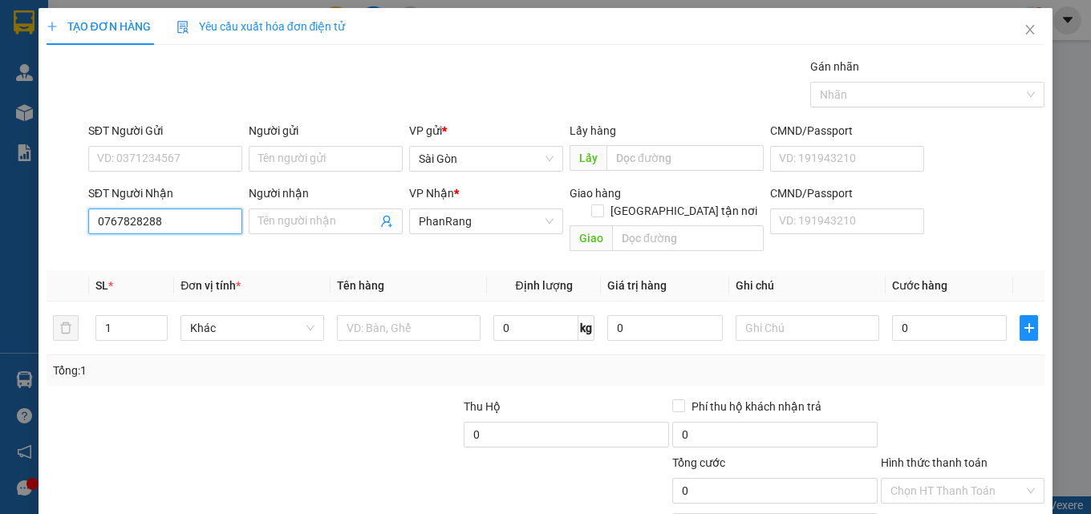
click at [187, 211] on input "0767828288" at bounding box center [165, 222] width 154 height 26
click at [187, 216] on input "0767828288" at bounding box center [165, 222] width 154 height 26
click at [315, 214] on input "Người nhận" at bounding box center [317, 222] width 119 height 18
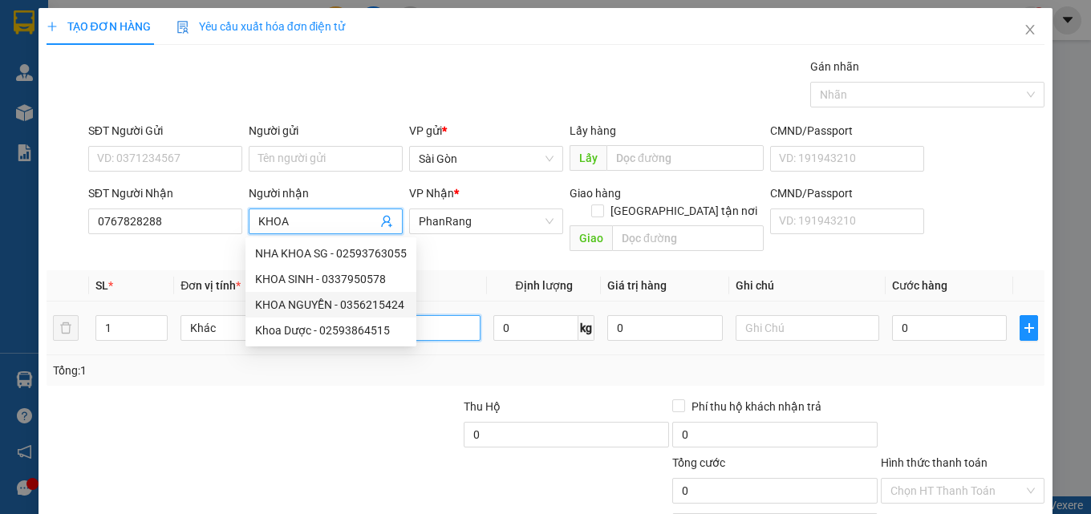
click at [448, 315] on input "text" at bounding box center [409, 328] width 144 height 26
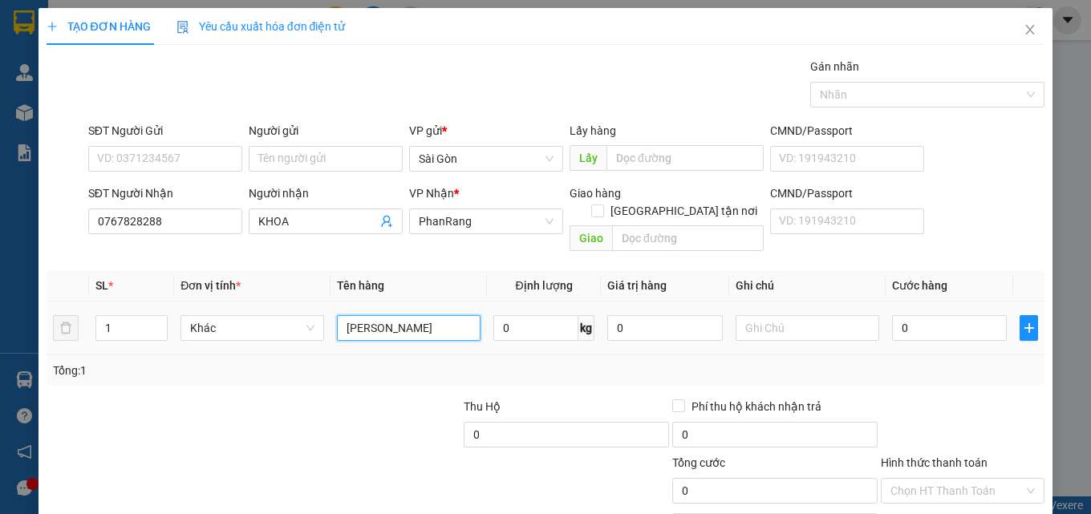
drag, startPoint x: 412, startPoint y: 314, endPoint x: 387, endPoint y: 325, distance: 27.0
click at [387, 325] on div "THÙNG MỸ TÂN" at bounding box center [409, 328] width 144 height 32
click at [361, 460] on div at bounding box center [420, 482] width 167 height 56
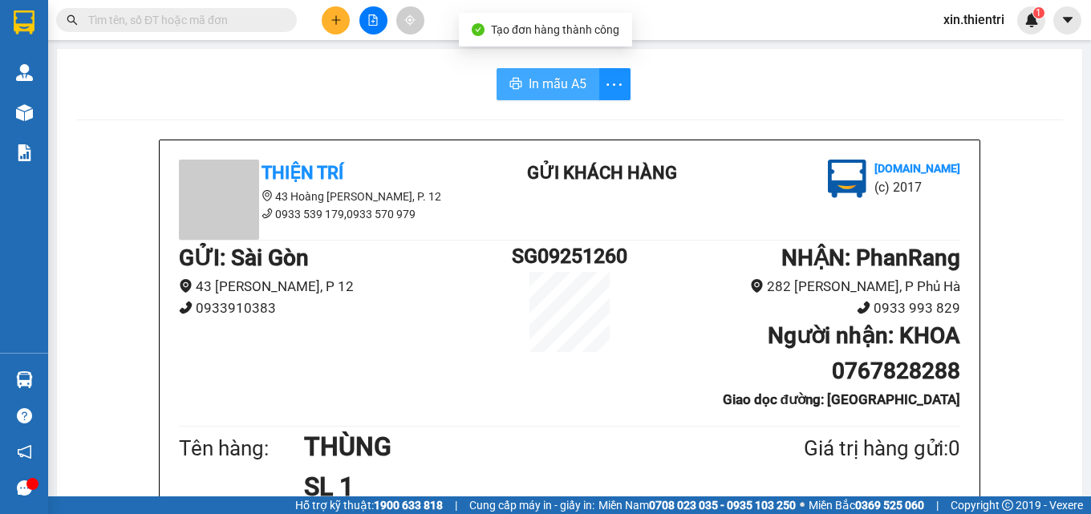
drag, startPoint x: 547, startPoint y: 83, endPoint x: 668, endPoint y: 136, distance: 132.5
click at [548, 82] on span "In mẫu A5" at bounding box center [558, 84] width 58 height 20
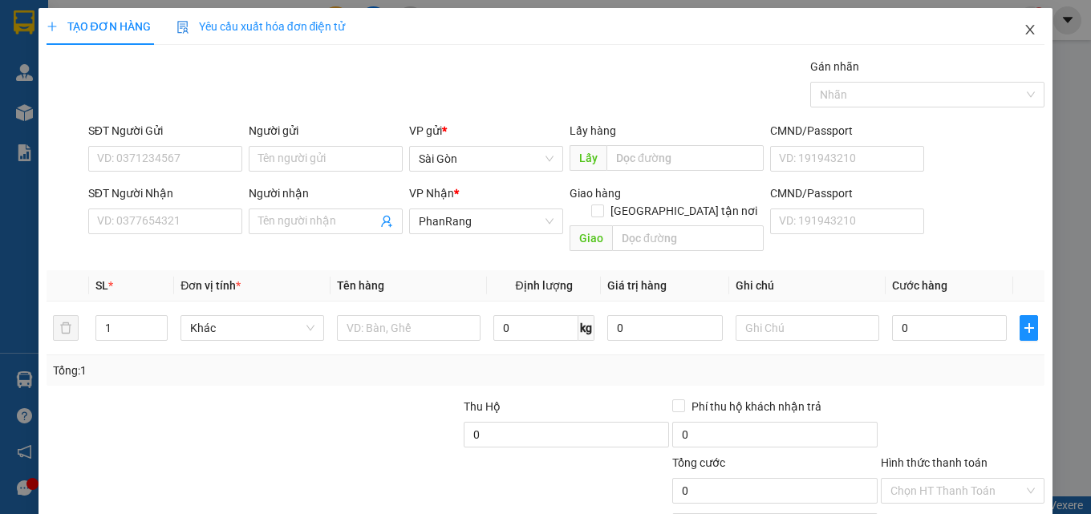
click at [1024, 28] on icon "close" at bounding box center [1030, 29] width 13 height 13
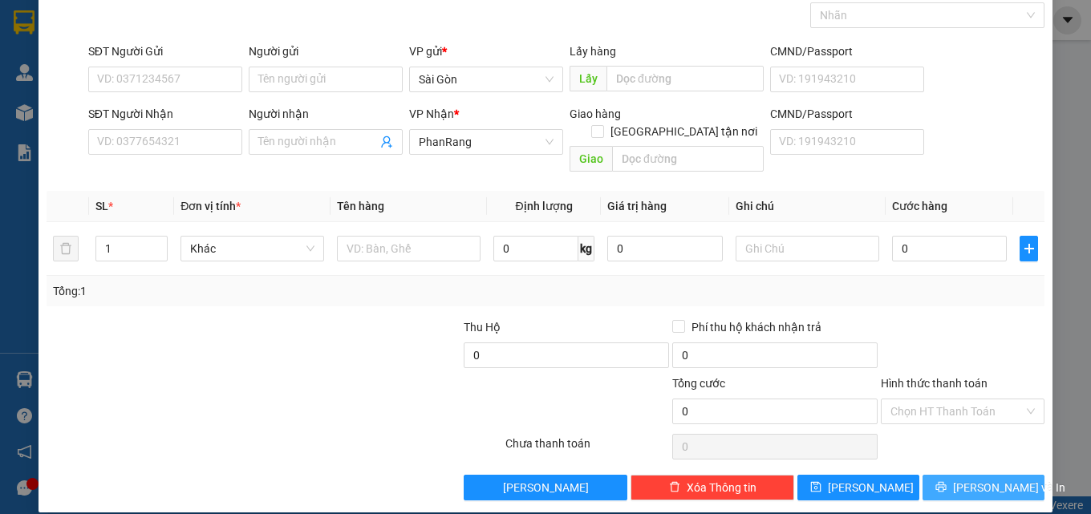
click at [954, 475] on button "[PERSON_NAME] và In" at bounding box center [984, 488] width 122 height 26
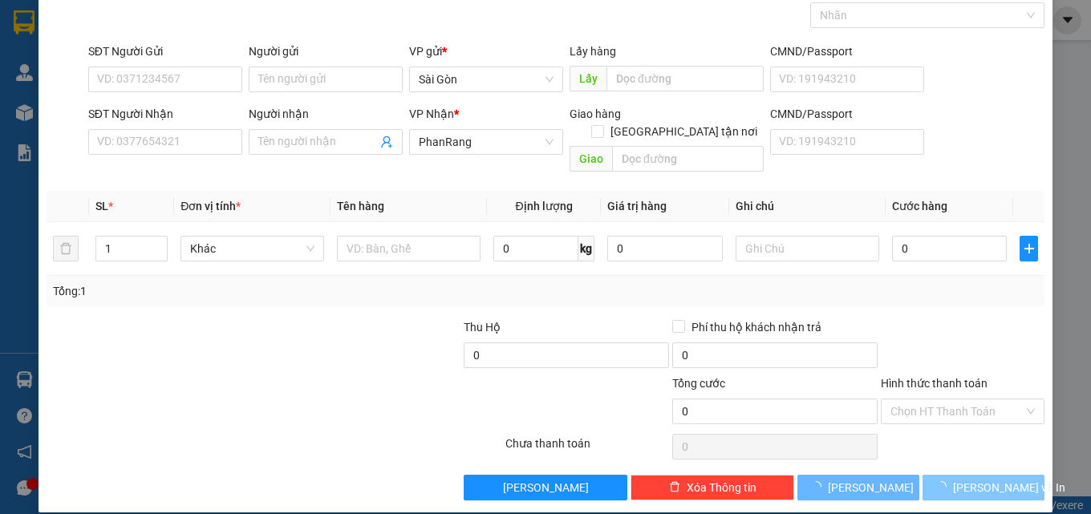
click at [954, 467] on main at bounding box center [545, 248] width 1091 height 497
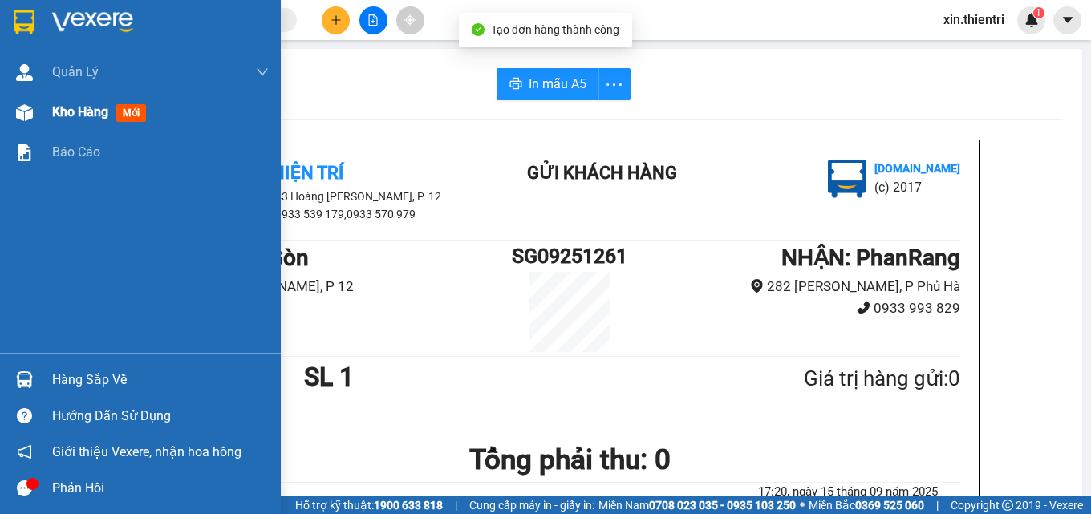
click at [142, 124] on div "Kho hàng mới" at bounding box center [160, 112] width 217 height 40
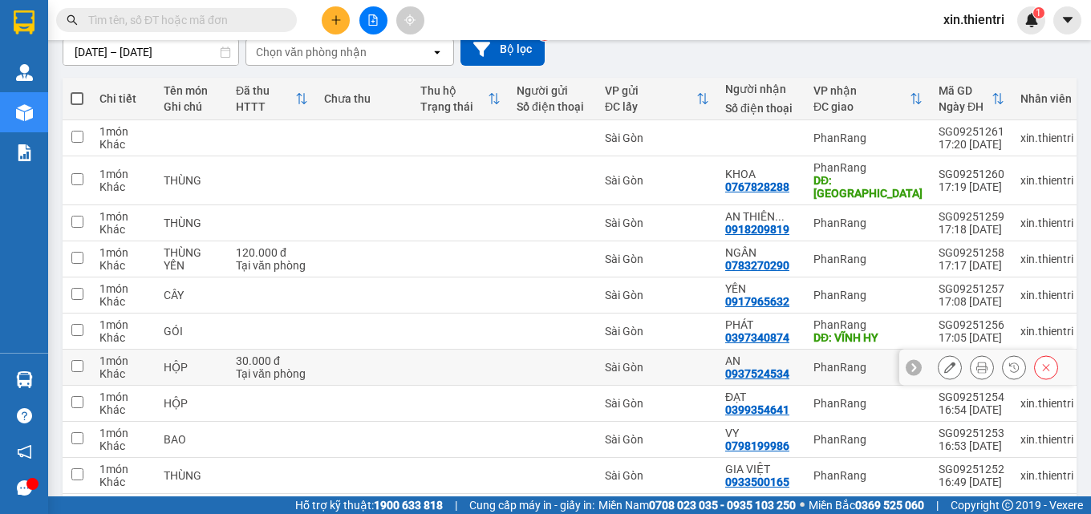
scroll to position [160, 0]
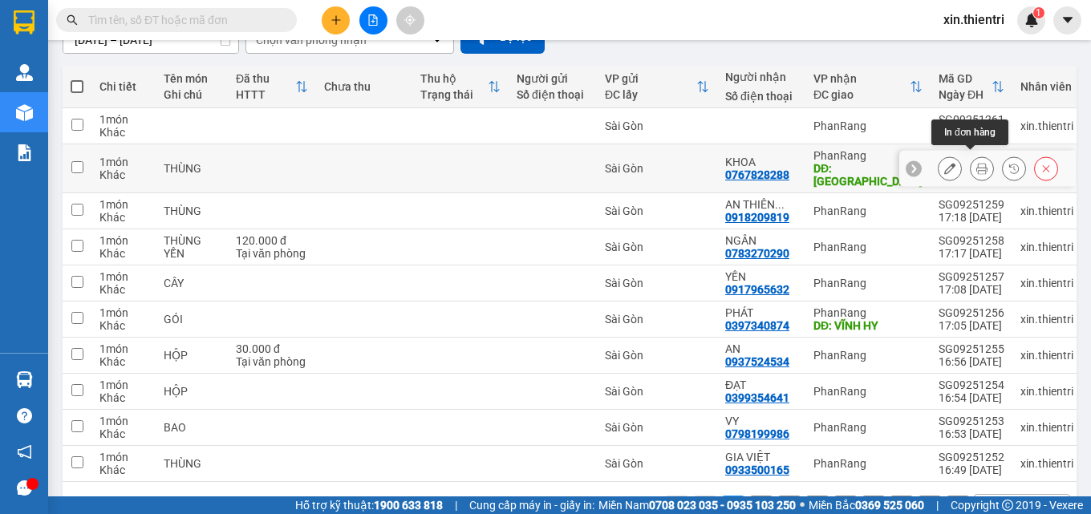
click at [979, 164] on button at bounding box center [982, 169] width 22 height 28
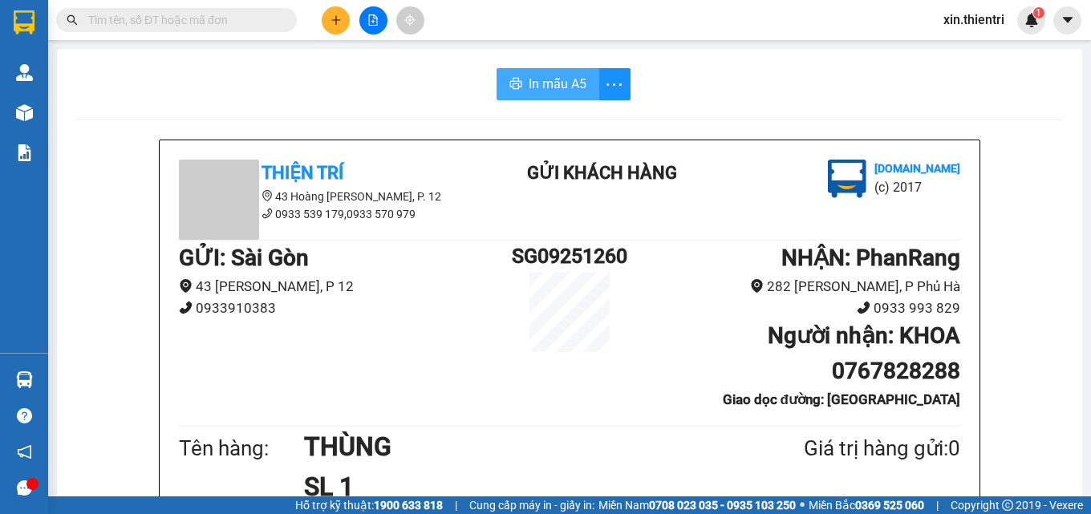
click at [568, 86] on span "In mẫu A5" at bounding box center [558, 84] width 58 height 20
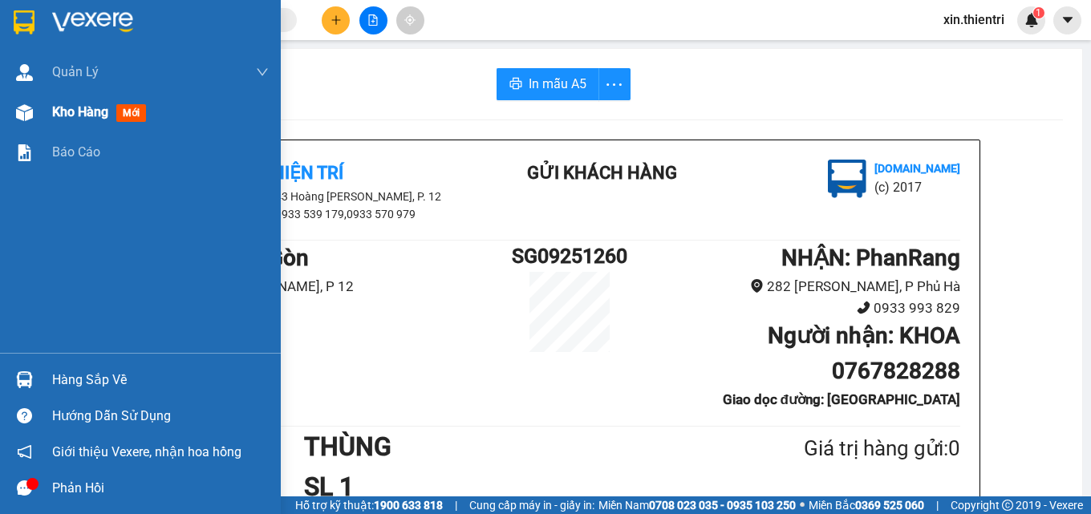
click at [106, 113] on span "Kho hàng" at bounding box center [80, 111] width 56 height 15
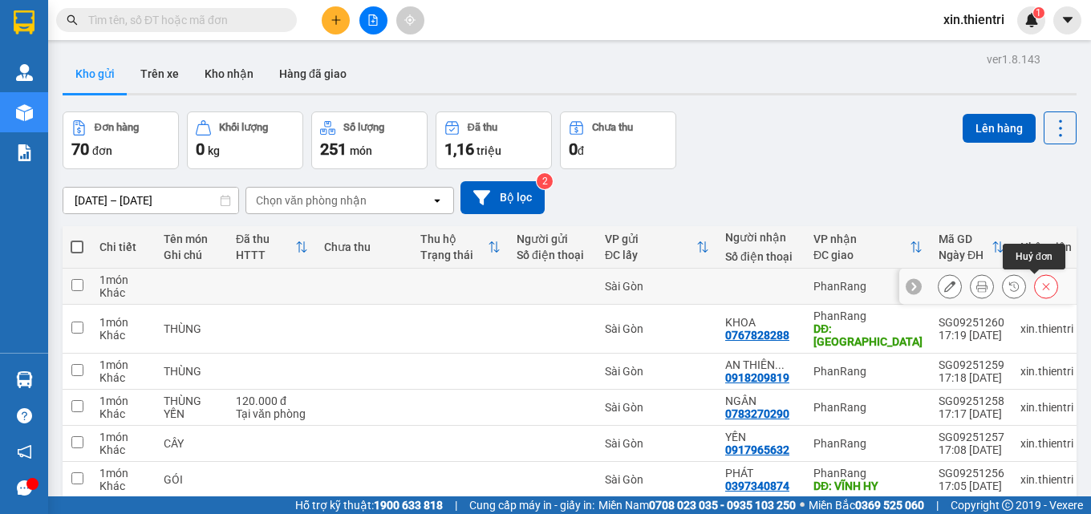
click at [1043, 285] on icon at bounding box center [1046, 286] width 7 height 7
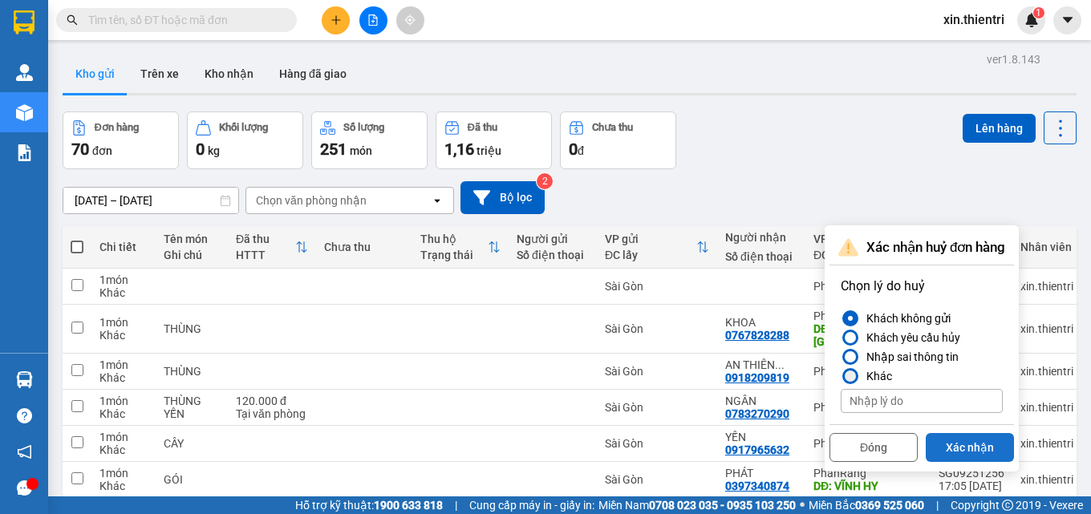
drag, startPoint x: 855, startPoint y: 371, endPoint x: 942, endPoint y: 453, distance: 119.2
click at [862, 375] on label "Khác" at bounding box center [922, 376] width 162 height 19
click at [942, 453] on div "Xác nhận huỷ đơn hàng Chọn lý do huỷ Khách không gửi Khách yêu cầu hủy Nhập sai…" at bounding box center [922, 348] width 185 height 237
click at [865, 354] on div "Nhập sai thông tin" at bounding box center [909, 356] width 99 height 19
click at [841, 357] on input "Nhập sai thông tin" at bounding box center [841, 357] width 0 height 0
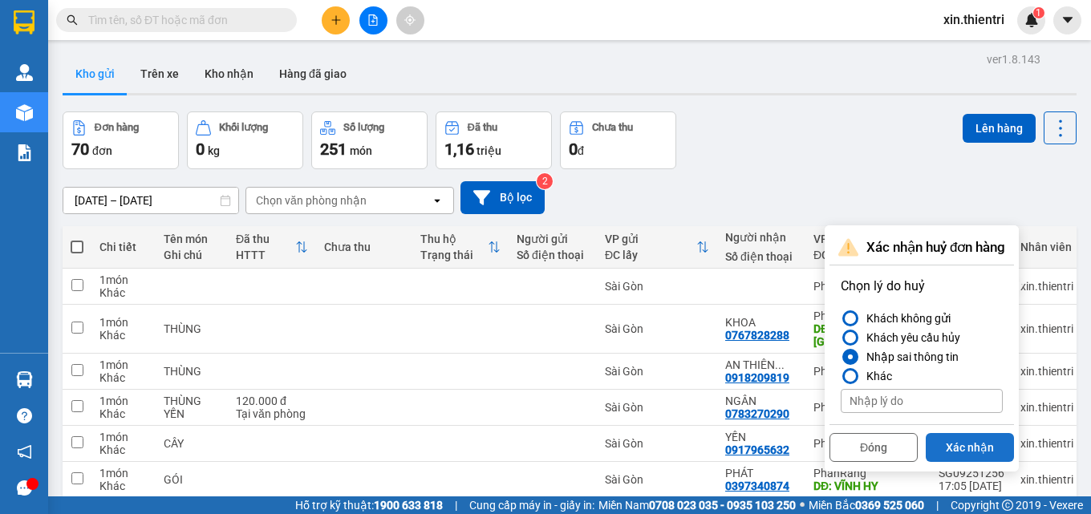
click at [965, 448] on button "Xác nhận" at bounding box center [970, 447] width 88 height 29
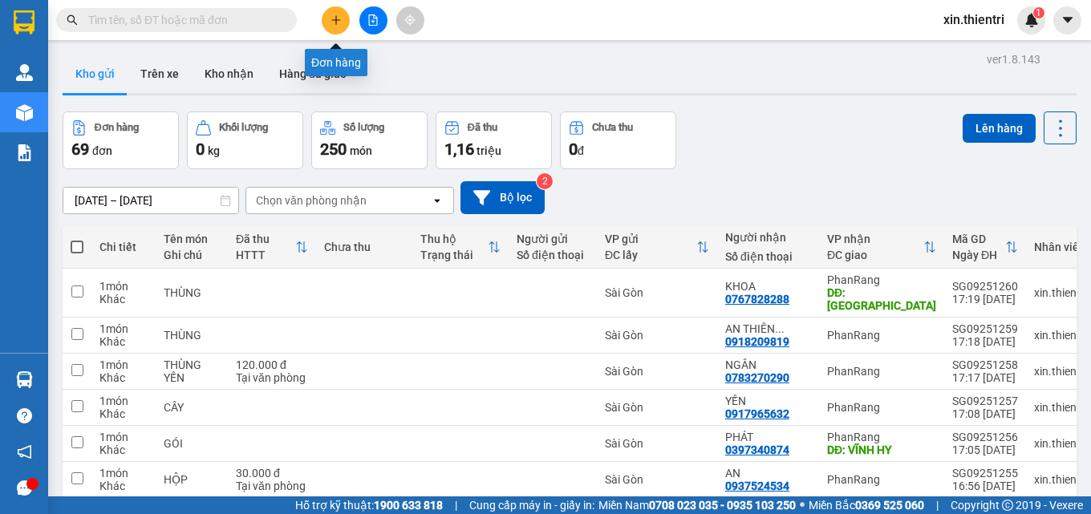
click at [342, 16] on button at bounding box center [336, 20] width 28 height 28
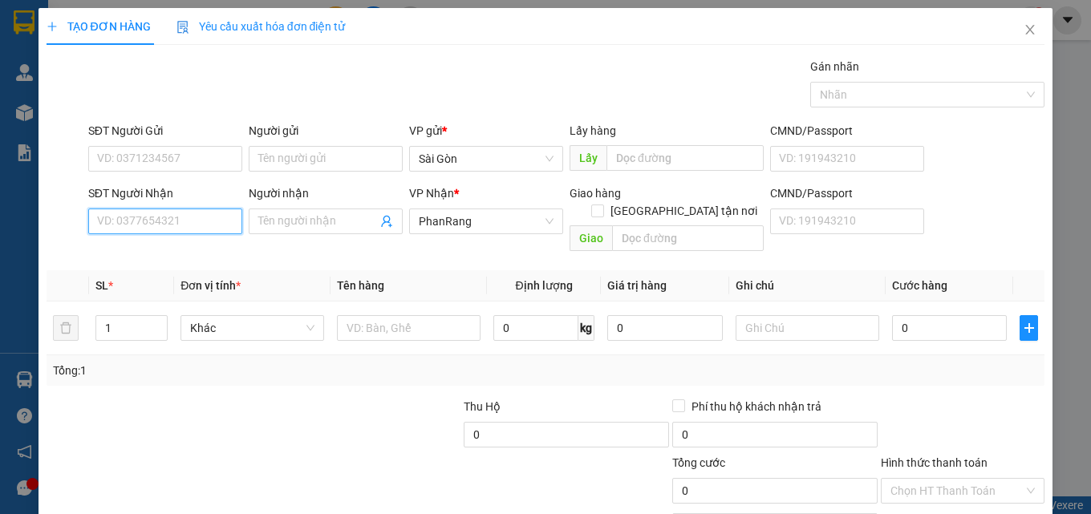
click at [148, 221] on input "SĐT Người Nhận" at bounding box center [165, 222] width 154 height 26
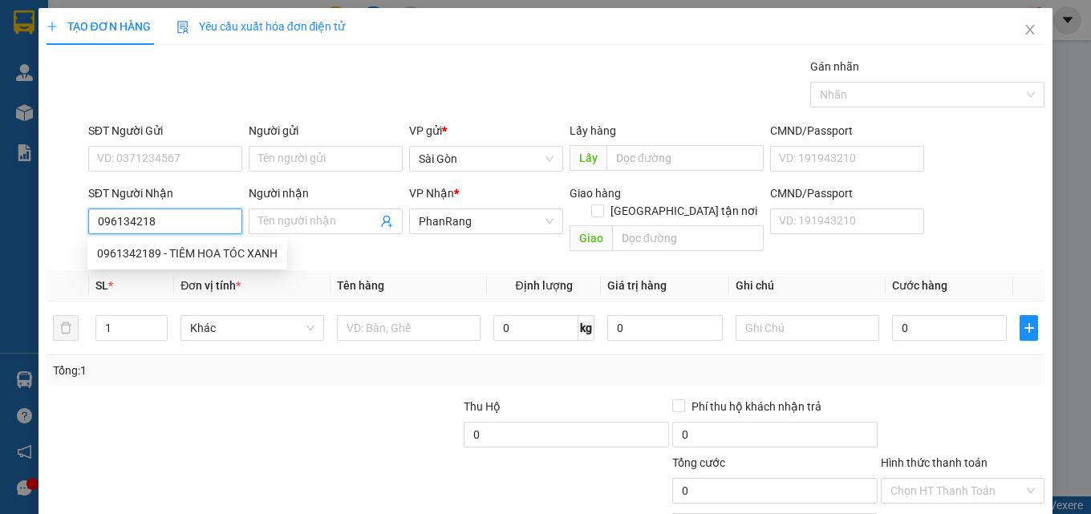
type input "0961342189"
drag, startPoint x: 196, startPoint y: 248, endPoint x: 220, endPoint y: 254, distance: 24.7
click at [197, 248] on div "0961342189 - TIÊM HOA TÓC XANH" at bounding box center [187, 254] width 181 height 18
type input "TIÊM HOA TÓC XANH"
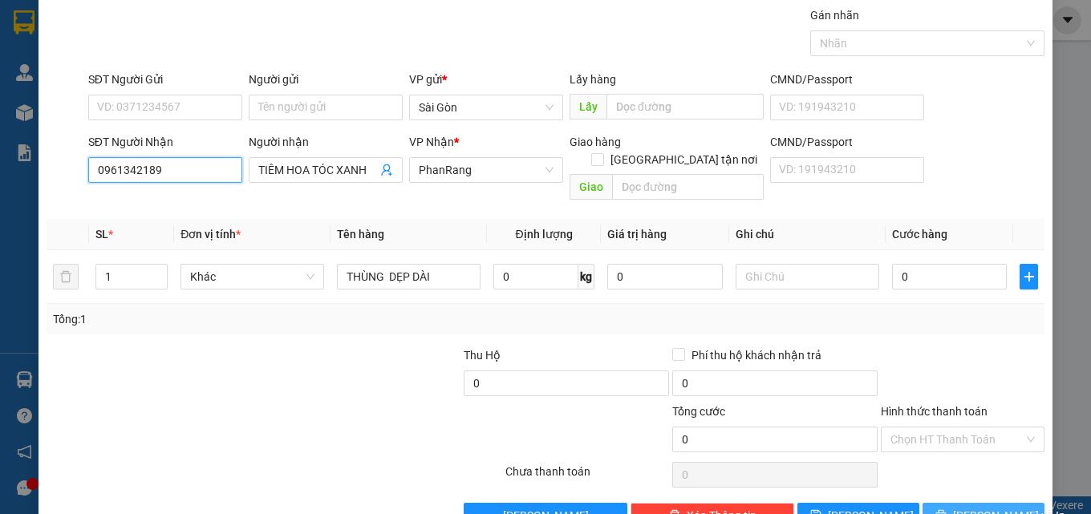
scroll to position [79, 0]
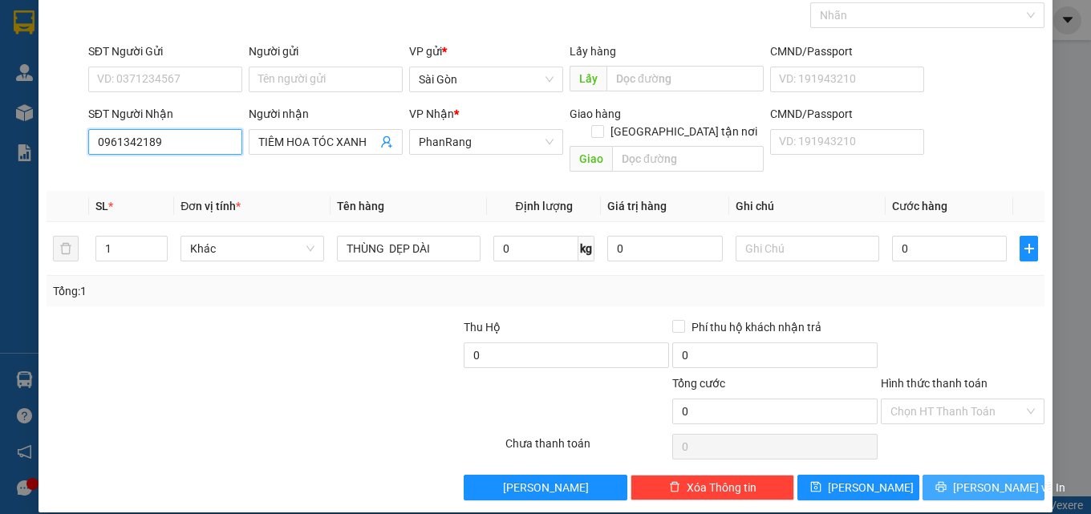
type input "0961342189"
click at [1000, 479] on span "[PERSON_NAME] và In" at bounding box center [1009, 488] width 112 height 18
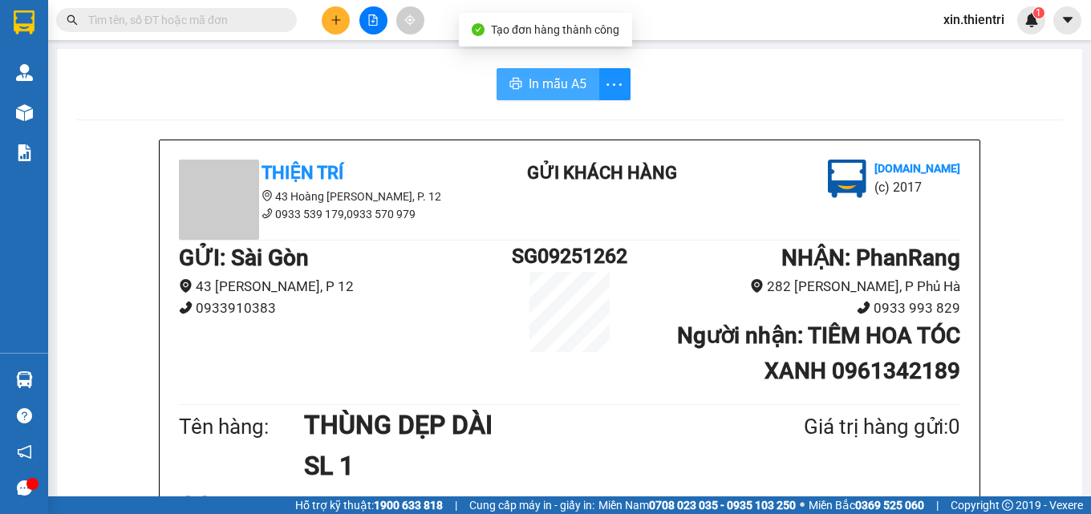
click at [518, 88] on button "In mẫu A5" at bounding box center [548, 84] width 103 height 32
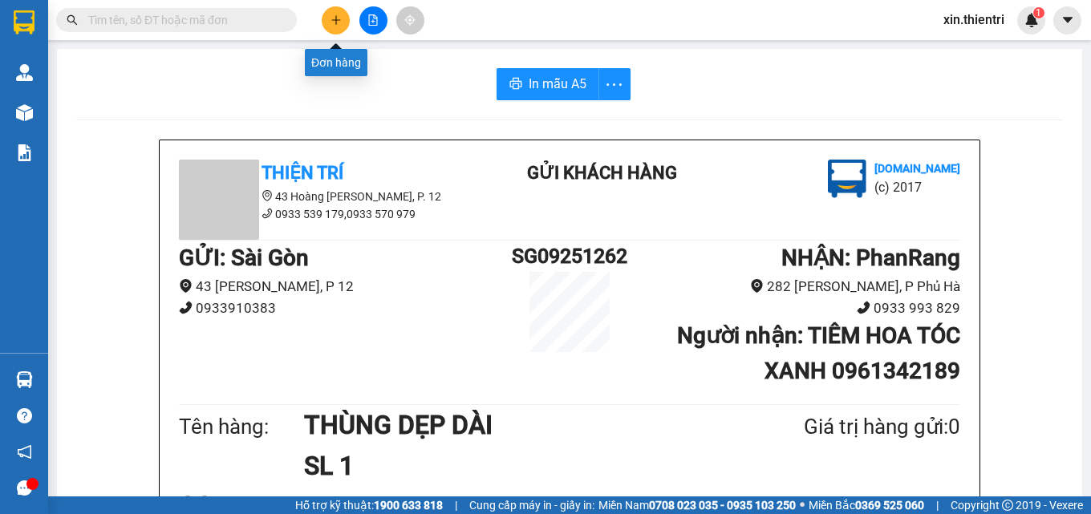
click at [331, 17] on icon "plus" at bounding box center [336, 19] width 11 height 11
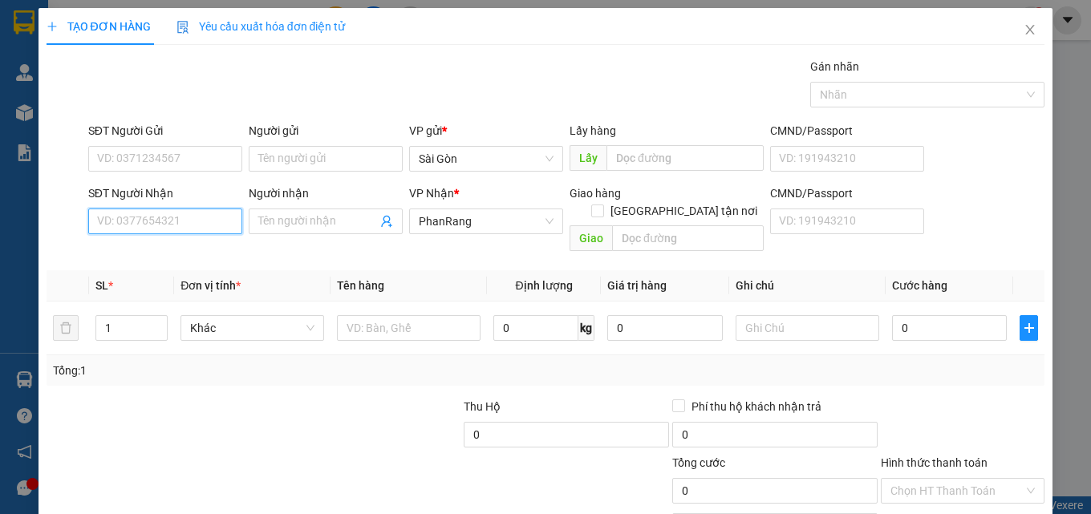
click at [184, 231] on input "SĐT Người Nhận" at bounding box center [165, 222] width 154 height 26
click at [169, 264] on div "0905248148 - MÂN" at bounding box center [163, 254] width 152 height 26
type input "0905248148"
type input "MÂN"
type input "0905248148"
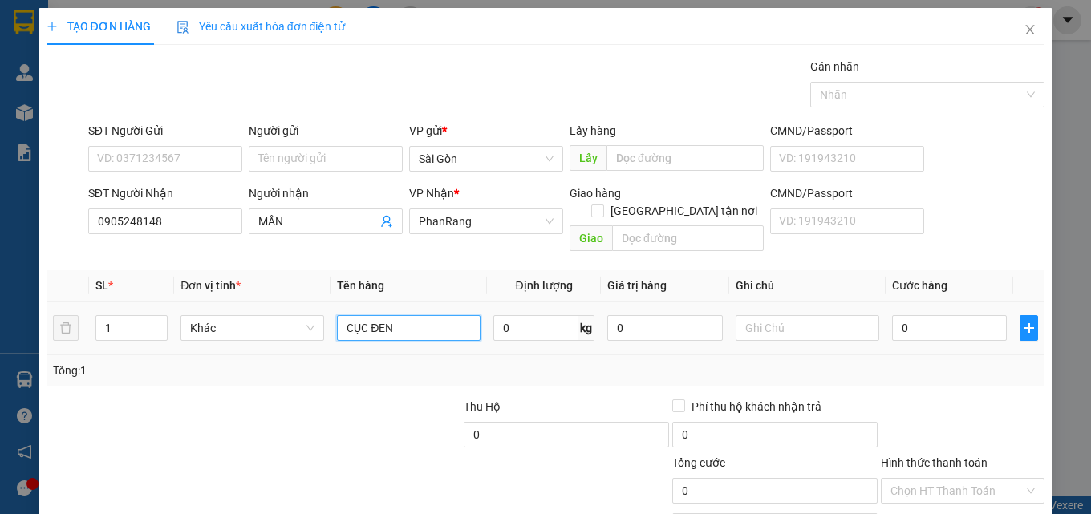
click at [422, 315] on input "CỤC ĐEN" at bounding box center [409, 328] width 144 height 26
click at [404, 316] on input "CỤC ĐEN" at bounding box center [409, 328] width 144 height 26
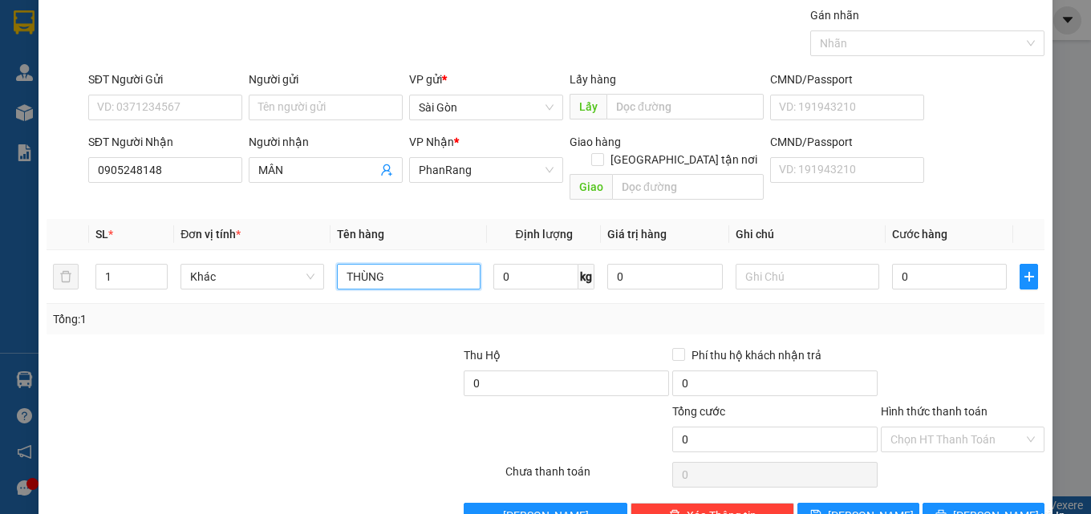
scroll to position [79, 0]
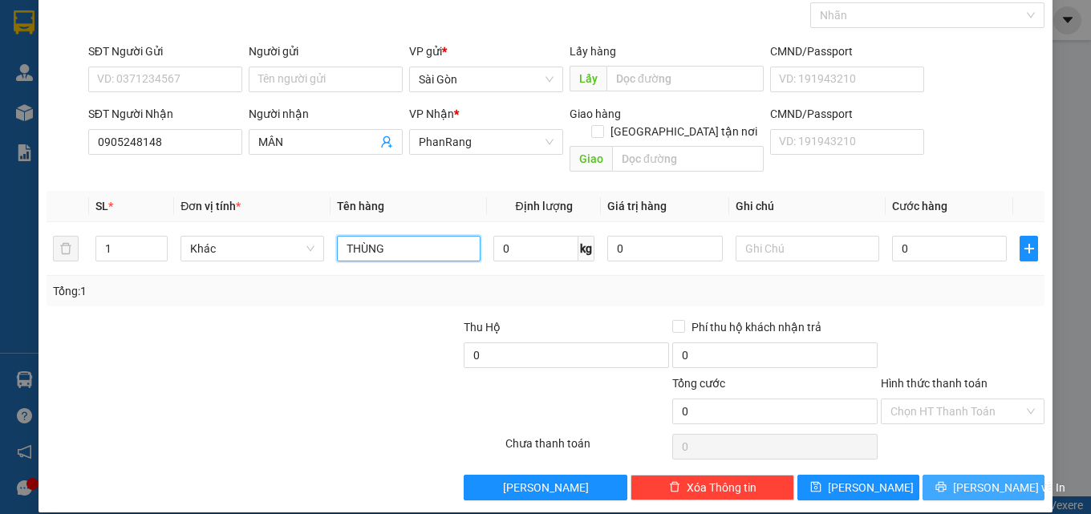
type input "THÙNG"
click at [968, 479] on span "[PERSON_NAME] và In" at bounding box center [1009, 488] width 112 height 18
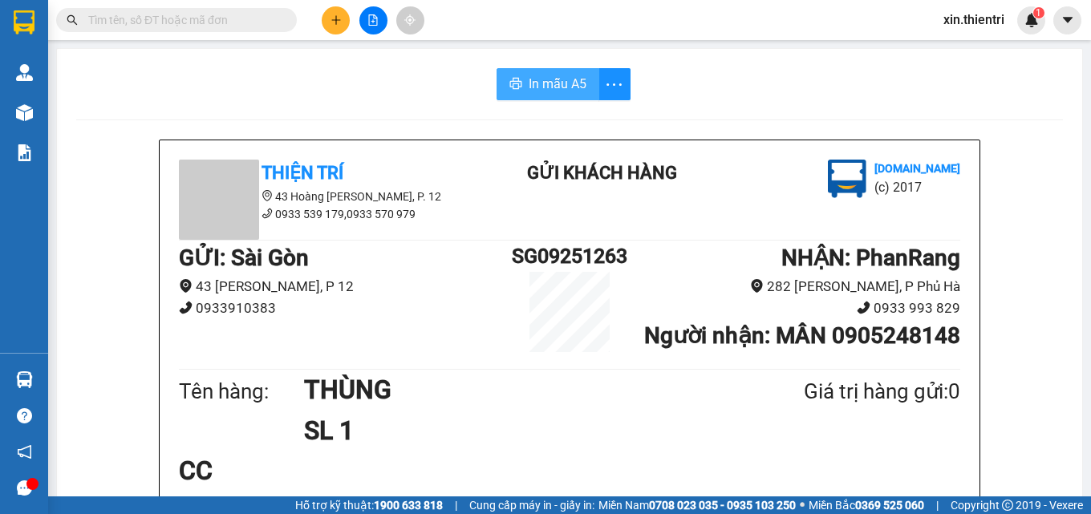
drag, startPoint x: 539, startPoint y: 91, endPoint x: 552, endPoint y: 94, distance: 13.2
click at [538, 89] on span "In mẫu A5" at bounding box center [558, 84] width 58 height 20
click at [318, 9] on div at bounding box center [373, 20] width 120 height 28
click at [327, 22] on button at bounding box center [336, 20] width 28 height 28
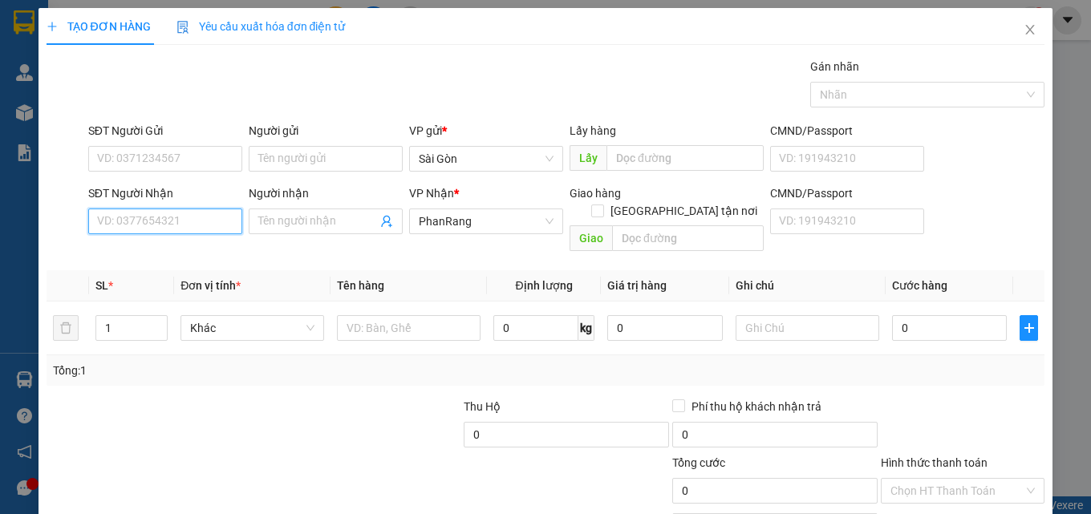
click at [205, 225] on input "SĐT Người Nhận" at bounding box center [165, 222] width 154 height 26
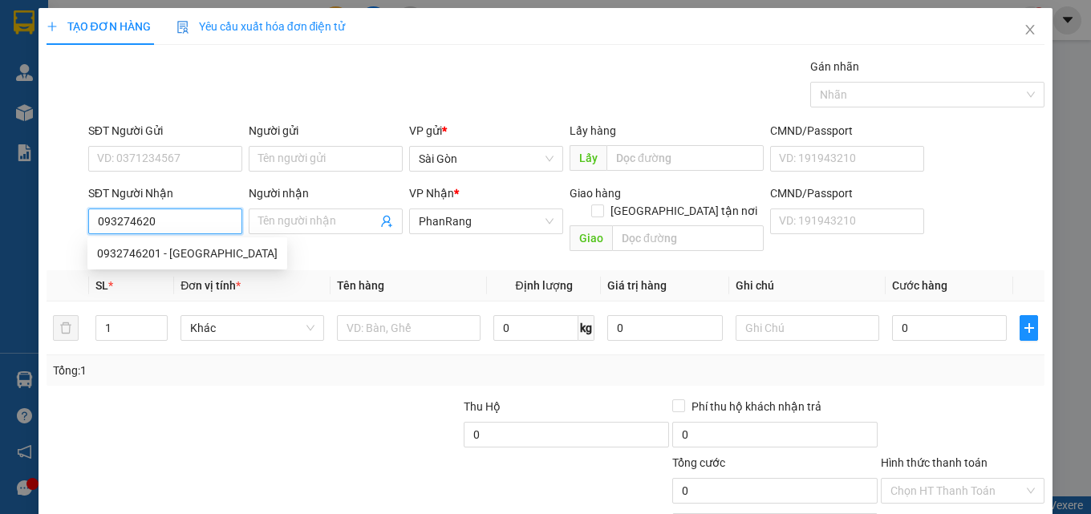
type input "0932746201"
click at [193, 264] on div "0932746201 - [GEOGRAPHIC_DATA]" at bounding box center [187, 254] width 200 height 26
type input "ĐỨC"
type input "20.000"
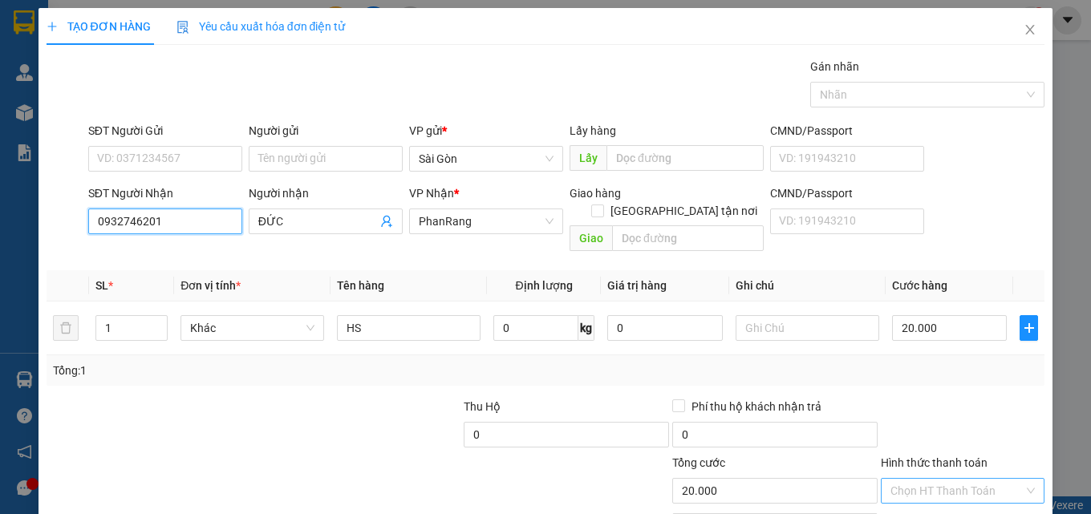
type input "0932746201"
click at [988, 479] on input "Hình thức thanh toán" at bounding box center [956, 491] width 133 height 24
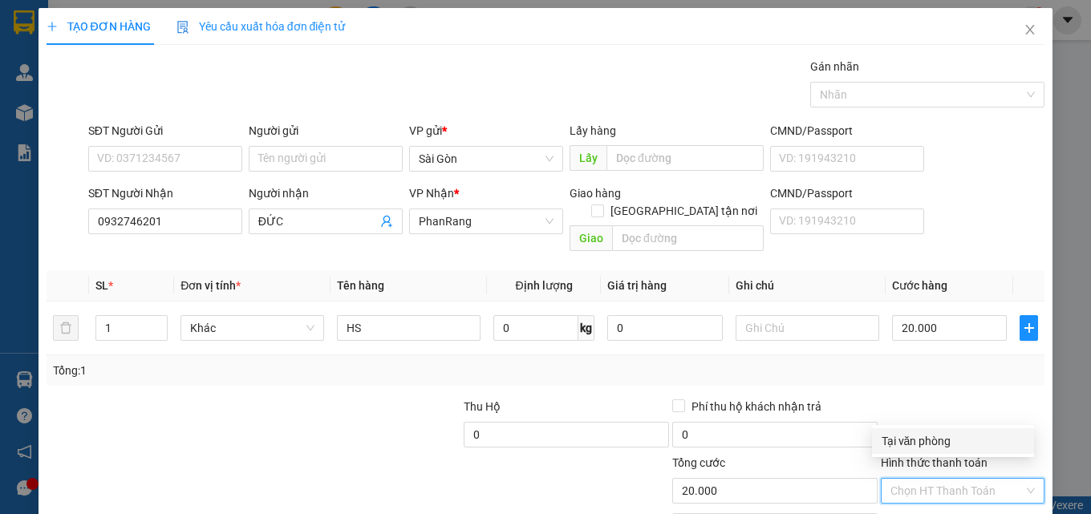
click at [981, 444] on div "Tại văn phòng" at bounding box center [953, 441] width 143 height 18
type input "0"
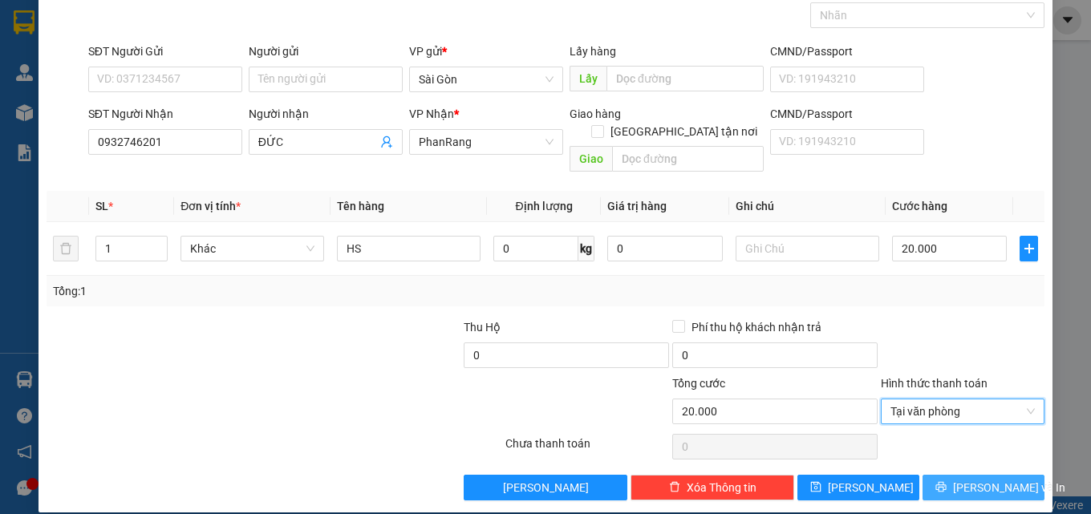
click at [960, 479] on span "[PERSON_NAME] và In" at bounding box center [1009, 488] width 112 height 18
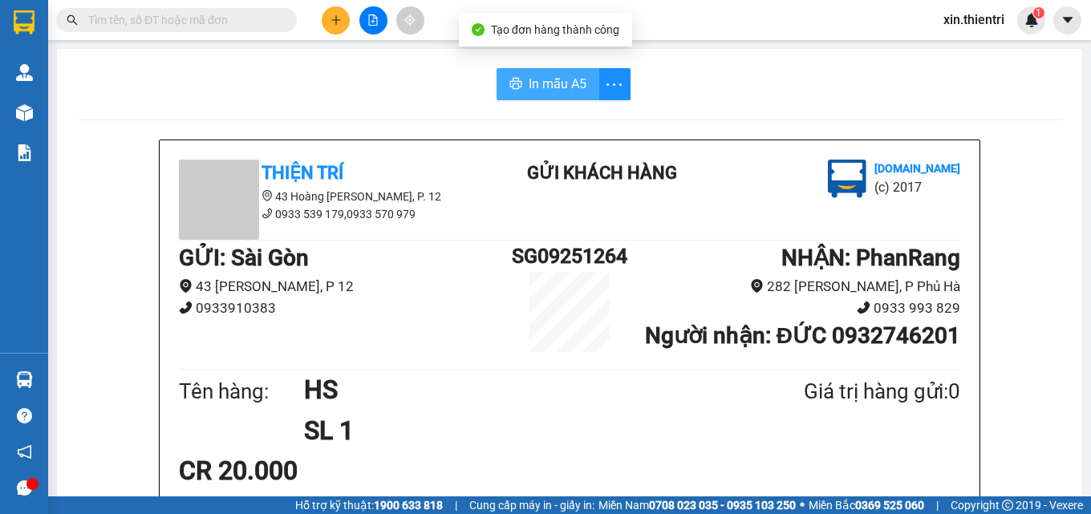
click at [529, 97] on button "In mẫu A5" at bounding box center [548, 84] width 103 height 32
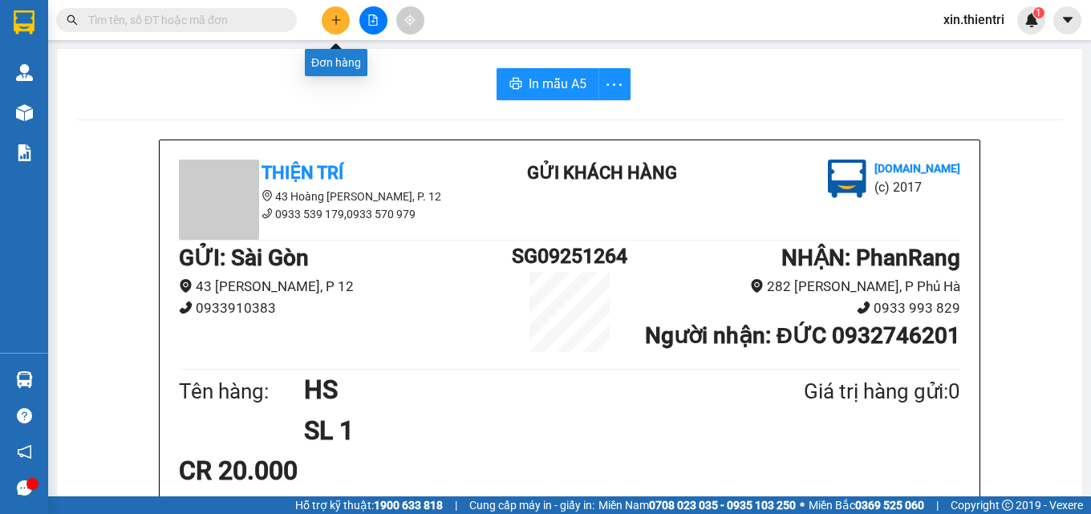
click at [343, 14] on button at bounding box center [336, 20] width 28 height 28
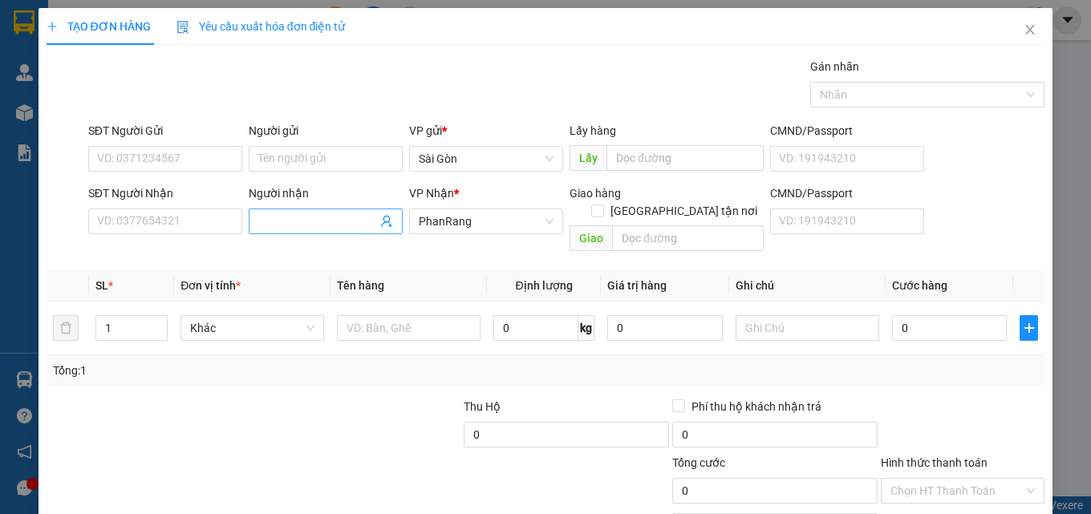
click at [304, 225] on input "Người nhận" at bounding box center [317, 222] width 119 height 18
type input "TUẤN THÀNH"
click at [394, 318] on input "text" at bounding box center [409, 328] width 144 height 26
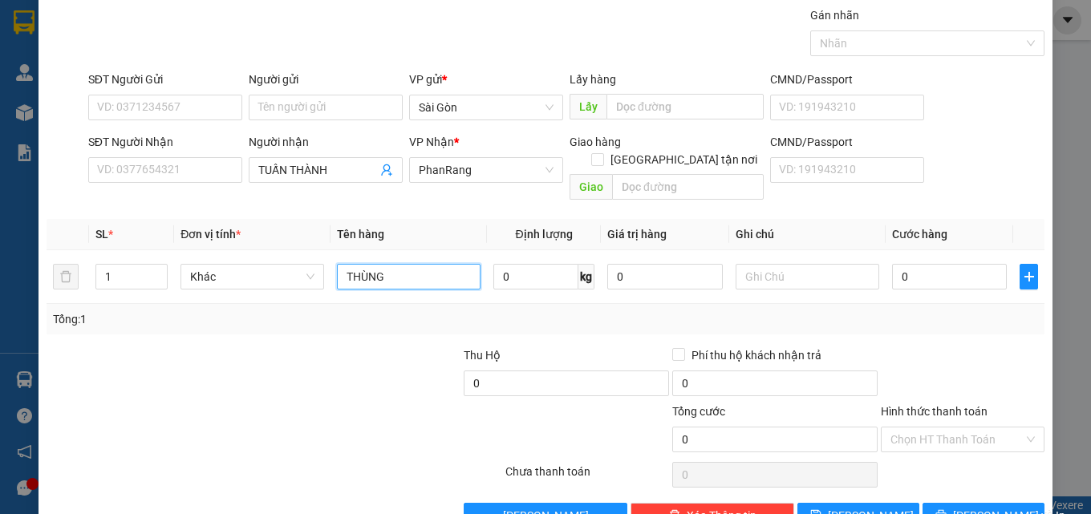
scroll to position [79, 0]
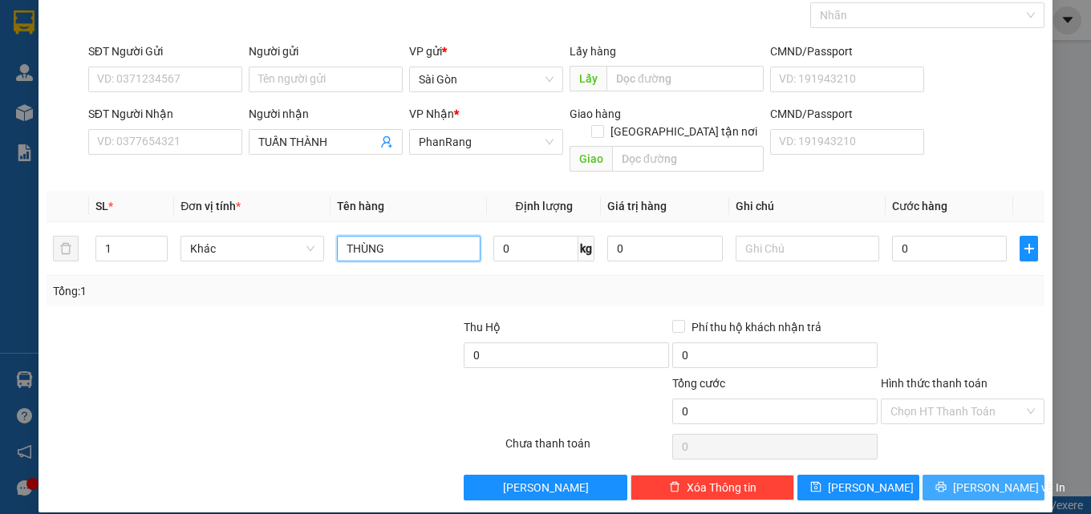
type input "THÙNG"
click at [964, 479] on span "[PERSON_NAME] và In" at bounding box center [1009, 488] width 112 height 18
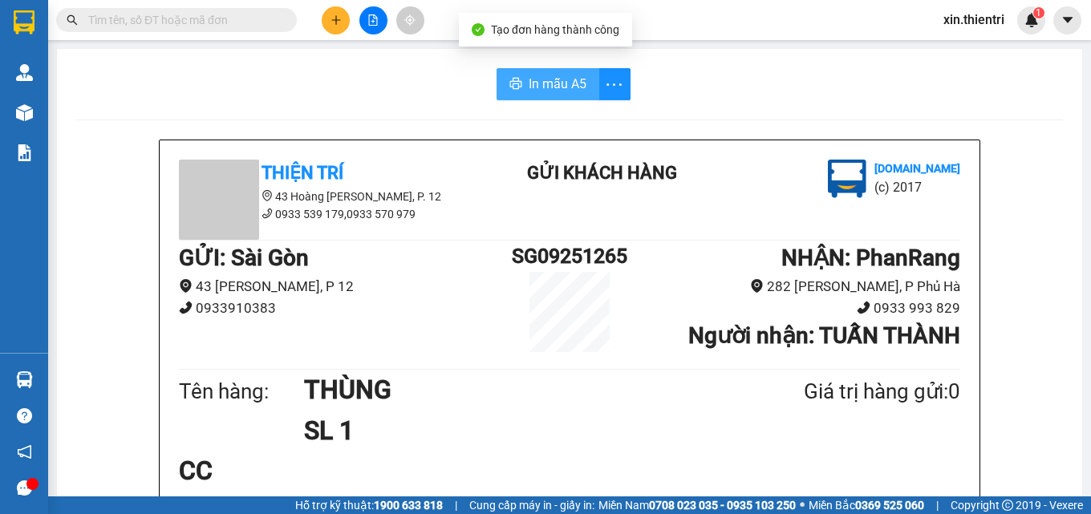
drag, startPoint x: 559, startPoint y: 72, endPoint x: 582, endPoint y: 84, distance: 25.5
click at [560, 71] on button "In mẫu A5" at bounding box center [548, 84] width 103 height 32
click at [327, 17] on button at bounding box center [336, 20] width 28 height 28
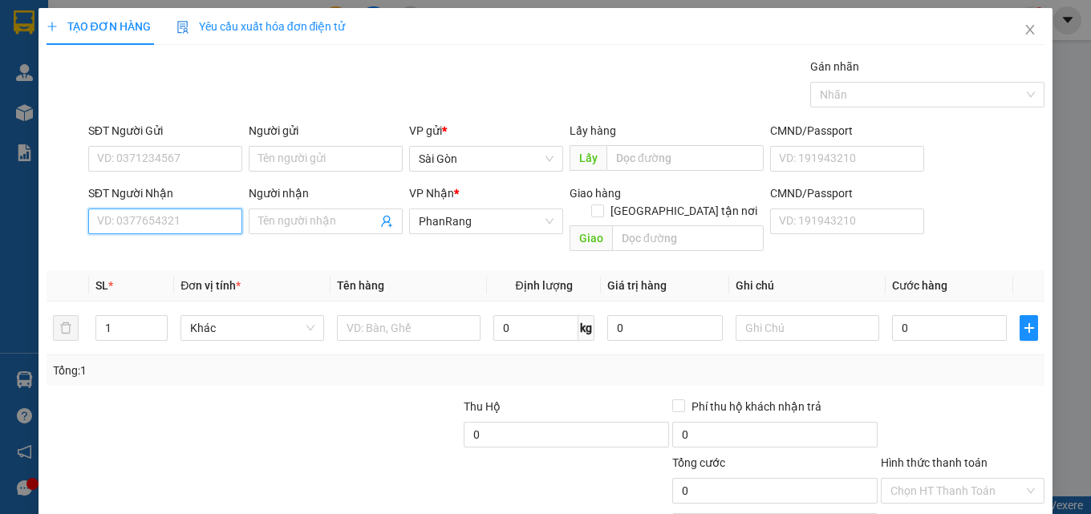
drag, startPoint x: 172, startPoint y: 220, endPoint x: 172, endPoint y: 228, distance: 8.1
click at [172, 228] on input "SĐT Người Nhận" at bounding box center [165, 222] width 154 height 26
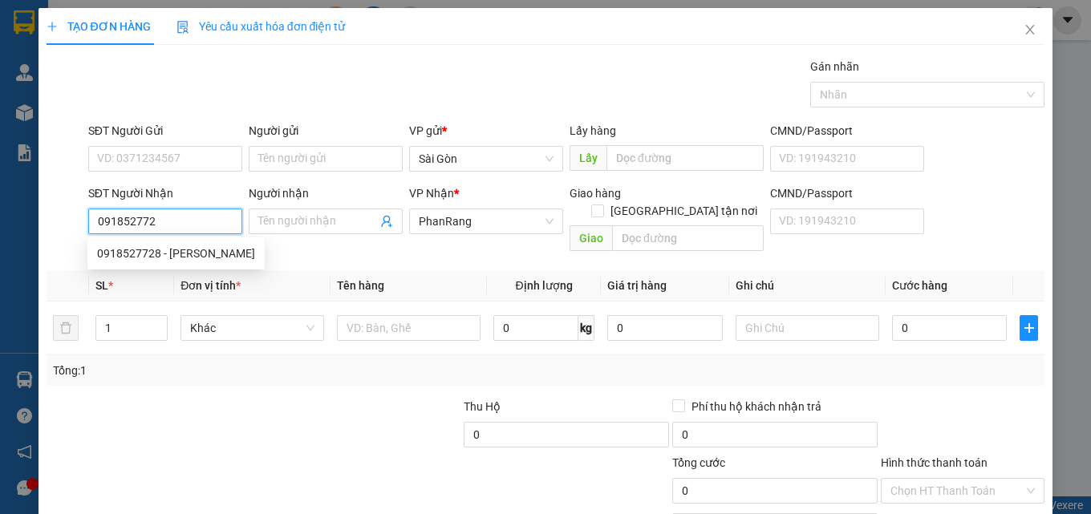
type input "0918527728"
drag, startPoint x: 180, startPoint y: 260, endPoint x: 197, endPoint y: 255, distance: 18.3
click at [185, 257] on div "0918527728 - [PERSON_NAME]" at bounding box center [176, 254] width 158 height 18
type input "QUANG"
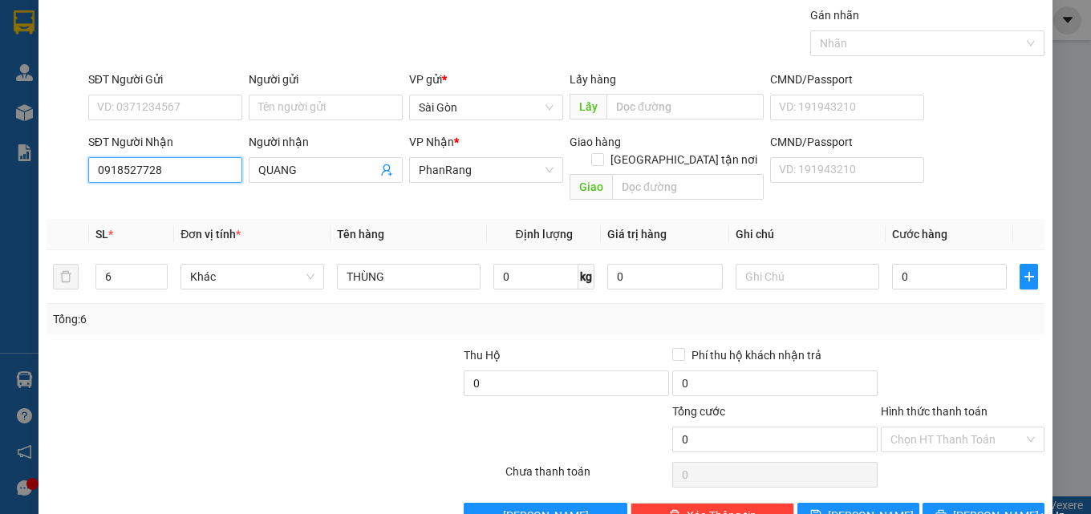
scroll to position [79, 0]
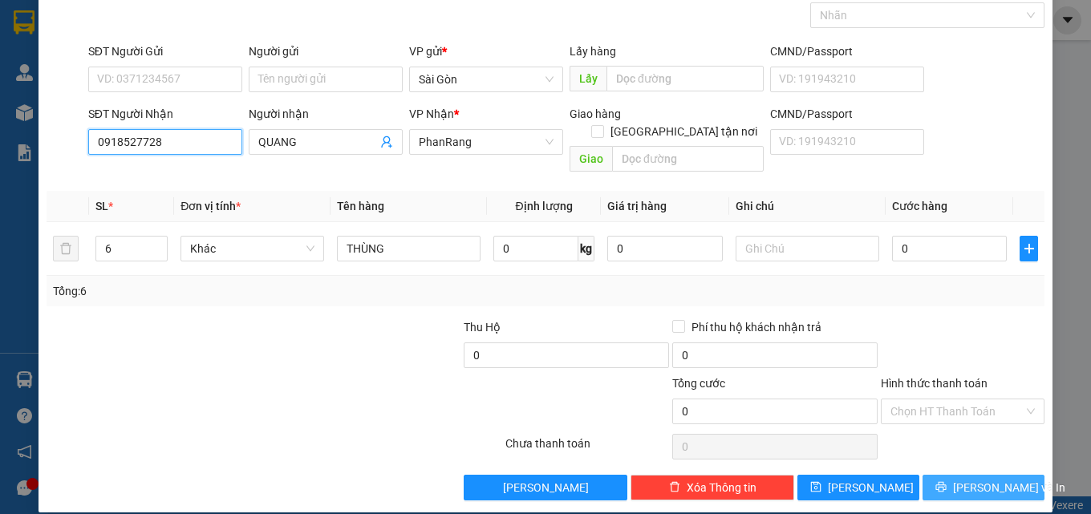
type input "0918527728"
click at [968, 479] on span "[PERSON_NAME] và In" at bounding box center [1009, 488] width 112 height 18
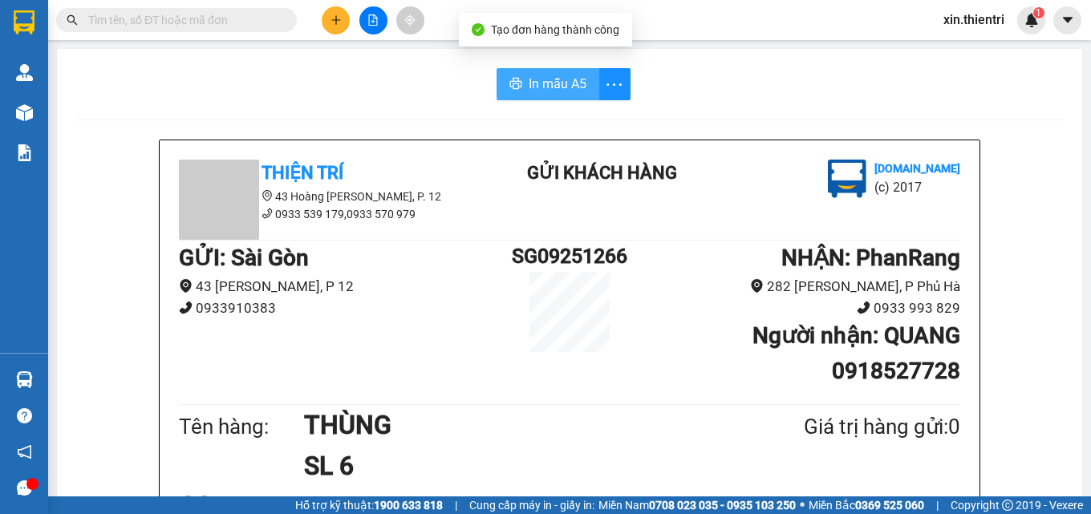
drag, startPoint x: 522, startPoint y: 88, endPoint x: 528, endPoint y: 115, distance: 27.1
click at [528, 98] on button "In mẫu A5" at bounding box center [548, 84] width 103 height 32
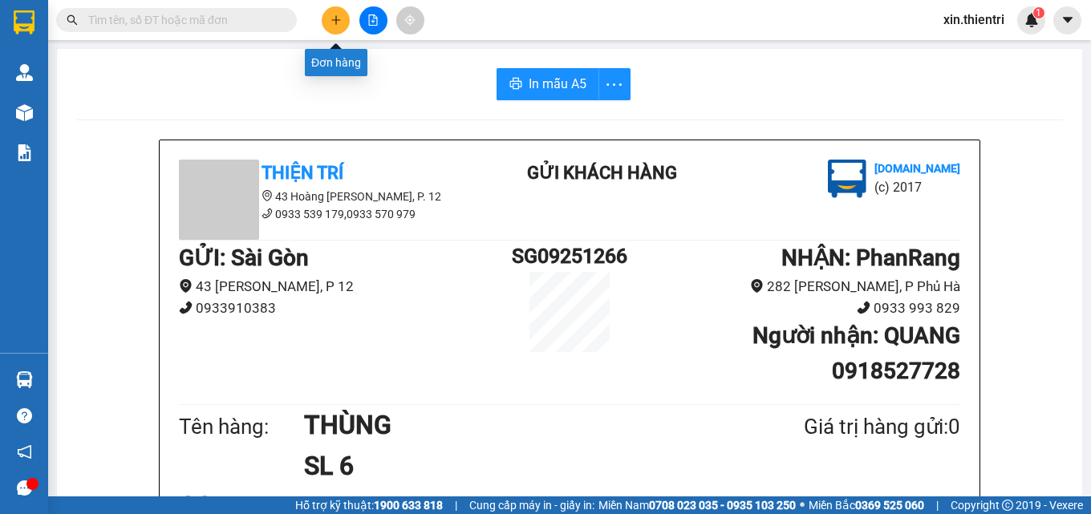
click at [331, 30] on button at bounding box center [336, 20] width 28 height 28
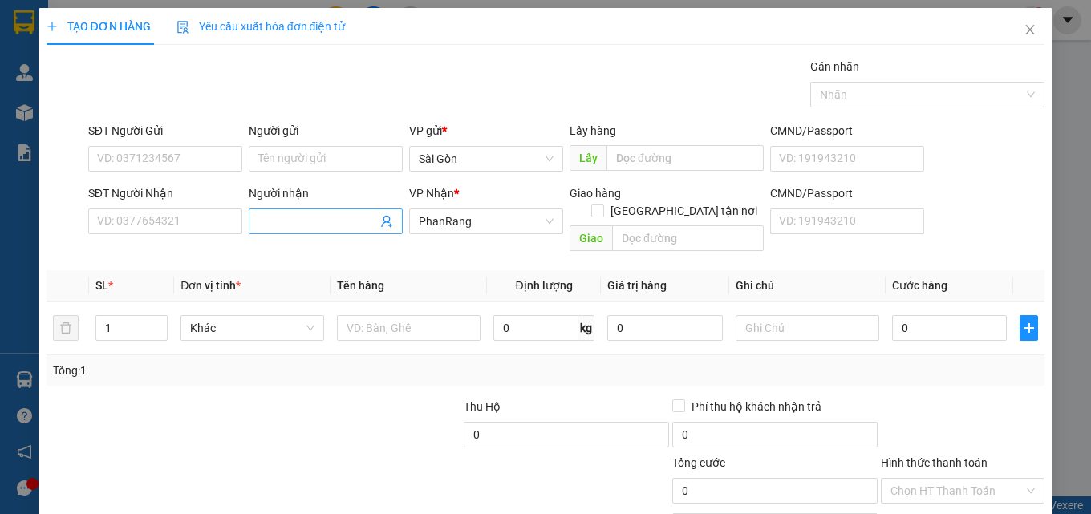
click at [318, 221] on input "Người nhận" at bounding box center [317, 222] width 119 height 18
type input "HẰNG PQ"
drag, startPoint x: 453, startPoint y: 306, endPoint x: 443, endPoint y: 302, distance: 11.2
click at [448, 315] on input "text" at bounding box center [409, 328] width 144 height 26
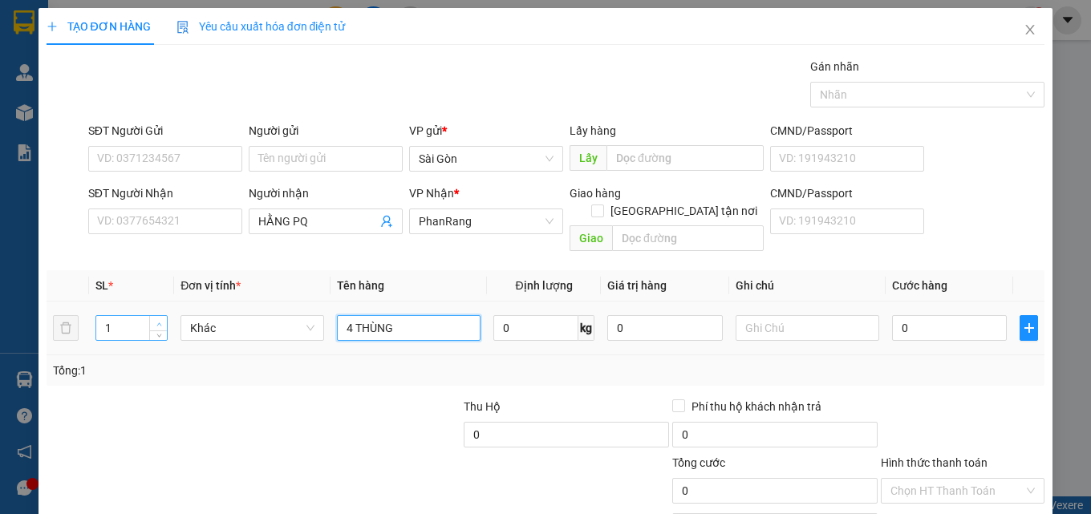
type input "4 THÙNG"
click at [158, 319] on span "up" at bounding box center [159, 324] width 10 height 10
type input "4"
click at [158, 319] on span "up" at bounding box center [159, 324] width 10 height 10
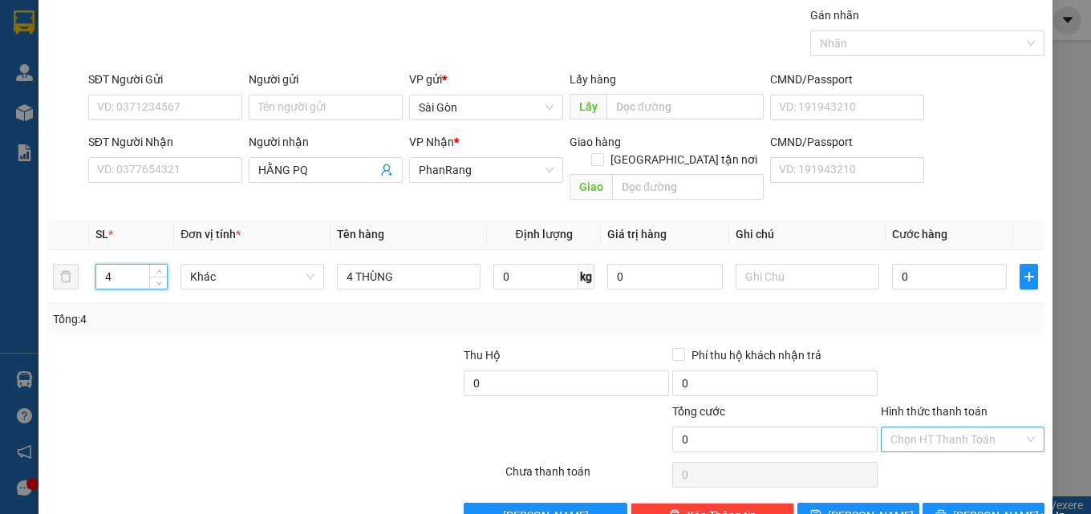
scroll to position [79, 0]
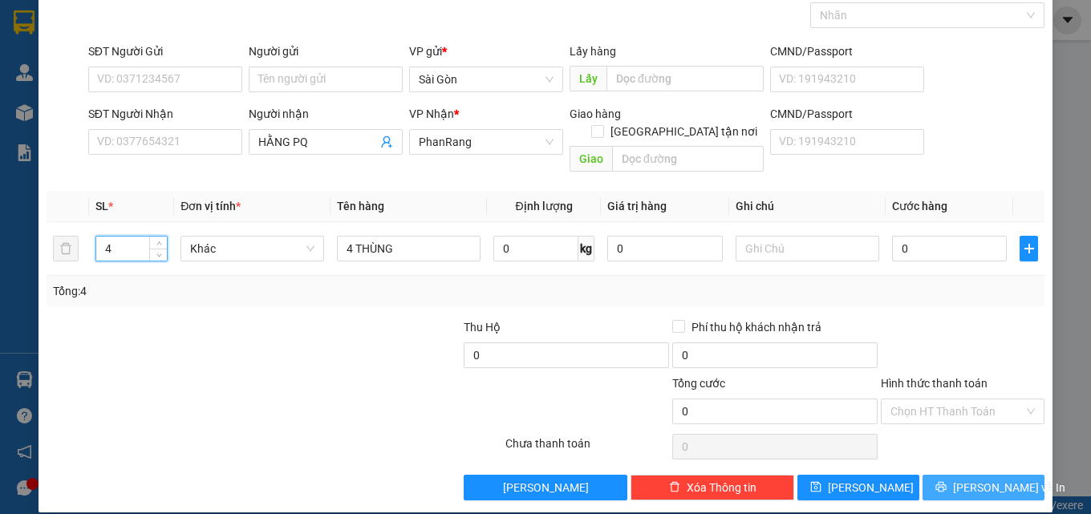
drag, startPoint x: 934, startPoint y: 477, endPoint x: 927, endPoint y: 481, distance: 8.3
click at [935, 477] on button "[PERSON_NAME] và In" at bounding box center [984, 488] width 122 height 26
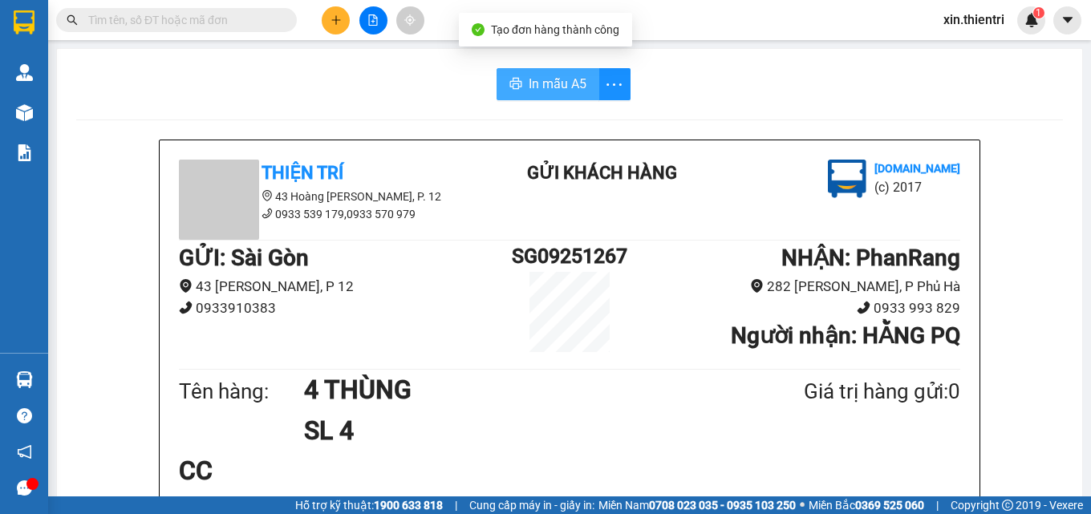
click at [538, 78] on span "In mẫu A5" at bounding box center [558, 84] width 58 height 20
drag, startPoint x: 322, startPoint y: 27, endPoint x: 336, endPoint y: 23, distance: 15.0
click at [323, 26] on div at bounding box center [373, 20] width 120 height 28
click at [337, 23] on icon "plus" at bounding box center [336, 19] width 11 height 11
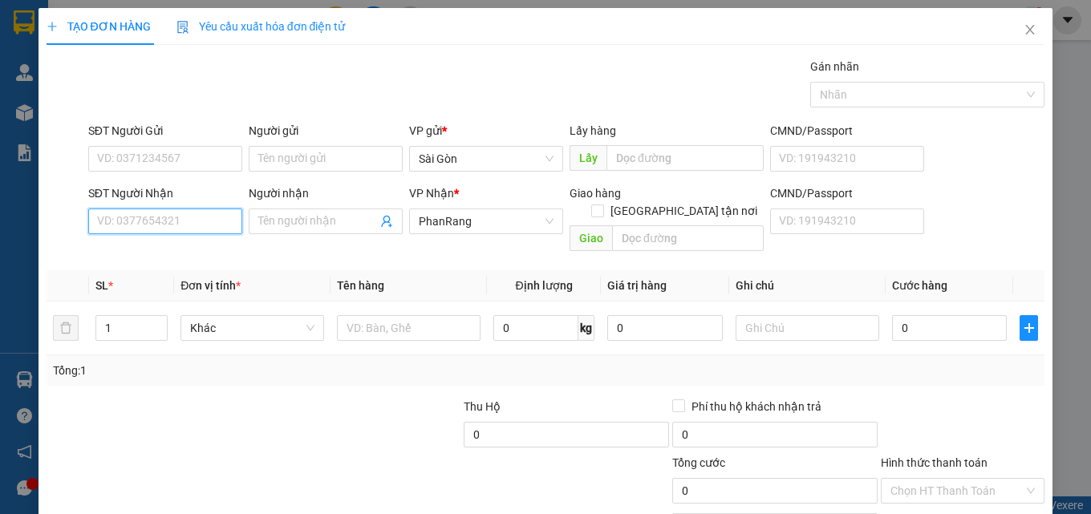
drag, startPoint x: 205, startPoint y: 214, endPoint x: 221, endPoint y: 221, distance: 16.5
click at [204, 215] on input "SĐT Người Nhận" at bounding box center [165, 222] width 154 height 26
type input "3"
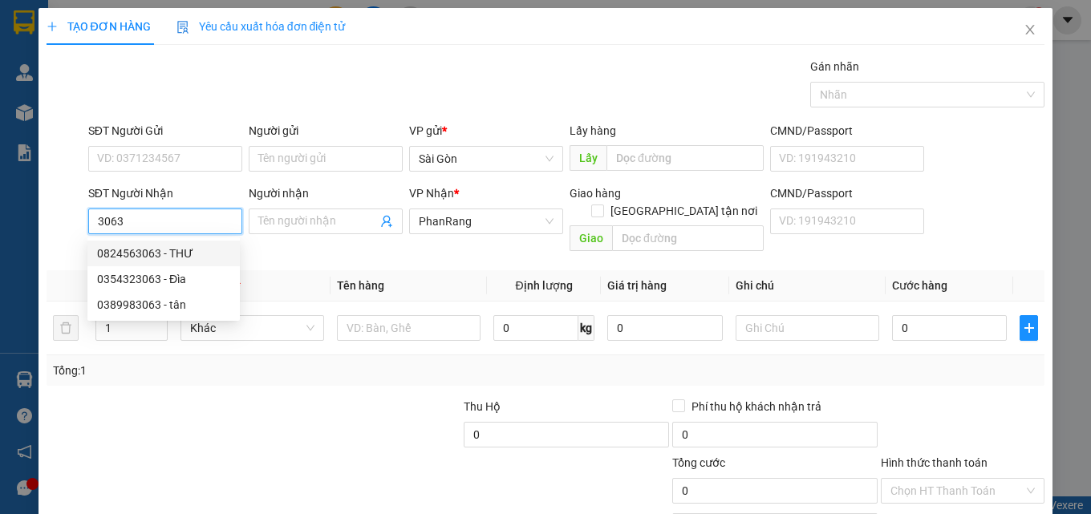
drag, startPoint x: 197, startPoint y: 255, endPoint x: 189, endPoint y: 242, distance: 15.6
click at [198, 253] on div "0824563063 - THƯ" at bounding box center [163, 254] width 133 height 18
type input "0824563063"
type input "THƯ"
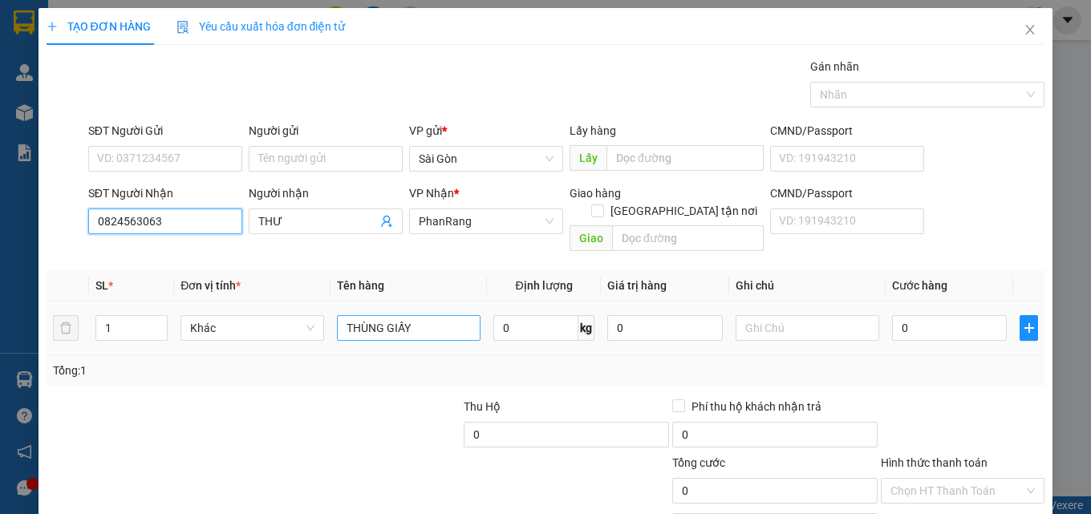
type input "0824563063"
click at [454, 321] on input "THÙNG GIẤY" at bounding box center [409, 328] width 144 height 26
click at [452, 315] on input "THÙNG GIẤY" at bounding box center [409, 328] width 144 height 26
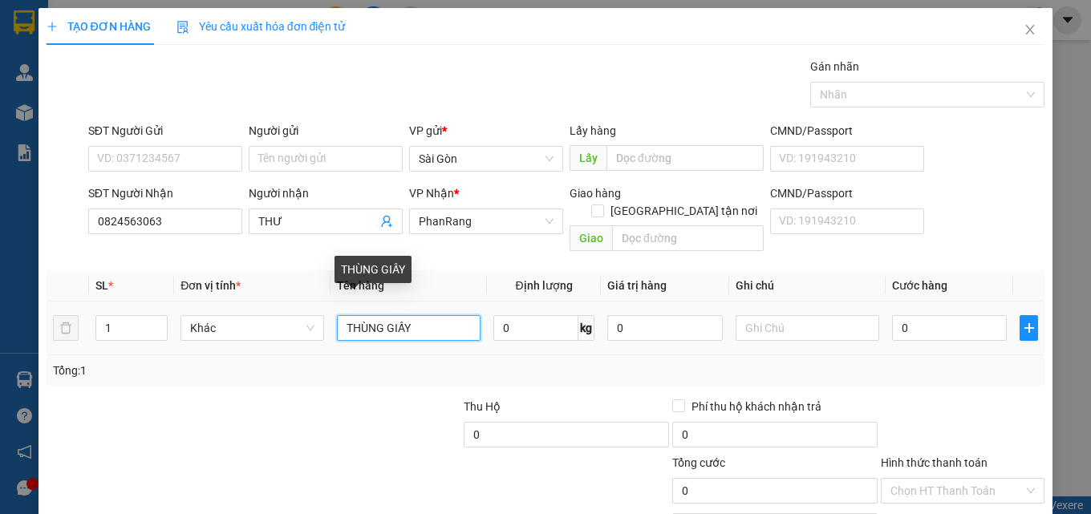
click at [452, 315] on input "THÙNG GIẤY" at bounding box center [409, 328] width 144 height 26
click at [450, 315] on input "THÙNG GIẤY" at bounding box center [409, 328] width 144 height 26
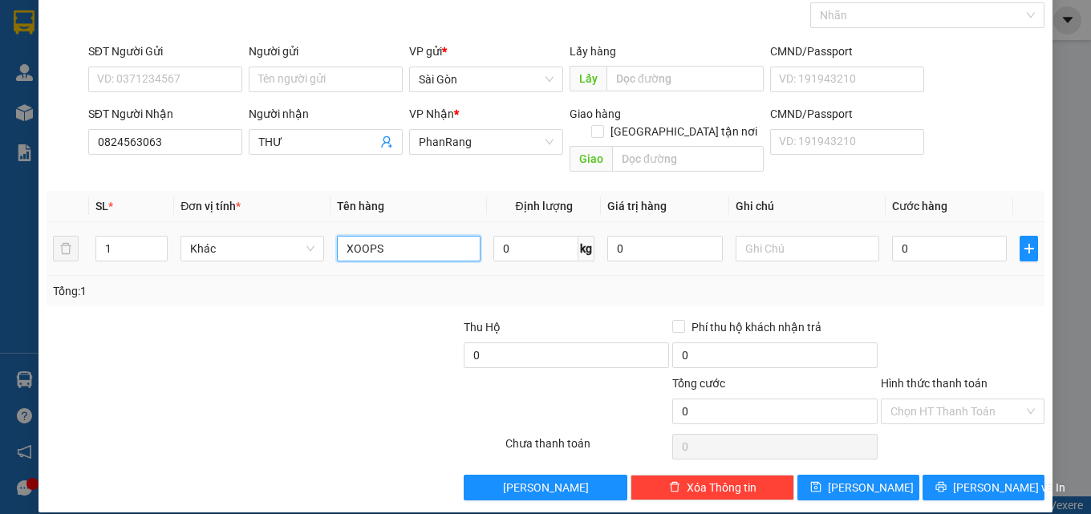
click at [406, 236] on input "XOOPS" at bounding box center [409, 249] width 144 height 26
click at [405, 236] on input "XOOPS" at bounding box center [409, 249] width 144 height 26
type input "XỐP"
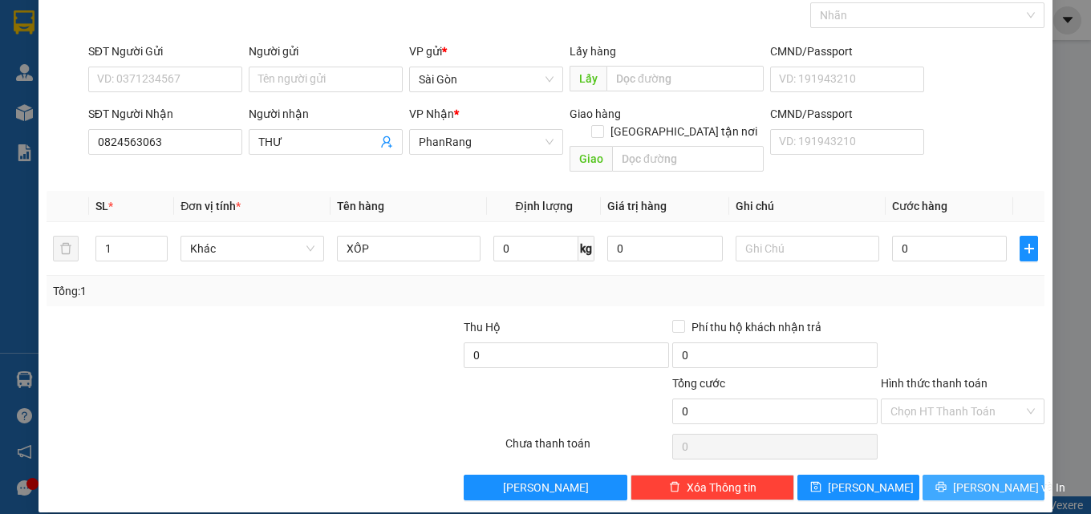
click at [992, 479] on span "[PERSON_NAME] và In" at bounding box center [1009, 488] width 112 height 18
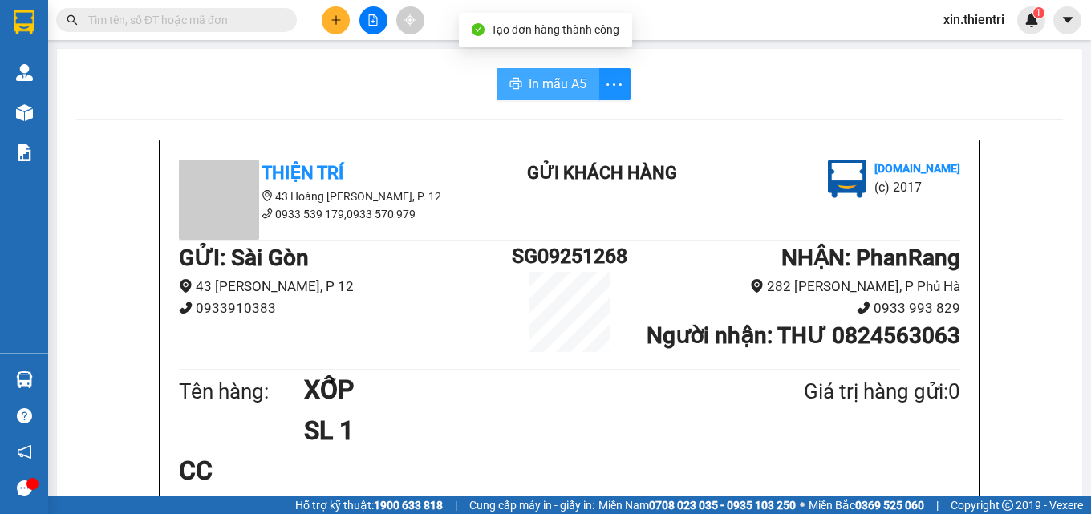
drag, startPoint x: 531, startPoint y: 75, endPoint x: 550, endPoint y: 96, distance: 27.8
click at [531, 79] on span "In mẫu A5" at bounding box center [558, 84] width 58 height 20
click at [334, 24] on icon "plus" at bounding box center [336, 19] width 11 height 11
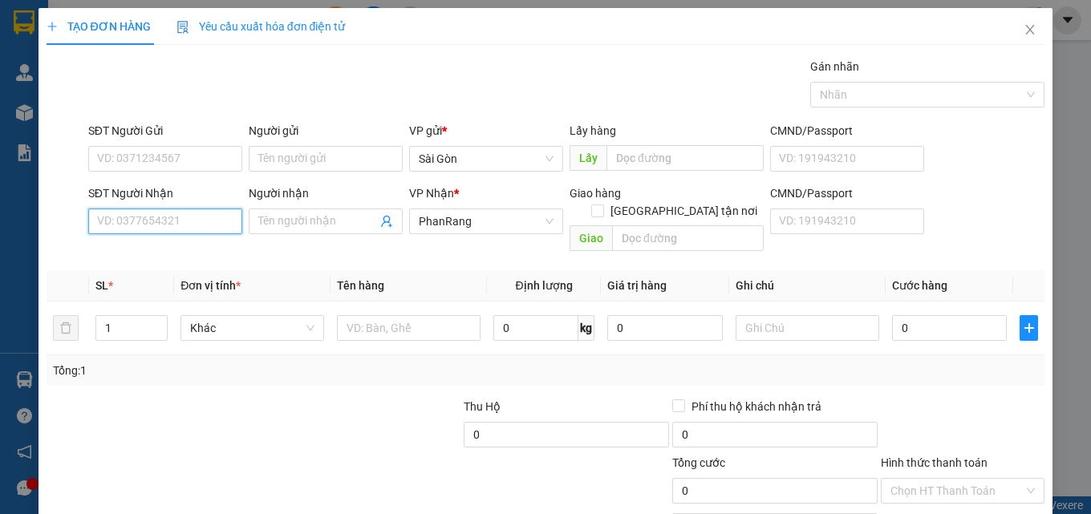
click at [180, 213] on input "SĐT Người Nhận" at bounding box center [165, 222] width 154 height 26
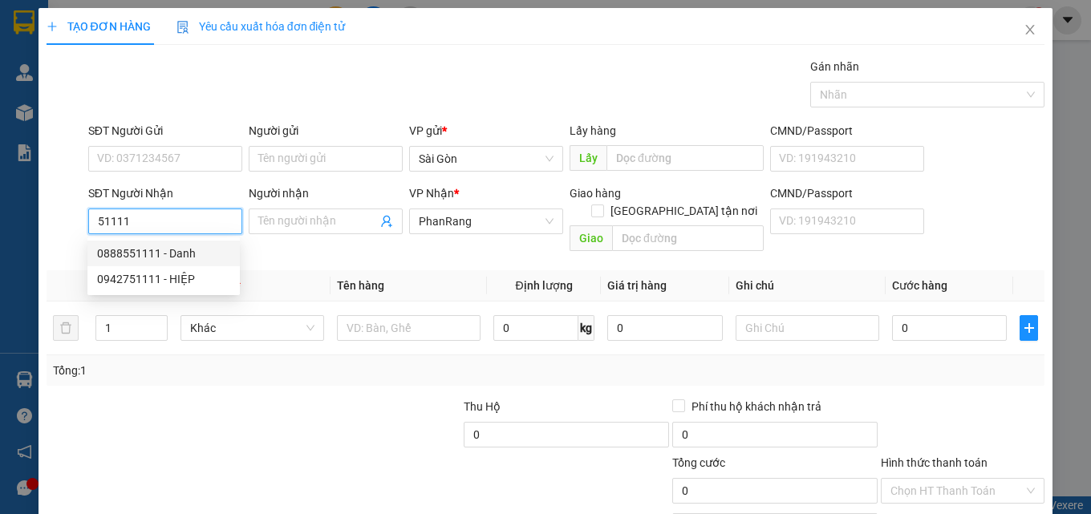
click at [162, 225] on input "51111" at bounding box center [165, 222] width 154 height 26
click at [161, 225] on input "51111" at bounding box center [165, 222] width 154 height 26
click at [160, 224] on input "51111" at bounding box center [165, 222] width 154 height 26
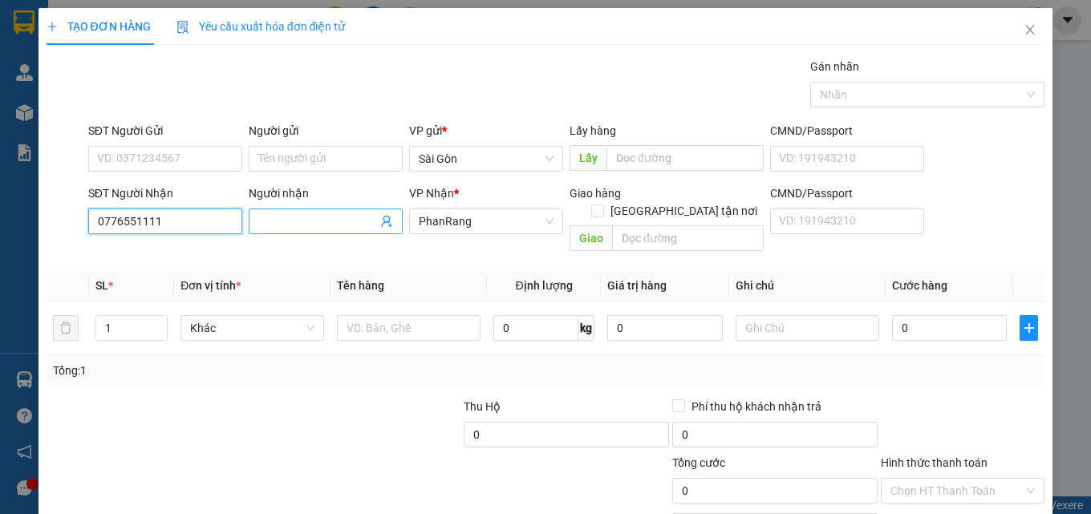
type input "0776551111"
click at [301, 221] on input "Người nhận" at bounding box center [317, 222] width 119 height 18
type input "N"
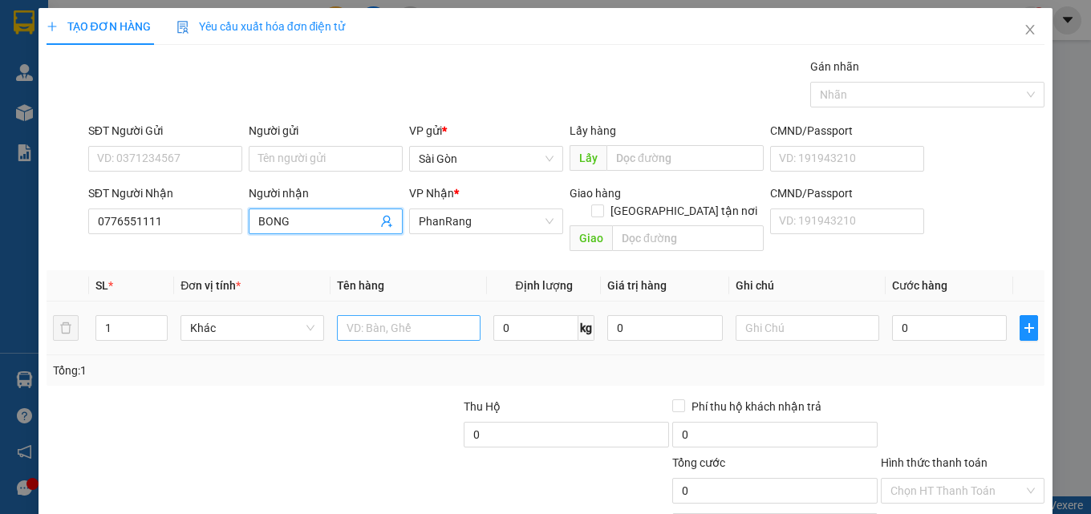
type input "BONG"
click at [380, 319] on input "text" at bounding box center [409, 328] width 144 height 26
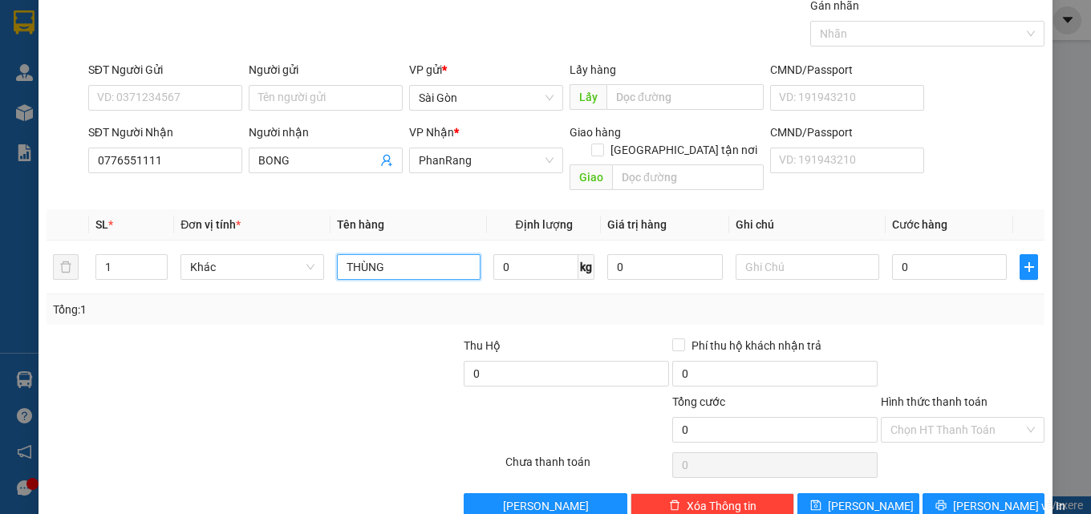
scroll to position [79, 0]
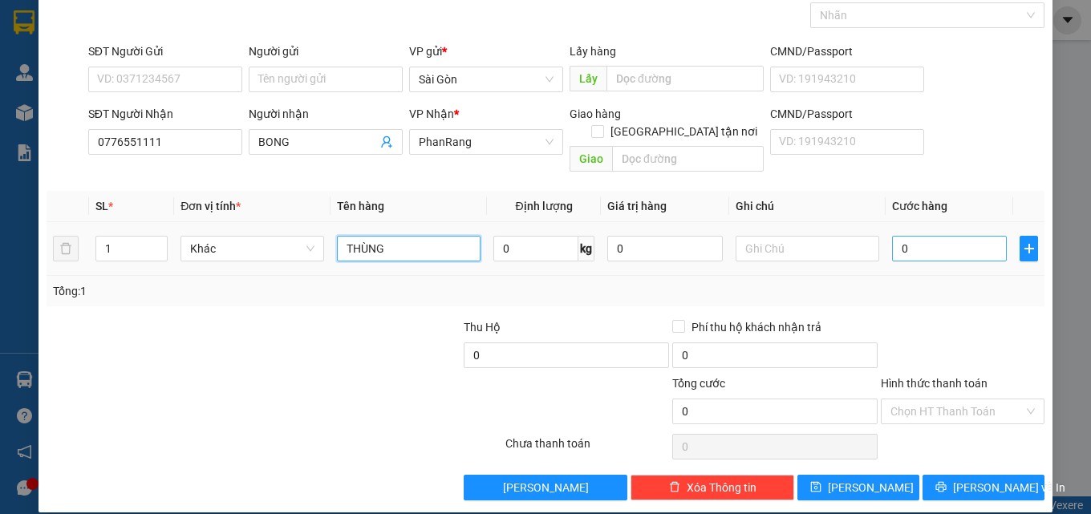
type input "THÙNG"
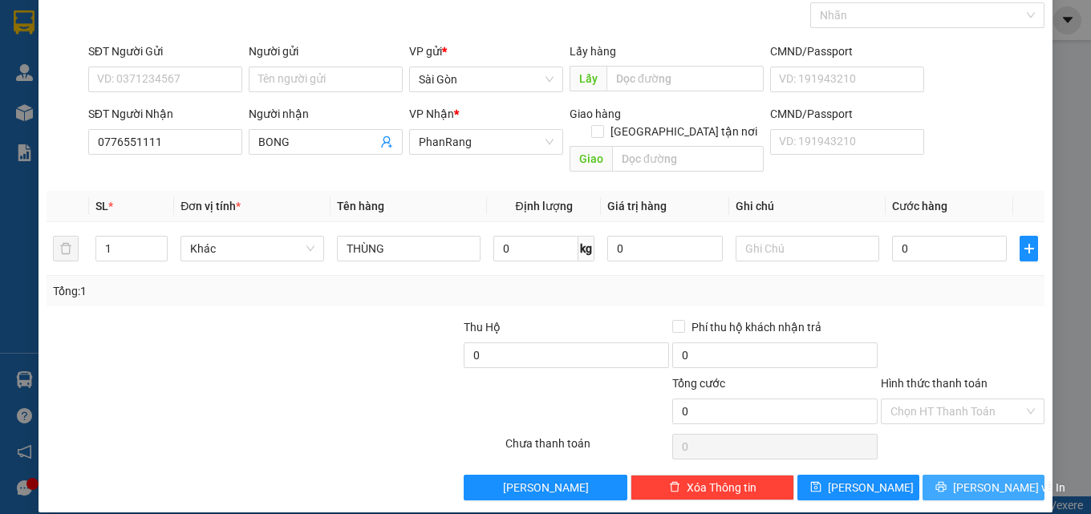
click at [991, 479] on span "[PERSON_NAME] và In" at bounding box center [1009, 488] width 112 height 18
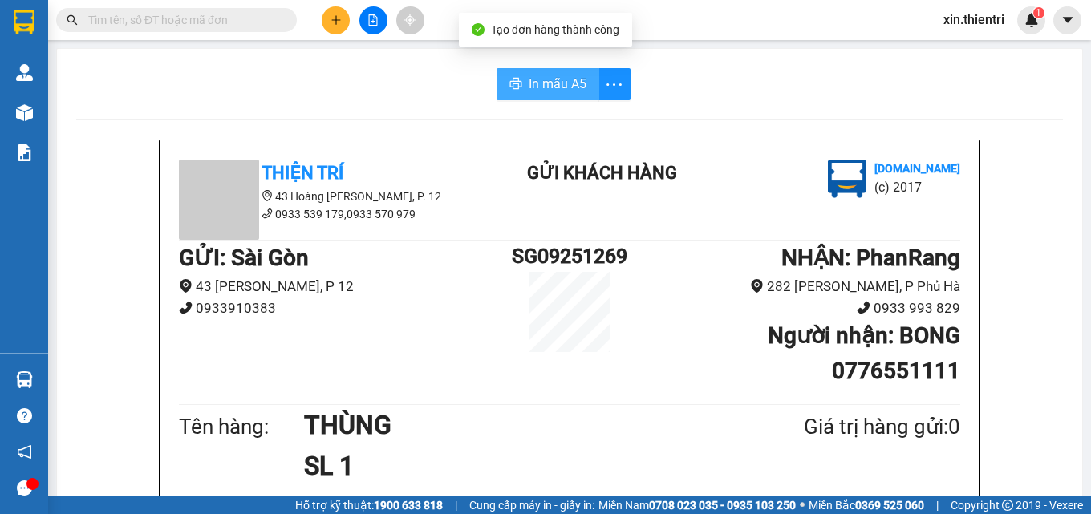
drag, startPoint x: 546, startPoint y: 76, endPoint x: 592, endPoint y: 124, distance: 66.4
click at [546, 76] on span "In mẫu A5" at bounding box center [558, 84] width 58 height 20
drag, startPoint x: 542, startPoint y: 70, endPoint x: 545, endPoint y: 78, distance: 8.6
click at [542, 71] on button "In mẫu A5" at bounding box center [548, 84] width 103 height 32
click at [328, 16] on button at bounding box center [336, 20] width 28 height 28
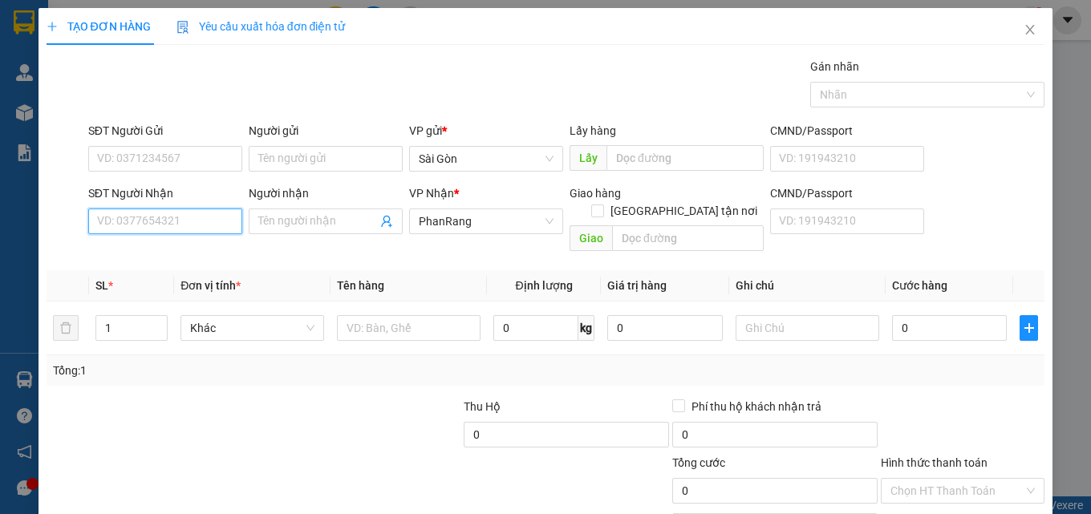
click at [185, 221] on input "SĐT Người Nhận" at bounding box center [165, 222] width 154 height 26
type input "0814476147"
click at [192, 262] on div "0814476147 - NHÂN" at bounding box center [163, 254] width 152 height 26
type input "NHÂN"
type input "20.000"
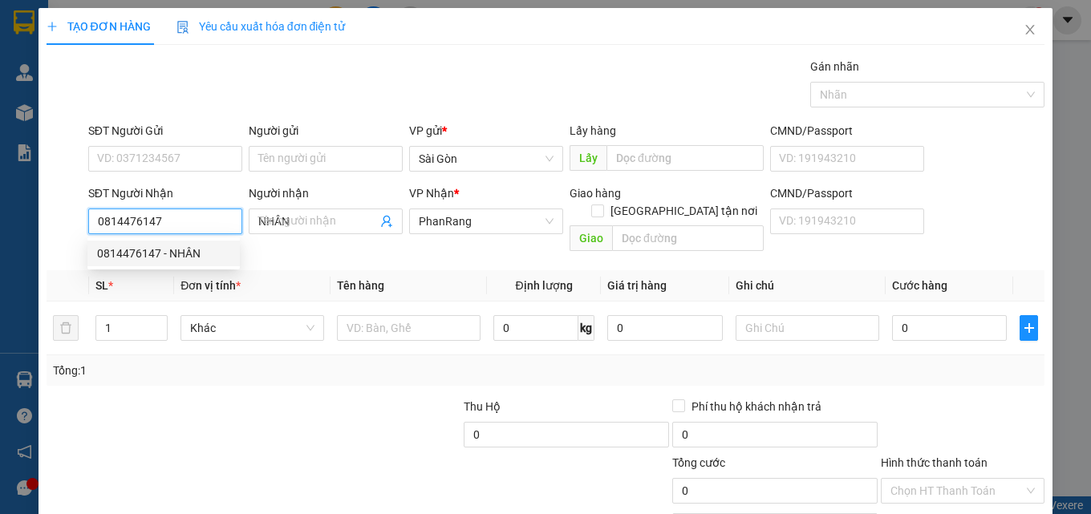
type input "20.000"
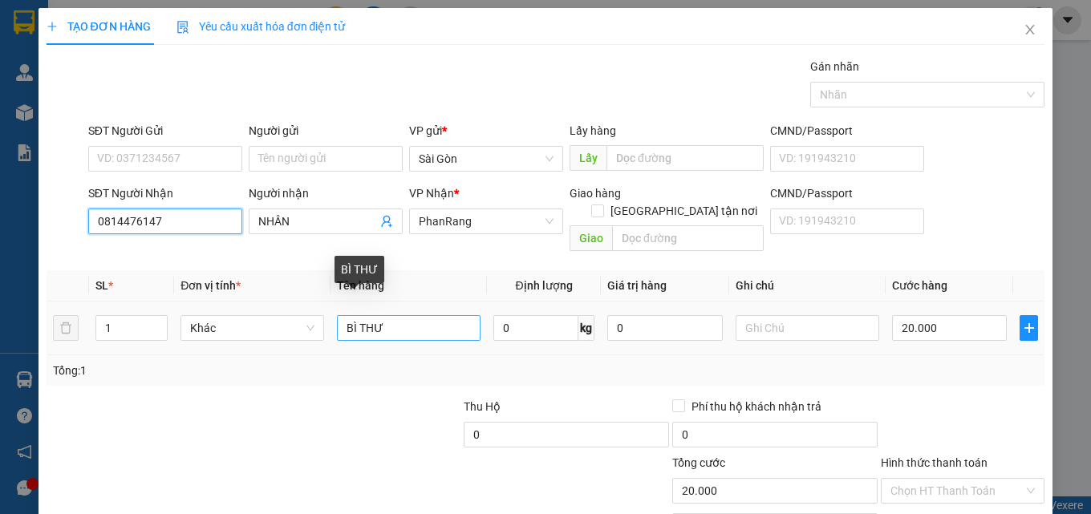
type input "0814476147"
click at [417, 315] on input "BÌ THƯ" at bounding box center [409, 328] width 144 height 26
click at [416, 315] on input "BÌ THƯ" at bounding box center [409, 328] width 144 height 26
click at [412, 316] on input "BÌ THƯ" at bounding box center [409, 328] width 144 height 26
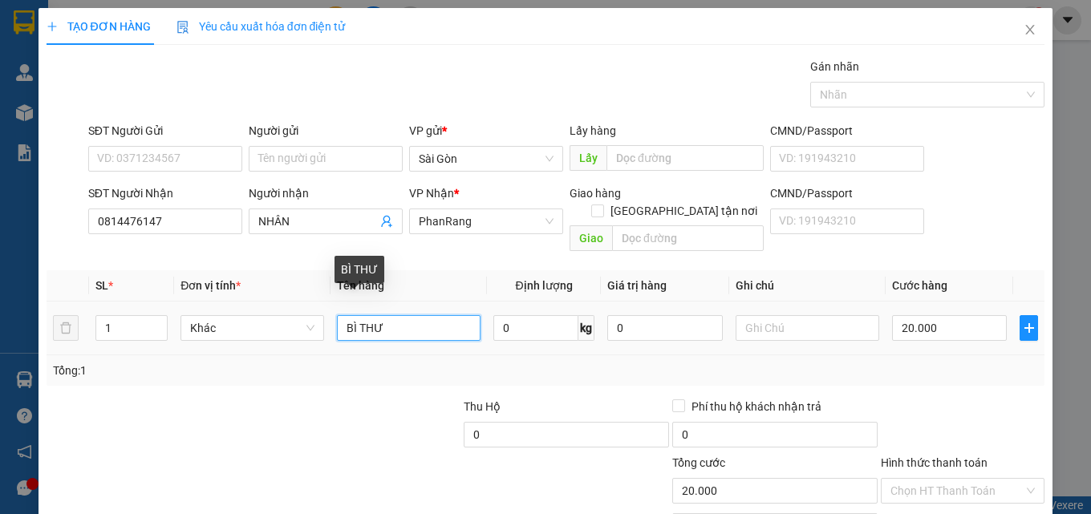
click at [412, 316] on input "BÌ THƯ" at bounding box center [409, 328] width 144 height 26
type input "TẤM DẸP"
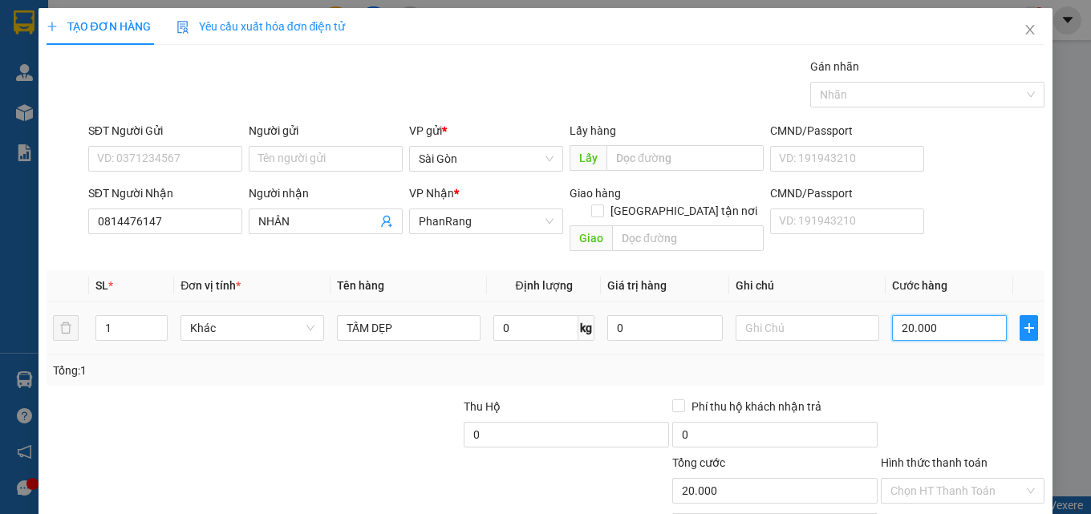
type input "3"
type input "30"
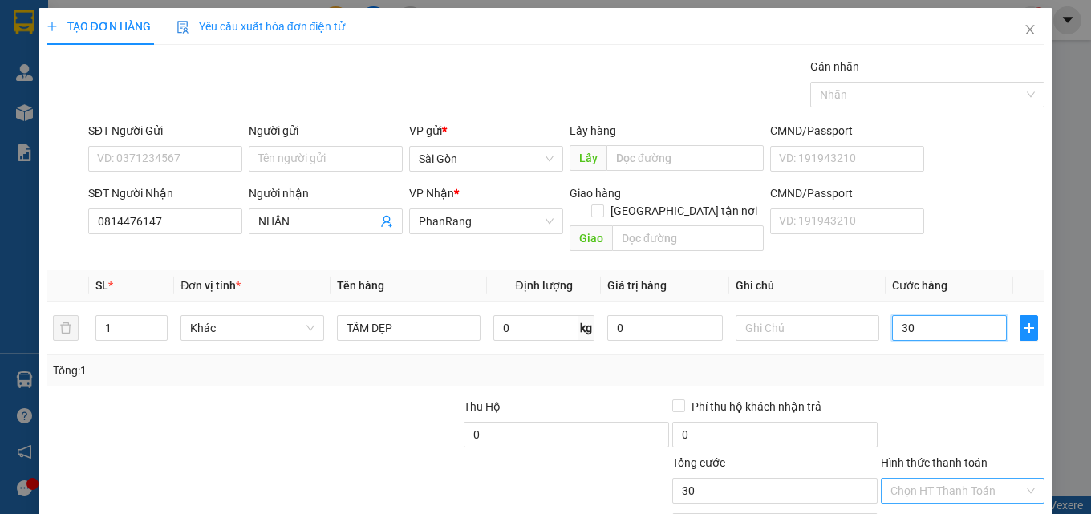
type input "30"
type input "30.000"
drag, startPoint x: 984, startPoint y: 478, endPoint x: 972, endPoint y: 468, distance: 15.3
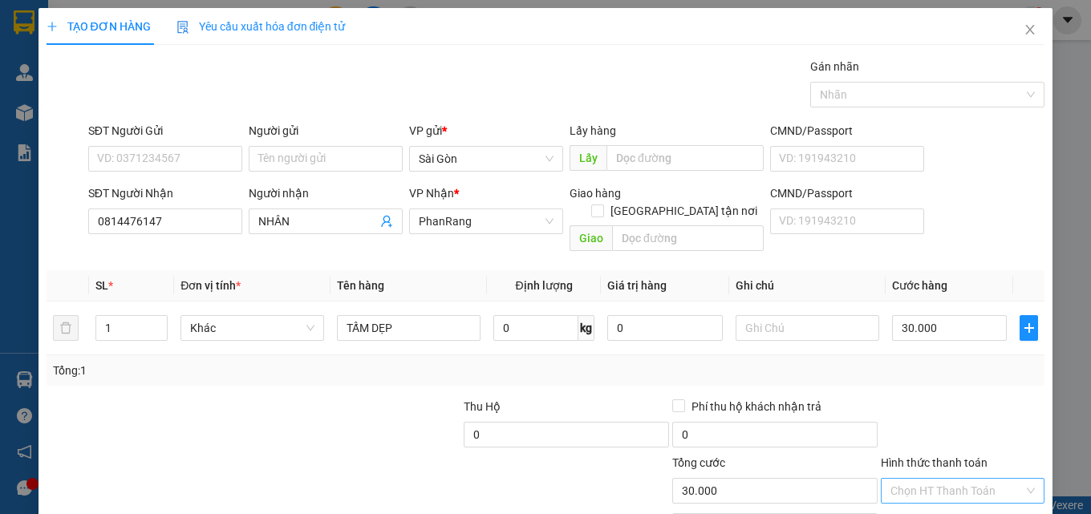
click at [983, 479] on input "Hình thức thanh toán" at bounding box center [956, 491] width 133 height 24
click at [960, 440] on div "Tại văn phòng" at bounding box center [953, 441] width 143 height 18
type input "0"
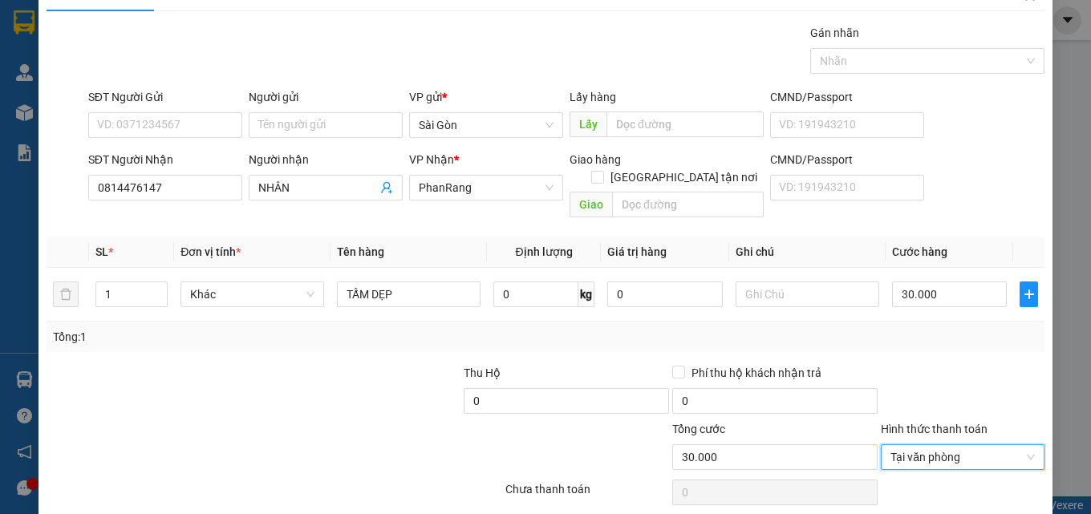
scroll to position [79, 0]
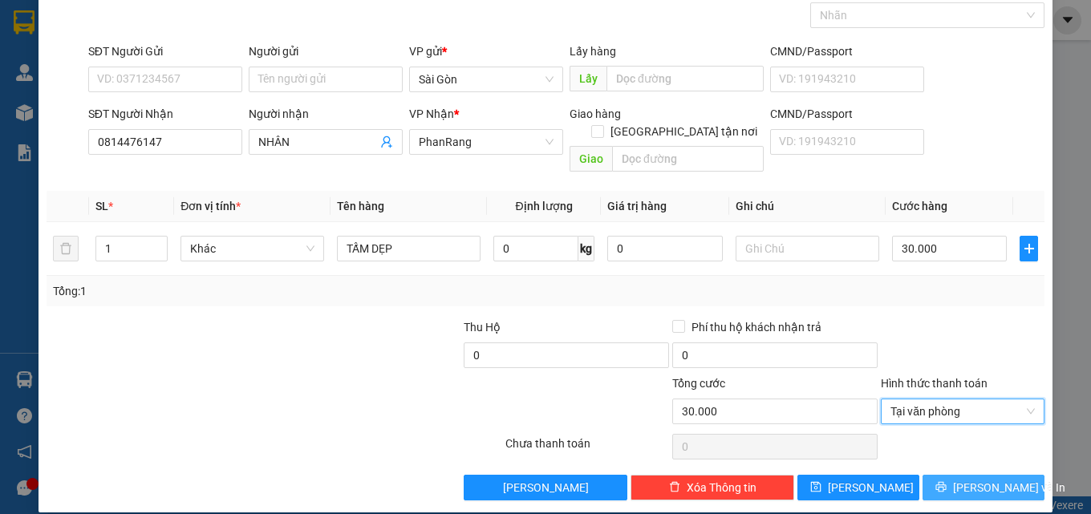
click at [958, 475] on button "[PERSON_NAME] và In" at bounding box center [984, 488] width 122 height 26
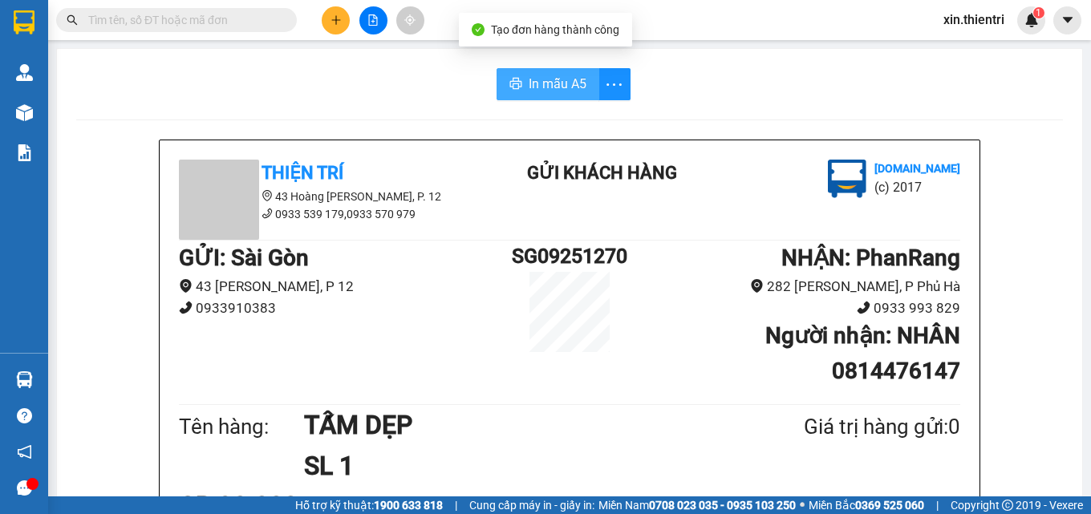
drag, startPoint x: 537, startPoint y: 98, endPoint x: 513, endPoint y: 110, distance: 26.2
click at [534, 99] on button "In mẫu A5" at bounding box center [548, 84] width 103 height 32
click at [323, 21] on button at bounding box center [336, 20] width 28 height 28
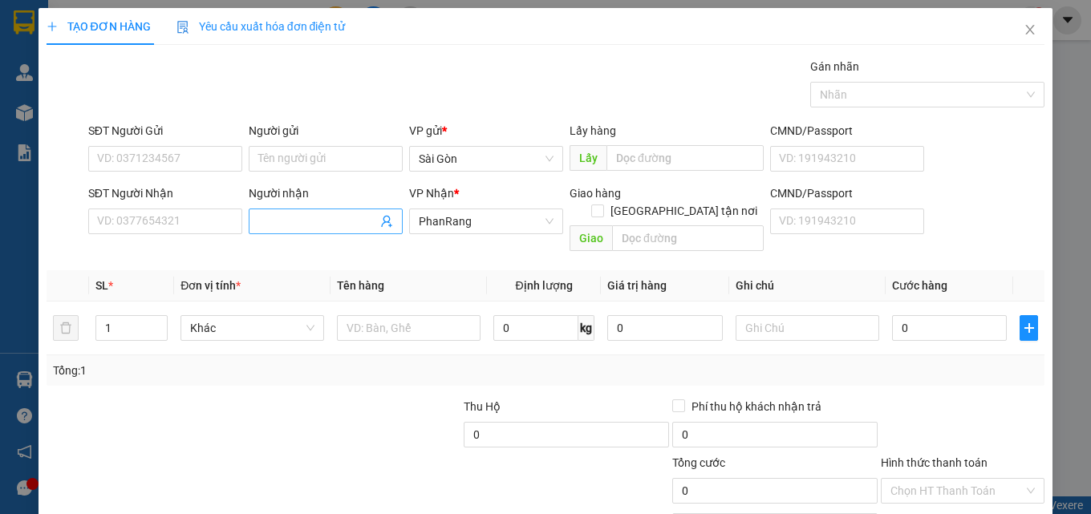
click at [348, 231] on span at bounding box center [326, 222] width 154 height 26
type input "[PERSON_NAME]"
click at [406, 315] on input "text" at bounding box center [409, 328] width 144 height 26
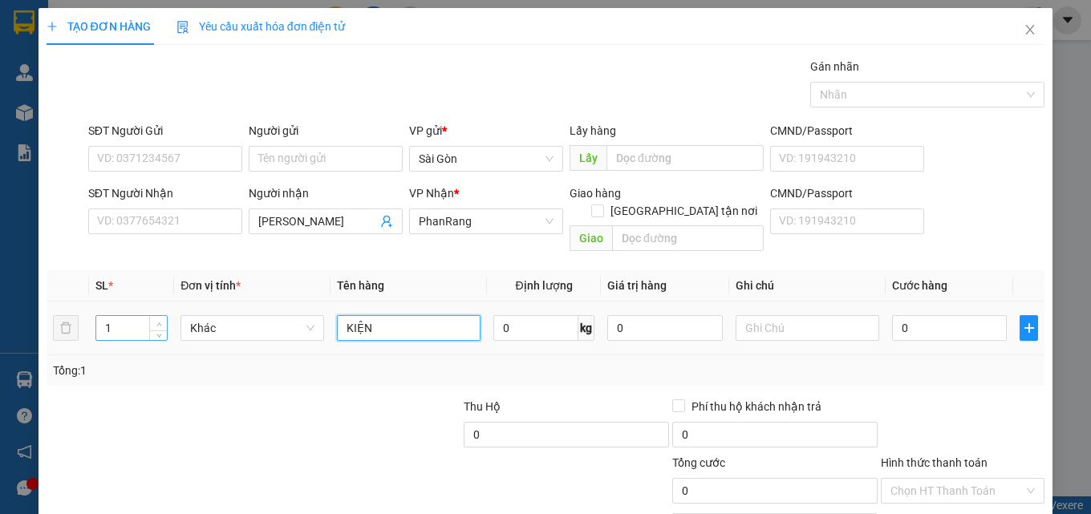
type input "KIỆN"
type input "2"
drag, startPoint x: 158, startPoint y: 306, endPoint x: 162, endPoint y: 295, distance: 11.2
click at [160, 320] on icon "up" at bounding box center [159, 323] width 6 height 6
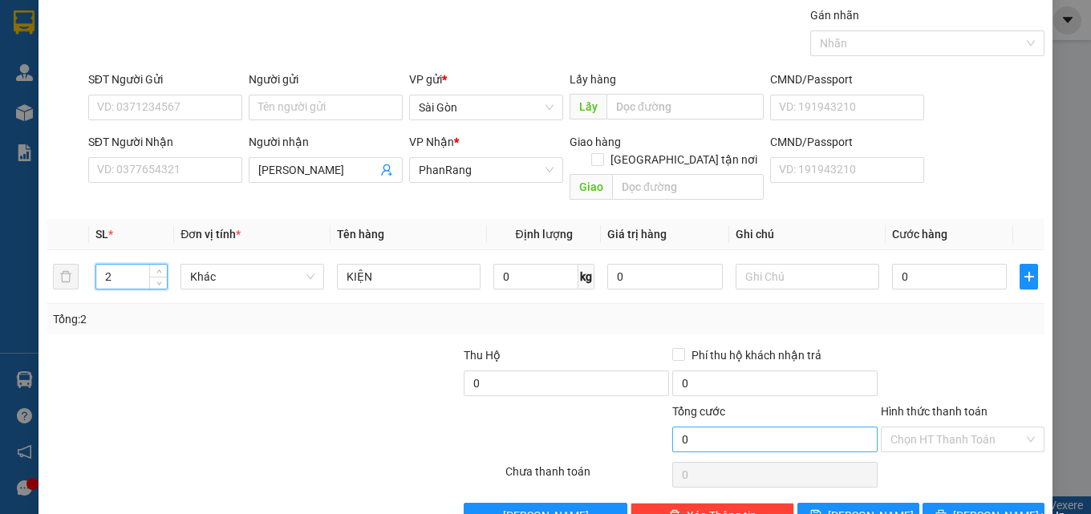
scroll to position [79, 0]
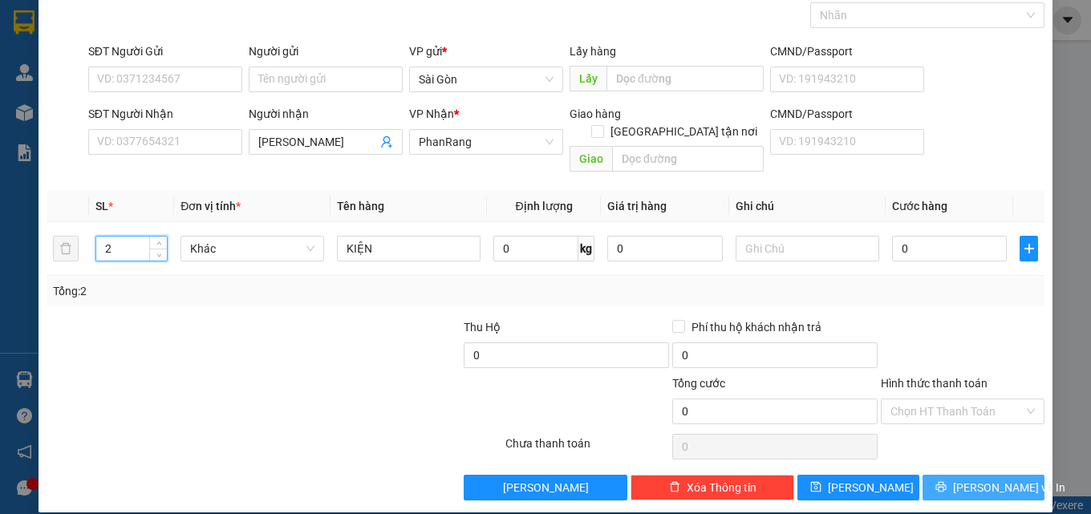
click at [939, 475] on button "[PERSON_NAME] và In" at bounding box center [984, 488] width 122 height 26
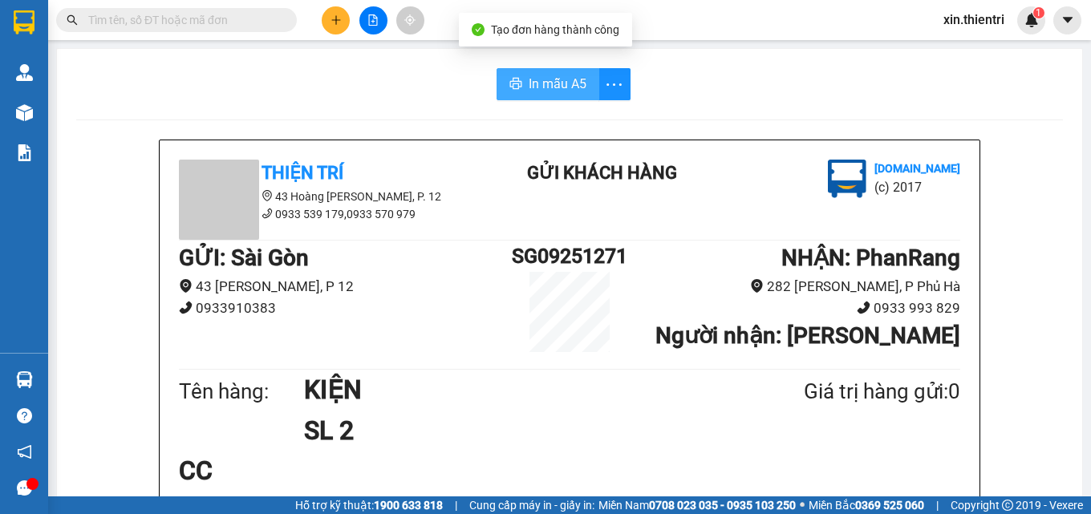
click at [520, 81] on button "In mẫu A5" at bounding box center [548, 84] width 103 height 32
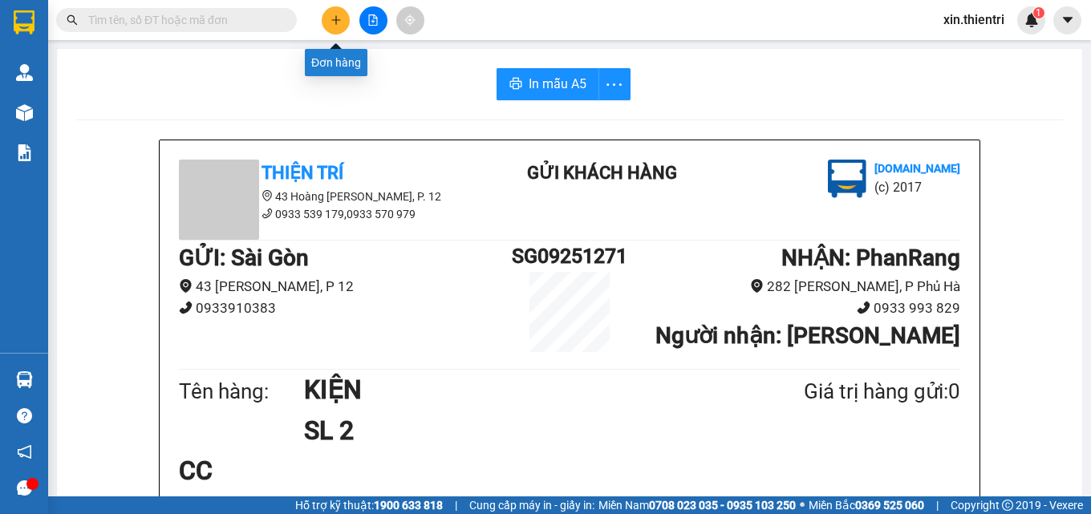
click at [334, 28] on button at bounding box center [336, 20] width 28 height 28
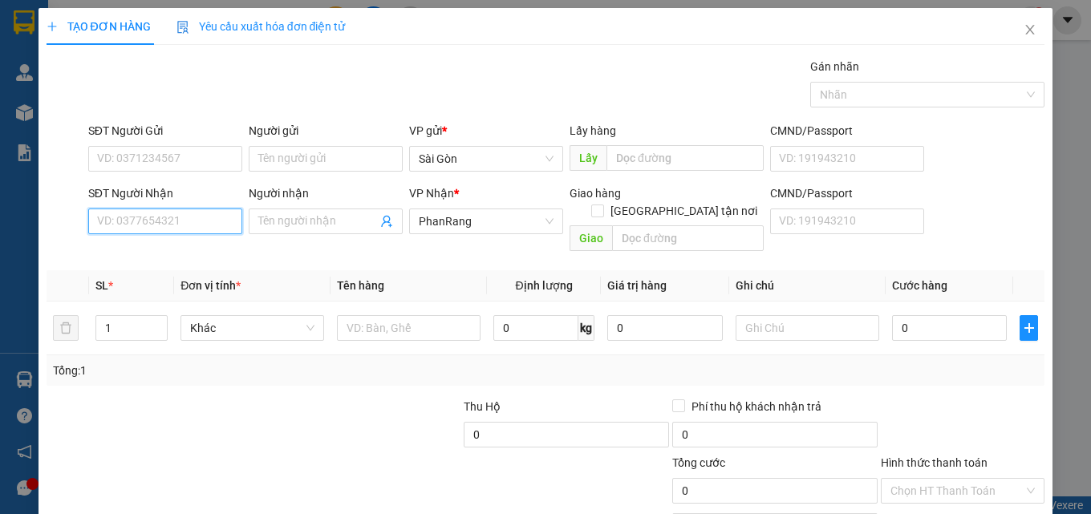
drag, startPoint x: 185, startPoint y: 220, endPoint x: 221, endPoint y: 213, distance: 37.6
click at [187, 220] on input "SĐT Người Nhận" at bounding box center [165, 222] width 154 height 26
drag, startPoint x: 159, startPoint y: 253, endPoint x: 121, endPoint y: 245, distance: 38.5
click at [146, 248] on div "0903809862 - HẠO" at bounding box center [163, 254] width 133 height 18
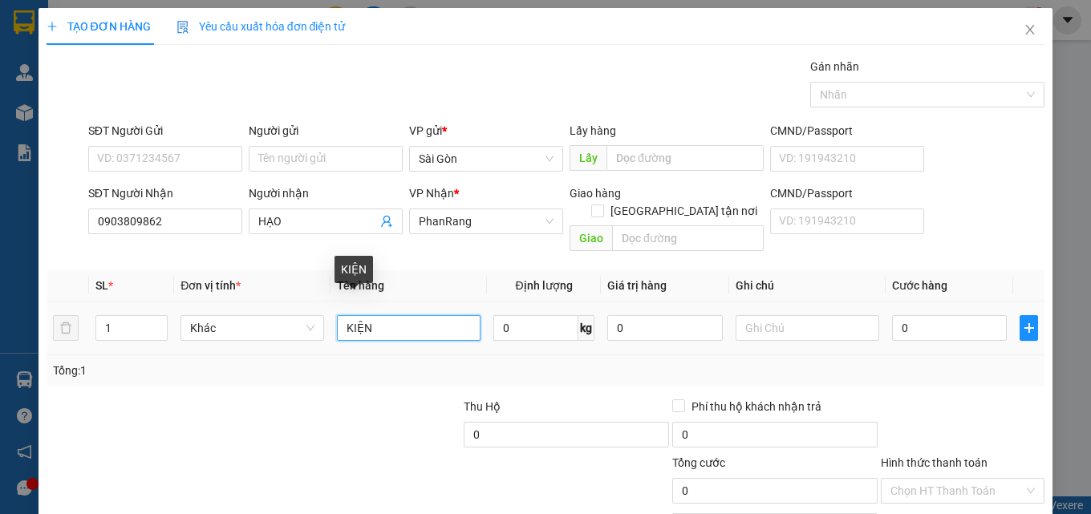
click at [395, 315] on input "KIỆN" at bounding box center [409, 328] width 144 height 26
click at [394, 315] on input "KIỆN" at bounding box center [409, 328] width 144 height 26
drag, startPoint x: 981, startPoint y: 465, endPoint x: 991, endPoint y: 445, distance: 21.5
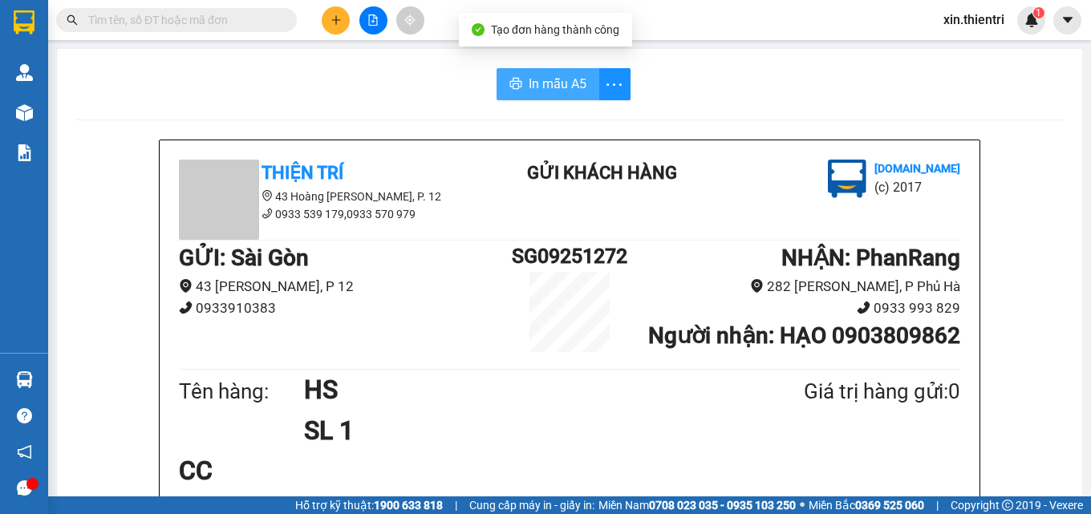
drag, startPoint x: 525, startPoint y: 79, endPoint x: 502, endPoint y: 67, distance: 26.2
click at [529, 78] on span "In mẫu A5" at bounding box center [558, 84] width 58 height 20
click at [334, 26] on button at bounding box center [336, 20] width 28 height 28
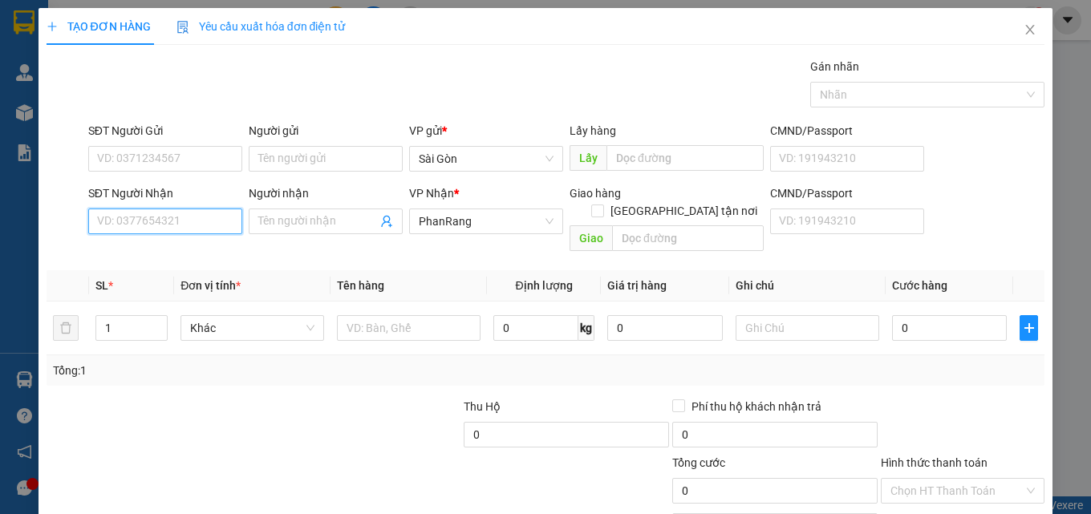
drag, startPoint x: 195, startPoint y: 226, endPoint x: 198, endPoint y: 235, distance: 9.4
click at [197, 233] on input "SĐT Người Nhận" at bounding box center [165, 222] width 154 height 26
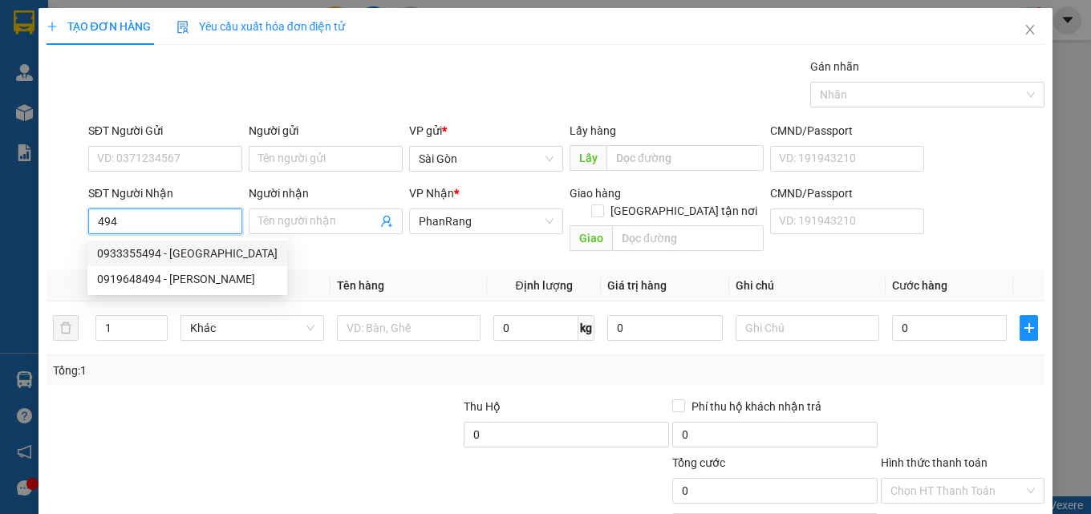
click at [181, 247] on div "0933355494 - [GEOGRAPHIC_DATA]" at bounding box center [187, 254] width 181 height 18
type input "0933355494"
type input "[GEOGRAPHIC_DATA]"
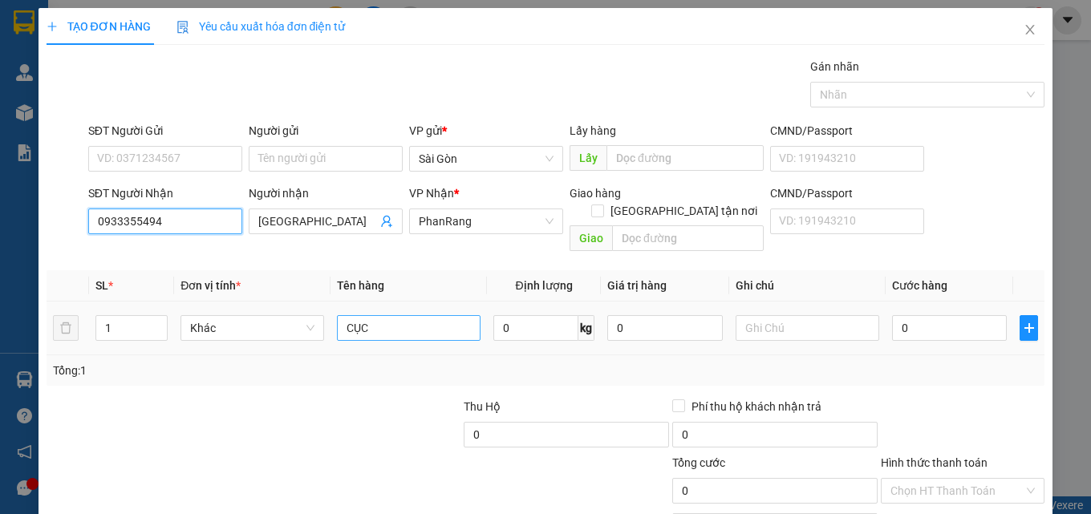
type input "0933355494"
click at [395, 315] on input "CỤC" at bounding box center [409, 328] width 144 height 26
click at [394, 315] on input "CỤC" at bounding box center [409, 328] width 144 height 26
click at [392, 315] on input "CỤC" at bounding box center [409, 328] width 144 height 26
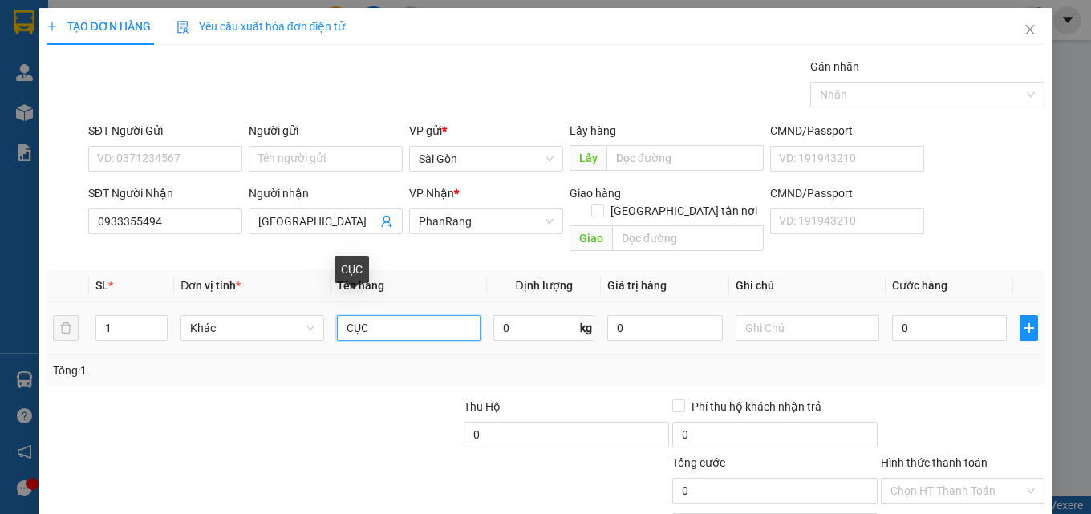
click at [392, 315] on input "CỤC" at bounding box center [409, 328] width 144 height 26
type input "HỘP"
click at [993, 457] on div "Transit Pickup Surcharge Ids Transit Deliver Surcharge Ids Transit Deliver Surc…" at bounding box center [546, 319] width 999 height 522
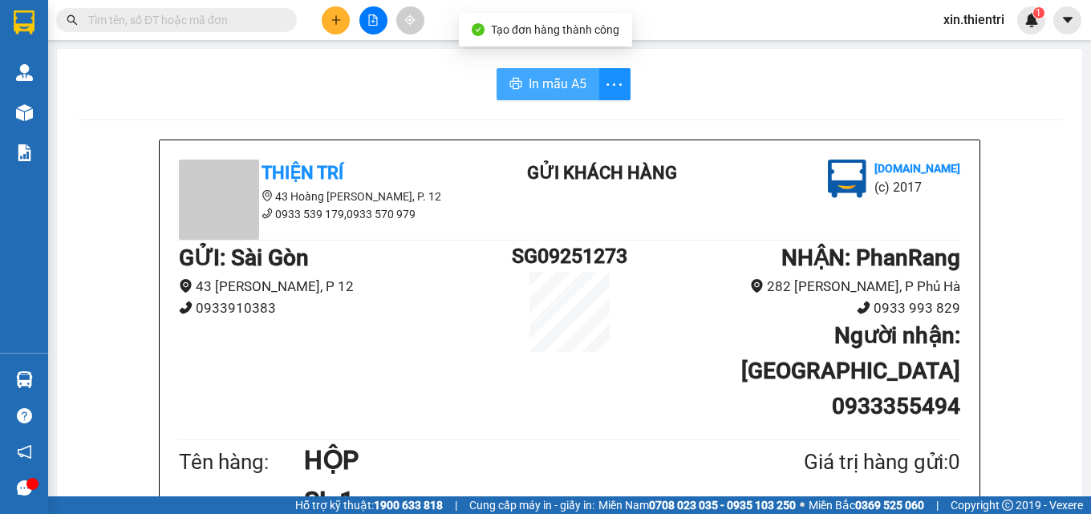
drag, startPoint x: 517, startPoint y: 81, endPoint x: 526, endPoint y: 97, distance: 18.3
click at [518, 83] on button "In mẫu A5" at bounding box center [548, 84] width 103 height 32
click at [330, 22] on button at bounding box center [336, 20] width 28 height 28
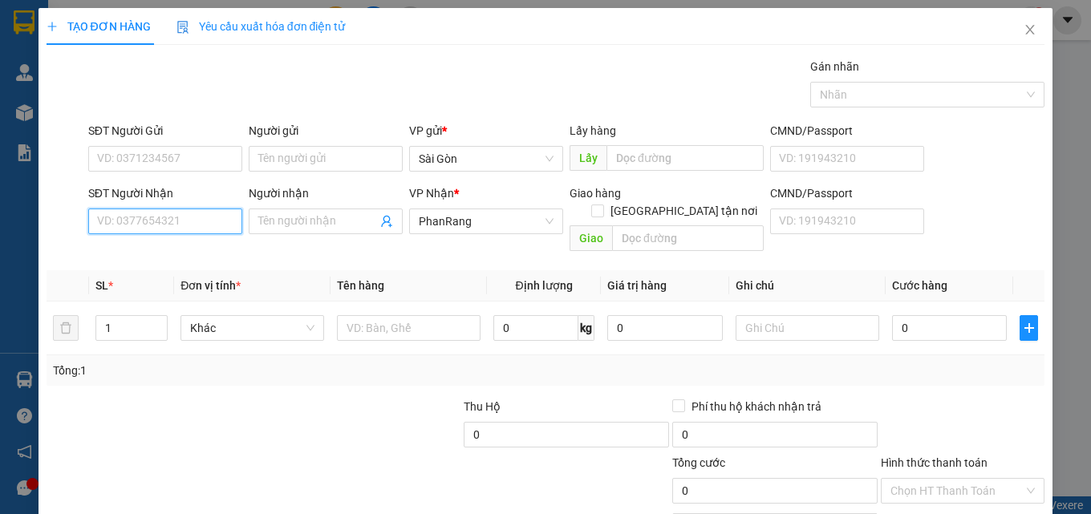
click at [202, 225] on input "SĐT Người Nhận" at bounding box center [165, 222] width 154 height 26
drag, startPoint x: 125, startPoint y: 244, endPoint x: 119, endPoint y: 259, distance: 16.5
click at [122, 247] on div "0389964465 - HOA" at bounding box center [163, 254] width 152 height 26
type input "0389964465"
type input "HOA"
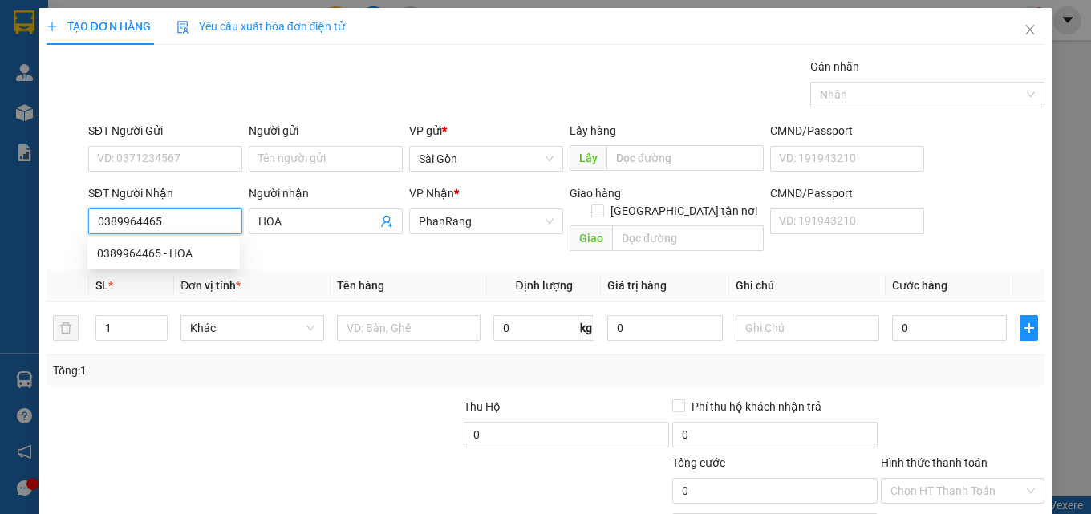
type input "100.000"
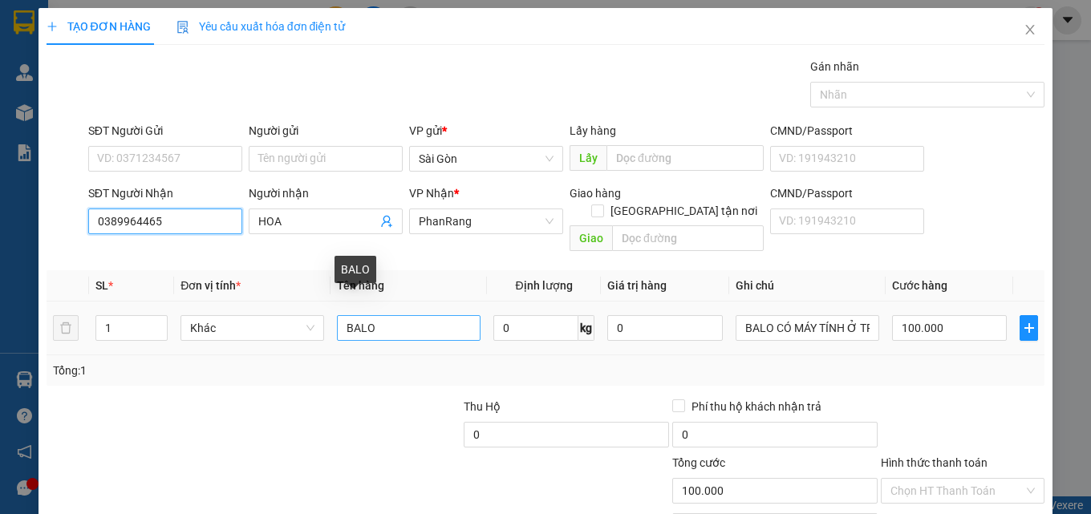
type input "0389964465"
click at [388, 315] on input "BALO" at bounding box center [409, 328] width 144 height 26
type input "XỐP"
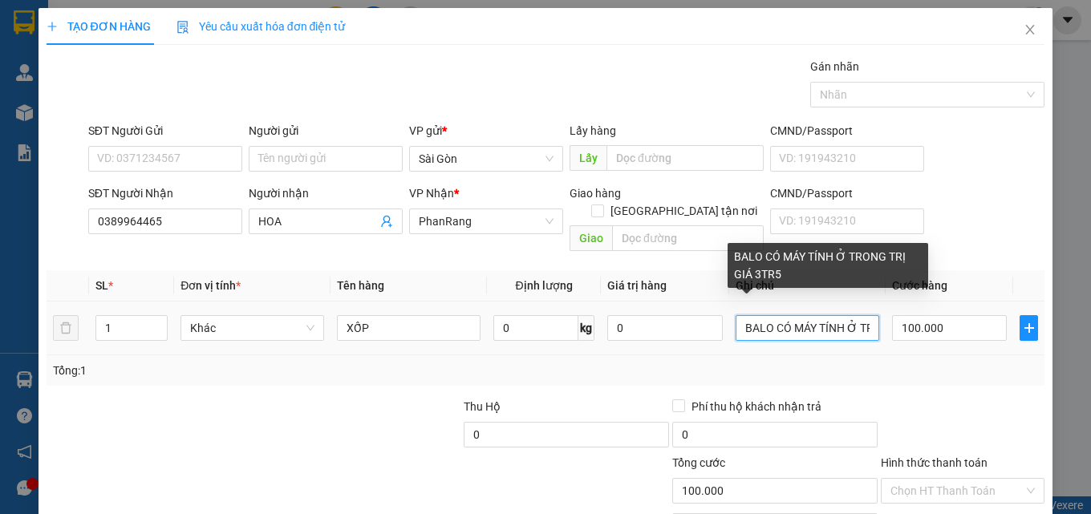
click at [805, 316] on input "BALO CÓ MÁY TÍNH Ở TRONG TRỊ GIÁ 3TR5" at bounding box center [808, 328] width 144 height 26
click at [831, 315] on input "BALO CÓ MY TÍN Ở TRONG TRỊ GIÁ 3TR5" at bounding box center [808, 328] width 144 height 26
click at [831, 315] on input "BALO CÓ MY ỞTRỊ GIÁ 3TR5" at bounding box center [808, 328] width 144 height 26
type input "BALO CÓ MTRỊ GIÁ 3TR5"
click at [831, 315] on input "text" at bounding box center [808, 328] width 144 height 26
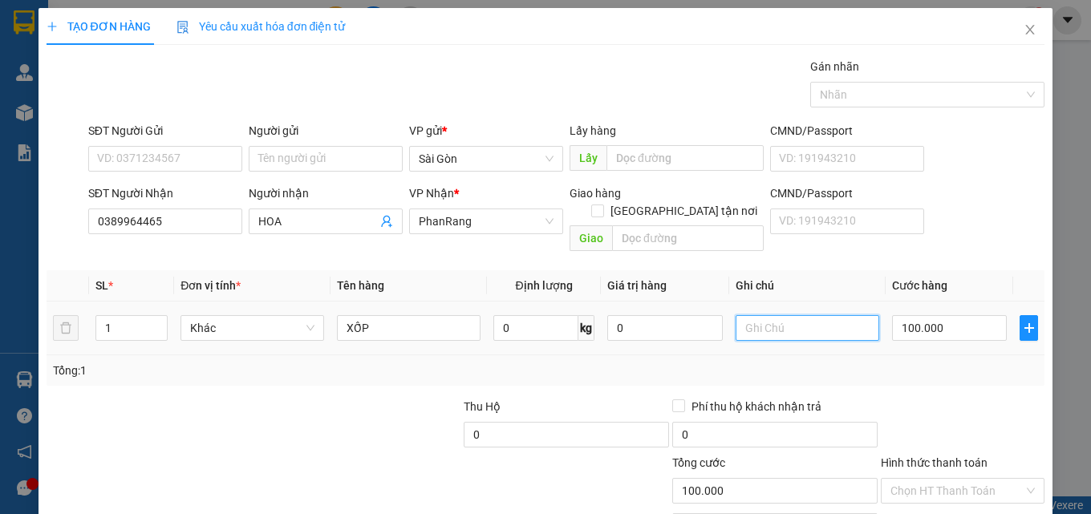
click at [831, 315] on input "text" at bounding box center [808, 328] width 144 height 26
click at [950, 315] on input "100.000" at bounding box center [950, 328] width 116 height 26
type input "4"
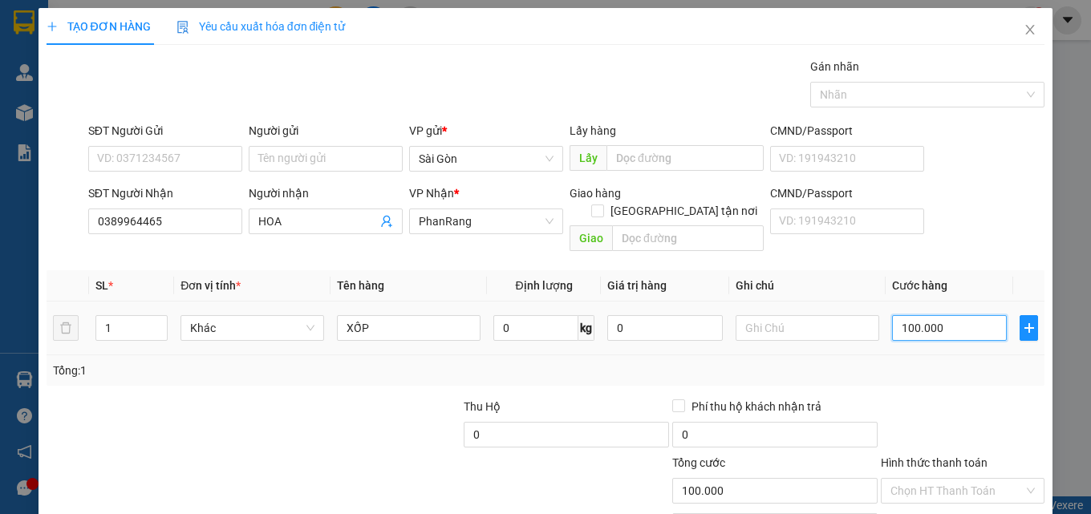
type input "4"
type input "40"
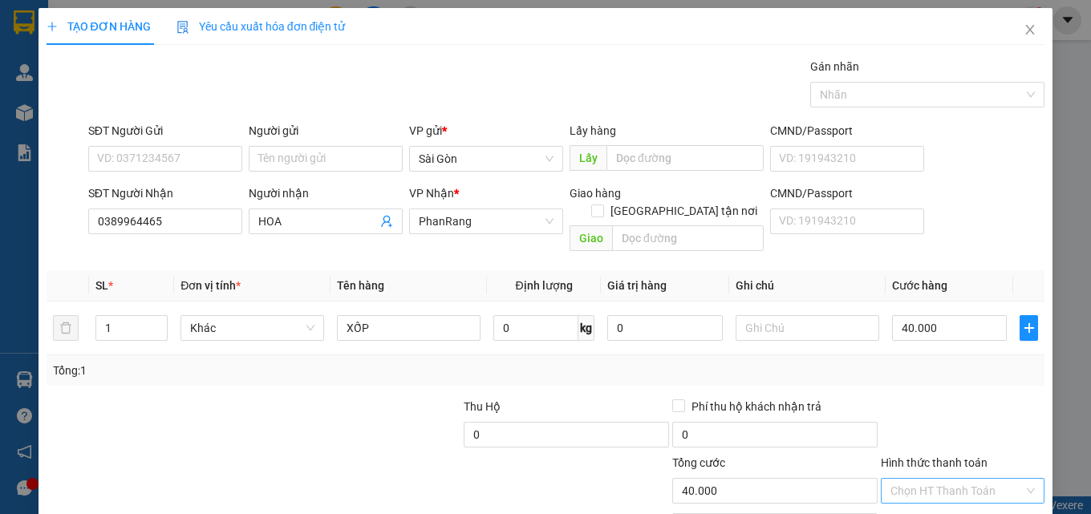
click at [965, 479] on input "Hình thức thanh toán" at bounding box center [956, 491] width 133 height 24
click at [966, 436] on div "Tại văn phòng" at bounding box center [953, 441] width 143 height 18
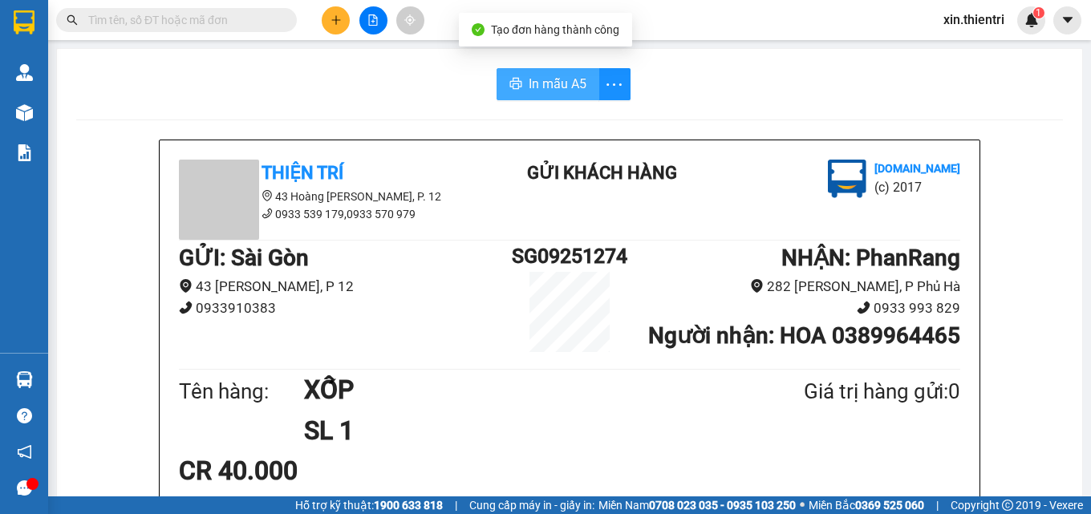
drag, startPoint x: 538, startPoint y: 85, endPoint x: 606, endPoint y: 128, distance: 80.1
click at [538, 86] on span "In mẫu A5" at bounding box center [558, 84] width 58 height 20
click at [545, 79] on span "In mẫu A5" at bounding box center [558, 84] width 58 height 20
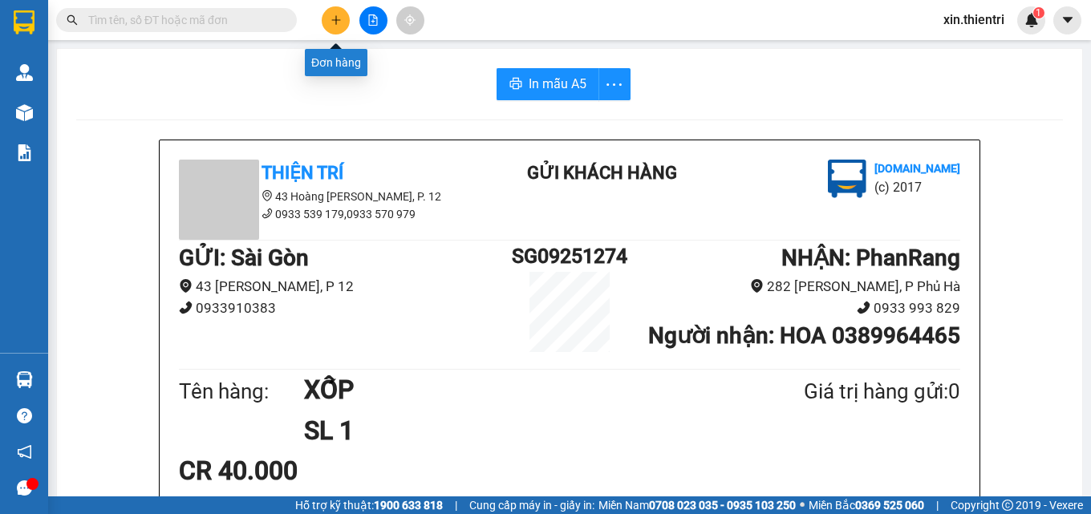
click at [334, 18] on icon "plus" at bounding box center [336, 19] width 11 height 11
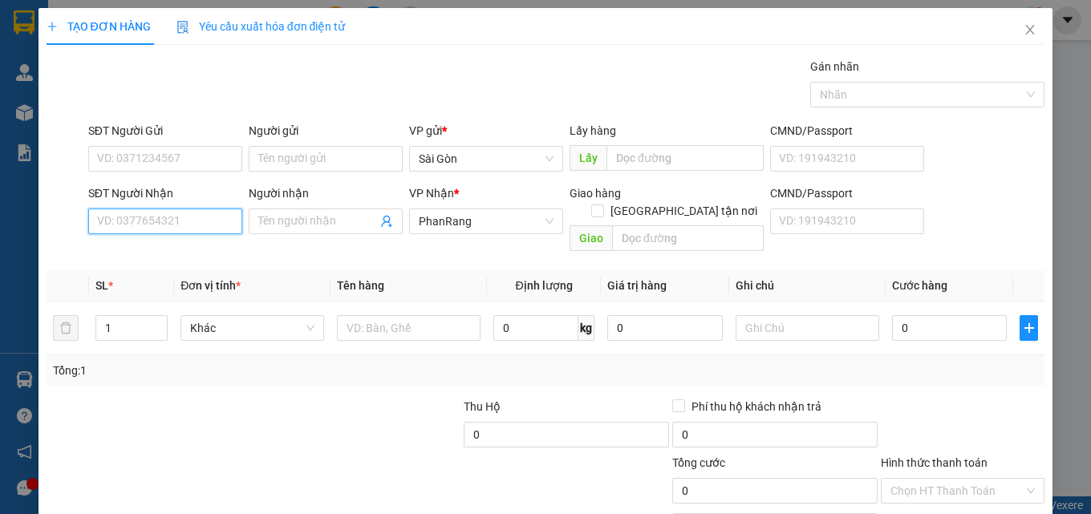
click at [171, 226] on input "SĐT Người Nhận" at bounding box center [165, 222] width 154 height 26
type input "6086"
click at [171, 258] on div "0858876086 - THẦY NGUYÊN" at bounding box center [170, 254] width 146 height 18
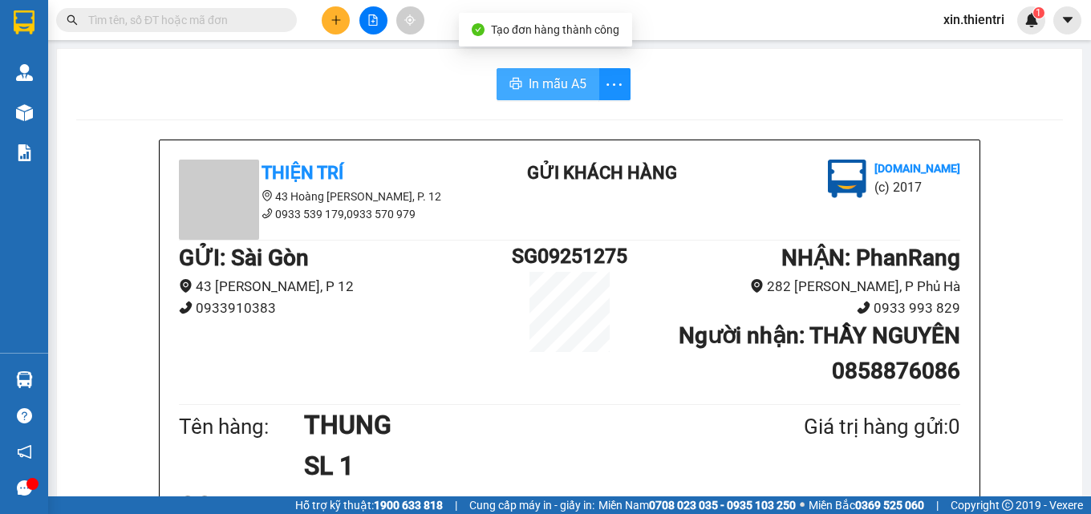
drag, startPoint x: 534, startPoint y: 86, endPoint x: 501, endPoint y: 108, distance: 40.5
click at [534, 87] on span "In mẫu A5" at bounding box center [558, 84] width 58 height 20
click at [347, 16] on button at bounding box center [336, 20] width 28 height 28
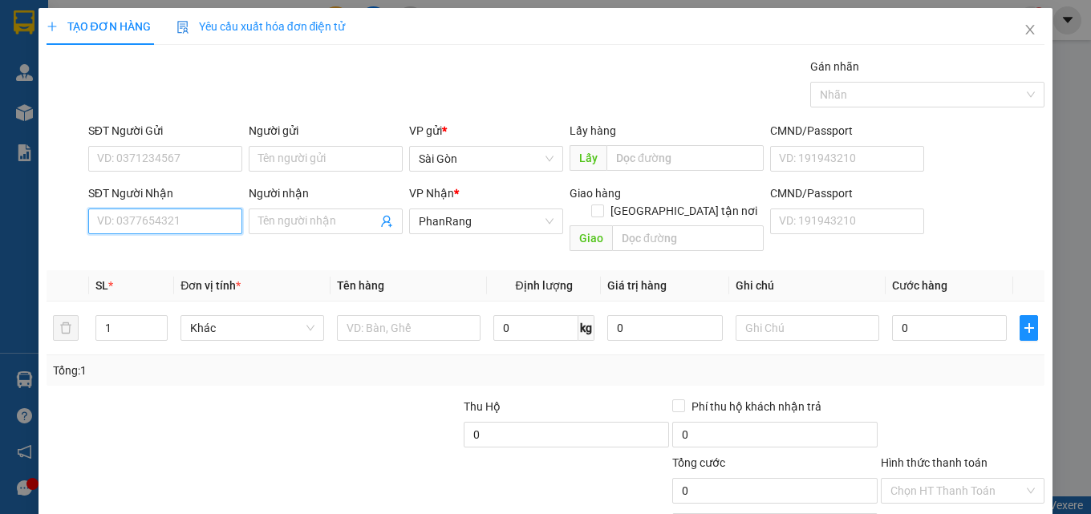
click at [179, 221] on input "SĐT Người Nhận" at bounding box center [165, 222] width 154 height 26
drag, startPoint x: 214, startPoint y: 259, endPoint x: 277, endPoint y: 266, distance: 62.9
click at [245, 265] on body "Kết quả tìm kiếm ( 0 ) Bộ lọc No Data xin.thientri 1 Quản Lý Quản lý khách hàng…" at bounding box center [545, 257] width 1091 height 514
drag, startPoint x: 174, startPoint y: 259, endPoint x: 172, endPoint y: 245, distance: 14.5
click at [174, 257] on div "0972012567 - Trường" at bounding box center [163, 254] width 133 height 18
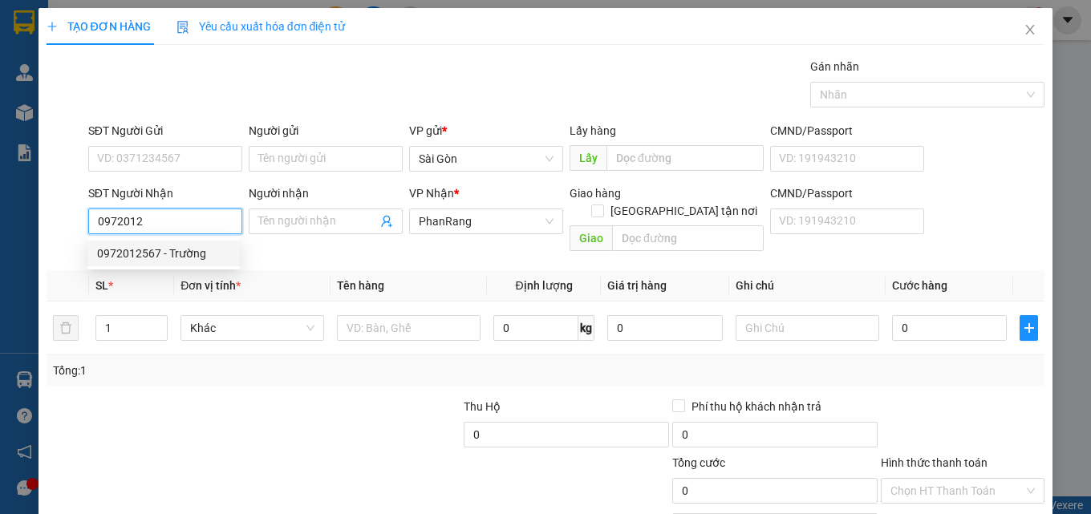
type input "0972012567"
type input "Trường"
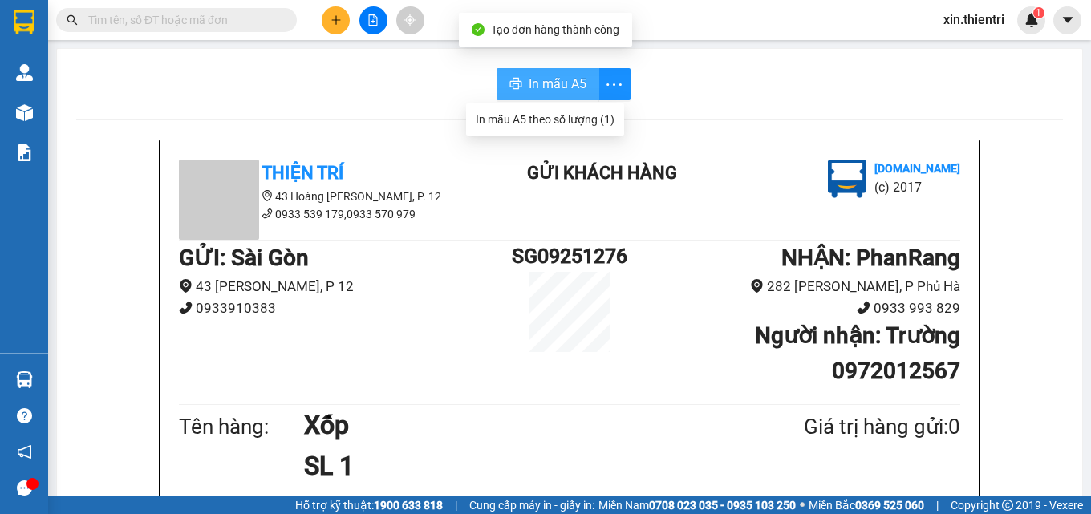
click at [519, 82] on button "In mẫu A5" at bounding box center [548, 84] width 103 height 32
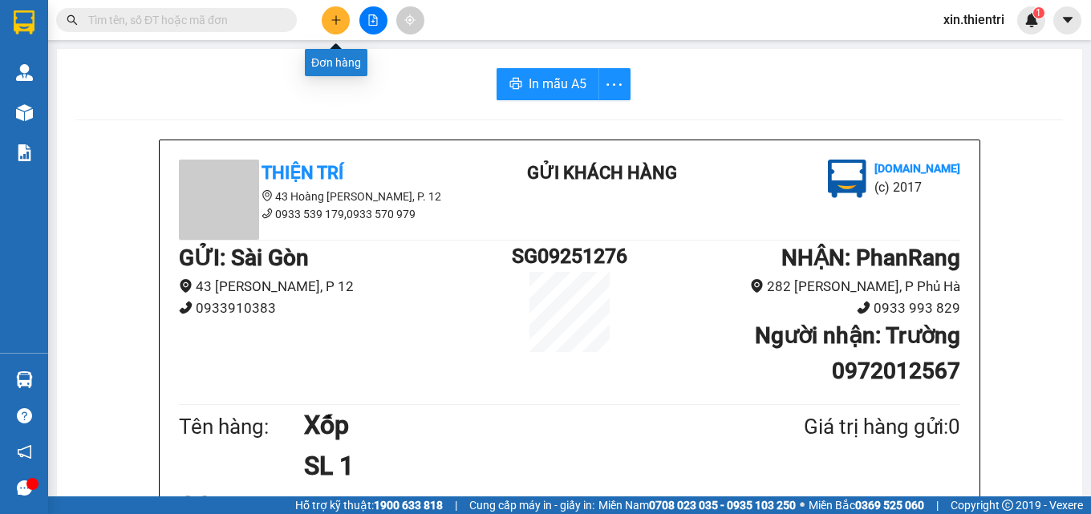
click at [331, 14] on icon "plus" at bounding box center [336, 19] width 11 height 11
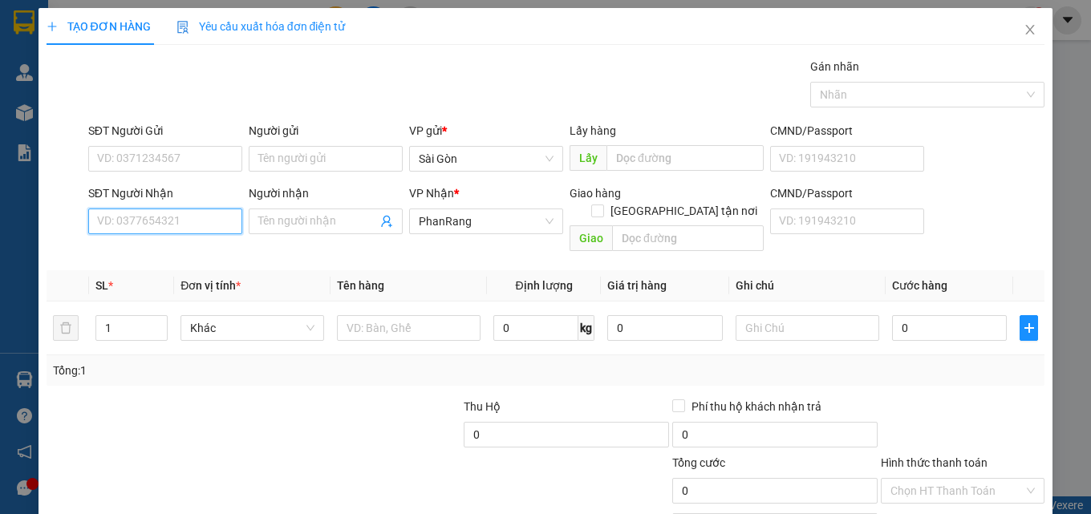
click at [208, 229] on input "SĐT Người Nhận" at bounding box center [165, 222] width 154 height 26
type input "0902262836"
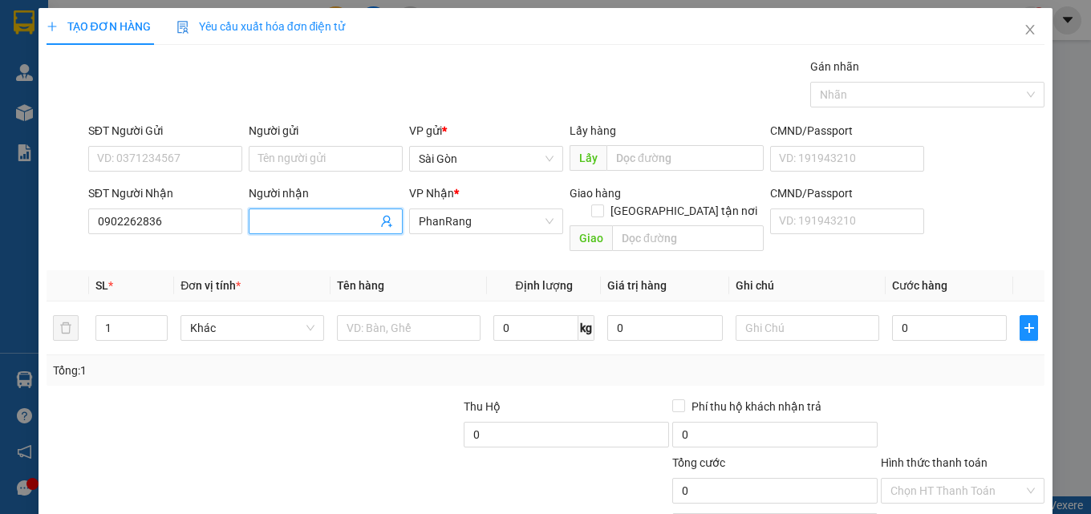
drag, startPoint x: 299, startPoint y: 221, endPoint x: 304, endPoint y: 240, distance: 19.8
click at [299, 230] on span at bounding box center [326, 222] width 154 height 26
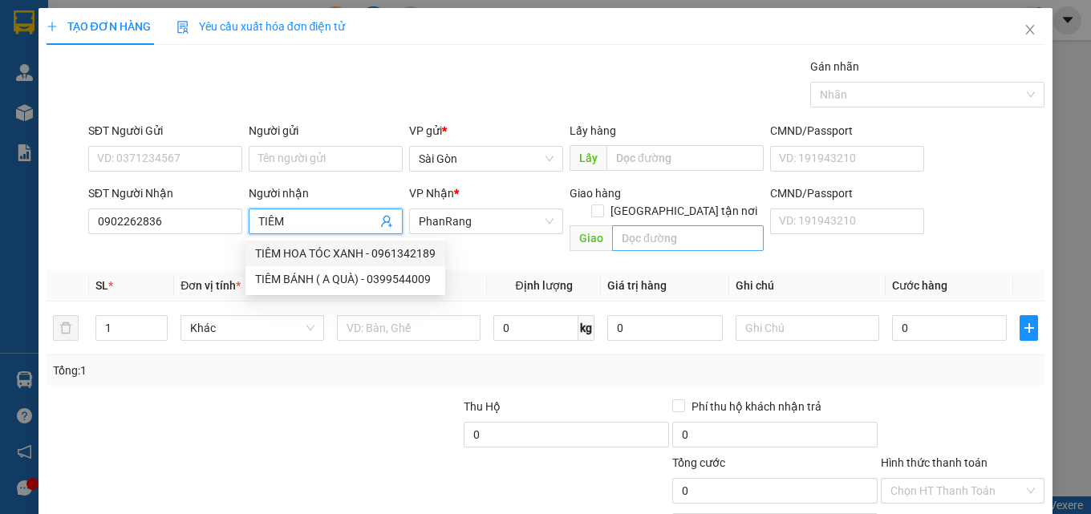
type input "TIÊM"
click at [664, 225] on input "text" at bounding box center [688, 238] width 152 height 26
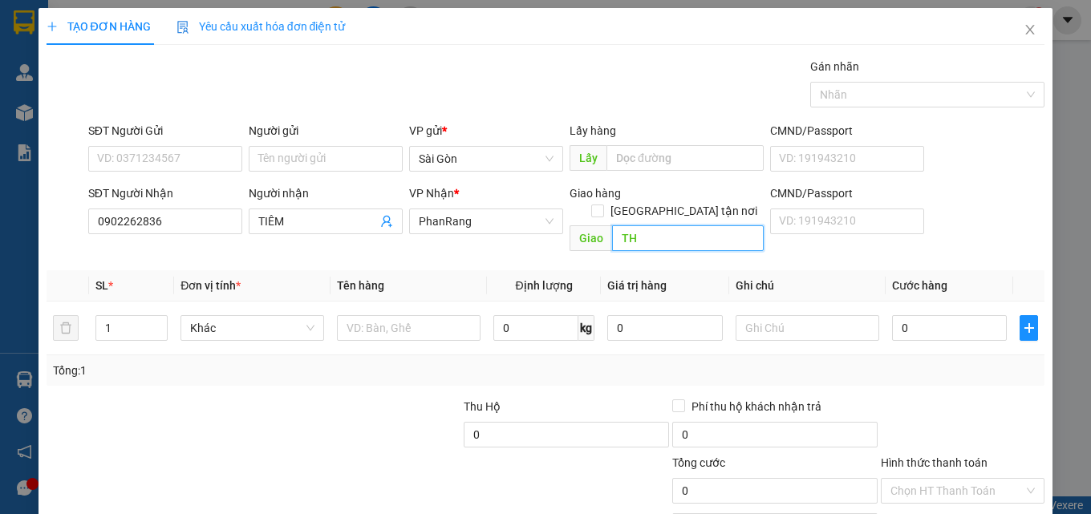
type input "T"
type input "THÁI AN"
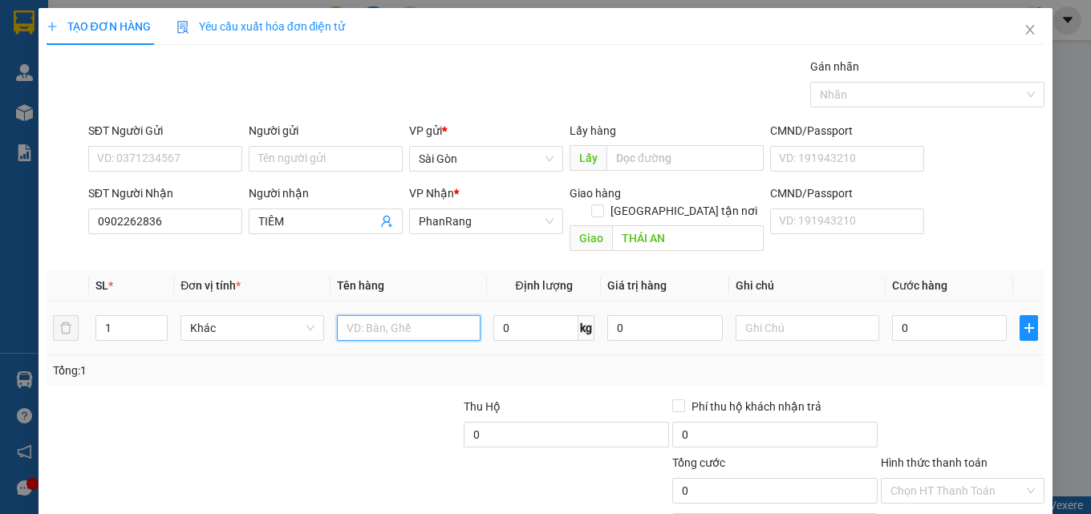
click at [418, 315] on input "text" at bounding box center [409, 328] width 144 height 26
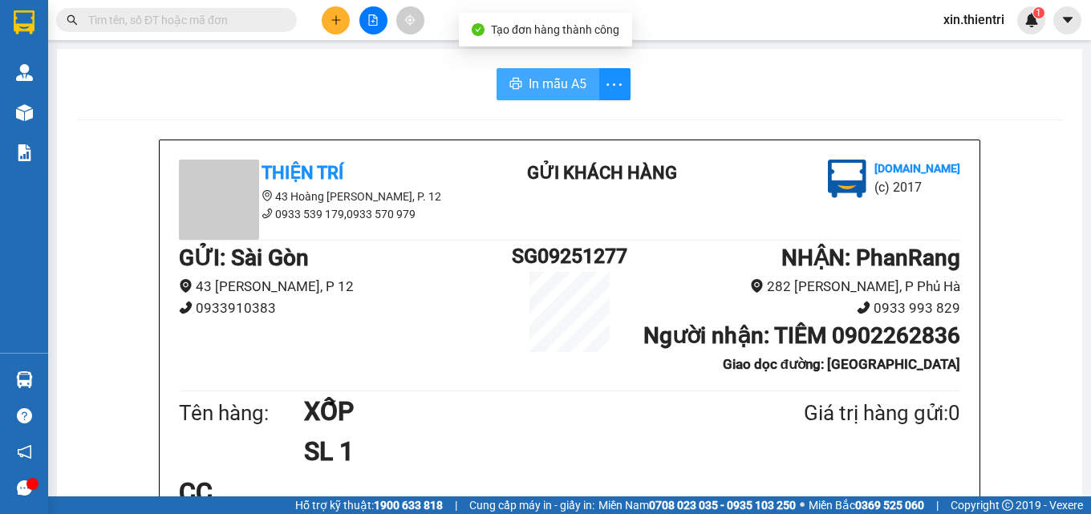
click at [529, 86] on span "In mẫu A5" at bounding box center [558, 84] width 58 height 20
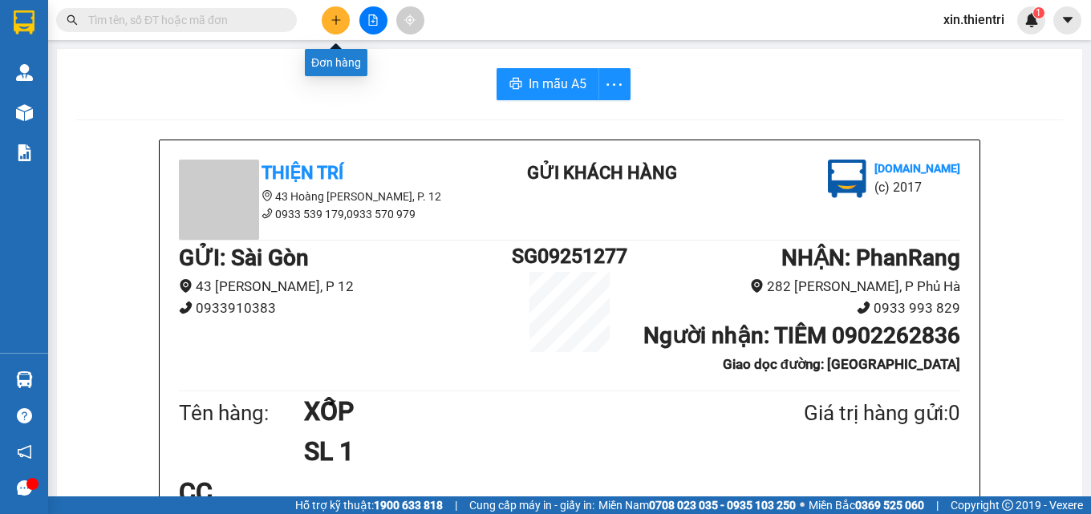
click at [335, 19] on icon "plus" at bounding box center [336, 19] width 11 height 11
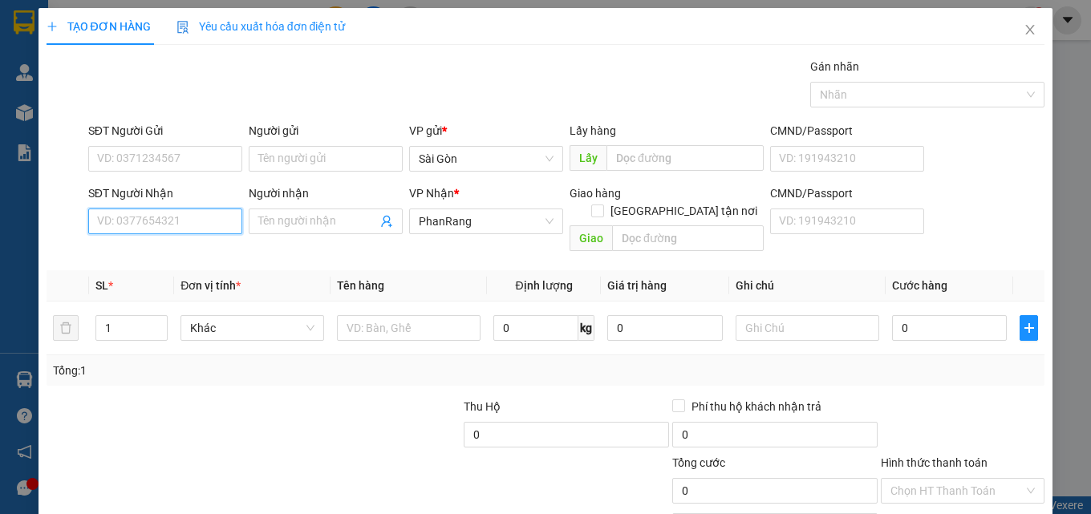
drag, startPoint x: 140, startPoint y: 226, endPoint x: 234, endPoint y: 238, distance: 94.6
click at [149, 227] on input "SĐT Người Nhận" at bounding box center [165, 222] width 154 height 26
type input "0949691058"
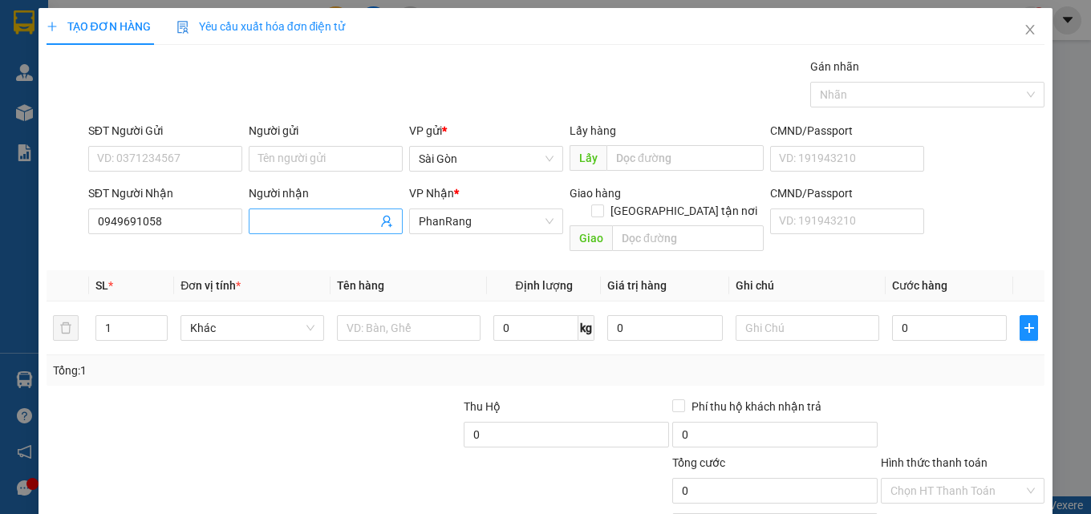
click at [282, 218] on input "Người nhận" at bounding box center [317, 222] width 119 height 18
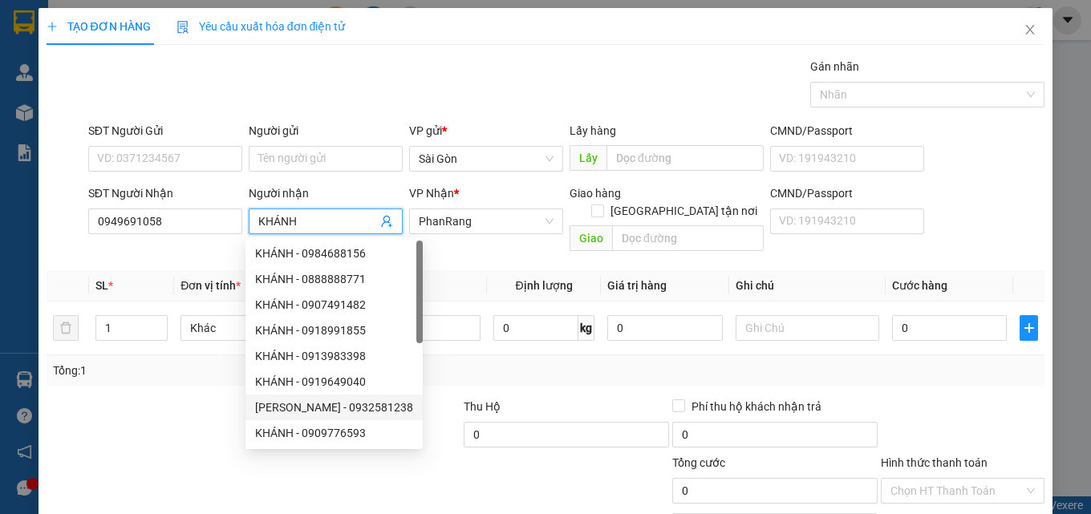
type input "KHÁNH"
drag, startPoint x: 140, startPoint y: 395, endPoint x: 278, endPoint y: 365, distance: 141.1
click at [148, 398] on div at bounding box center [149, 426] width 209 height 56
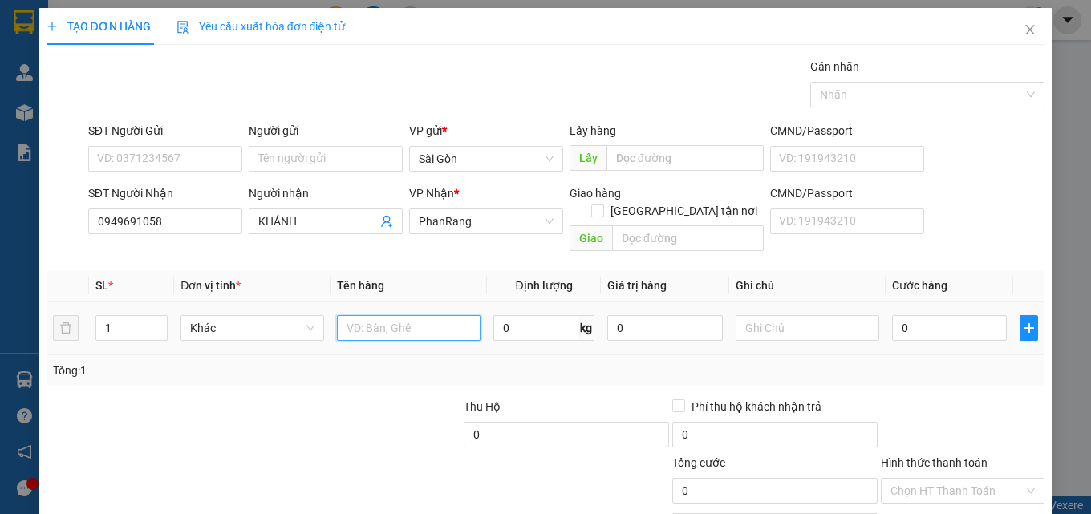
click at [405, 315] on input "text" at bounding box center [409, 328] width 144 height 26
type input "TÚM"
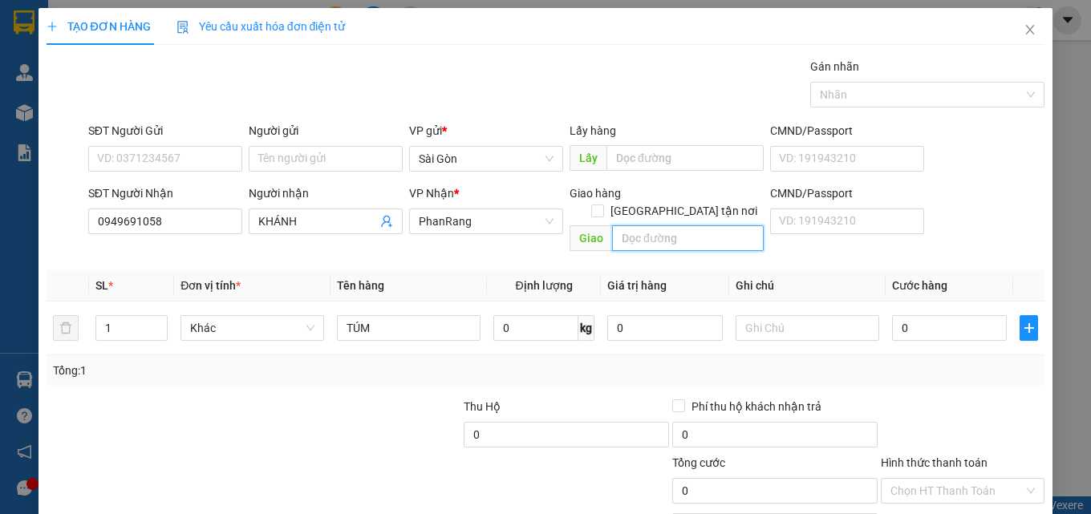
click at [639, 225] on input "text" at bounding box center [688, 238] width 152 height 26
type input "TRI THUY"
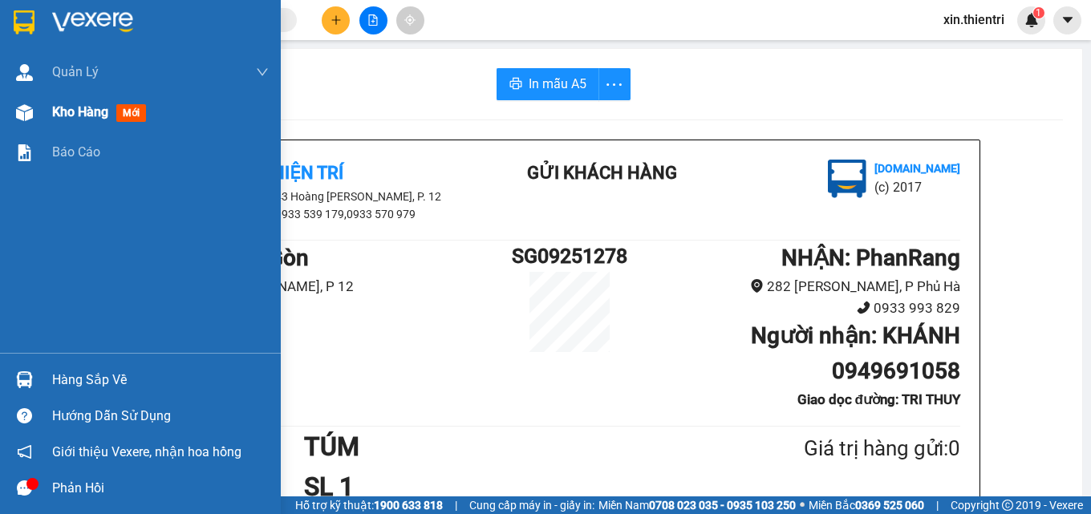
click at [62, 110] on span "Kho hàng" at bounding box center [80, 111] width 56 height 15
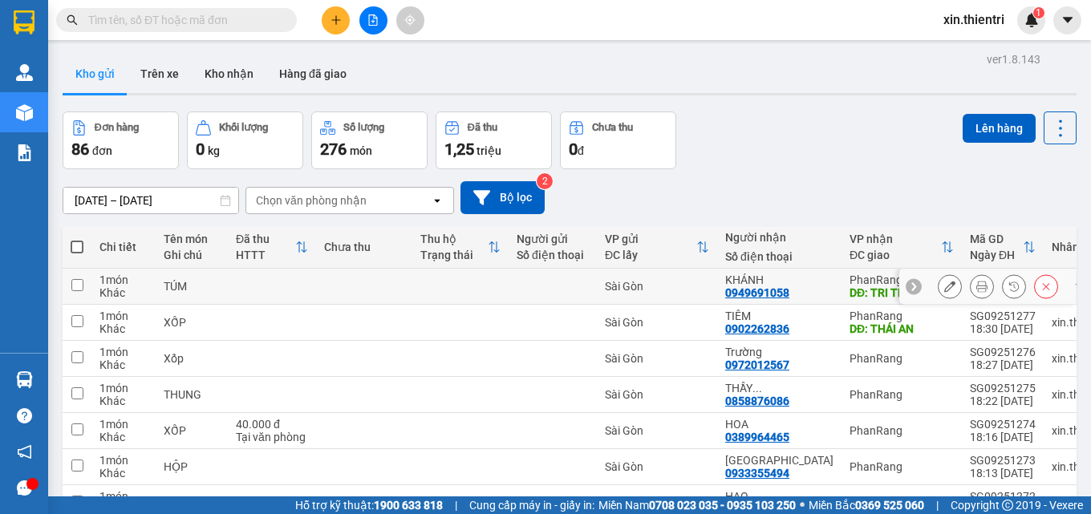
click at [939, 289] on button at bounding box center [950, 287] width 22 height 28
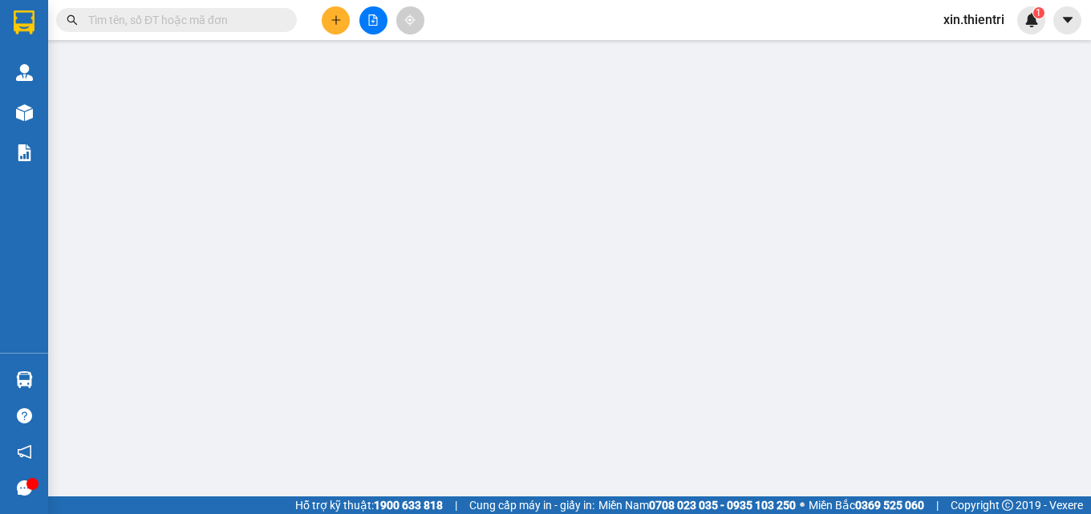
type input "0949691058"
type input "TRI THUY"
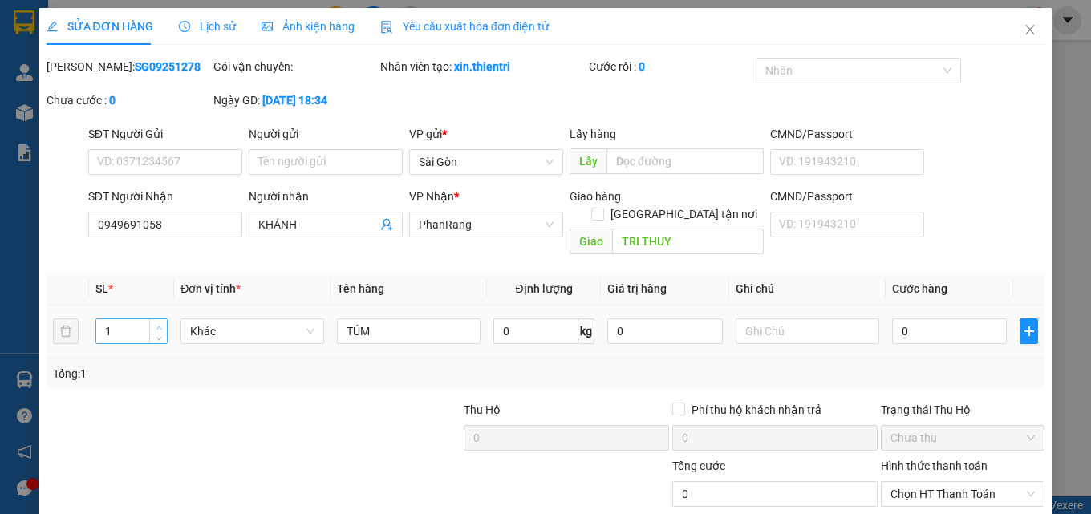
click at [158, 323] on span "up" at bounding box center [159, 328] width 10 height 10
type input "4"
click at [158, 323] on span "up" at bounding box center [159, 328] width 10 height 10
click at [428, 318] on input "TÚM" at bounding box center [409, 331] width 144 height 26
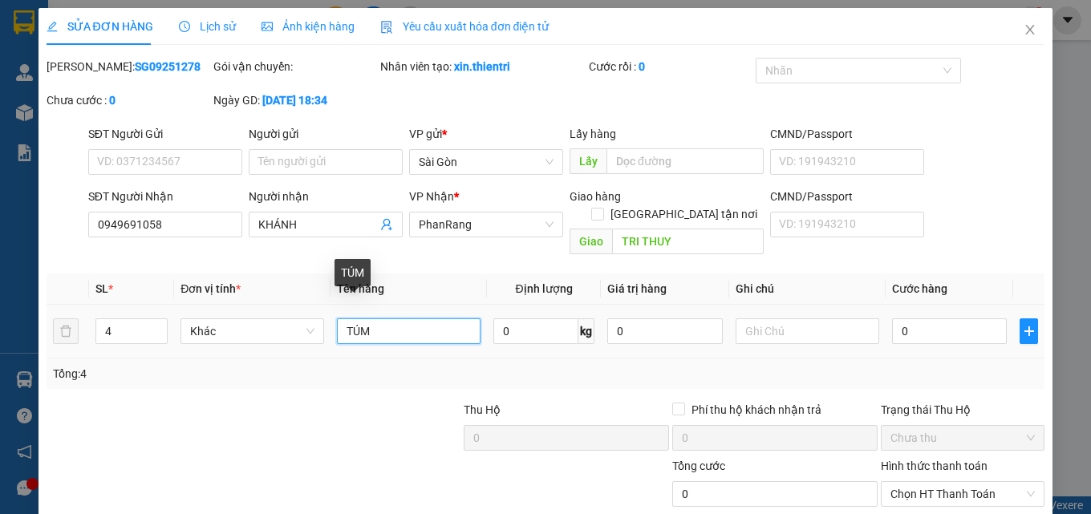
click at [428, 318] on input "TÚM" at bounding box center [409, 331] width 144 height 26
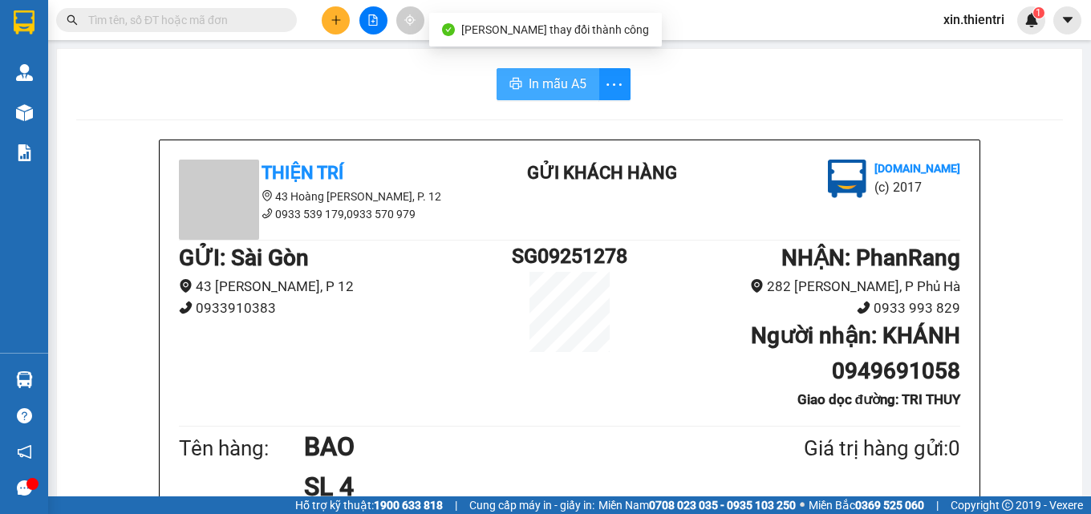
drag, startPoint x: 546, startPoint y: 84, endPoint x: 550, endPoint y: 92, distance: 8.6
click at [546, 88] on span "In mẫu A5" at bounding box center [558, 84] width 58 height 20
drag, startPoint x: 533, startPoint y: 73, endPoint x: 518, endPoint y: 83, distance: 18.5
click at [533, 74] on button "In mẫu A5" at bounding box center [548, 84] width 103 height 32
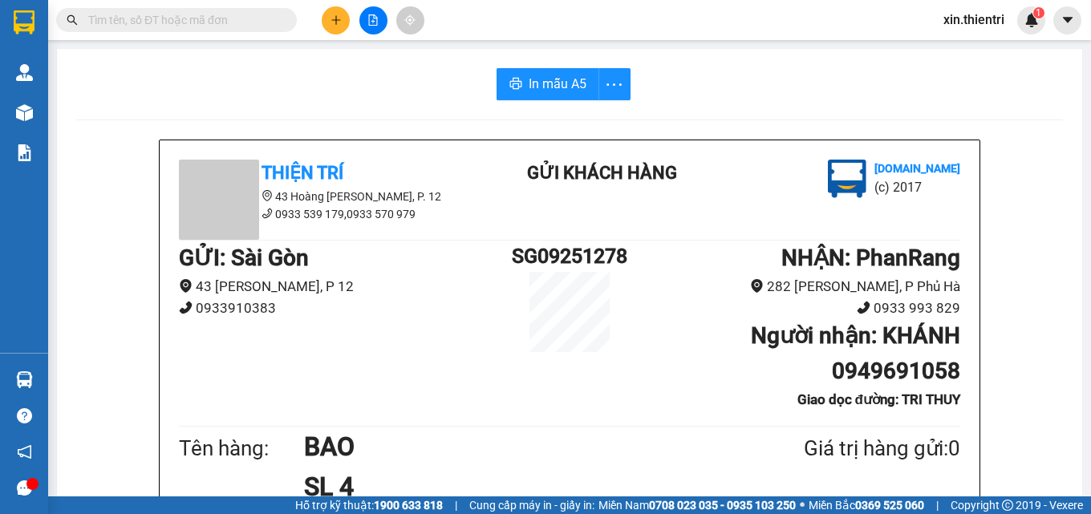
click at [331, 22] on icon "plus" at bounding box center [336, 19] width 11 height 11
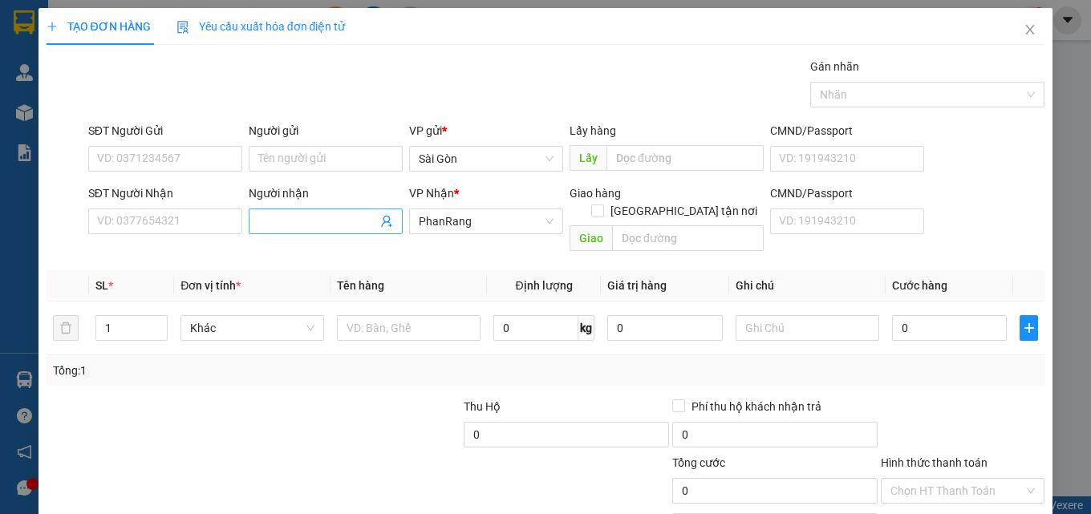
click at [329, 220] on input "Người nhận" at bounding box center [317, 222] width 119 height 18
type input "TƯ DIỆU"
click at [451, 315] on input "text" at bounding box center [409, 328] width 144 height 26
type input "THÙNG"
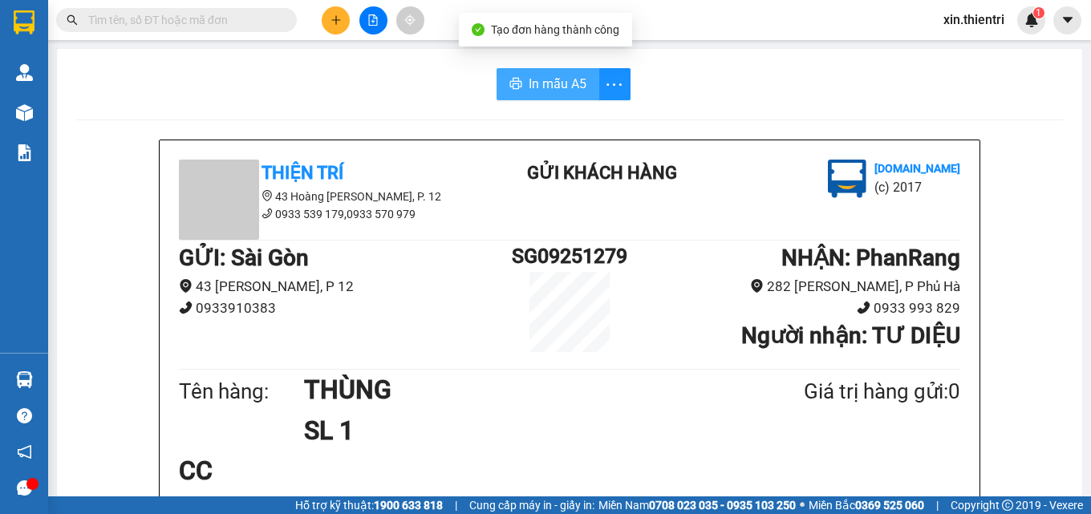
drag, startPoint x: 511, startPoint y: 79, endPoint x: 500, endPoint y: 87, distance: 13.8
click at [509, 86] on icon "printer" at bounding box center [515, 83] width 13 height 13
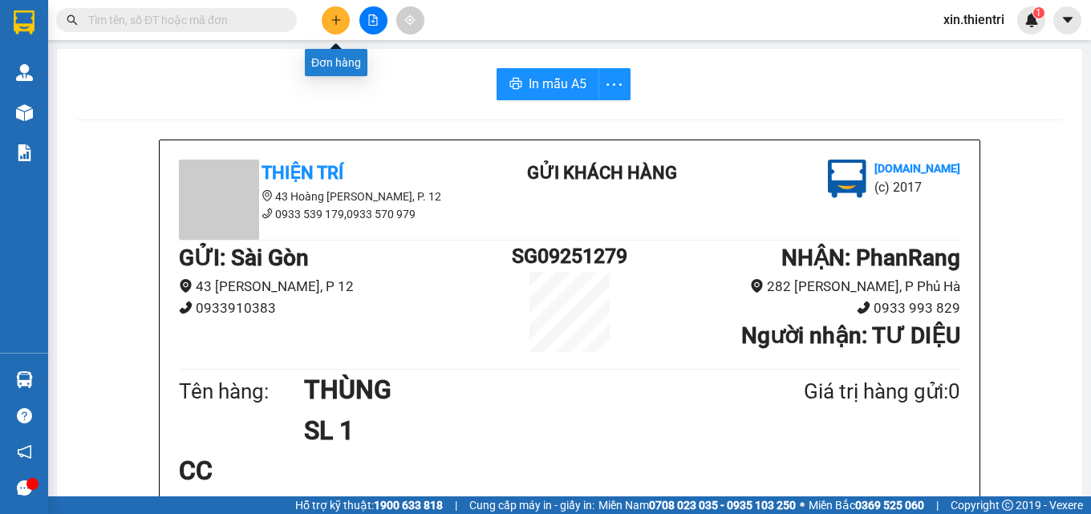
click at [335, 27] on button at bounding box center [336, 20] width 28 height 28
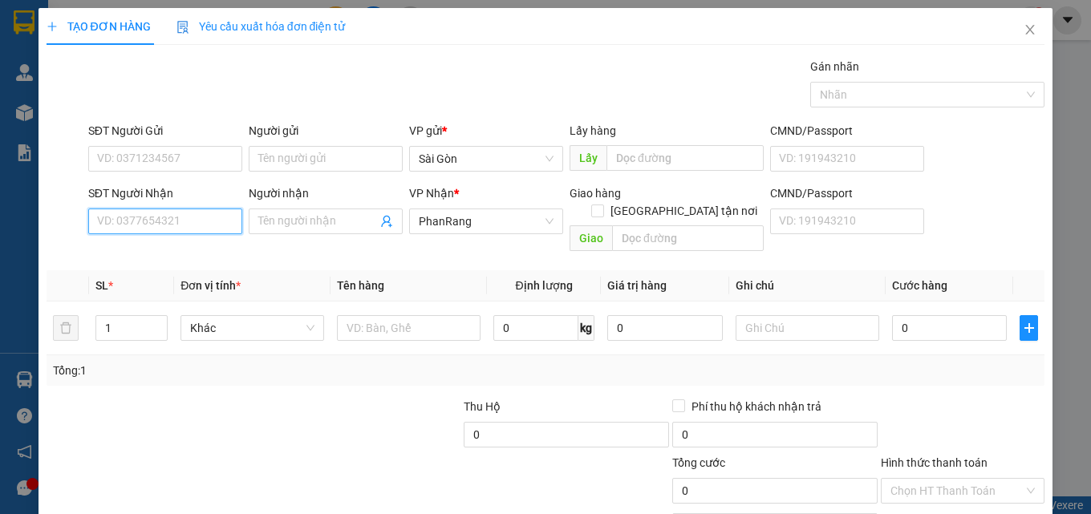
drag, startPoint x: 160, startPoint y: 223, endPoint x: 185, endPoint y: 213, distance: 27.4
click at [164, 224] on input "SĐT Người Nhận" at bounding box center [165, 222] width 154 height 26
type input "6485"
drag, startPoint x: 143, startPoint y: 253, endPoint x: 126, endPoint y: 250, distance: 17.0
click at [116, 325] on body "Kết quả tìm kiếm ( 0 ) Bộ lọc No Data xin.thientri 1 Quản Lý Quản lý khách hàng…" at bounding box center [545, 257] width 1091 height 514
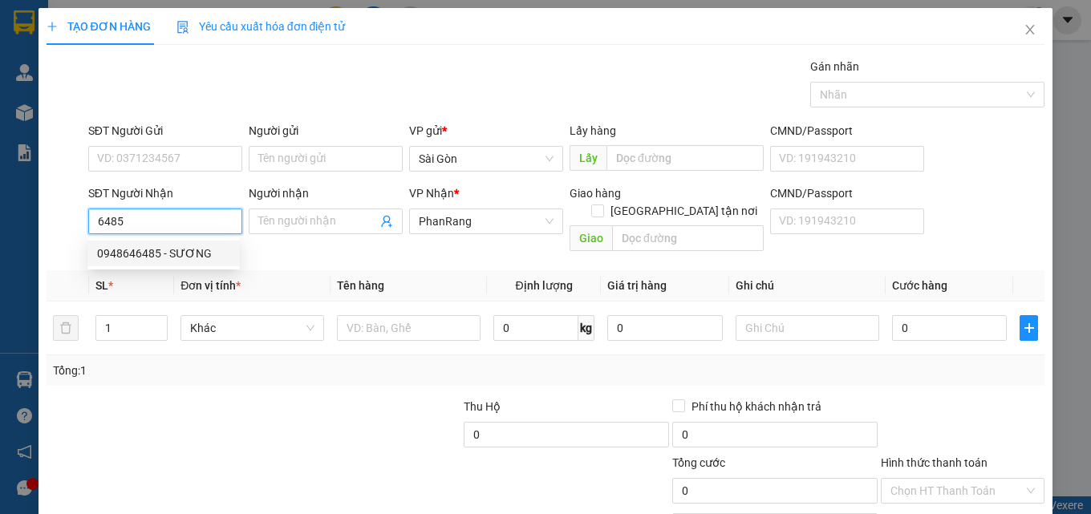
click at [133, 222] on input "6485" at bounding box center [165, 222] width 154 height 26
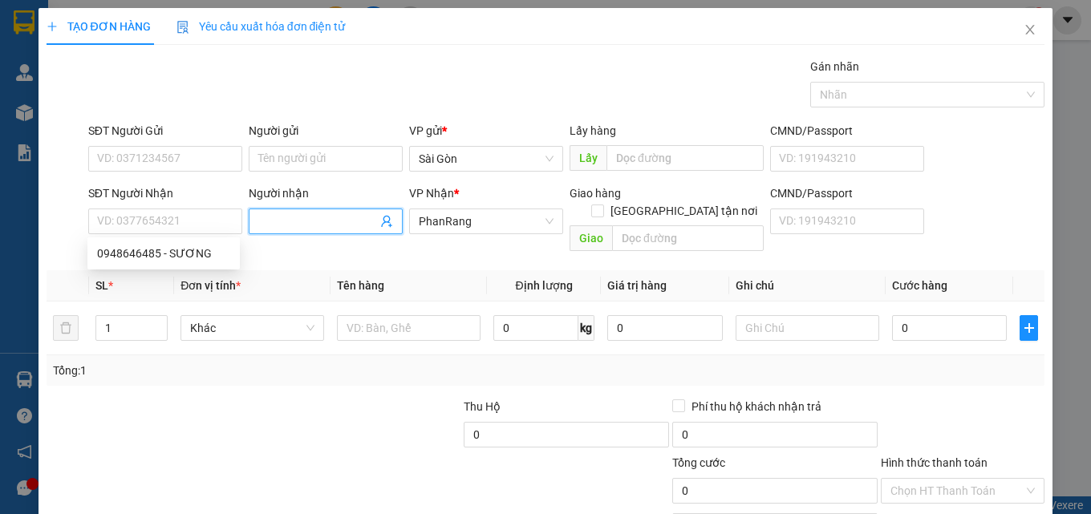
click at [316, 228] on input "Người nhận" at bounding box center [317, 222] width 119 height 18
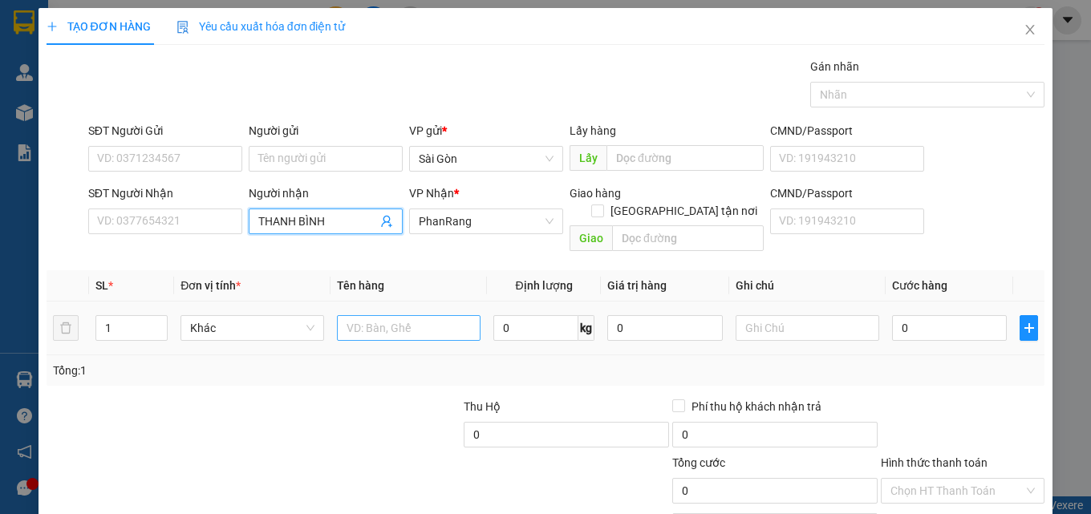
type input "THANH BÌNH"
click at [387, 315] on input "text" at bounding box center [409, 328] width 144 height 26
type input "THÙNG"
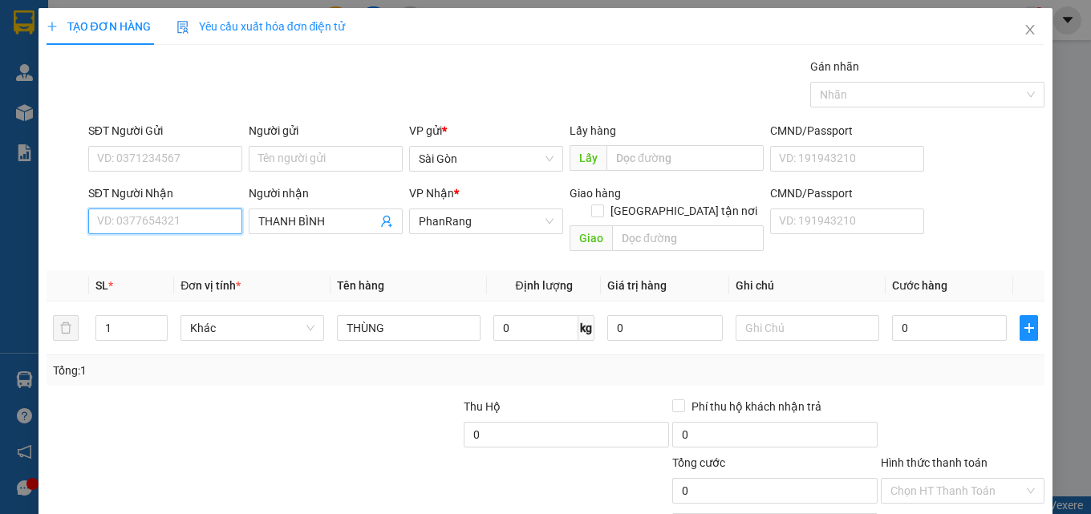
drag, startPoint x: 140, startPoint y: 222, endPoint x: 125, endPoint y: 216, distance: 16.5
click at [140, 221] on input "SĐT Người Nhận" at bounding box center [165, 222] width 154 height 26
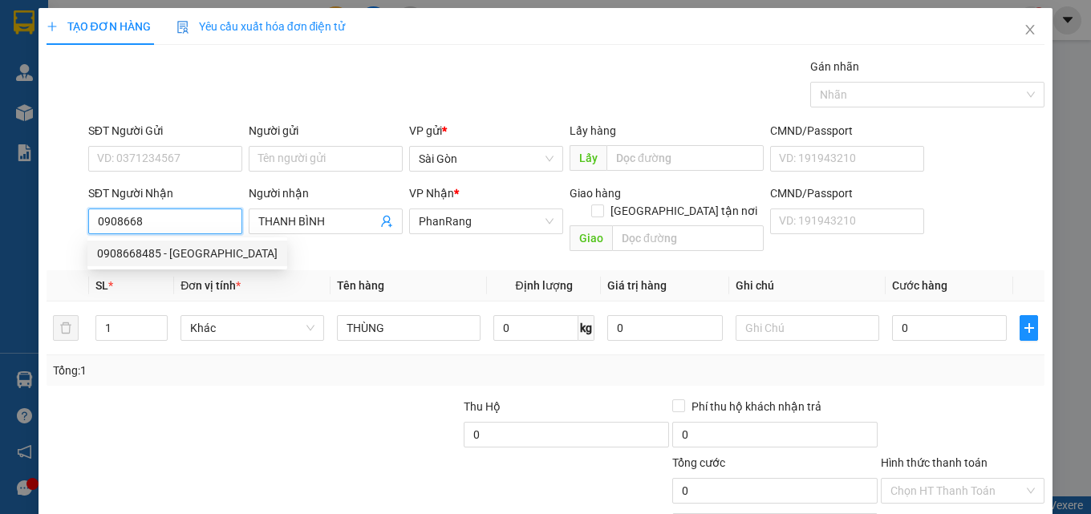
drag, startPoint x: 155, startPoint y: 254, endPoint x: 146, endPoint y: 235, distance: 20.5
click at [151, 247] on div "0908668485 - [GEOGRAPHIC_DATA]" at bounding box center [187, 254] width 181 height 18
type input "0908668485"
type input "THANH BÌNH"
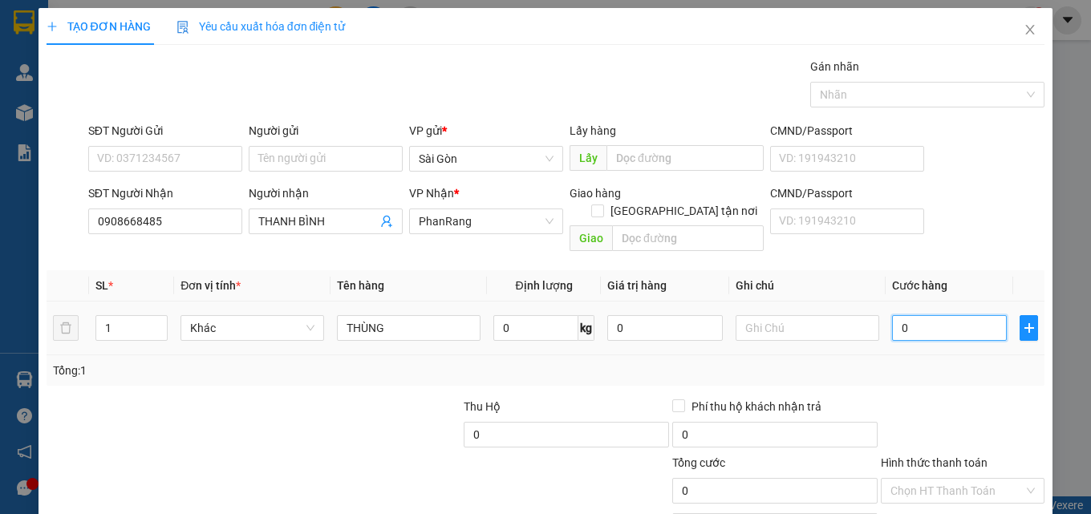
click at [955, 315] on input "0" at bounding box center [950, 328] width 116 height 26
drag, startPoint x: 927, startPoint y: 387, endPoint x: 917, endPoint y: 391, distance: 10.4
click at [921, 479] on input "Hình thức thanh toán" at bounding box center [956, 491] width 133 height 24
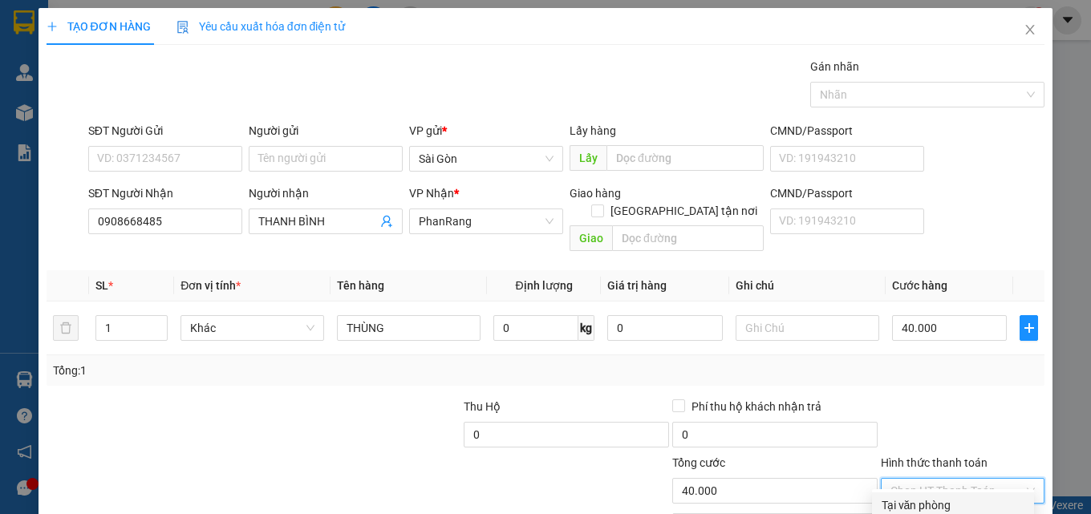
click at [935, 497] on div "Tại văn phòng" at bounding box center [953, 506] width 143 height 18
drag, startPoint x: 954, startPoint y: 468, endPoint x: 825, endPoint y: 397, distance: 147.2
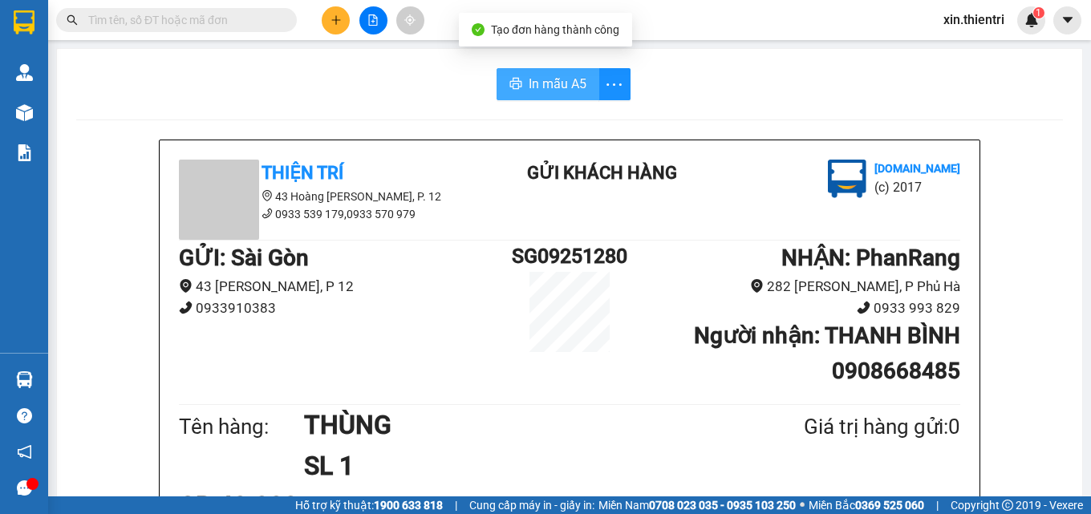
drag, startPoint x: 544, startPoint y: 71, endPoint x: 525, endPoint y: 79, distance: 20.6
click at [542, 73] on button "In mẫu A5" at bounding box center [548, 84] width 103 height 32
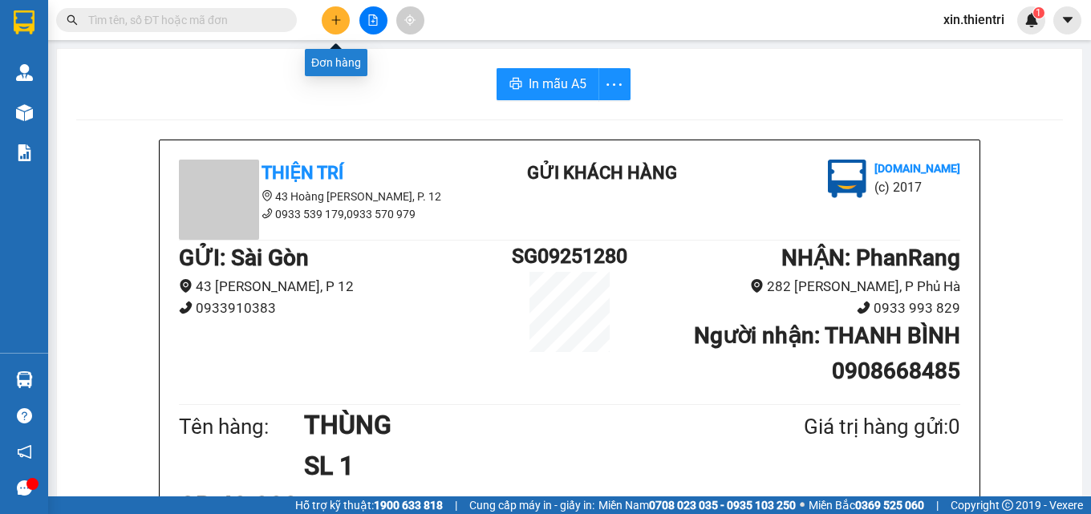
click at [331, 25] on icon "plus" at bounding box center [336, 19] width 11 height 11
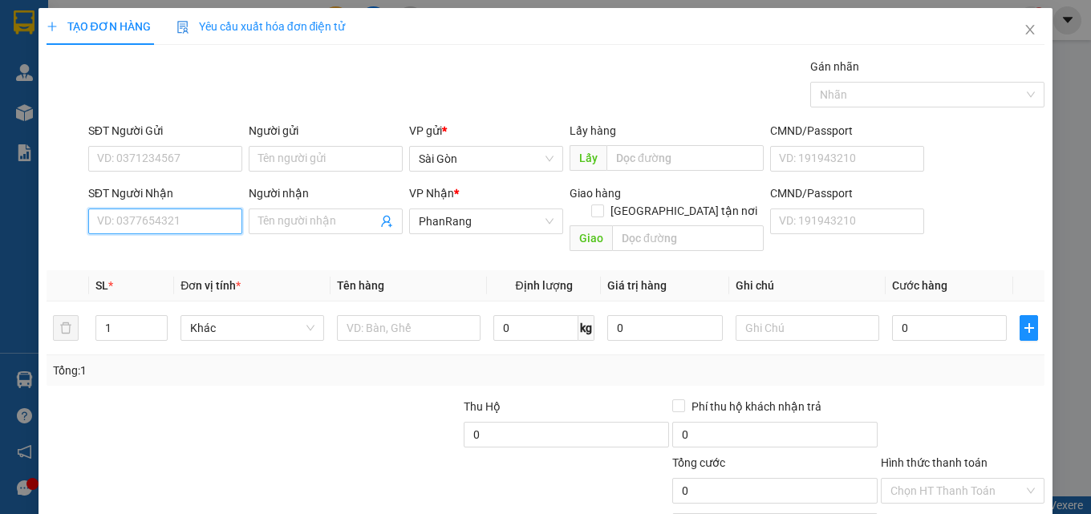
click at [103, 220] on input "SĐT Người Nhận" at bounding box center [165, 222] width 154 height 26
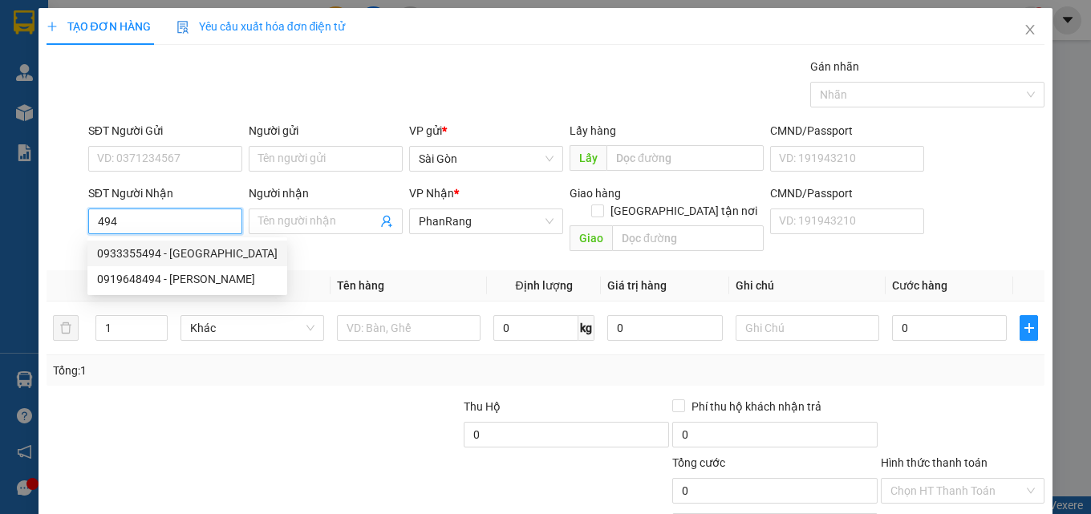
drag, startPoint x: 163, startPoint y: 261, endPoint x: 158, endPoint y: 246, distance: 15.2
click at [164, 257] on div "0933355494 - [GEOGRAPHIC_DATA]" at bounding box center [187, 254] width 181 height 18
type input "0933355494"
type input "[GEOGRAPHIC_DATA]"
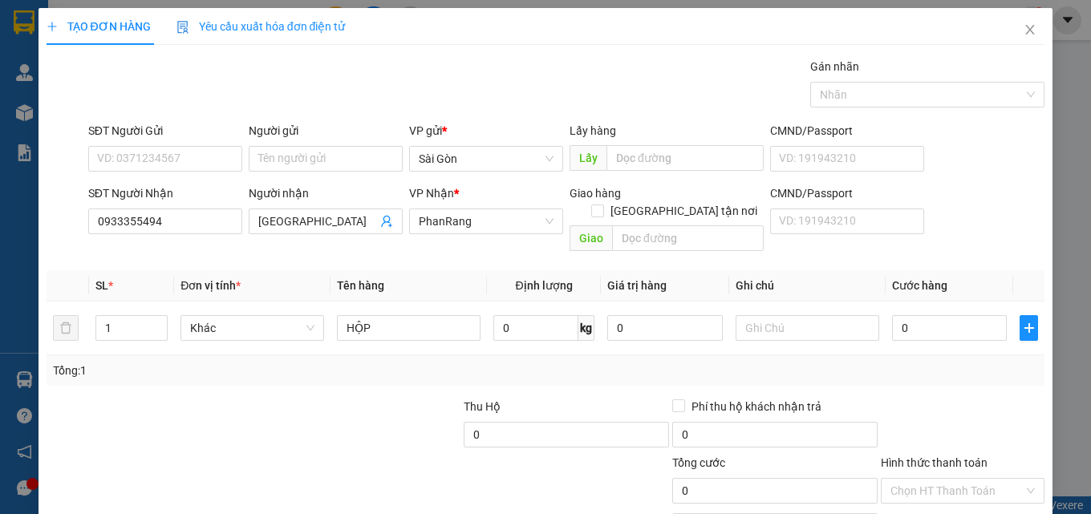
drag, startPoint x: 993, startPoint y: 477, endPoint x: 976, endPoint y: 475, distance: 17.8
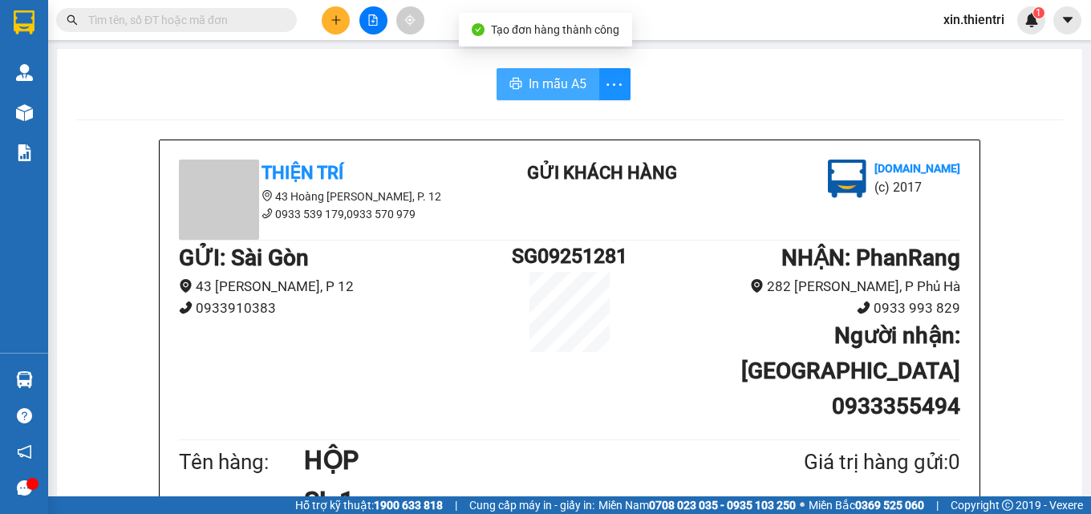
drag, startPoint x: 540, startPoint y: 90, endPoint x: 582, endPoint y: 103, distance: 44.4
click at [540, 91] on span "In mẫu A5" at bounding box center [558, 84] width 58 height 20
click at [599, 404] on div "Thiện Trí 43 [PERSON_NAME], [PERSON_NAME] 12 0933 539 179,0933 570 979 Gửi khác…" at bounding box center [570, 468] width 820 height 657
click at [609, 440] on h1 "HỘP" at bounding box center [515, 460] width 422 height 40
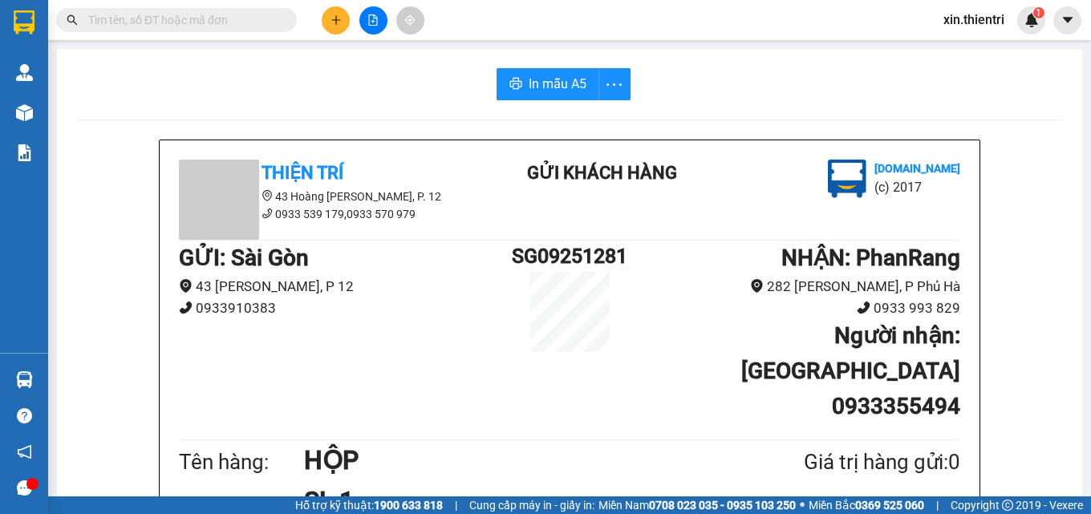
click at [613, 440] on h1 "HỘP" at bounding box center [515, 460] width 422 height 40
click at [343, 20] on button at bounding box center [336, 20] width 28 height 28
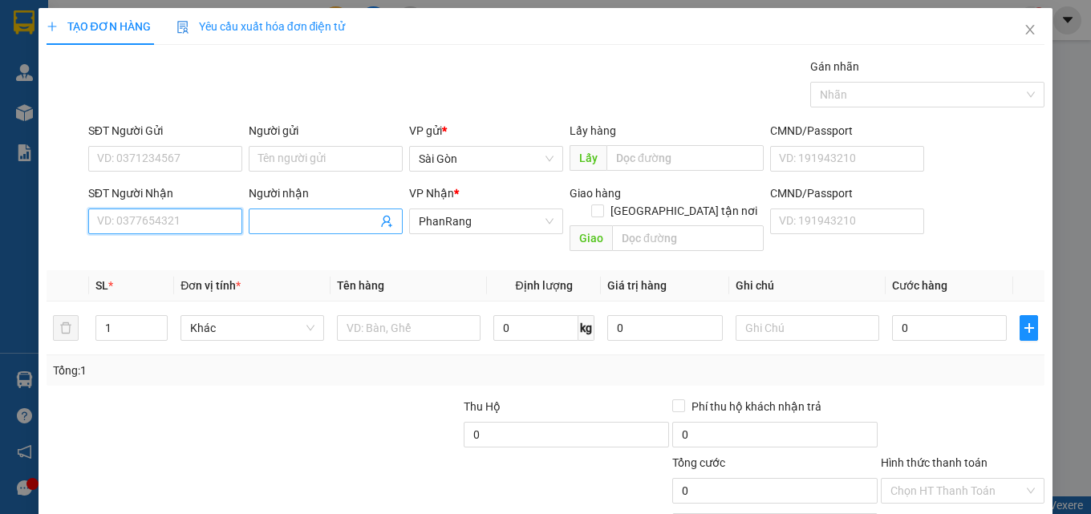
drag, startPoint x: 204, startPoint y: 229, endPoint x: 251, endPoint y: 217, distance: 48.8
click at [237, 223] on input "SĐT Người Nhận" at bounding box center [165, 222] width 154 height 26
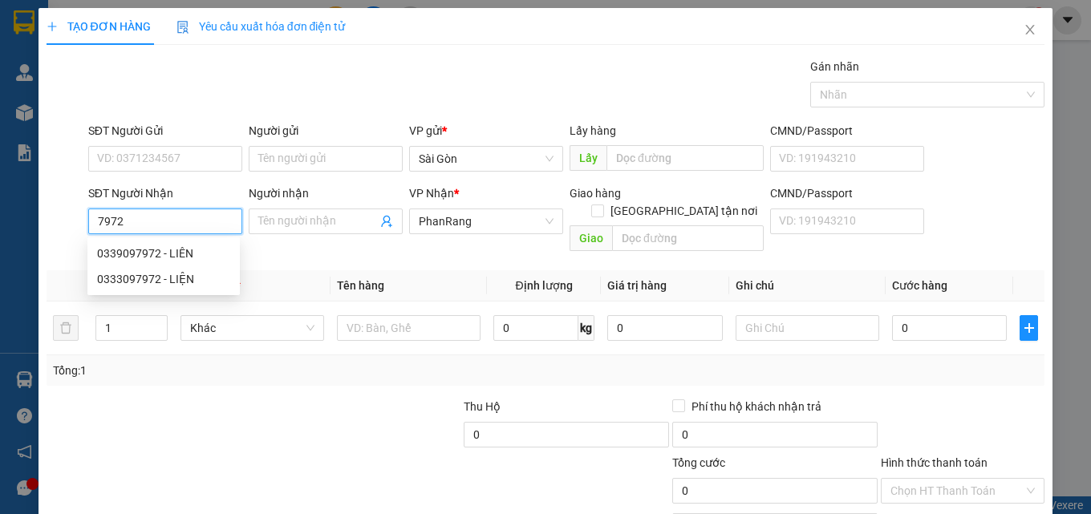
drag, startPoint x: 165, startPoint y: 252, endPoint x: 177, endPoint y: 234, distance: 21.4
click at [170, 244] on div "0339097972 - LIÊN" at bounding box center [163, 254] width 152 height 26
type input "0339097972"
type input "LIÊN"
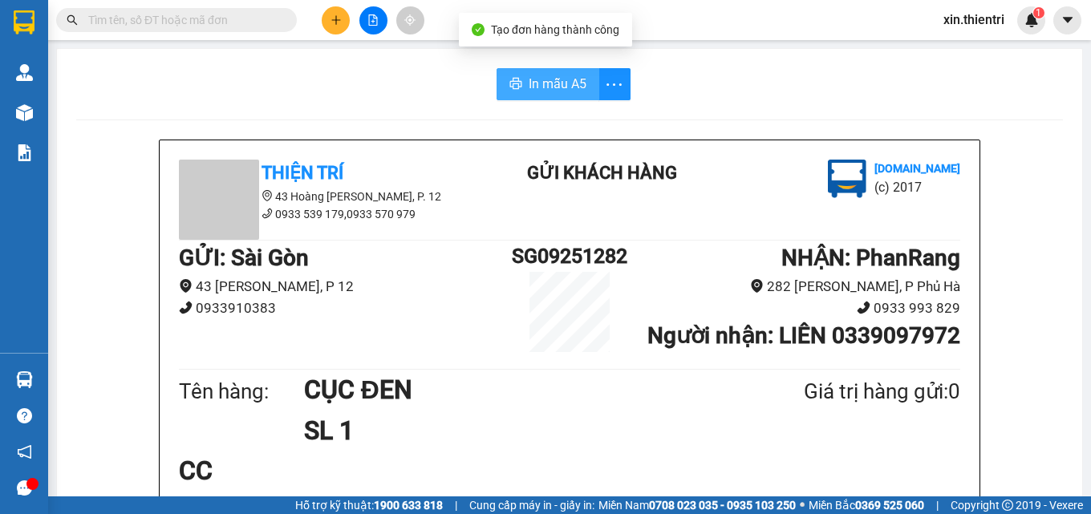
click at [509, 90] on icon "printer" at bounding box center [515, 83] width 13 height 13
click at [558, 71] on button "In mẫu A5" at bounding box center [548, 84] width 103 height 32
click at [550, 83] on span "In mẫu A5" at bounding box center [558, 84] width 58 height 20
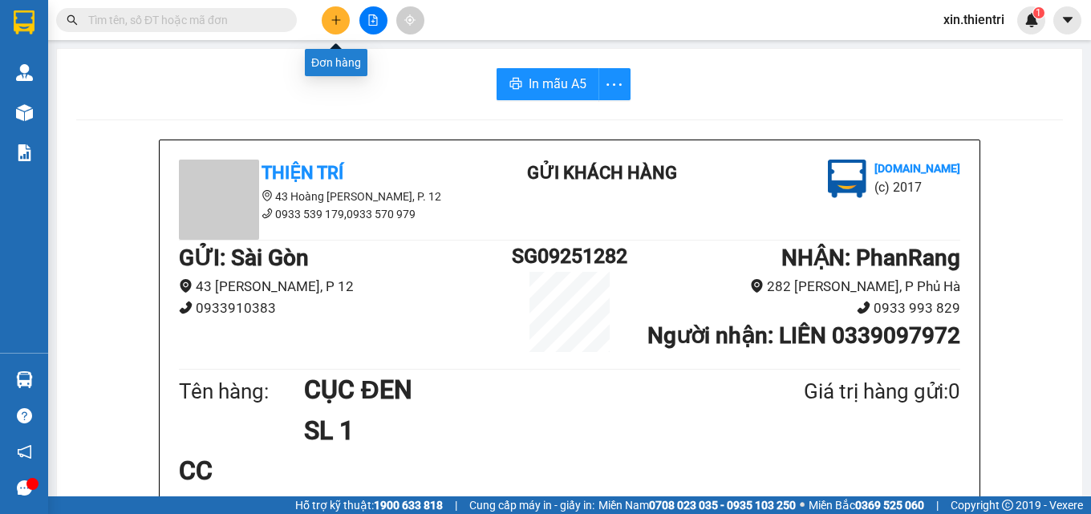
click at [343, 16] on button at bounding box center [336, 20] width 28 height 28
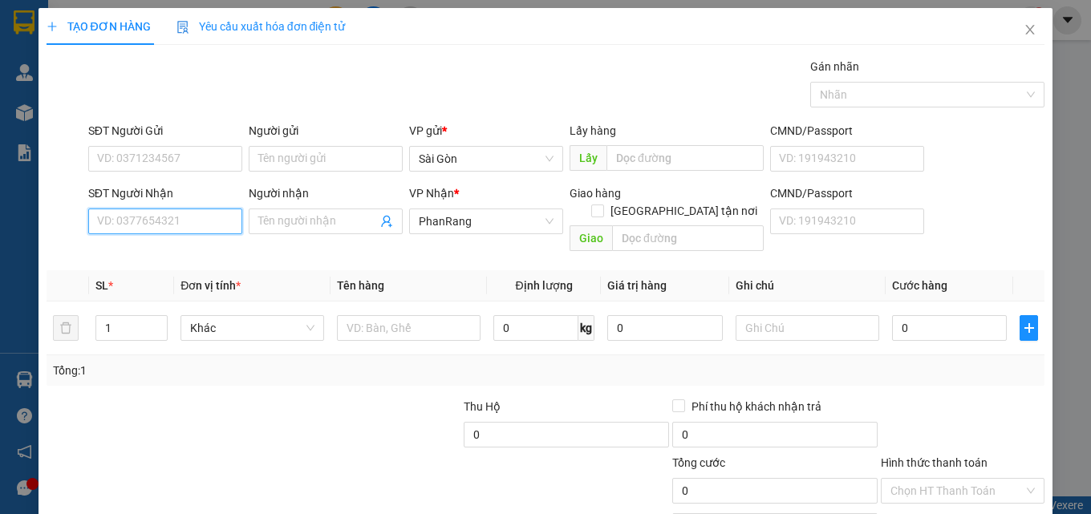
drag, startPoint x: 182, startPoint y: 217, endPoint x: 191, endPoint y: 201, distance: 18.3
click at [181, 217] on input "SĐT Người Nhận" at bounding box center [165, 222] width 154 height 26
type input "0969686971"
drag, startPoint x: 140, startPoint y: 252, endPoint x: 151, endPoint y: 258, distance: 12.2
click at [149, 258] on div "0969686971 - THUẬN" at bounding box center [163, 254] width 133 height 18
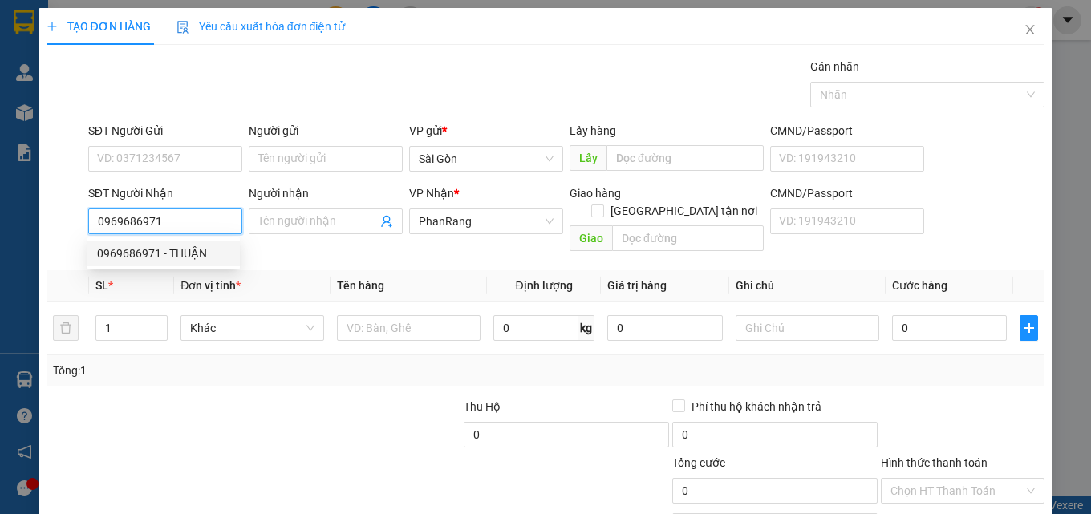
type input "THUẬN"
type input "AN HÒA"
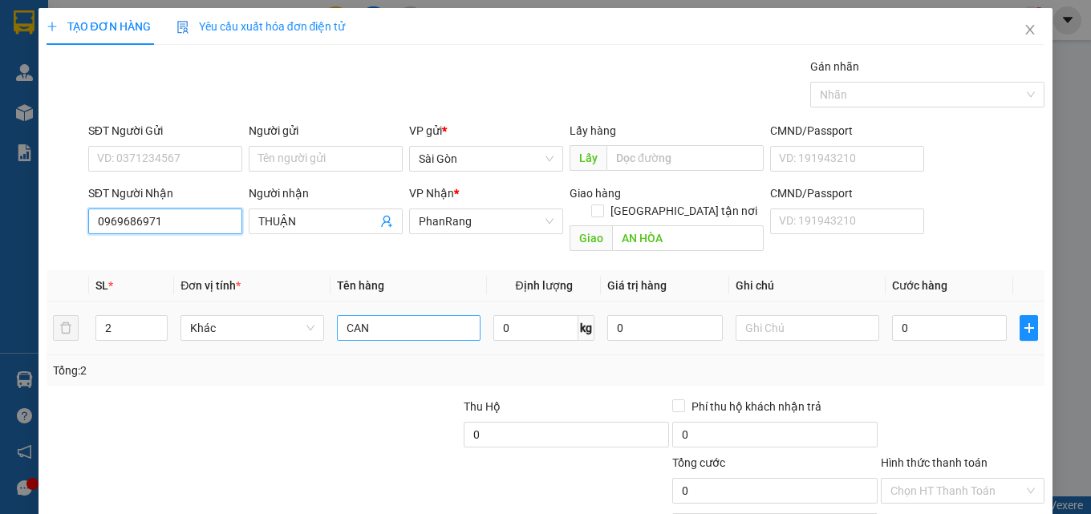
type input "0969686971"
click at [409, 315] on input "CAN" at bounding box center [409, 328] width 144 height 26
click at [408, 315] on input "CAN" at bounding box center [409, 328] width 144 height 26
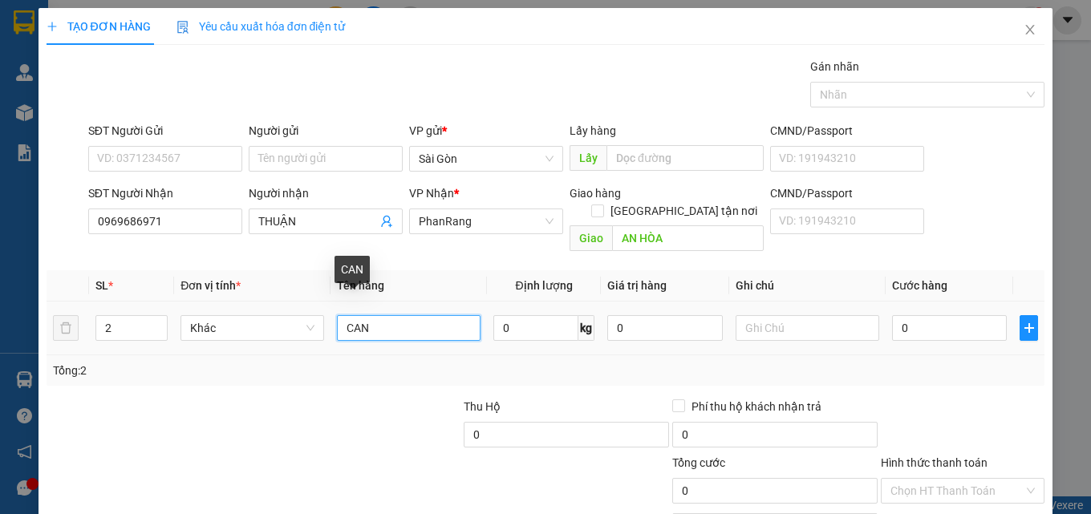
click at [407, 315] on input "CAN" at bounding box center [409, 328] width 144 height 26
type input "CANTHUNGFV"
click at [432, 315] on input "CANTHUNGFV" at bounding box center [409, 328] width 144 height 26
click at [431, 315] on input "CANTHUNGFV" at bounding box center [409, 328] width 144 height 26
click at [430, 315] on input "CANTHUNGFV" at bounding box center [409, 328] width 144 height 26
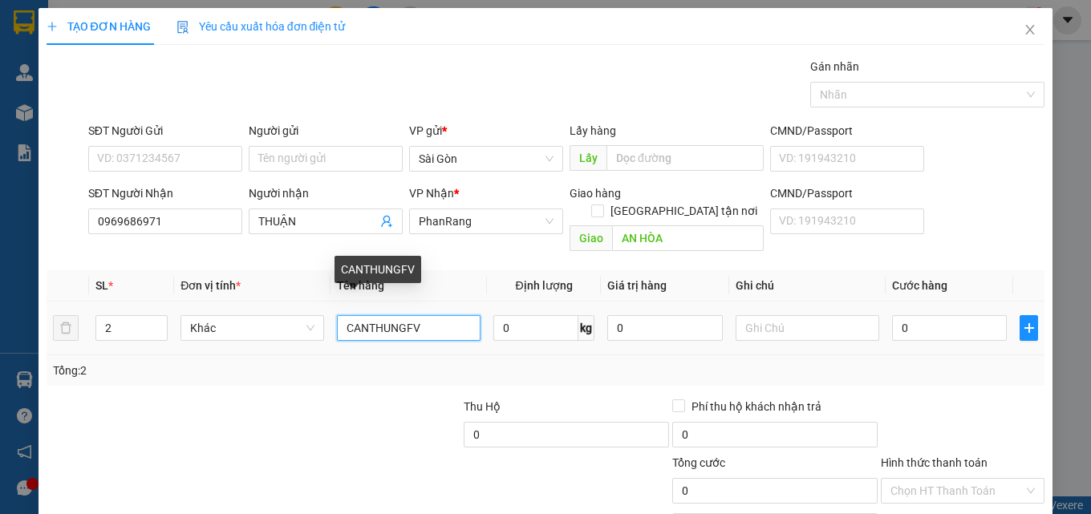
click at [430, 315] on input "CANTHUNGFV" at bounding box center [409, 328] width 144 height 26
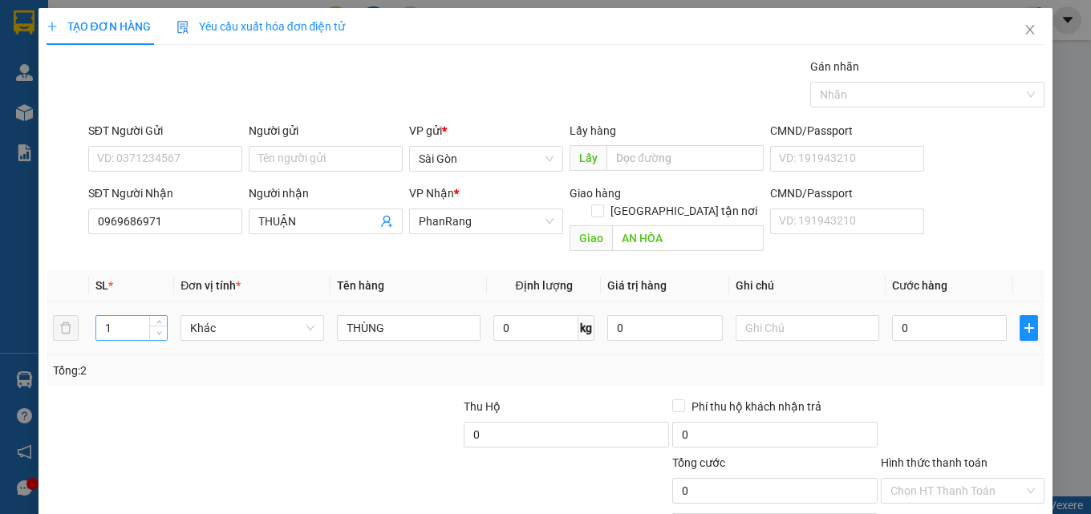
click at [156, 331] on icon "down" at bounding box center [159, 334] width 6 height 6
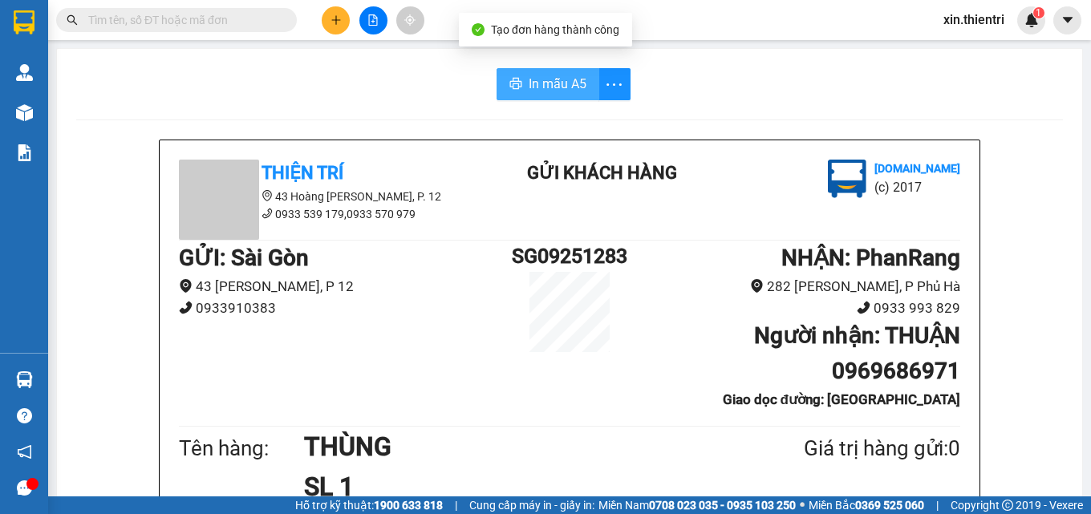
click at [562, 78] on span "In mẫu A5" at bounding box center [558, 84] width 58 height 20
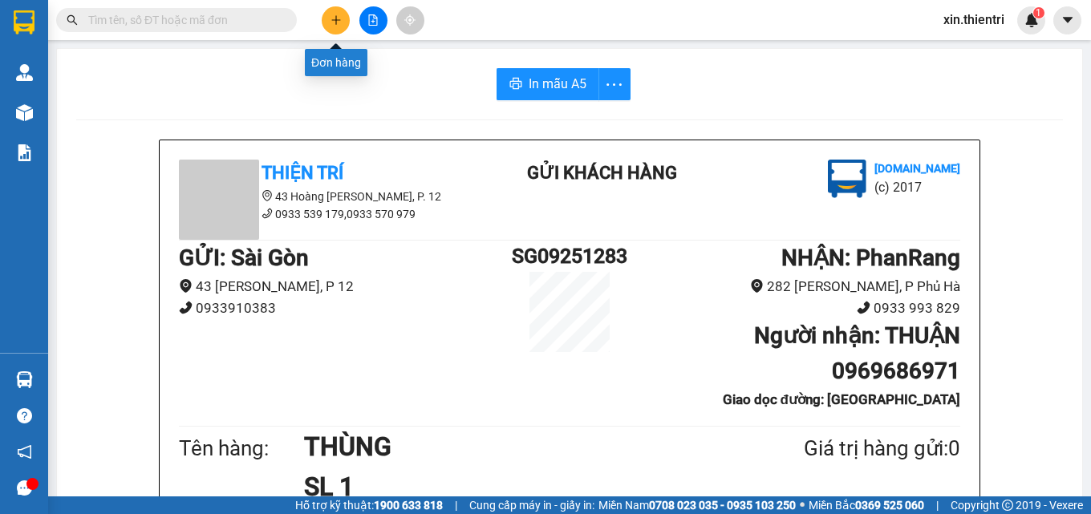
click at [331, 14] on button at bounding box center [336, 20] width 28 height 28
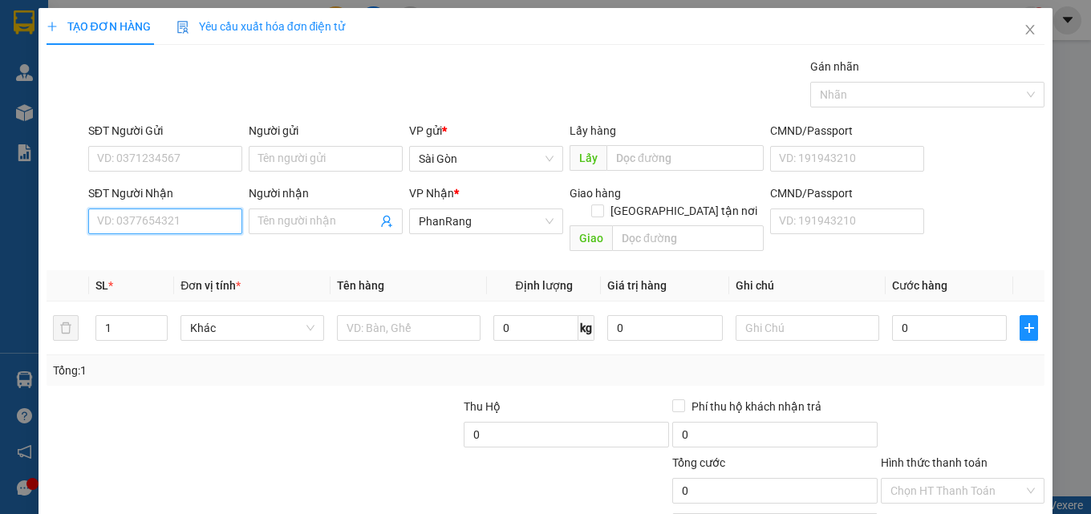
click at [164, 223] on input "SĐT Người Nhận" at bounding box center [165, 222] width 154 height 26
drag, startPoint x: 173, startPoint y: 219, endPoint x: 194, endPoint y: 217, distance: 20.9
click at [175, 218] on input "SĐT Người Nhận" at bounding box center [165, 222] width 154 height 26
type input "0792347113"
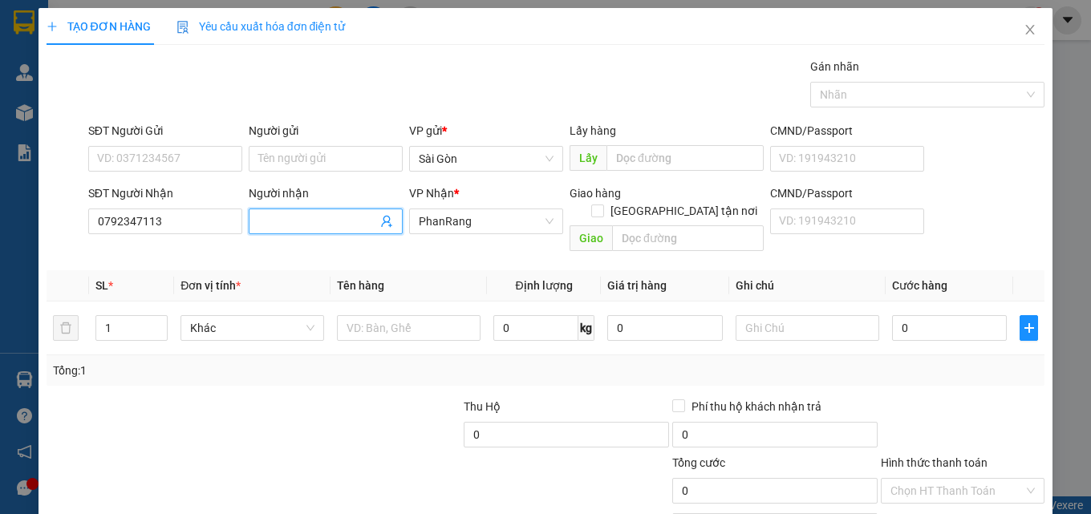
click at [275, 217] on input "Người nhận" at bounding box center [317, 222] width 119 height 18
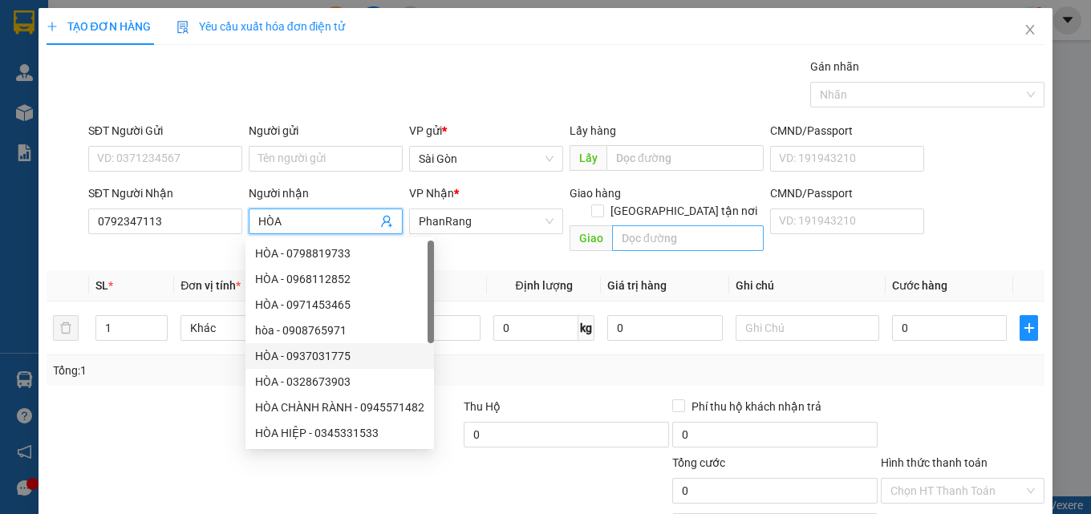
type input "HÒA"
click at [637, 226] on input "text" at bounding box center [688, 238] width 152 height 26
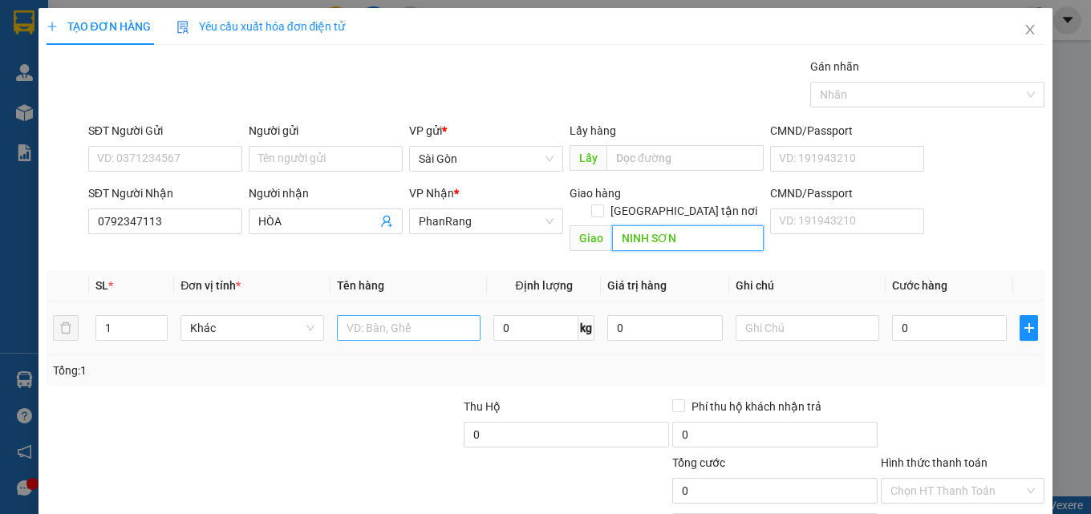
type input "NINH SƠN"
click at [432, 315] on input "text" at bounding box center [409, 328] width 144 height 26
type input "BỊ ĐEN"
click at [944, 460] on div "Hình thức thanh toán Chọn HT Thanh Toán" at bounding box center [963, 482] width 164 height 56
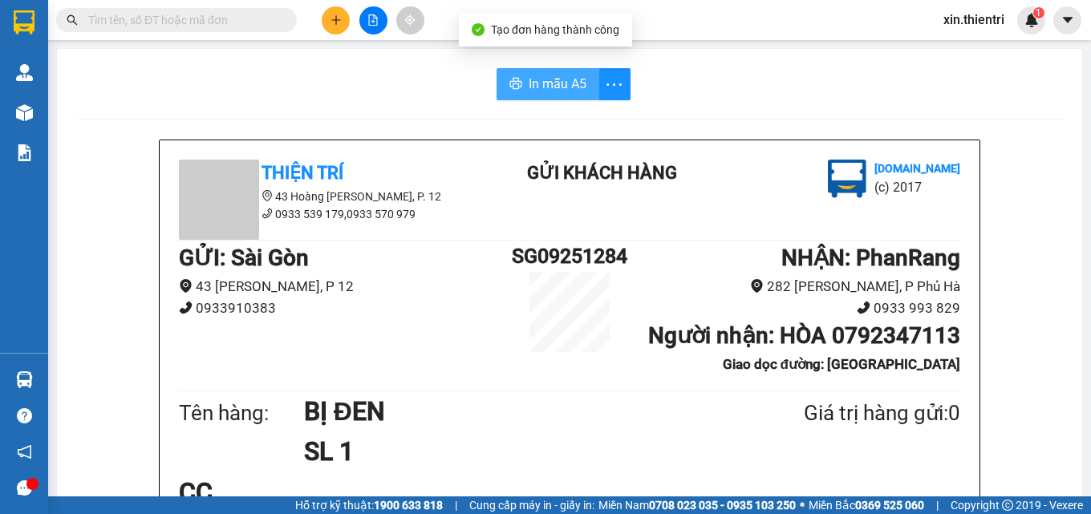
drag, startPoint x: 558, startPoint y: 81, endPoint x: 573, endPoint y: 104, distance: 27.8
click at [558, 87] on span "In mẫu A5" at bounding box center [558, 84] width 58 height 20
click at [329, 24] on button at bounding box center [336, 20] width 28 height 28
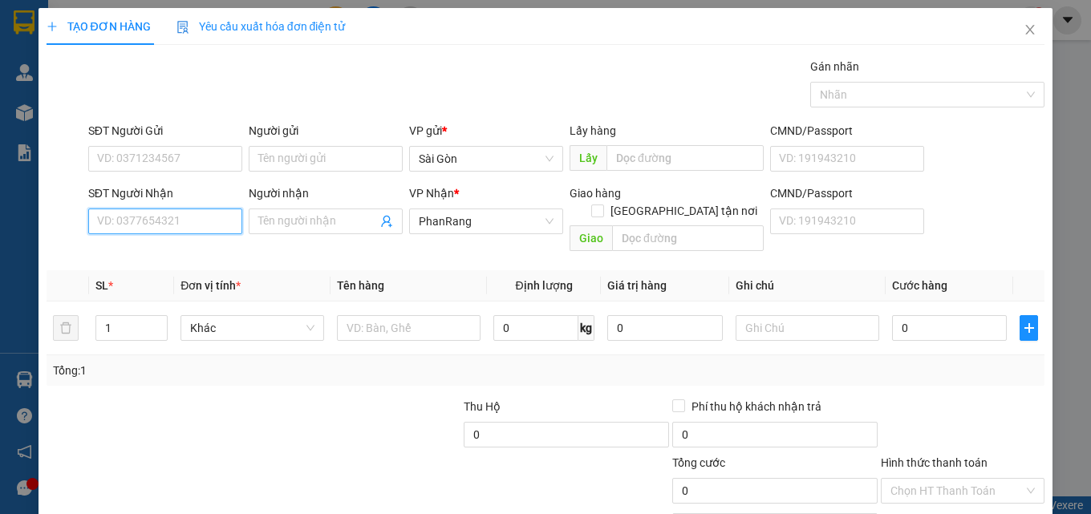
drag, startPoint x: 148, startPoint y: 227, endPoint x: 191, endPoint y: 228, distance: 43.3
click at [152, 229] on input "SĐT Người Nhận" at bounding box center [165, 222] width 154 height 26
drag, startPoint x: 187, startPoint y: 254, endPoint x: 193, endPoint y: 229, distance: 24.7
click at [193, 243] on div "0932617885 - CÔ HIÊN" at bounding box center [163, 254] width 152 height 26
type input "0932617885"
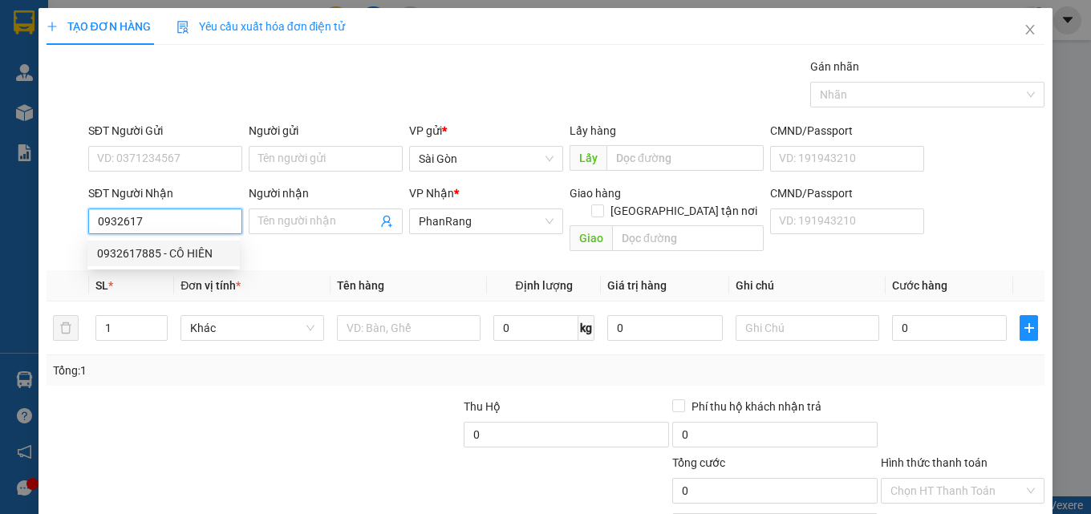
type input "CÔ HIÊN"
type input "60.000"
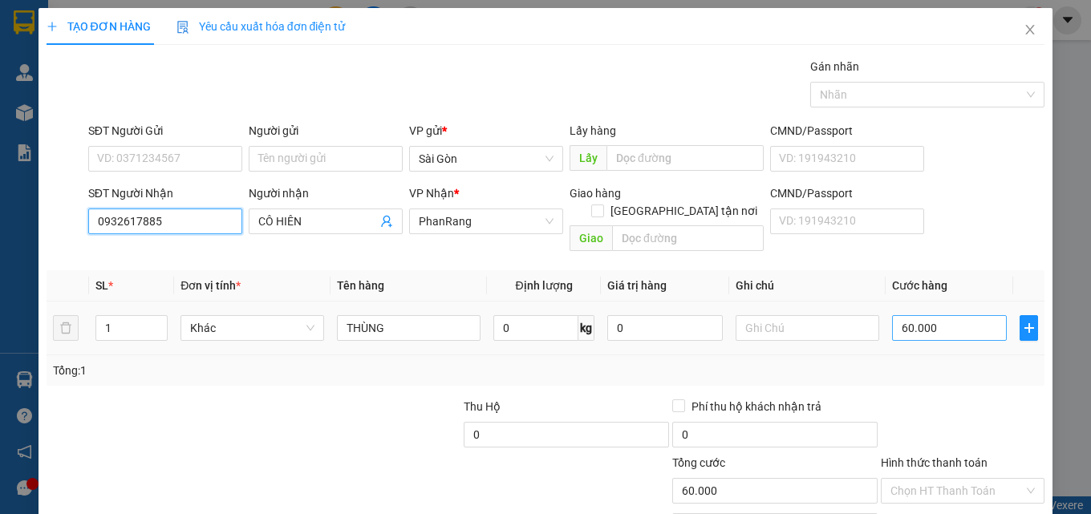
type input "0932617885"
click at [938, 315] on input "60.000" at bounding box center [950, 328] width 116 height 26
type input "40"
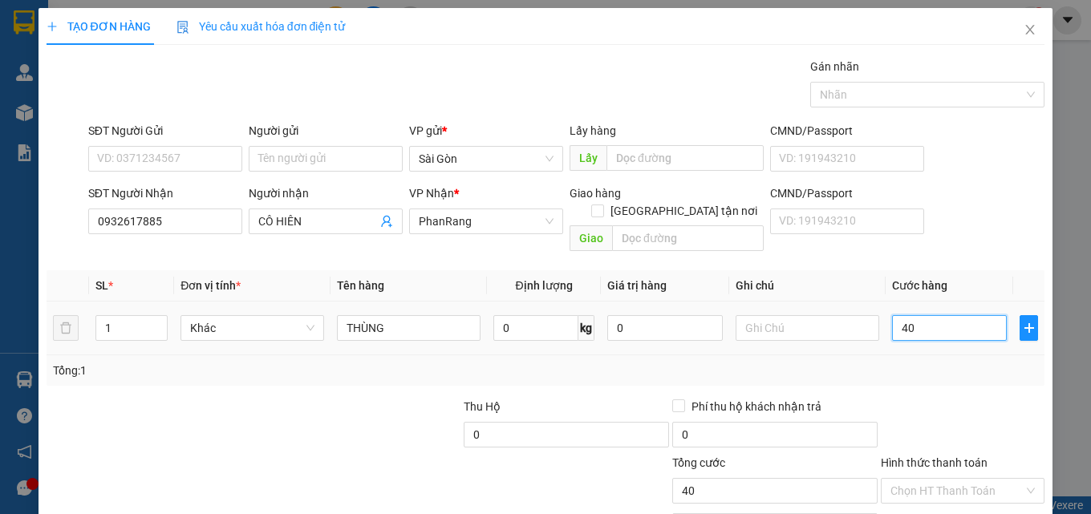
type input "400"
type input "40"
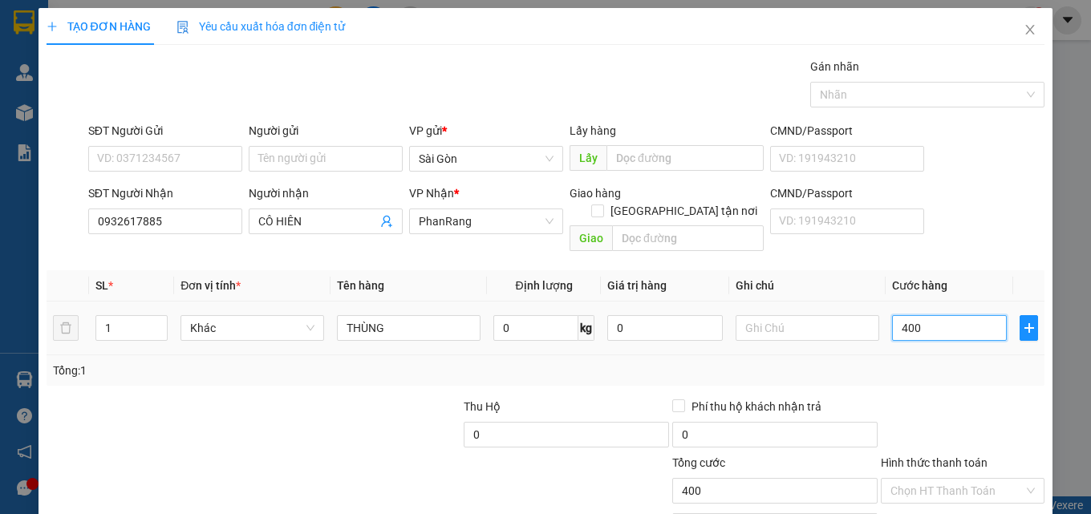
type input "40"
type input "4"
type input "0"
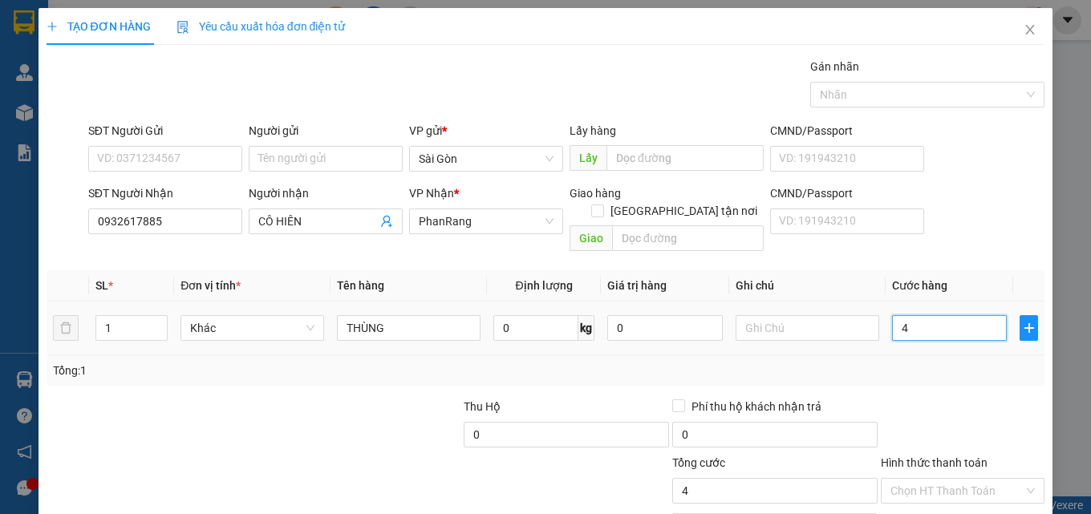
type input "0"
type input "02"
type input "2"
type input "02 3"
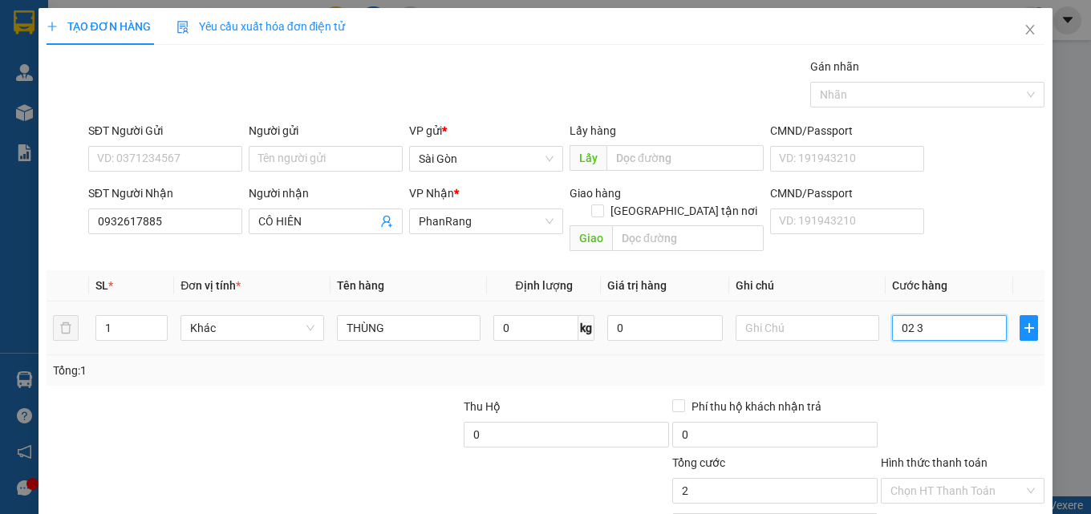
type input "0"
type input "02 3"
type input "2"
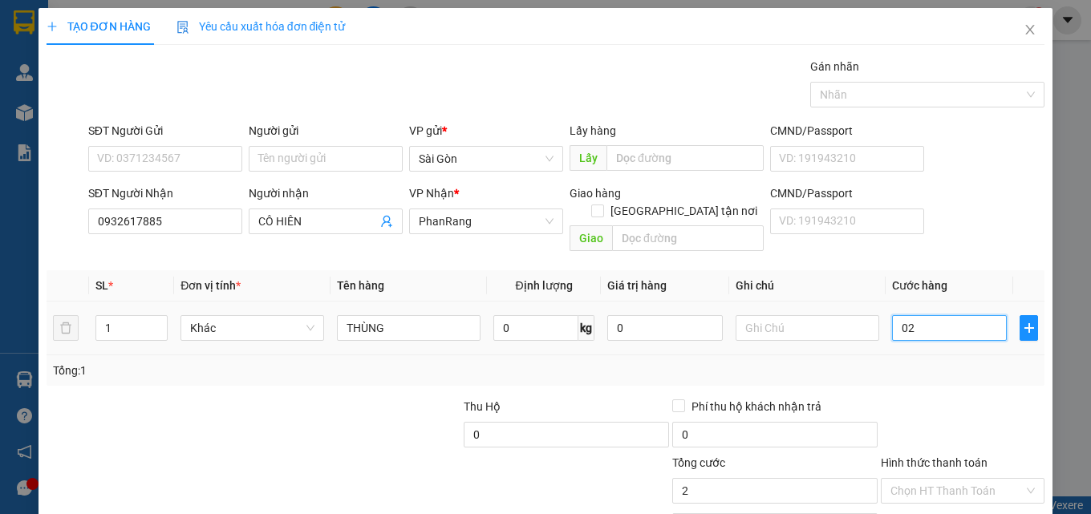
type input "02"
type input "0"
type input "3"
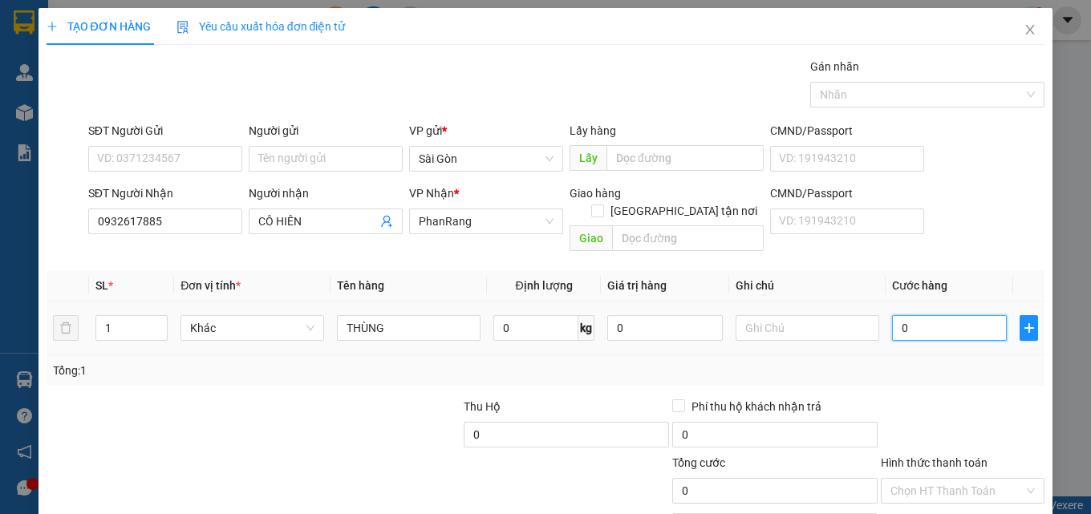
type input "3"
type input "03"
type input "30"
type input "030"
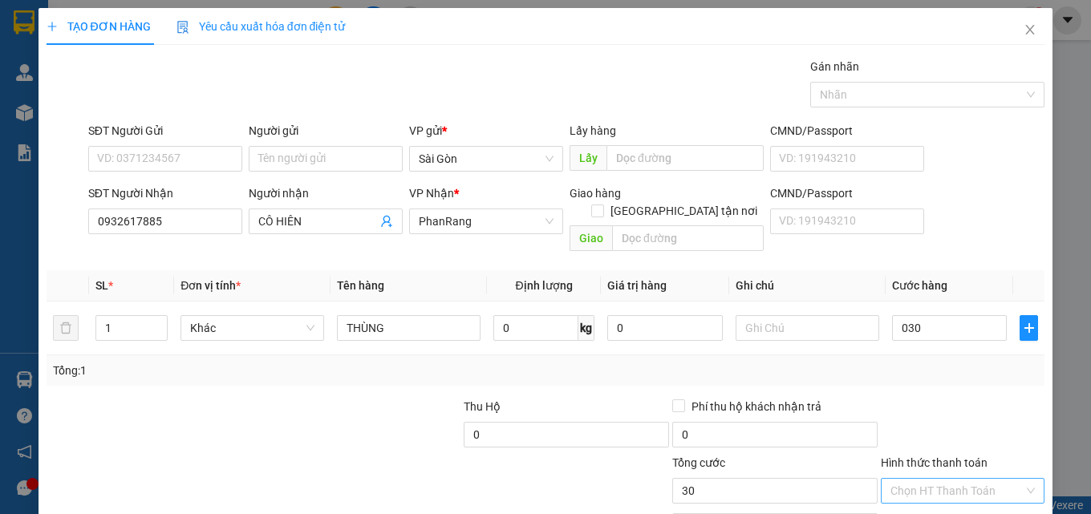
type input "30.000"
drag, startPoint x: 951, startPoint y: 400, endPoint x: 978, endPoint y: 413, distance: 30.5
click at [971, 412] on div "Transit Pickup Surcharge Ids Transit Deliver Surcharge Ids Transit Deliver Surc…" at bounding box center [546, 319] width 999 height 522
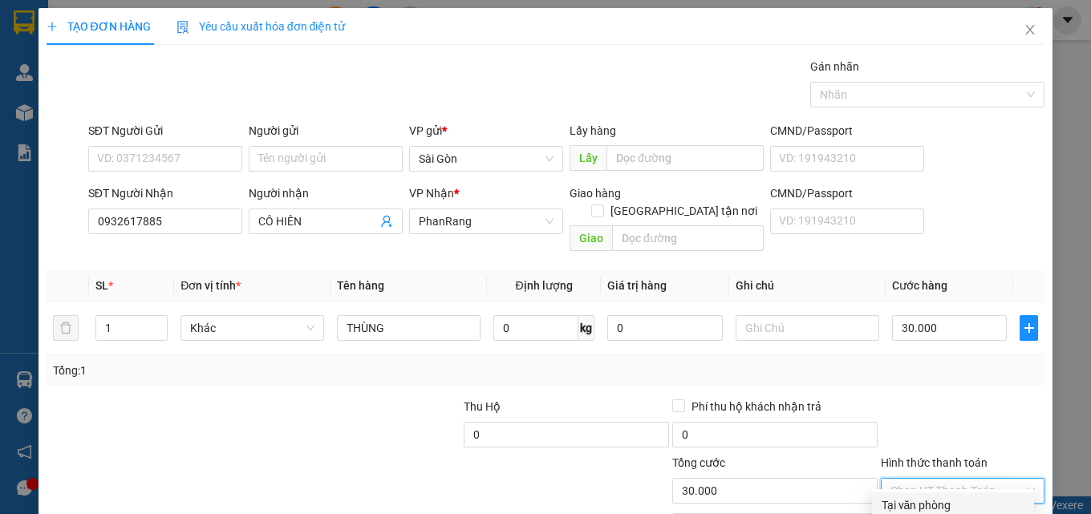
click at [976, 497] on div "Tại văn phòng" at bounding box center [953, 506] width 143 height 18
type input "0"
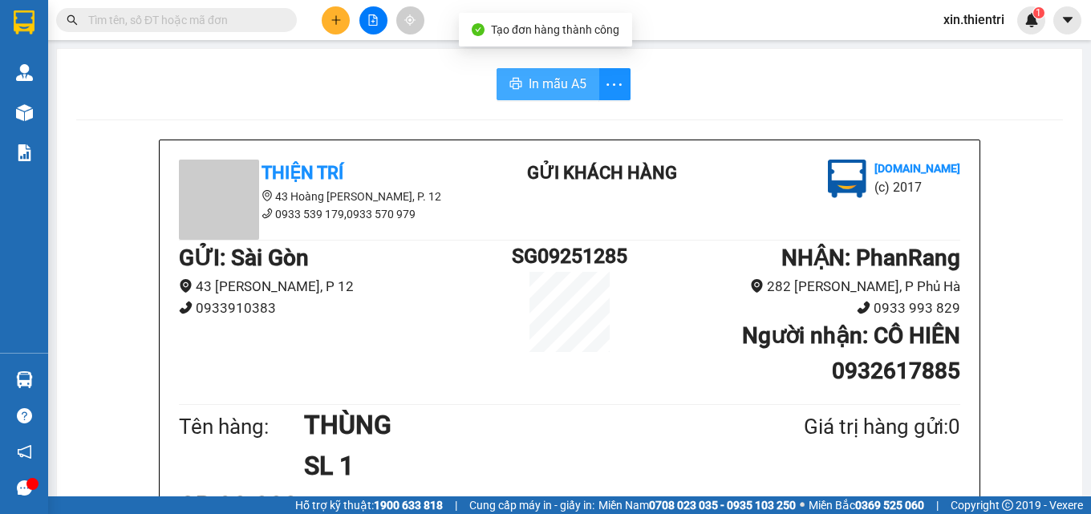
drag, startPoint x: 552, startPoint y: 75, endPoint x: 534, endPoint y: 84, distance: 20.1
click at [552, 76] on span "In mẫu A5" at bounding box center [558, 84] width 58 height 20
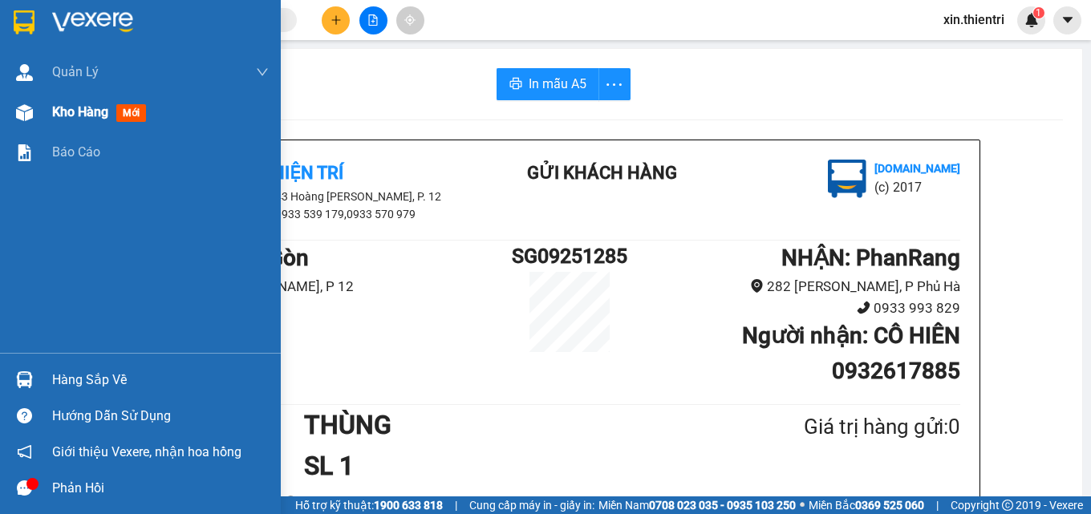
drag, startPoint x: 76, startPoint y: 105, endPoint x: 107, endPoint y: 69, distance: 47.3
click at [76, 107] on span "Kho hàng" at bounding box center [80, 111] width 56 height 15
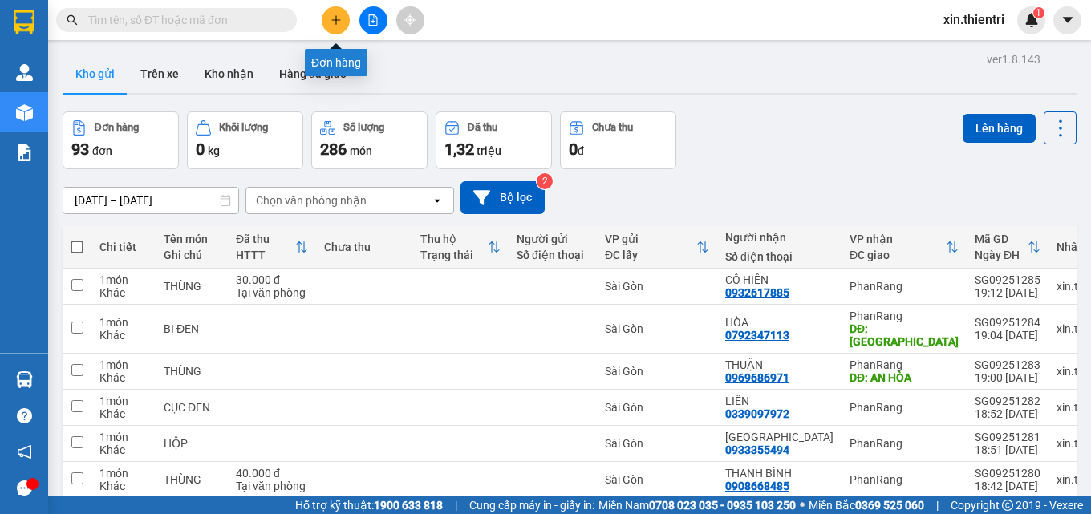
click at [336, 10] on button at bounding box center [336, 20] width 28 height 28
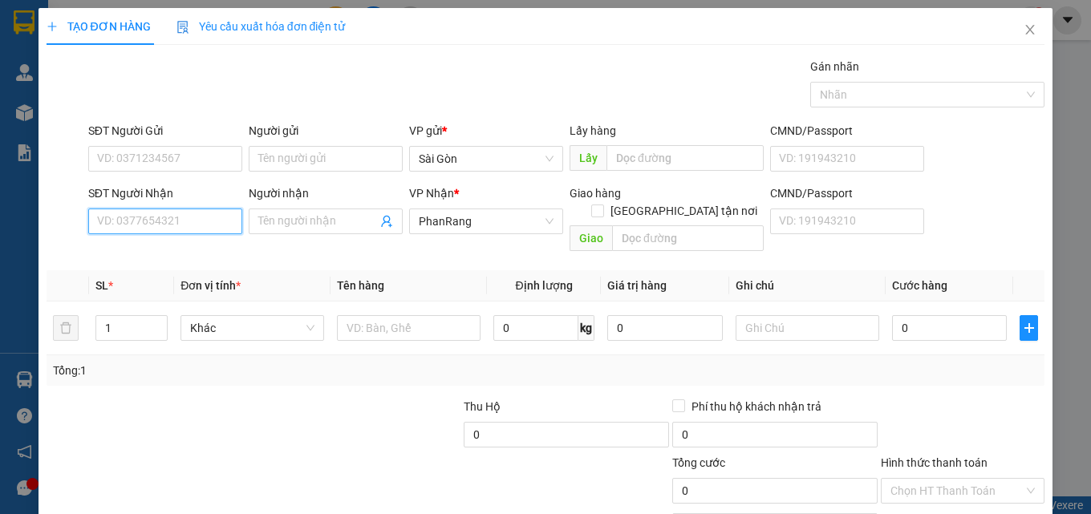
click at [145, 222] on input "SĐT Người Nhận" at bounding box center [165, 222] width 154 height 26
type input "0789756830"
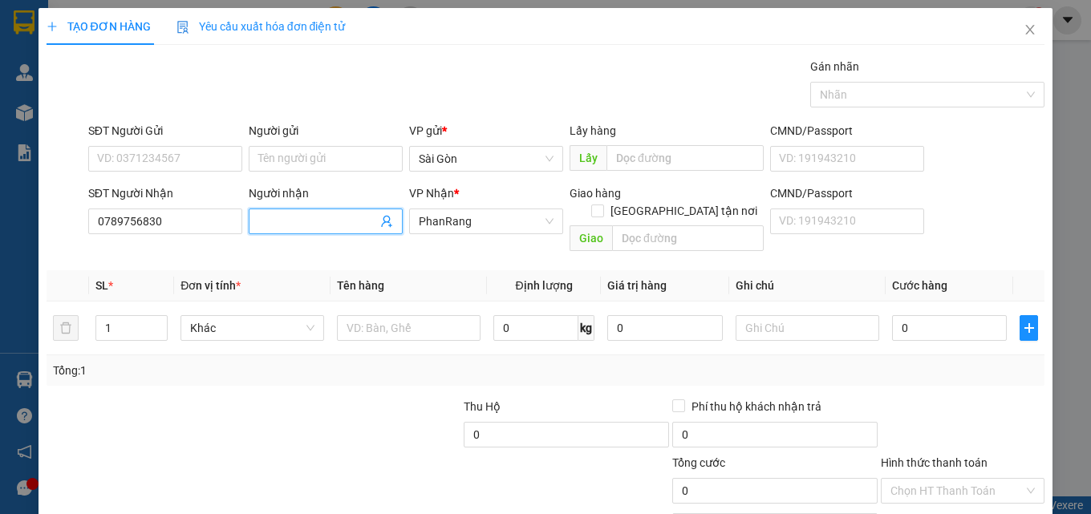
click at [299, 225] on input "Người nhận" at bounding box center [317, 222] width 119 height 18
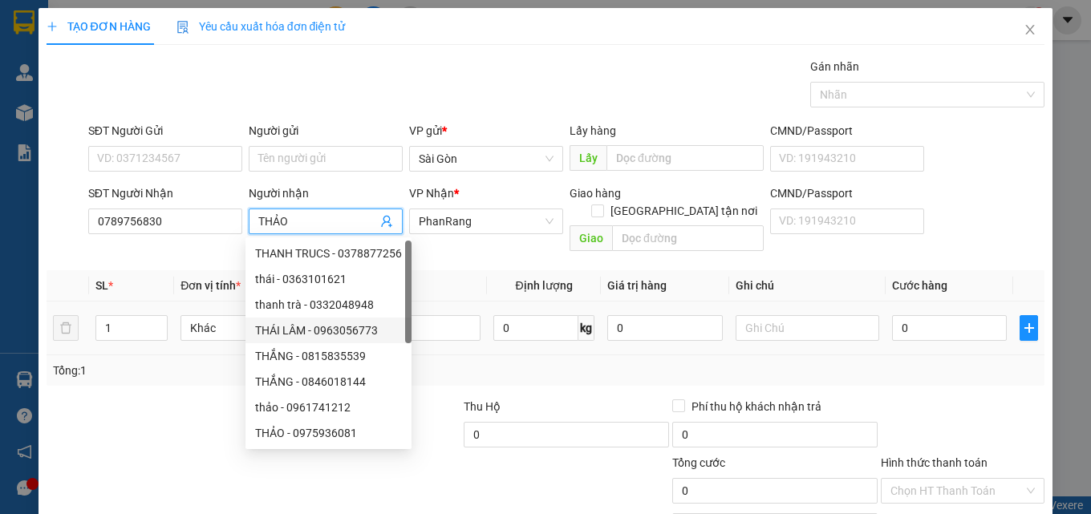
type input "THẢO"
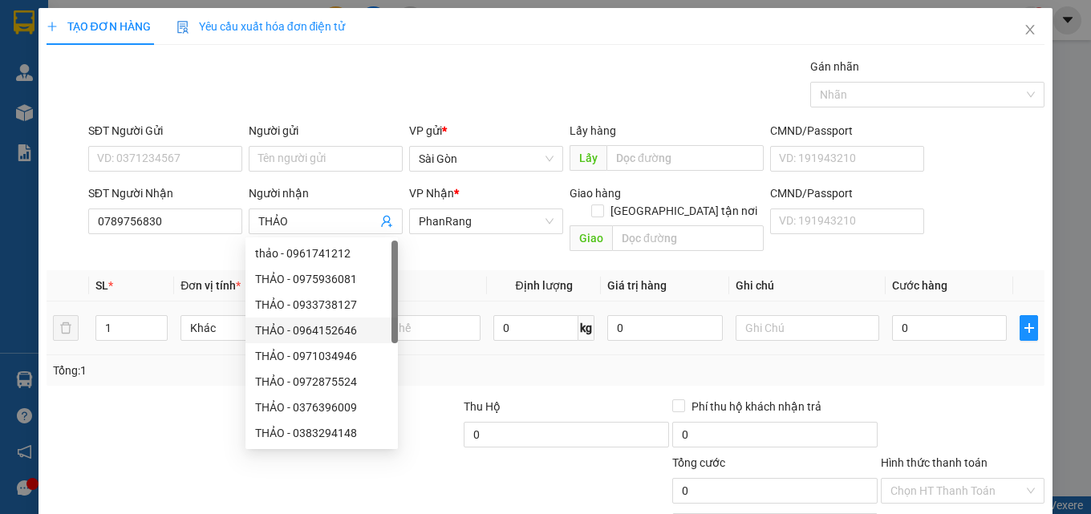
click at [460, 330] on td at bounding box center [409, 329] width 156 height 54
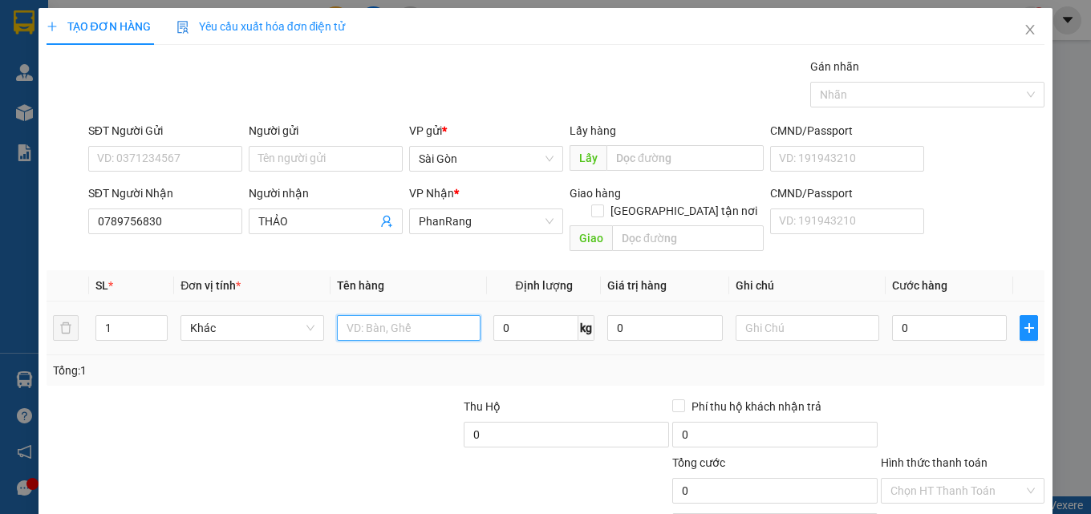
click at [452, 317] on input "text" at bounding box center [409, 328] width 144 height 26
type input "XE SỐ 01721"
click at [932, 320] on input "0" at bounding box center [950, 328] width 116 height 26
type input "2"
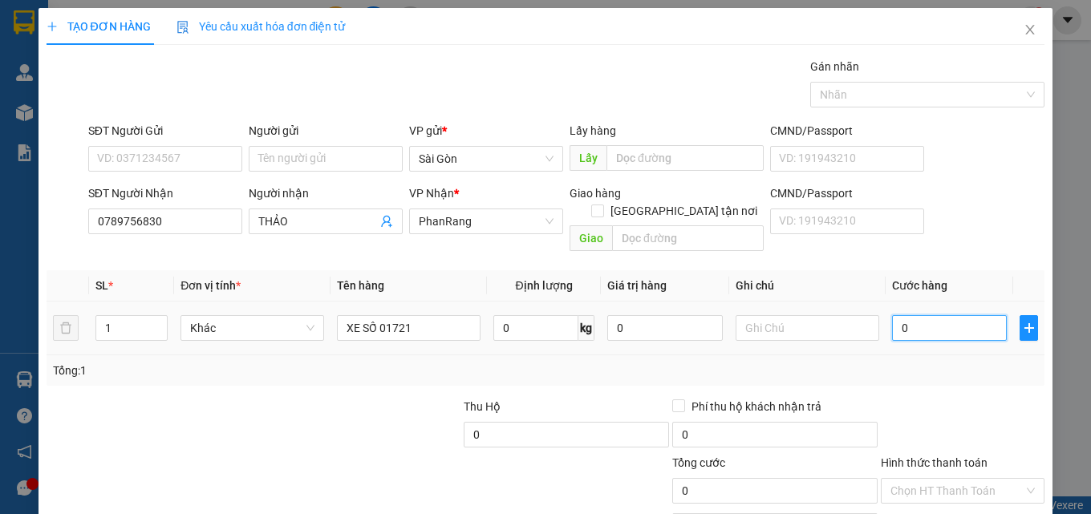
type input "2"
type input "25"
type input "2.501"
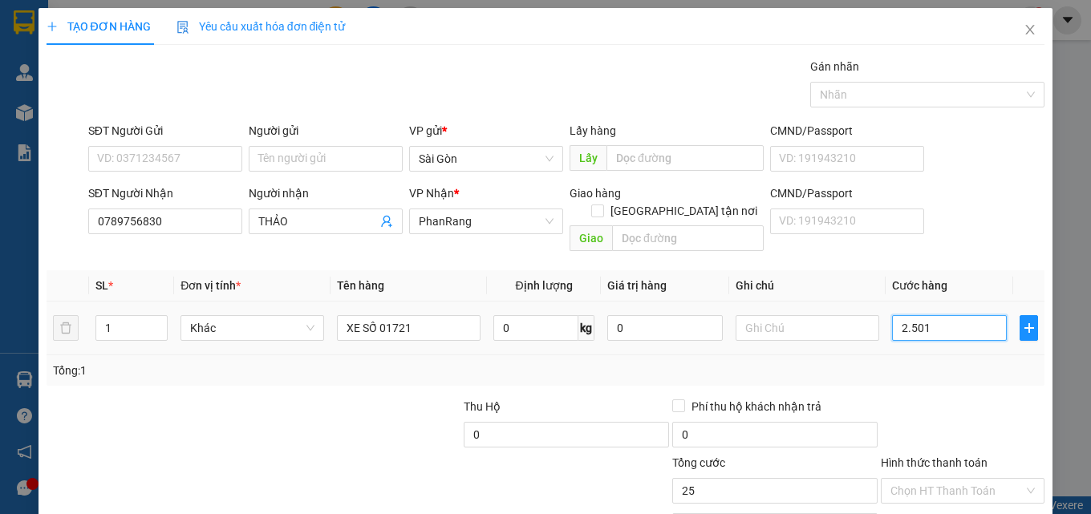
type input "2.501"
click at [935, 481] on input "Hình thức thanh toán" at bounding box center [956, 491] width 133 height 24
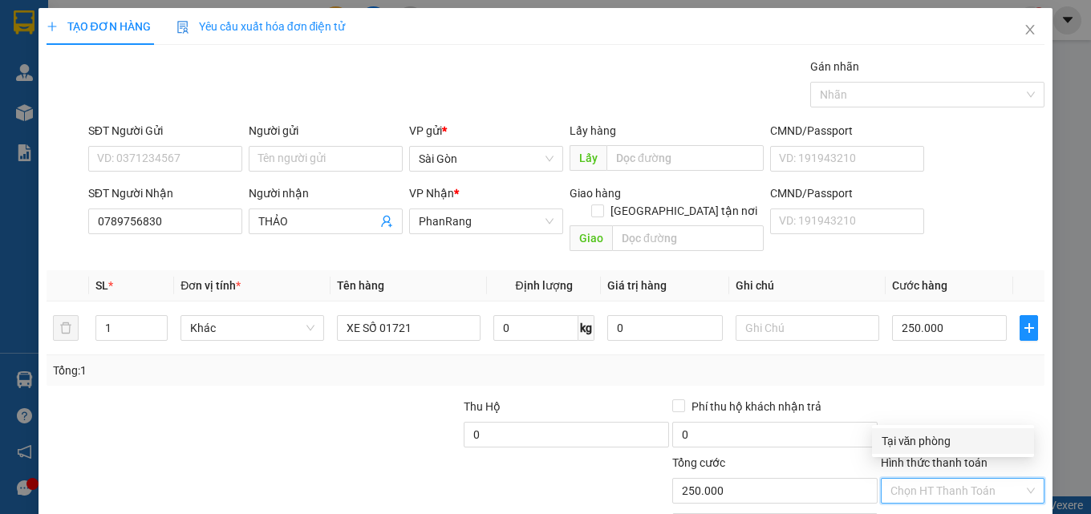
click at [950, 436] on div "Tại văn phòng" at bounding box center [953, 441] width 143 height 18
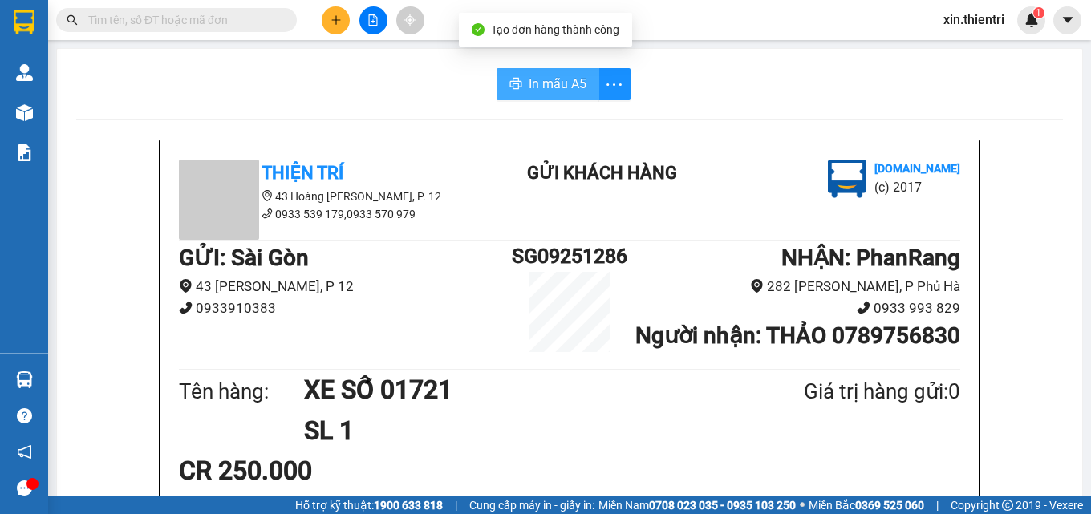
click at [542, 85] on span "In mẫu A5" at bounding box center [558, 84] width 58 height 20
click at [235, 365] on div "GỬI : [PERSON_NAME] 43 [PERSON_NAME], P 12 0933910383 SG09251286 NHẬN : PhanRan…" at bounding box center [569, 303] width 781 height 124
drag, startPoint x: 552, startPoint y: 86, endPoint x: 560, endPoint y: 95, distance: 11.9
click at [552, 89] on span "In mẫu A5" at bounding box center [558, 84] width 58 height 20
drag, startPoint x: 319, startPoint y: 20, endPoint x: 335, endPoint y: 24, distance: 15.8
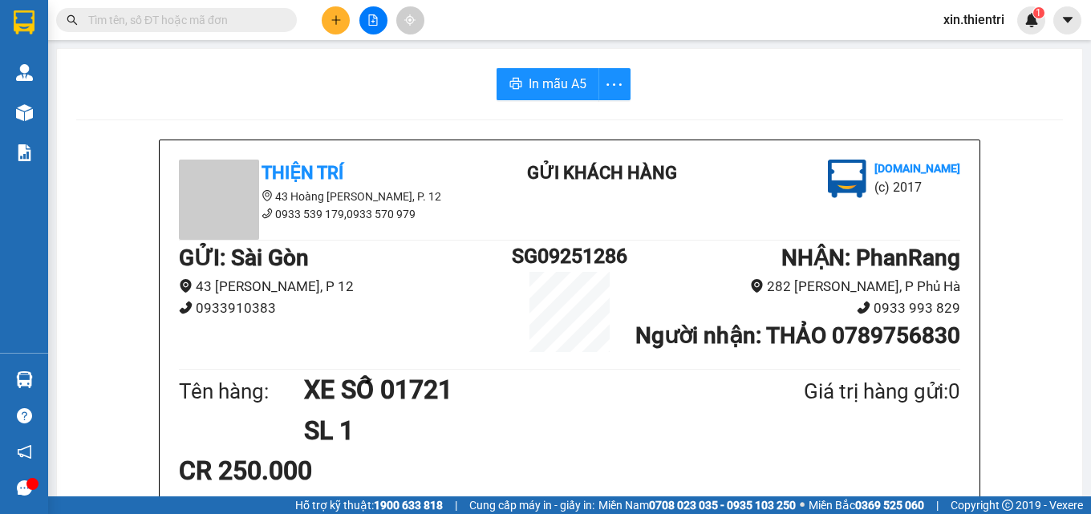
click at [320, 20] on div at bounding box center [373, 20] width 120 height 28
click at [335, 27] on button at bounding box center [336, 20] width 28 height 28
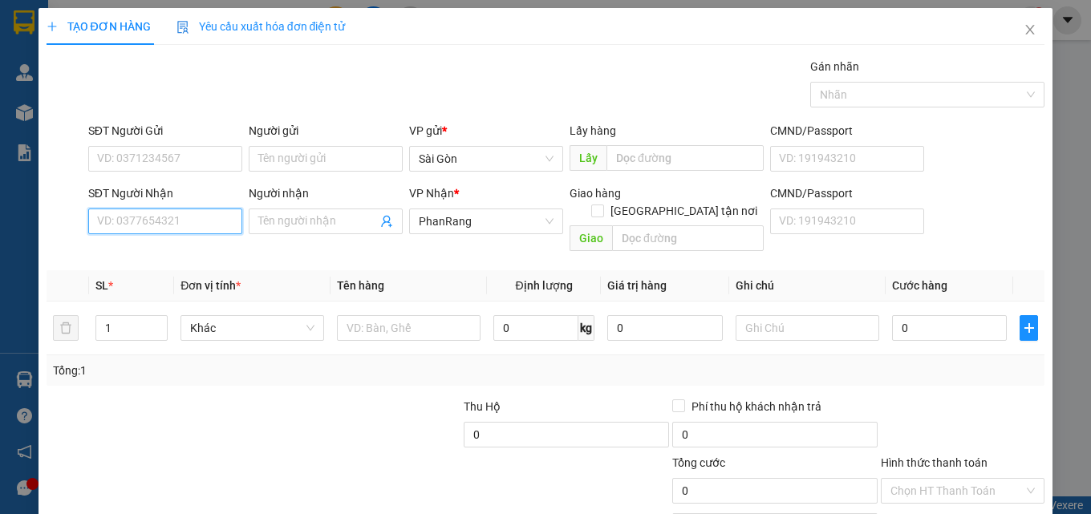
click at [201, 227] on input "SĐT Người Nhận" at bounding box center [165, 222] width 154 height 26
type input "0789291863"
drag, startPoint x: 203, startPoint y: 255, endPoint x: 252, endPoint y: 249, distance: 49.4
click at [205, 255] on div "0789291863 - PHONG" at bounding box center [163, 254] width 133 height 18
type input "PHONG"
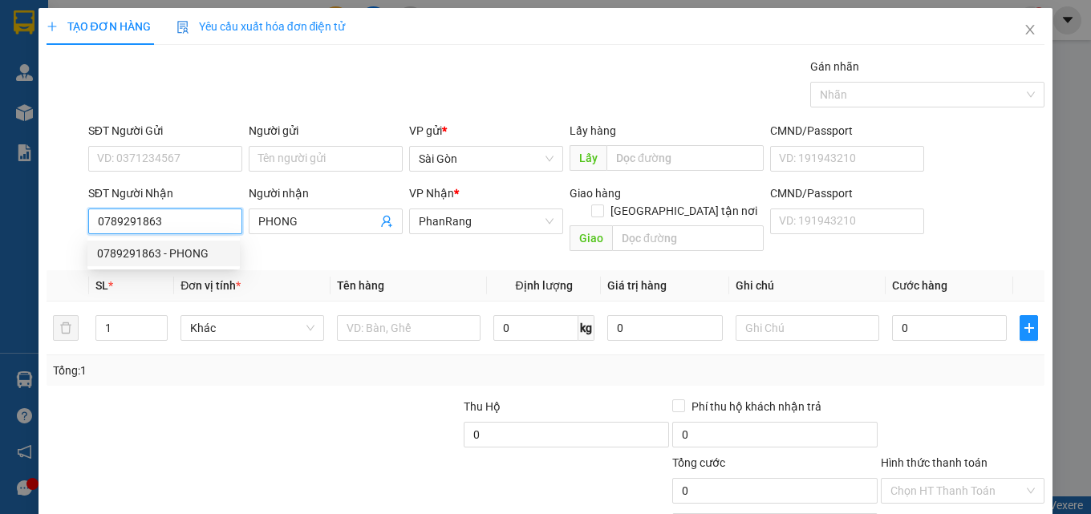
type input "20.000"
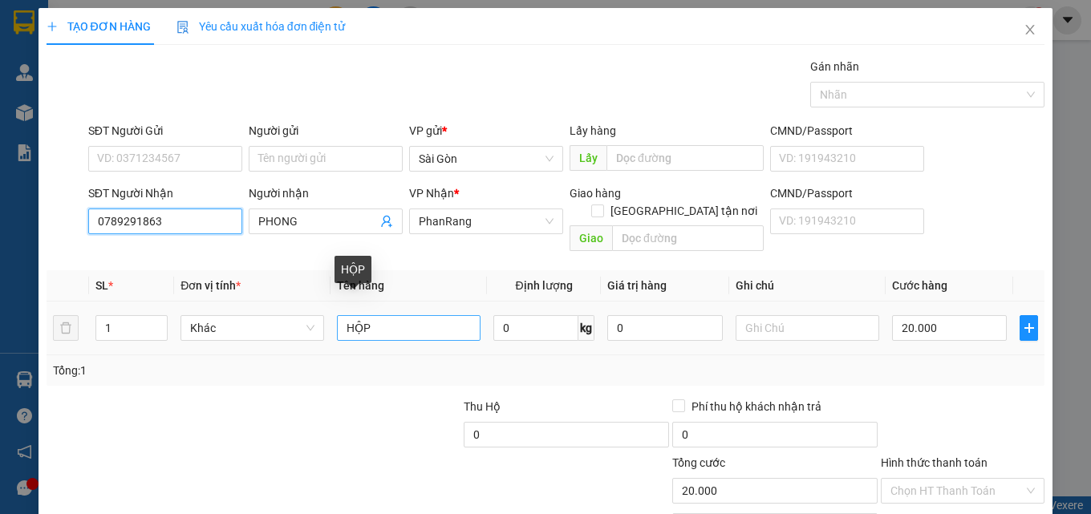
type input "0789291863"
click at [420, 315] on input "HỘP" at bounding box center [409, 328] width 144 height 26
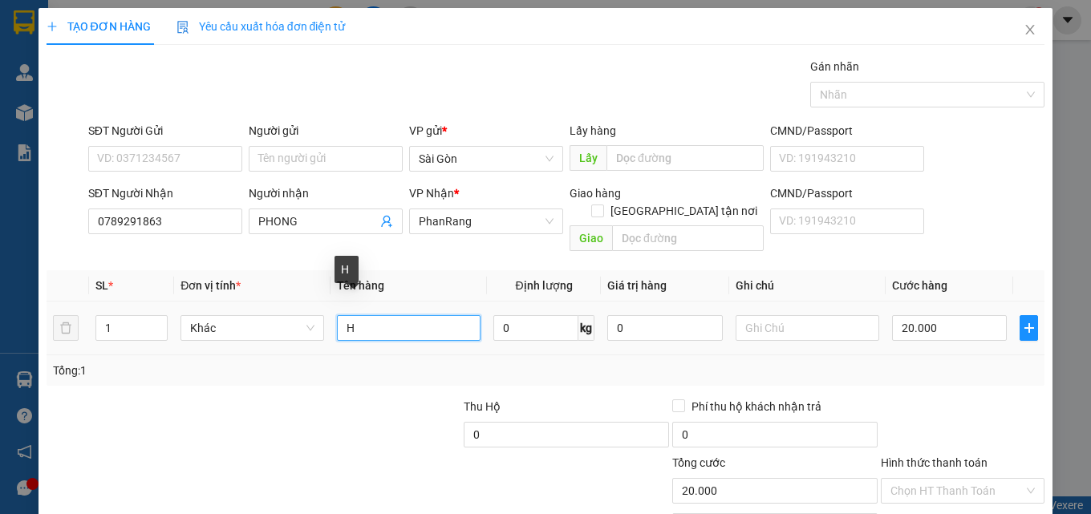
type input "H"
type input "X"
type input "CỤC"
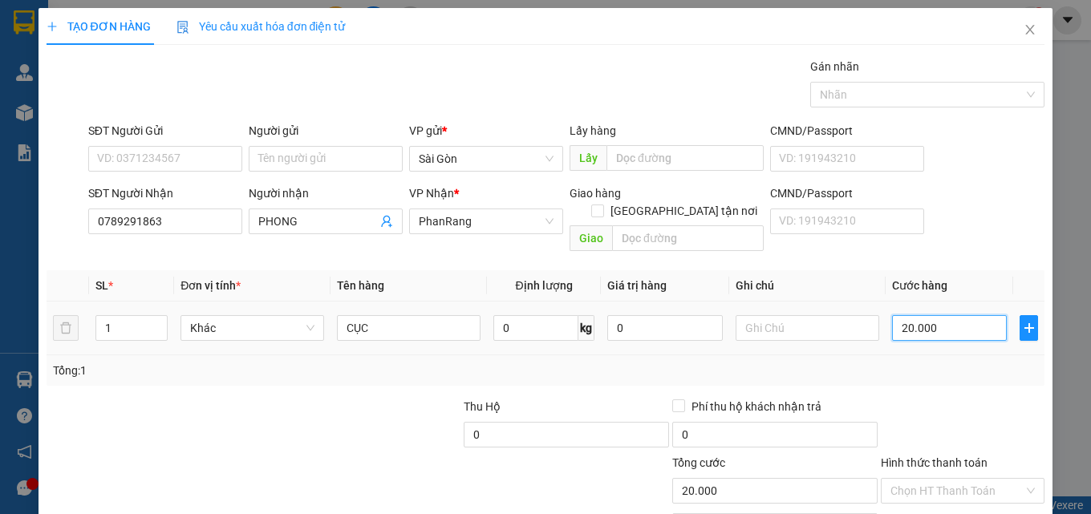
click at [947, 317] on input "20.000" at bounding box center [950, 328] width 116 height 26
type input "0"
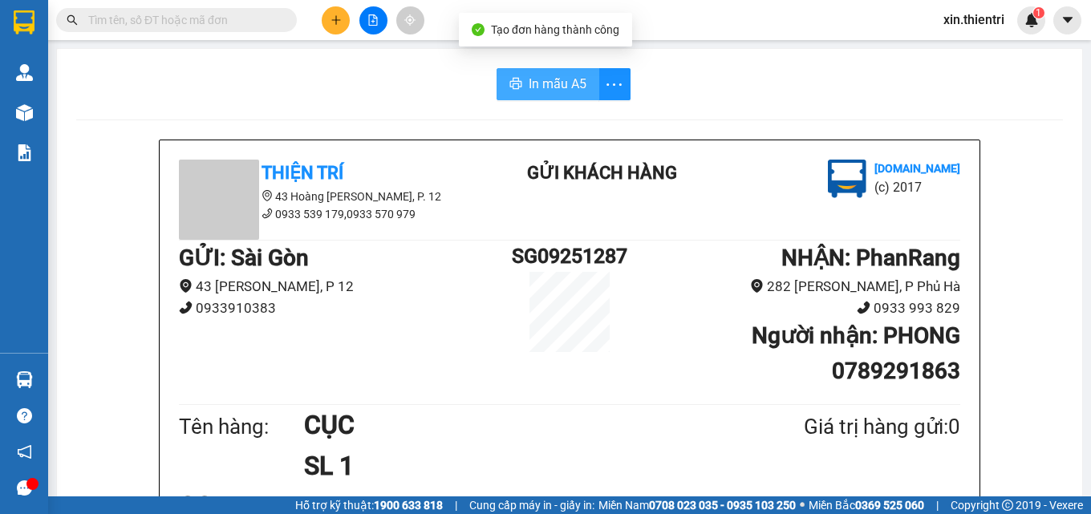
click at [546, 81] on span "In mẫu A5" at bounding box center [558, 84] width 58 height 20
click at [336, 19] on icon "plus" at bounding box center [336, 19] width 11 height 11
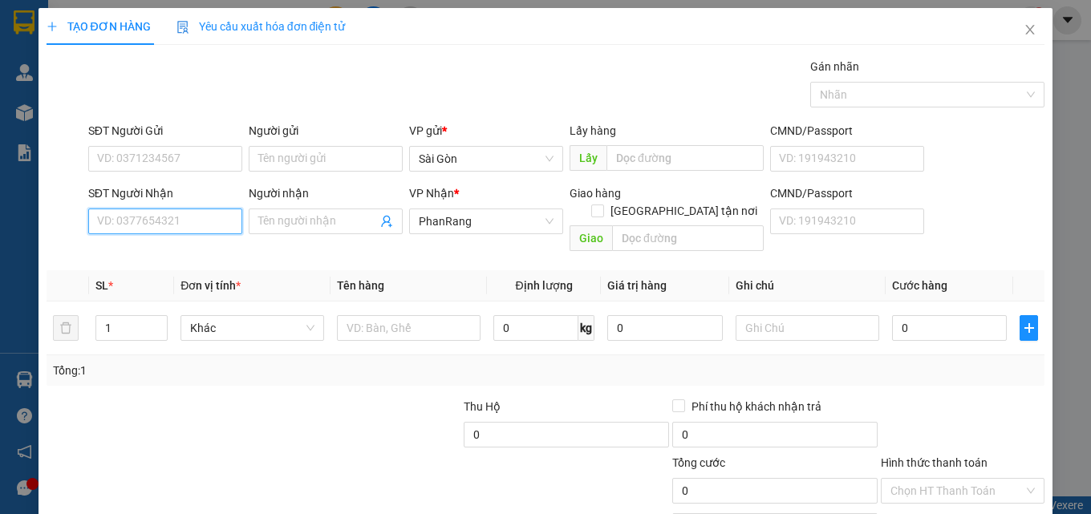
drag, startPoint x: 157, startPoint y: 211, endPoint x: 164, endPoint y: 226, distance: 16.5
click at [156, 211] on input "SĐT Người Nhận" at bounding box center [165, 222] width 154 height 26
type input "0937921248"
click at [140, 251] on div "0937921248 - LINH TRANG" at bounding box center [165, 254] width 137 height 18
type input "LINH TRANG"
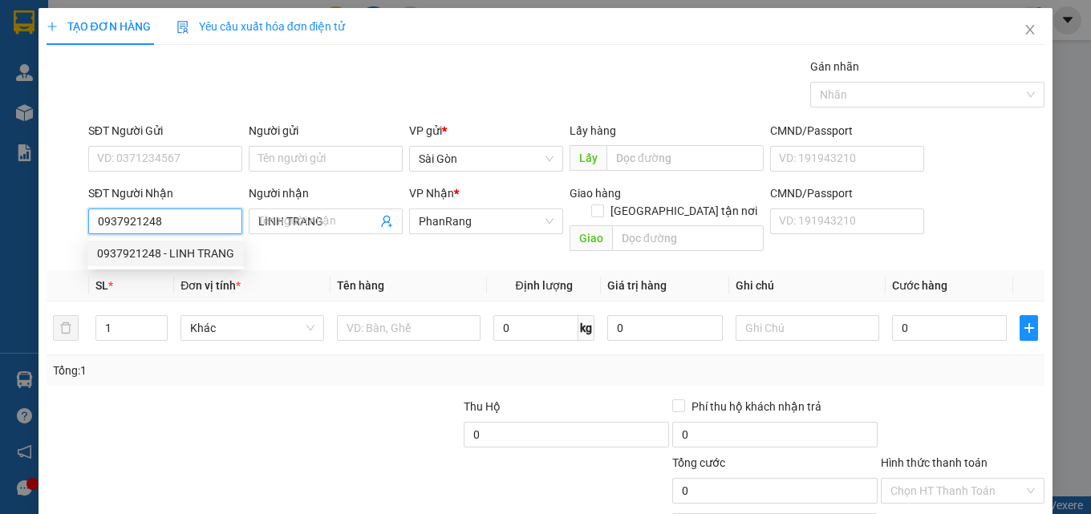
type input "50.000"
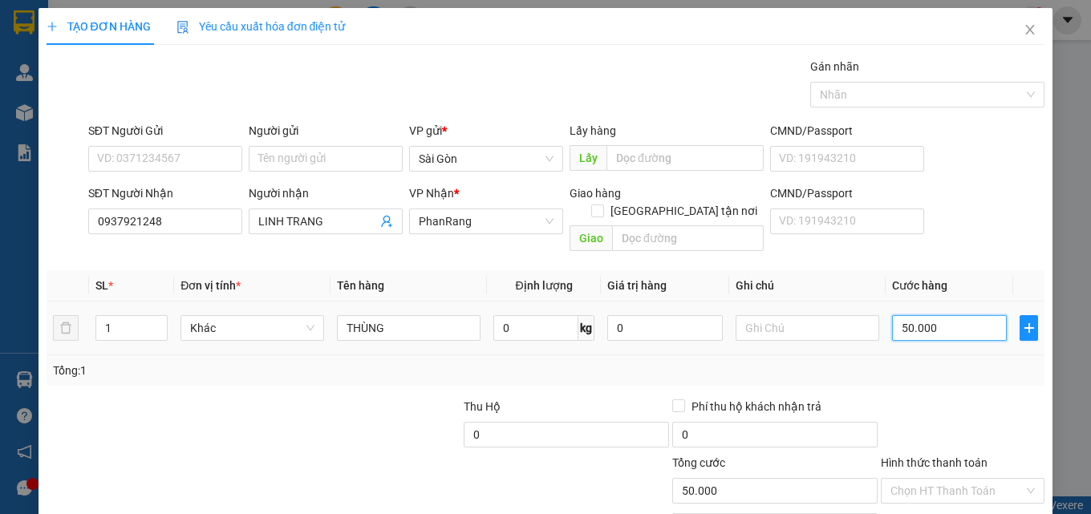
click at [932, 315] on input "50.000" at bounding box center [950, 328] width 116 height 26
drag, startPoint x: 955, startPoint y: 467, endPoint x: 958, endPoint y: 459, distance: 8.6
click at [955, 479] on input "Hình thức thanh toán" at bounding box center [956, 491] width 133 height 24
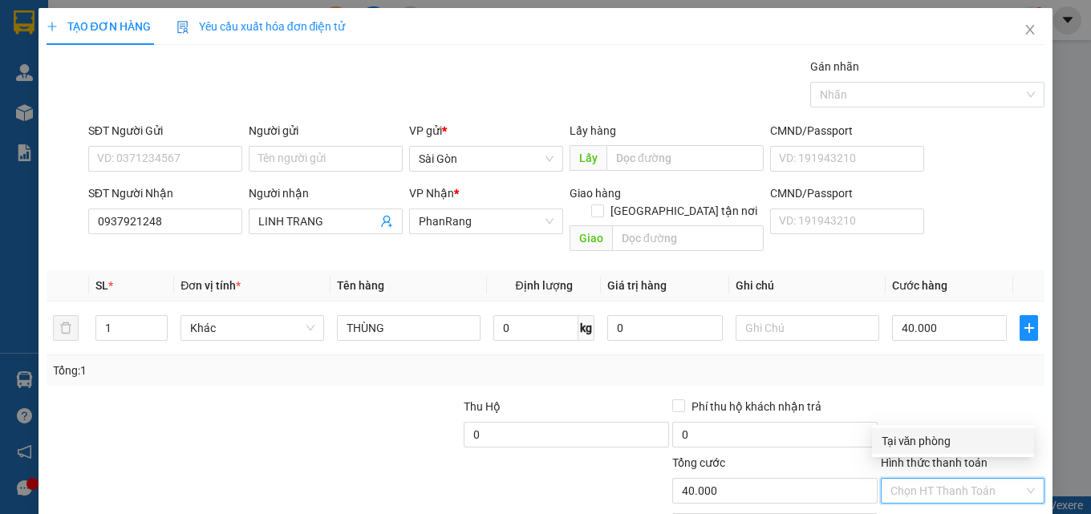
click at [961, 436] on div "Tại văn phòng" at bounding box center [953, 441] width 143 height 18
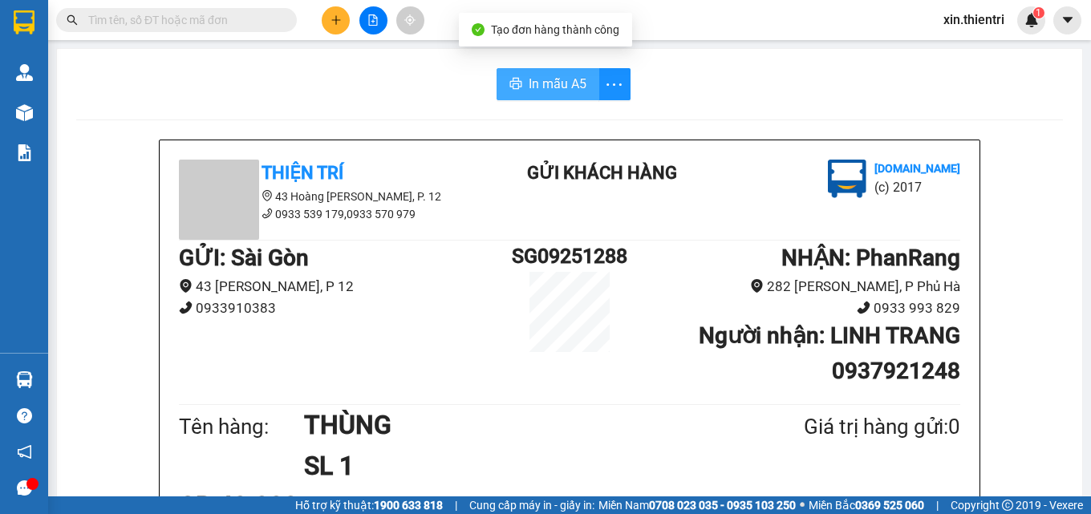
click at [521, 97] on button "In mẫu A5" at bounding box center [548, 84] width 103 height 32
click at [348, 13] on div at bounding box center [373, 20] width 120 height 28
click at [337, 19] on icon "plus" at bounding box center [336, 19] width 11 height 11
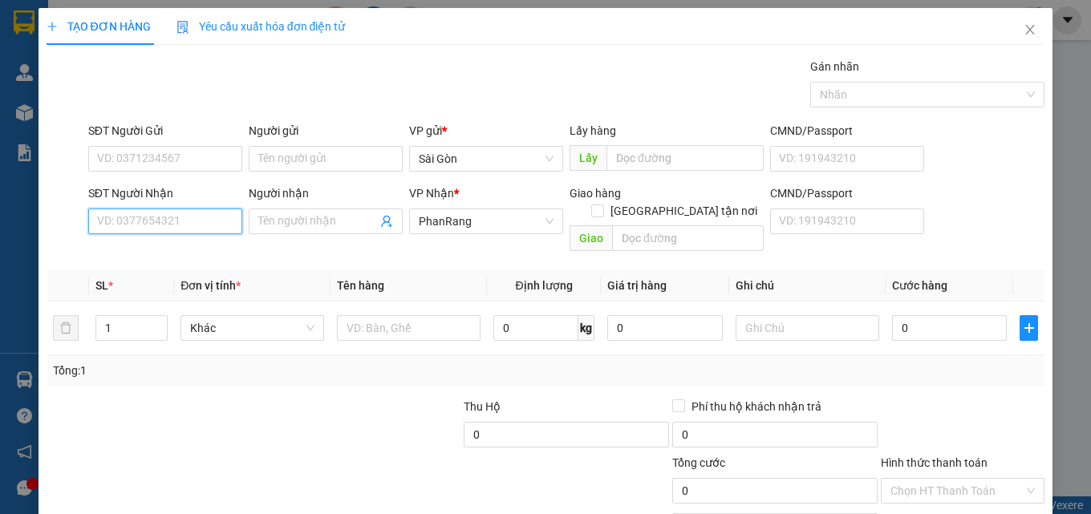
drag, startPoint x: 156, startPoint y: 218, endPoint x: 163, endPoint y: 204, distance: 15.8
click at [154, 220] on input "SĐT Người Nhận" at bounding box center [165, 222] width 154 height 26
type input "0372417614"
drag, startPoint x: 181, startPoint y: 258, endPoint x: 165, endPoint y: 237, distance: 25.2
click at [180, 256] on div "0372417614 - nhanh" at bounding box center [163, 254] width 133 height 18
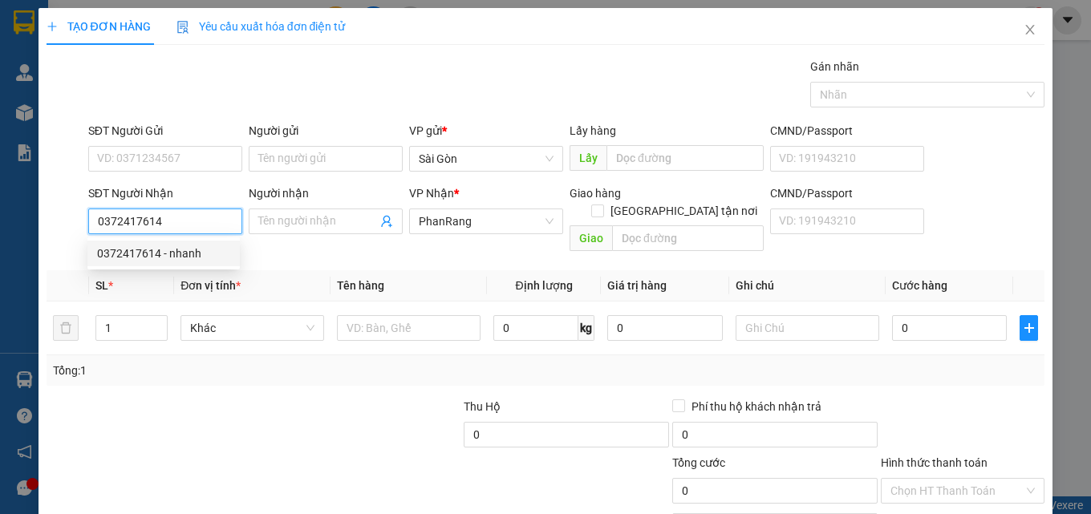
type input "nhanh"
type input "50.000"
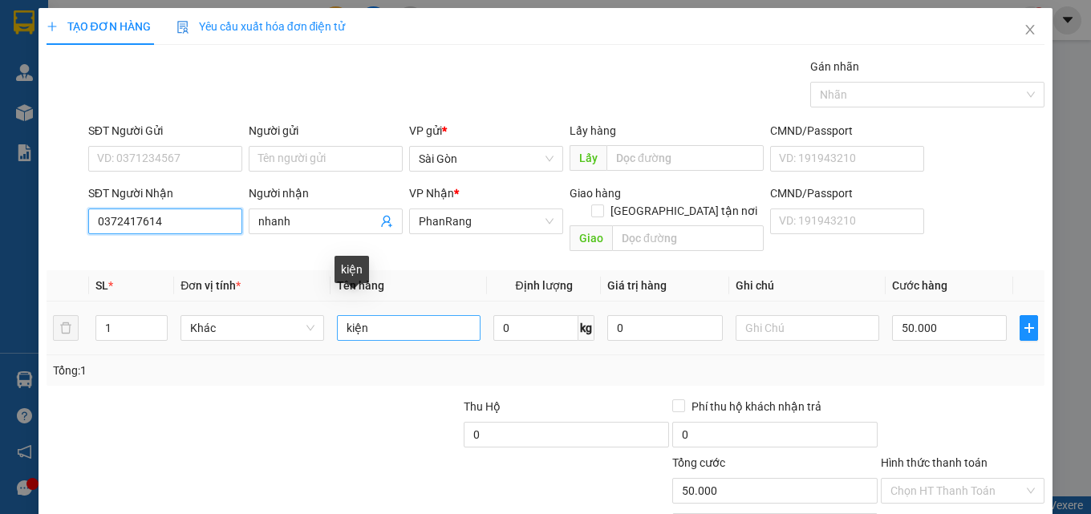
type input "0372417614"
click at [391, 320] on input "kiện" at bounding box center [409, 328] width 144 height 26
type input "E"
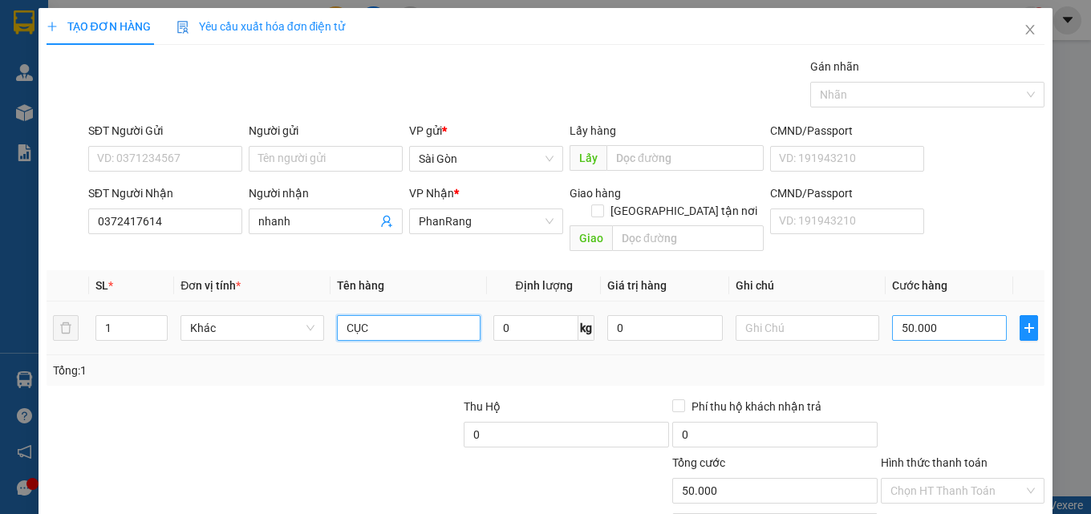
type input "CỤC"
click at [952, 315] on input "50.000" at bounding box center [950, 328] width 116 height 26
type input "3"
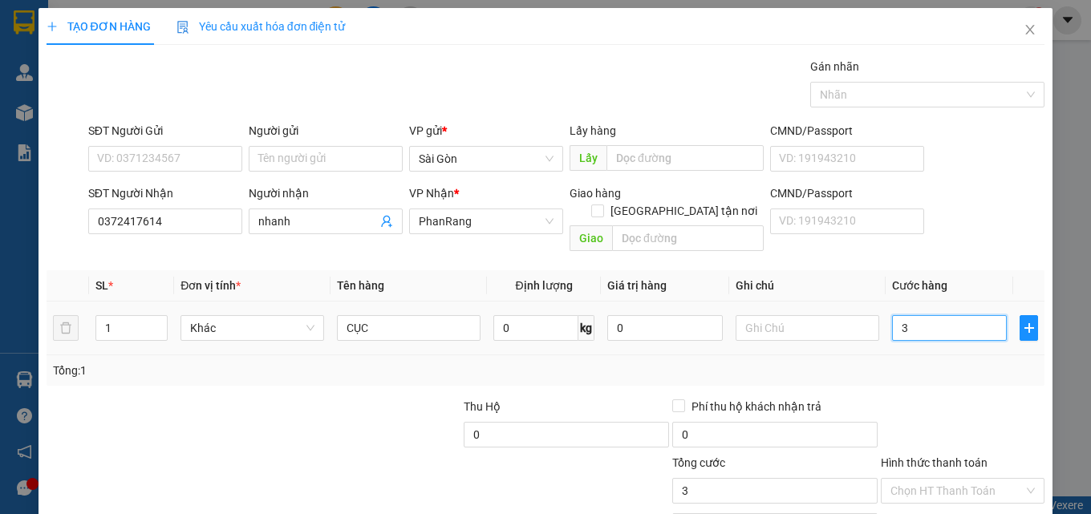
type input "30"
drag, startPoint x: 941, startPoint y: 471, endPoint x: 944, endPoint y: 458, distance: 13.2
click at [943, 479] on input "Hình thức thanh toán" at bounding box center [956, 491] width 133 height 24
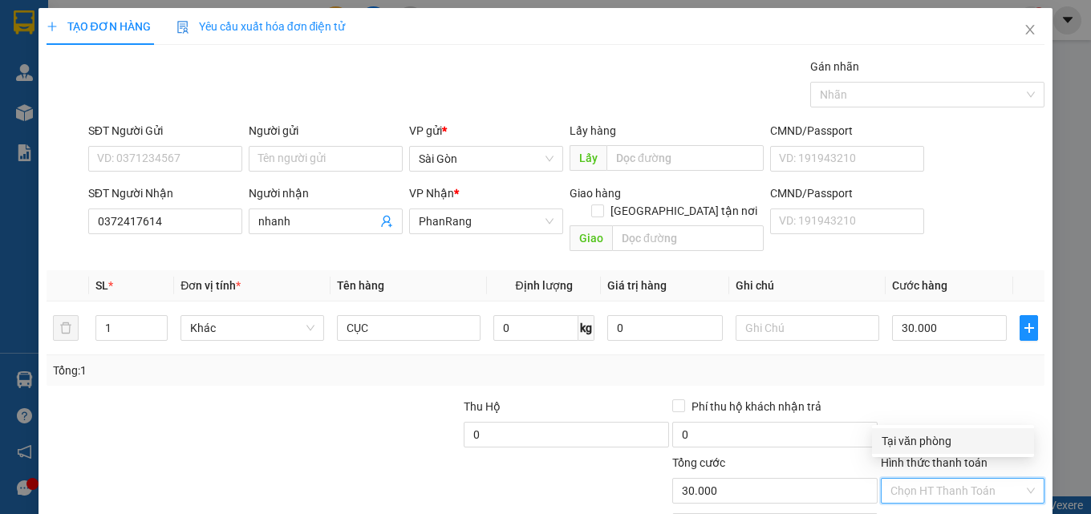
drag, startPoint x: 944, startPoint y: 458, endPoint x: 951, endPoint y: 433, distance: 25.7
click at [951, 427] on div "Transit Pickup Surcharge Ids Transit Deliver Surcharge Ids Transit Deliver Surc…" at bounding box center [546, 319] width 999 height 522
click at [954, 479] on input "Hình thức thanh toán" at bounding box center [956, 491] width 133 height 24
click at [951, 447] on div "Tại văn phòng" at bounding box center [953, 441] width 143 height 18
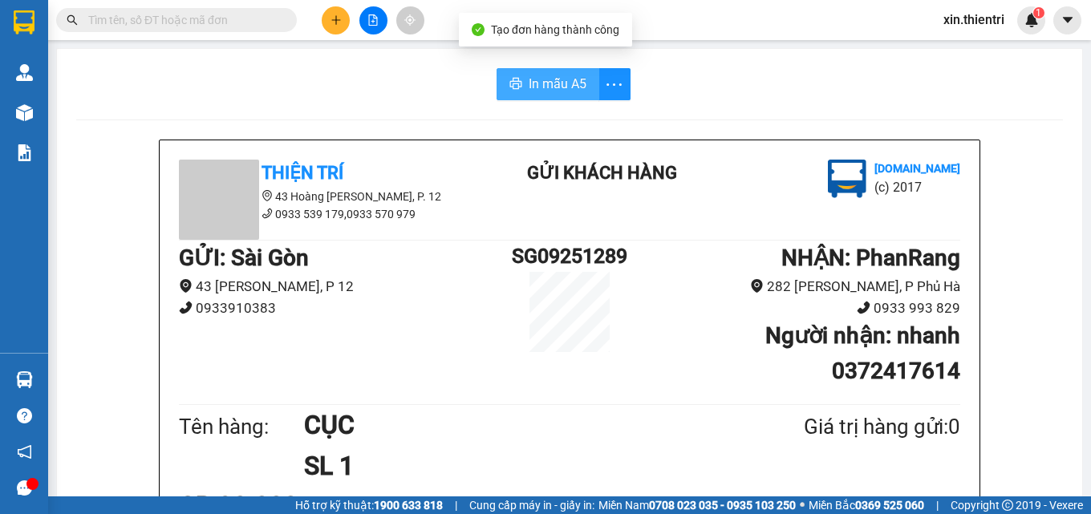
click at [527, 68] on button "In mẫu A5" at bounding box center [548, 84] width 103 height 32
